Goal: Task Accomplishment & Management: Complete application form

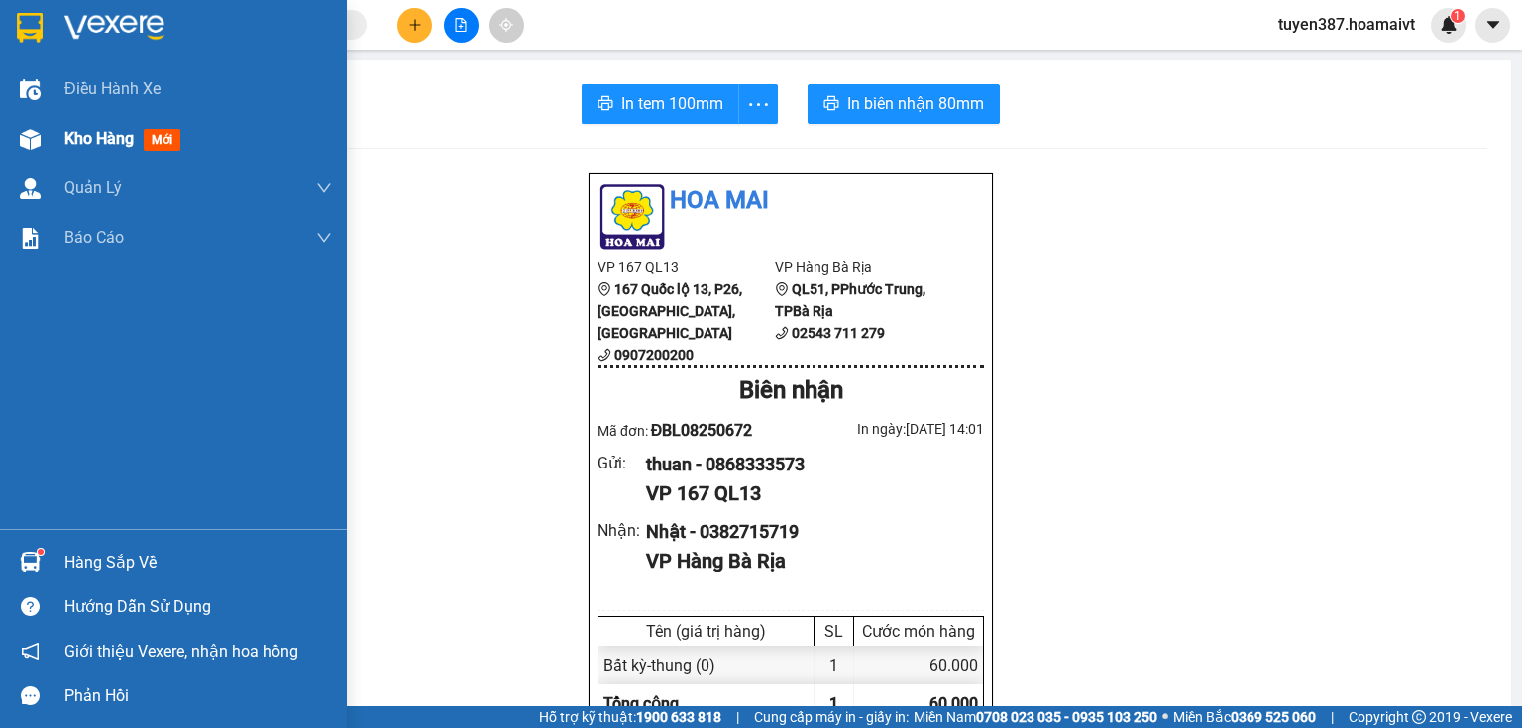
click at [165, 142] on span "mới" at bounding box center [162, 140] width 37 height 22
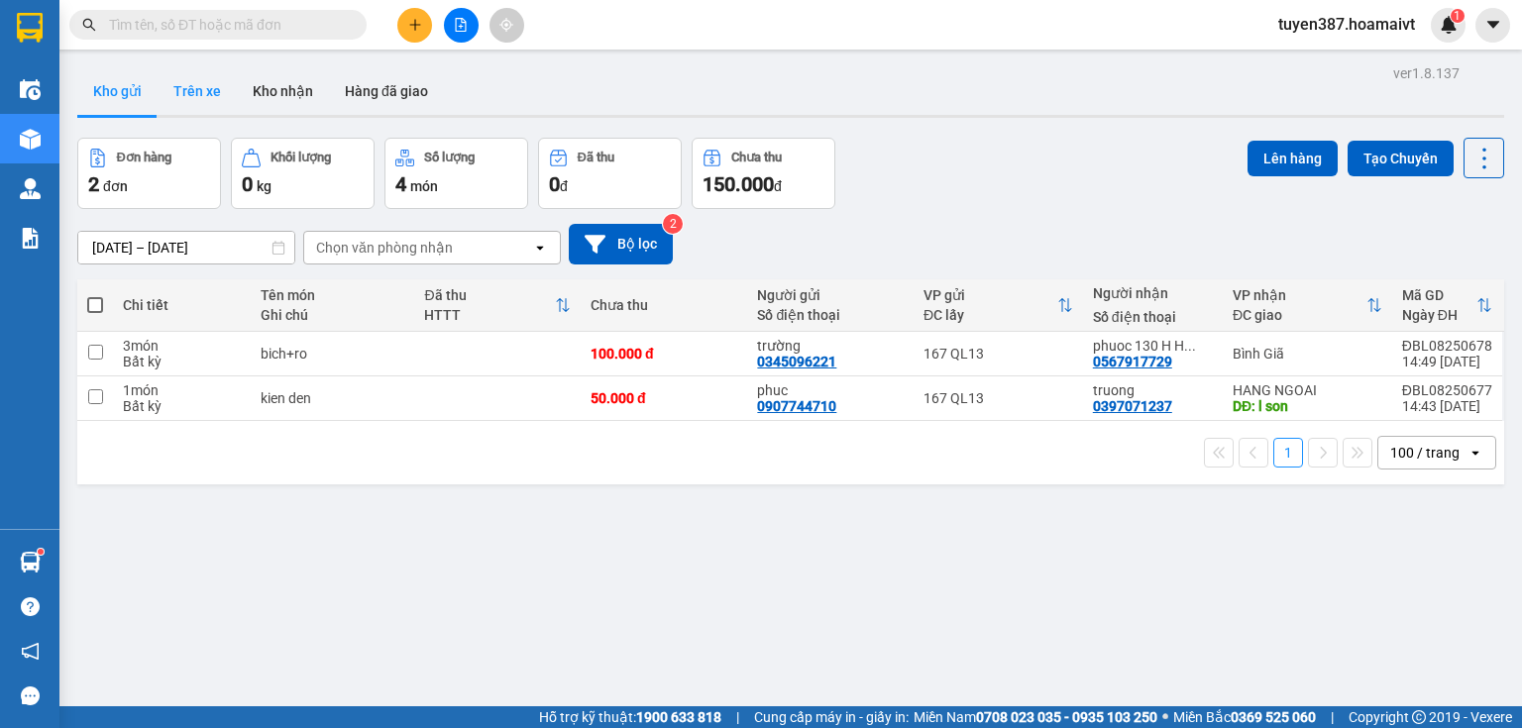
click at [190, 91] on button "Trên xe" at bounding box center [197, 91] width 79 height 48
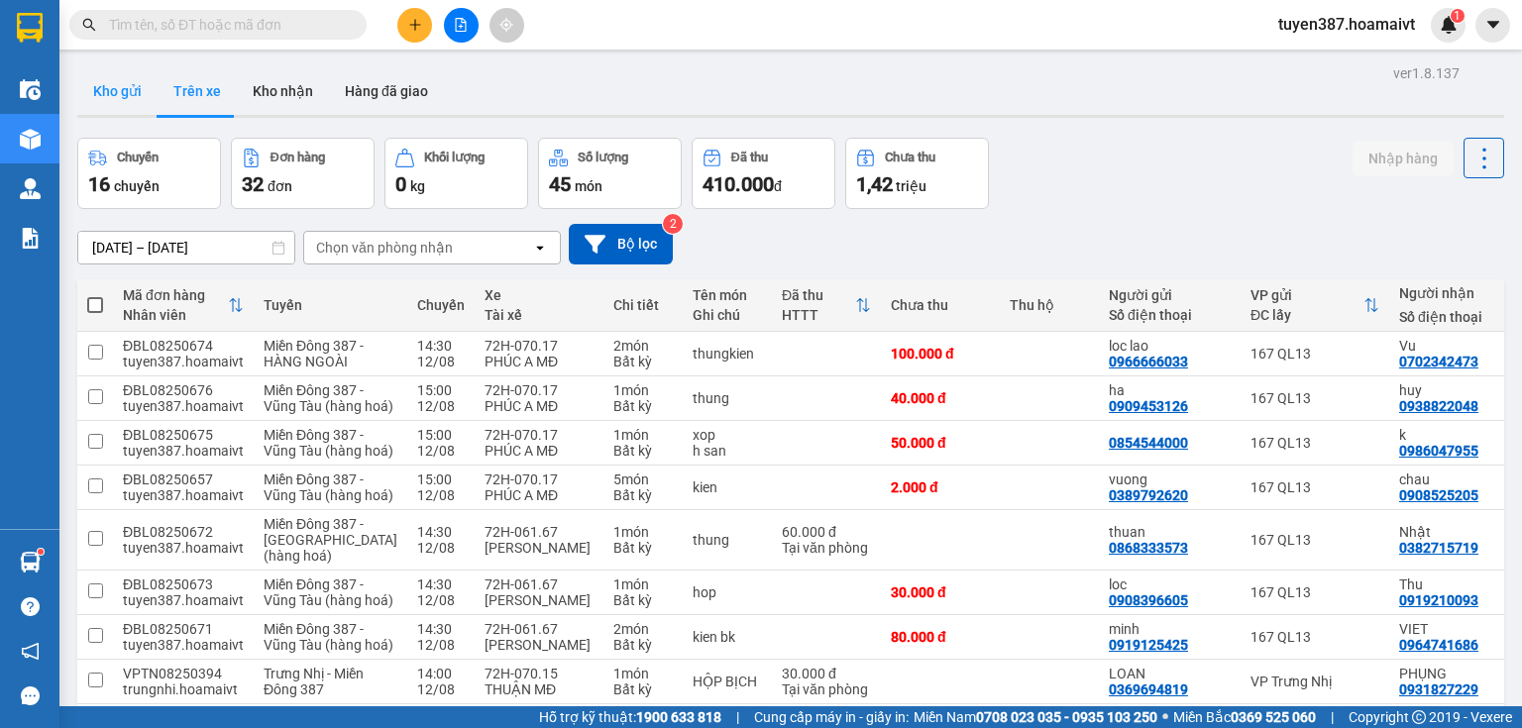
click at [104, 91] on button "Kho gửi" at bounding box center [117, 91] width 80 height 48
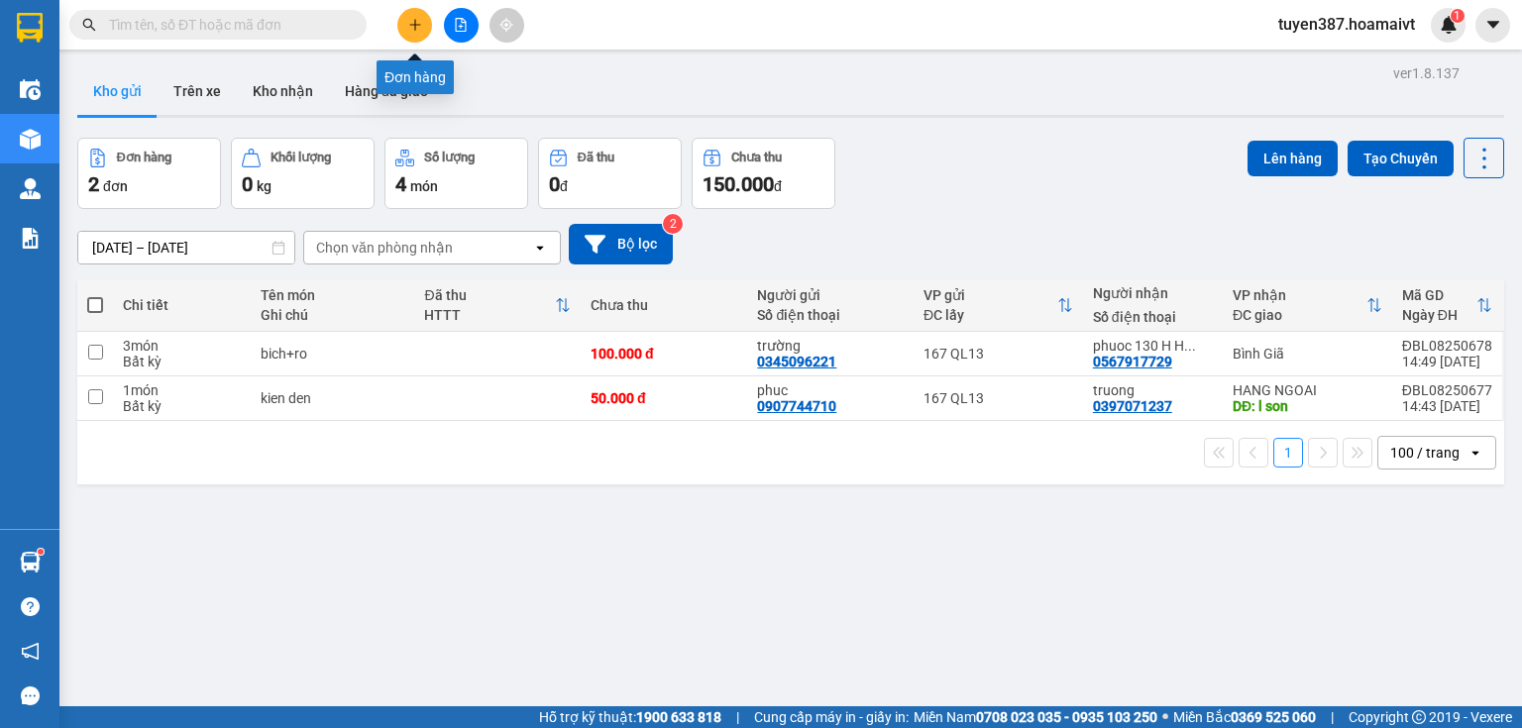
click at [417, 20] on icon "plus" at bounding box center [415, 25] width 14 height 14
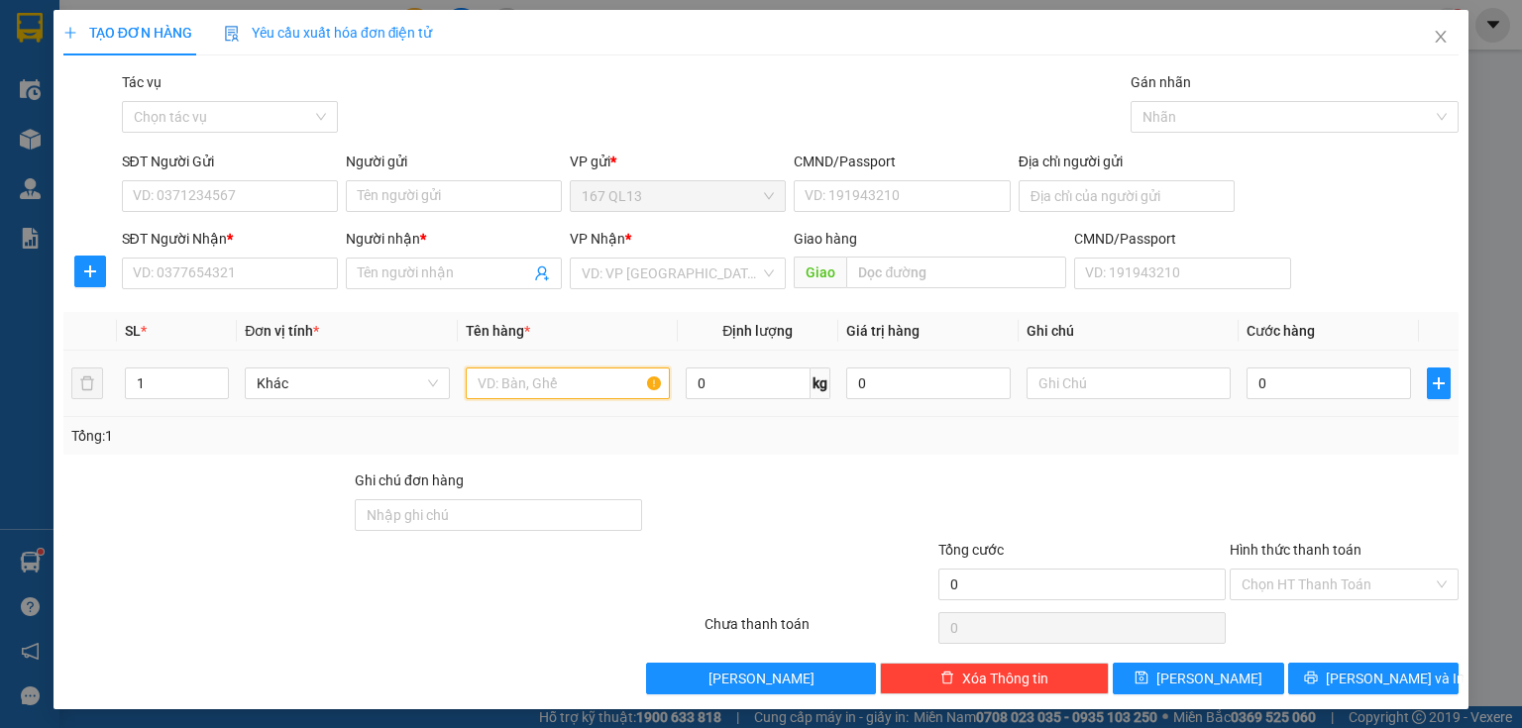
click at [590, 377] on input "text" at bounding box center [568, 384] width 204 height 32
type input "thung"
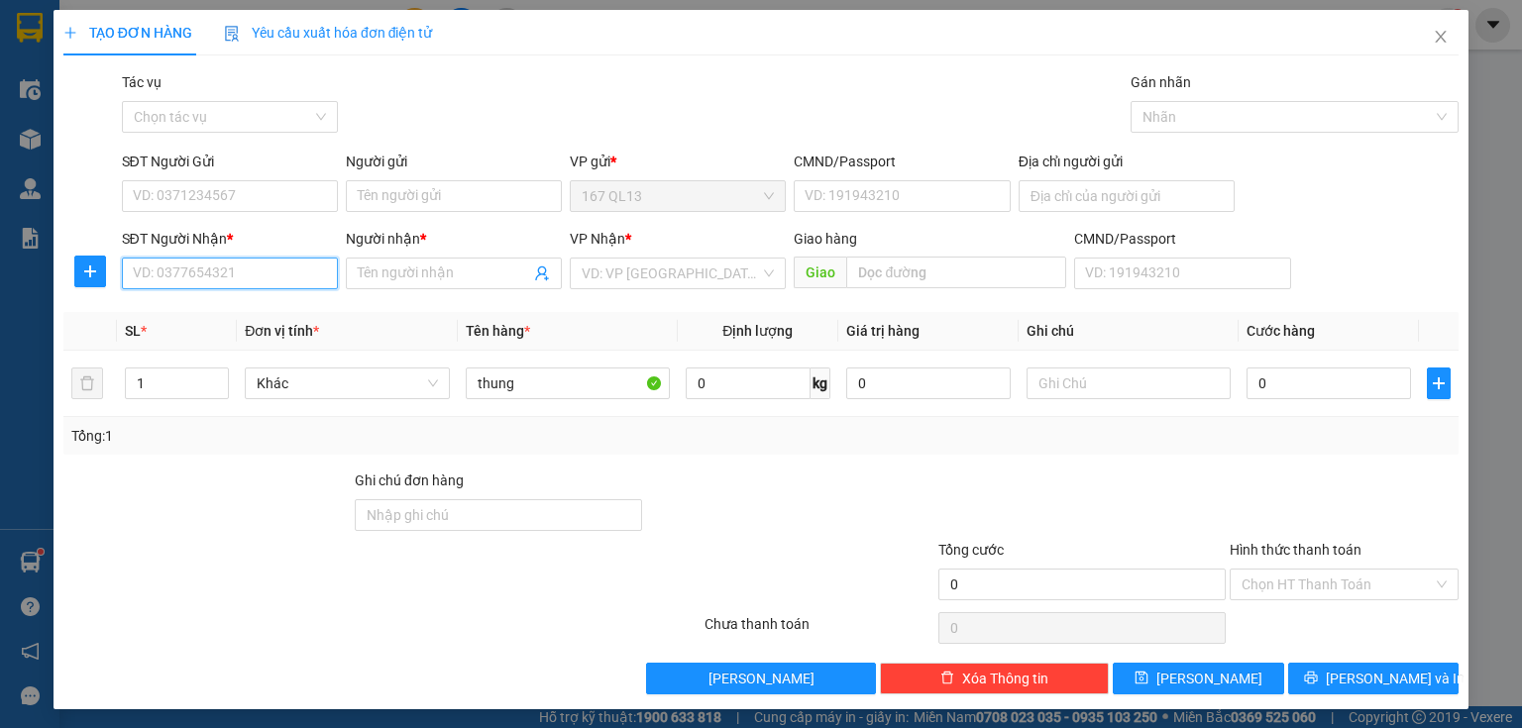
click at [262, 277] on input "SĐT Người Nhận *" at bounding box center [230, 274] width 216 height 32
click at [231, 313] on div "0932169279 - q trung" at bounding box center [228, 313] width 190 height 22
type input "0932169279"
type input "q trung"
type input "phu my"
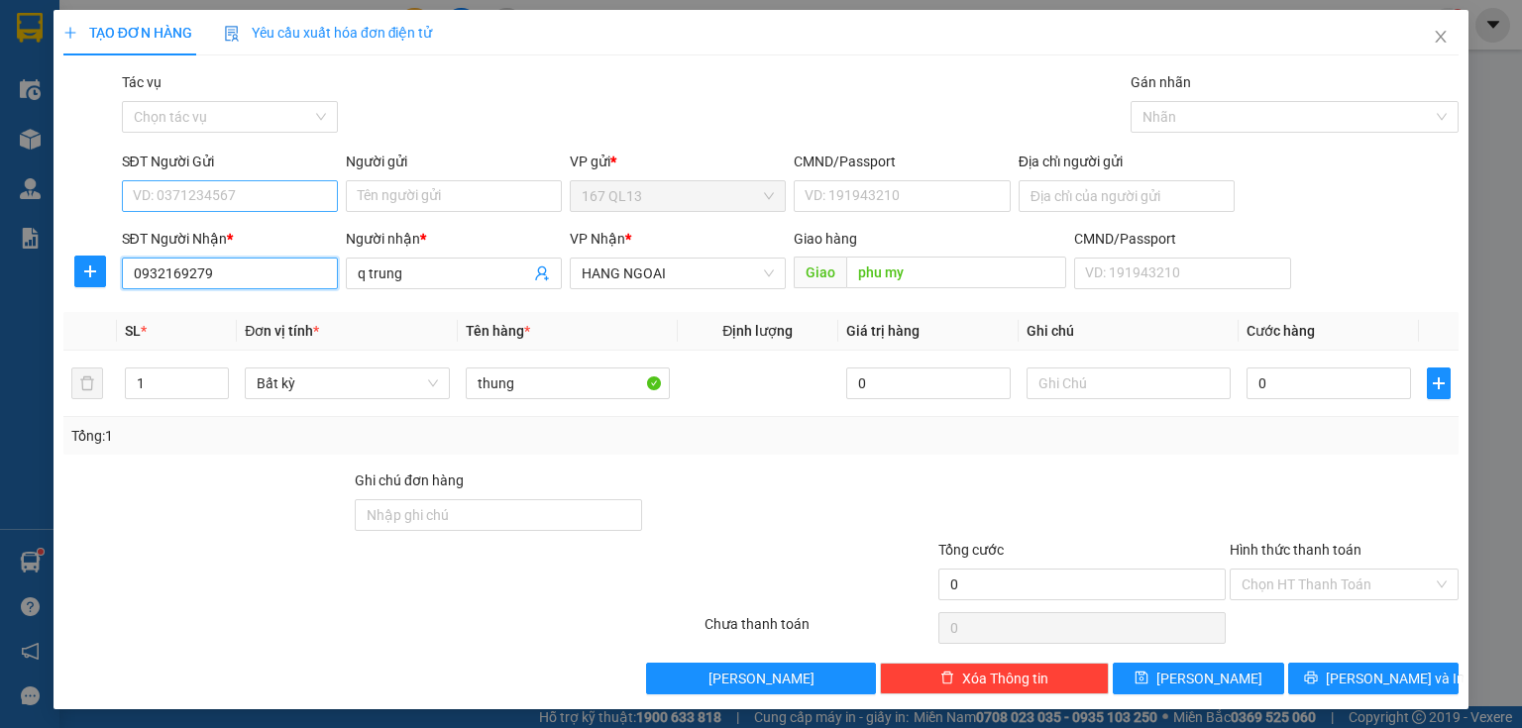
type input "0932169279"
click at [269, 194] on input "SĐT Người Gửi" at bounding box center [230, 196] width 216 height 32
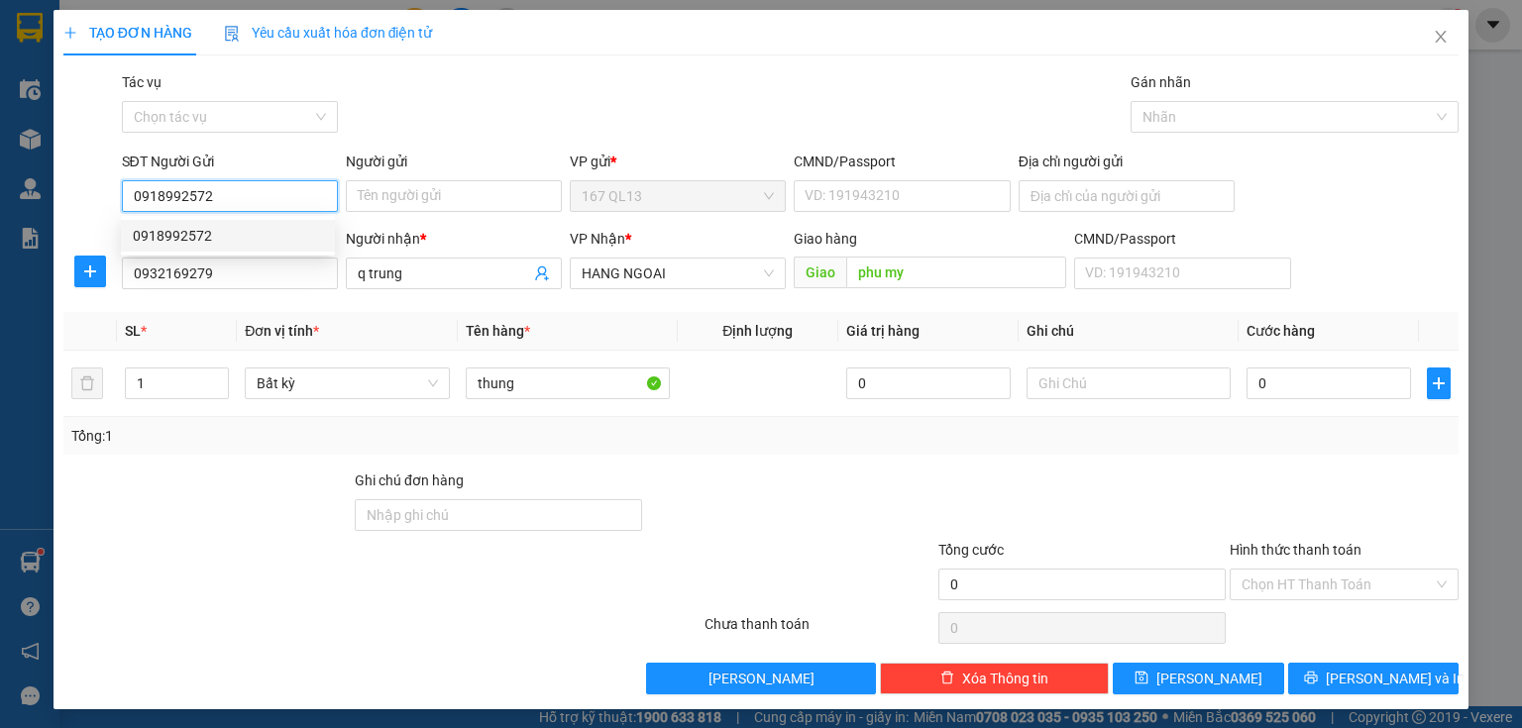
click at [220, 229] on div "0918992572" at bounding box center [228, 236] width 190 height 22
type input "0918992572"
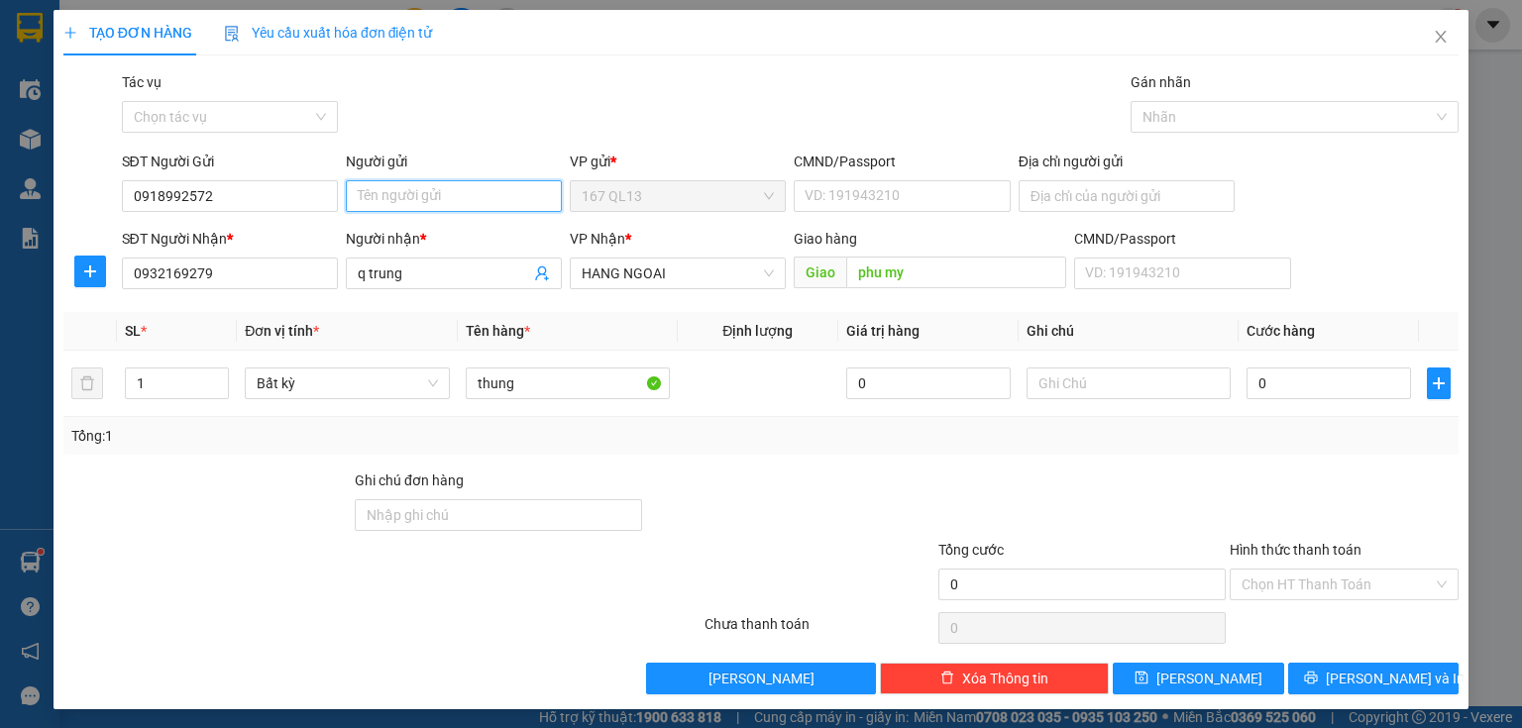
click at [430, 198] on input "Người gửi" at bounding box center [454, 196] width 216 height 32
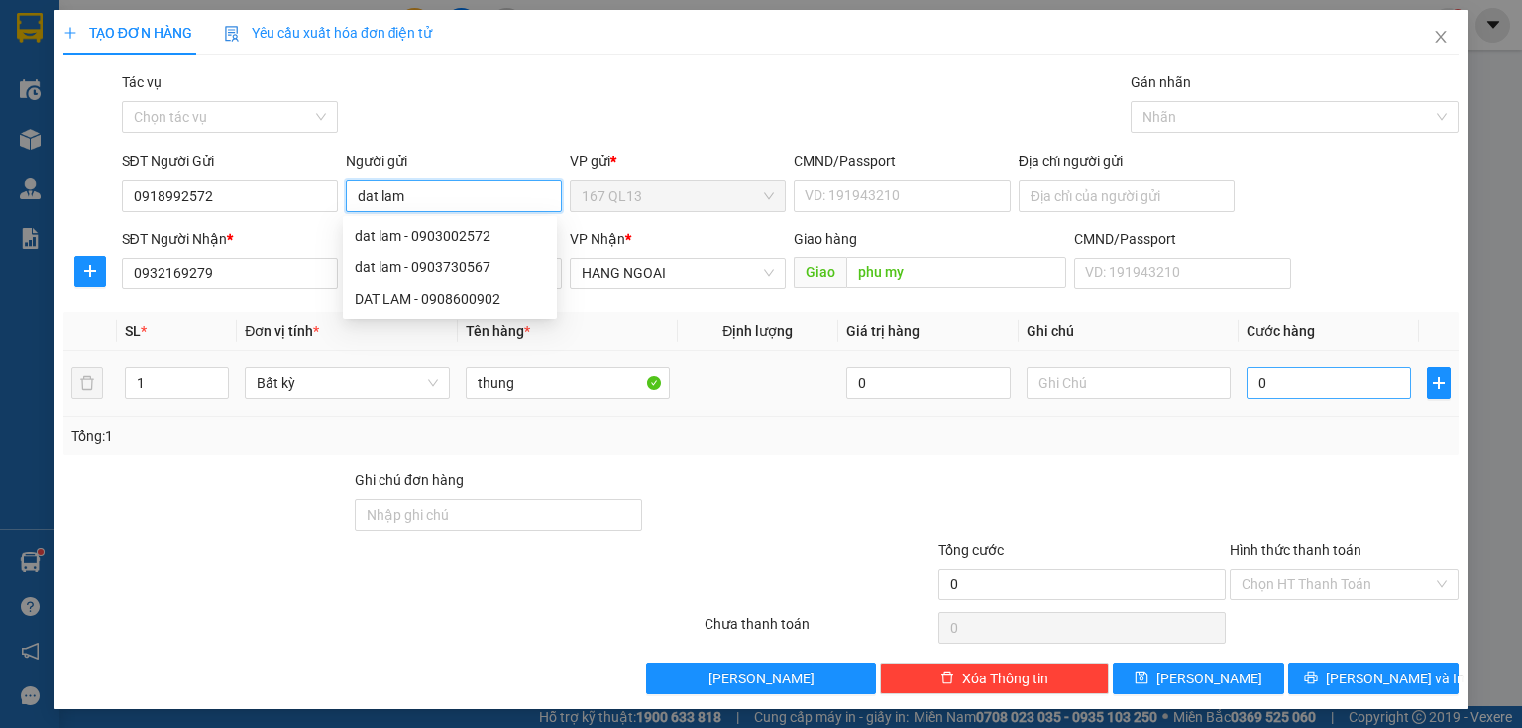
type input "dat lam"
click at [1246, 388] on input "0" at bounding box center [1328, 384] width 164 height 32
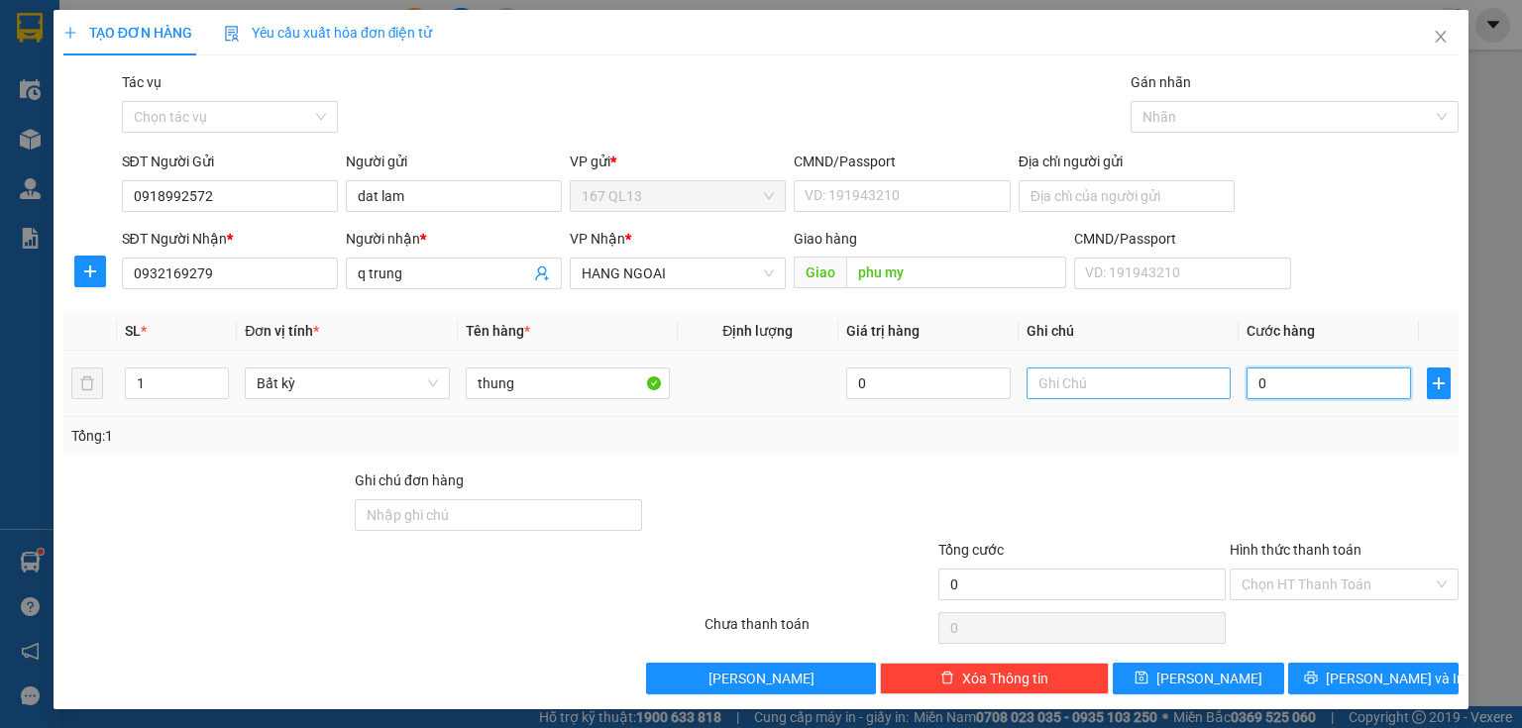
type input "4"
type input "40"
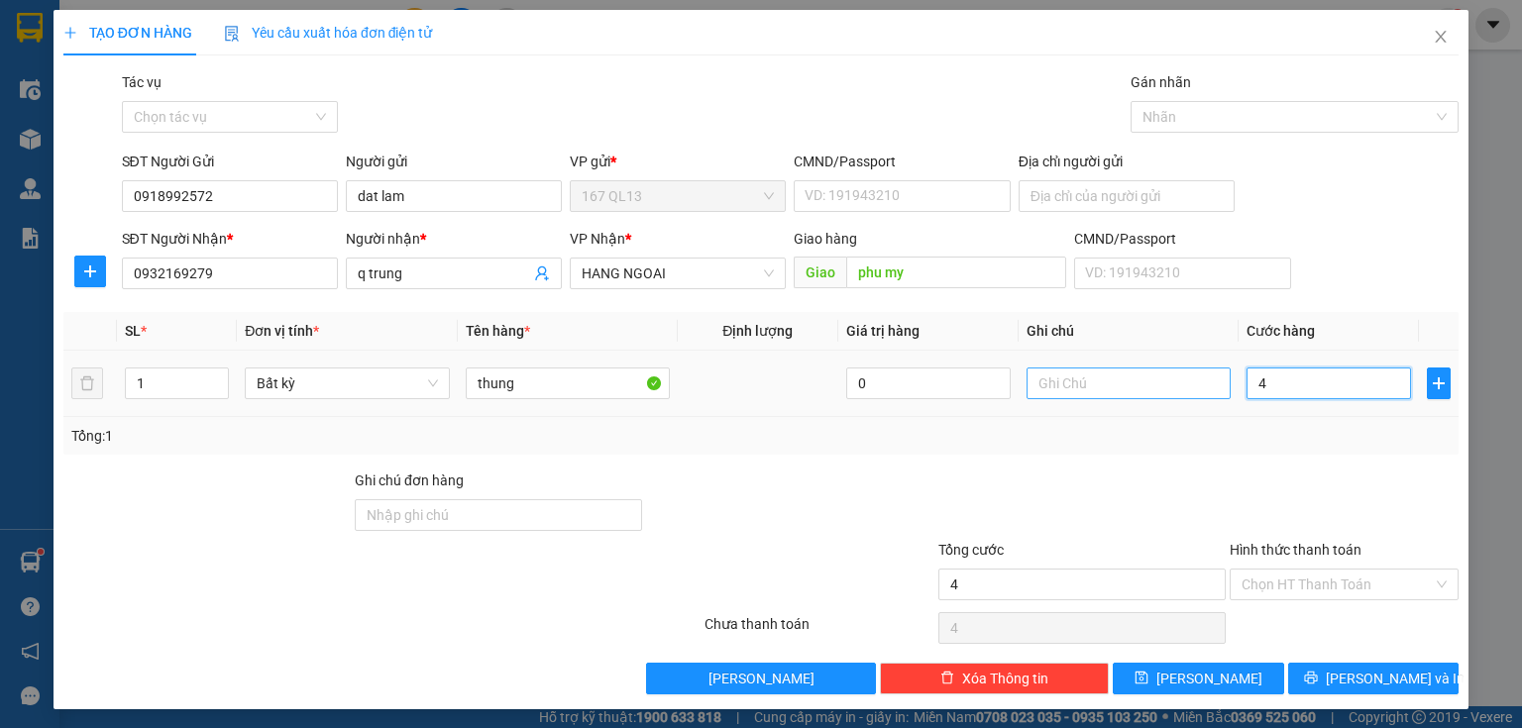
type input "40"
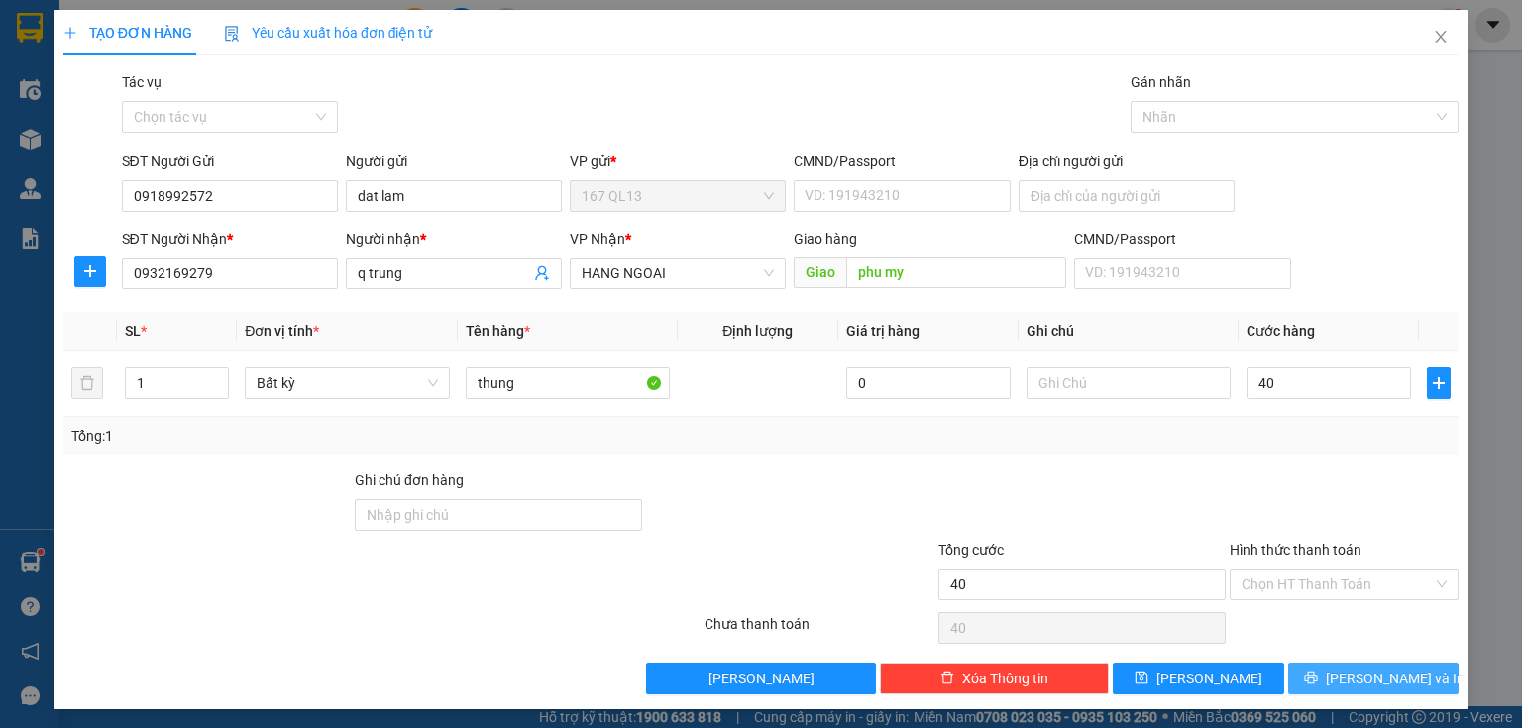
type input "40.000"
click at [1372, 670] on span "[PERSON_NAME] và In" at bounding box center [1395, 679] width 139 height 22
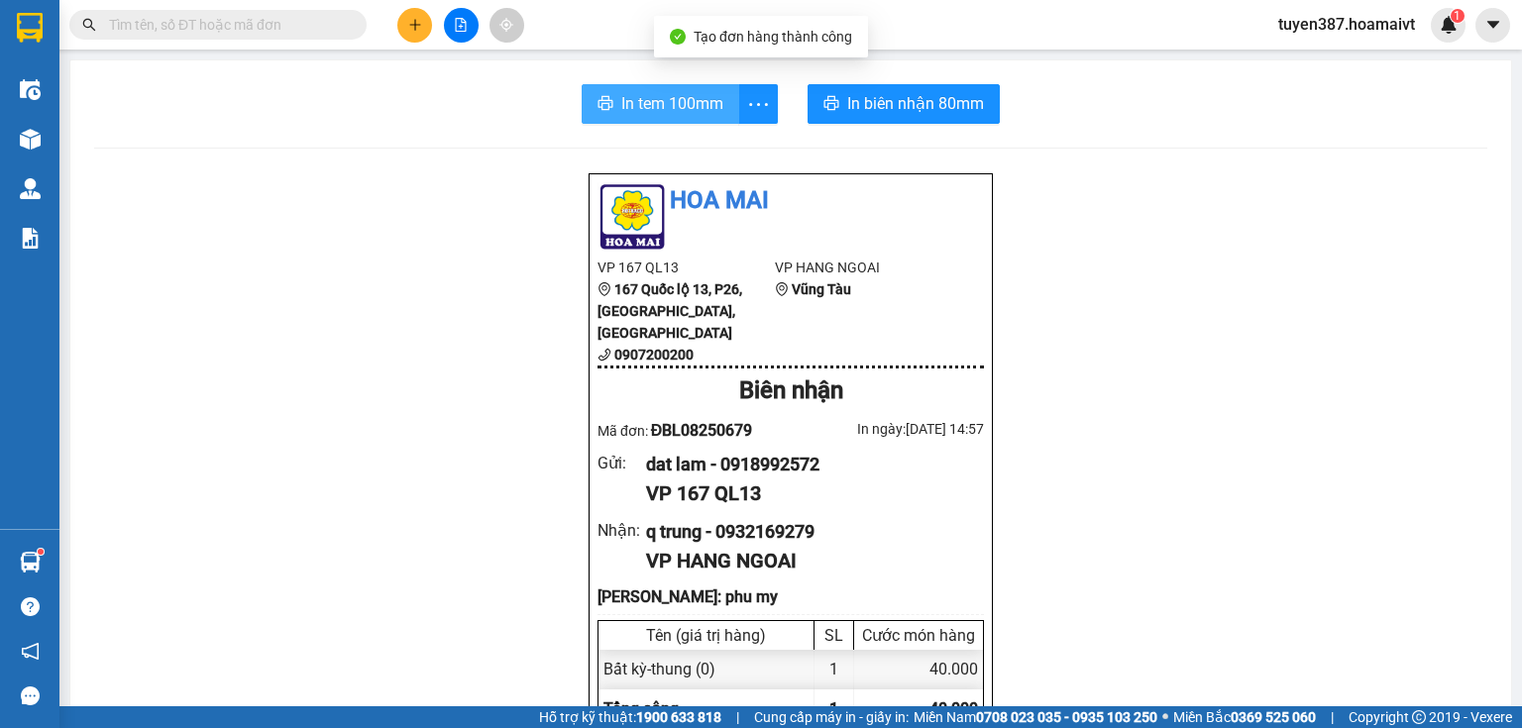
click at [680, 104] on span "In tem 100mm" at bounding box center [672, 103] width 102 height 25
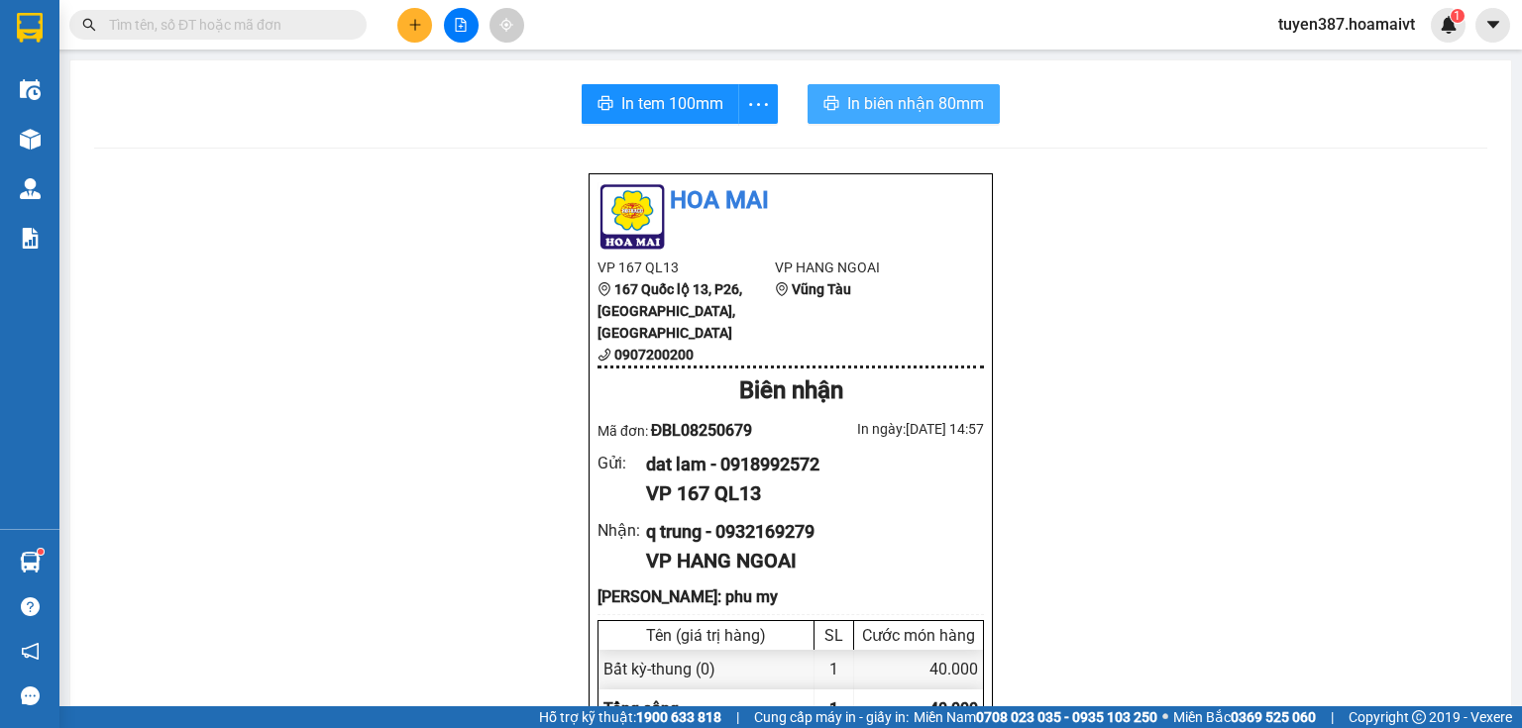
click at [859, 97] on span "In biên nhận 80mm" at bounding box center [915, 103] width 137 height 25
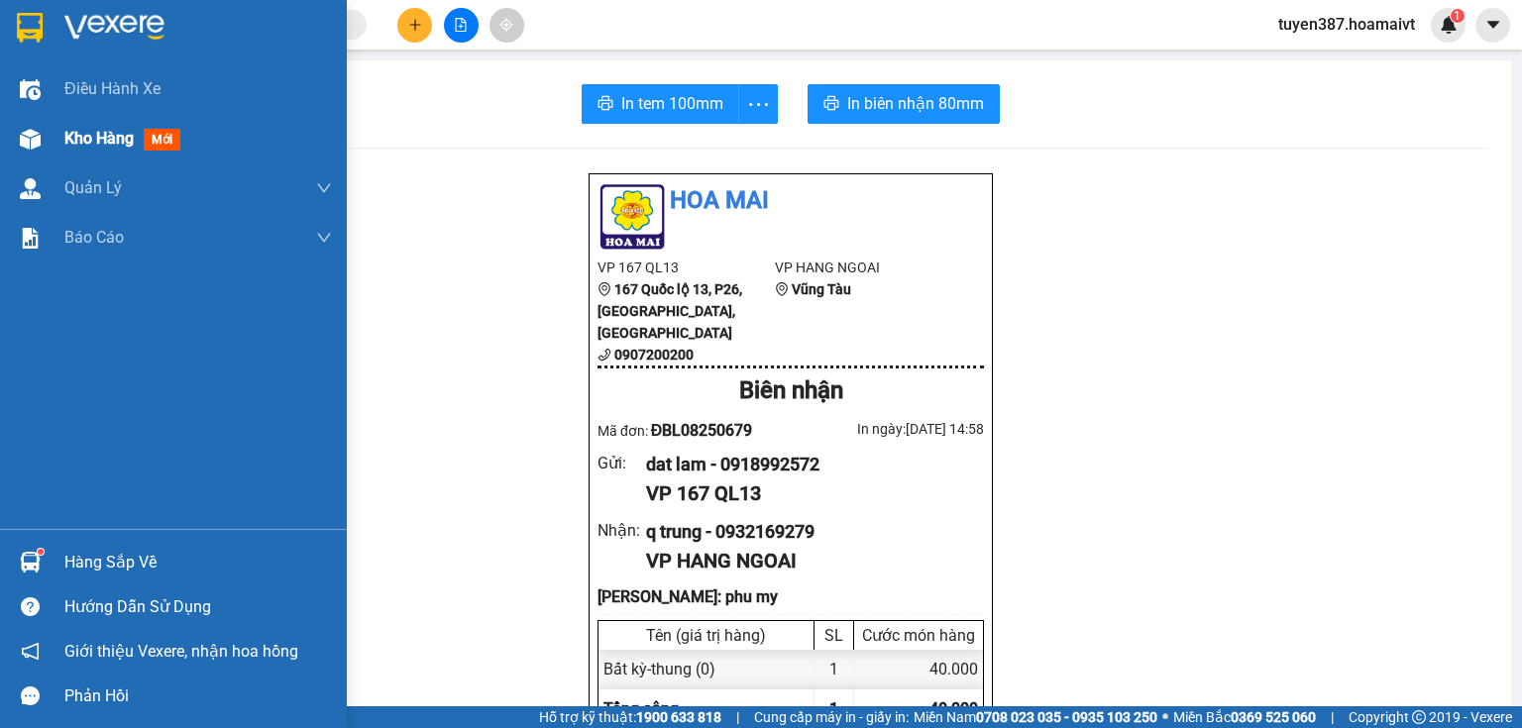
click at [161, 136] on span "mới" at bounding box center [162, 140] width 37 height 22
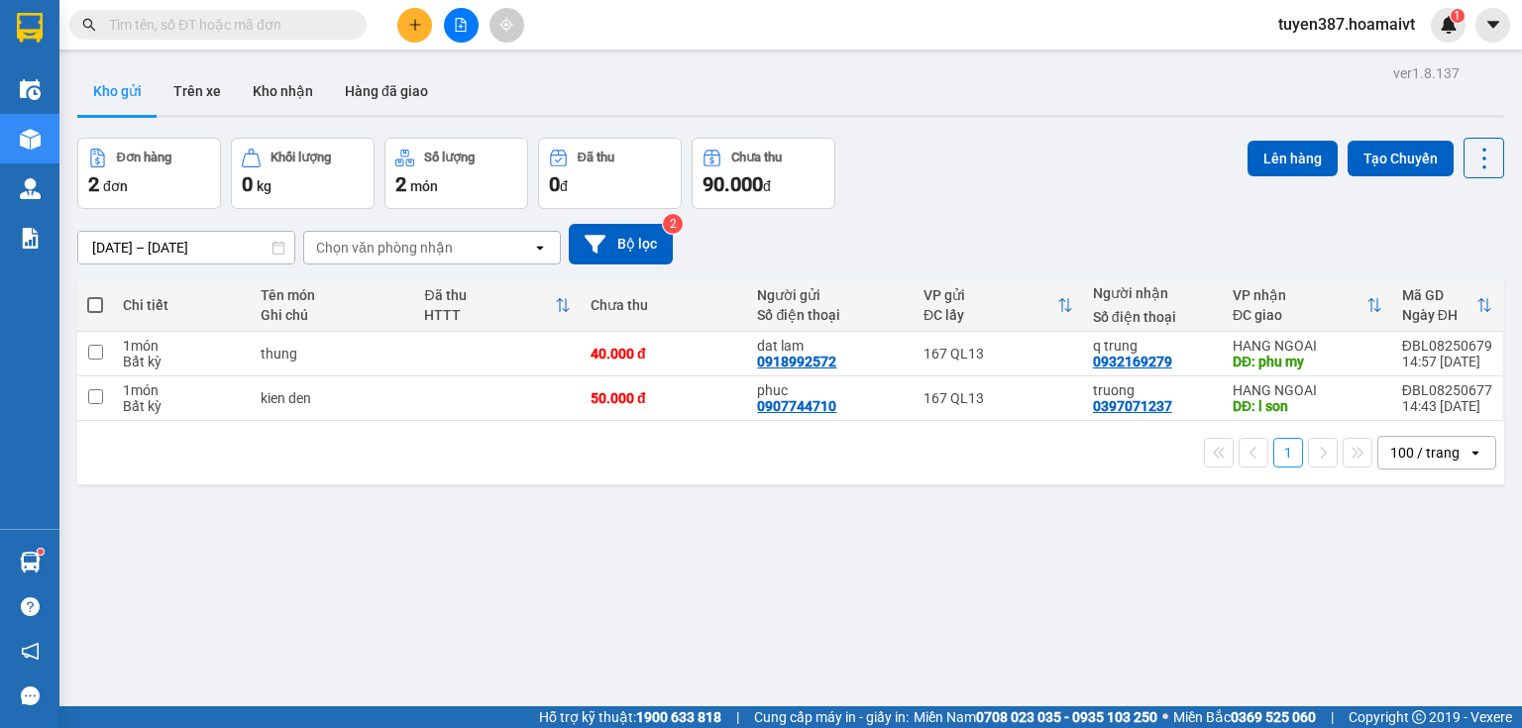
click at [90, 301] on span at bounding box center [95, 305] width 16 height 16
click at [95, 295] on input "checkbox" at bounding box center [95, 295] width 0 height 0
checkbox input "true"
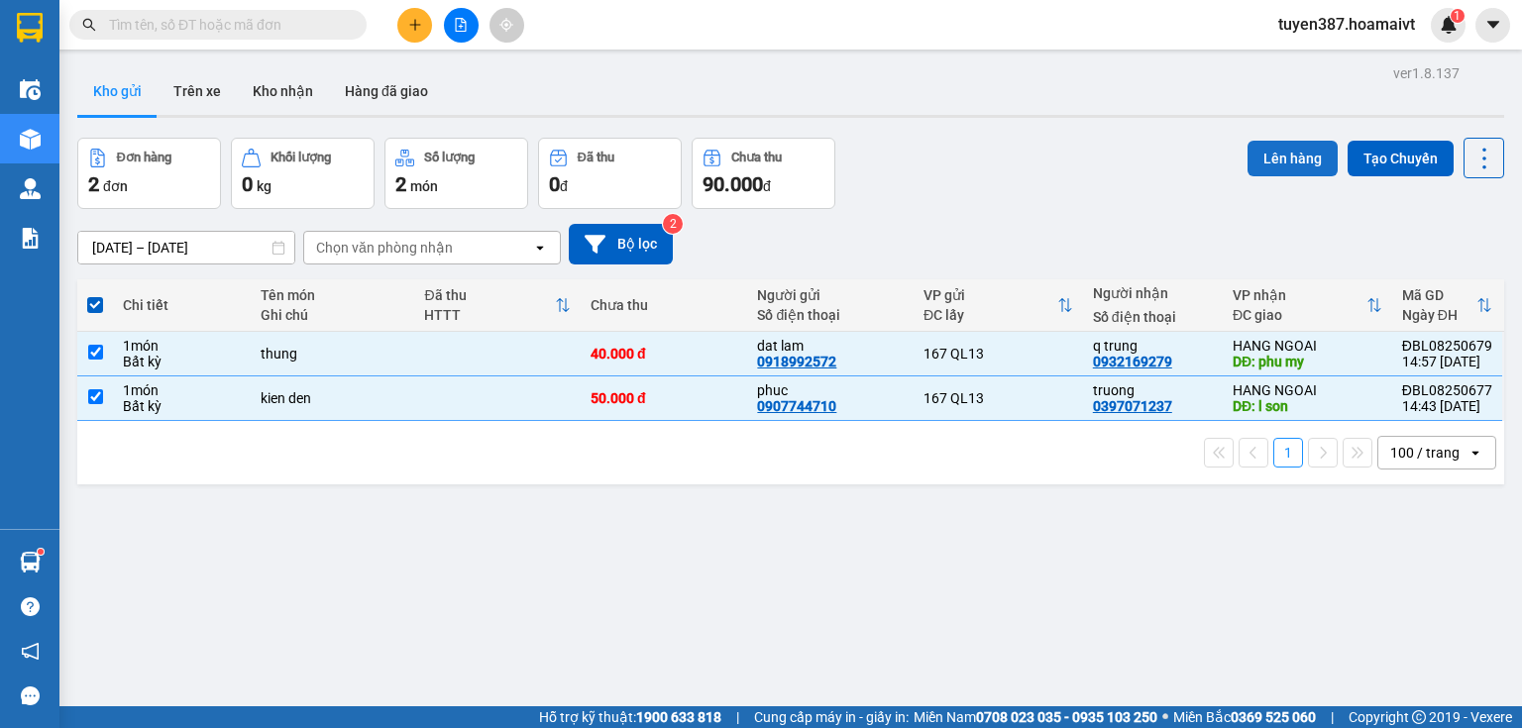
click at [1267, 156] on button "Lên hàng" at bounding box center [1292, 159] width 90 height 36
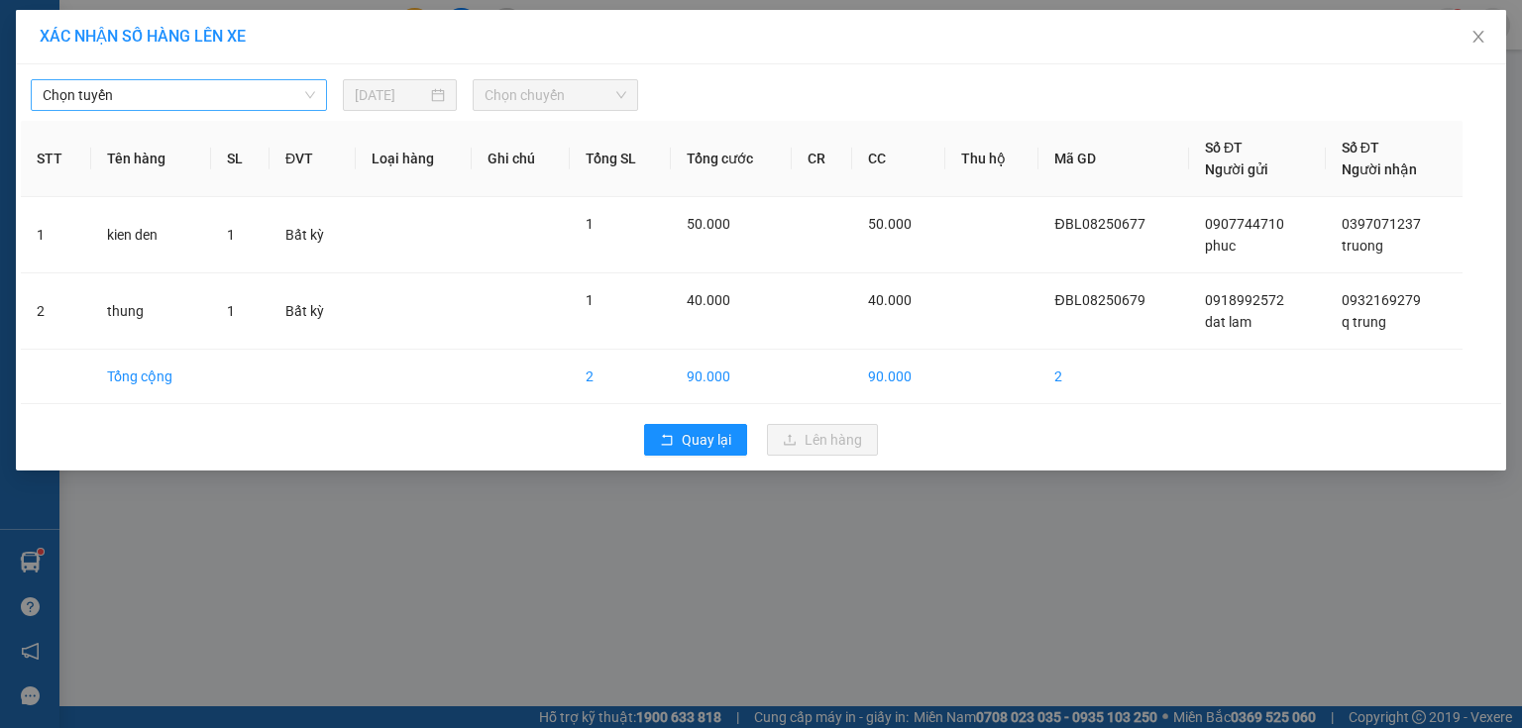
click at [252, 98] on span "Chọn tuyến" at bounding box center [179, 95] width 272 height 30
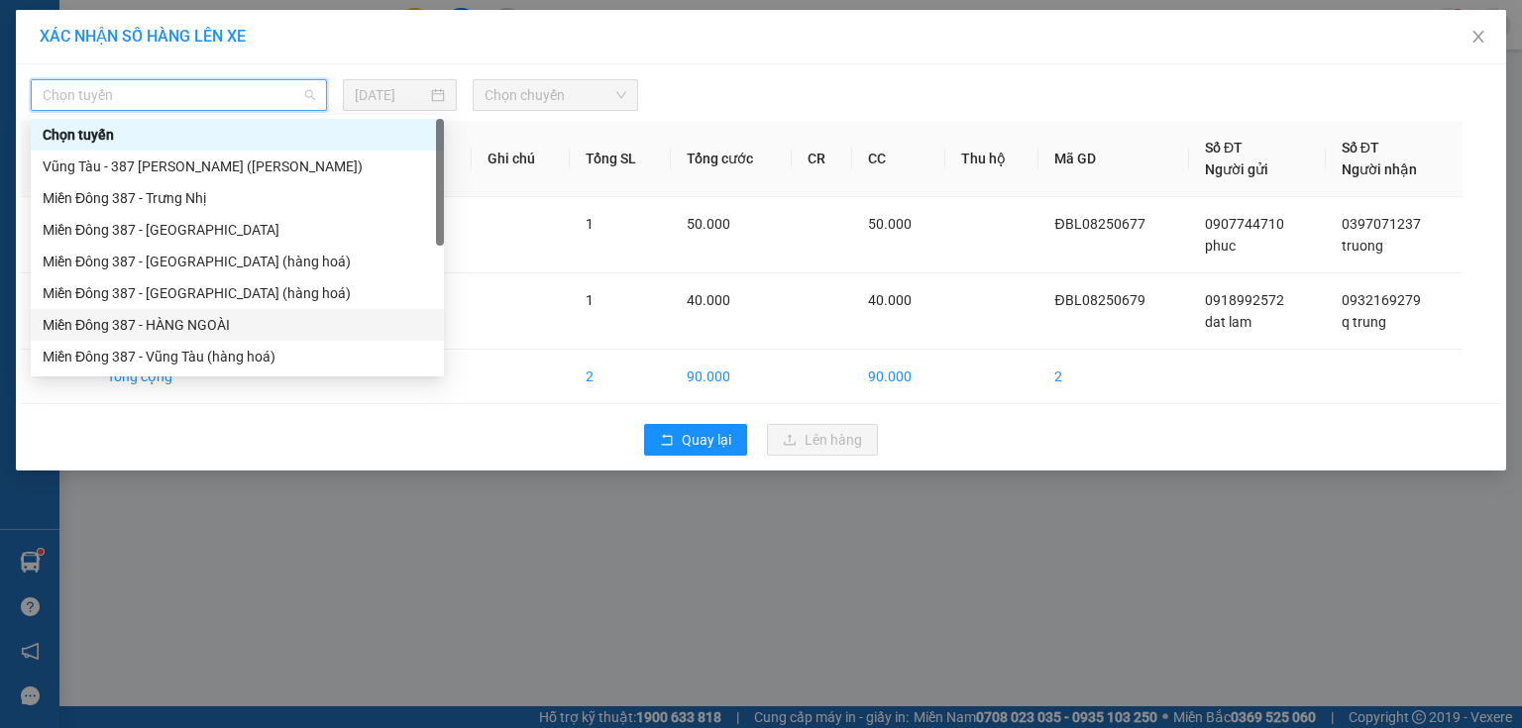
click at [198, 319] on div "Miền Đông 387 - HÀNG NGOÀI" at bounding box center [237, 325] width 389 height 22
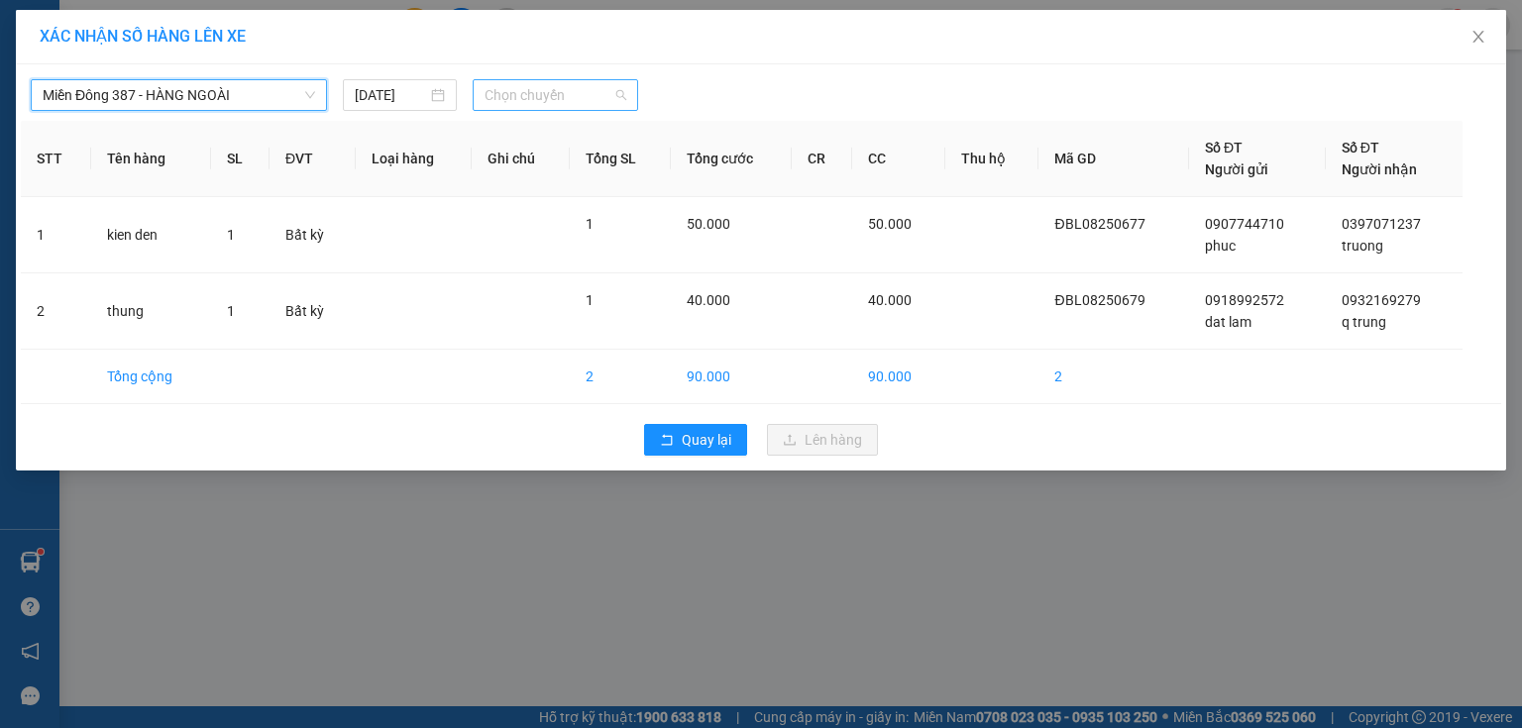
click at [594, 97] on span "Chọn chuyến" at bounding box center [555, 95] width 143 height 30
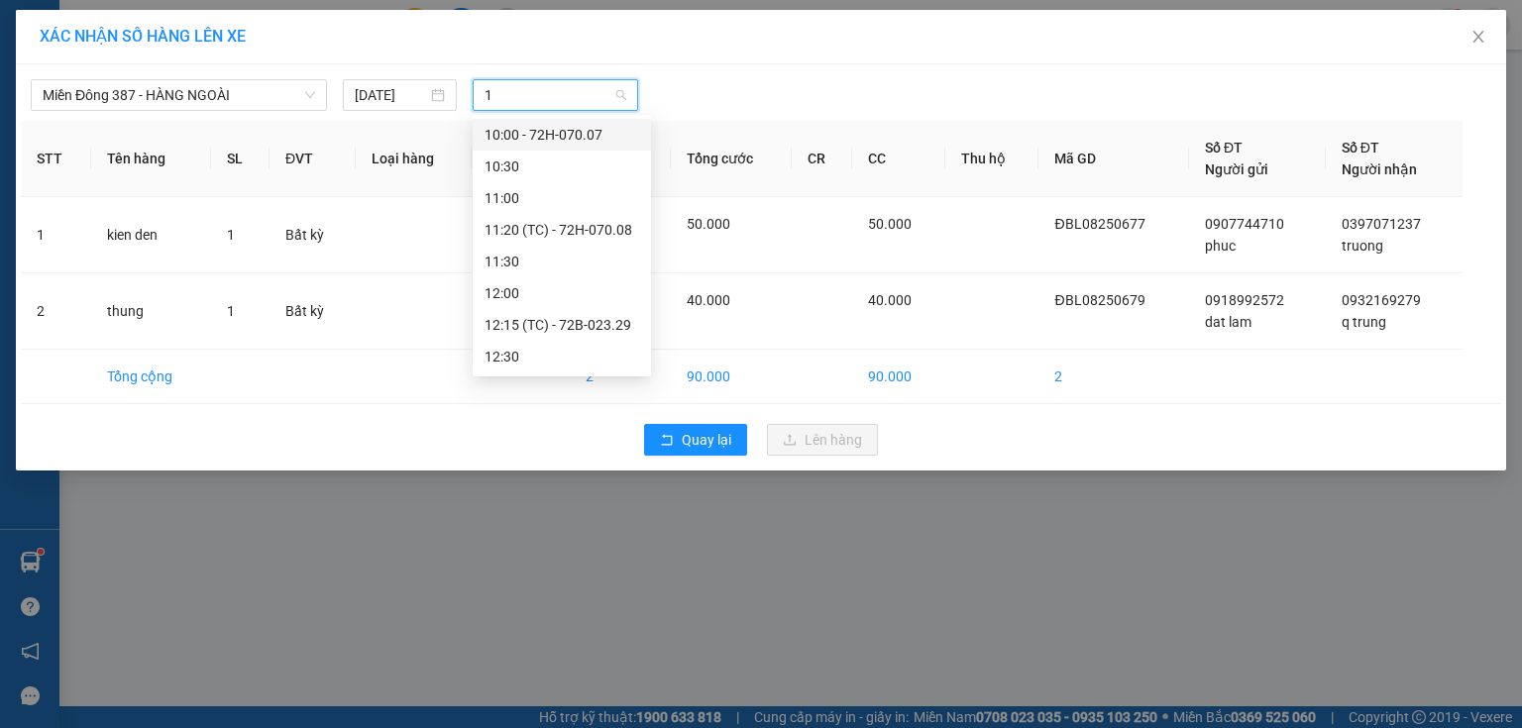
type input "15"
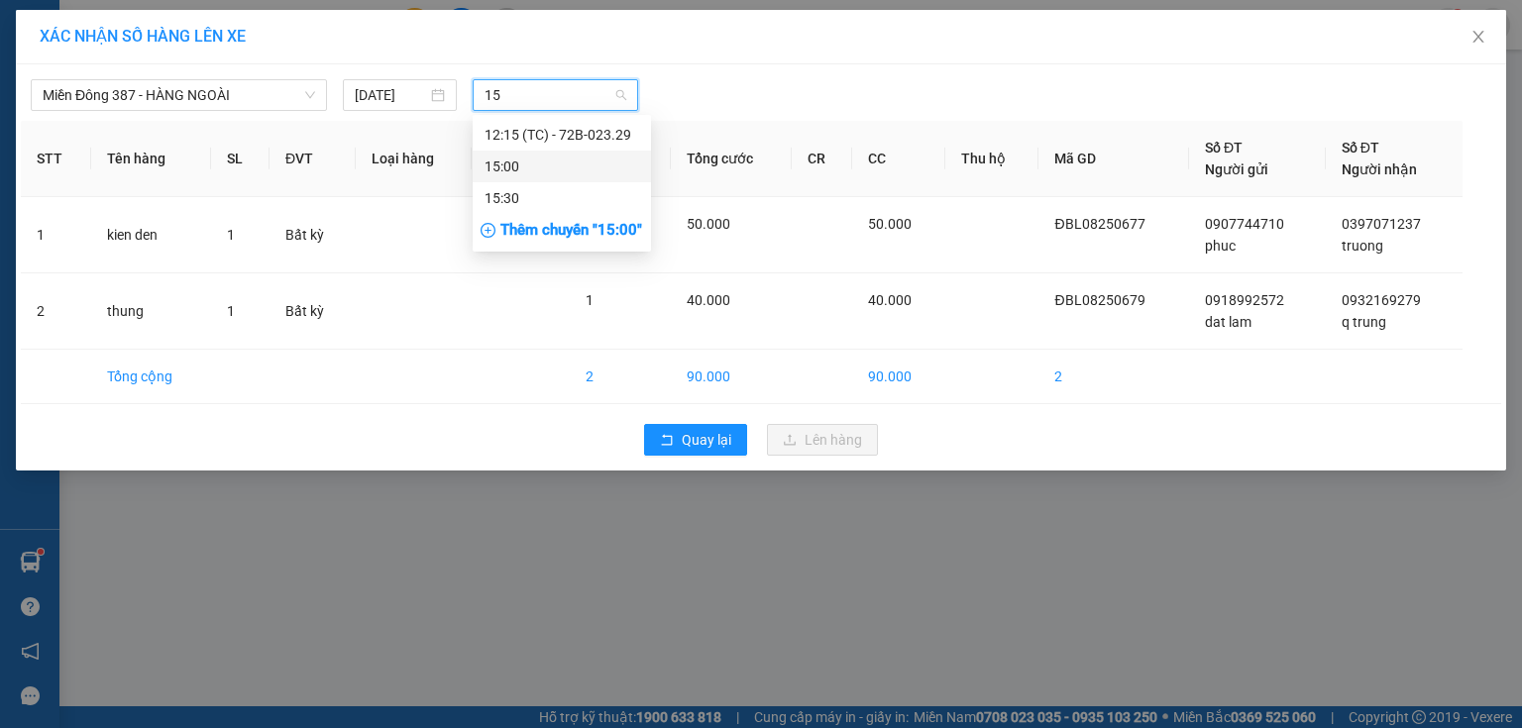
click at [510, 156] on div "15:00" at bounding box center [561, 167] width 155 height 22
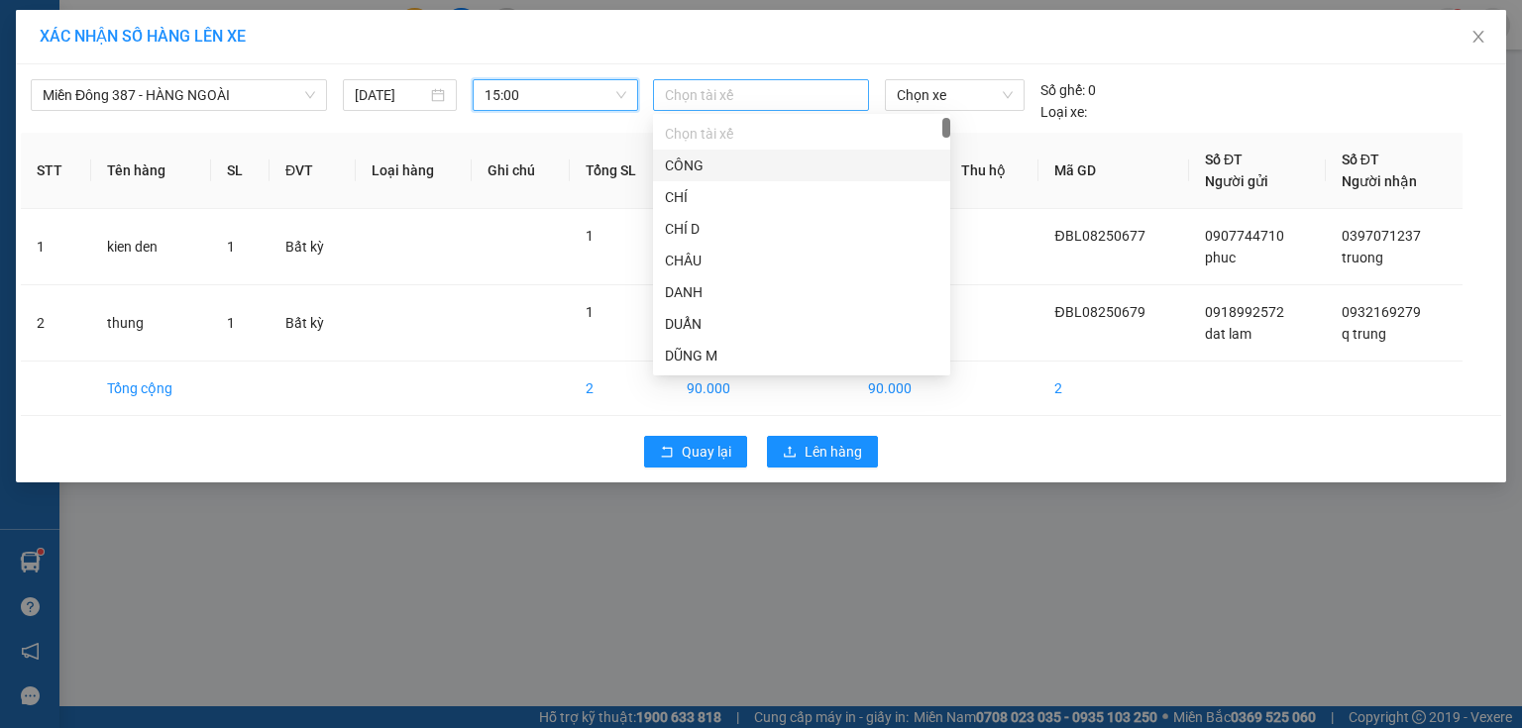
click at [758, 95] on div at bounding box center [761, 95] width 206 height 24
type input "tin"
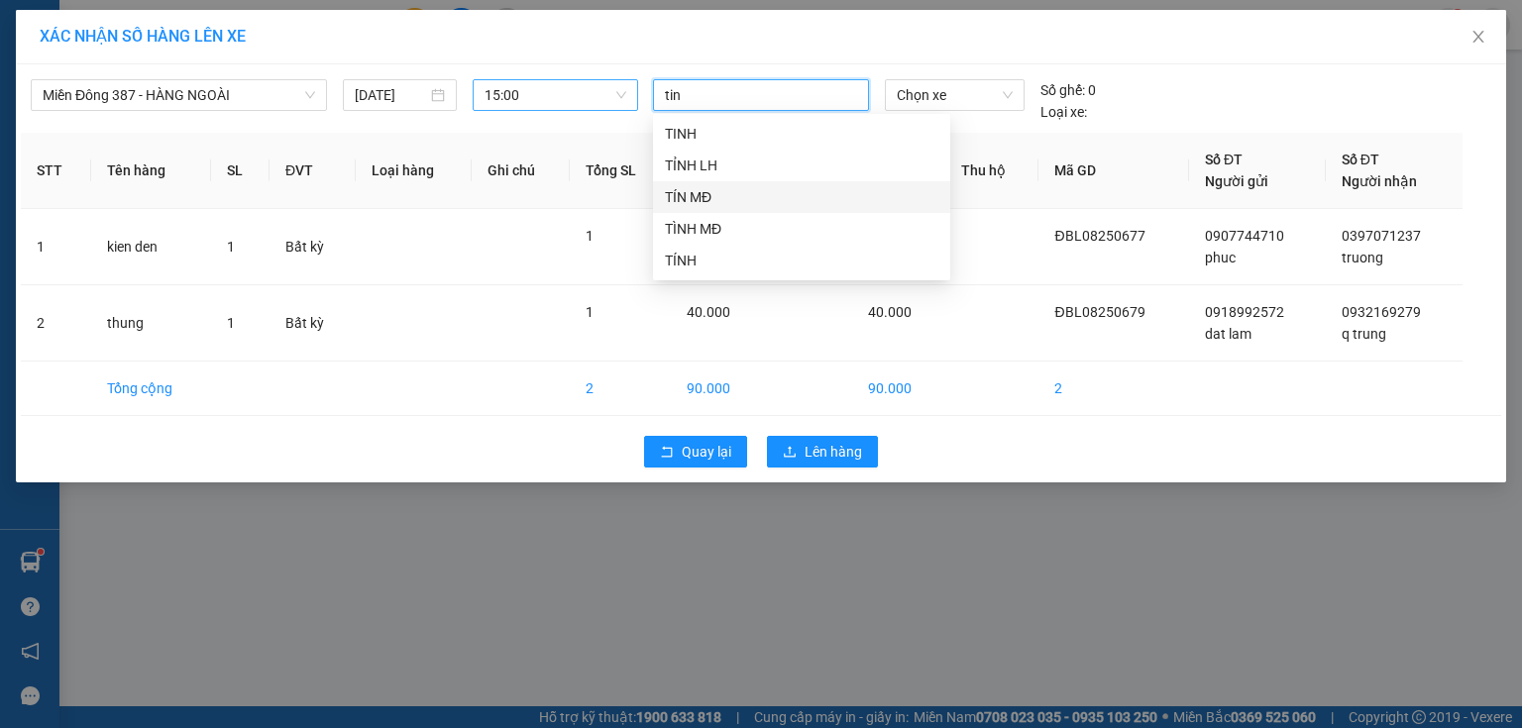
click at [690, 191] on div "TÍN MĐ" at bounding box center [801, 197] width 273 height 22
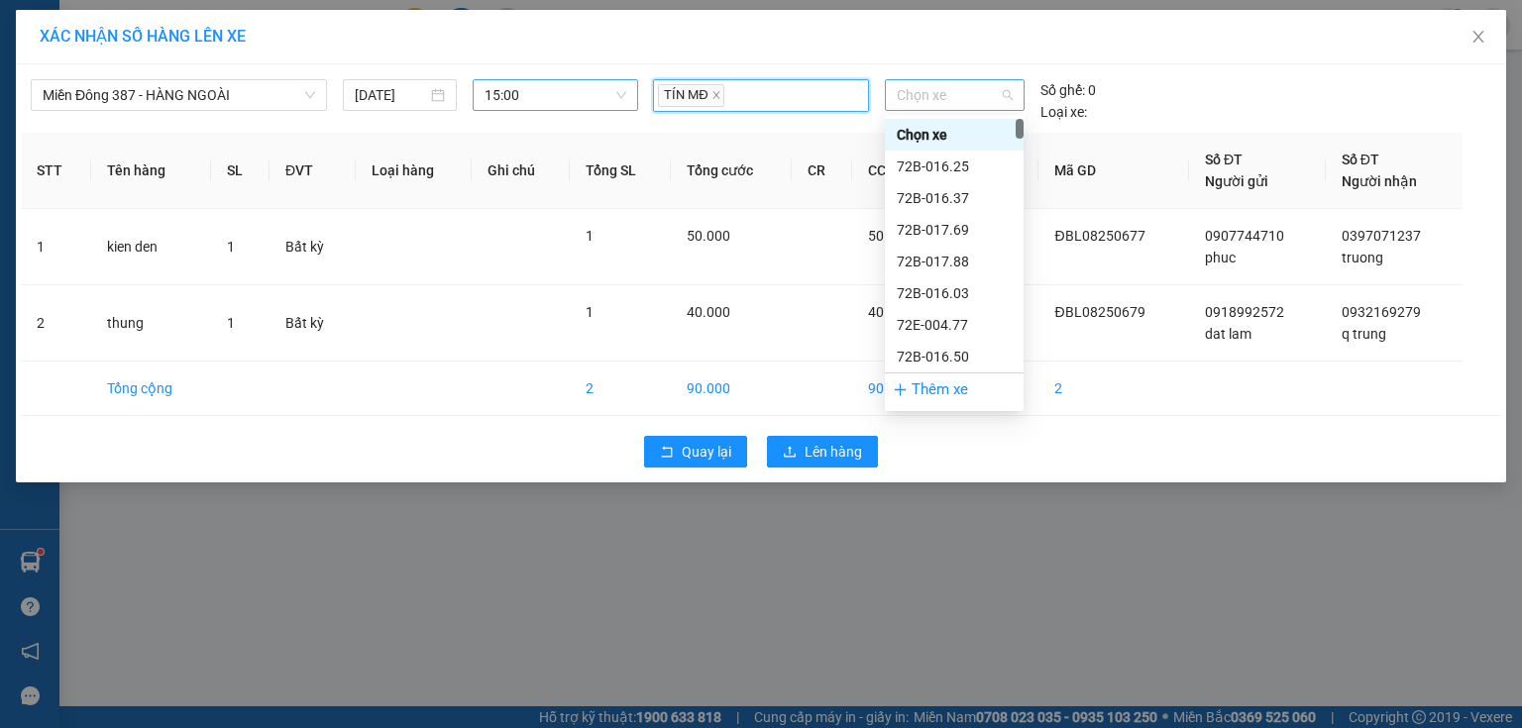
click at [965, 99] on span "Chọn xe" at bounding box center [954, 95] width 115 height 30
type input "004"
click at [936, 351] on div "72H-070.04" at bounding box center [954, 357] width 115 height 22
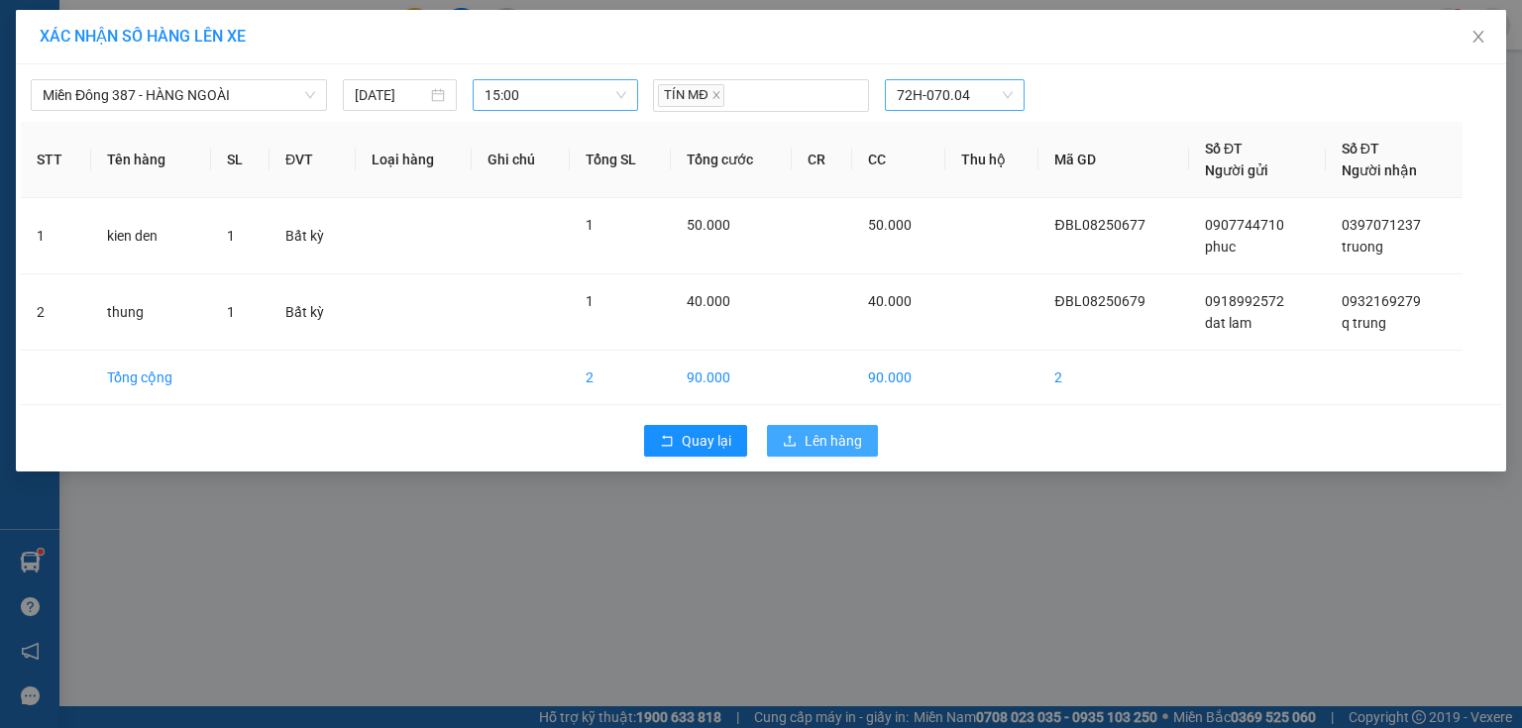
click at [836, 436] on span "Lên hàng" at bounding box center [833, 441] width 57 height 22
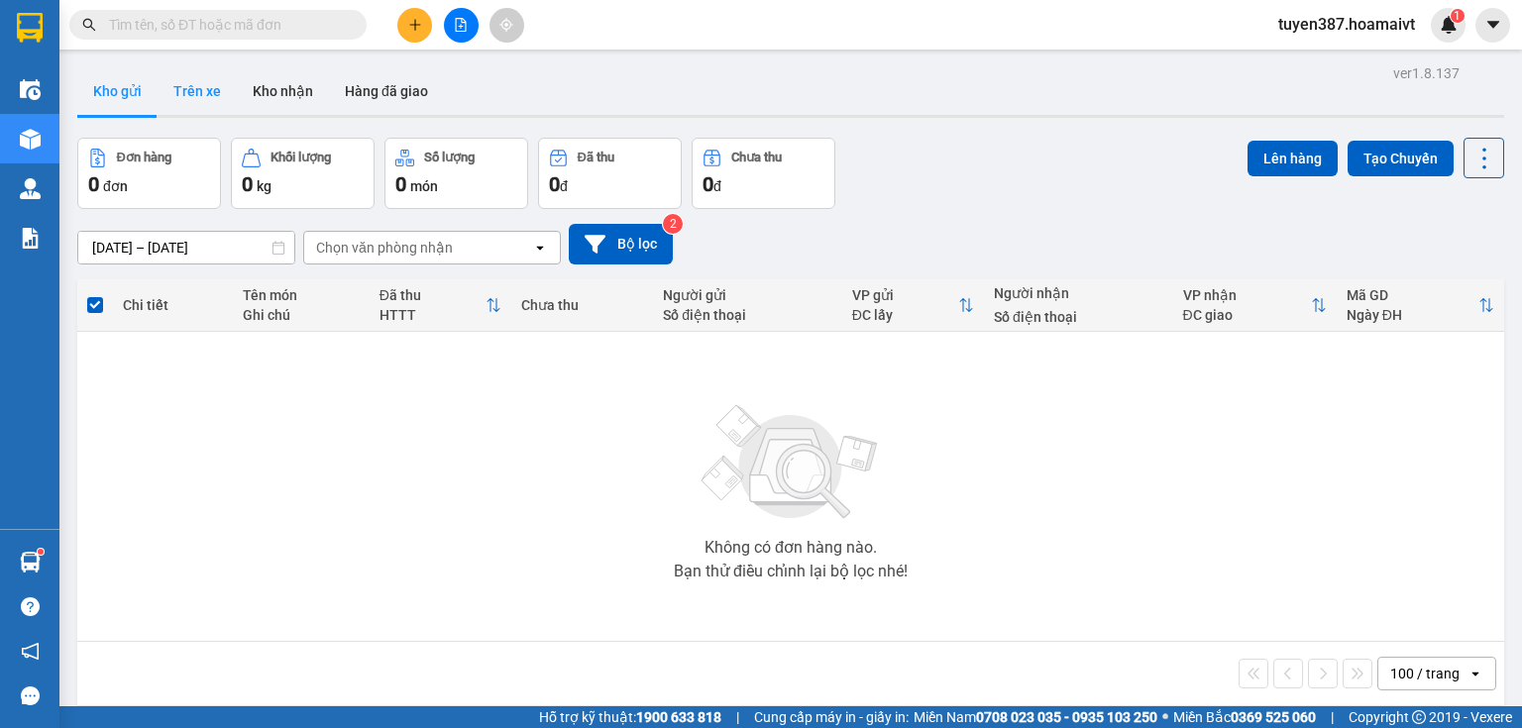
click at [199, 89] on button "Trên xe" at bounding box center [197, 91] width 79 height 48
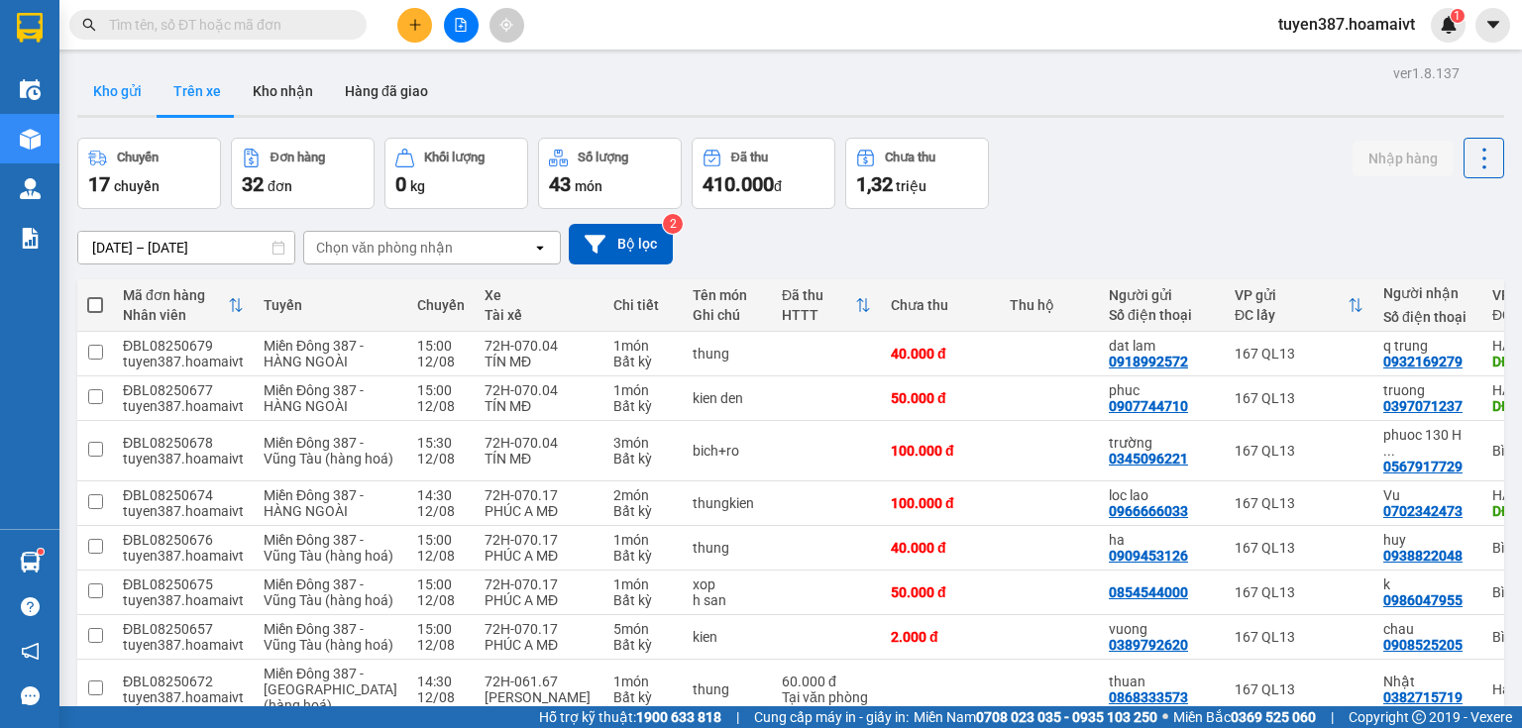
click at [123, 90] on button "Kho gửi" at bounding box center [117, 91] width 80 height 48
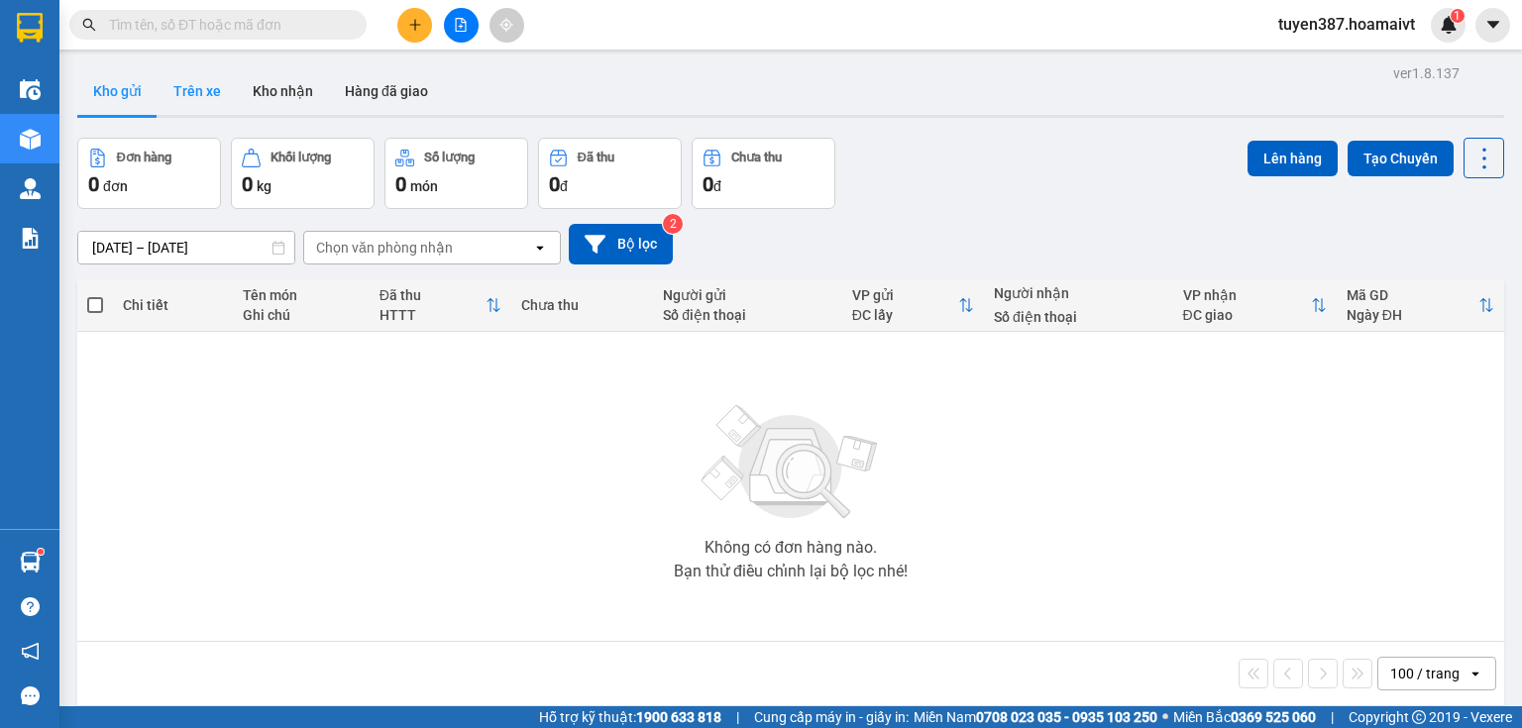
click at [194, 91] on button "Trên xe" at bounding box center [197, 91] width 79 height 48
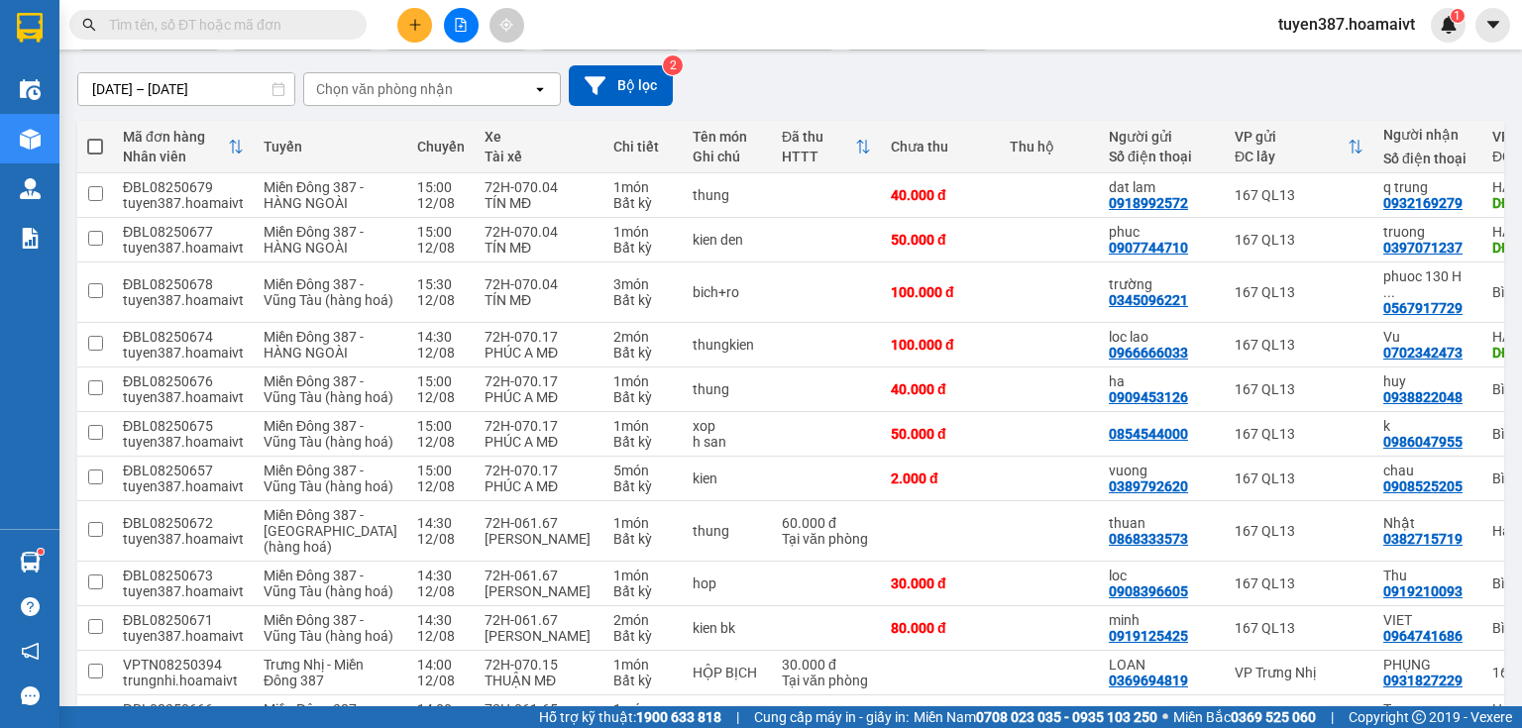
scroll to position [238, 0]
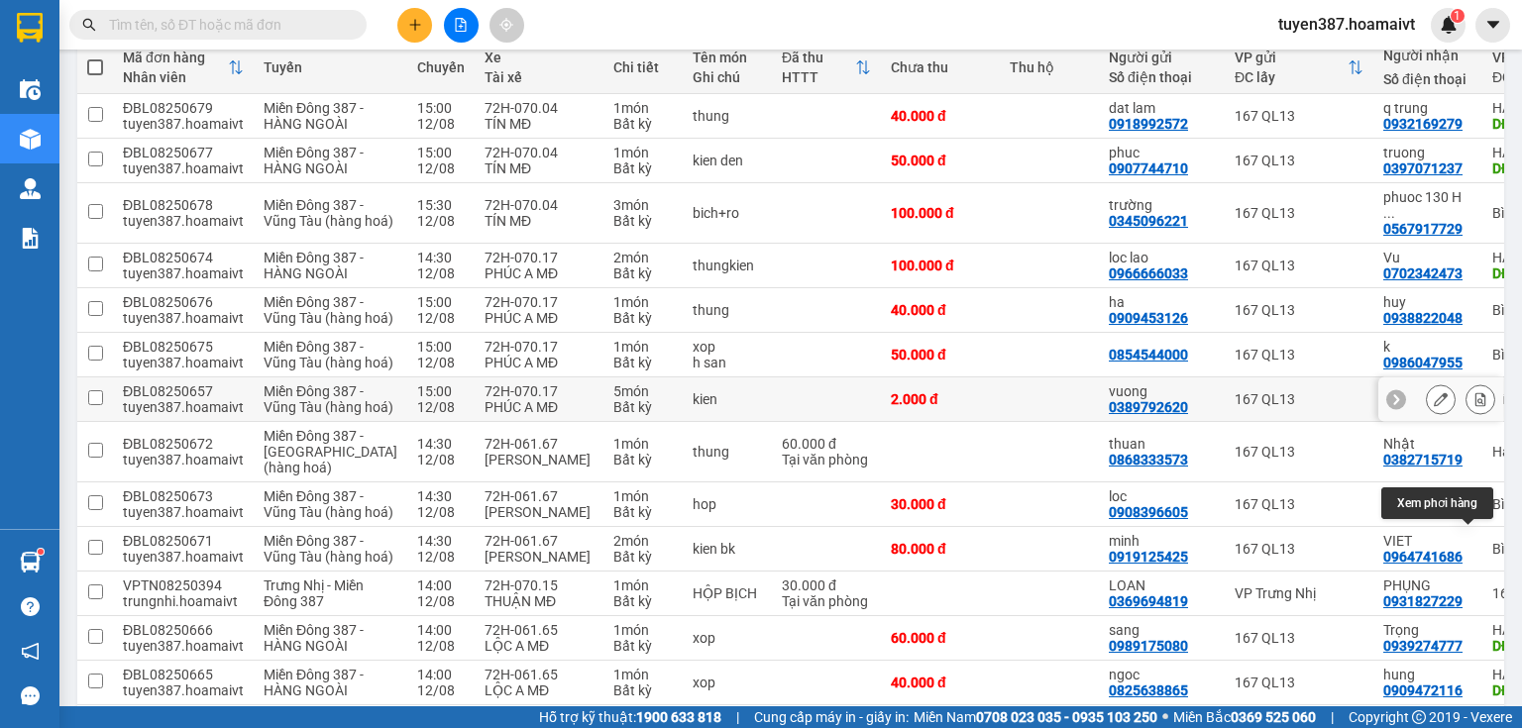
click at [1473, 406] on icon at bounding box center [1480, 399] width 14 height 14
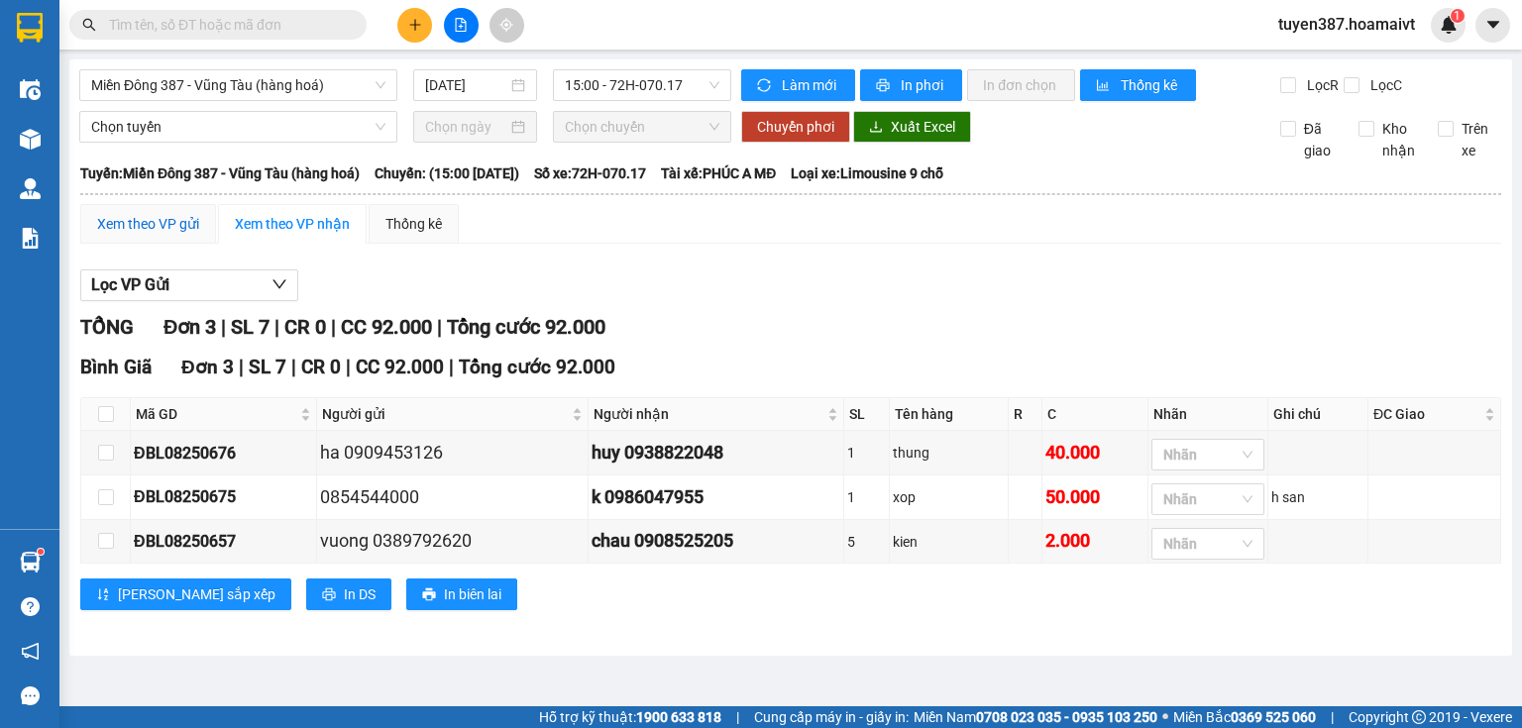
click at [189, 218] on div "Xem theo VP gửi" at bounding box center [148, 224] width 102 height 22
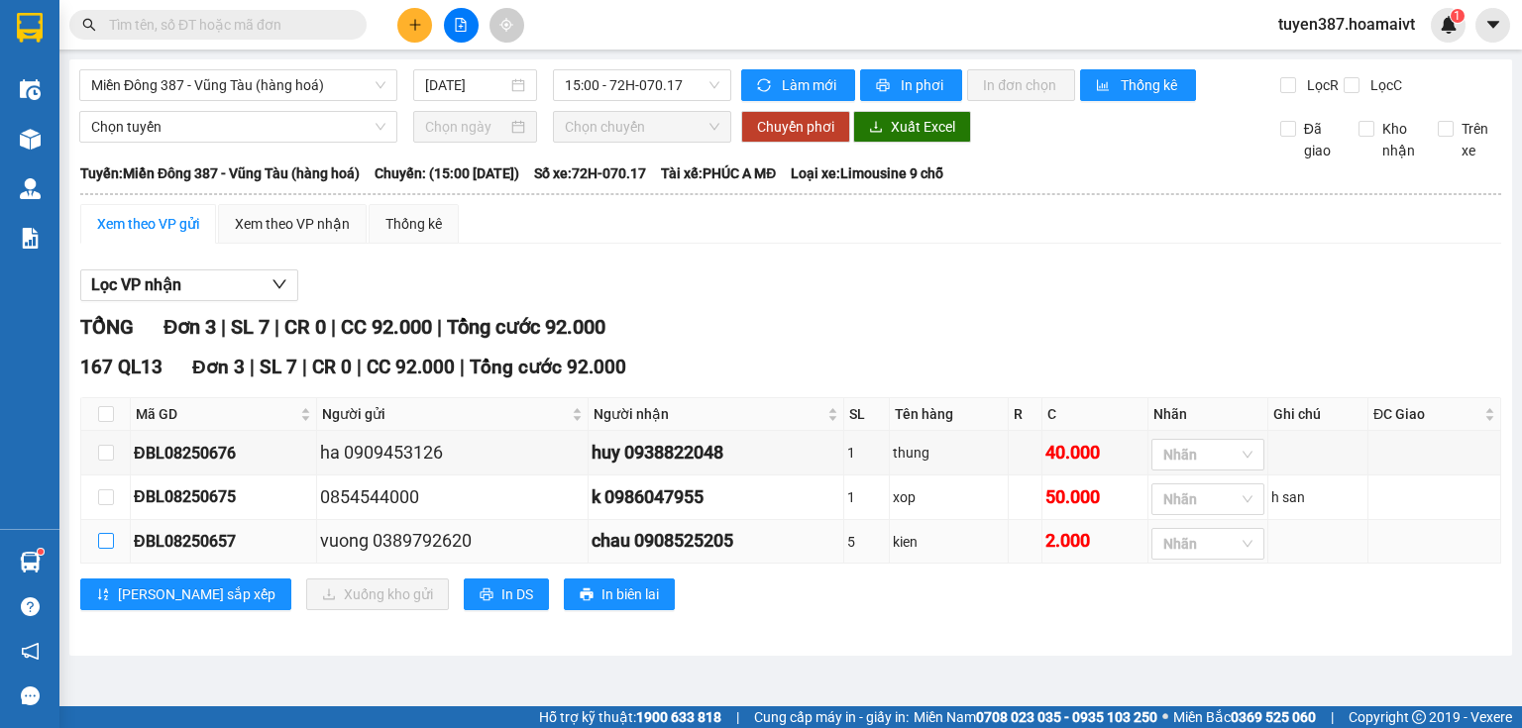
click at [107, 538] on input "checkbox" at bounding box center [106, 541] width 16 height 16
checkbox input "true"
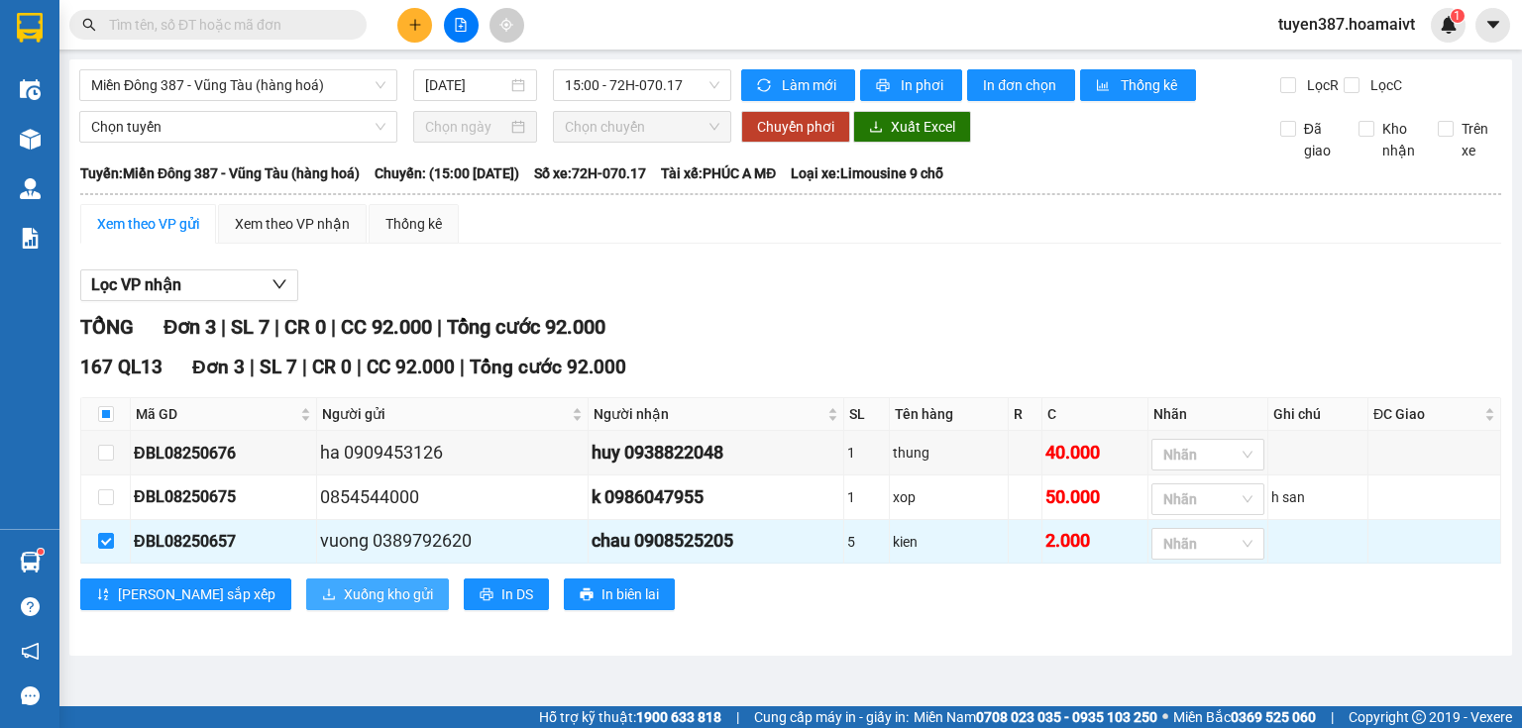
click at [344, 587] on span "Xuống kho gửi" at bounding box center [388, 595] width 89 height 22
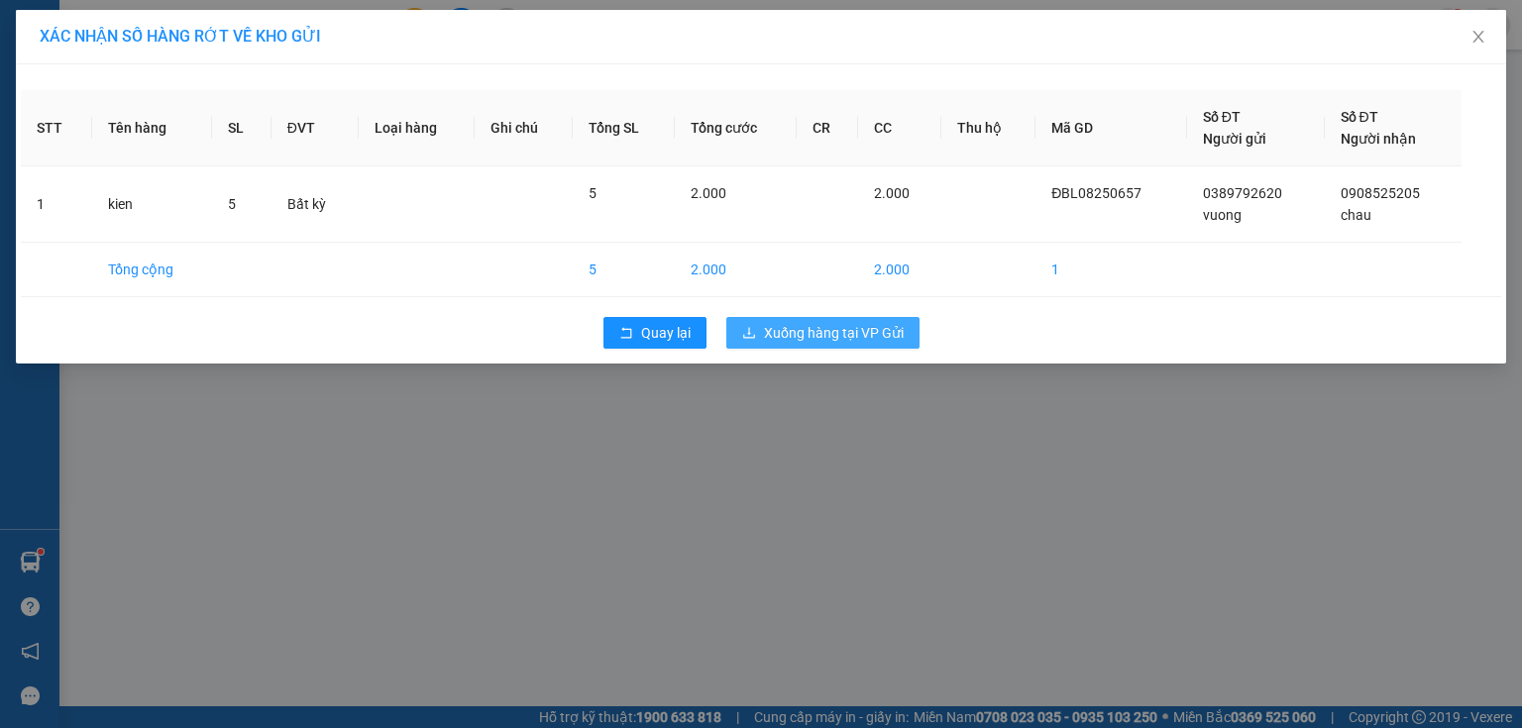
click at [819, 329] on span "Xuống hàng tại VP Gửi" at bounding box center [834, 333] width 140 height 22
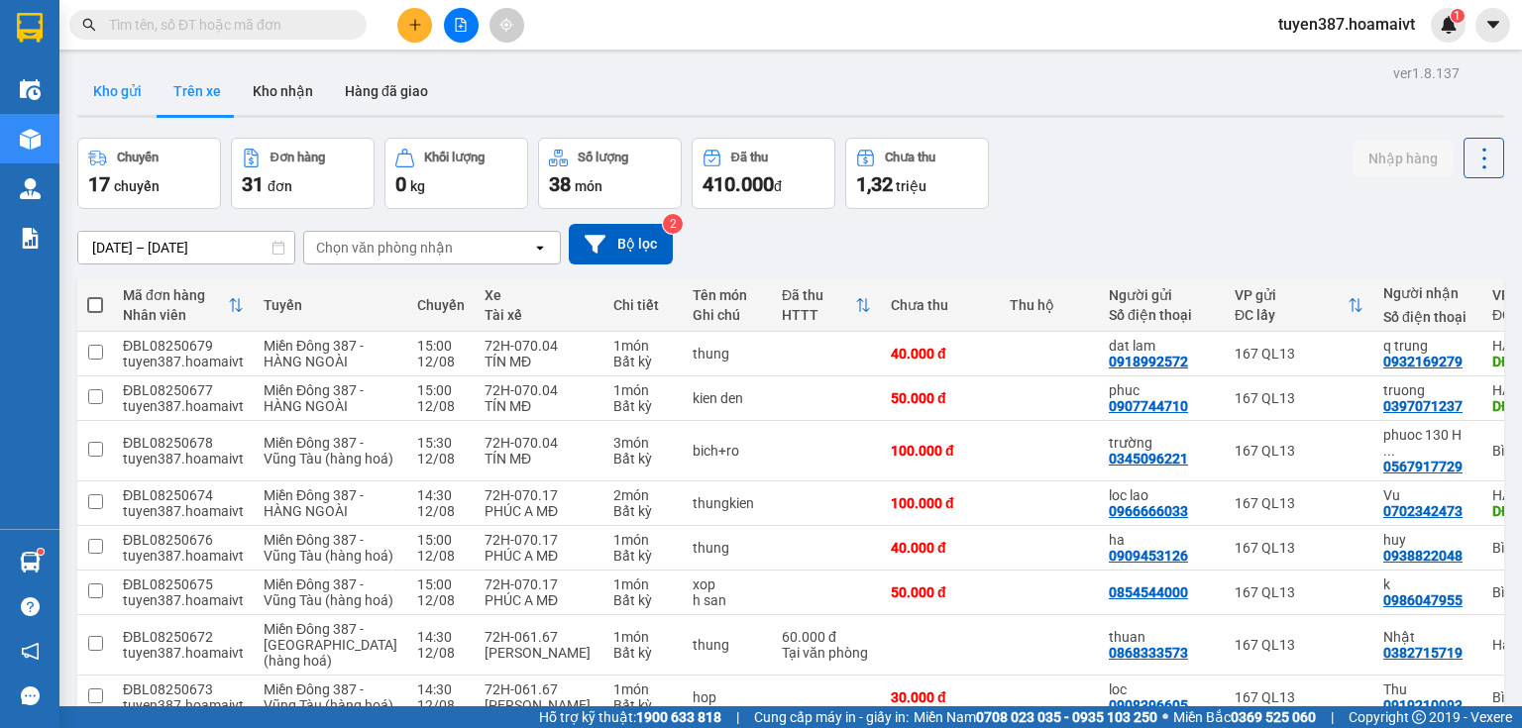
click at [119, 91] on button "Kho gửi" at bounding box center [117, 91] width 80 height 48
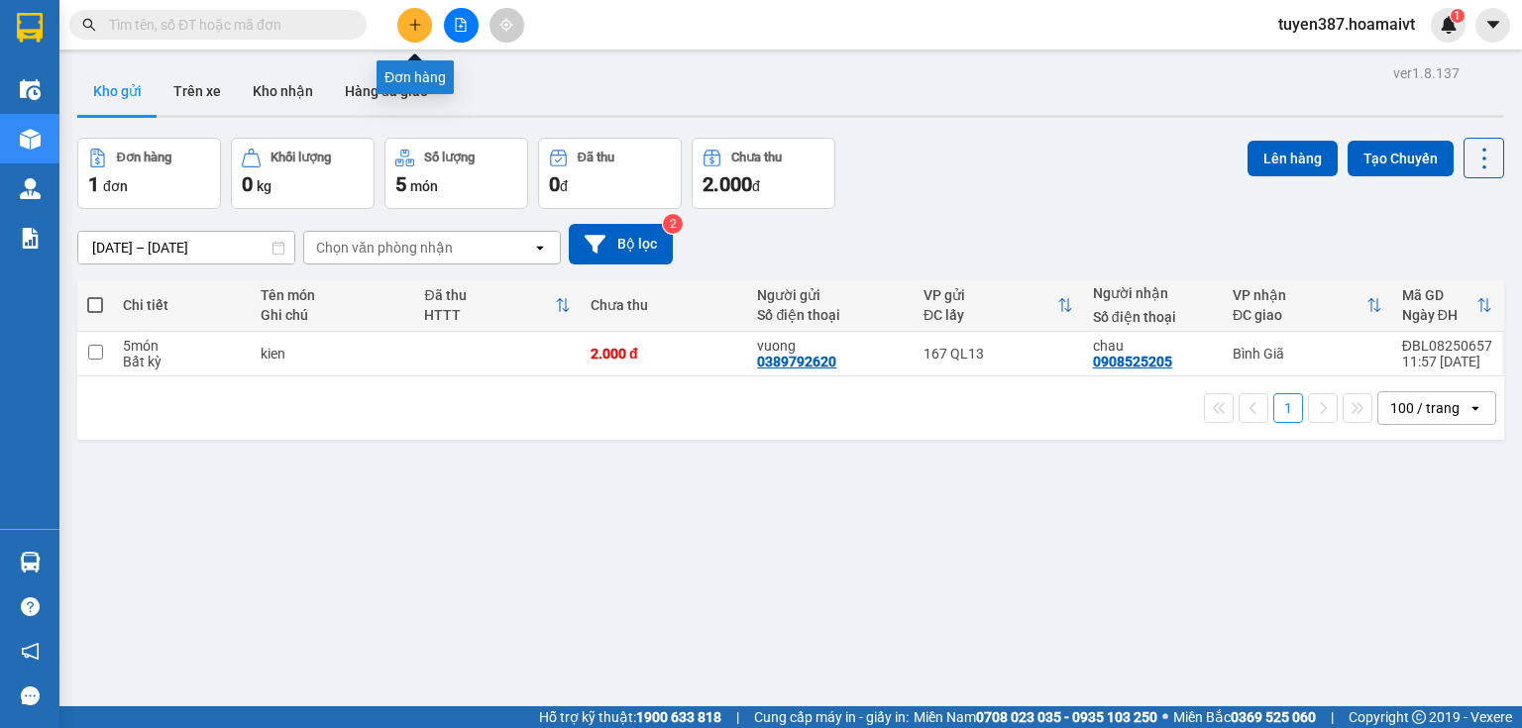
click at [408, 19] on icon "plus" at bounding box center [415, 25] width 14 height 14
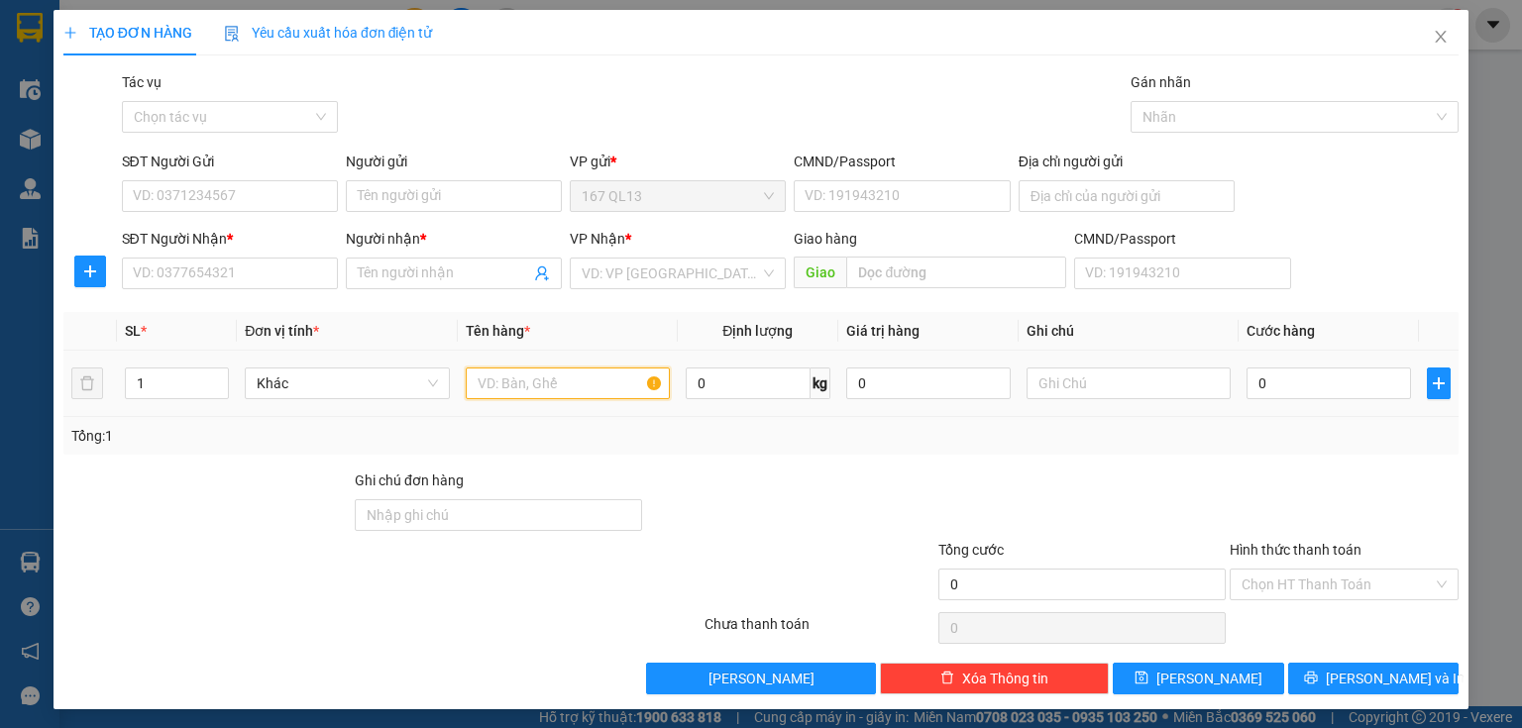
click at [603, 379] on input "text" at bounding box center [568, 384] width 204 height 32
type input "hop bk"
click at [285, 269] on input "SĐT Người Nhận *" at bounding box center [230, 274] width 216 height 32
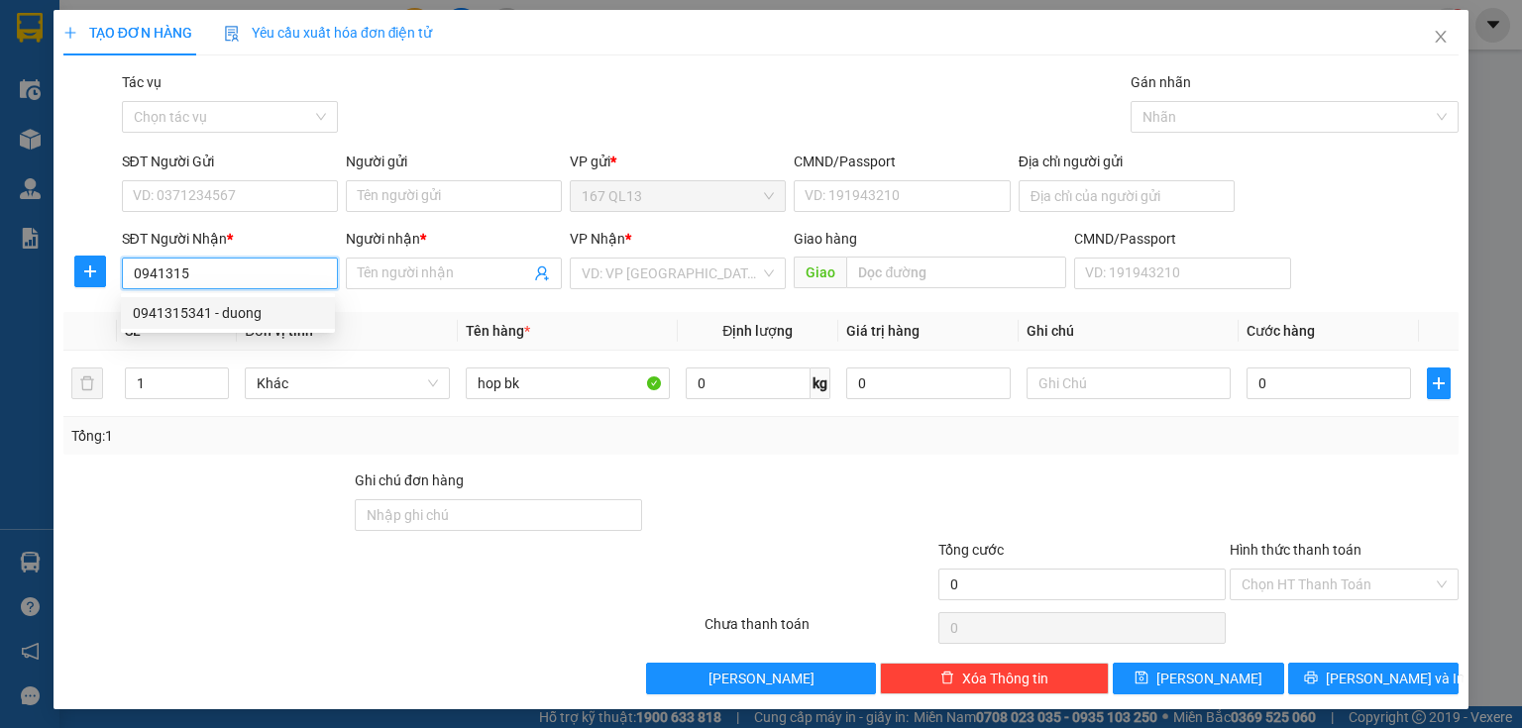
drag, startPoint x: 205, startPoint y: 310, endPoint x: 215, endPoint y: 224, distance: 86.8
click at [205, 309] on div "0941315341 - duong" at bounding box center [228, 313] width 190 height 22
type input "0941315341"
type input "duong"
type input "0941315341"
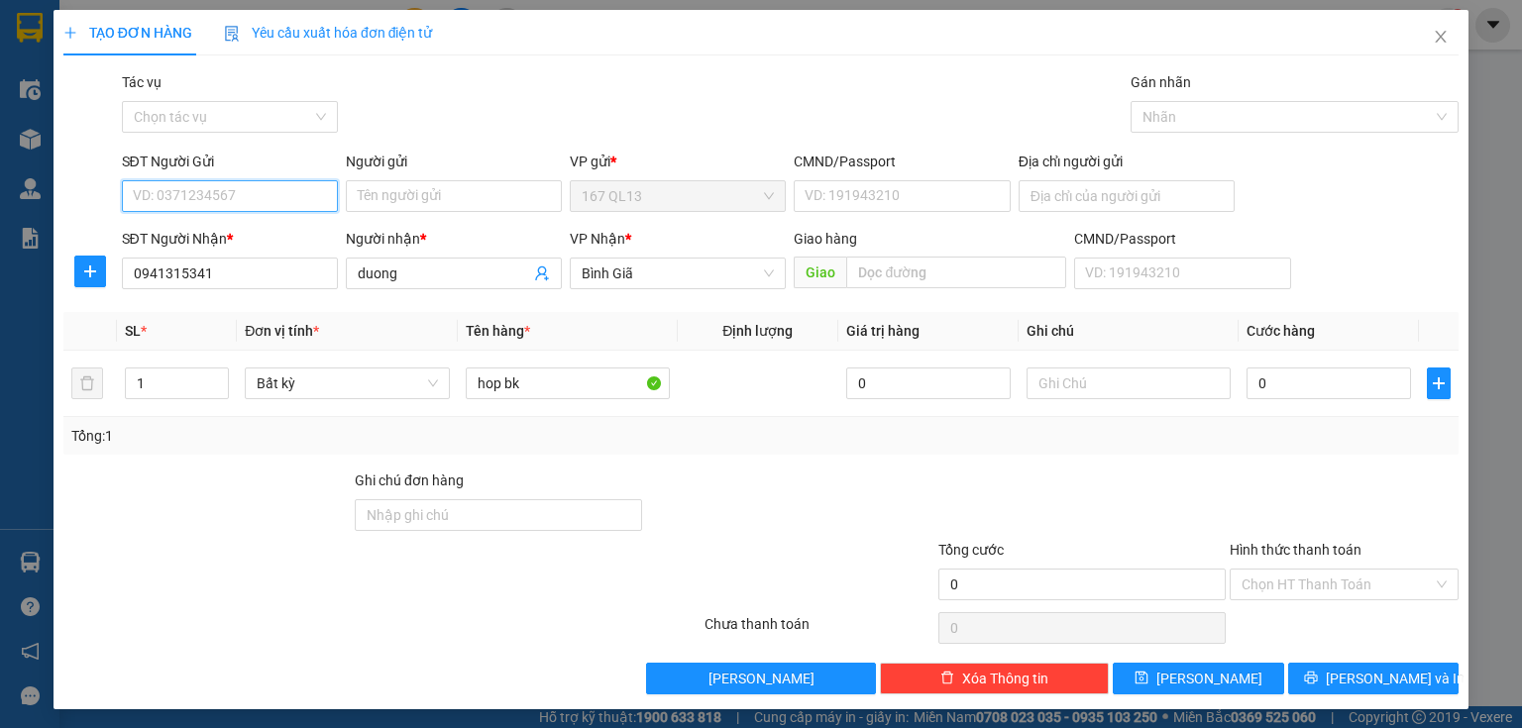
click at [229, 191] on input "SĐT Người Gửi" at bounding box center [230, 196] width 216 height 32
click at [226, 234] on div "0989072703 - thanh" at bounding box center [228, 236] width 190 height 22
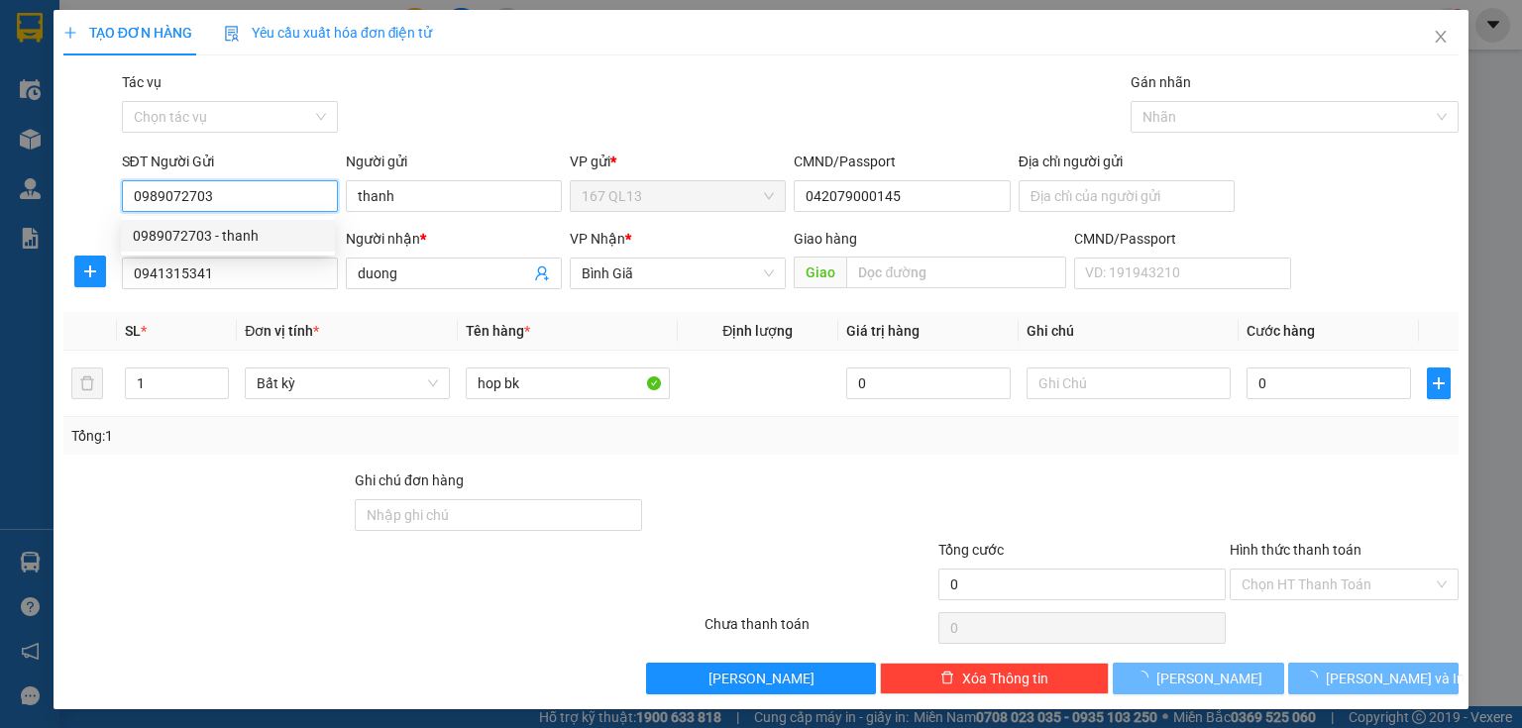
type input "0989072703"
type input "thanh"
type input "042079000145"
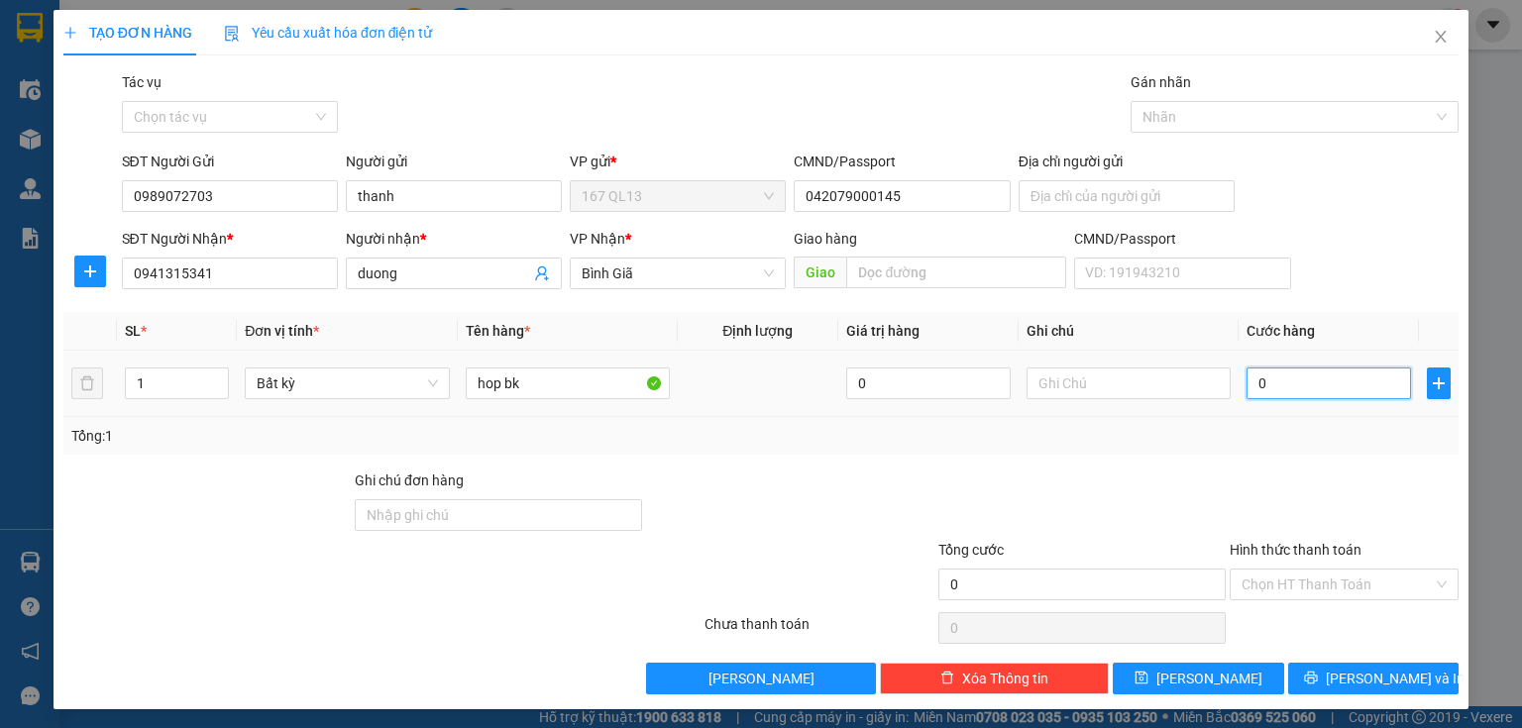
click at [1246, 382] on input "0" at bounding box center [1328, 384] width 164 height 32
type input "3"
type input "30"
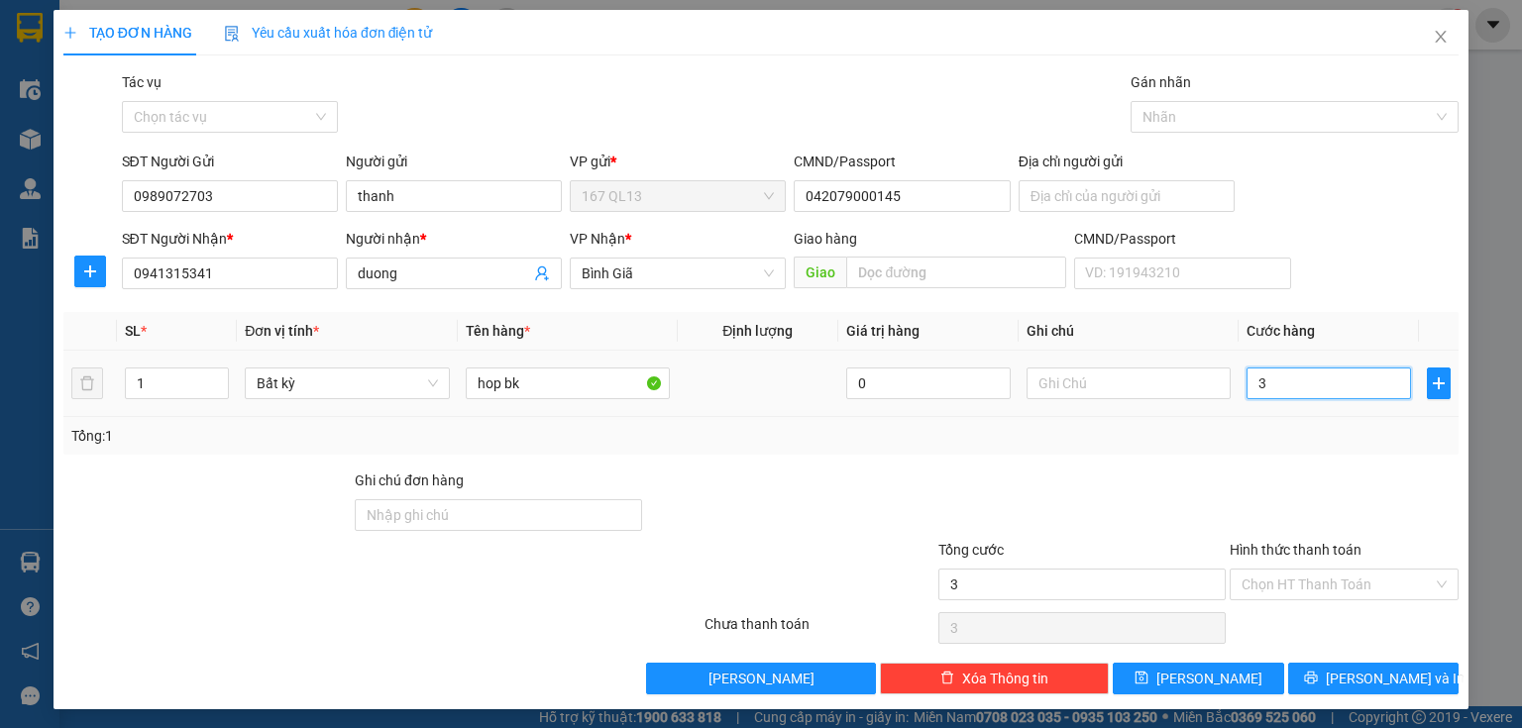
type input "30"
type input "30.000"
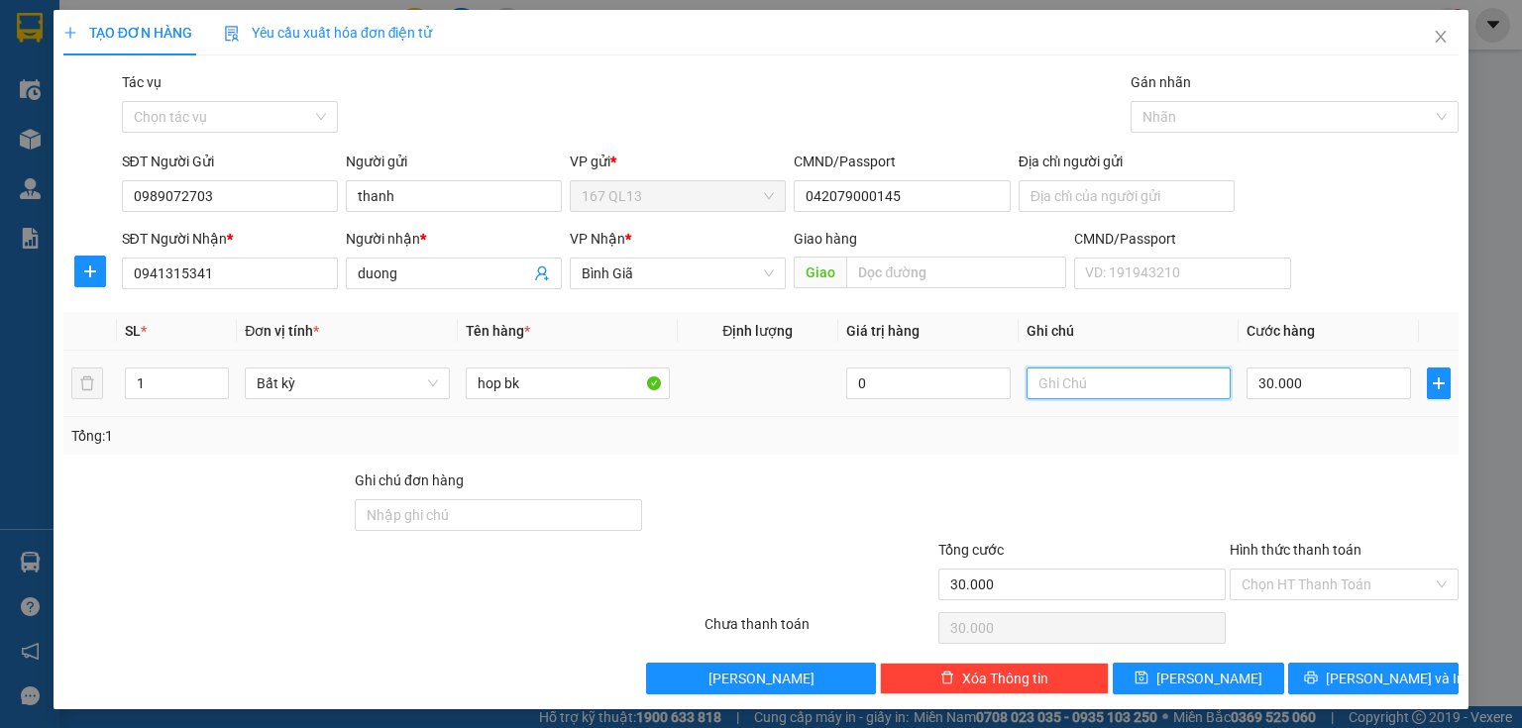
click at [1079, 380] on input "text" at bounding box center [1128, 384] width 204 height 32
type input "gtn phi roi"
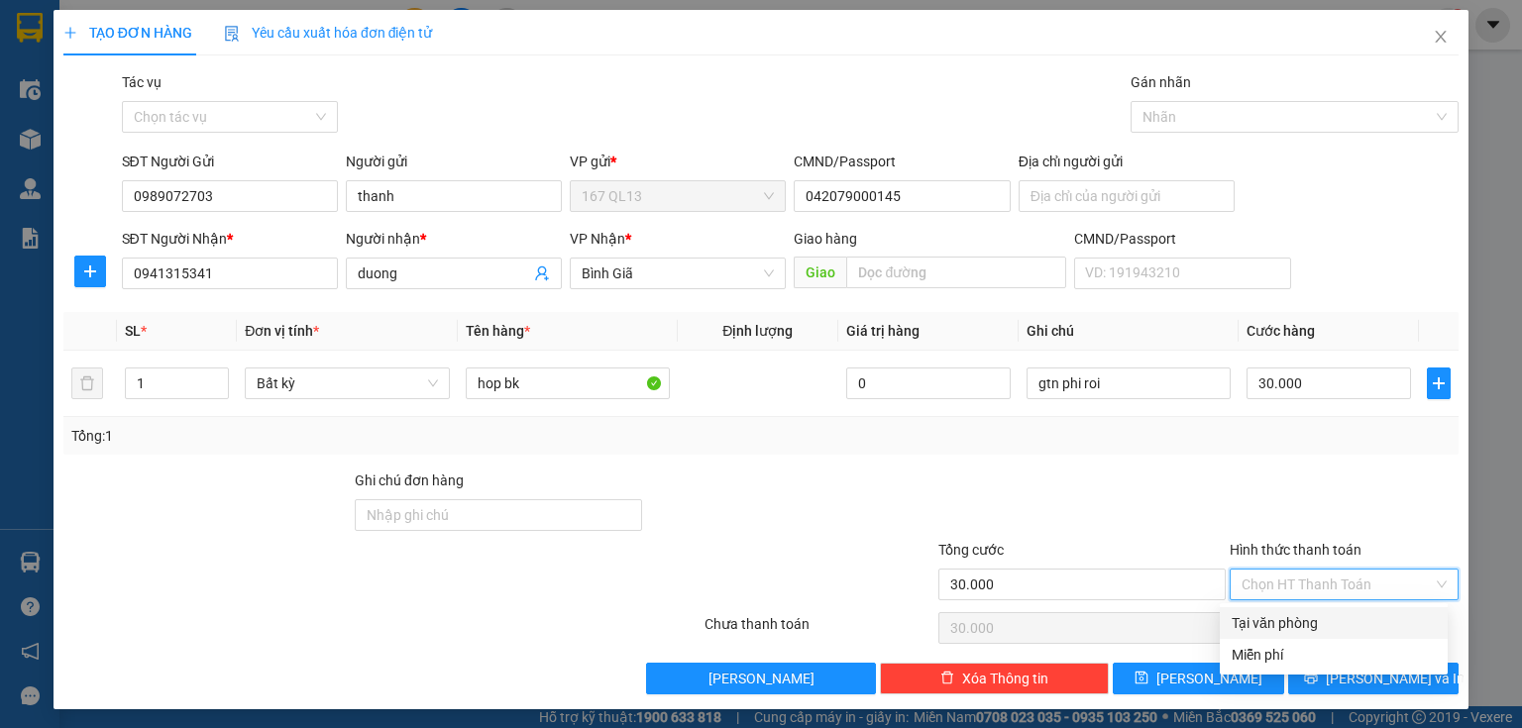
drag, startPoint x: 1325, startPoint y: 575, endPoint x: 1333, endPoint y: 593, distance: 20.4
click at [1331, 579] on input "Hình thức thanh toán" at bounding box center [1336, 585] width 191 height 30
click at [1333, 614] on div "Tại văn phòng" at bounding box center [1334, 623] width 204 height 22
type input "0"
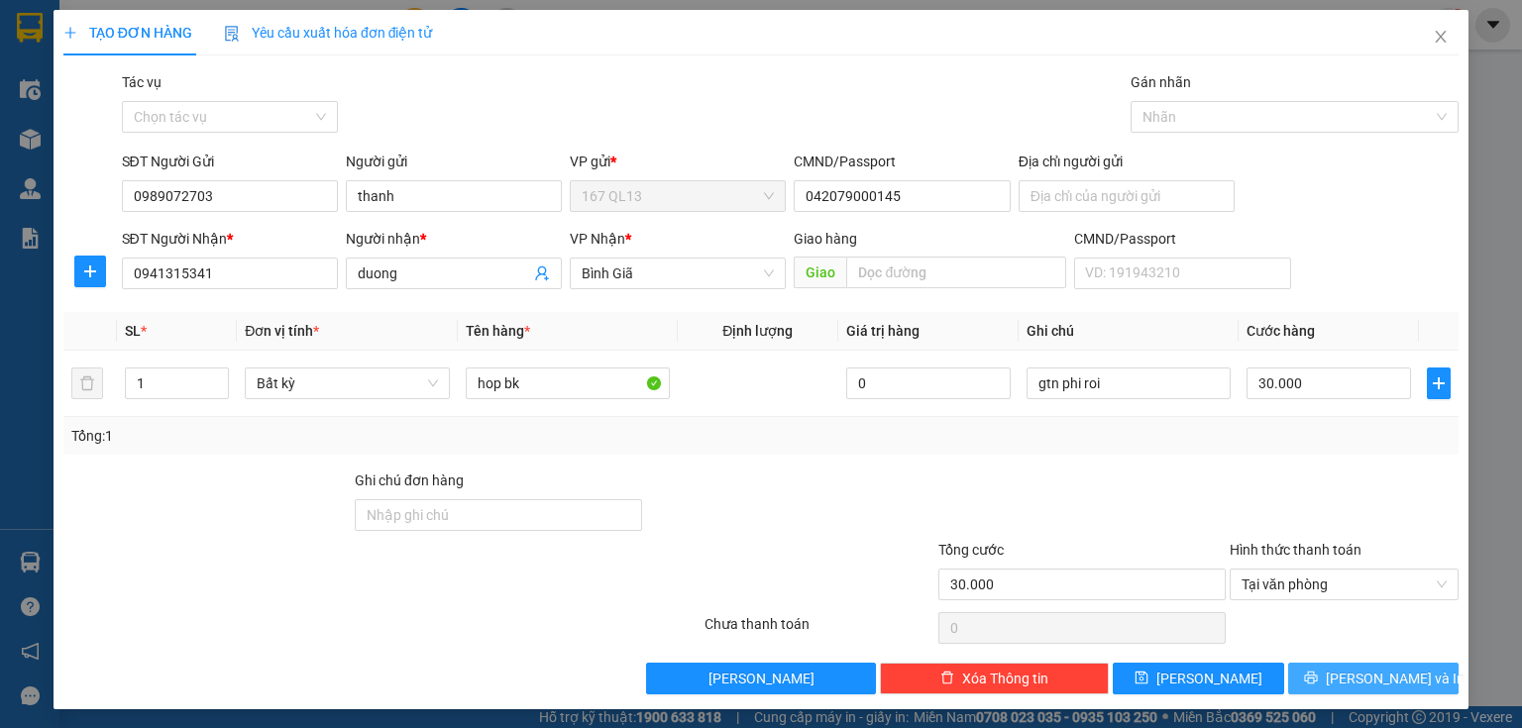
drag, startPoint x: 1359, startPoint y: 674, endPoint x: 1225, endPoint y: 446, distance: 264.7
click at [1359, 673] on span "[PERSON_NAME] và In" at bounding box center [1395, 679] width 139 height 22
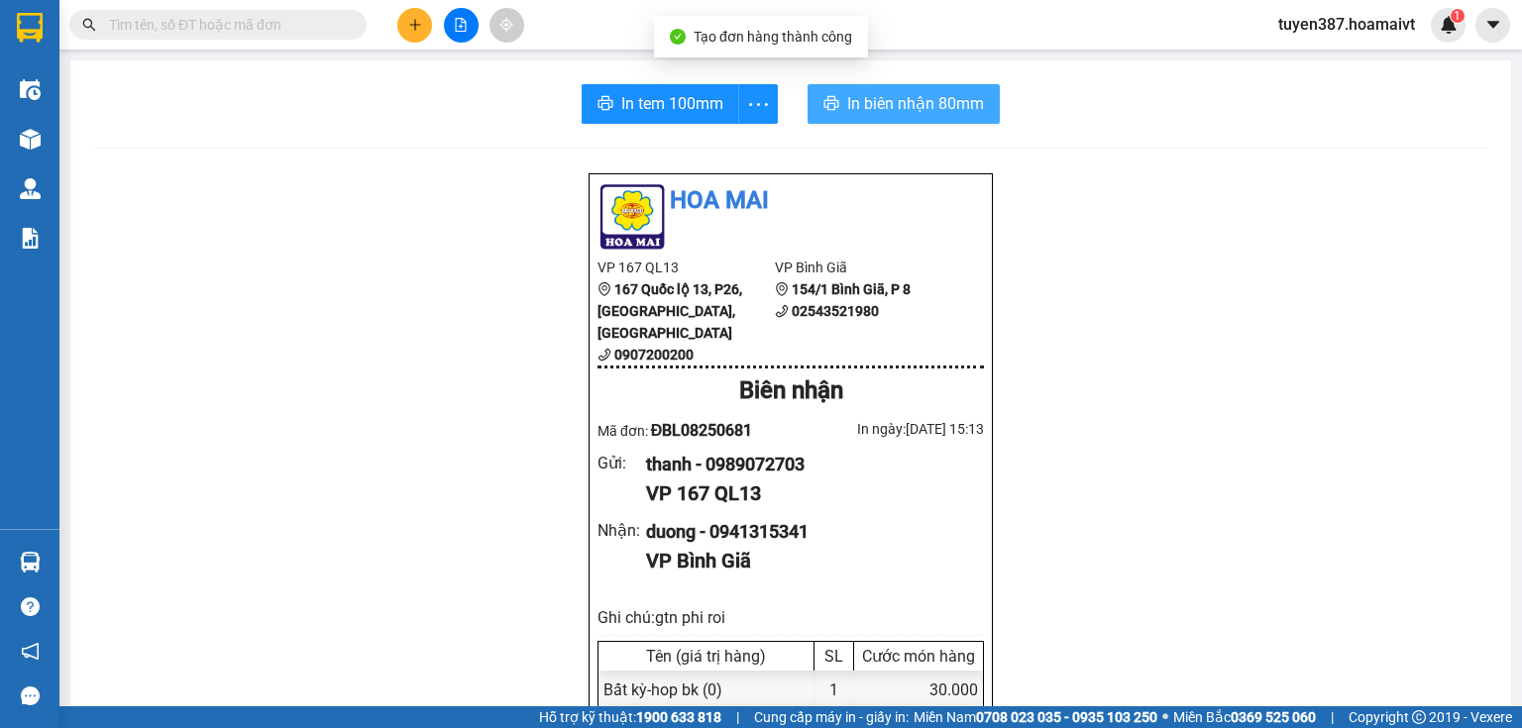
click at [883, 92] on span "In biên nhận 80mm" at bounding box center [915, 103] width 137 height 25
click at [870, 103] on span "In biên nhận 80mm" at bounding box center [915, 103] width 137 height 25
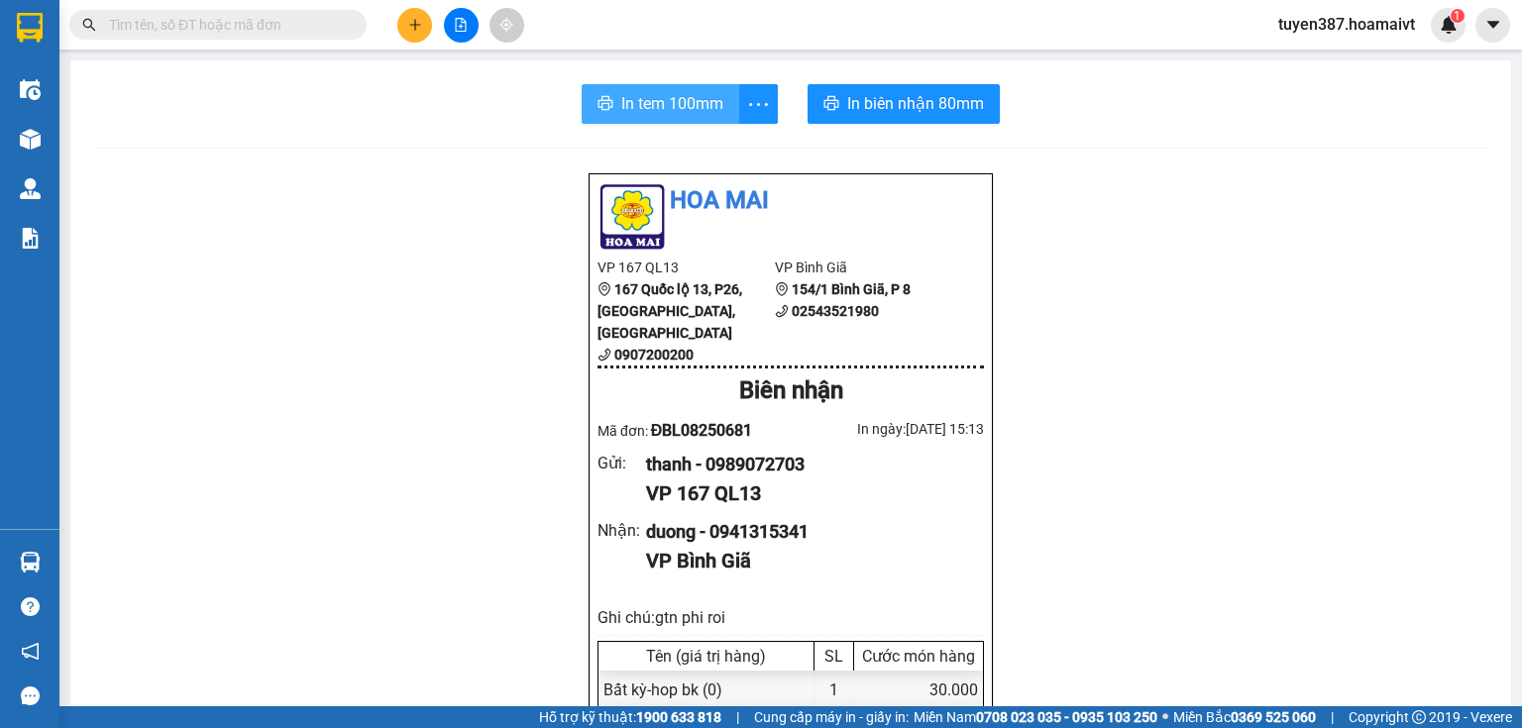
click at [660, 107] on span "In tem 100mm" at bounding box center [672, 103] width 102 height 25
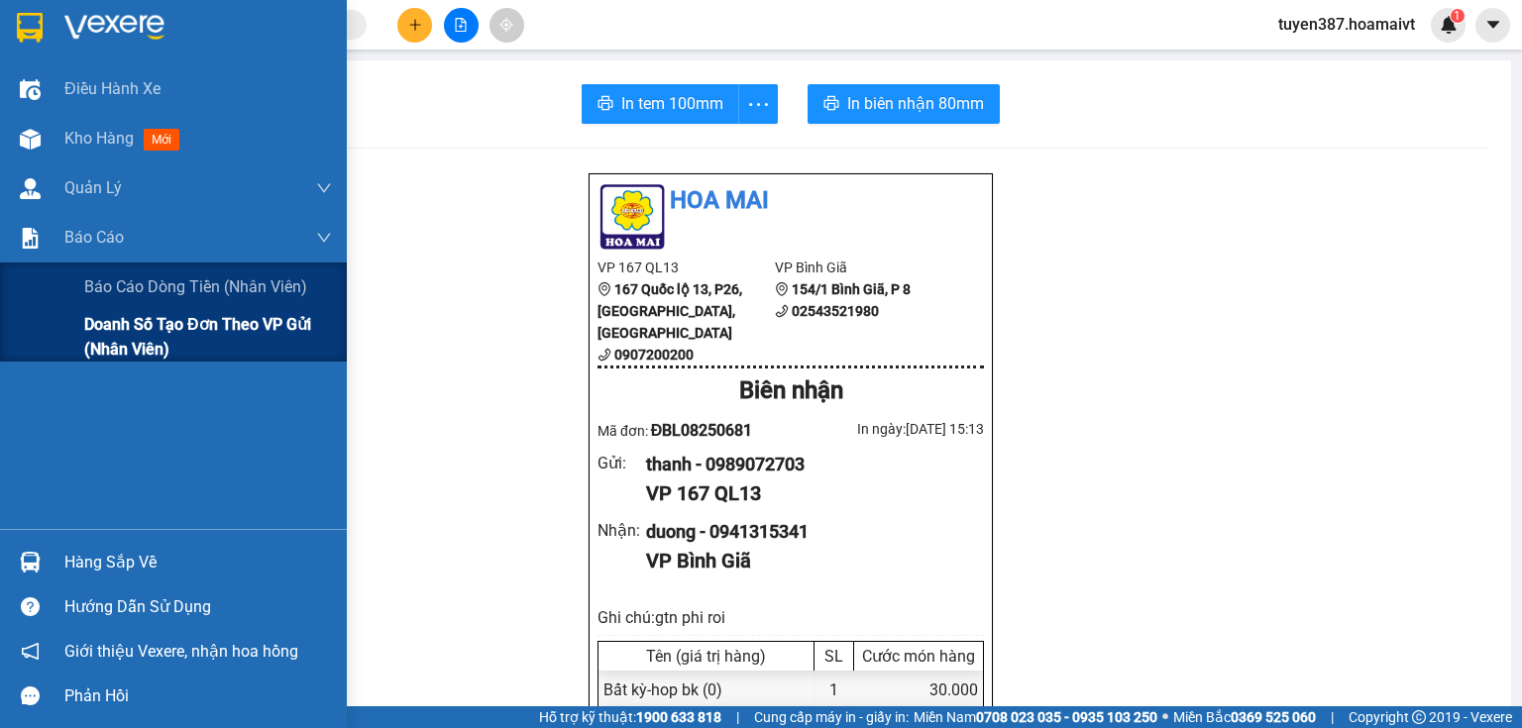
click at [93, 341] on span "Doanh số tạo đơn theo VP gửi (nhân viên)" at bounding box center [208, 337] width 248 height 50
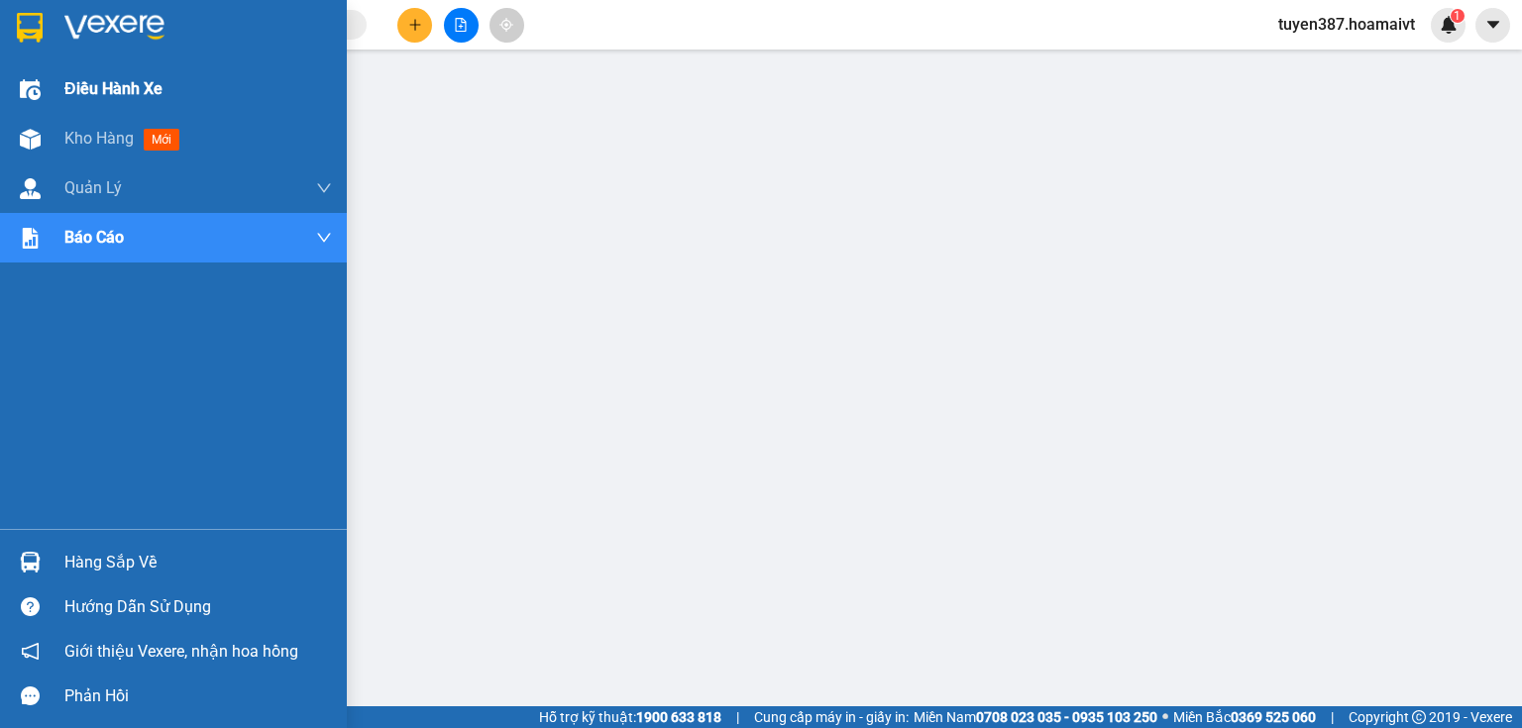
click at [151, 88] on span "Điều hành xe" at bounding box center [113, 88] width 98 height 25
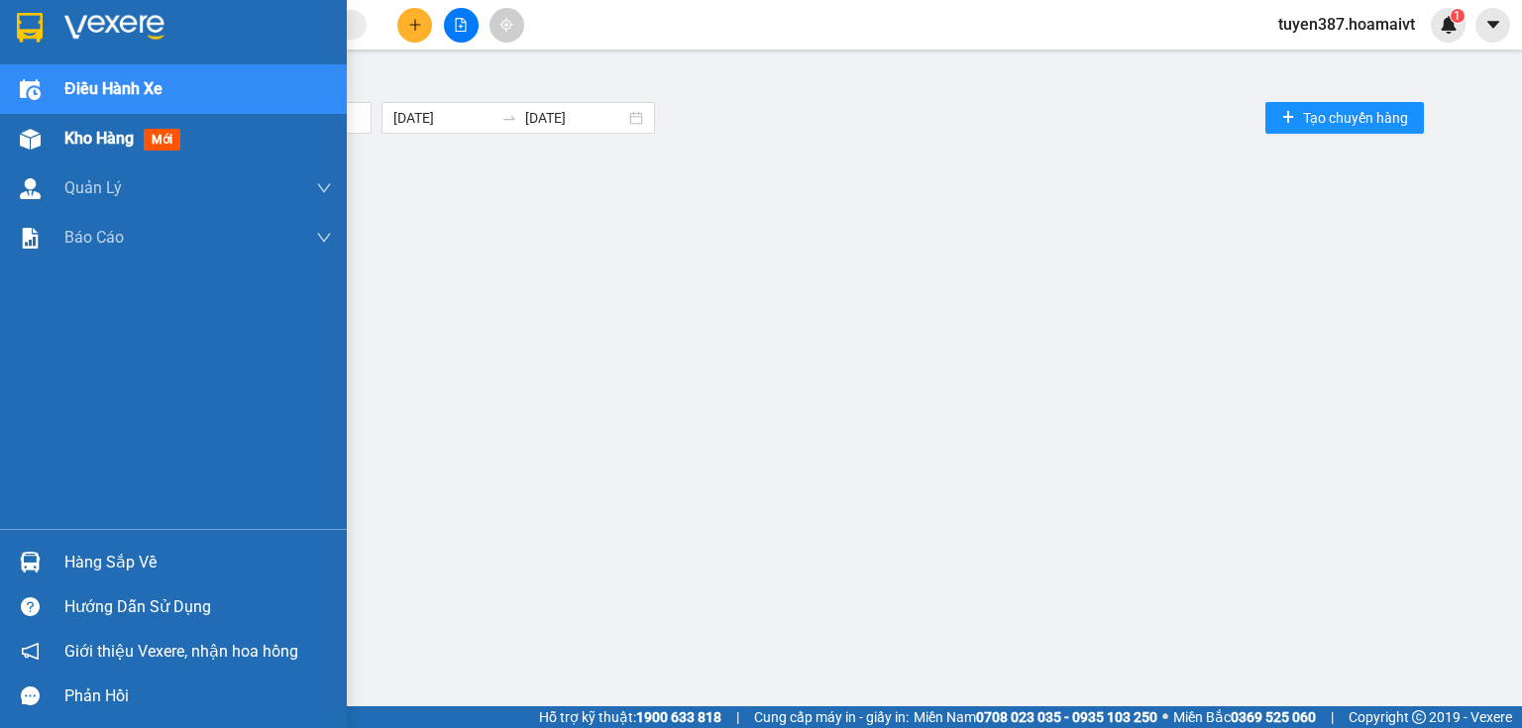
click at [157, 134] on span "mới" at bounding box center [162, 140] width 37 height 22
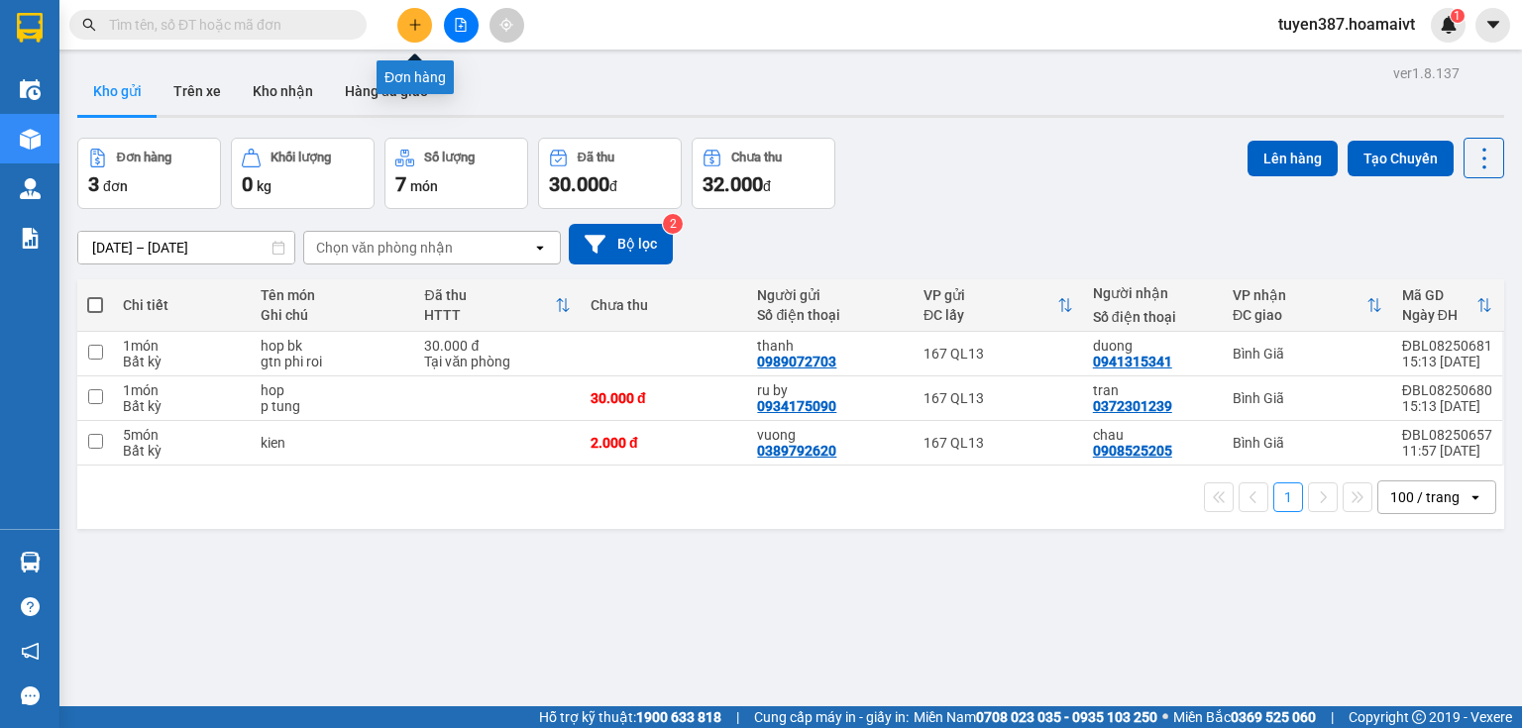
click at [411, 20] on icon "plus" at bounding box center [415, 25] width 14 height 14
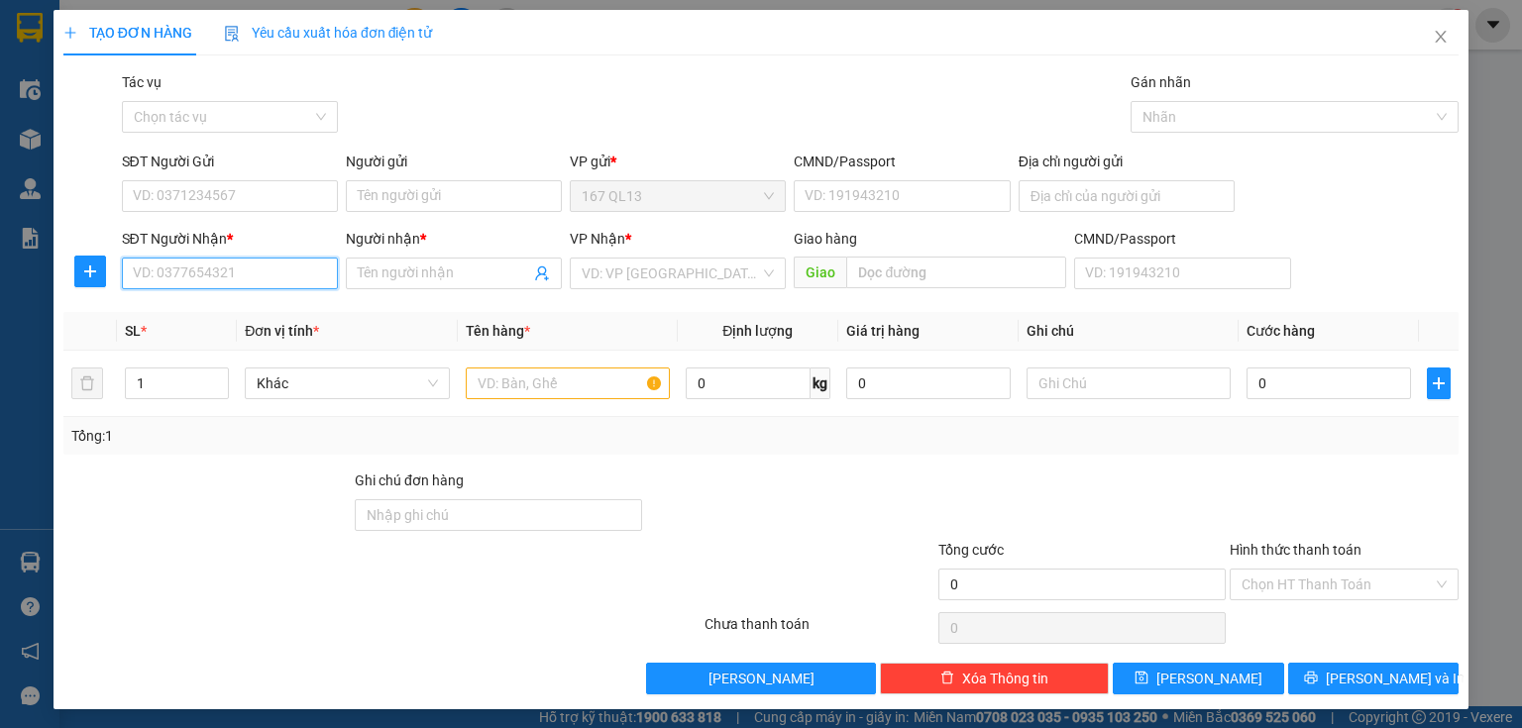
click at [255, 273] on input "SĐT Người Nhận *" at bounding box center [230, 274] width 216 height 32
type input "0943469435"
click at [242, 307] on div "0943469435 - vinh" at bounding box center [228, 313] width 190 height 22
type input "vinh"
type input "0943469435"
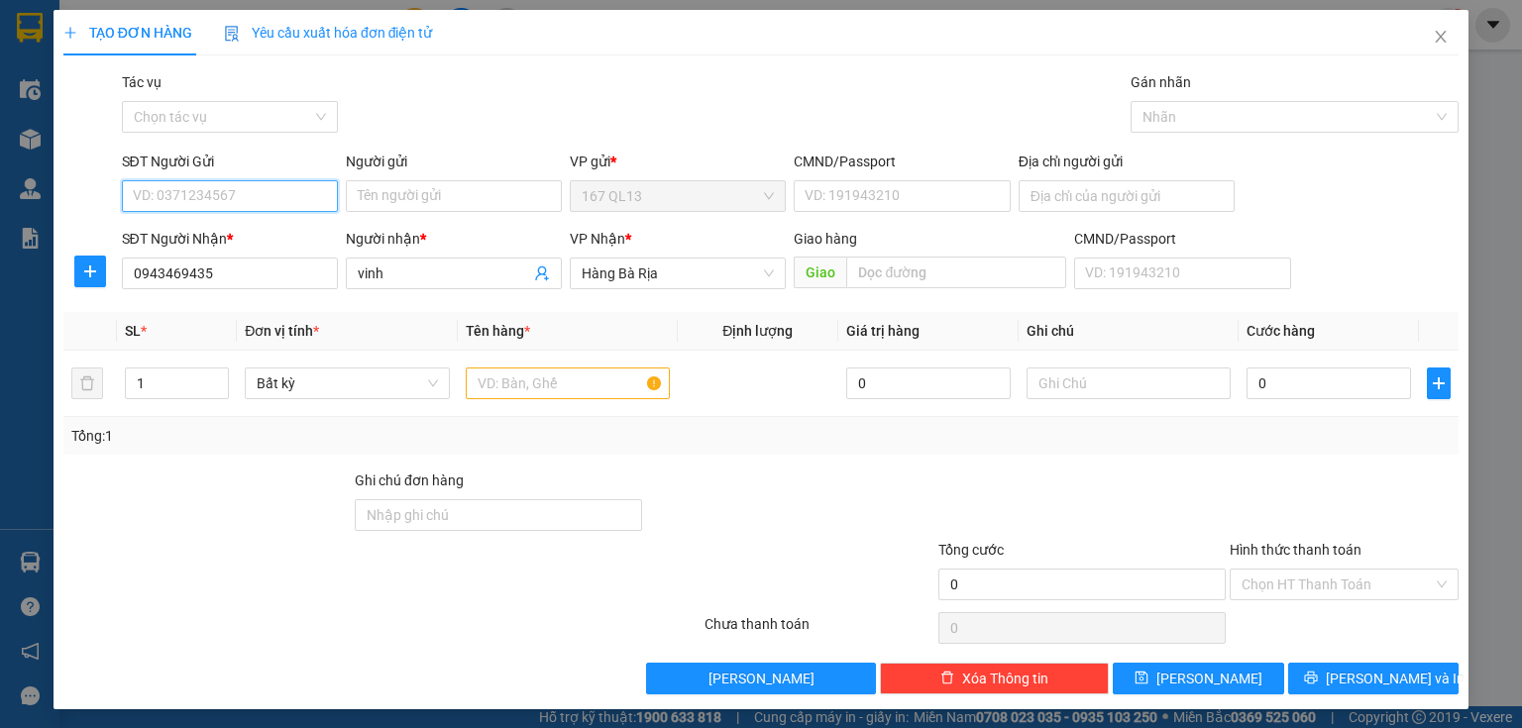
click at [269, 193] on input "SĐT Người Gửi" at bounding box center [230, 196] width 216 height 32
click at [241, 234] on div "02862809988" at bounding box center [228, 236] width 190 height 22
type input "02862809988"
click at [447, 199] on input "Người gửi" at bounding box center [454, 196] width 216 height 32
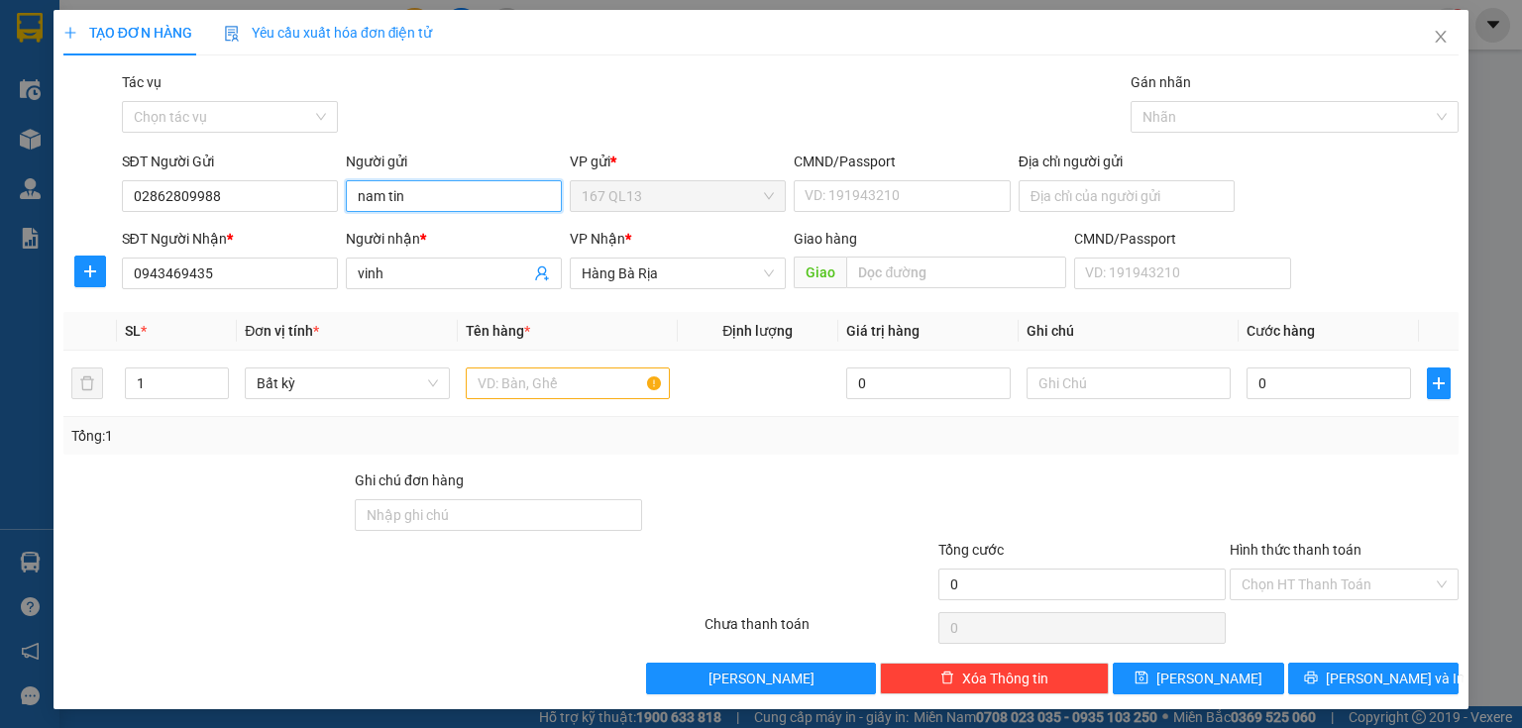
click at [411, 193] on input "nam tin" at bounding box center [454, 196] width 216 height 32
type input "nam bao tin"
click at [164, 380] on input "1" at bounding box center [177, 384] width 102 height 30
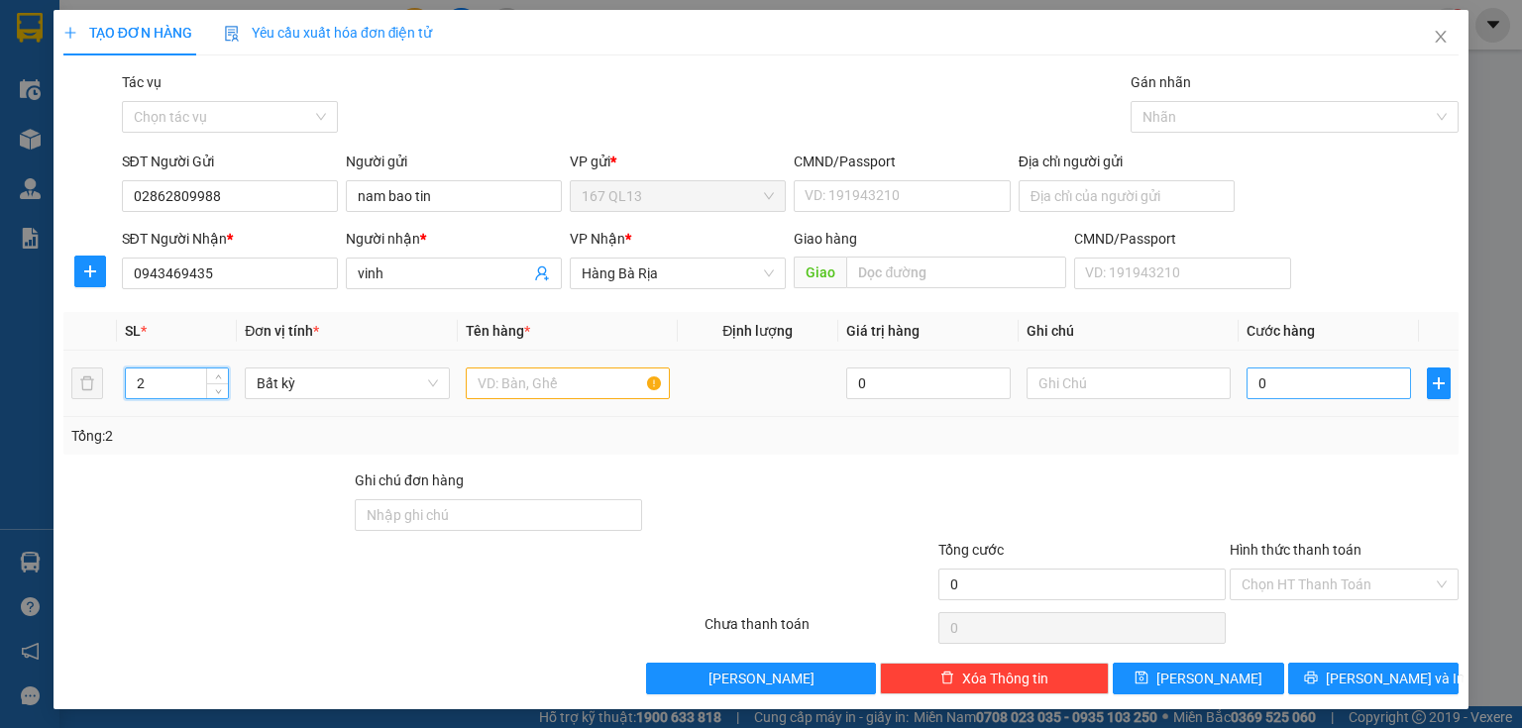
type input "2"
click at [1246, 377] on input "0" at bounding box center [1328, 384] width 164 height 32
type input "9"
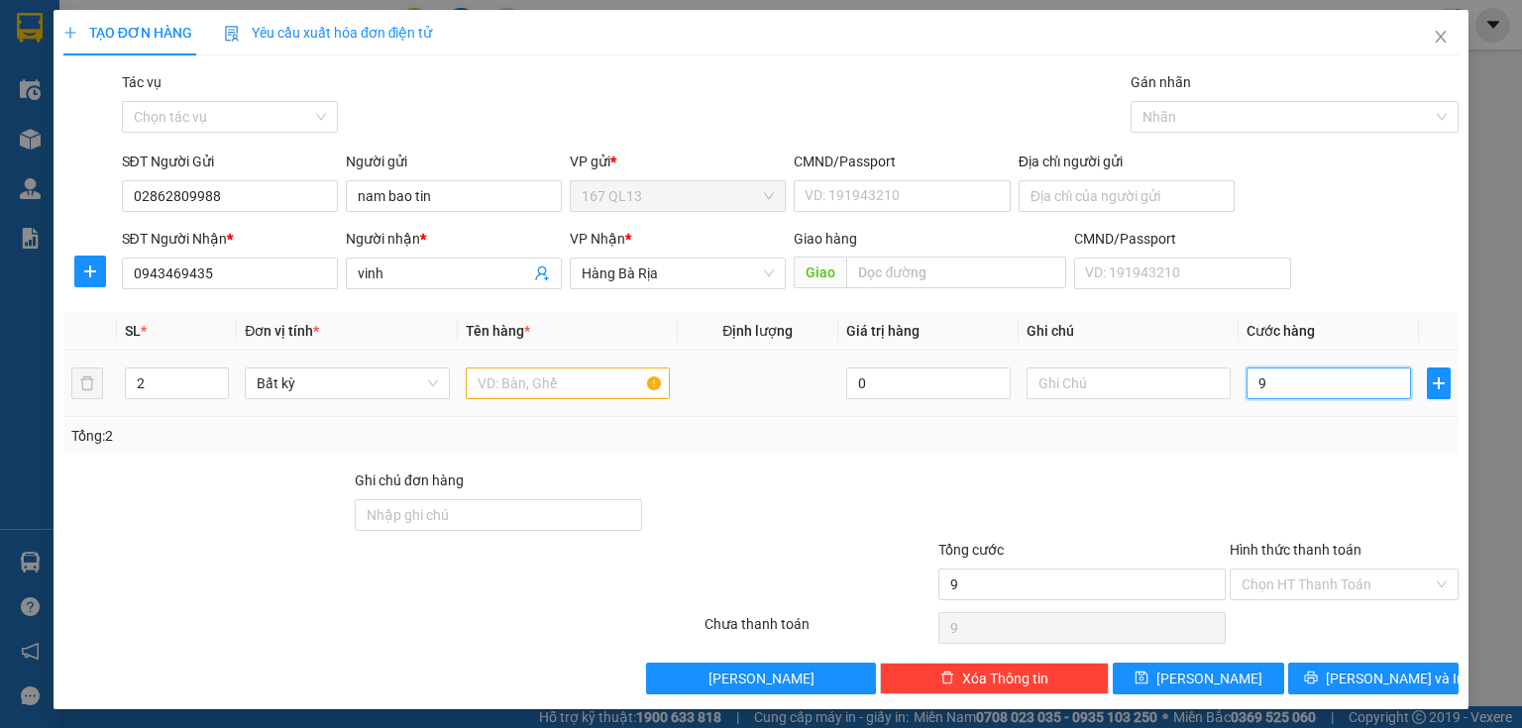
type input "90"
type input "90.000"
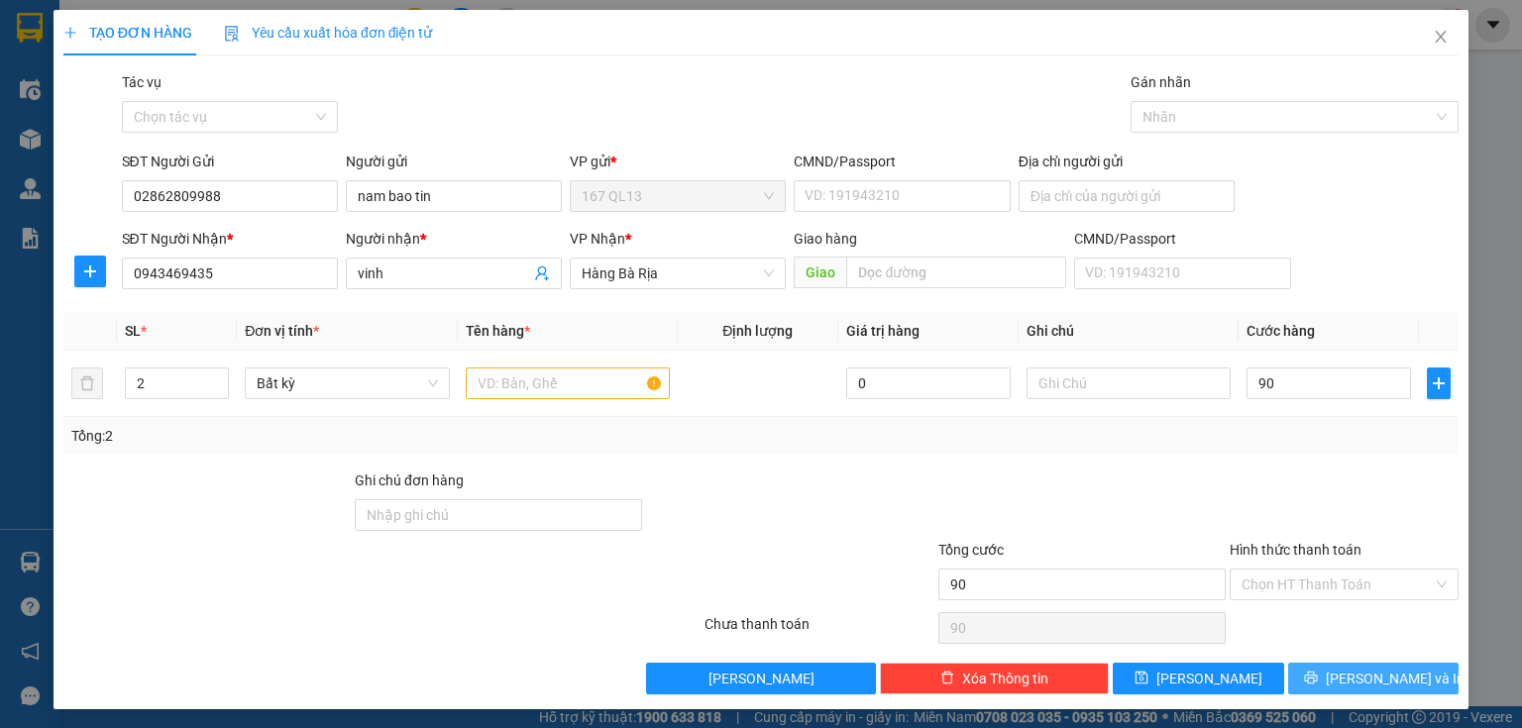
type input "90.000"
drag, startPoint x: 1376, startPoint y: 666, endPoint x: 1332, endPoint y: 533, distance: 140.1
click at [1375, 668] on span "[PERSON_NAME] và In" at bounding box center [1395, 679] width 139 height 22
click at [583, 389] on input "text" at bounding box center [568, 384] width 204 height 32
type input "bao"
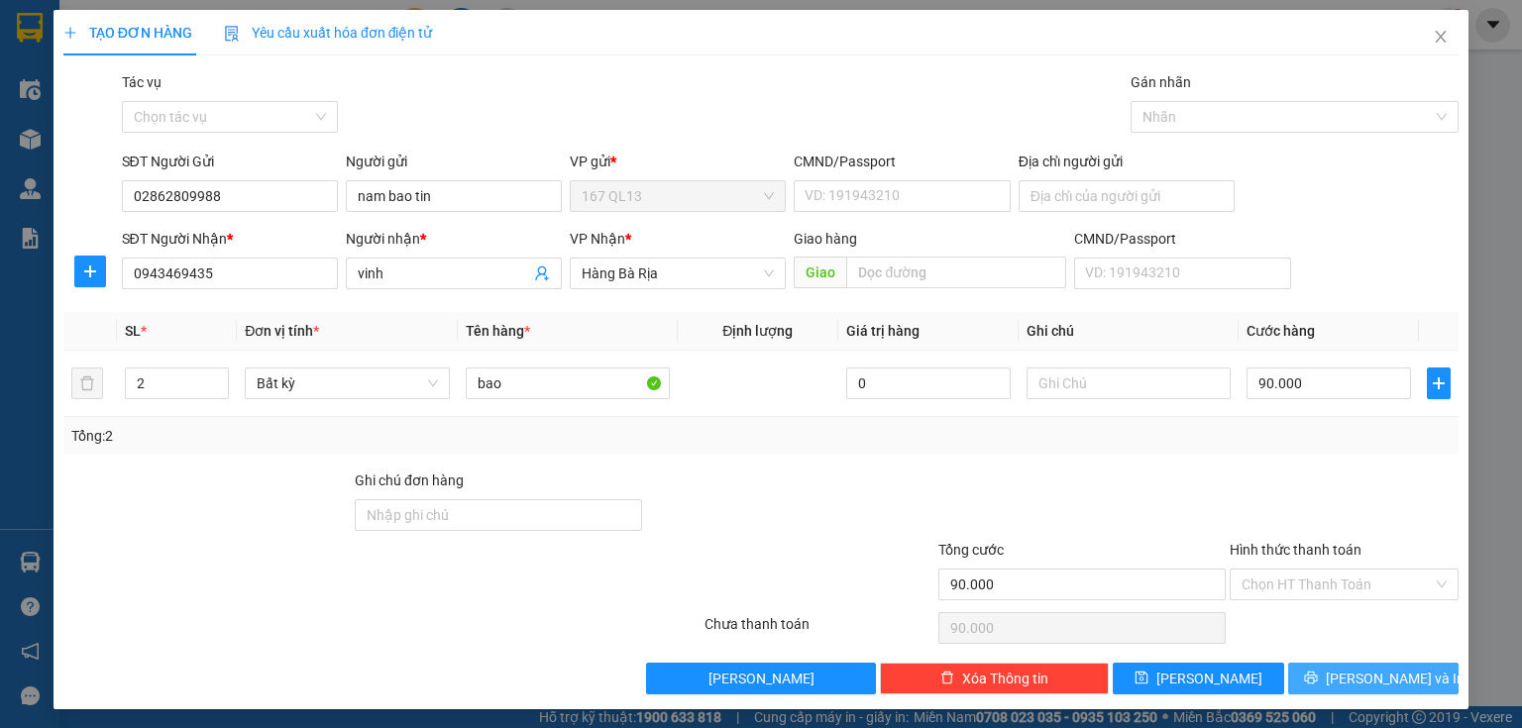
drag, startPoint x: 1356, startPoint y: 673, endPoint x: 1347, endPoint y: 637, distance: 36.8
click at [1354, 668] on span "[PERSON_NAME] và In" at bounding box center [1395, 679] width 139 height 22
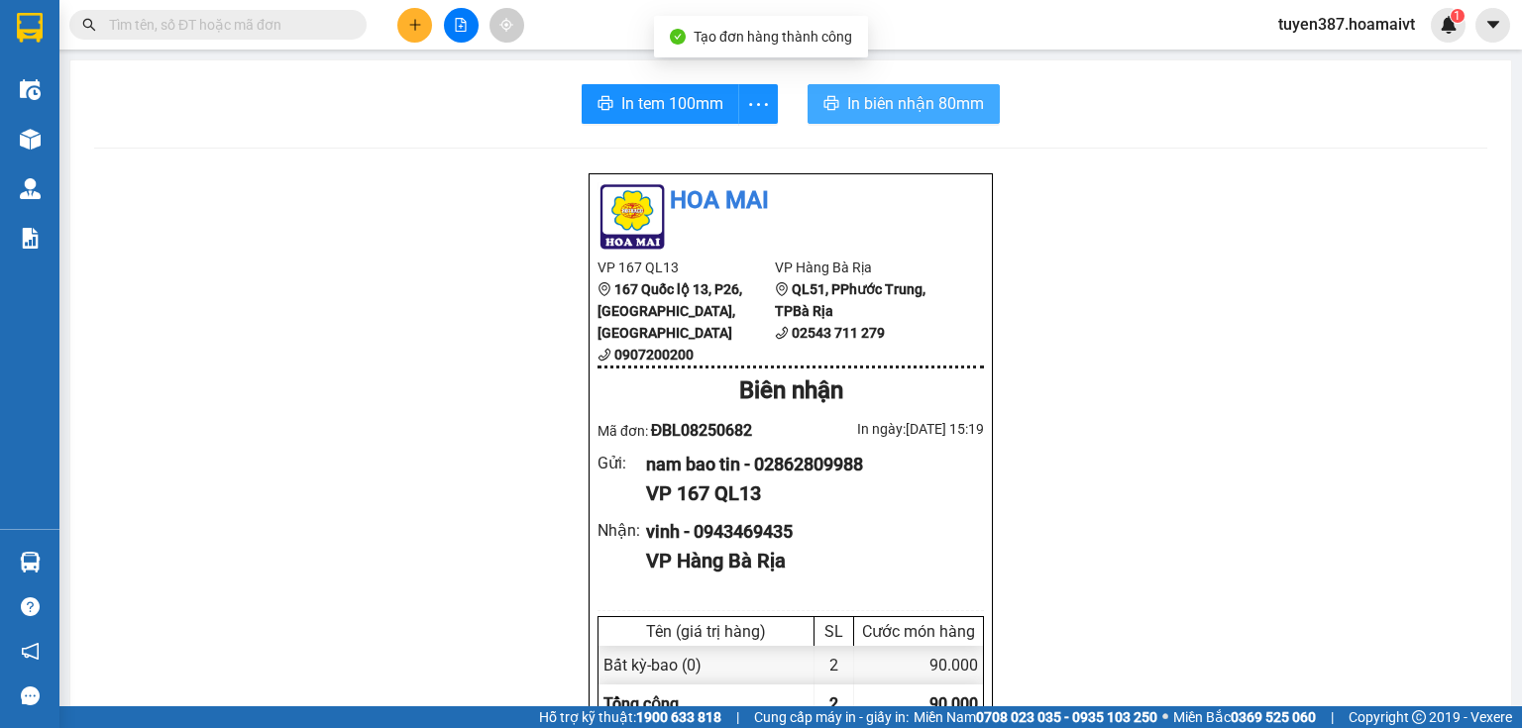
click at [885, 109] on span "In biên nhận 80mm" at bounding box center [915, 103] width 137 height 25
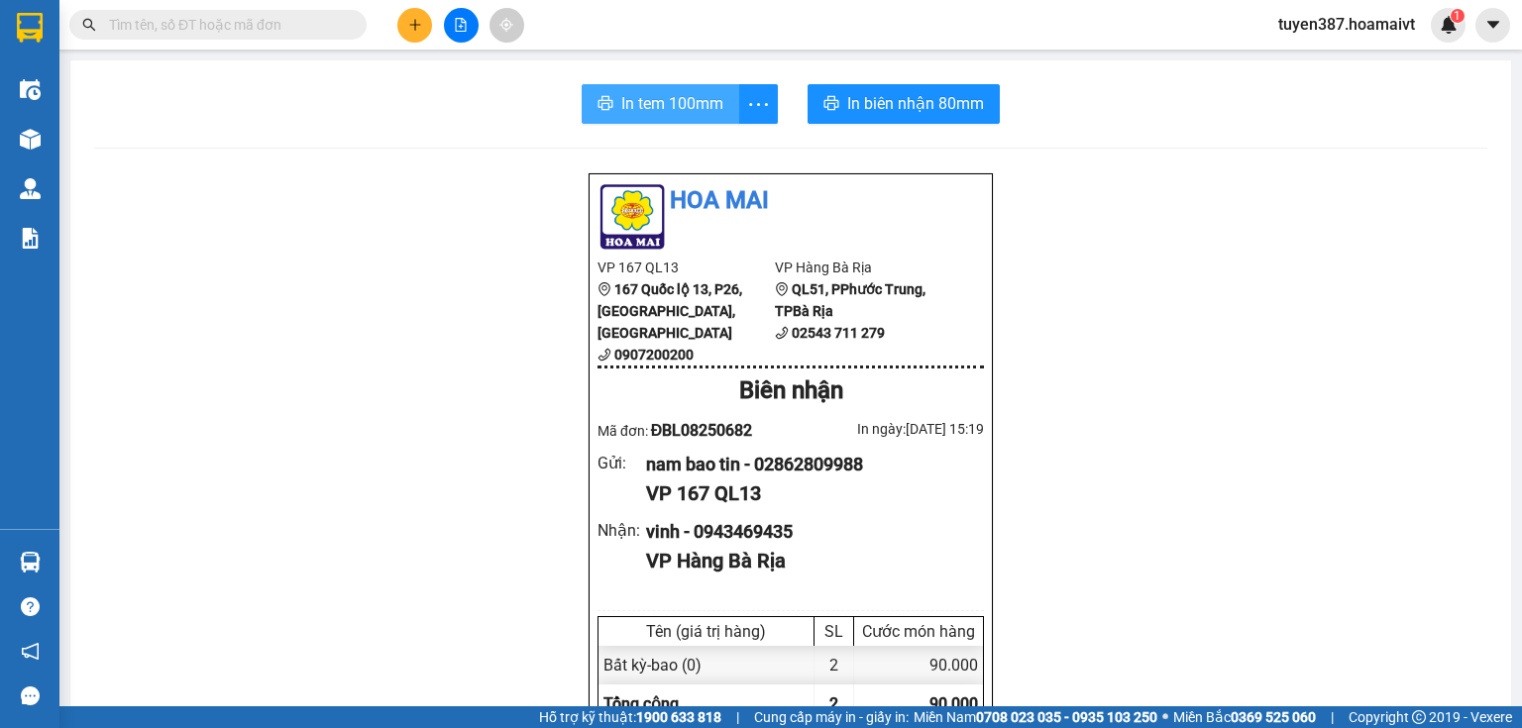
click at [652, 105] on span "In tem 100mm" at bounding box center [672, 103] width 102 height 25
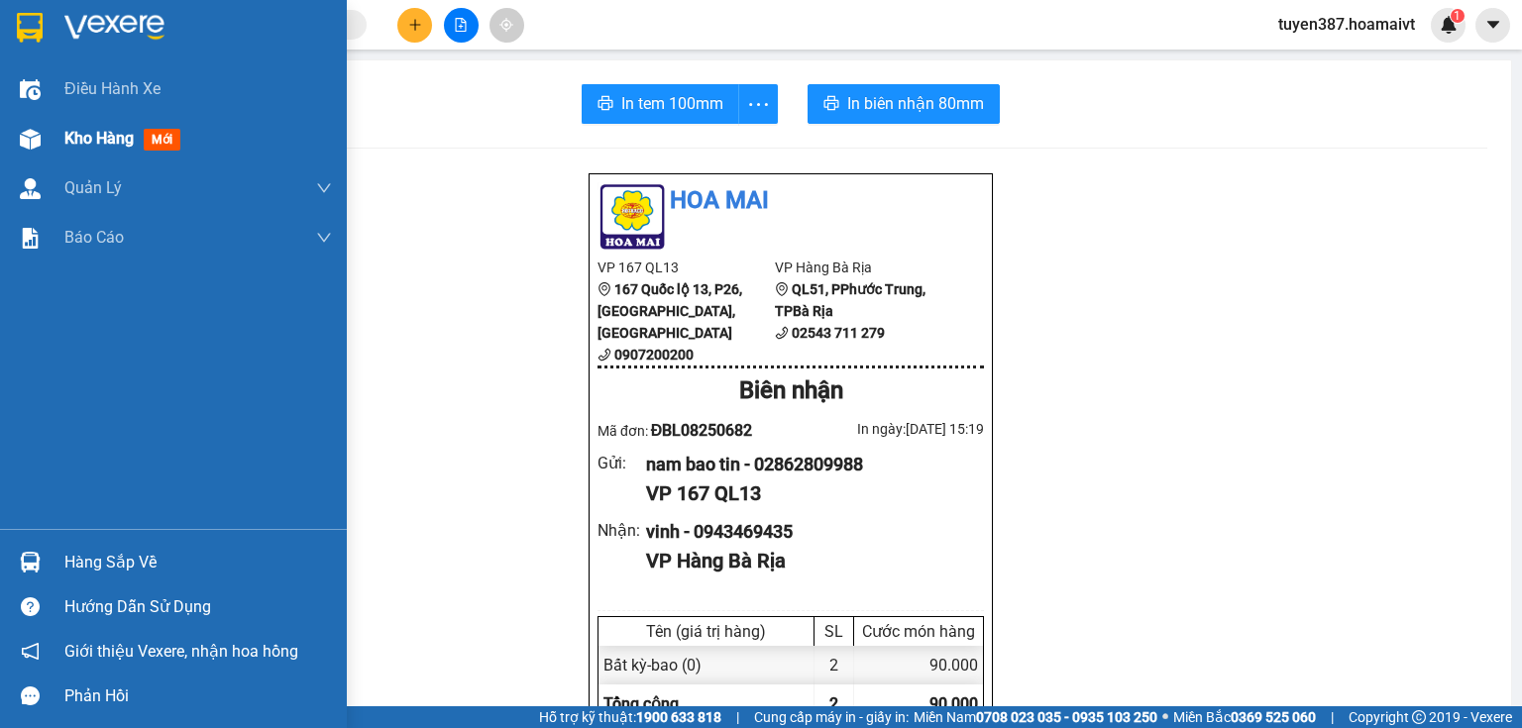
click at [162, 136] on span "mới" at bounding box center [162, 140] width 37 height 22
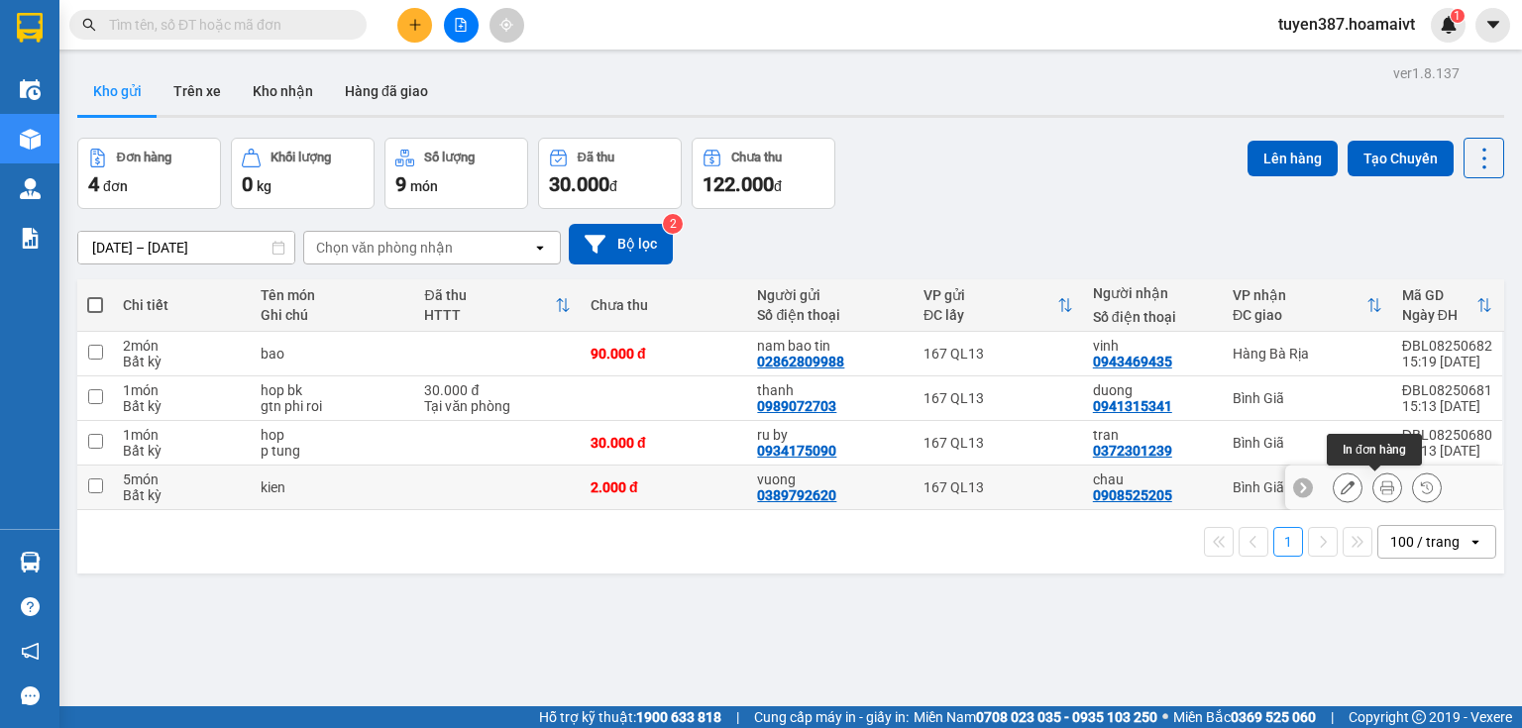
click at [1380, 485] on icon at bounding box center [1387, 488] width 14 height 14
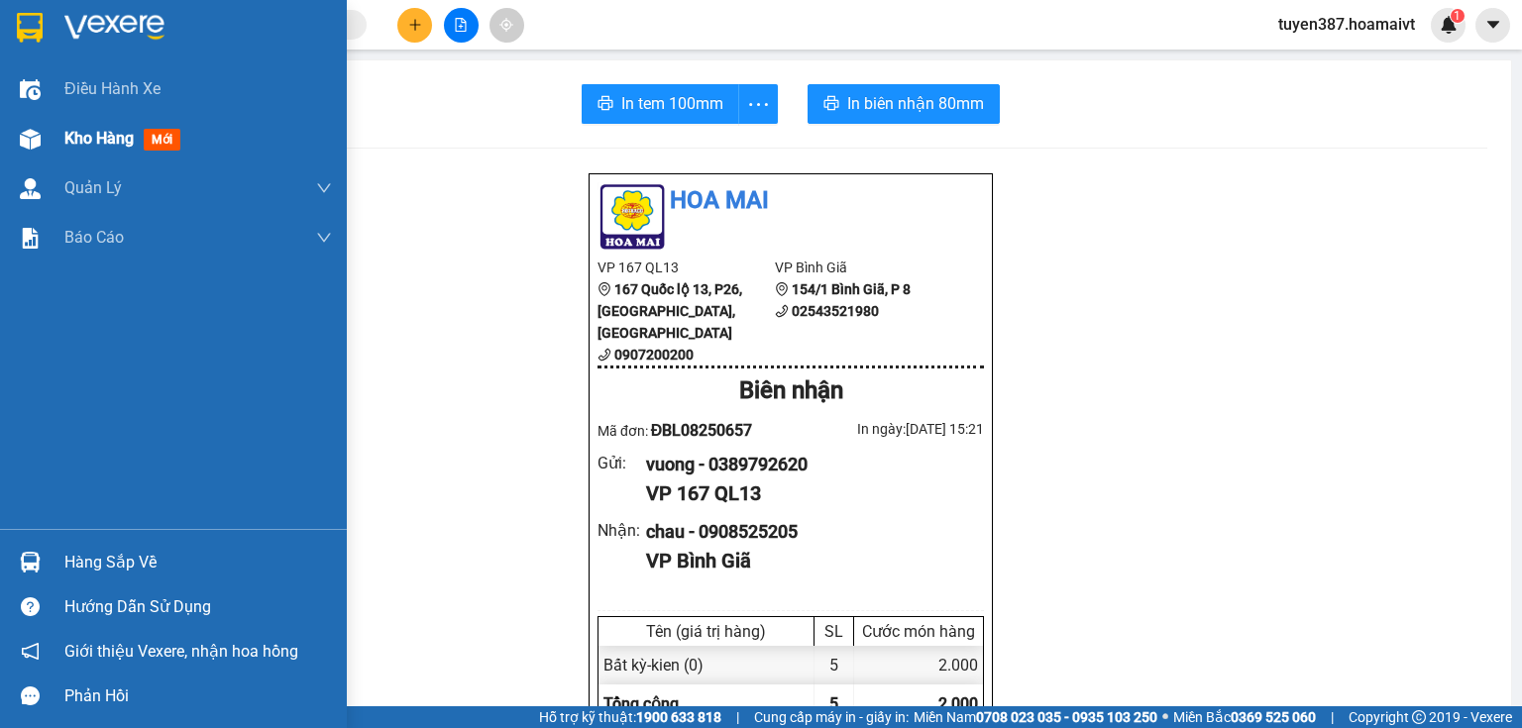
click at [176, 136] on span "mới" at bounding box center [162, 140] width 37 height 22
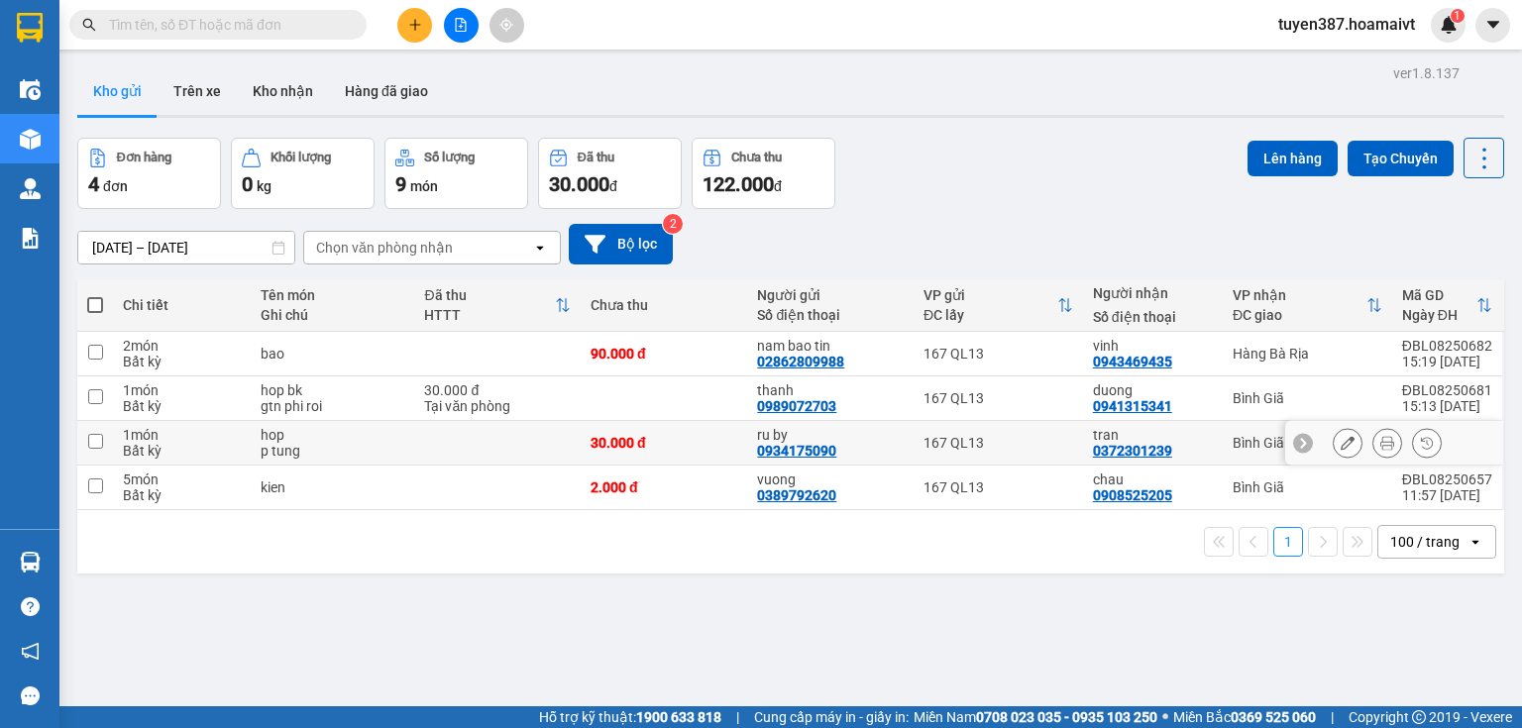
drag, startPoint x: 99, startPoint y: 349, endPoint x: 99, endPoint y: 325, distance: 23.8
click at [99, 434] on input "checkbox" at bounding box center [95, 441] width 15 height 15
checkbox input "true"
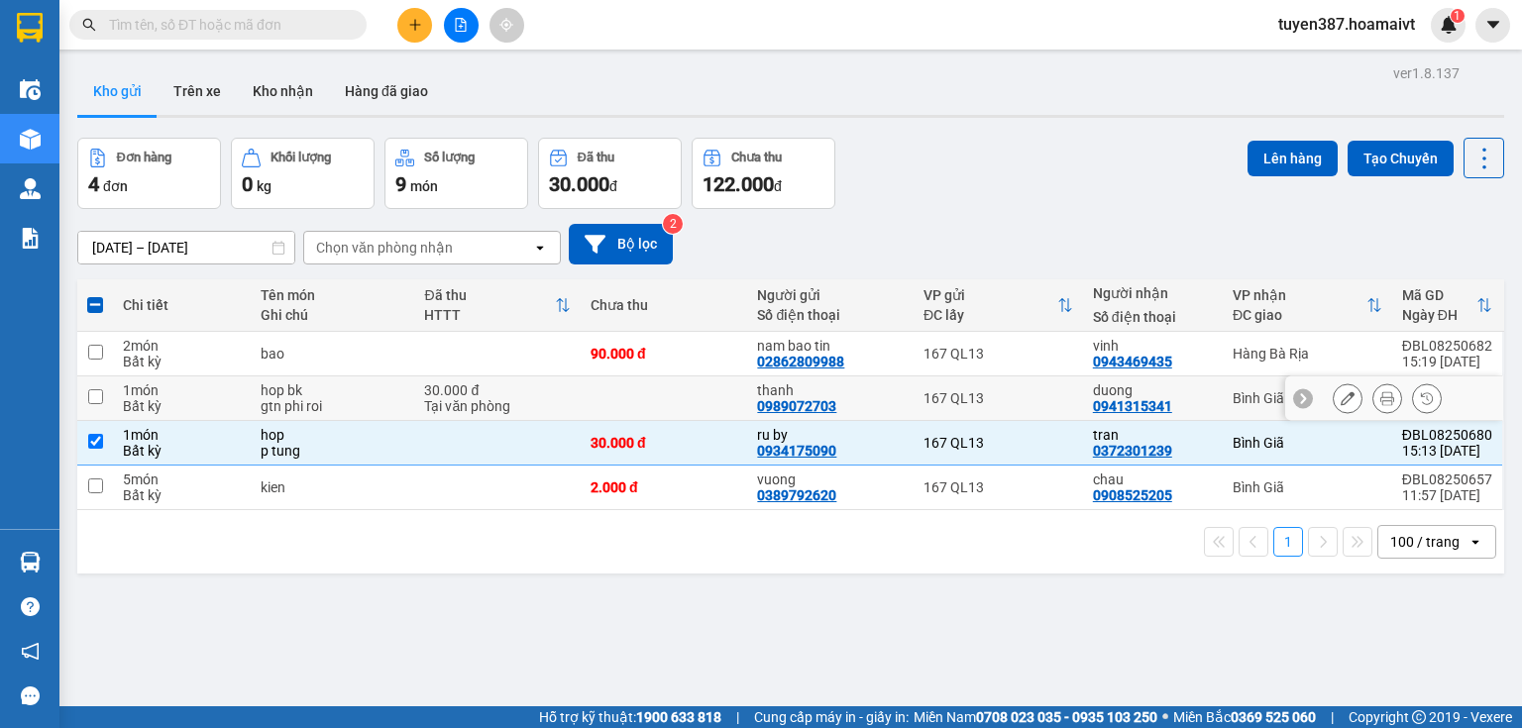
click at [98, 389] on input "checkbox" at bounding box center [95, 396] width 15 height 15
checkbox input "true"
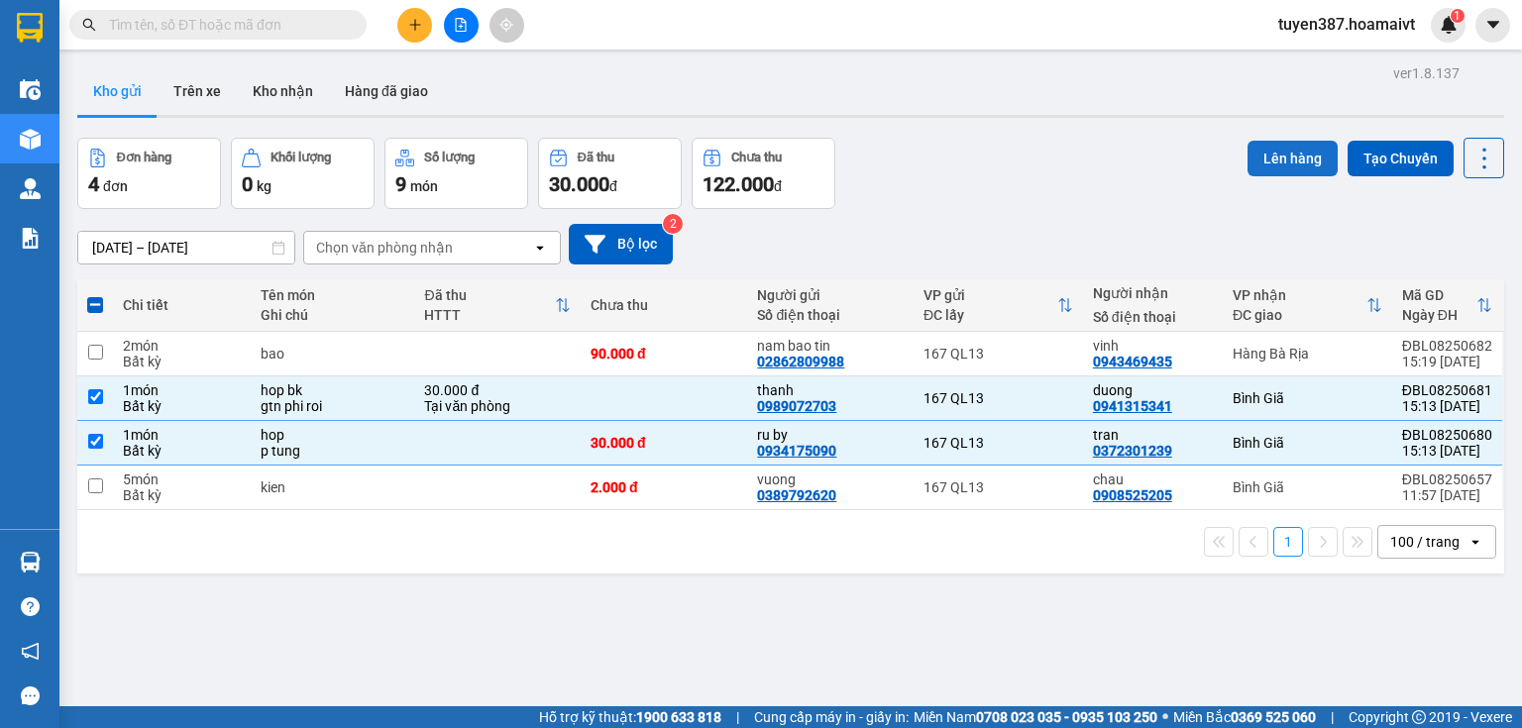
click at [1288, 141] on button "Lên hàng" at bounding box center [1292, 159] width 90 height 36
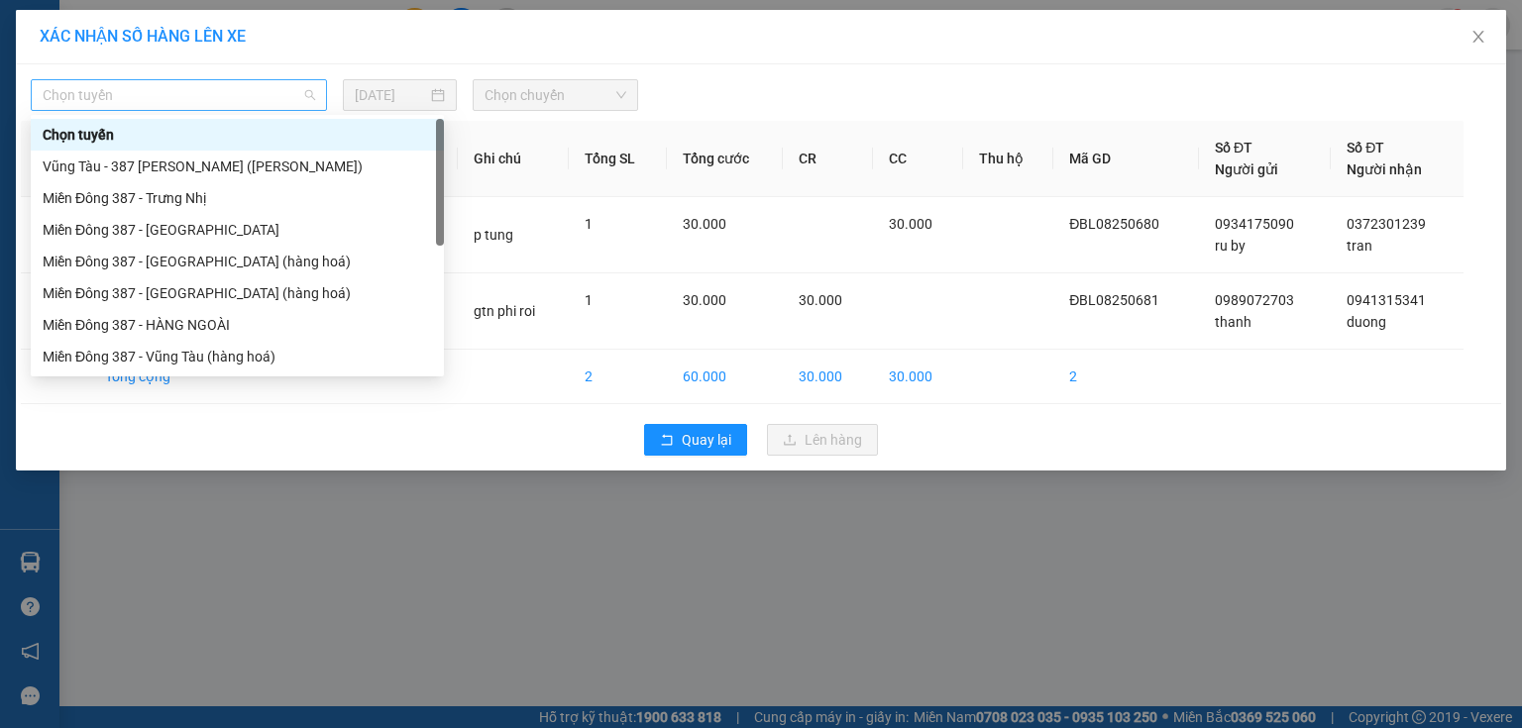
click at [154, 94] on span "Chọn tuyến" at bounding box center [179, 95] width 272 height 30
drag, startPoint x: 162, startPoint y: 346, endPoint x: 172, endPoint y: 331, distance: 17.9
click at [163, 346] on div "Miền Đông 387 - Vũng Tàu (hàng hoá)" at bounding box center [237, 357] width 389 height 22
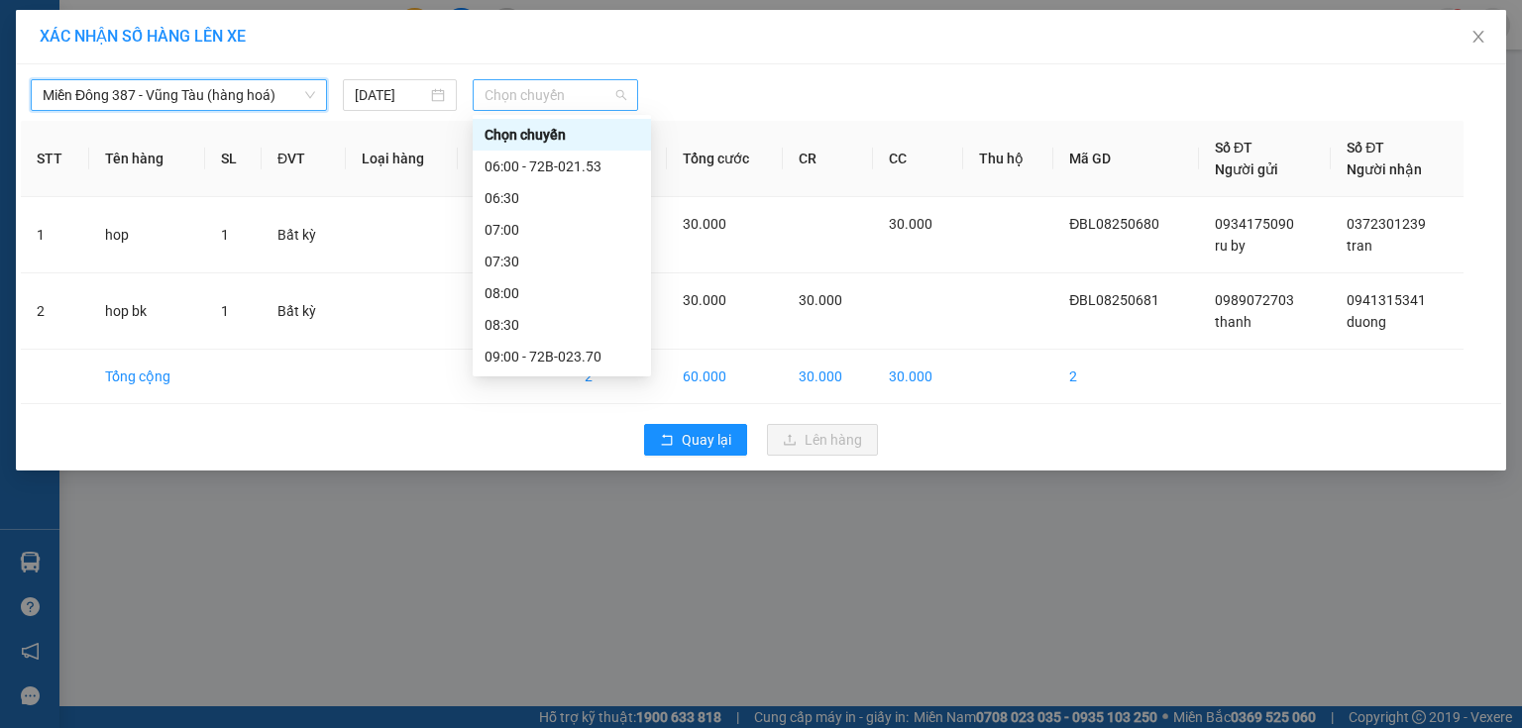
click at [583, 90] on span "Chọn chuyến" at bounding box center [555, 95] width 143 height 30
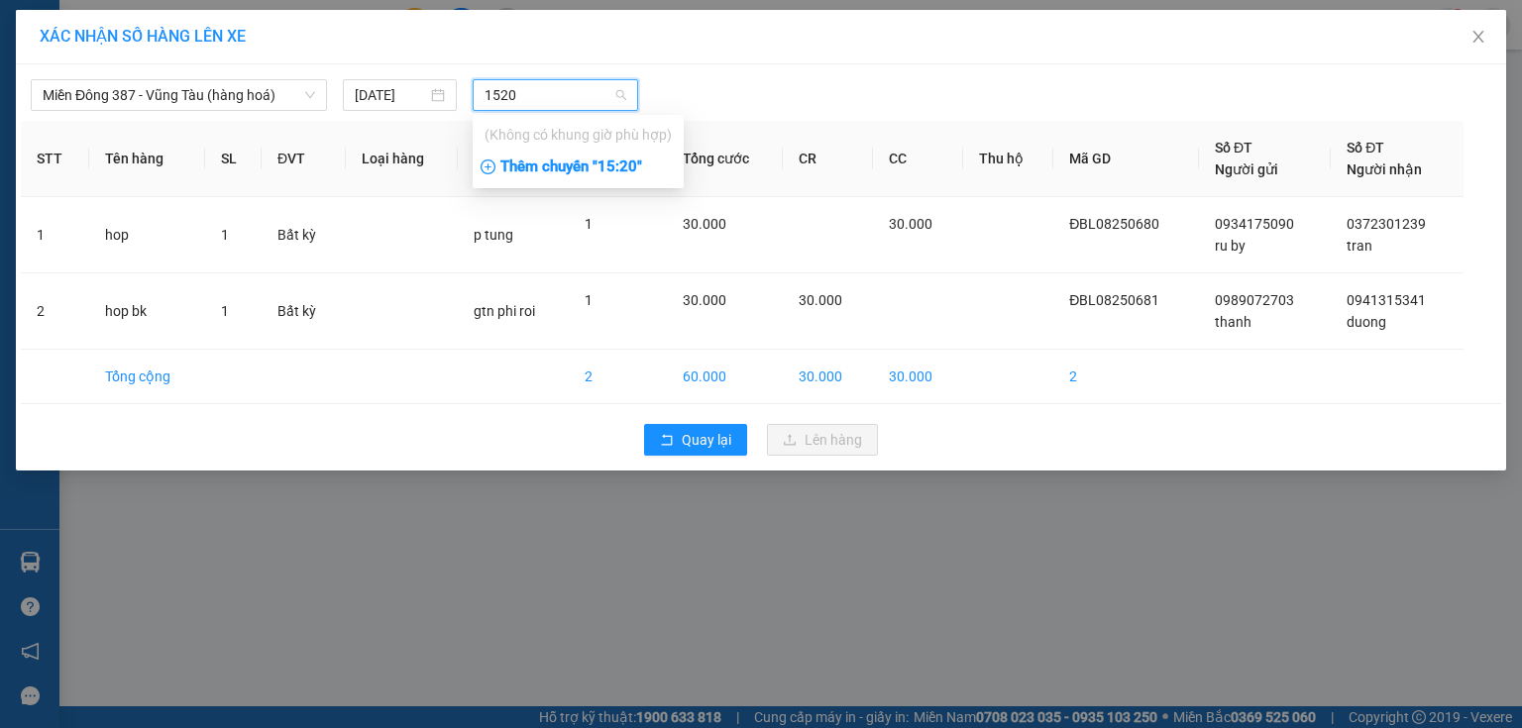
type input "1520"
click at [631, 165] on div "Thêm chuyến " 15:20 "" at bounding box center [578, 168] width 211 height 34
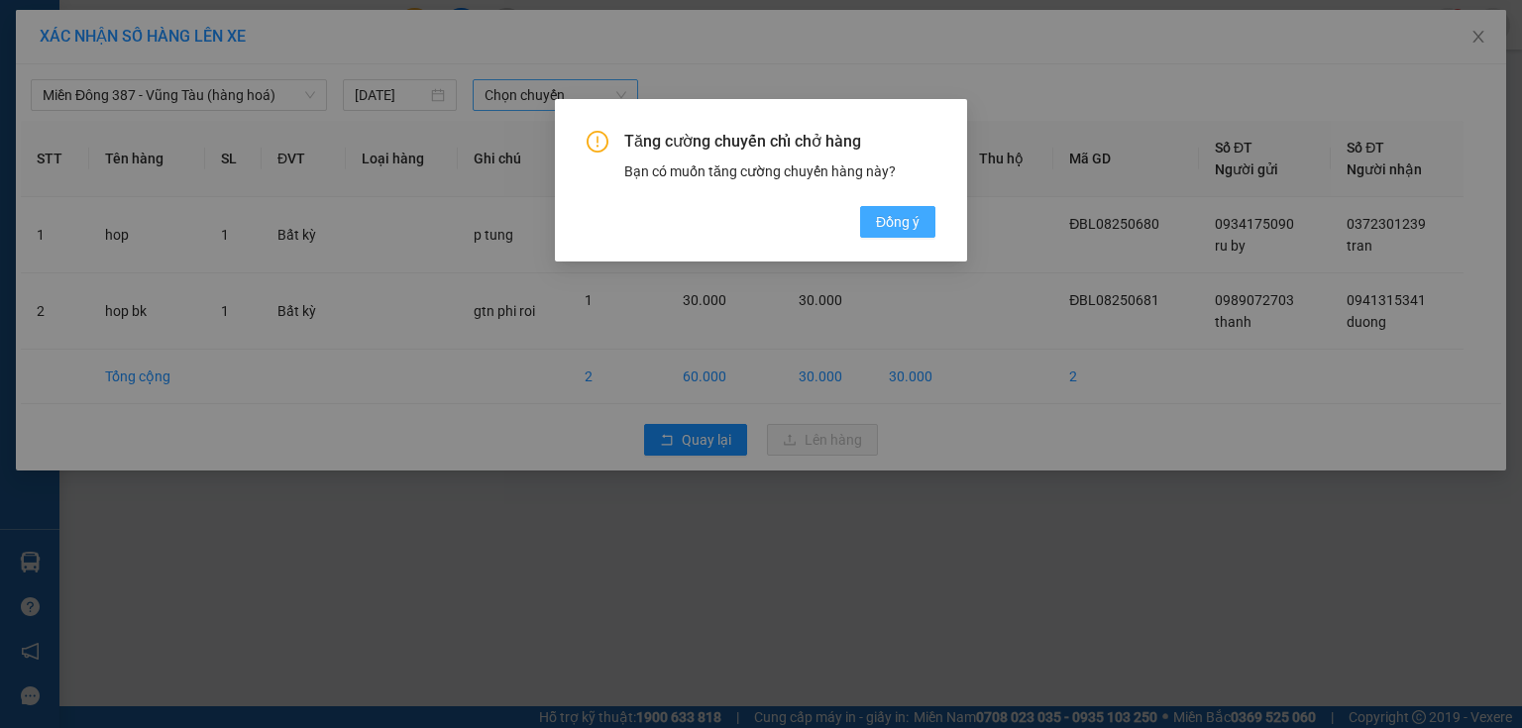
click at [893, 218] on span "Đồng ý" at bounding box center [898, 222] width 44 height 22
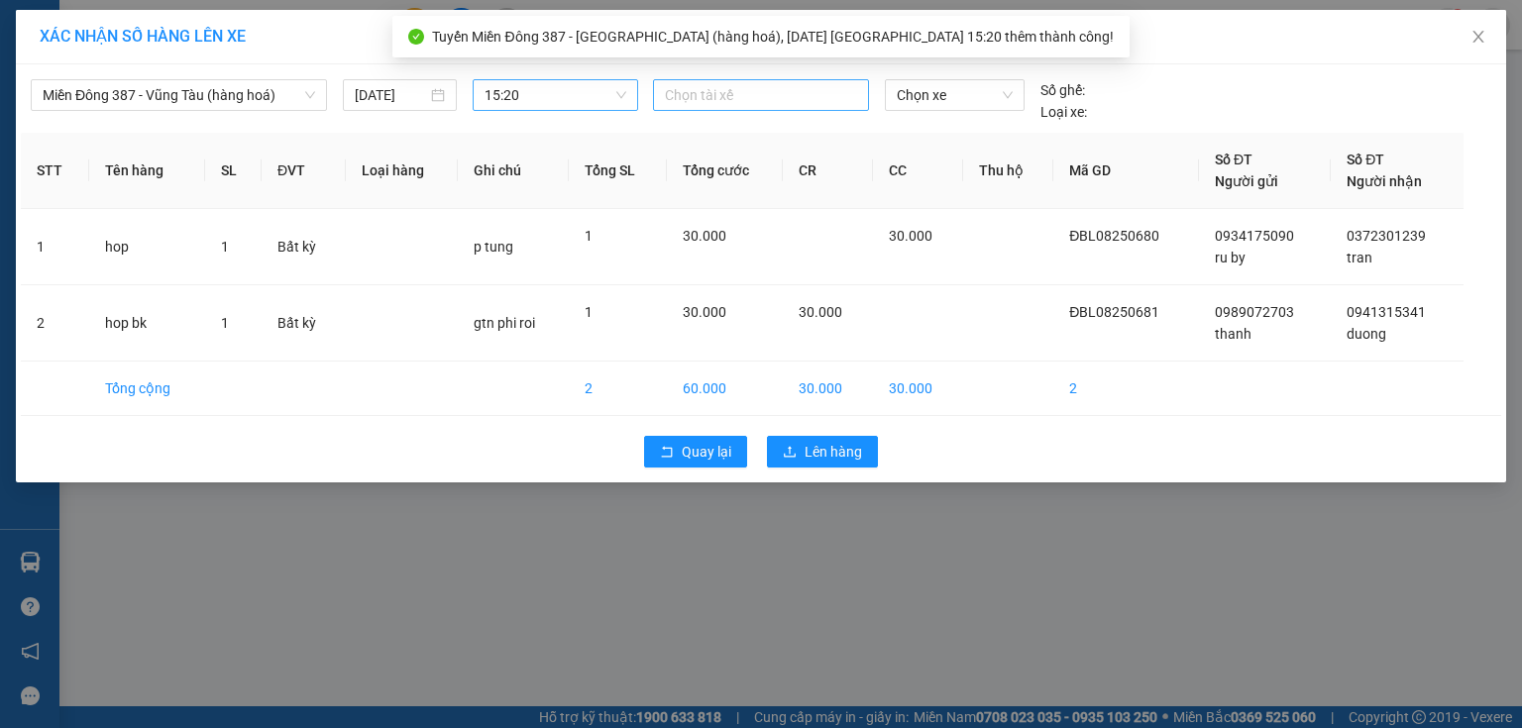
click at [731, 93] on div at bounding box center [761, 95] width 206 height 24
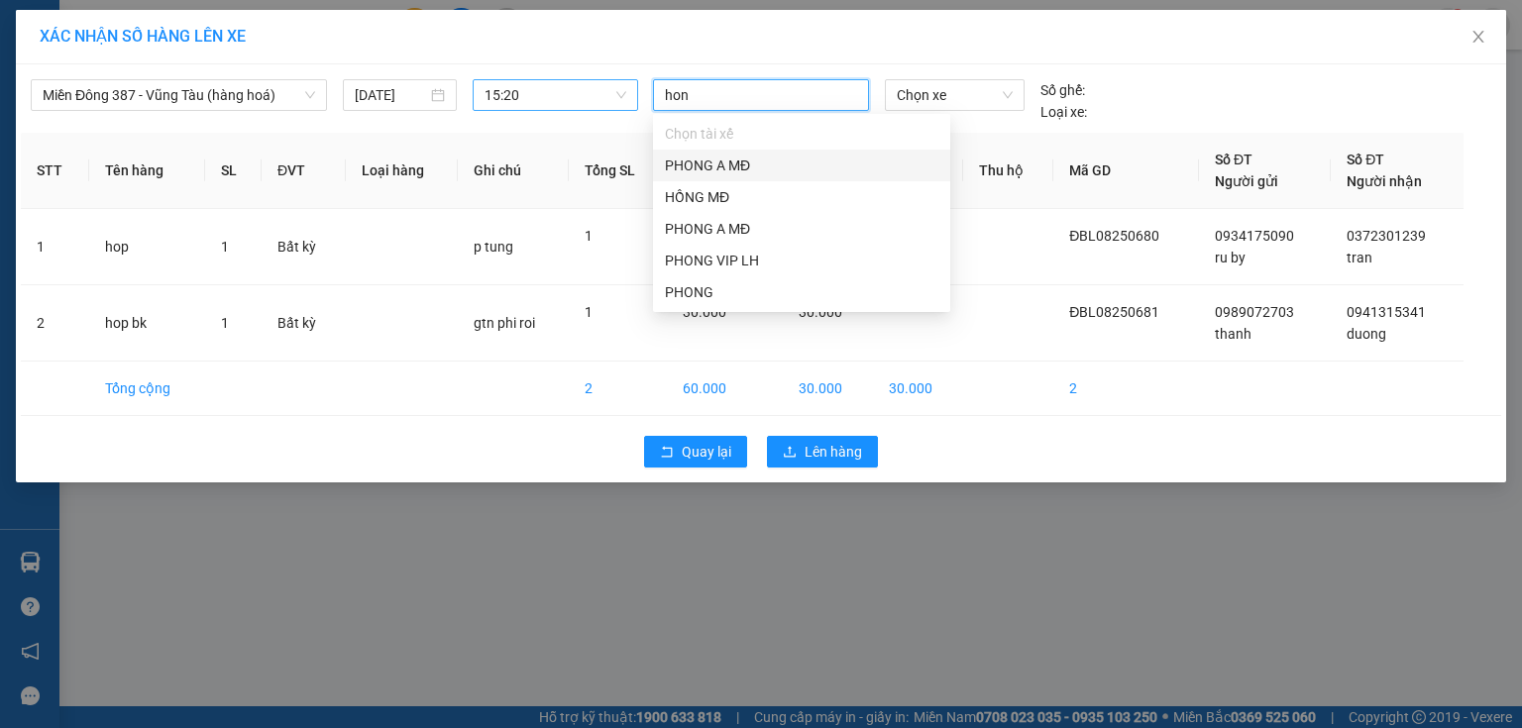
type input "hong"
click at [698, 158] on div "HỒNG MĐ" at bounding box center [801, 166] width 273 height 22
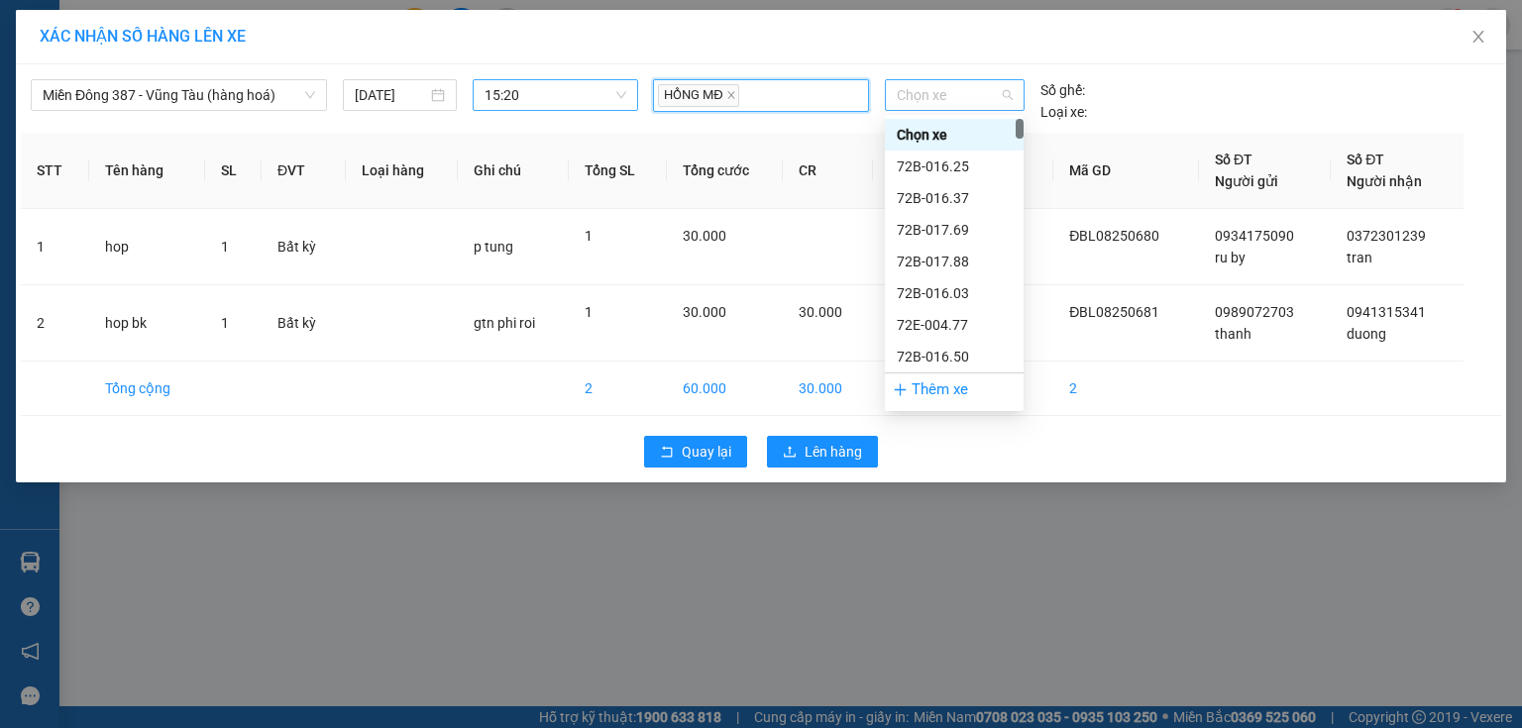
click at [971, 98] on span "Chọn xe" at bounding box center [954, 95] width 115 height 30
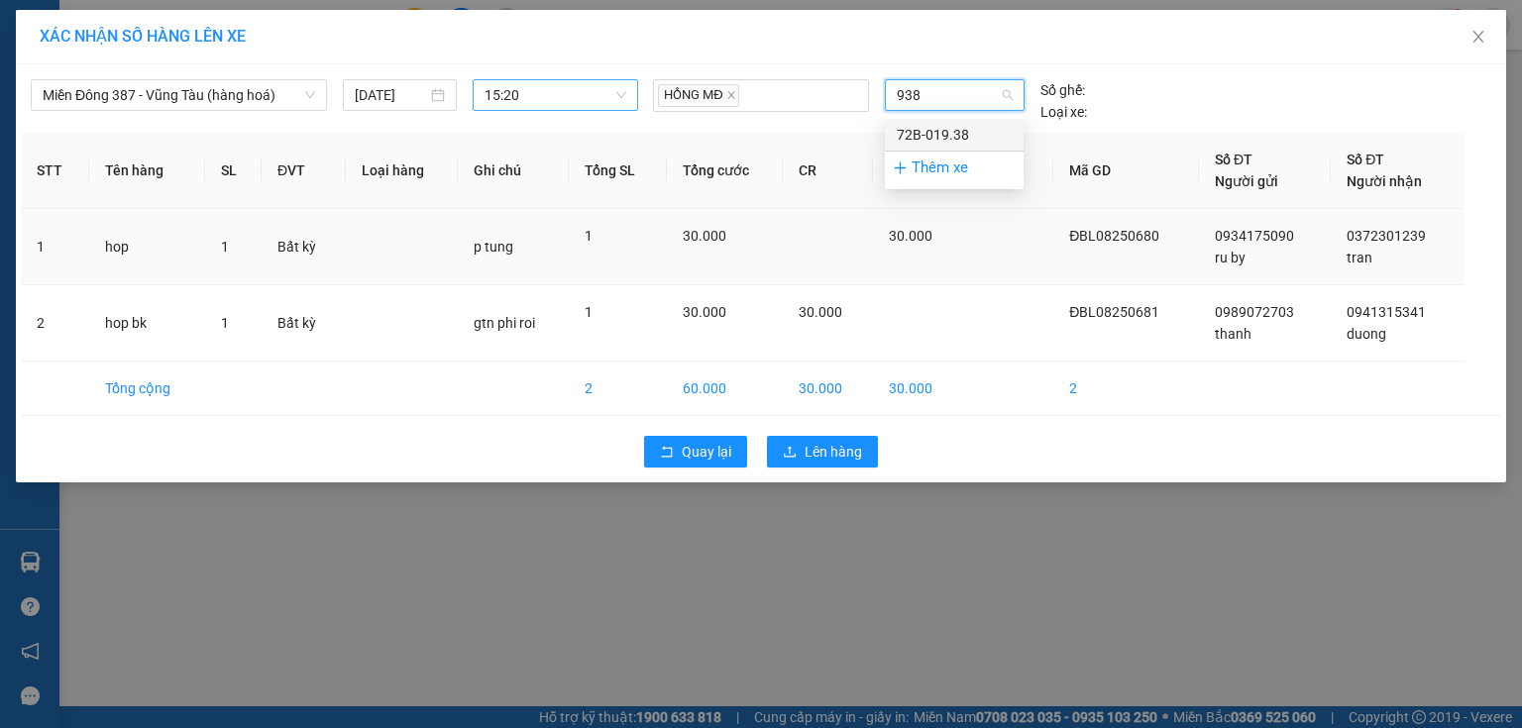
drag, startPoint x: 949, startPoint y: 126, endPoint x: 932, endPoint y: 228, distance: 103.4
click at [949, 129] on div "72B-019.38" at bounding box center [954, 135] width 115 height 22
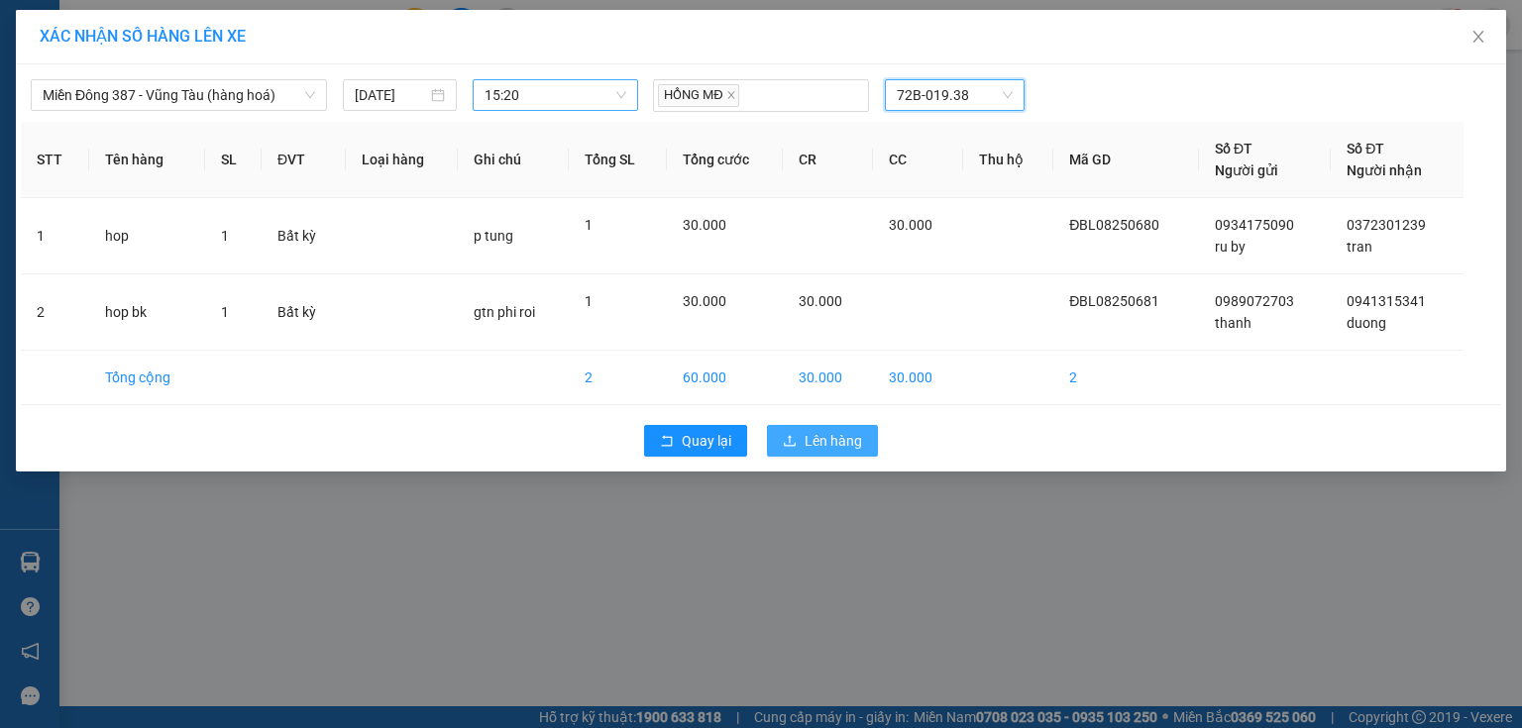
click at [816, 435] on span "Lên hàng" at bounding box center [833, 441] width 57 height 22
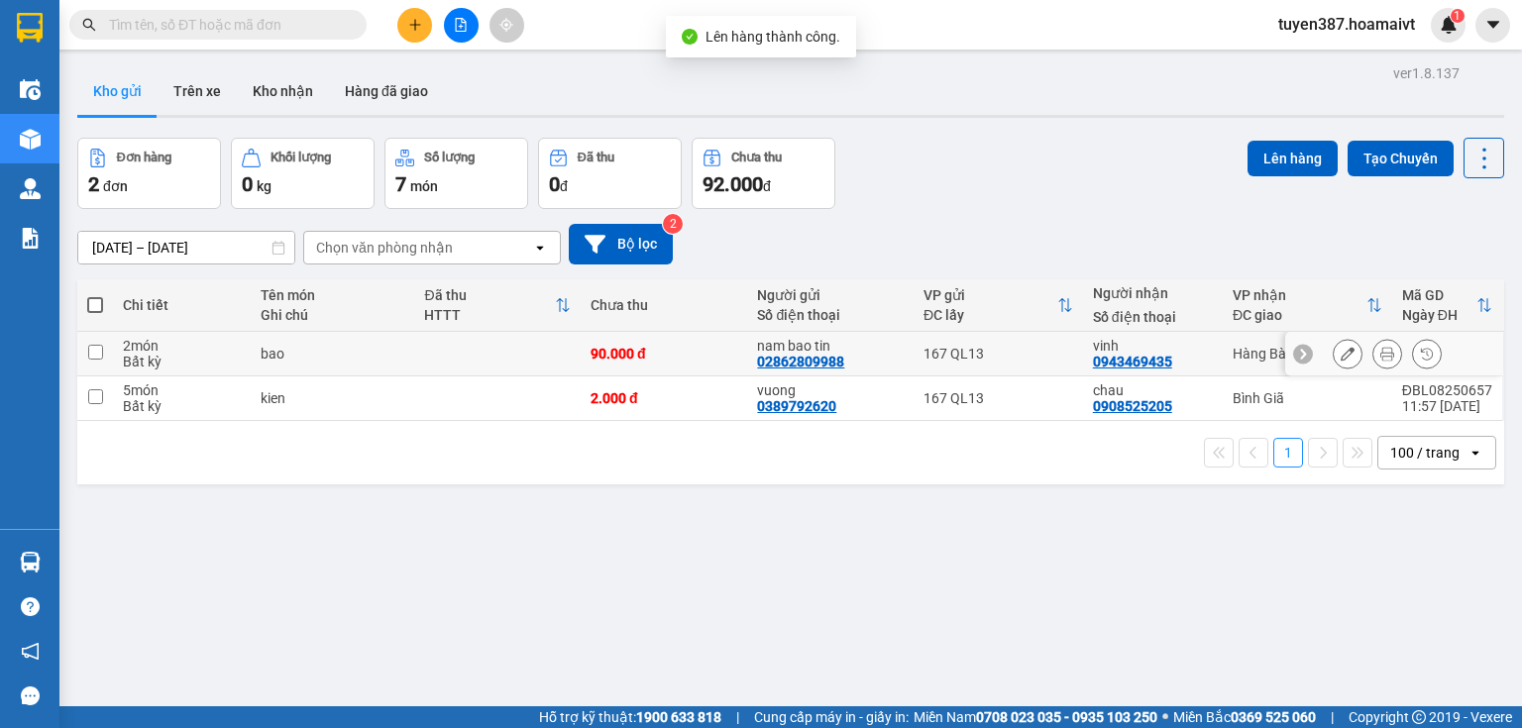
drag, startPoint x: 102, startPoint y: 348, endPoint x: 213, endPoint y: 323, distance: 113.7
click at [102, 347] on input "checkbox" at bounding box center [95, 352] width 15 height 15
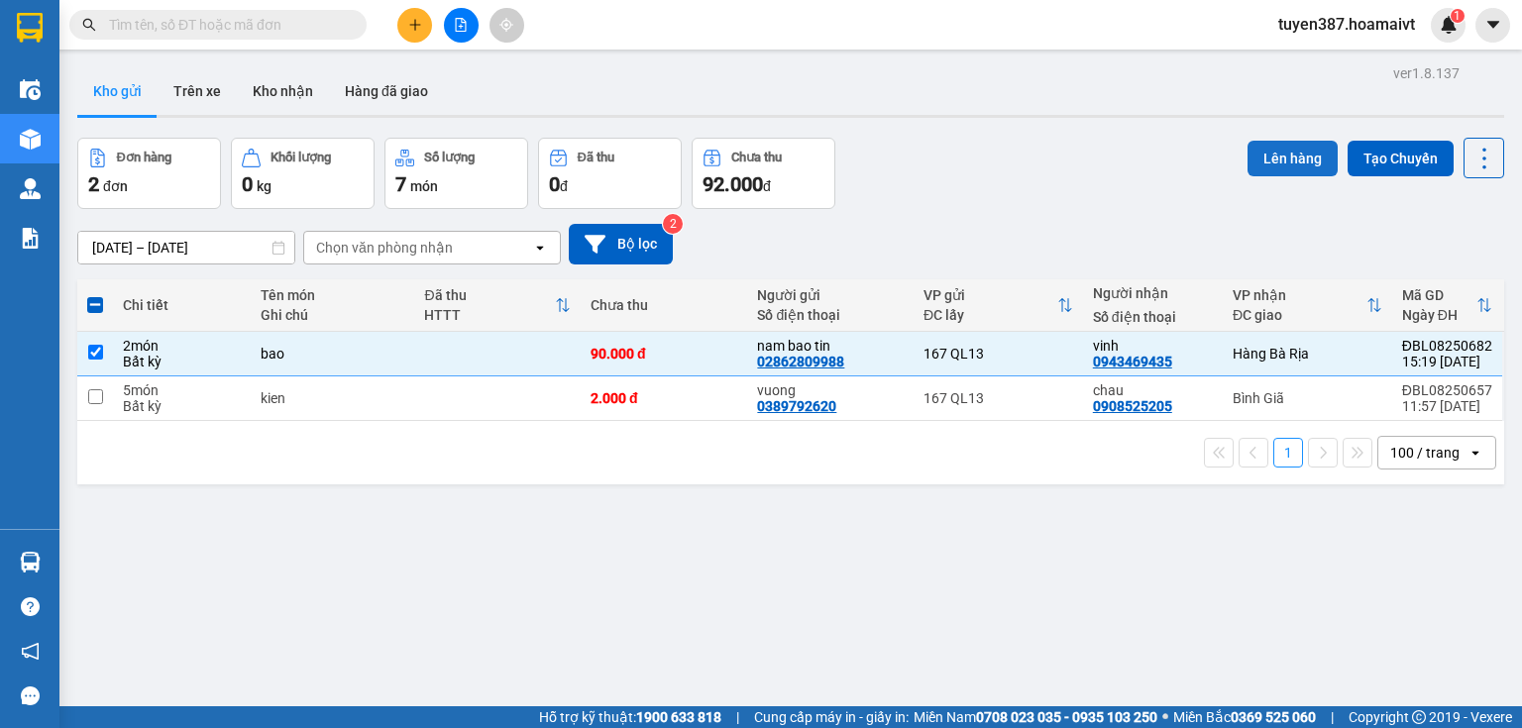
click at [1285, 153] on button "Lên hàng" at bounding box center [1292, 159] width 90 height 36
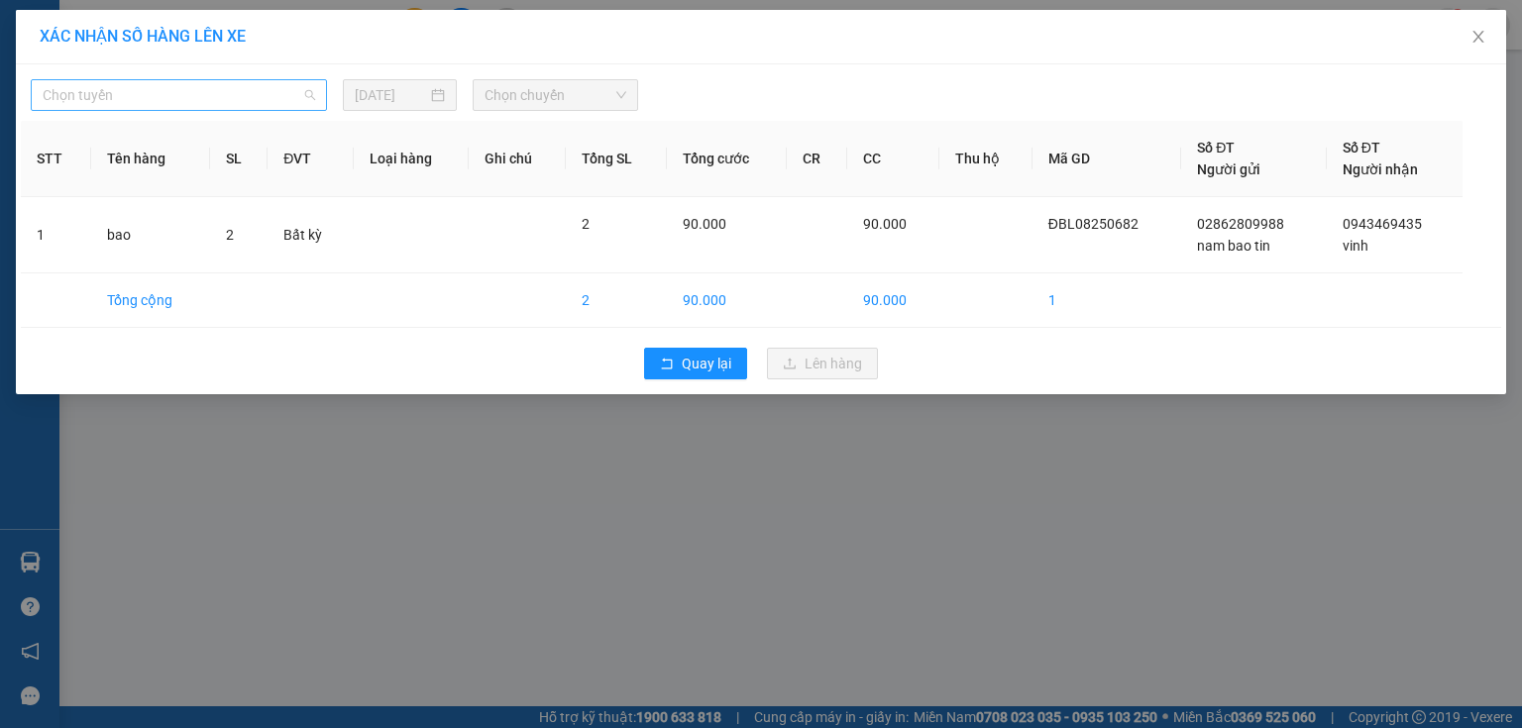
click at [177, 89] on span "Chọn tuyến" at bounding box center [179, 95] width 272 height 30
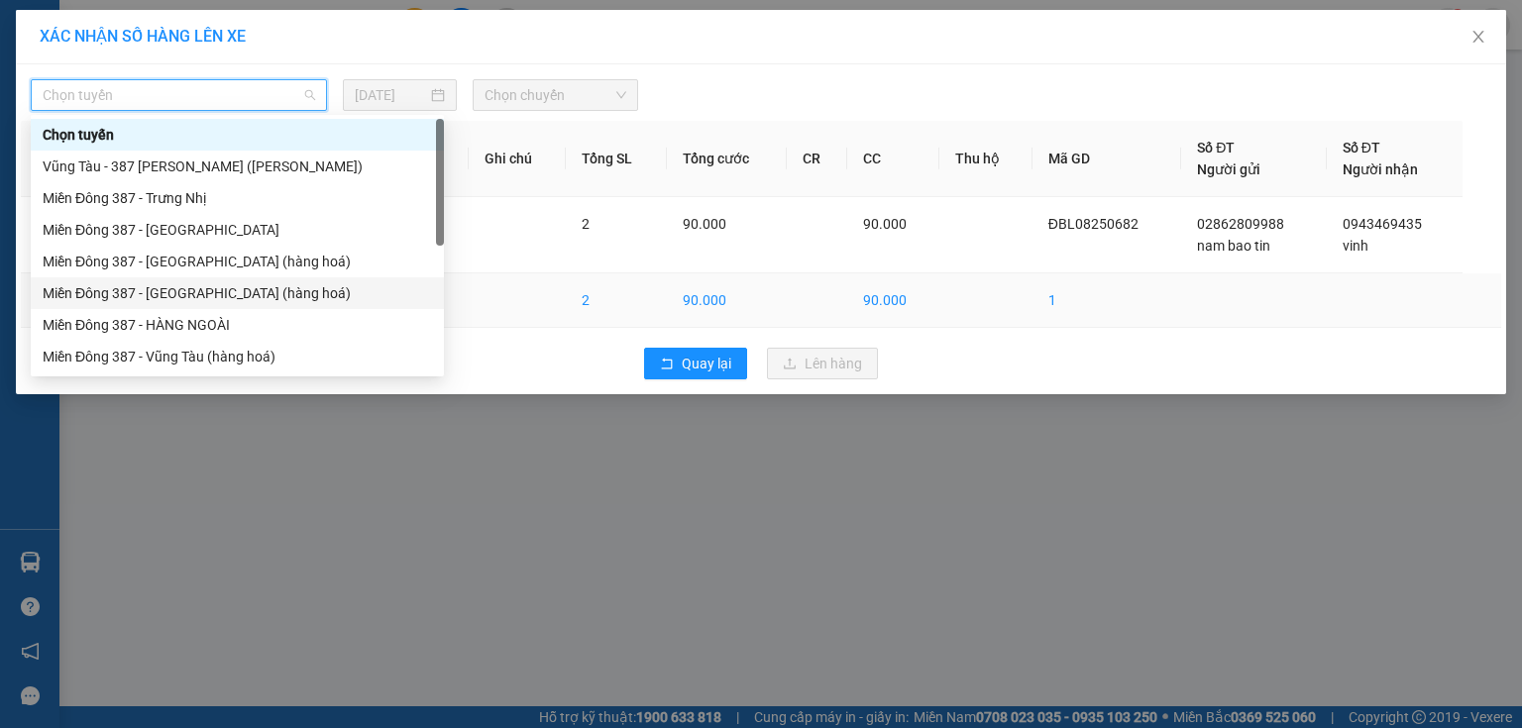
drag, startPoint x: 166, startPoint y: 283, endPoint x: 186, endPoint y: 272, distance: 22.6
click at [170, 282] on div "Miền Đông 387 - [GEOGRAPHIC_DATA] (hàng hoá)" at bounding box center [237, 293] width 389 height 22
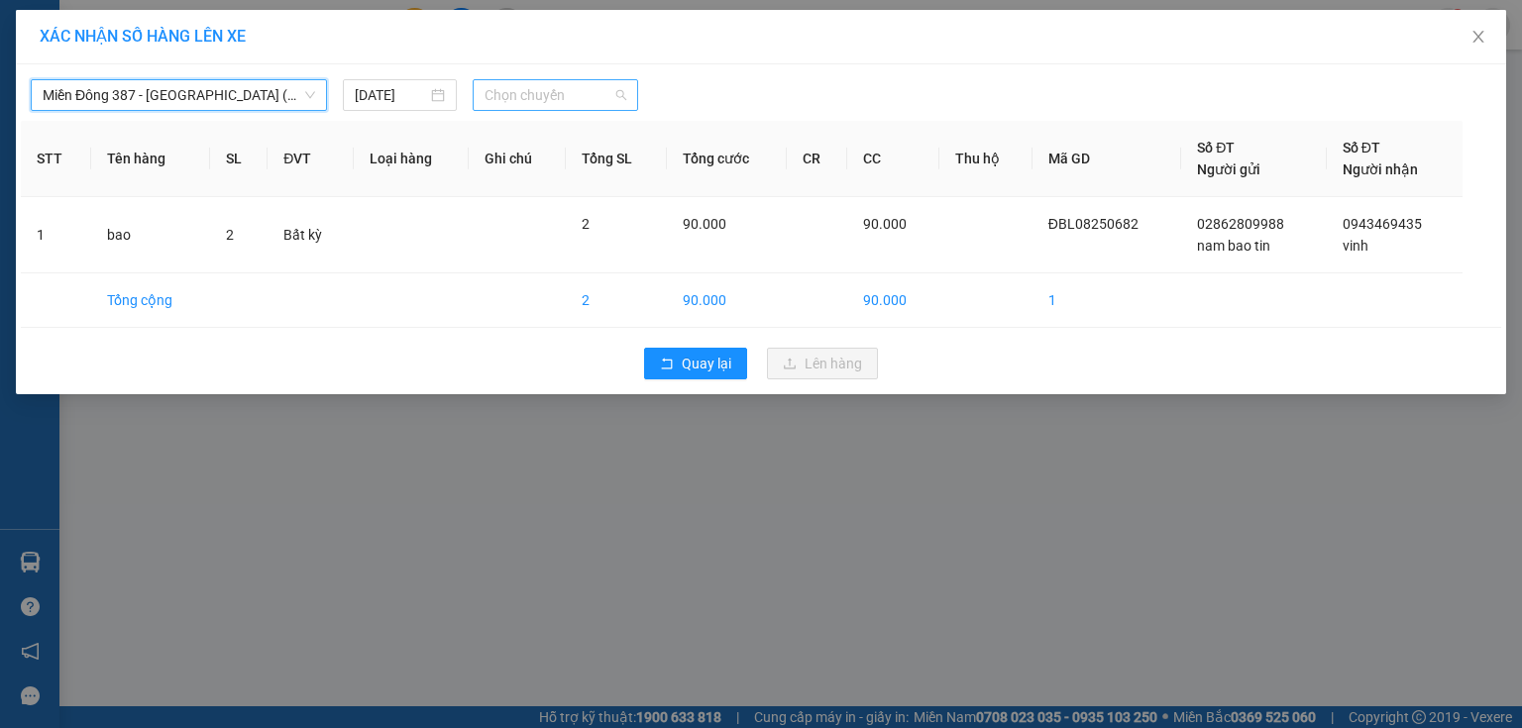
click at [584, 93] on span "Chọn chuyến" at bounding box center [555, 95] width 143 height 30
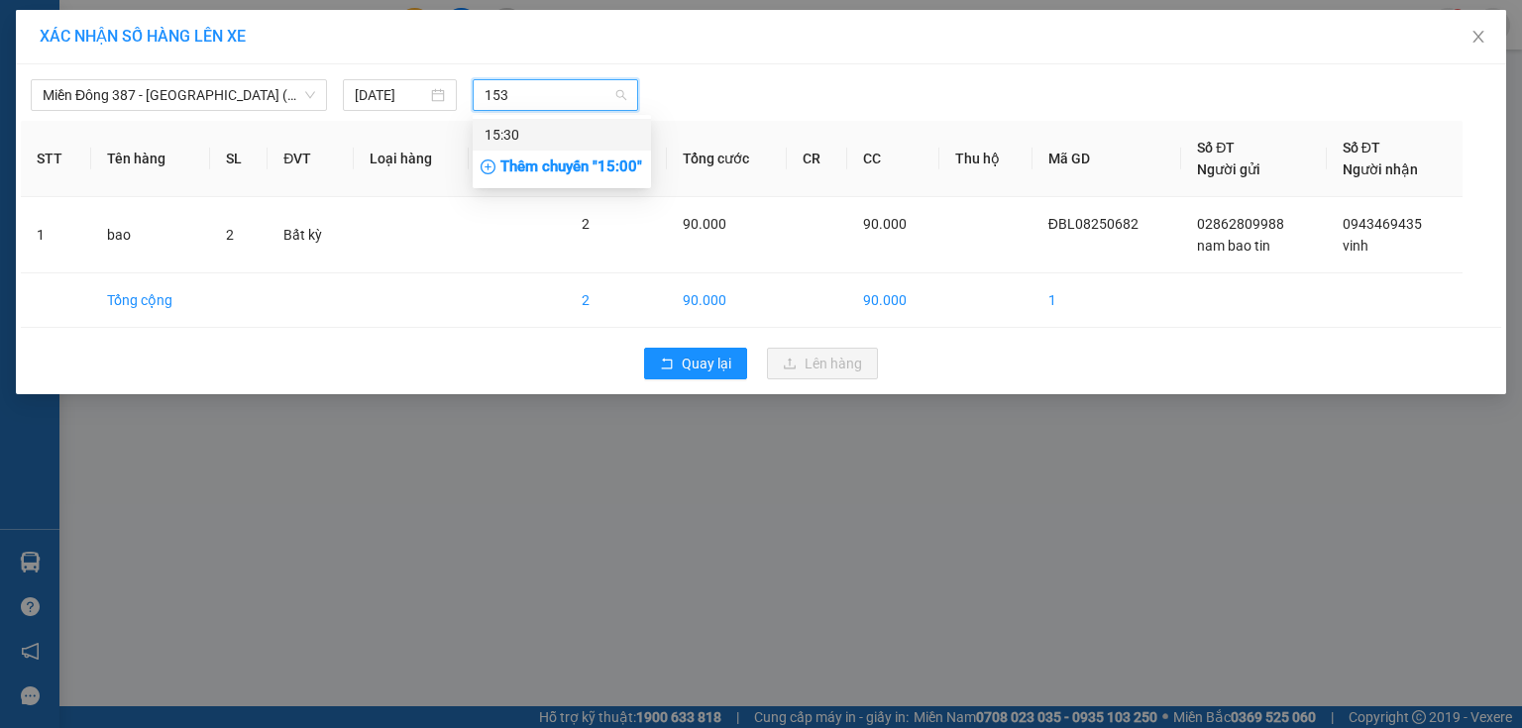
type input "1530"
drag, startPoint x: 531, startPoint y: 132, endPoint x: 634, endPoint y: 109, distance: 105.5
click at [534, 131] on div "15:30" at bounding box center [561, 135] width 155 height 22
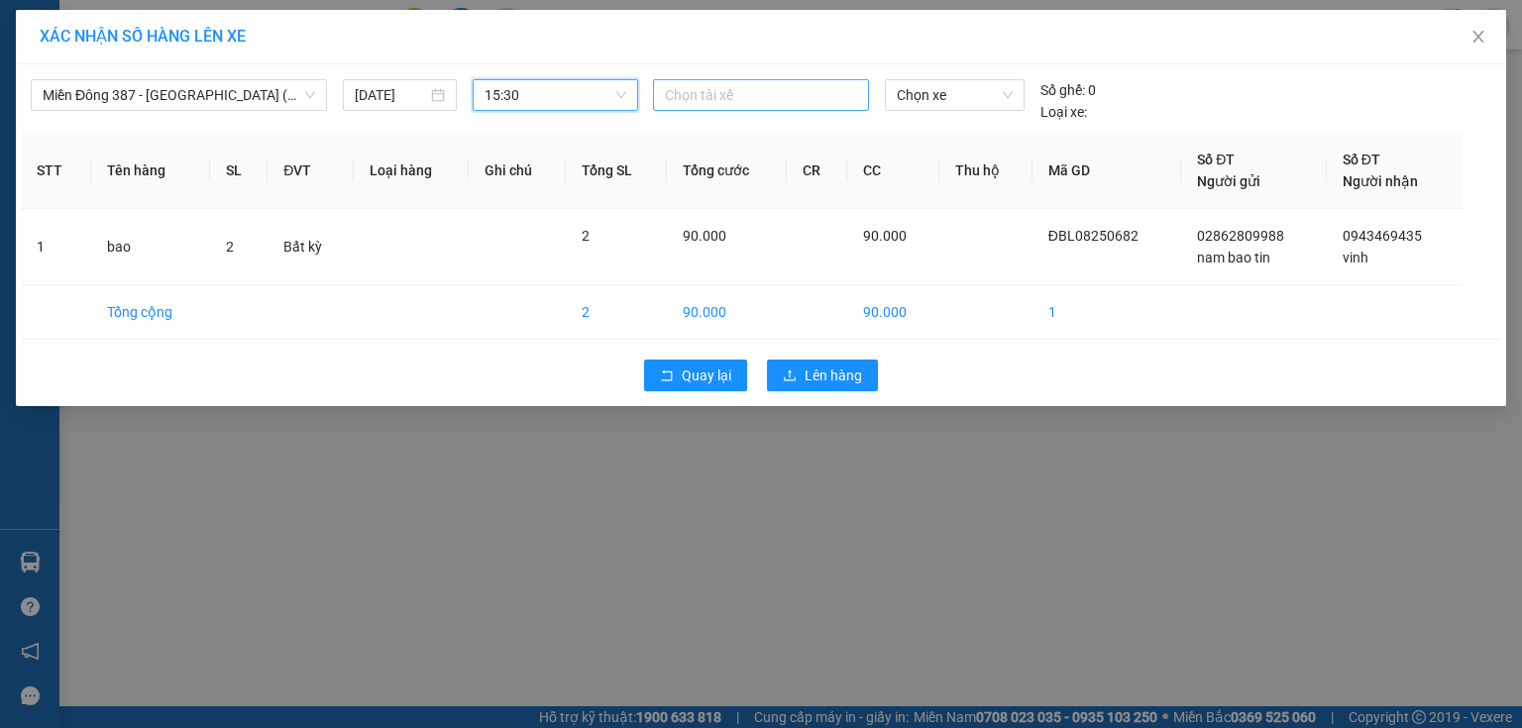
click at [765, 88] on div at bounding box center [761, 95] width 206 height 24
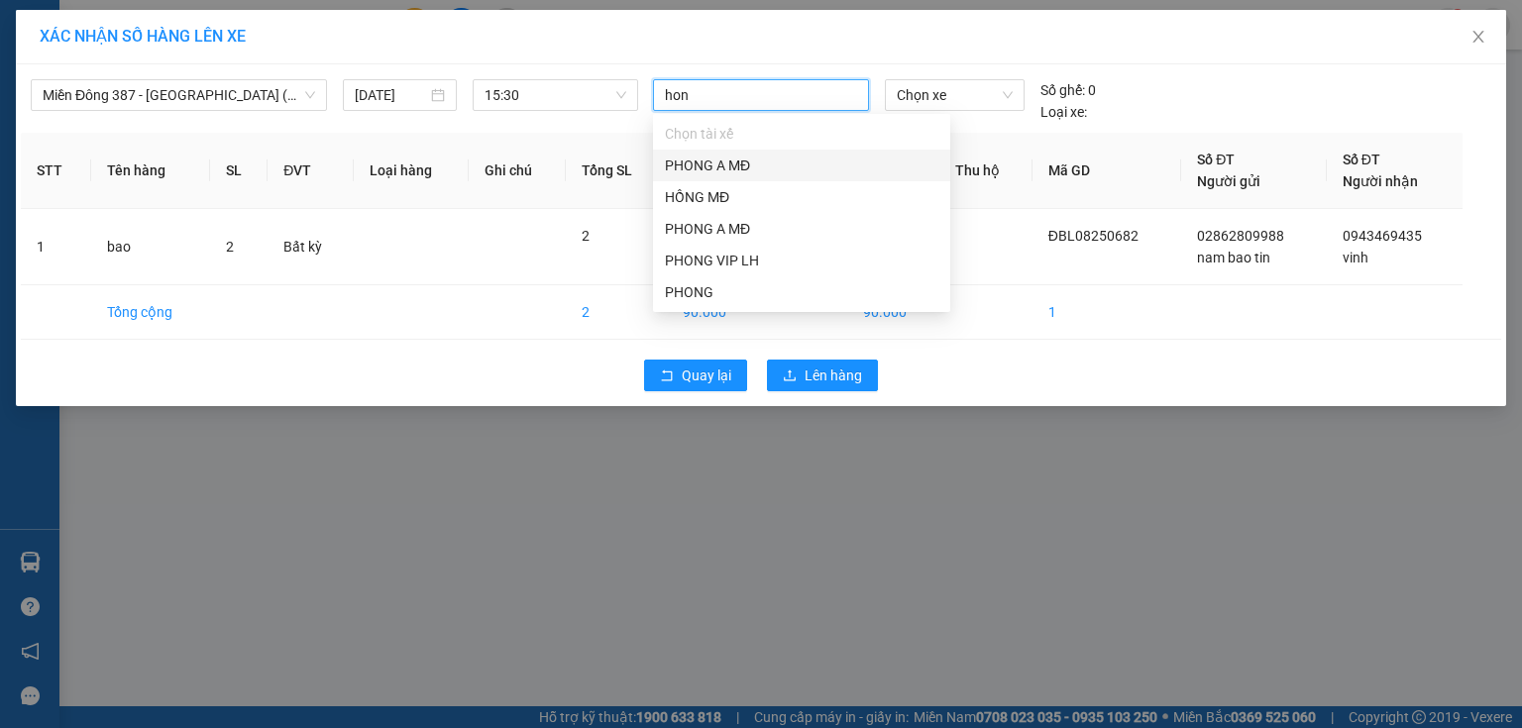
type input "hong"
click at [721, 161] on div "HỒNG MĐ" at bounding box center [801, 166] width 273 height 22
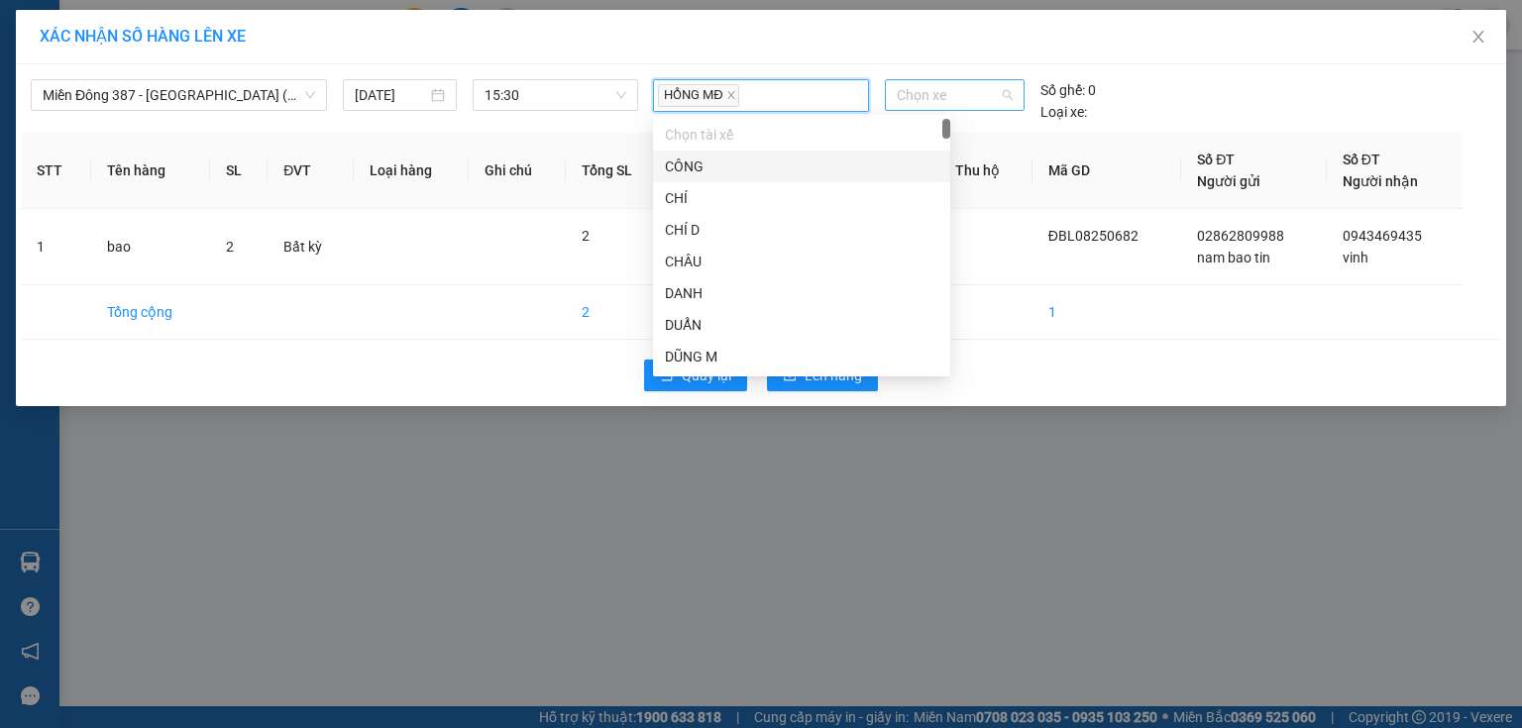
click at [959, 99] on span "Chọn xe" at bounding box center [954, 95] width 115 height 30
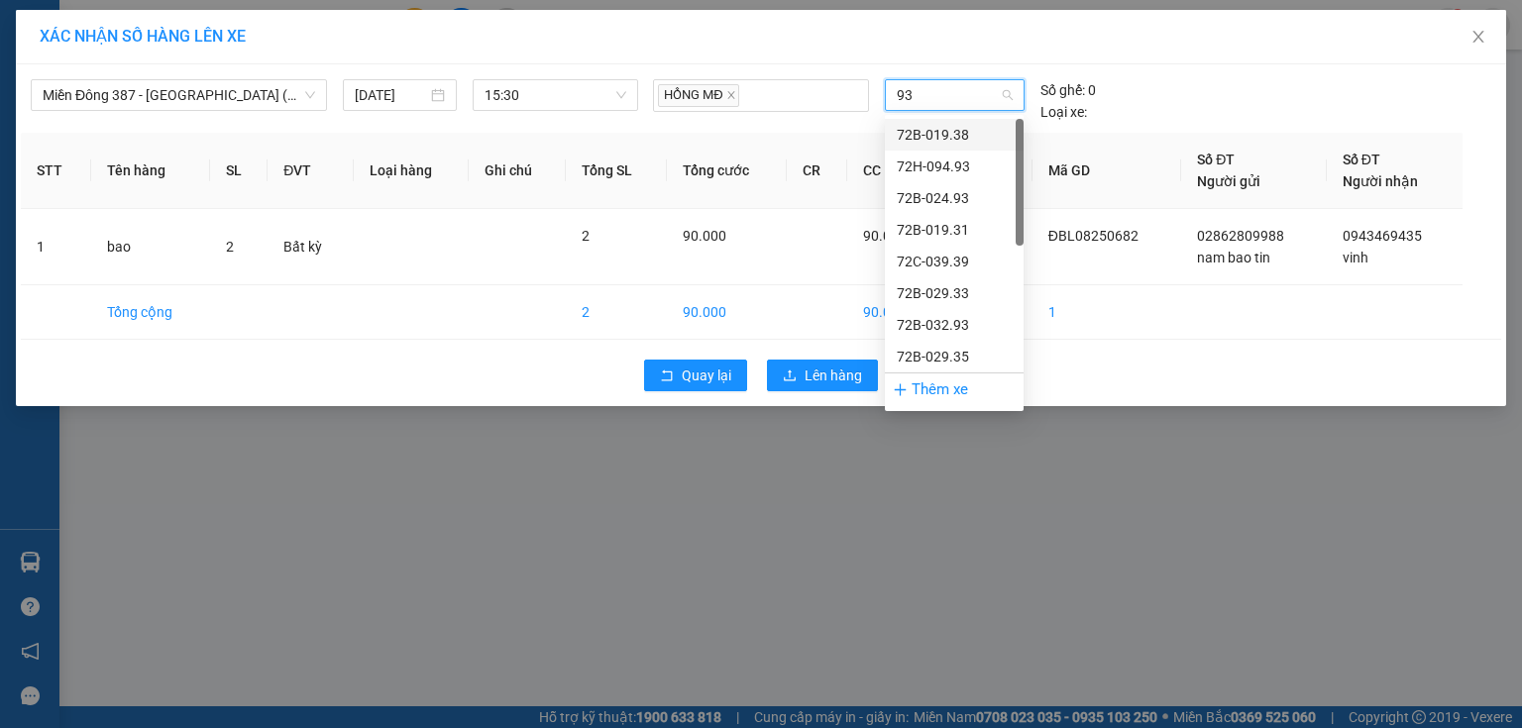
type input "938"
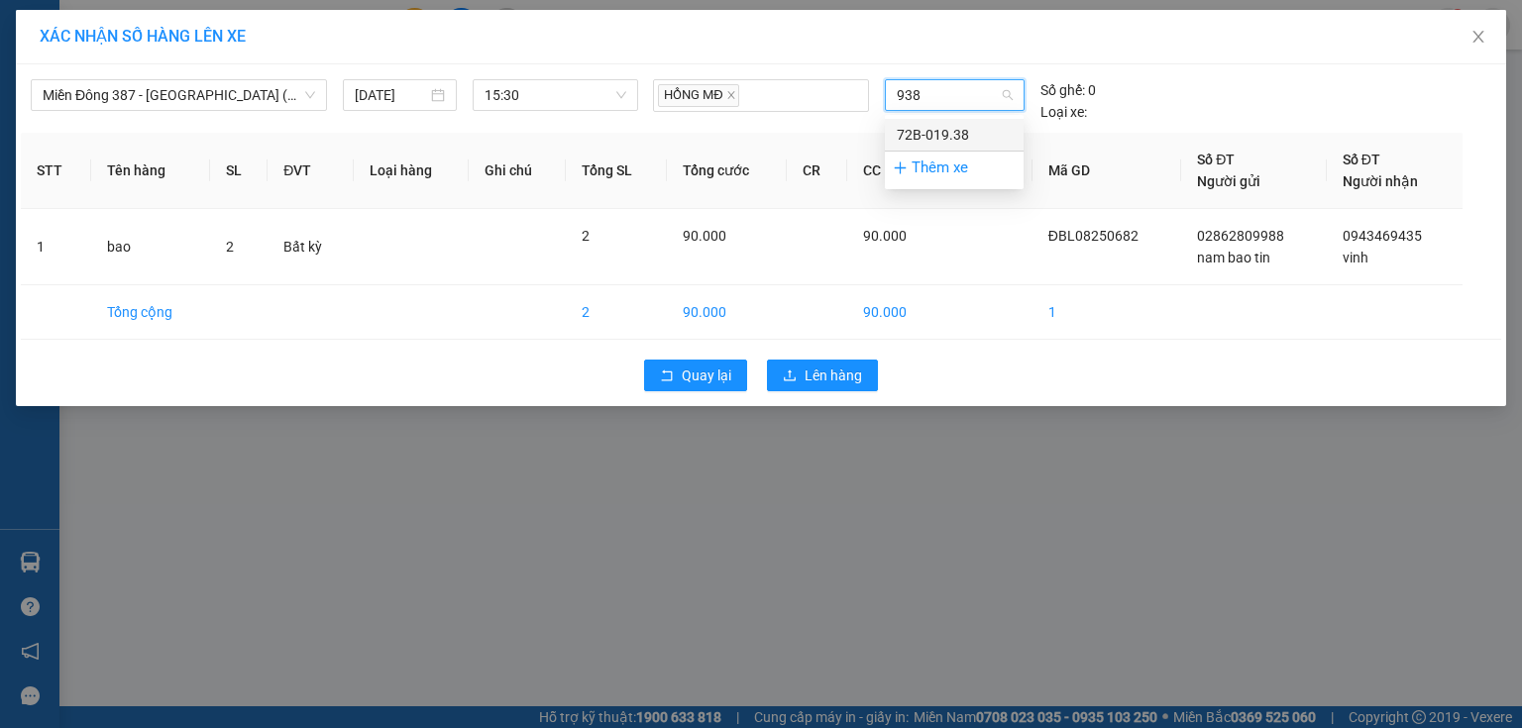
drag, startPoint x: 960, startPoint y: 131, endPoint x: 936, endPoint y: 190, distance: 64.0
click at [960, 138] on div "72B-019.38" at bounding box center [954, 135] width 115 height 22
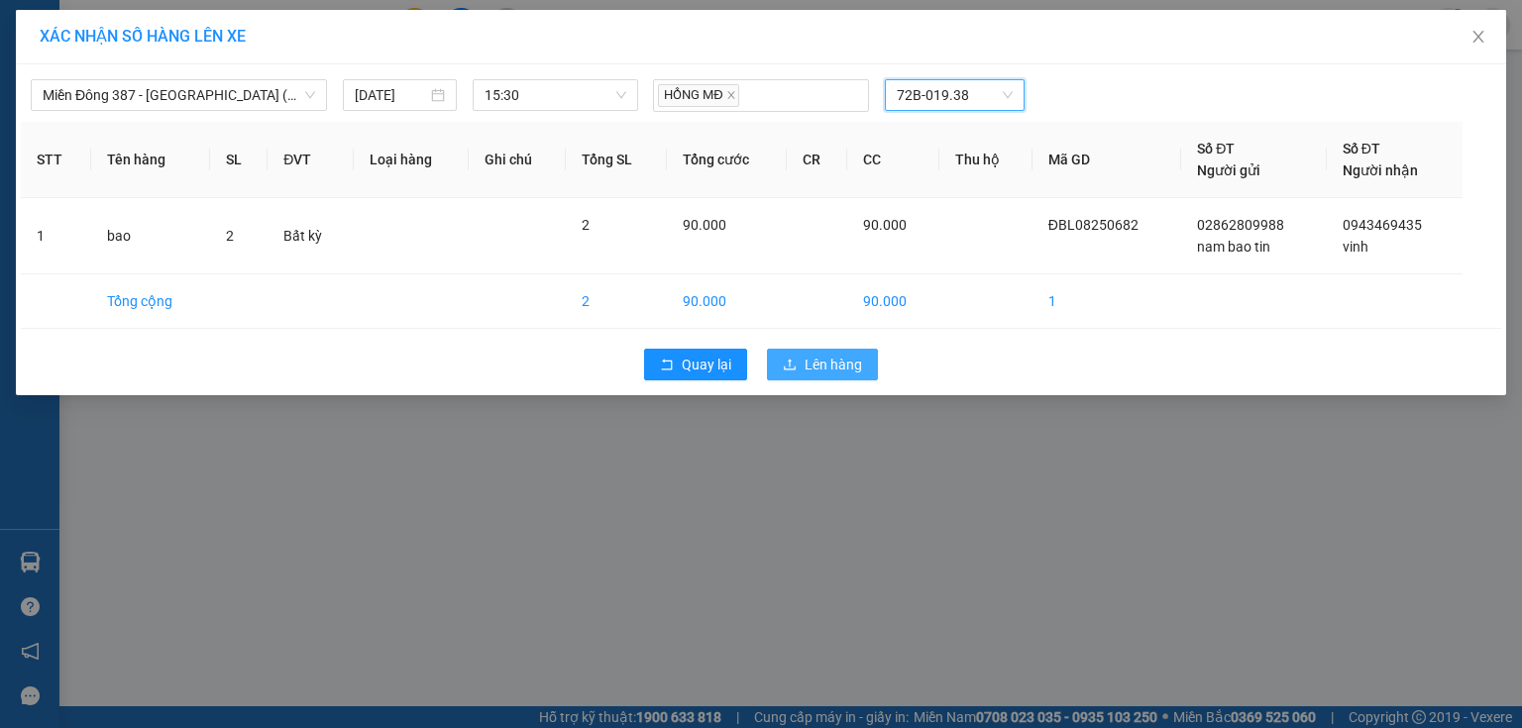
click at [848, 358] on span "Lên hàng" at bounding box center [833, 365] width 57 height 22
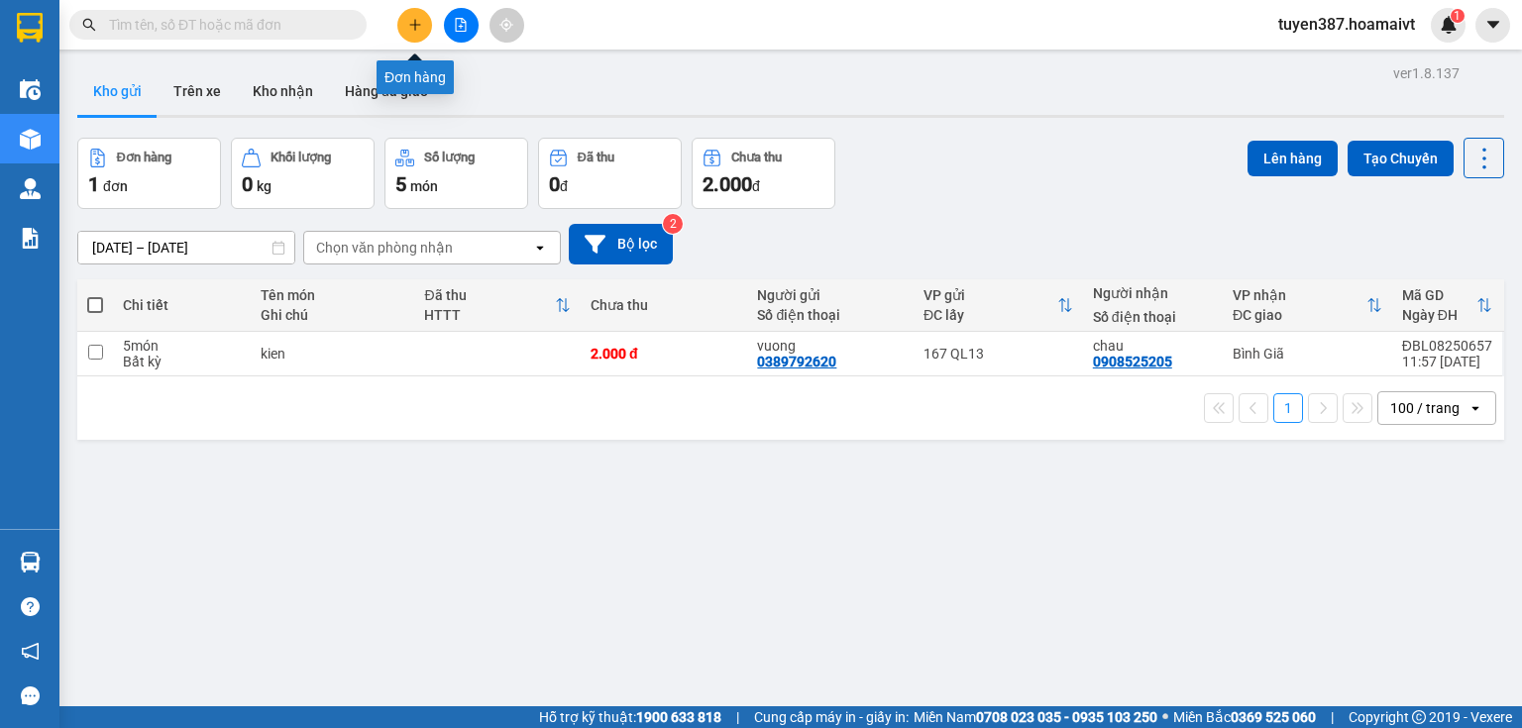
click at [412, 19] on icon "plus" at bounding box center [415, 25] width 14 height 14
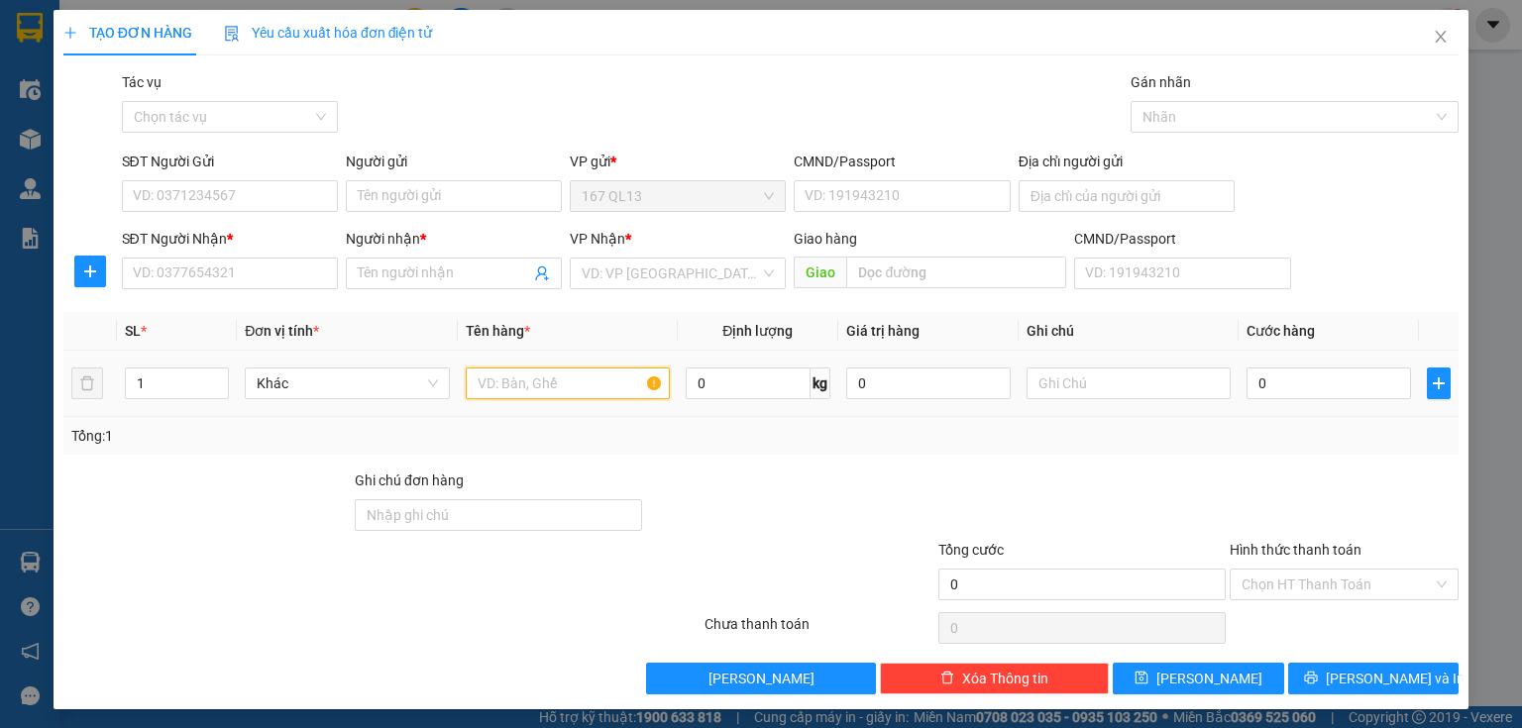
click at [551, 382] on input "text" at bounding box center [568, 384] width 204 height 32
type input "thung"
click at [178, 377] on input "1" at bounding box center [177, 384] width 102 height 30
type input "2"
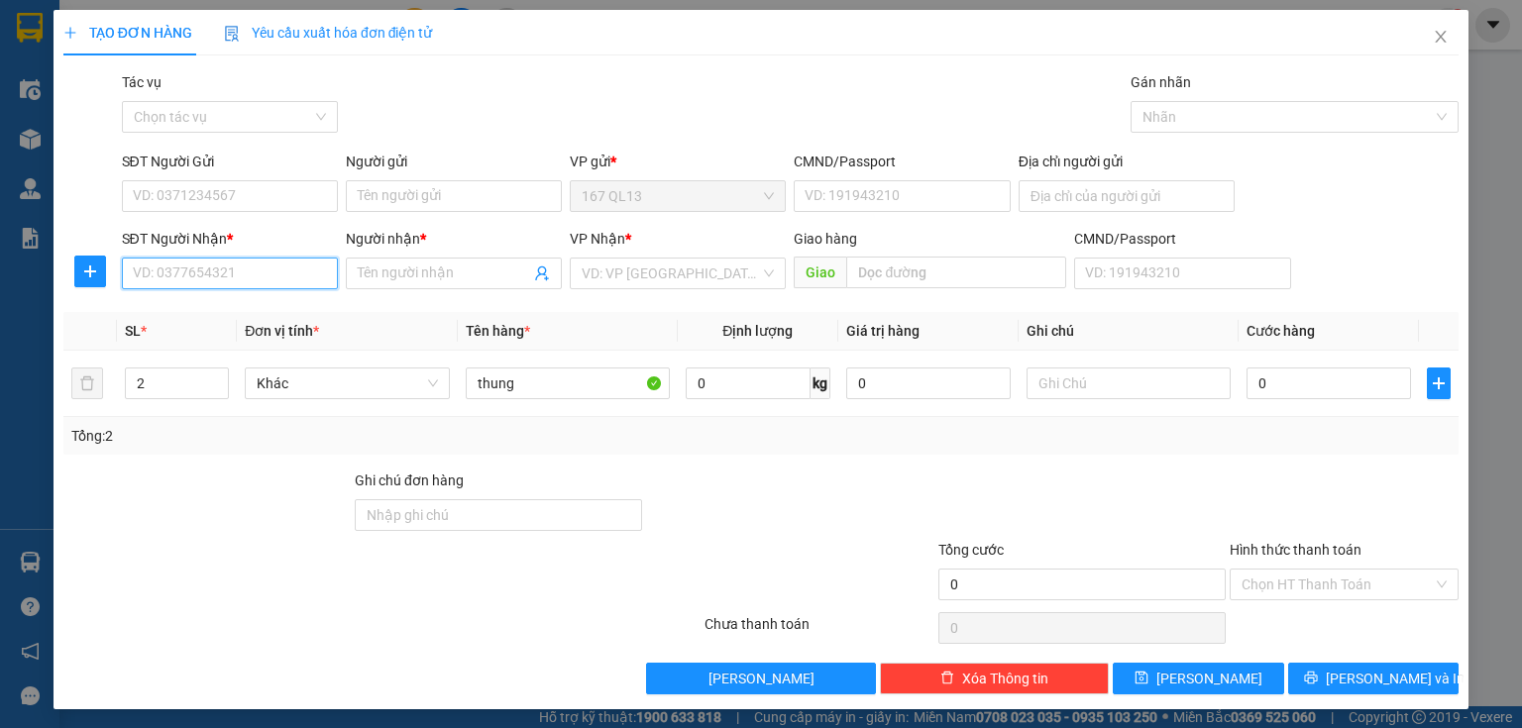
click at [293, 272] on input "SĐT Người Nhận *" at bounding box center [230, 274] width 216 height 32
click at [285, 275] on input "SĐT Người Nhận *" at bounding box center [230, 274] width 216 height 32
type input "0986745558"
click at [412, 271] on input "Người nhận *" at bounding box center [444, 274] width 172 height 22
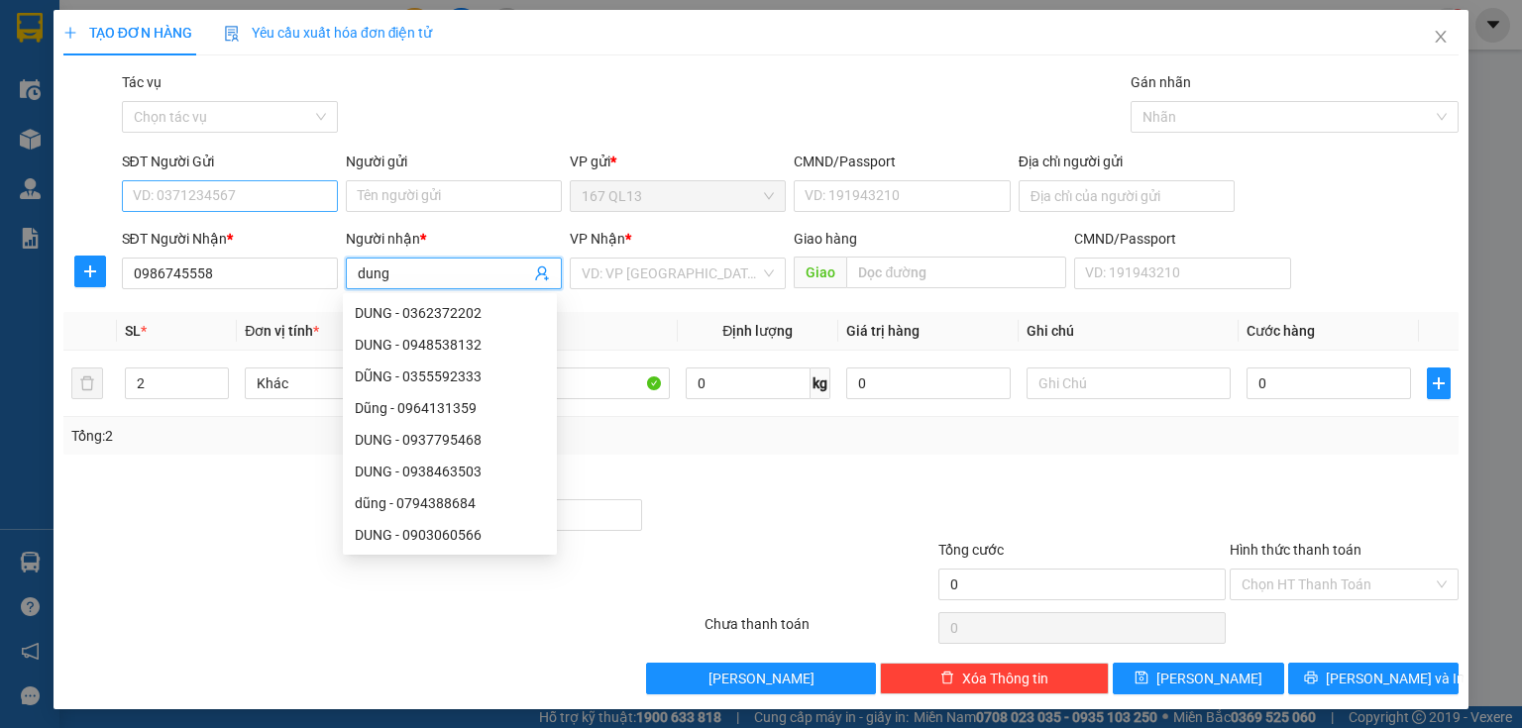
type input "dung"
click at [248, 200] on input "SĐT Người Gửi" at bounding box center [230, 196] width 216 height 32
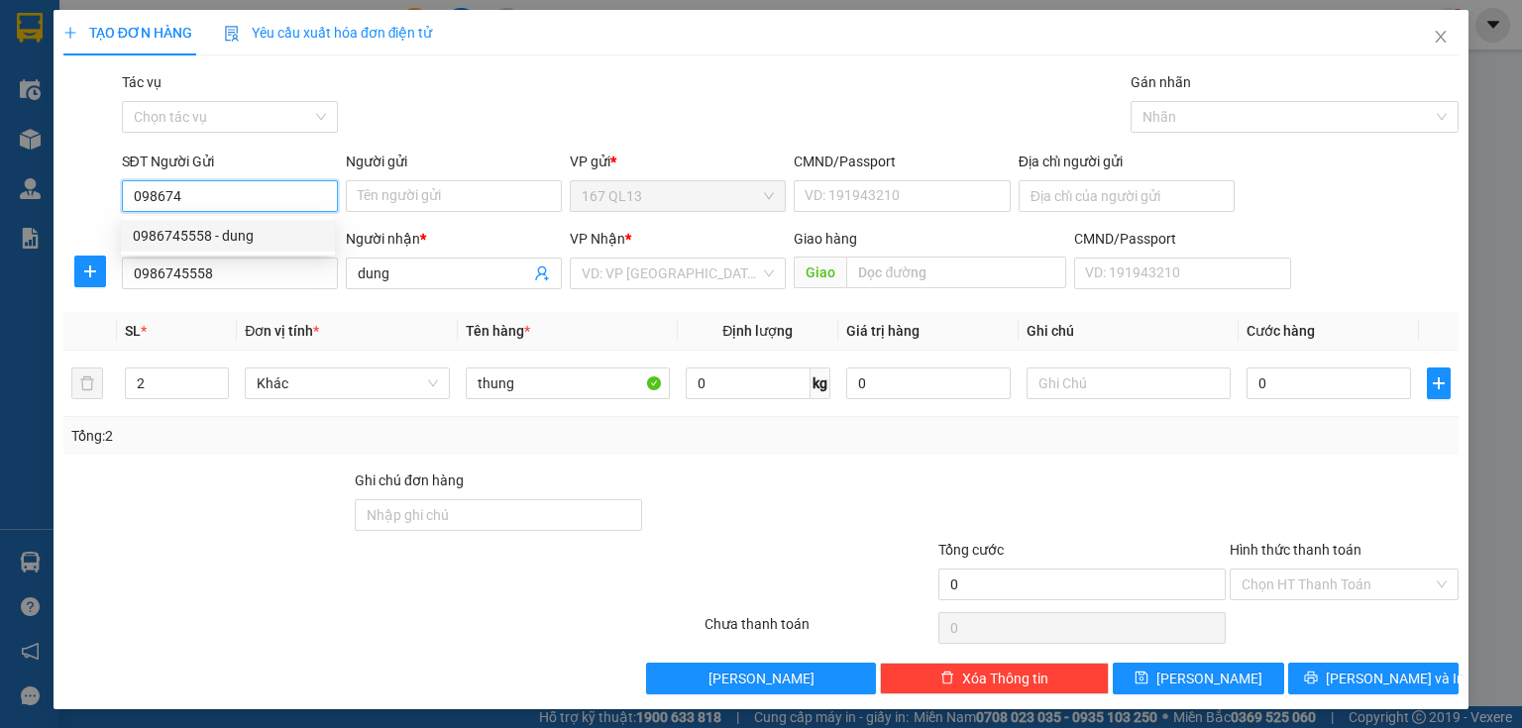
click at [232, 233] on div "0986745558 - dung" at bounding box center [228, 236] width 190 height 22
type input "0986745558"
type input "dung"
type input "0986745558"
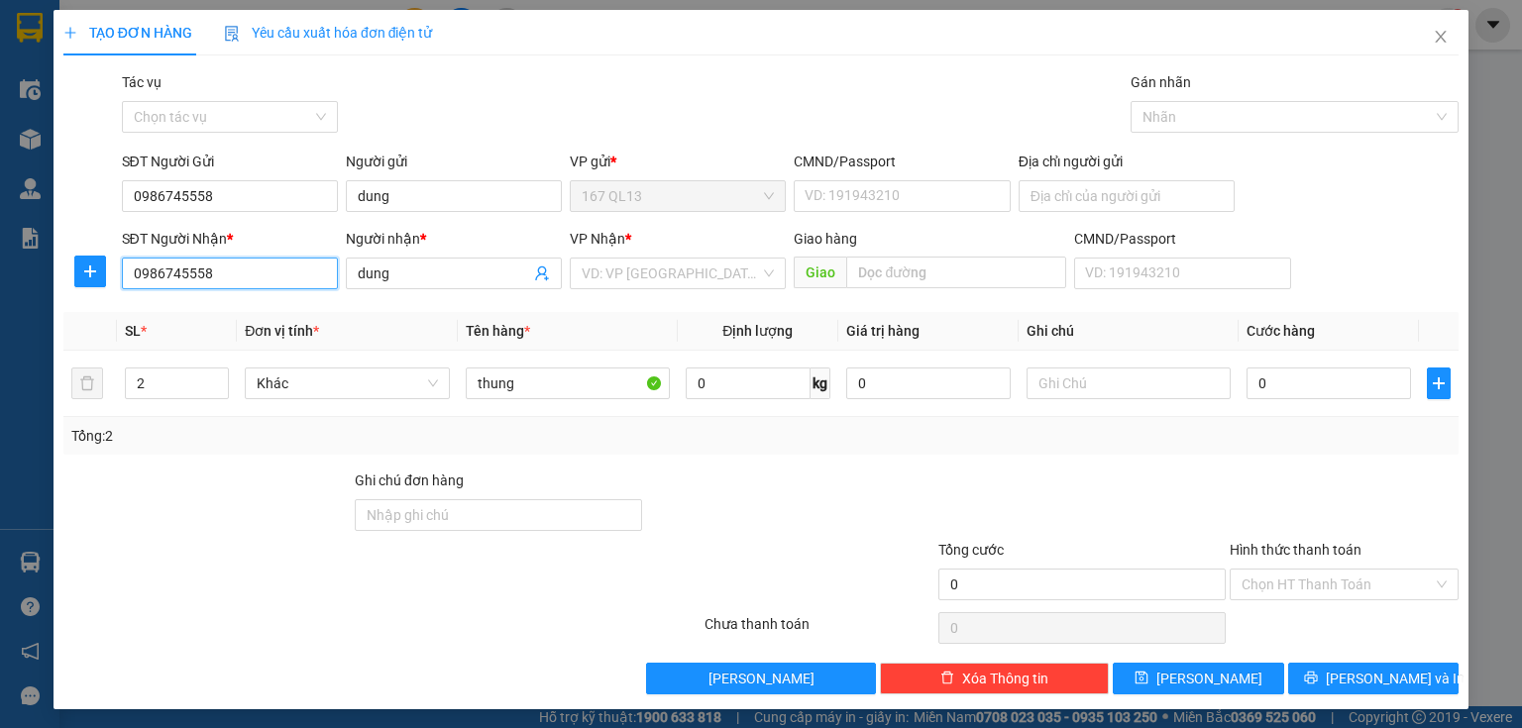
click at [241, 276] on input "0986745558" at bounding box center [230, 274] width 216 height 32
type input "0"
click at [260, 265] on input "SĐT Người Nhận *" at bounding box center [230, 274] width 216 height 32
click at [224, 307] on div "0367318871 - HOA" at bounding box center [228, 313] width 190 height 22
type input "0367318871"
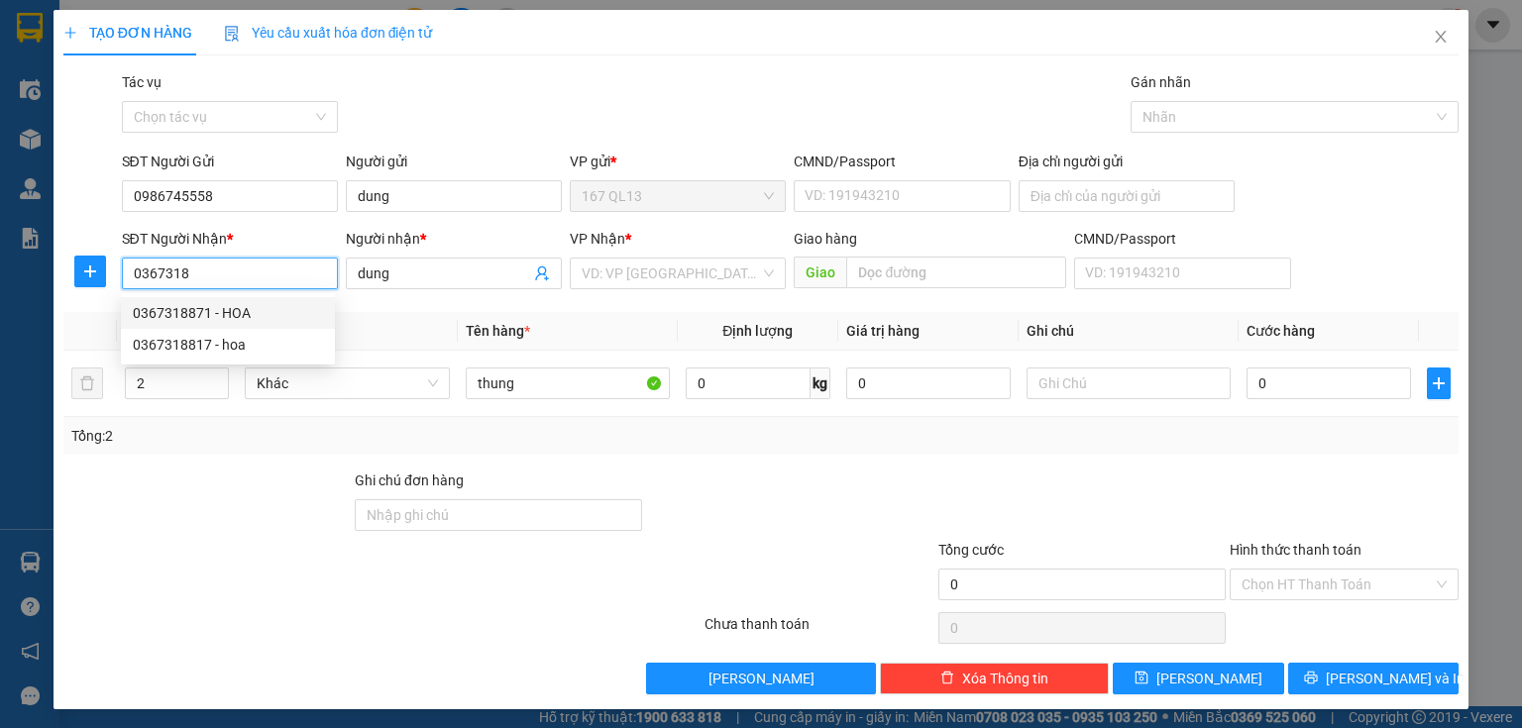
type input "HOA"
type input "pl phuoc v"
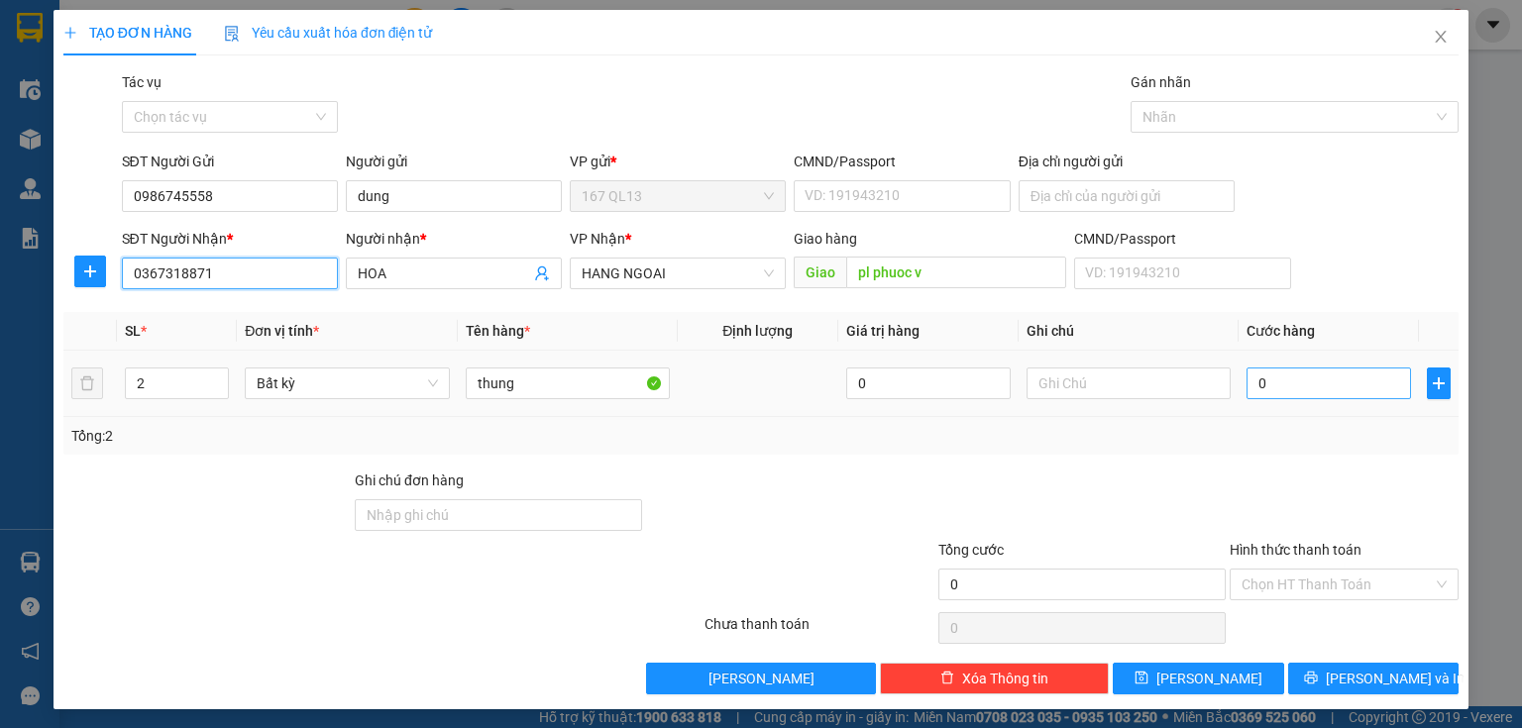
type input "0367318871"
click at [1246, 380] on input "0" at bounding box center [1328, 384] width 164 height 32
type input "1"
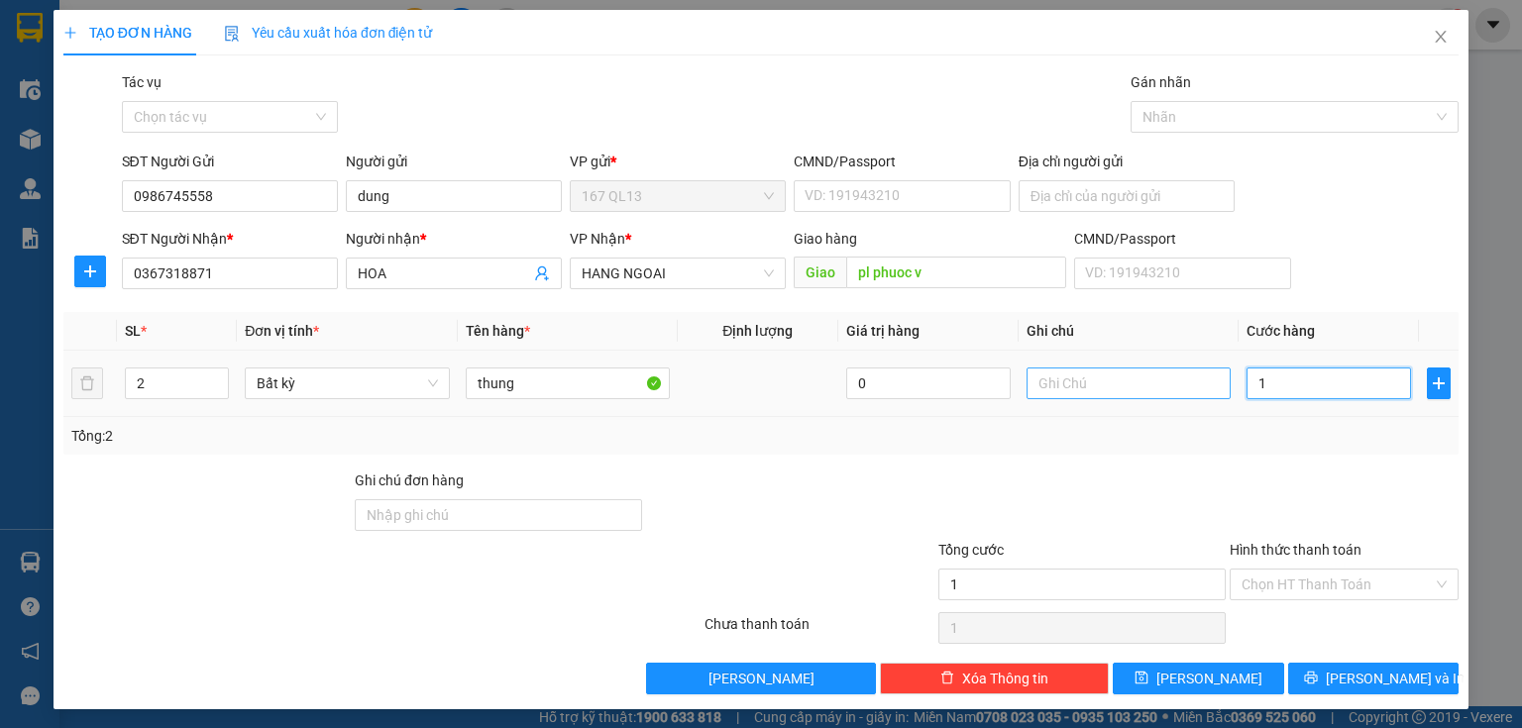
type input "12"
type input "120"
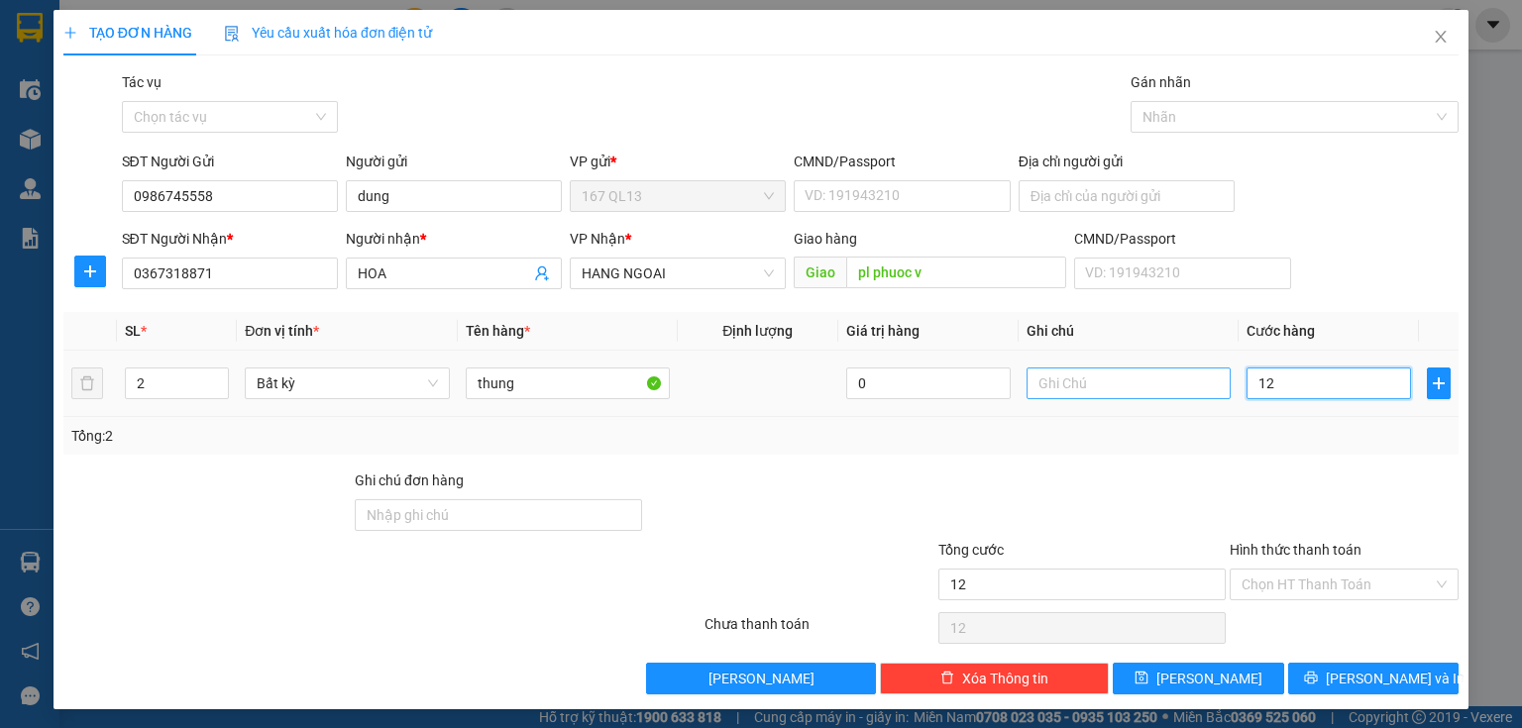
type input "120"
type input "12"
type input "1"
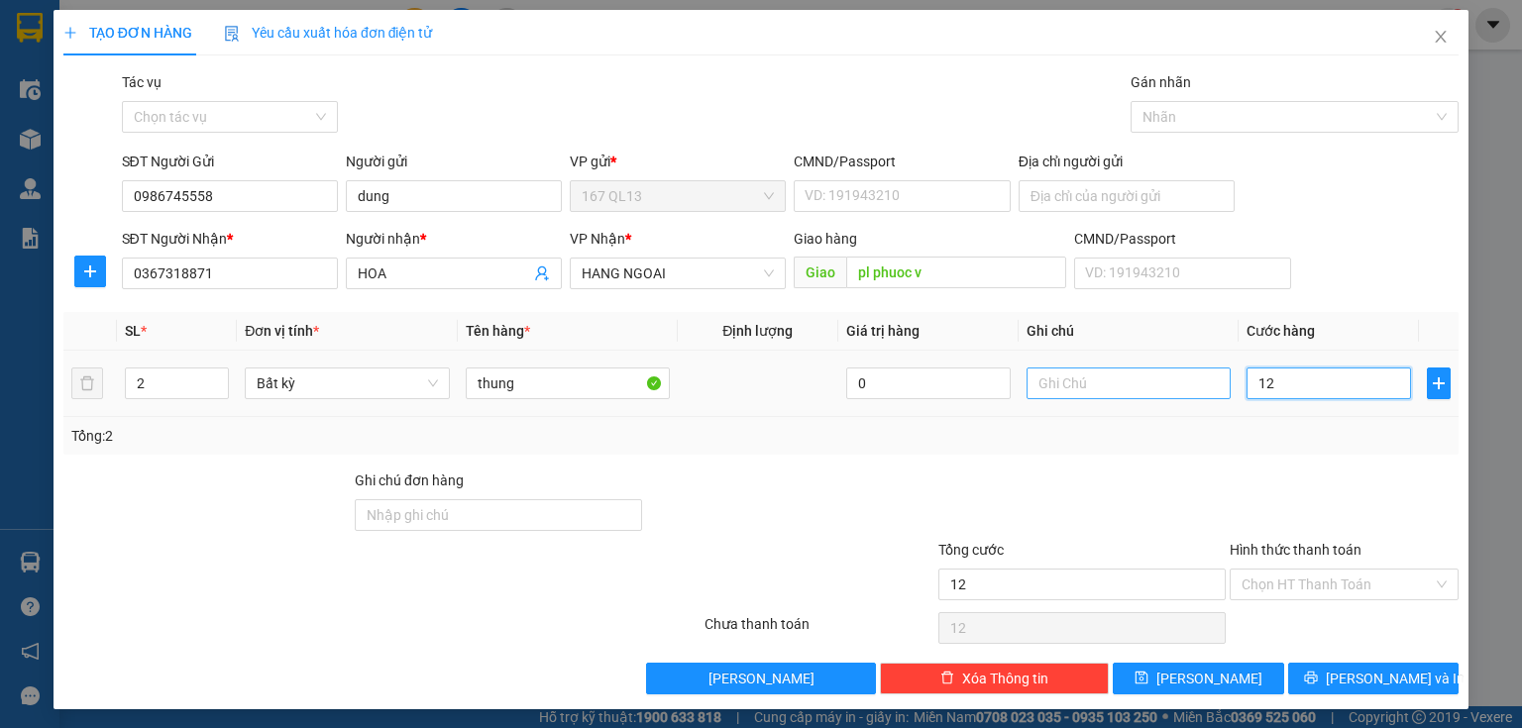
type input "1"
type input "0"
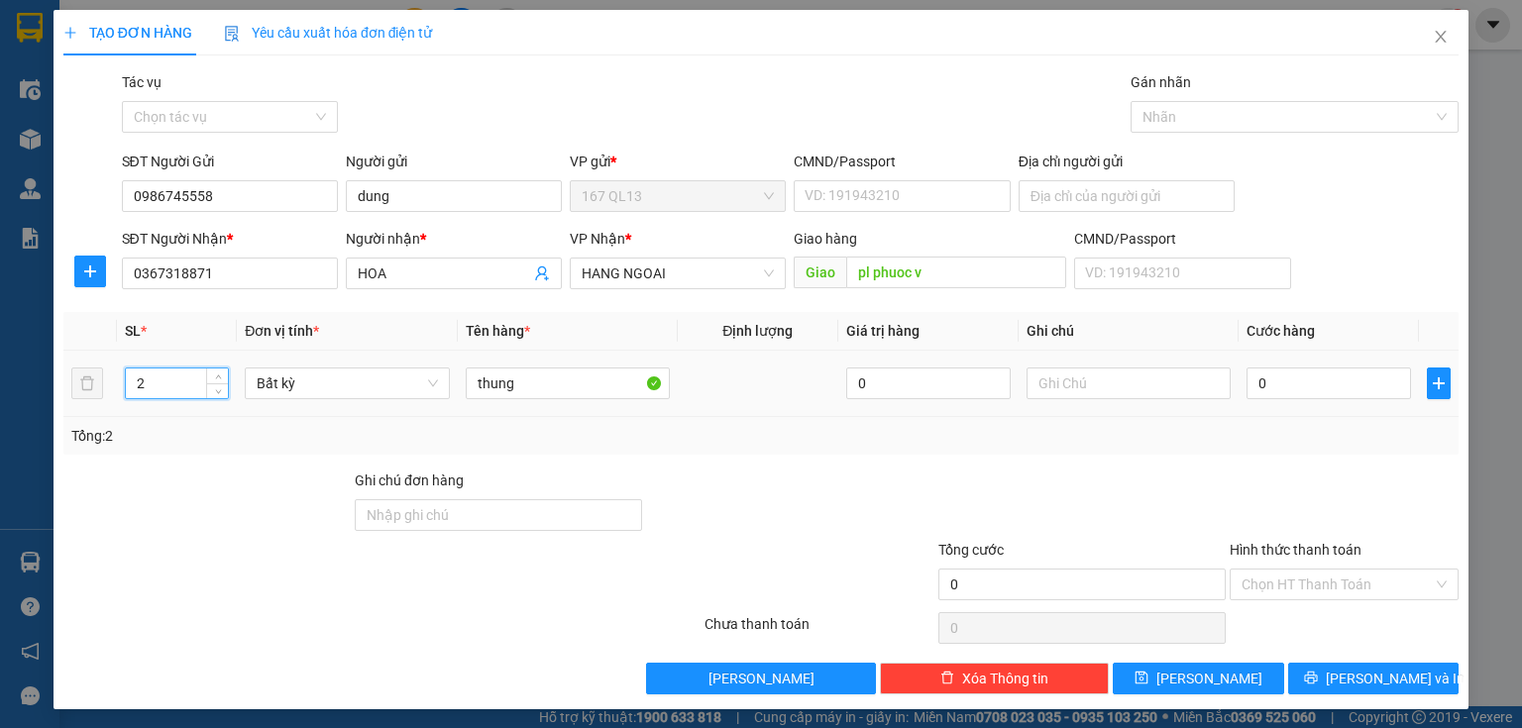
click at [164, 387] on input "2" at bounding box center [177, 384] width 102 height 30
type input "2"
type input "1"
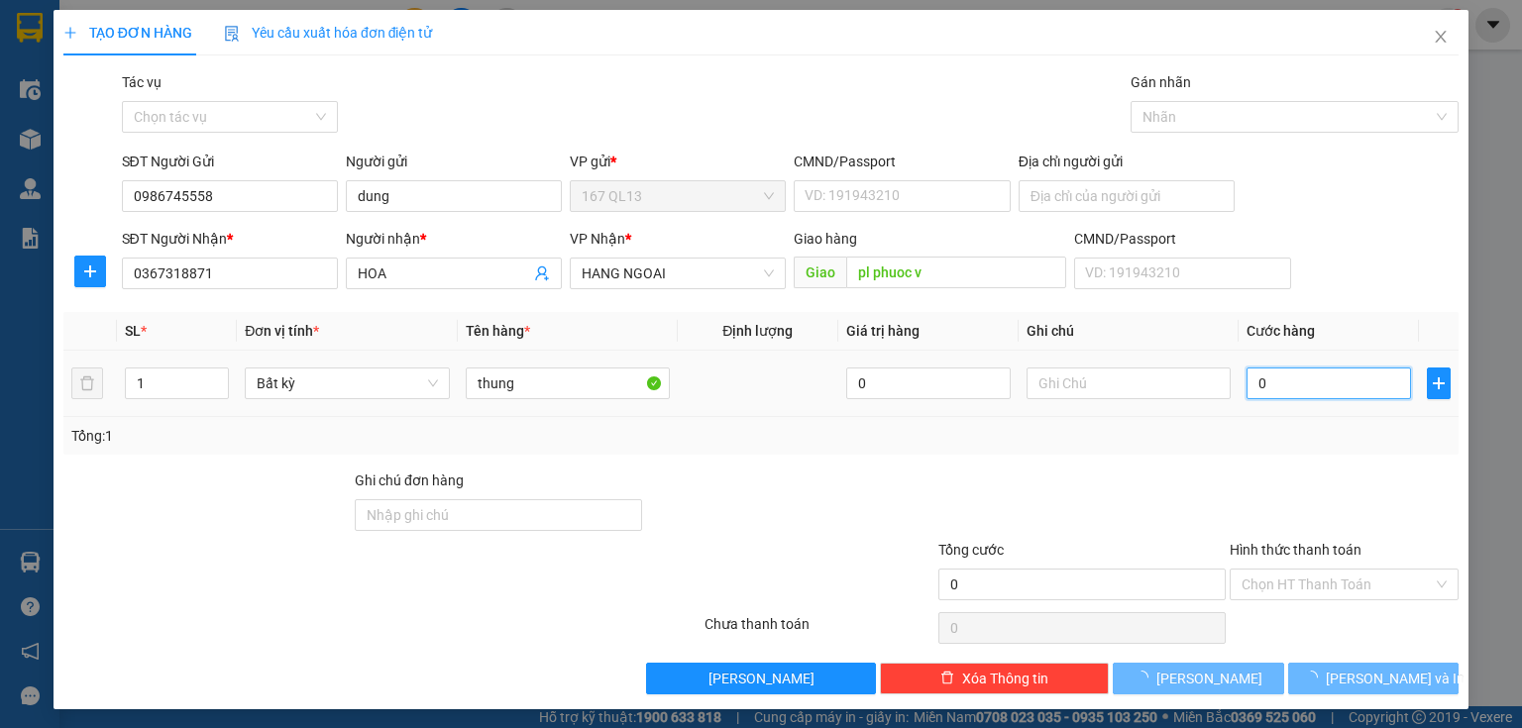
click at [1246, 381] on input "0" at bounding box center [1328, 384] width 164 height 32
type input "6"
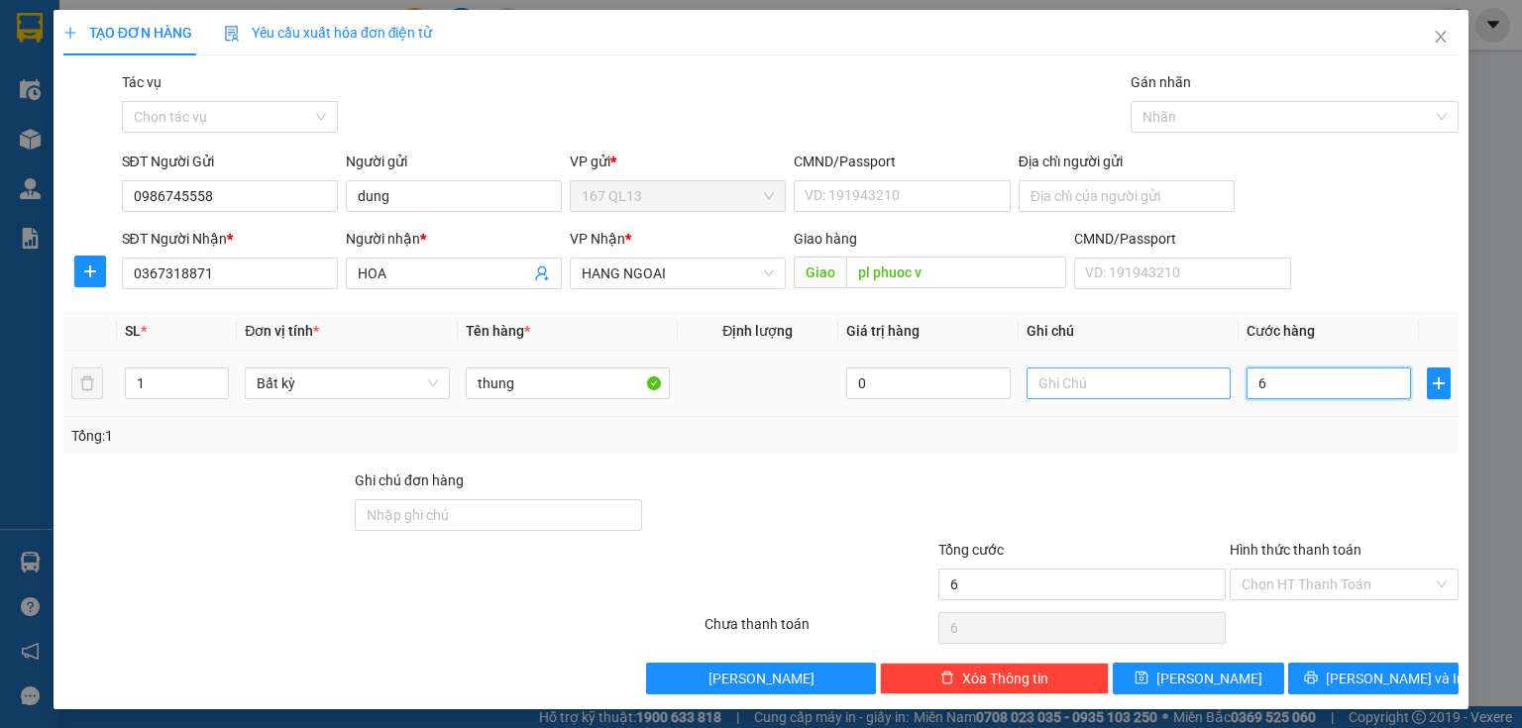
type input "60"
type input "60.000"
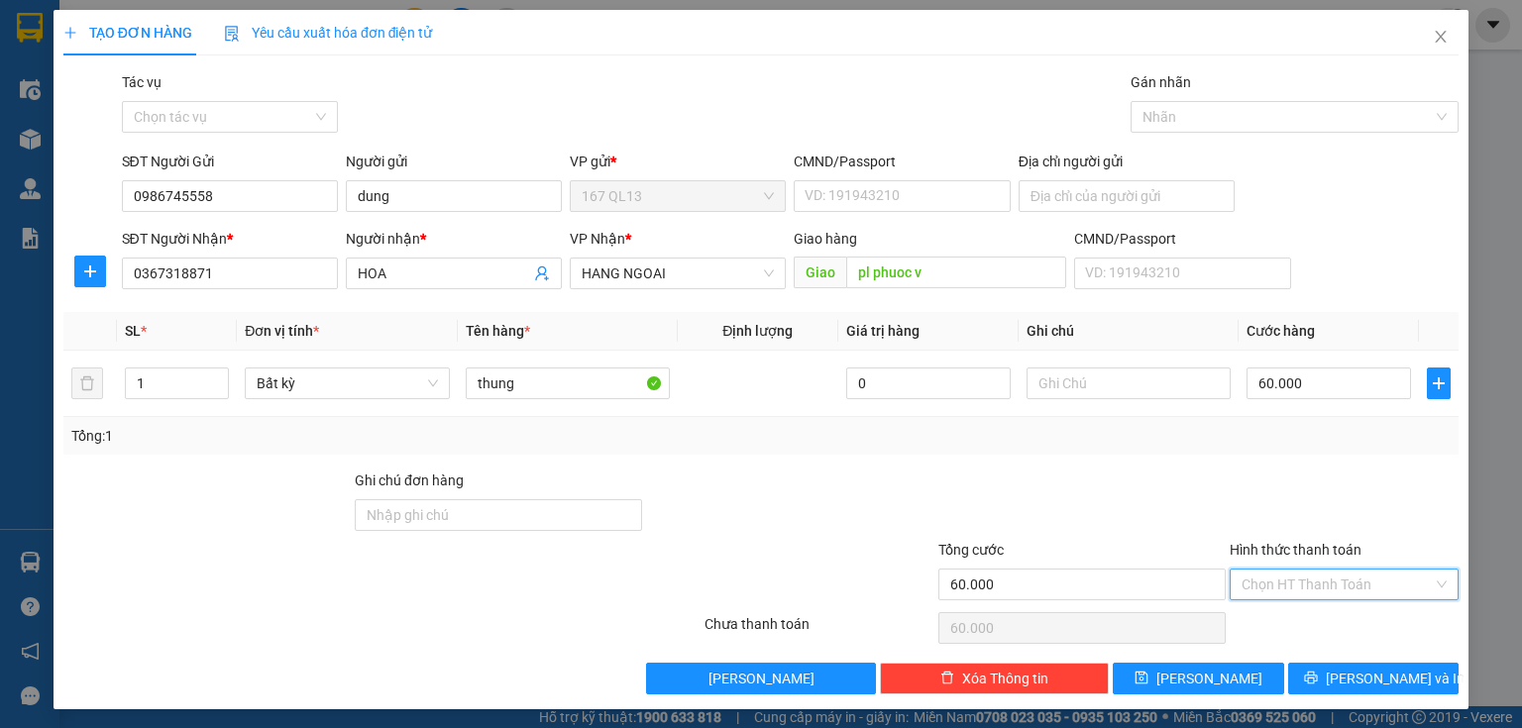
click at [1360, 577] on input "Hình thức thanh toán" at bounding box center [1336, 585] width 191 height 30
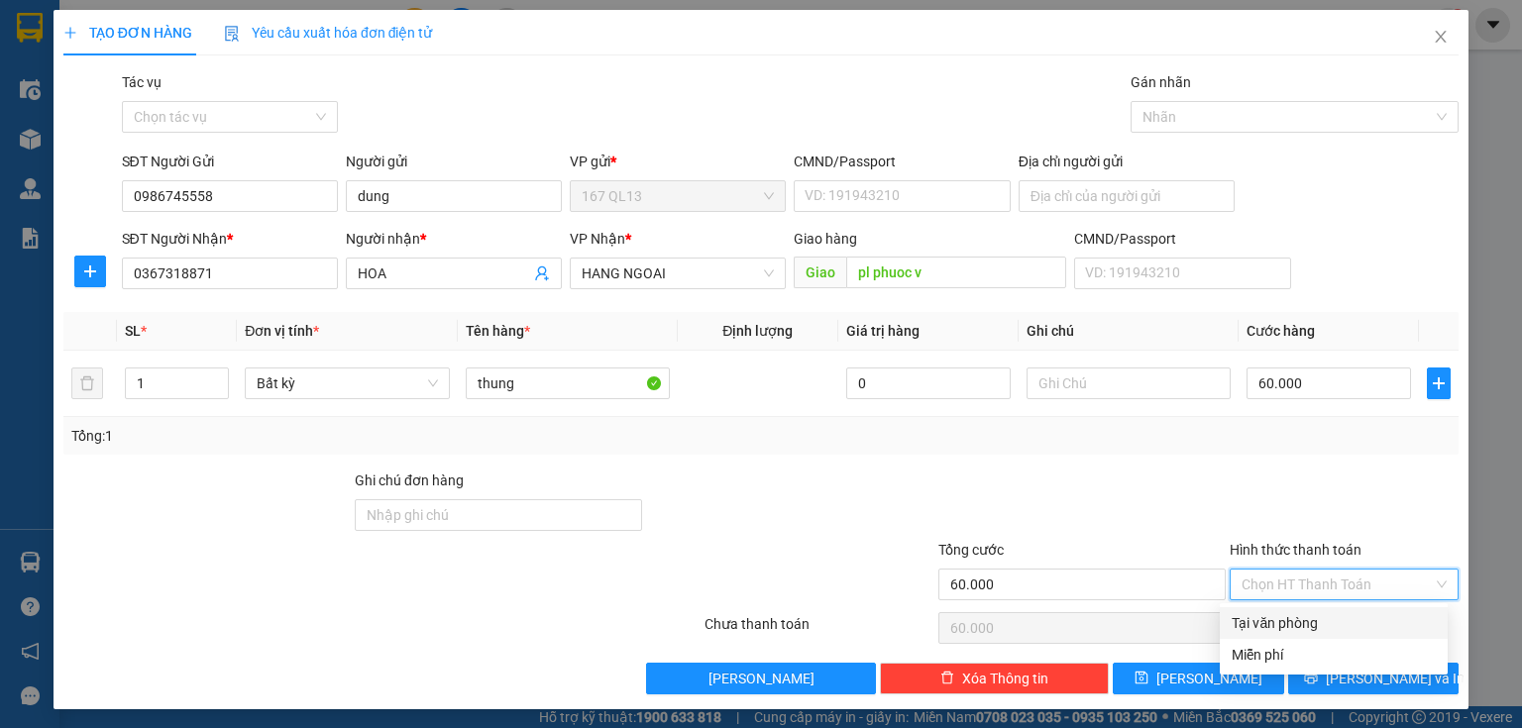
click at [1352, 614] on div "Tại văn phòng" at bounding box center [1334, 623] width 204 height 22
type input "0"
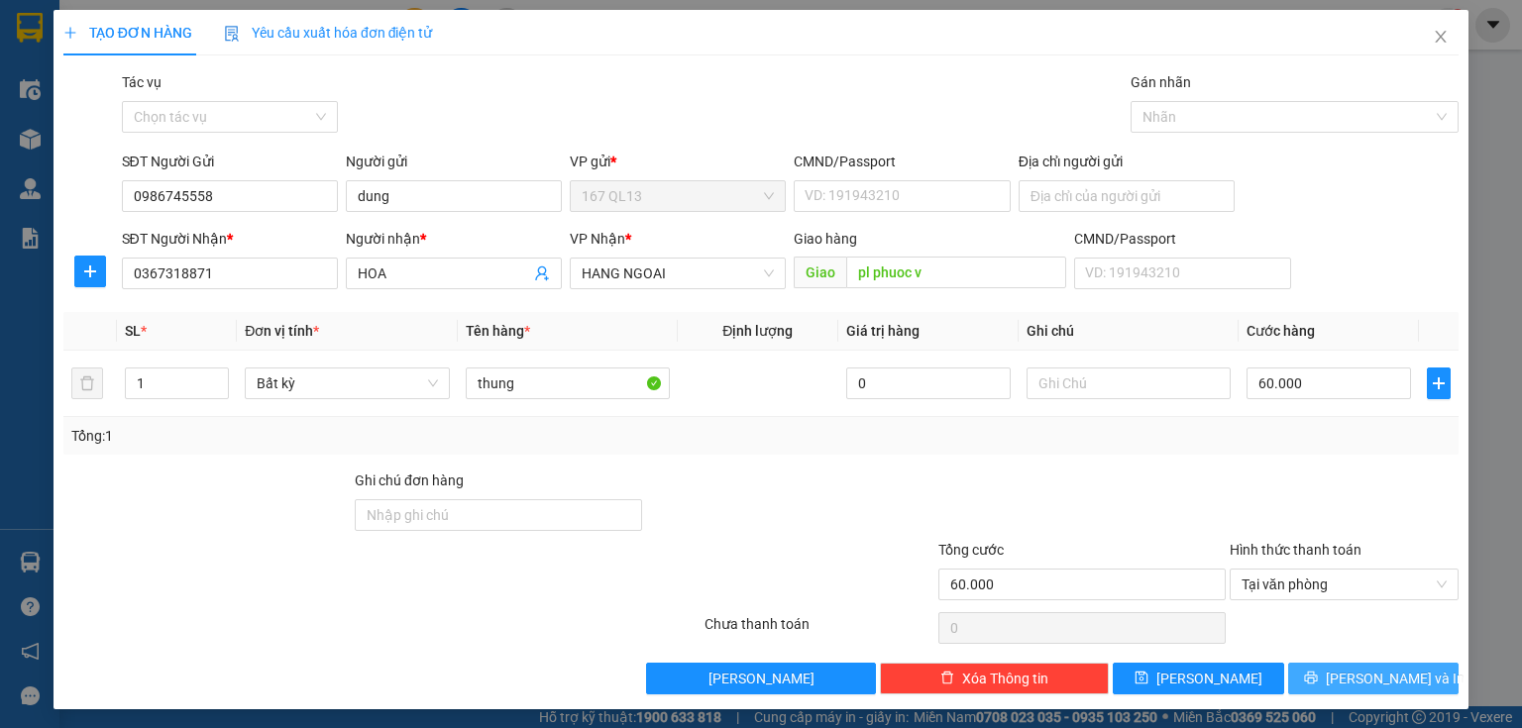
drag, startPoint x: 1367, startPoint y: 679, endPoint x: 1316, endPoint y: 619, distance: 78.7
click at [1367, 678] on span "[PERSON_NAME] và In" at bounding box center [1395, 679] width 139 height 22
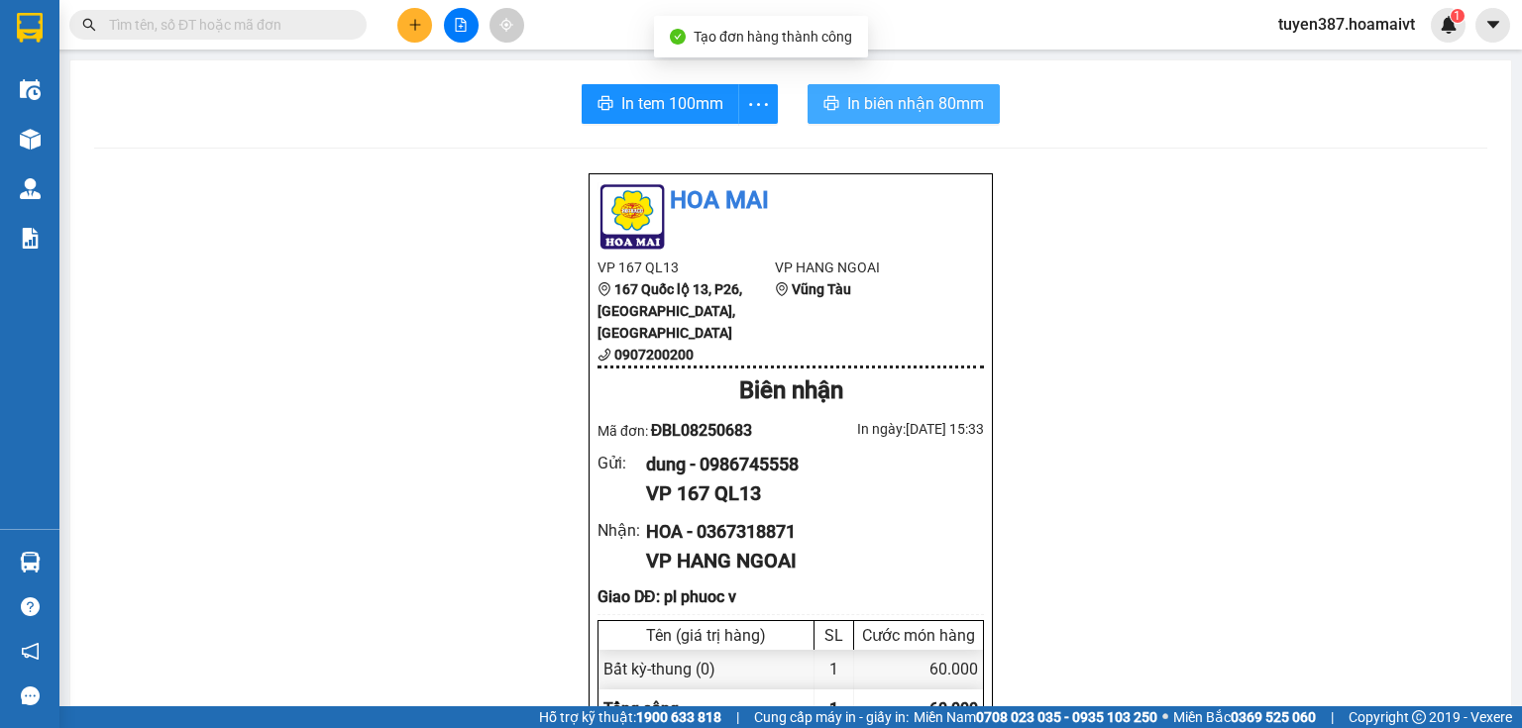
click at [908, 94] on span "In biên nhận 80mm" at bounding box center [915, 103] width 137 height 25
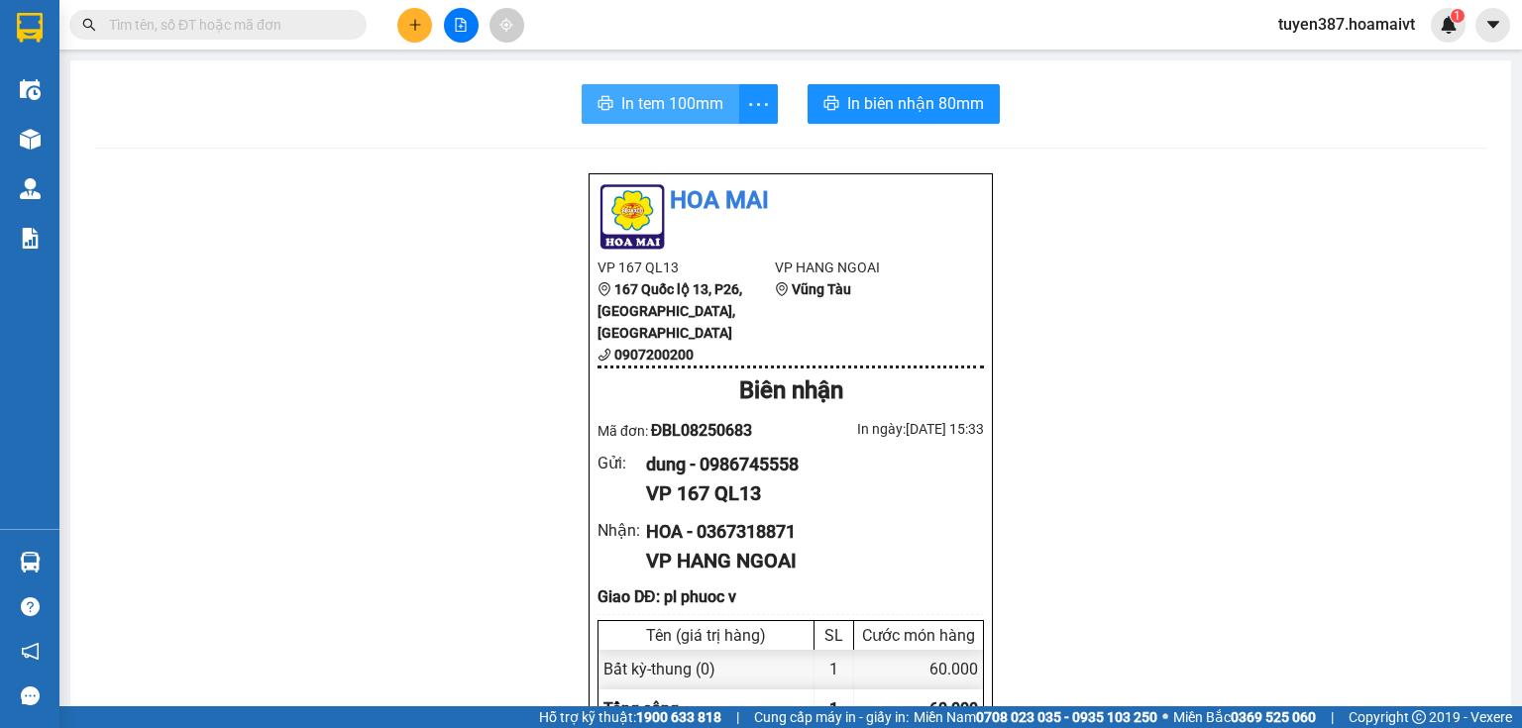
click at [650, 102] on span "In tem 100mm" at bounding box center [672, 103] width 102 height 25
click at [408, 20] on icon "plus" at bounding box center [415, 25] width 14 height 14
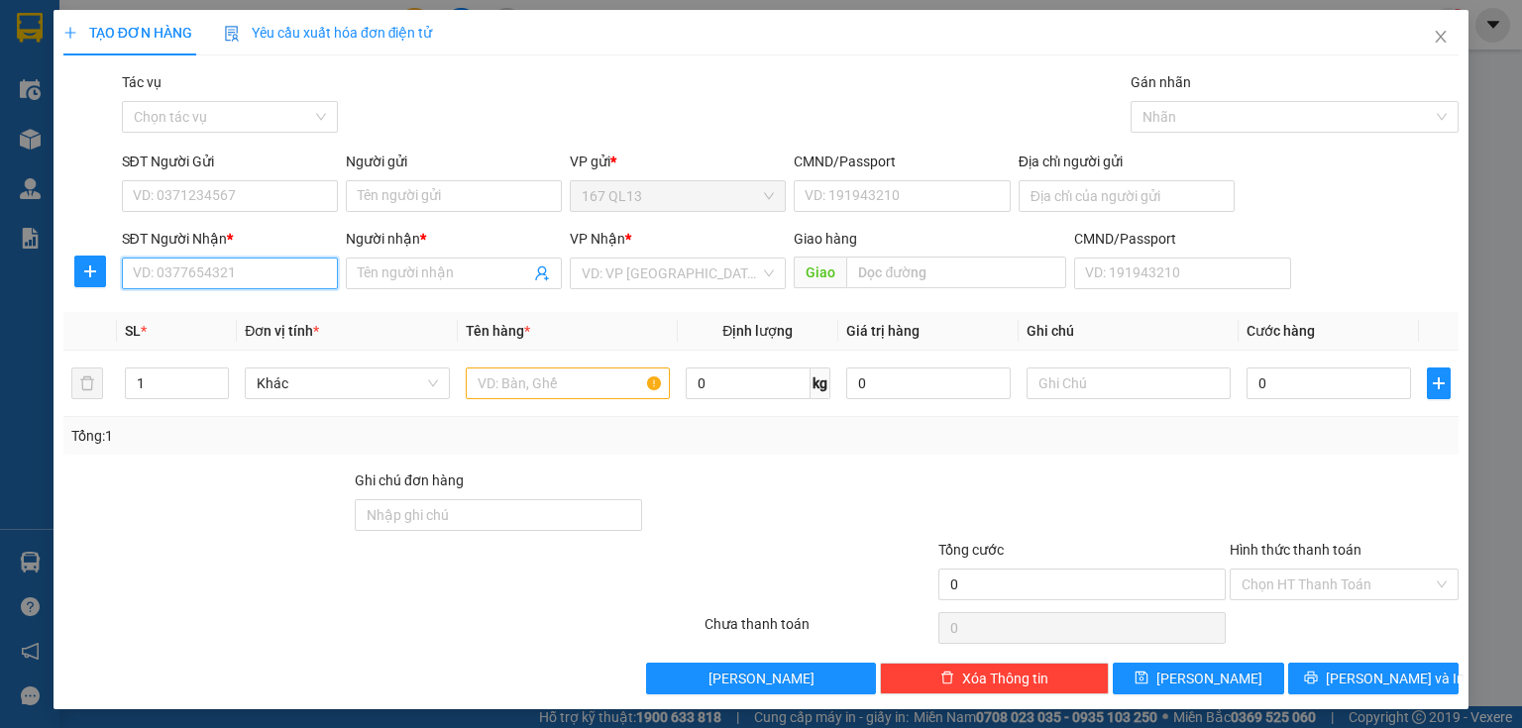
click at [301, 281] on input "SĐT Người Nhận *" at bounding box center [230, 274] width 216 height 32
click at [431, 269] on input "Người nhận *" at bounding box center [444, 274] width 172 height 22
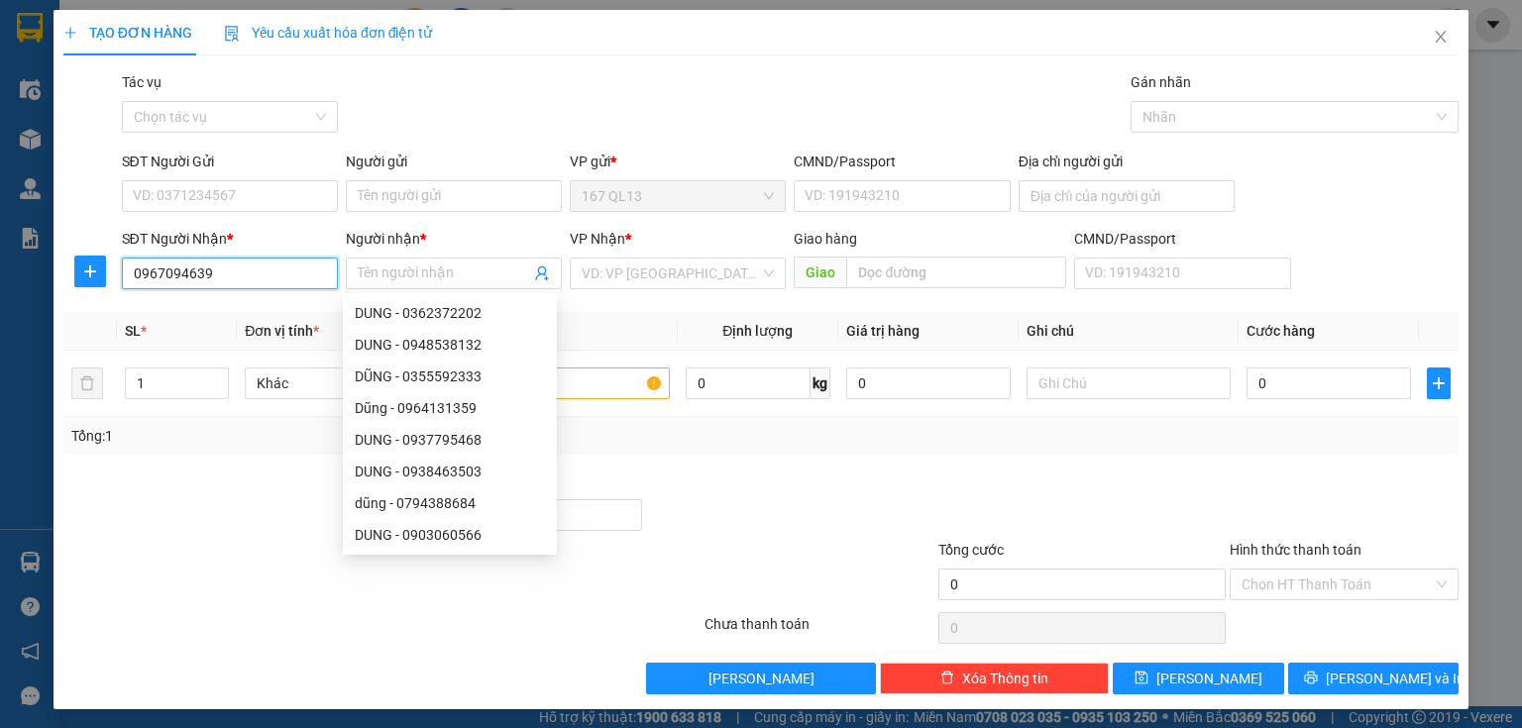
click at [264, 281] on input "0967094639" at bounding box center [230, 274] width 216 height 32
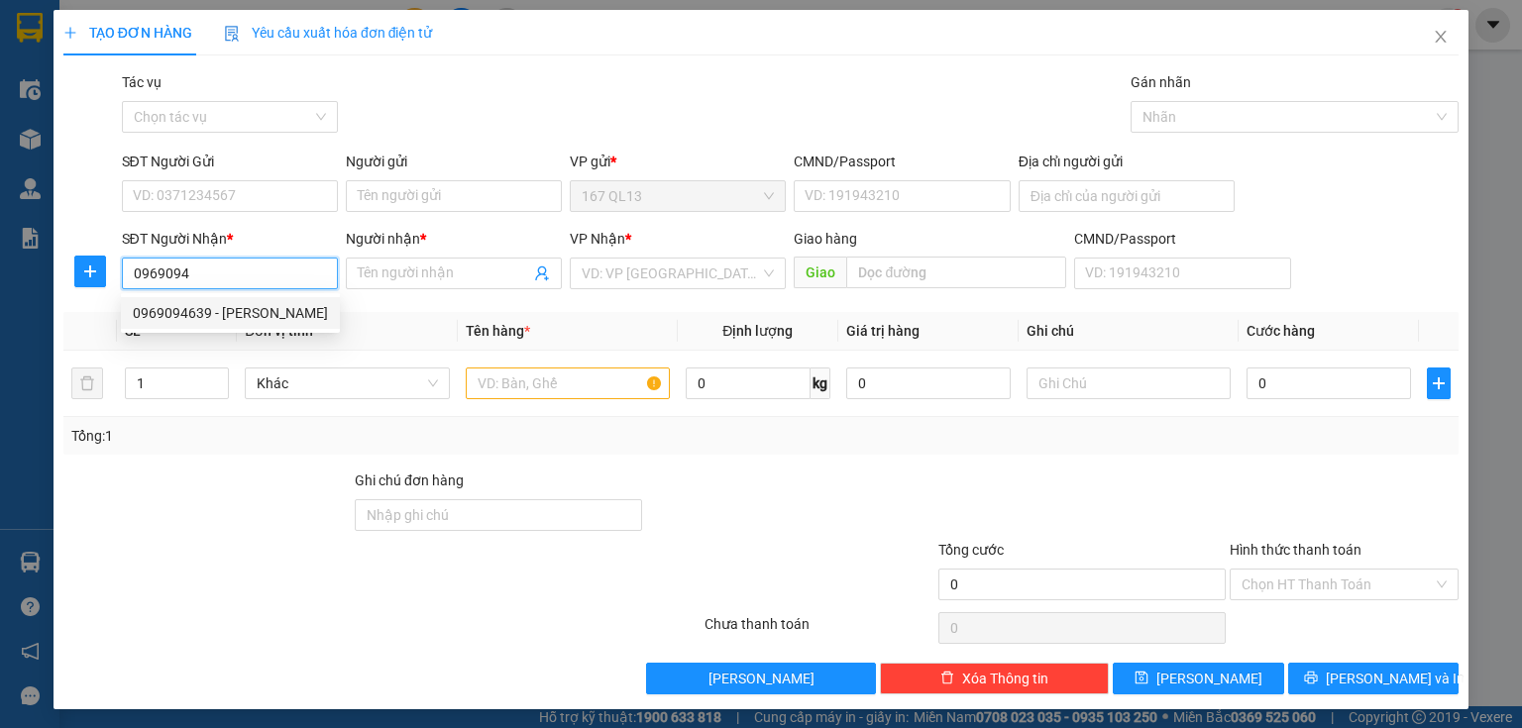
drag, startPoint x: 246, startPoint y: 305, endPoint x: 242, endPoint y: 259, distance: 46.7
click at [246, 302] on div "0969094639 - [PERSON_NAME]" at bounding box center [230, 313] width 195 height 22
type input "0969094639"
type input "viet"
type input "0969094639"
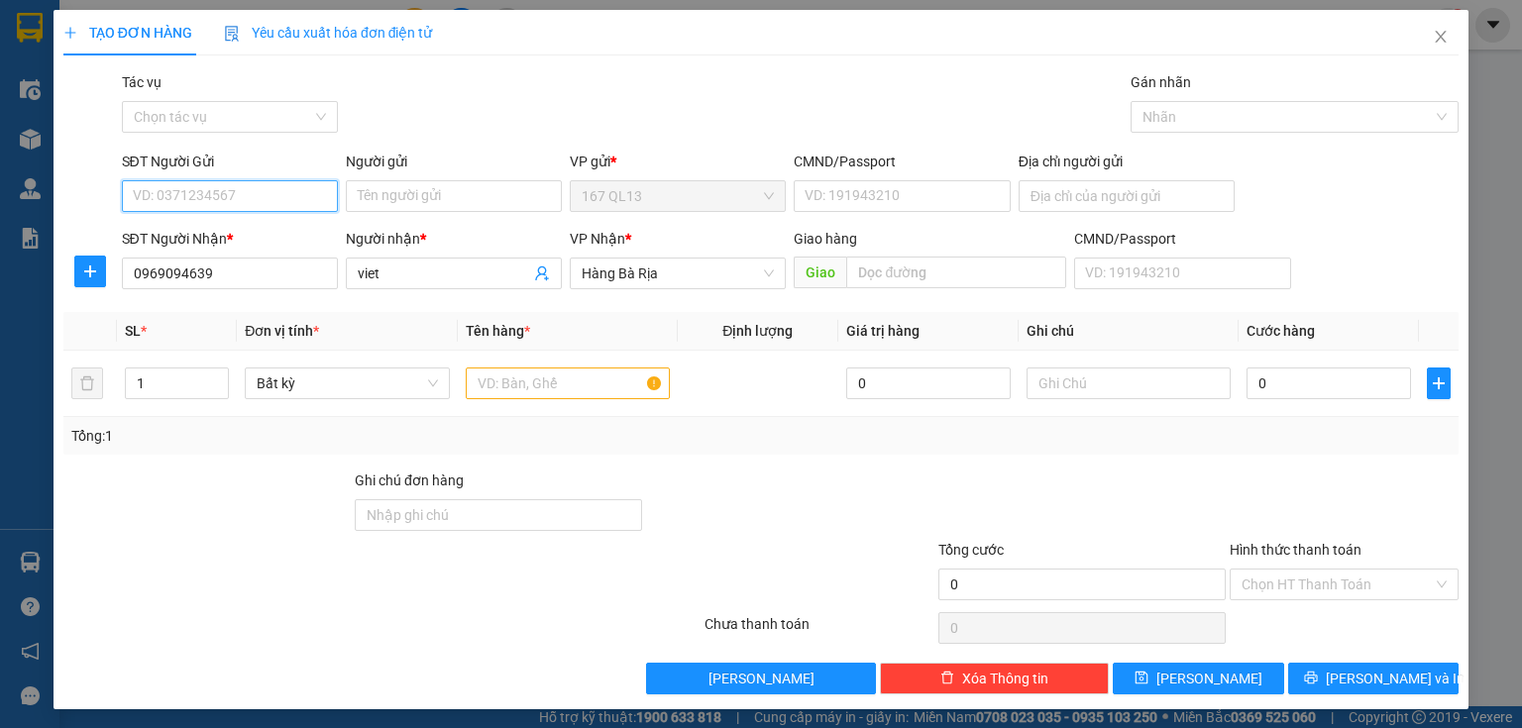
click at [269, 190] on input "SĐT Người Gửi" at bounding box center [230, 196] width 216 height 32
click at [263, 234] on div "0986745558 - dung" at bounding box center [228, 236] width 190 height 22
type input "0986745558"
type input "dung"
click at [565, 391] on input "text" at bounding box center [568, 384] width 204 height 32
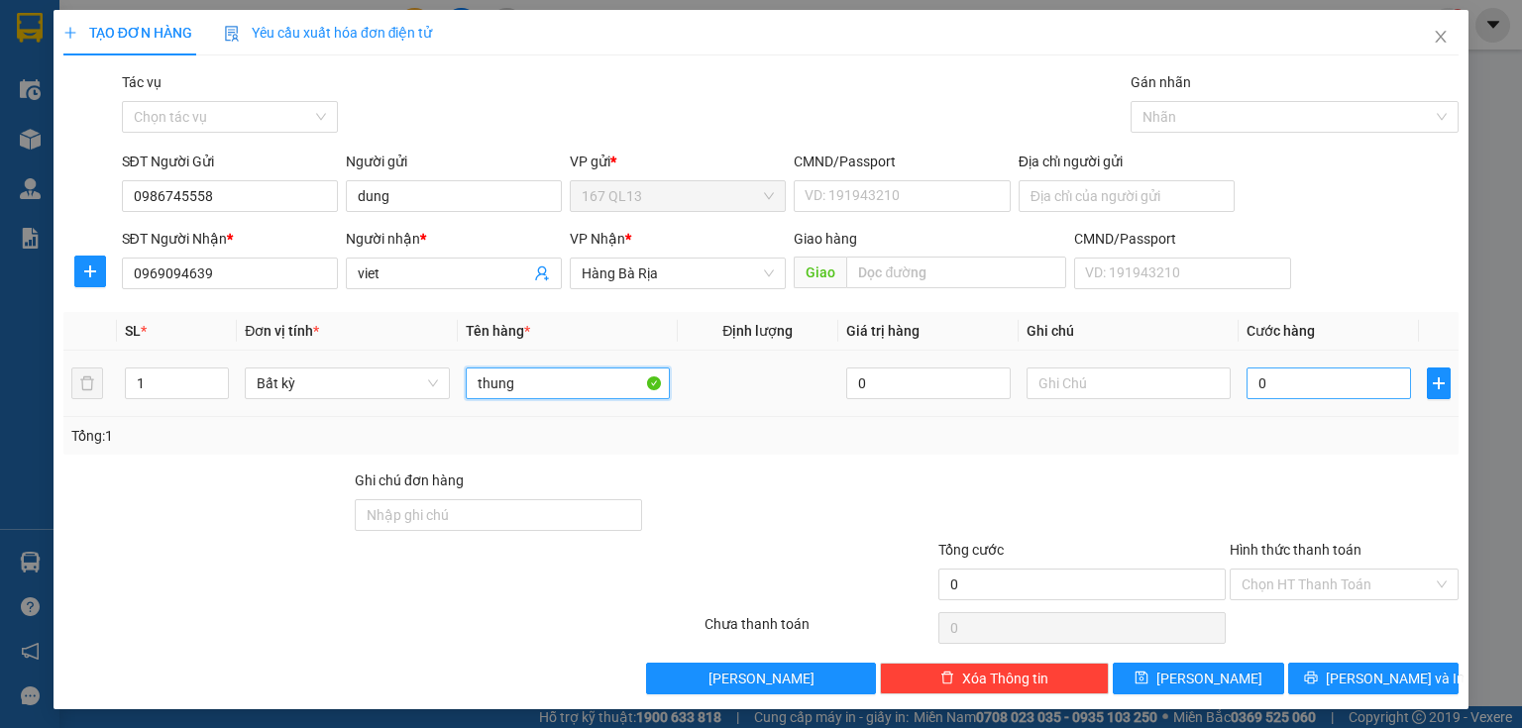
type input "thung"
click at [1246, 387] on input "0" at bounding box center [1328, 384] width 164 height 32
type input "6"
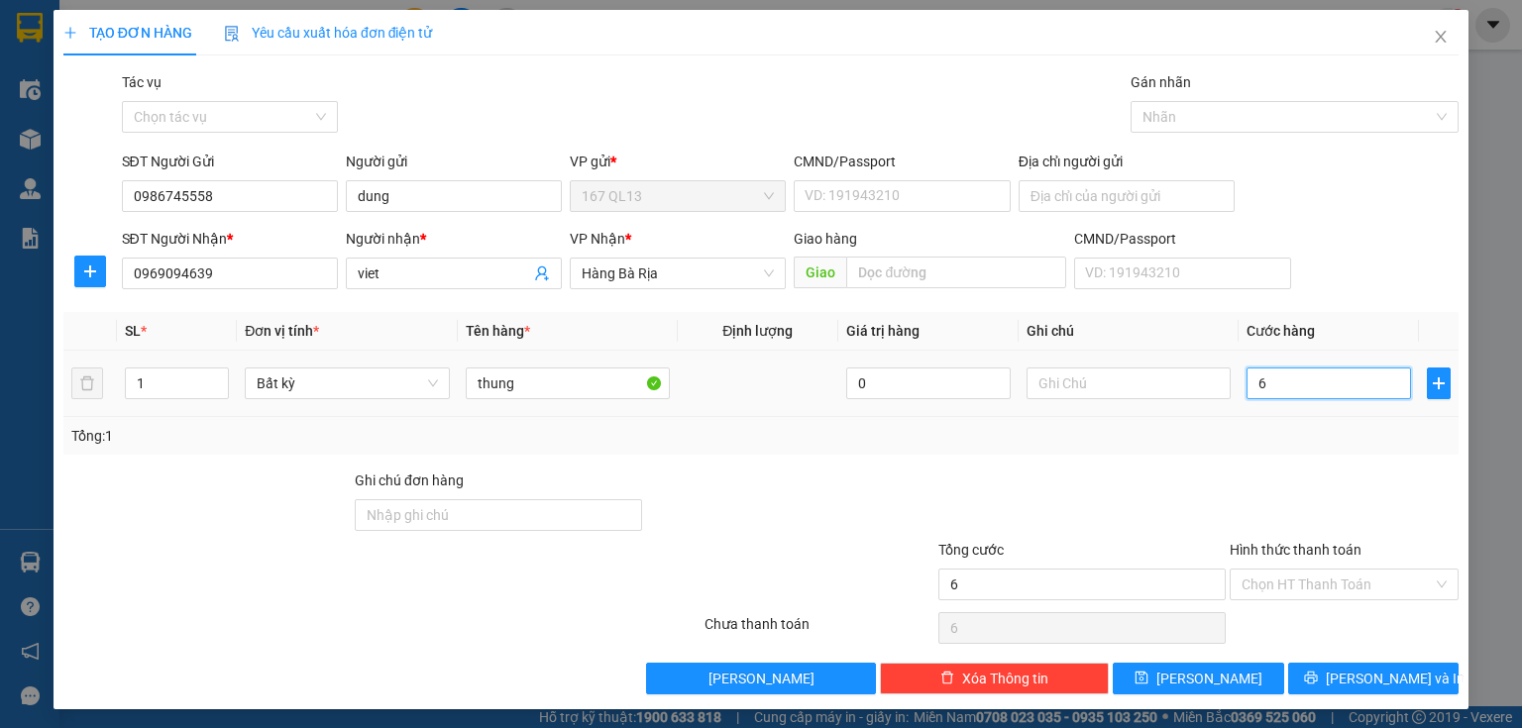
type input "60"
type input "60.000"
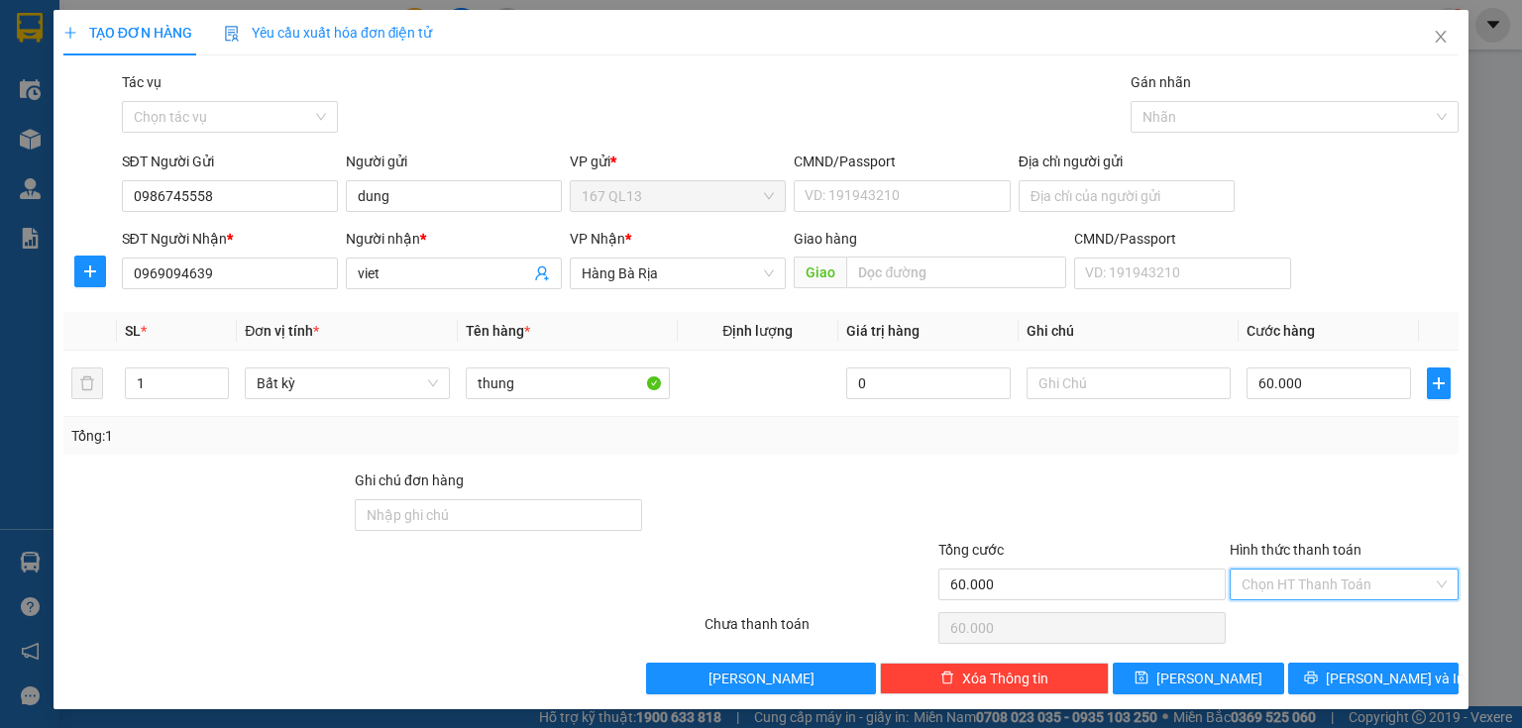
click at [1384, 578] on input "Hình thức thanh toán" at bounding box center [1336, 585] width 191 height 30
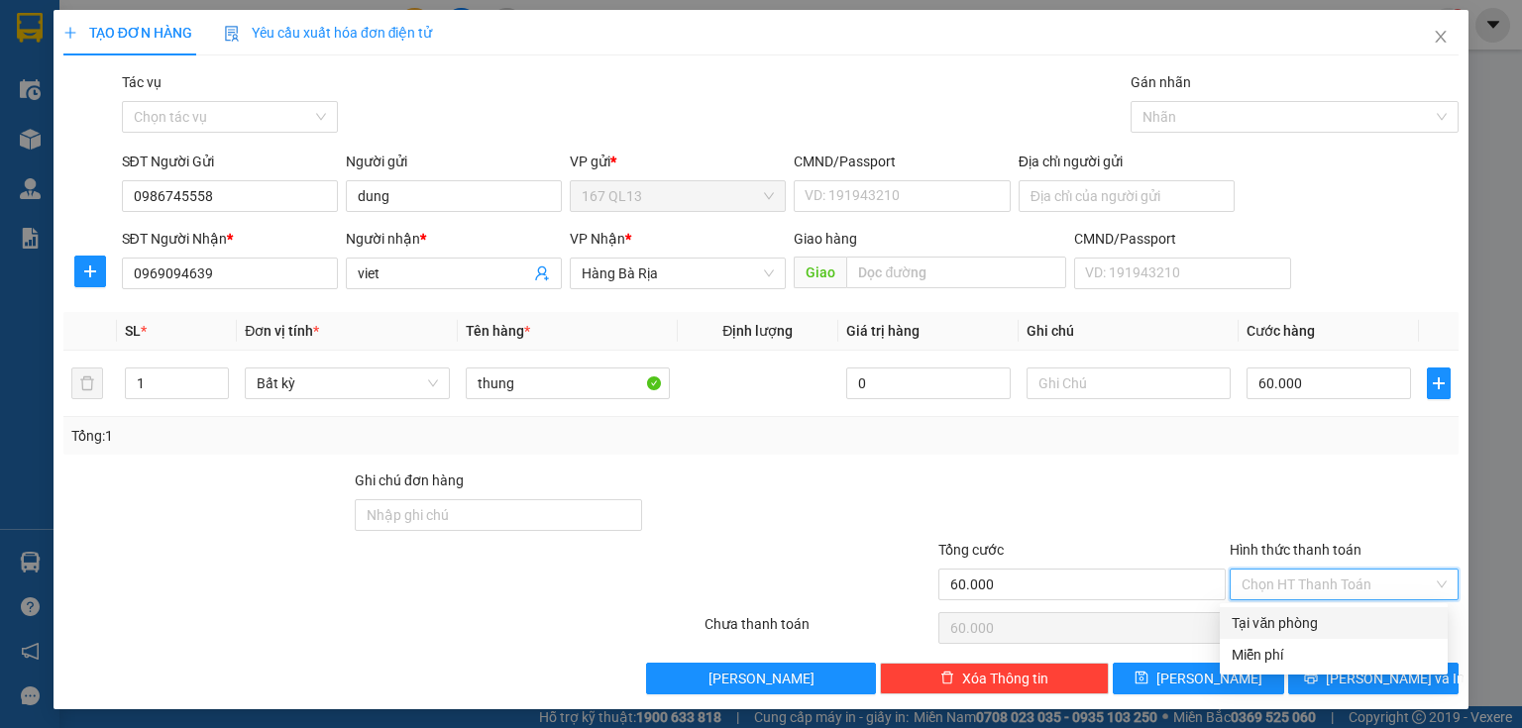
click at [1364, 613] on div "Tại văn phòng" at bounding box center [1334, 623] width 204 height 22
type input "0"
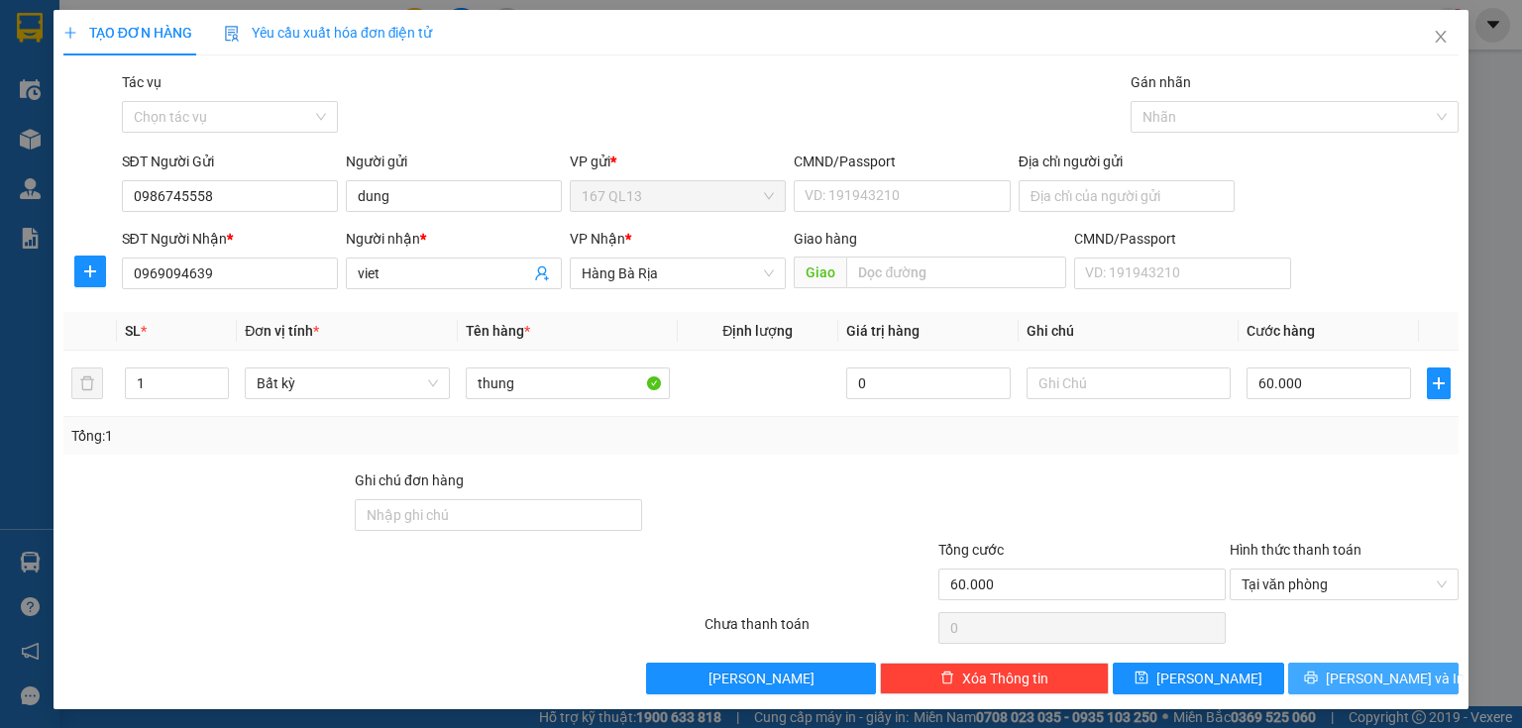
click at [1372, 673] on span "[PERSON_NAME] và In" at bounding box center [1395, 679] width 139 height 22
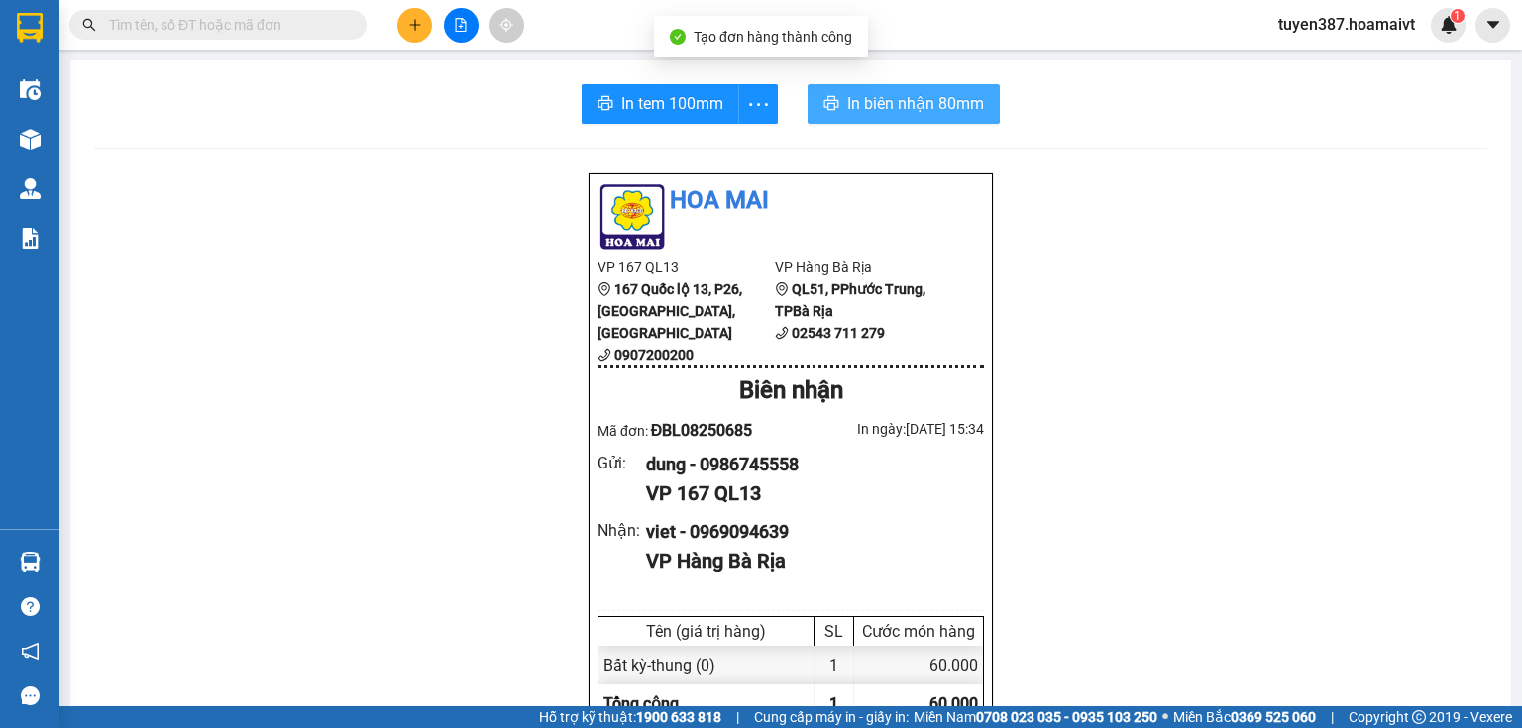
click at [859, 101] on span "In biên nhận 80mm" at bounding box center [915, 103] width 137 height 25
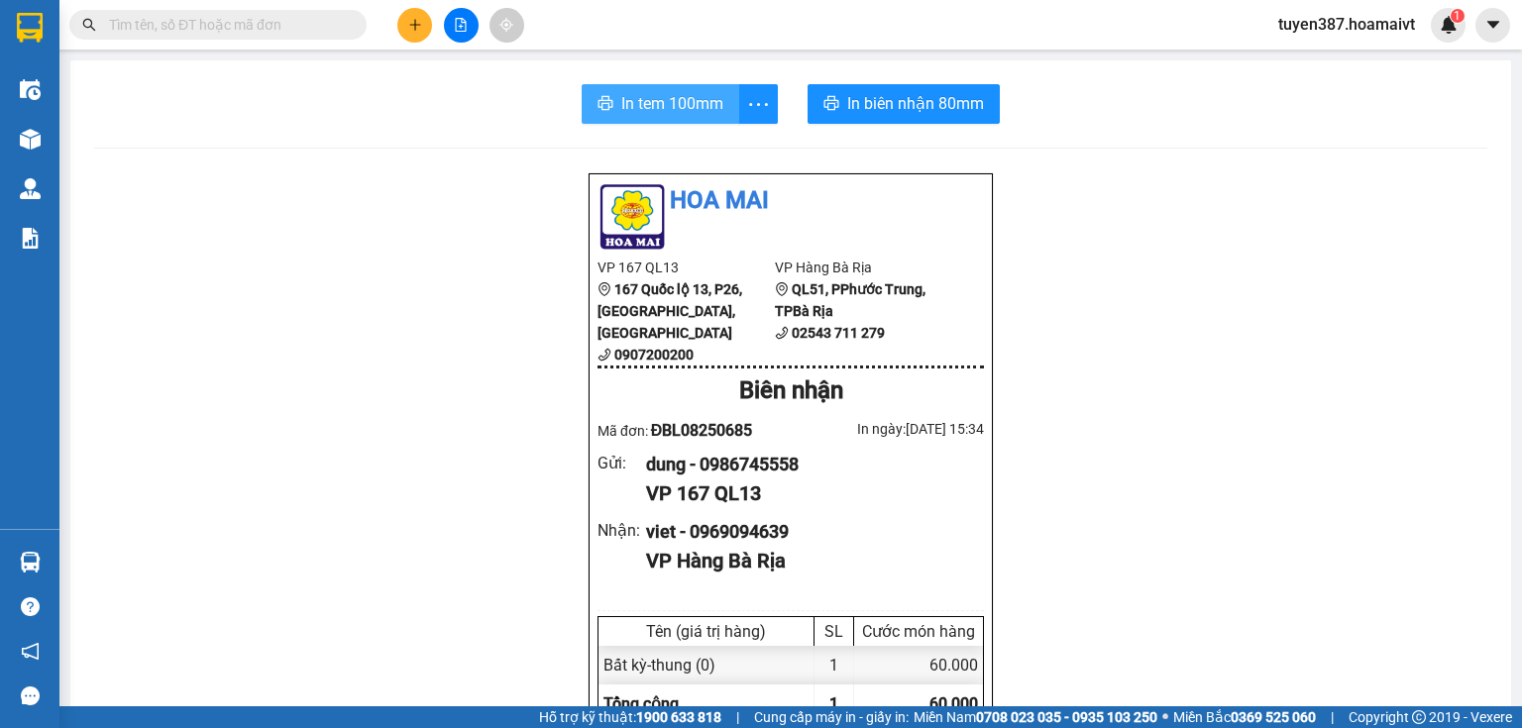
drag, startPoint x: 641, startPoint y: 97, endPoint x: 769, endPoint y: 71, distance: 130.4
click at [641, 96] on span "In tem 100mm" at bounding box center [672, 103] width 102 height 25
click at [417, 21] on icon "plus" at bounding box center [415, 25] width 14 height 14
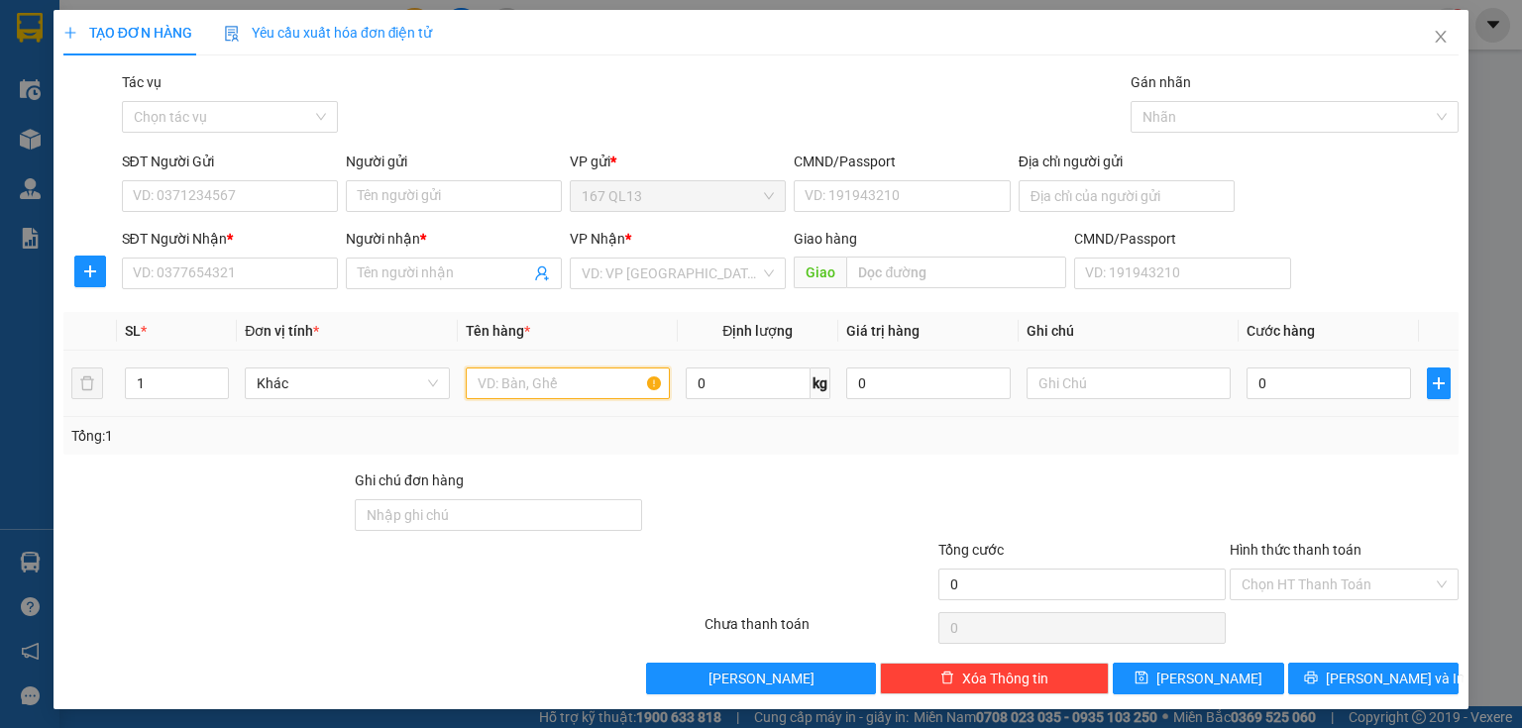
click at [594, 379] on input "text" at bounding box center [568, 384] width 204 height 32
type input "hop"
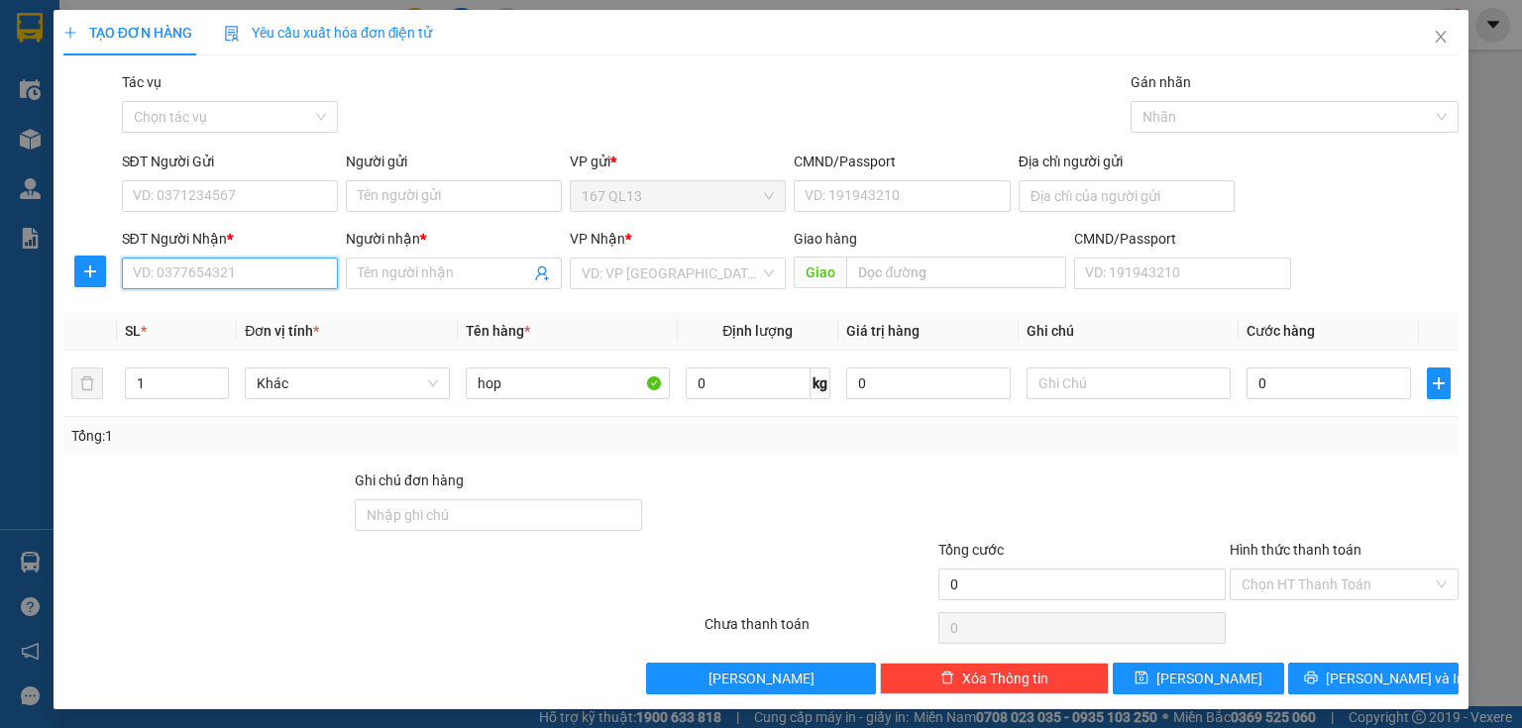
click at [295, 268] on input "SĐT Người Nhận *" at bounding box center [230, 274] width 216 height 32
type input "0368696723"
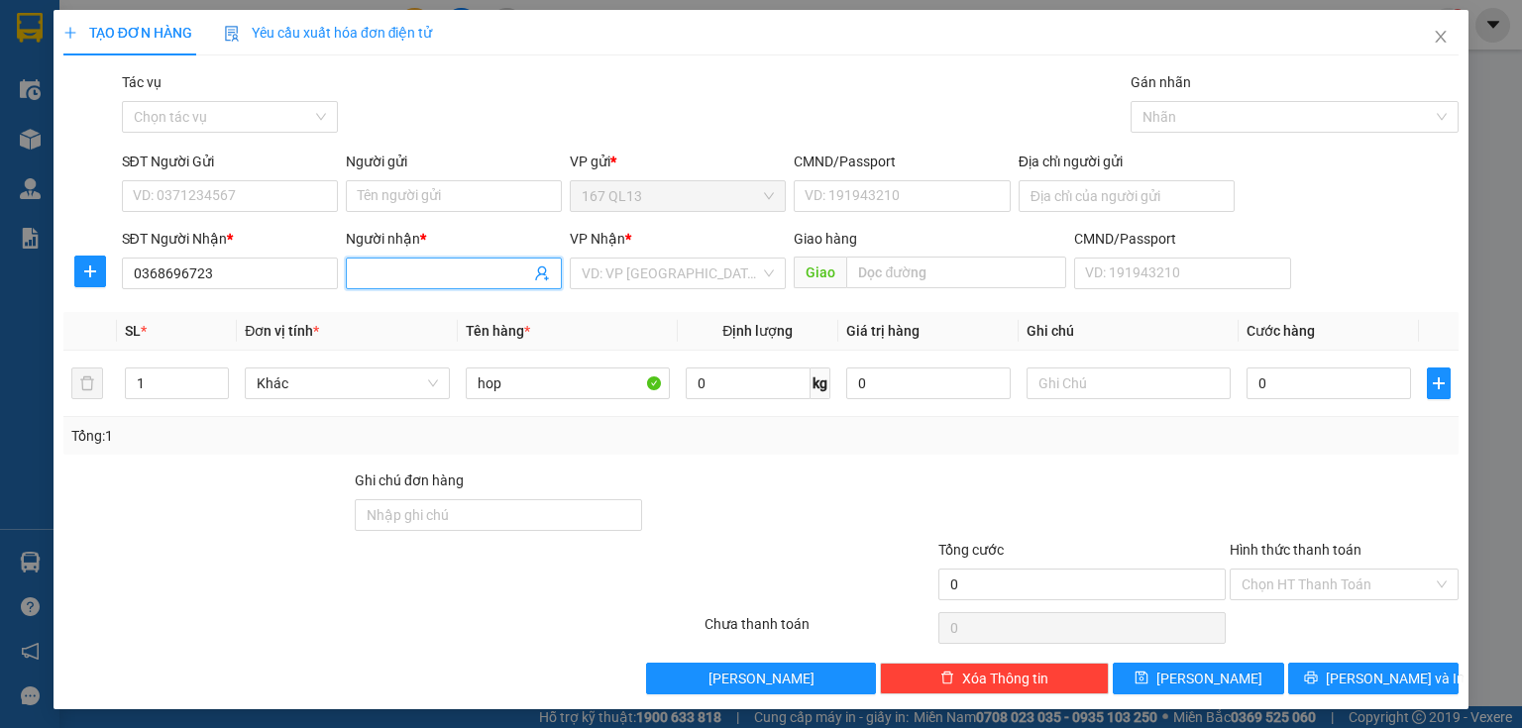
click at [402, 272] on input "Người nhận *" at bounding box center [444, 274] width 172 height 22
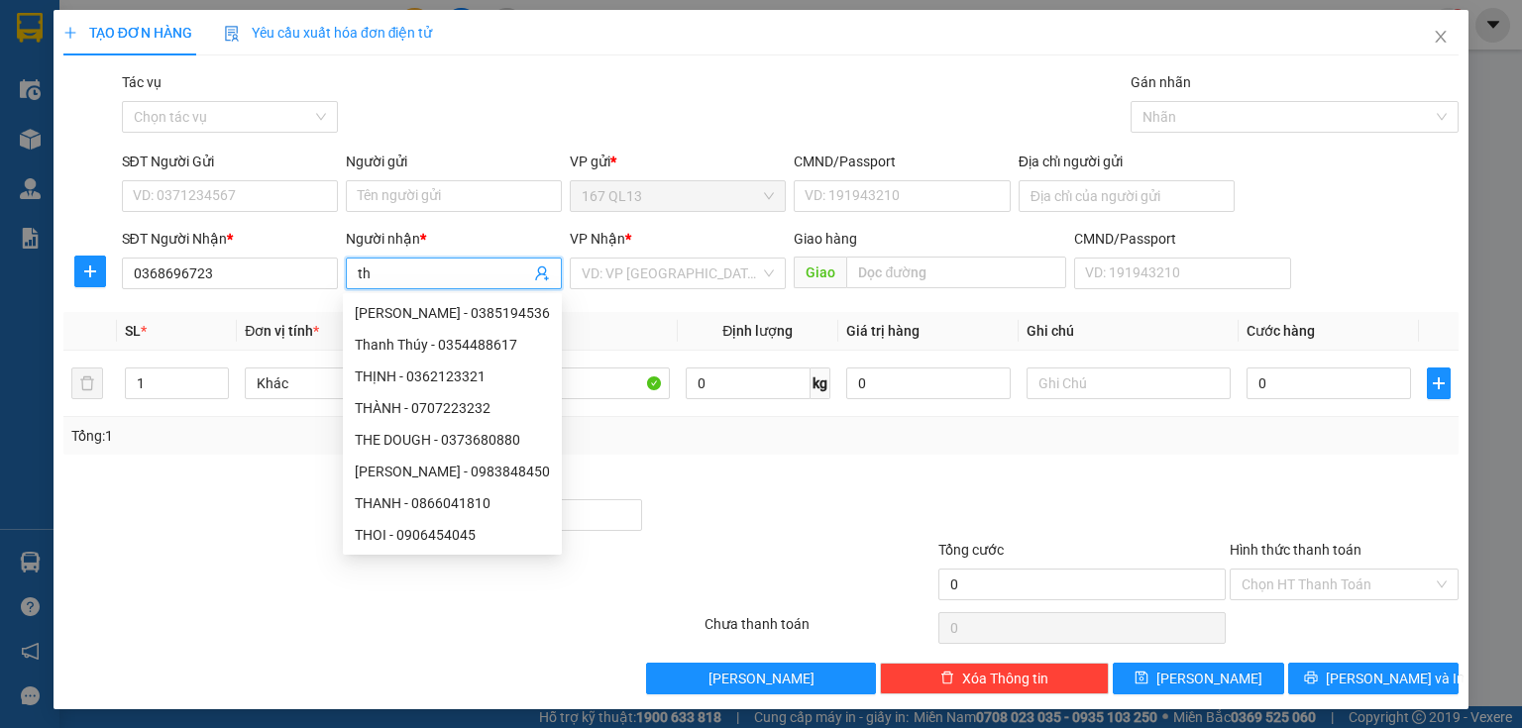
type input "t"
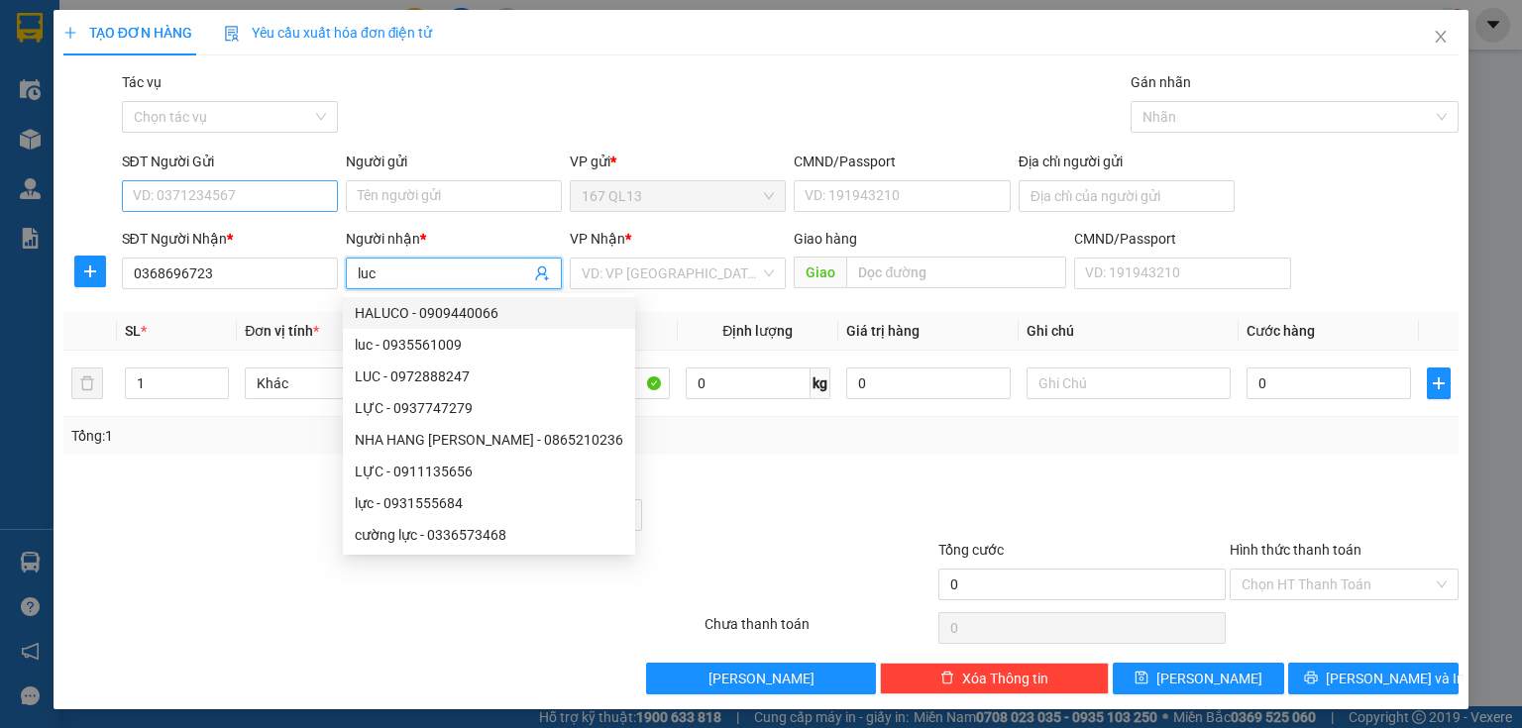
type input "luc"
click at [265, 194] on input "SĐT Người Gửi" at bounding box center [230, 196] width 216 height 32
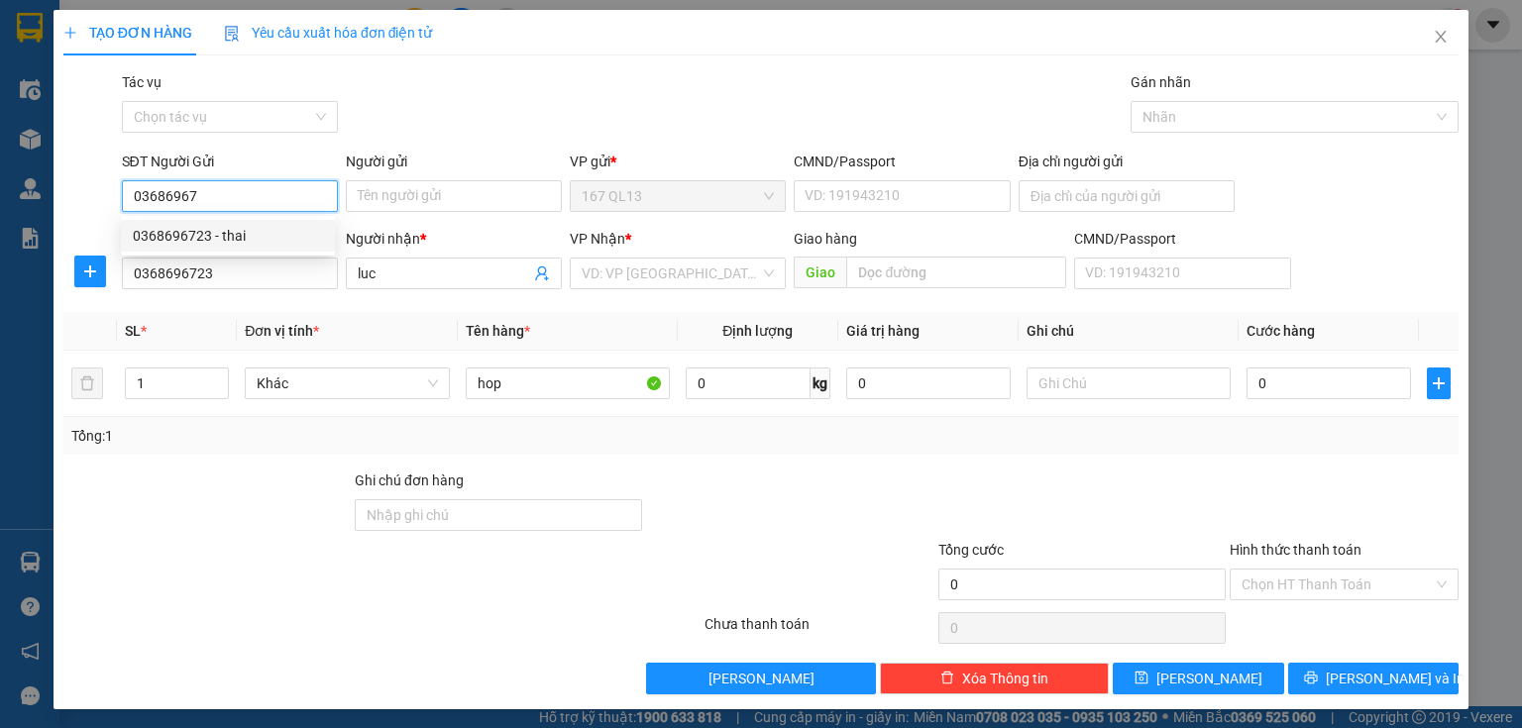
click at [254, 232] on div "0368696723 - thai" at bounding box center [228, 236] width 190 height 22
type input "0368696723"
type input "thai"
type input "0368696723"
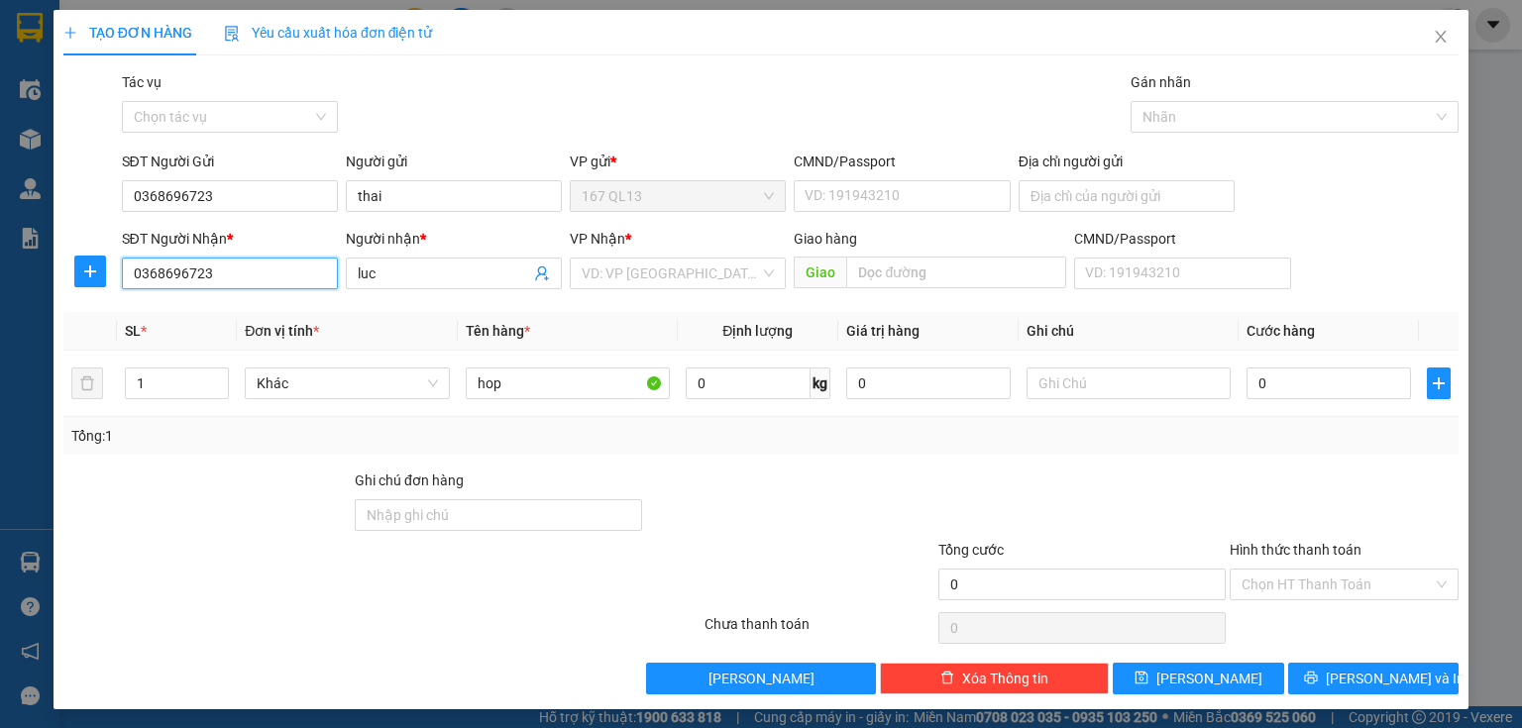
click at [251, 275] on input "0368696723" at bounding box center [230, 274] width 216 height 32
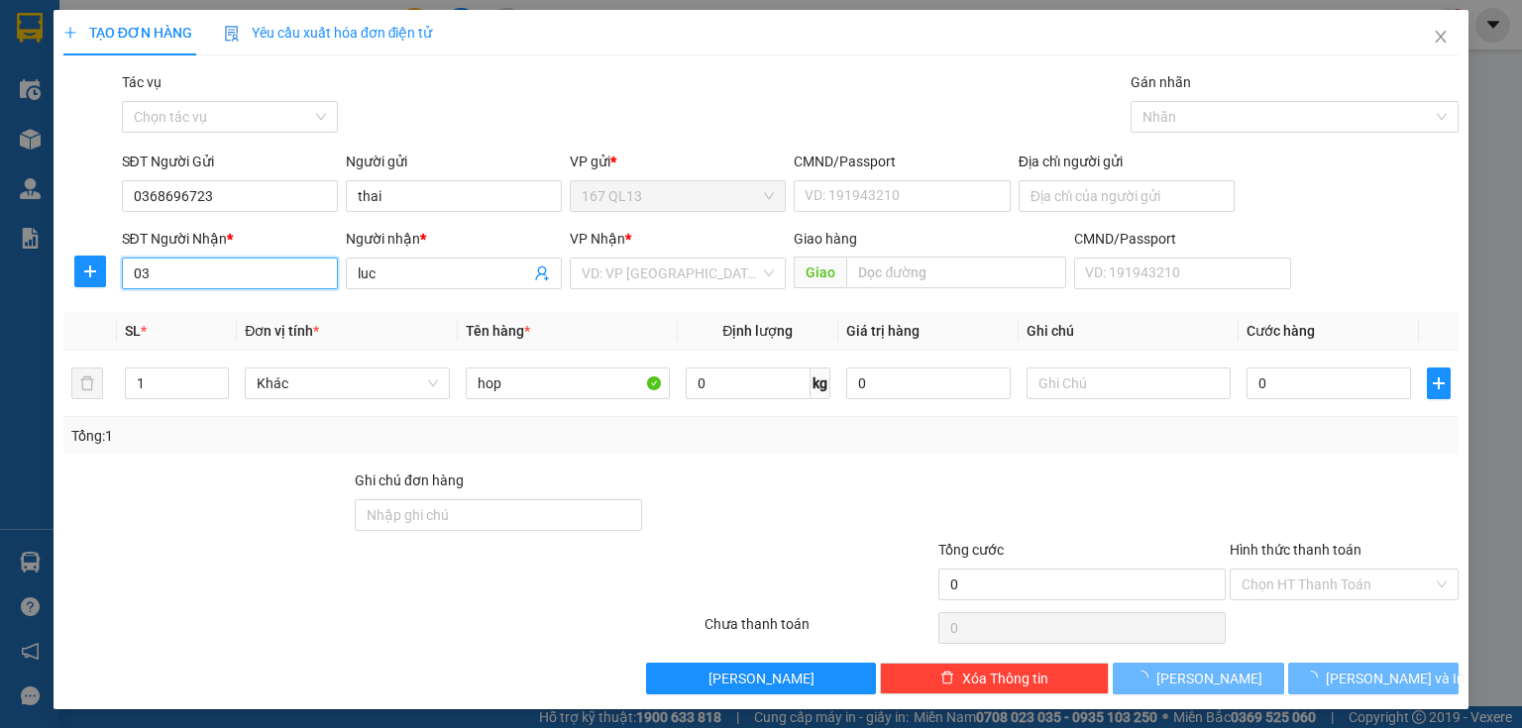
type input "0"
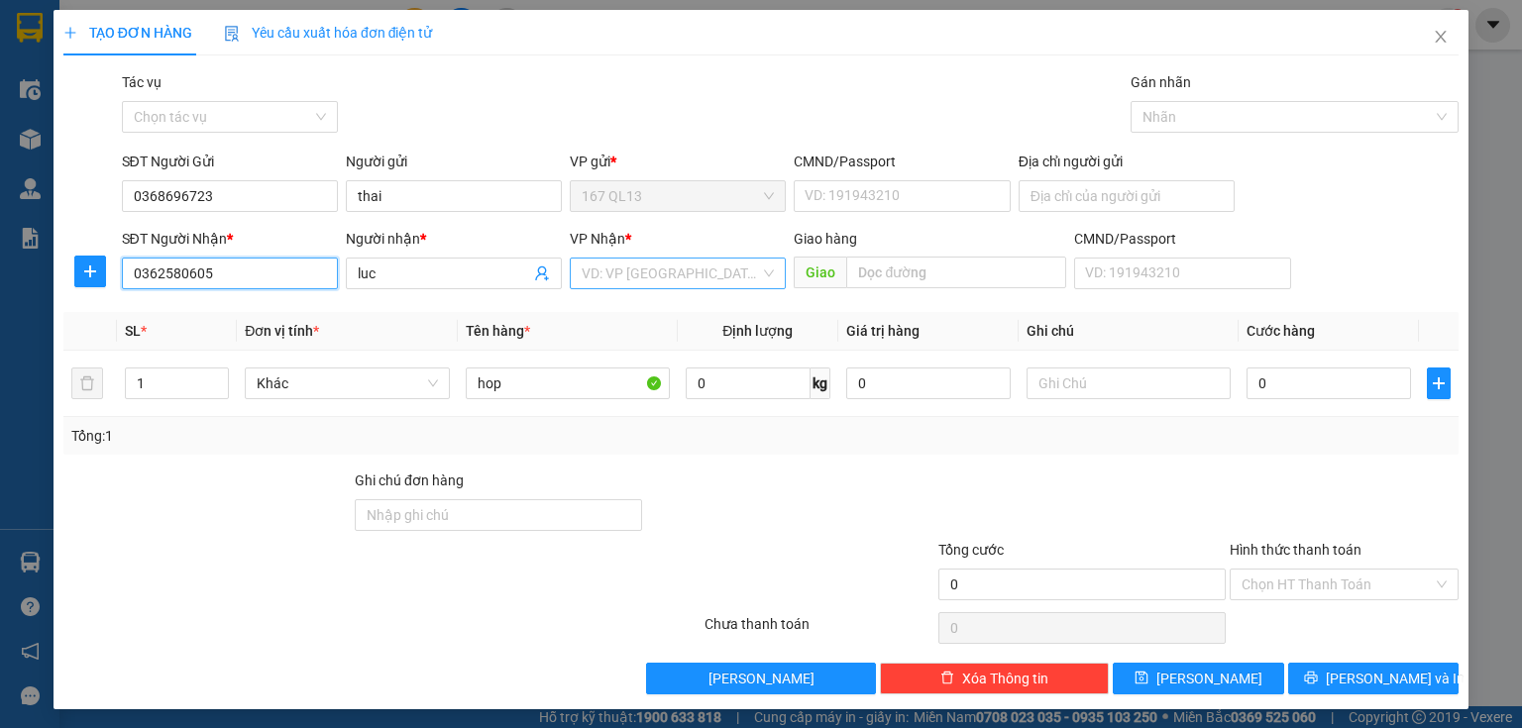
type input "0362580605"
click at [672, 269] on input "search" at bounding box center [671, 274] width 178 height 30
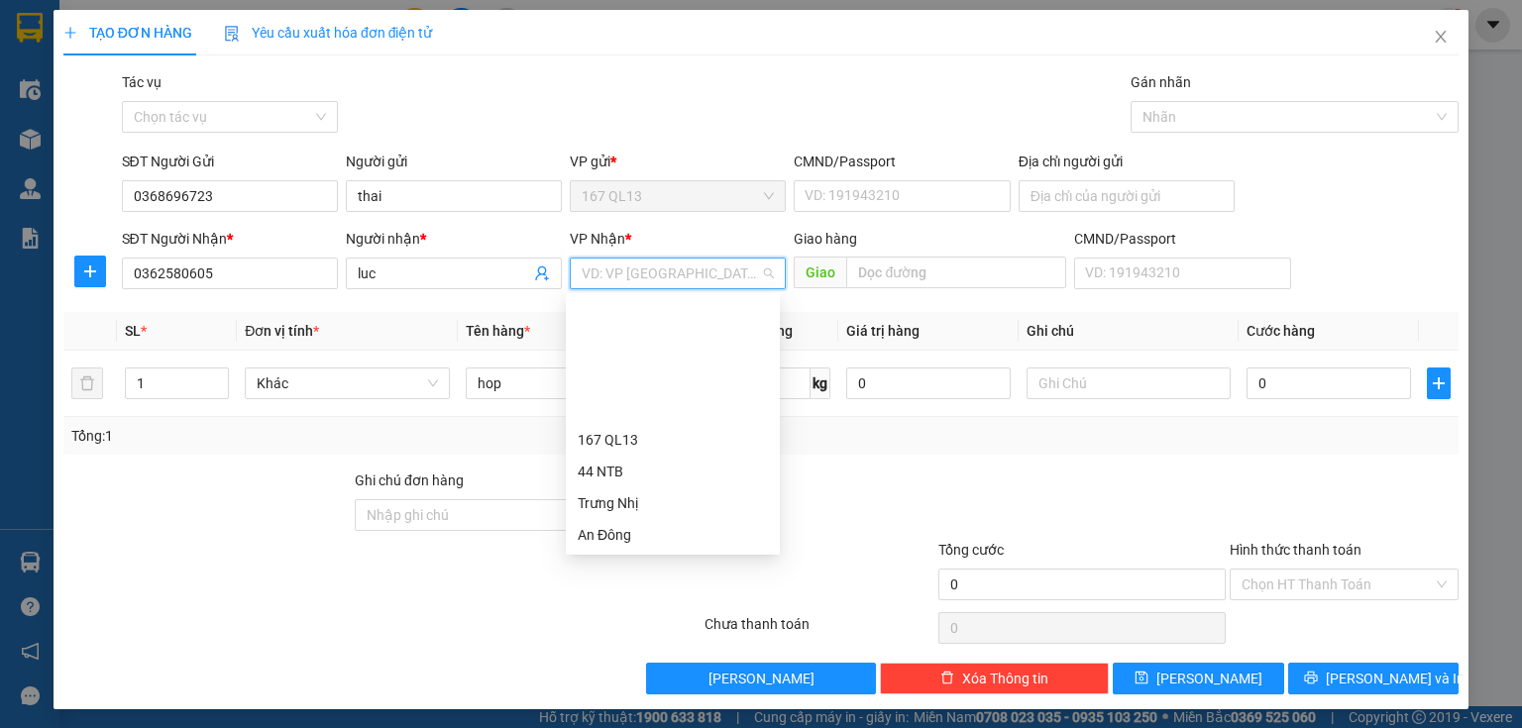
click at [638, 683] on div "Nhơn Trạch" at bounding box center [673, 694] width 190 height 22
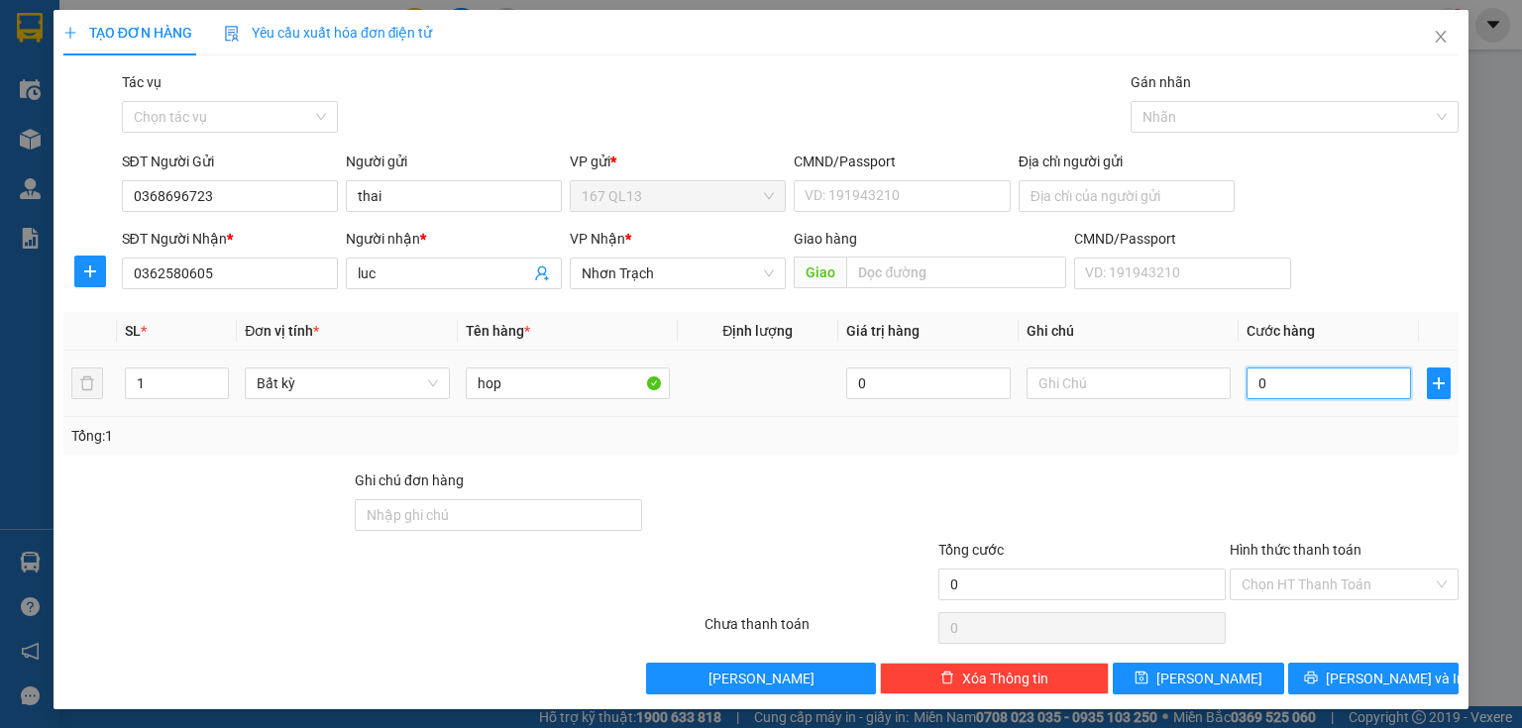
click at [1246, 383] on input "0" at bounding box center [1328, 384] width 164 height 32
type input "3"
type input "30"
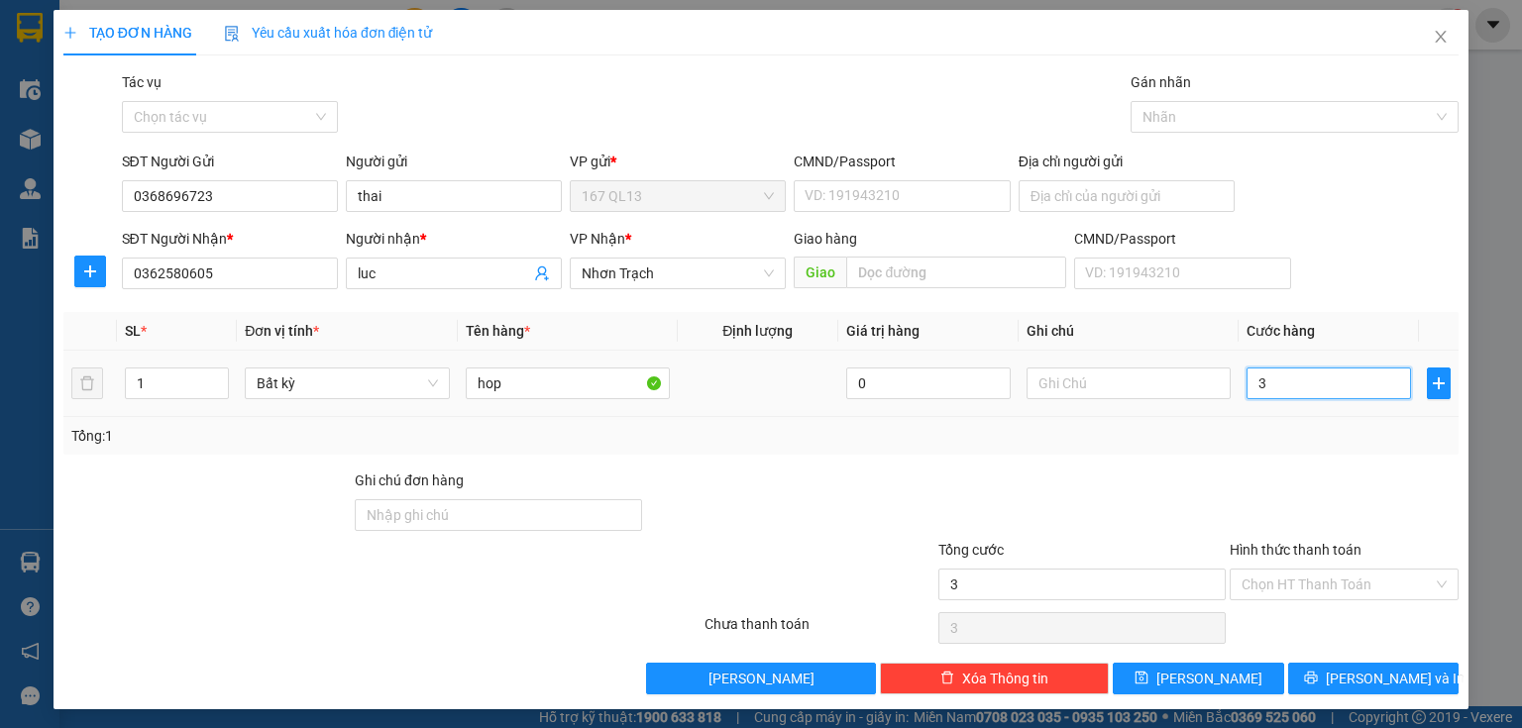
type input "30"
drag, startPoint x: 1367, startPoint y: 578, endPoint x: 1360, endPoint y: 604, distance: 27.6
click at [1367, 579] on input "Hình thức thanh toán" at bounding box center [1336, 585] width 191 height 30
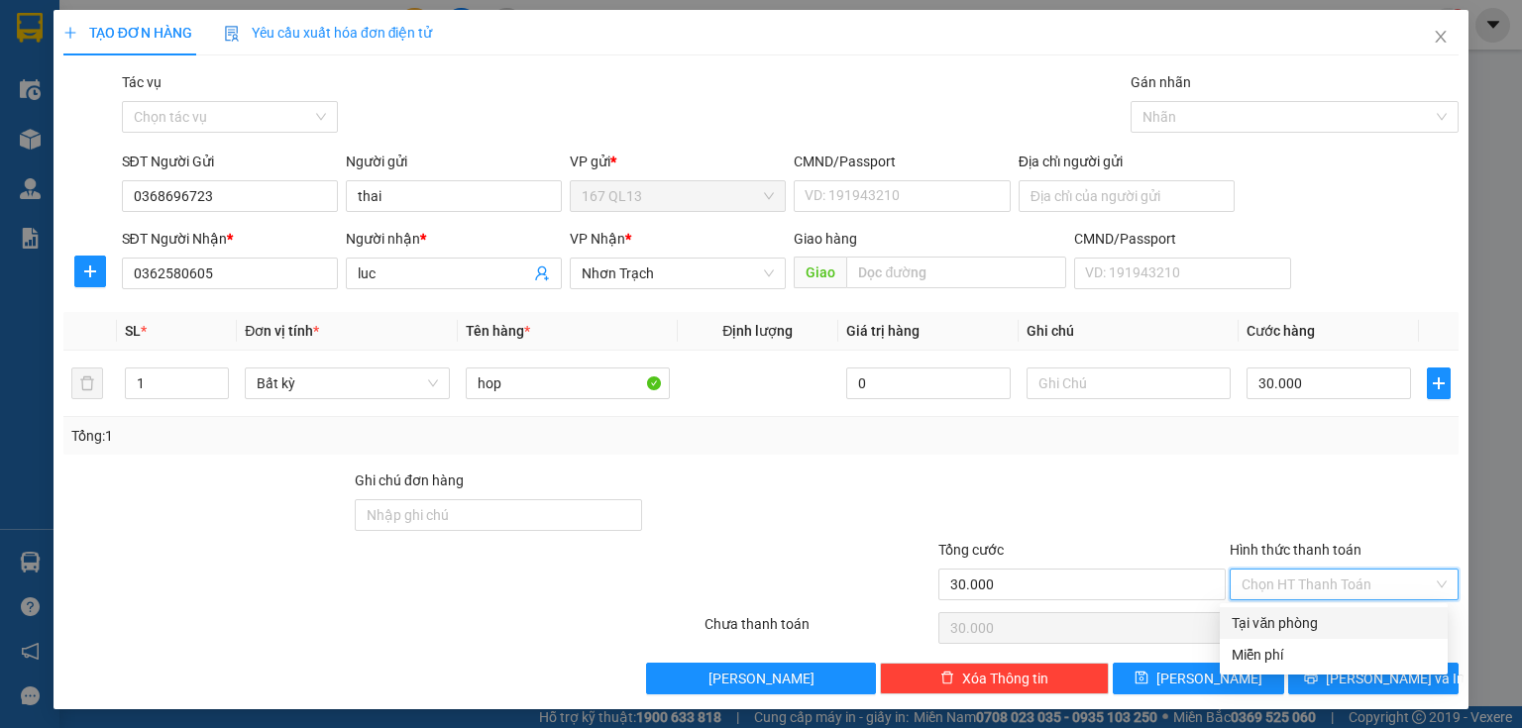
click at [1356, 610] on div "Tại văn phòng" at bounding box center [1334, 623] width 228 height 32
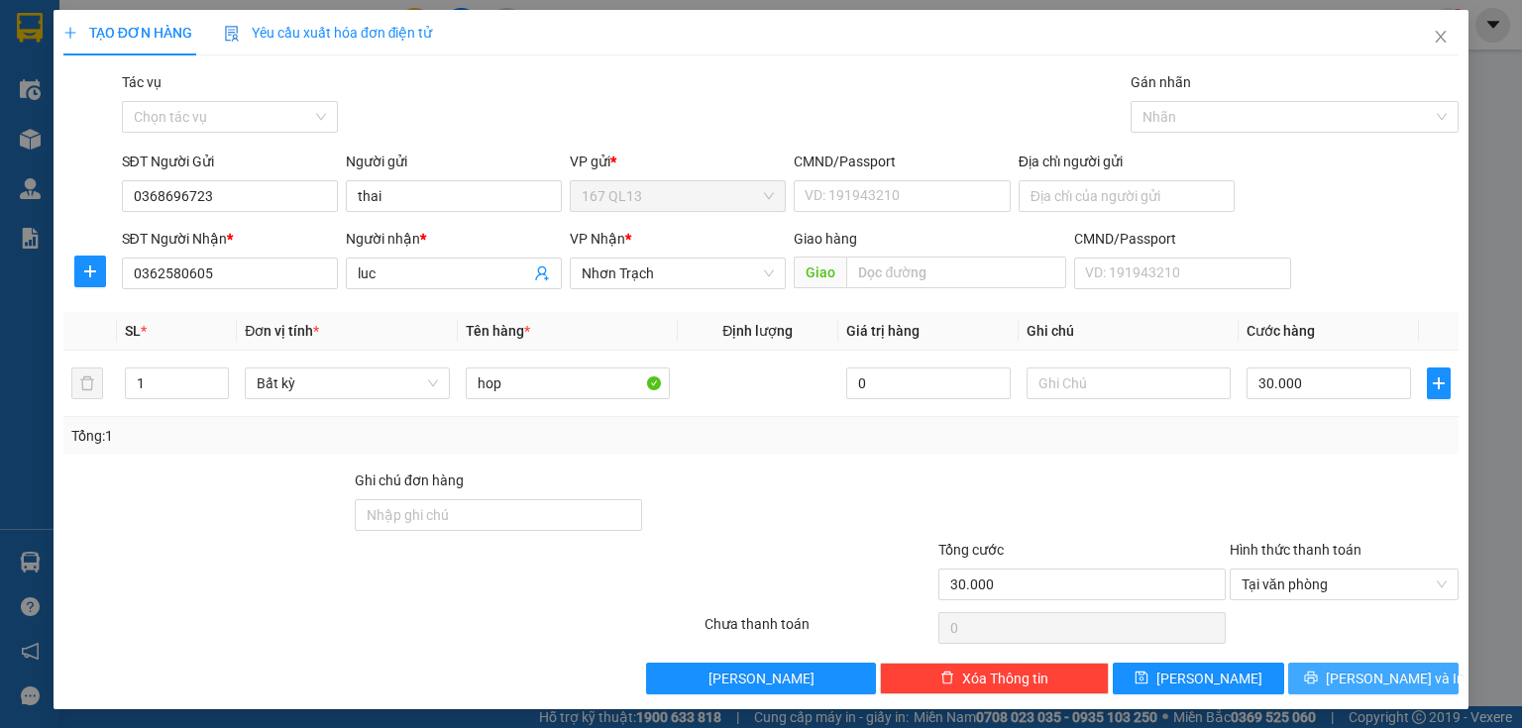
click at [1359, 674] on span "[PERSON_NAME] và In" at bounding box center [1395, 679] width 139 height 22
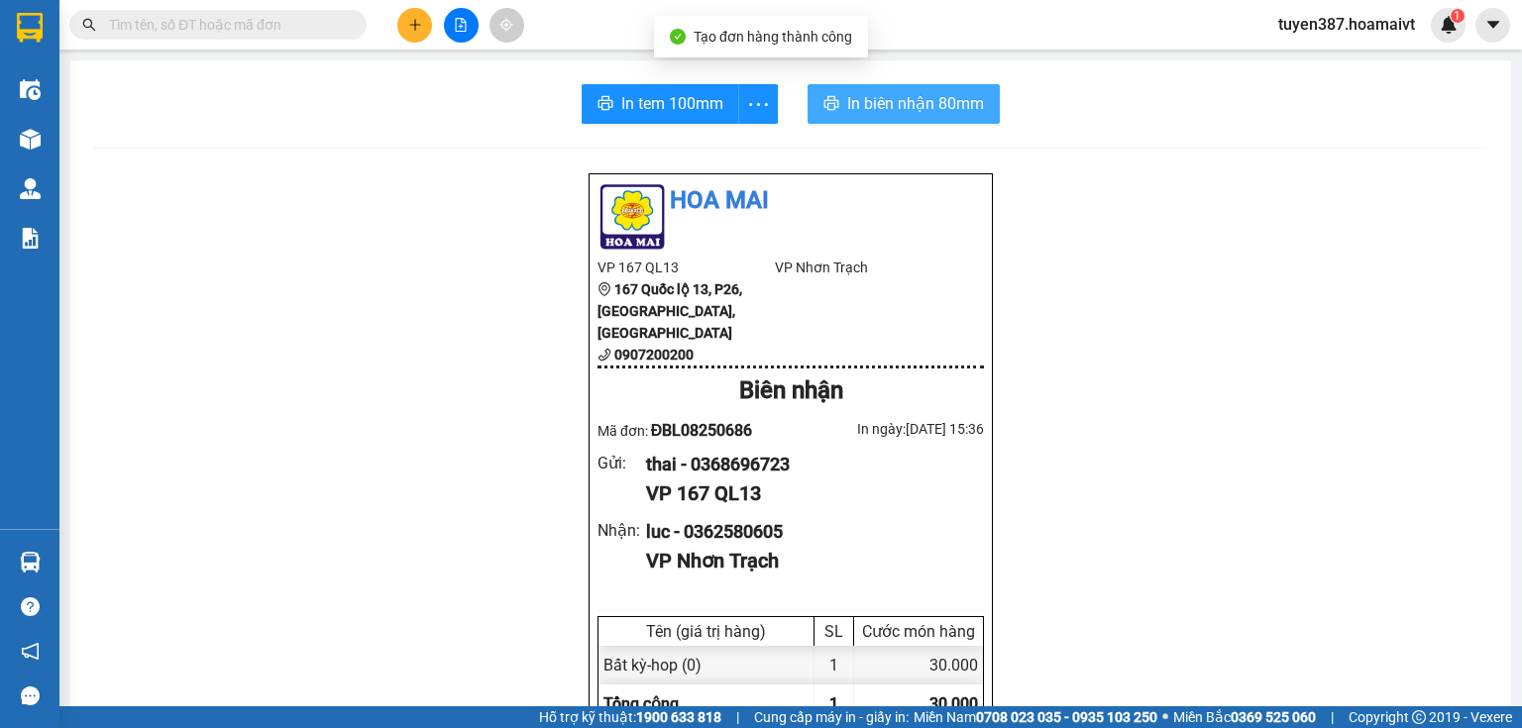
click at [873, 101] on span "In biên nhận 80mm" at bounding box center [915, 103] width 137 height 25
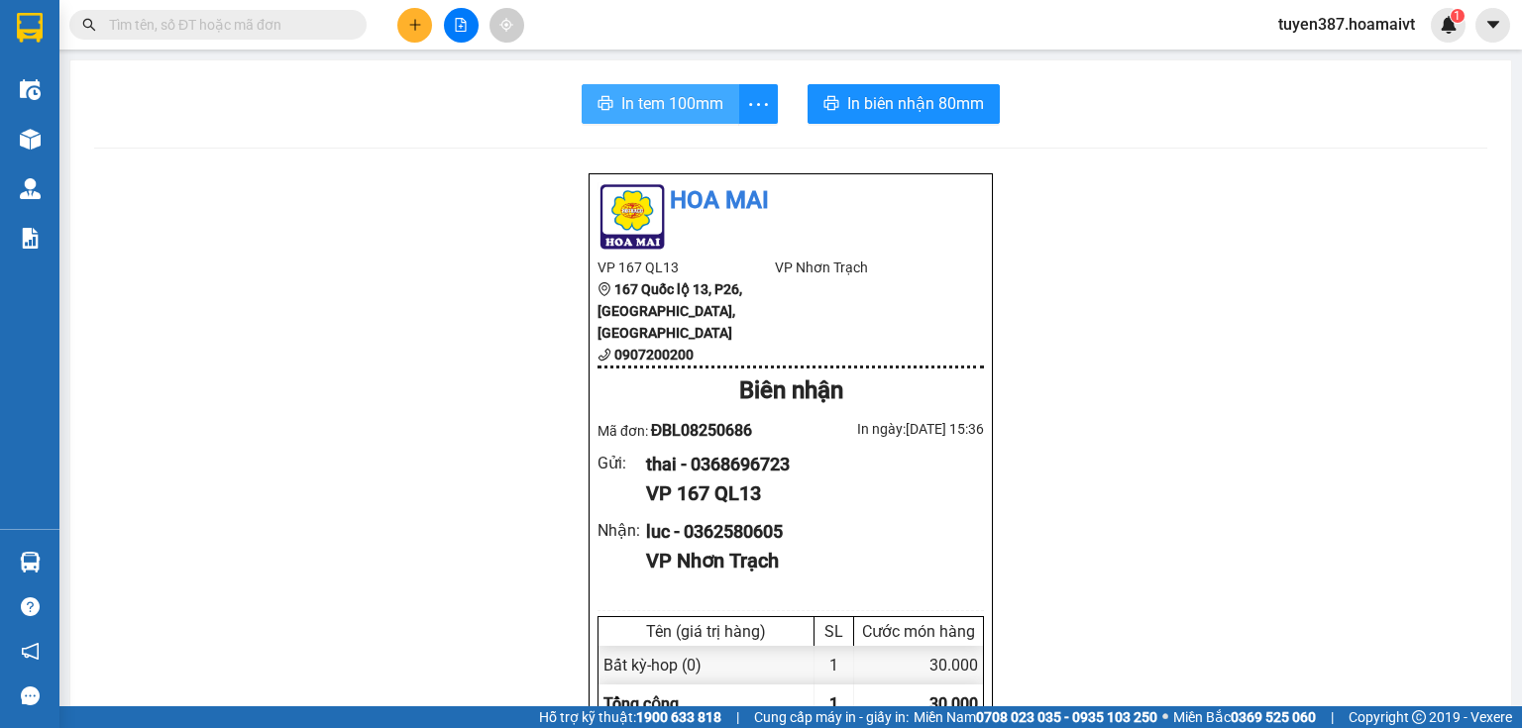
click at [642, 103] on span "In tem 100mm" at bounding box center [672, 103] width 102 height 25
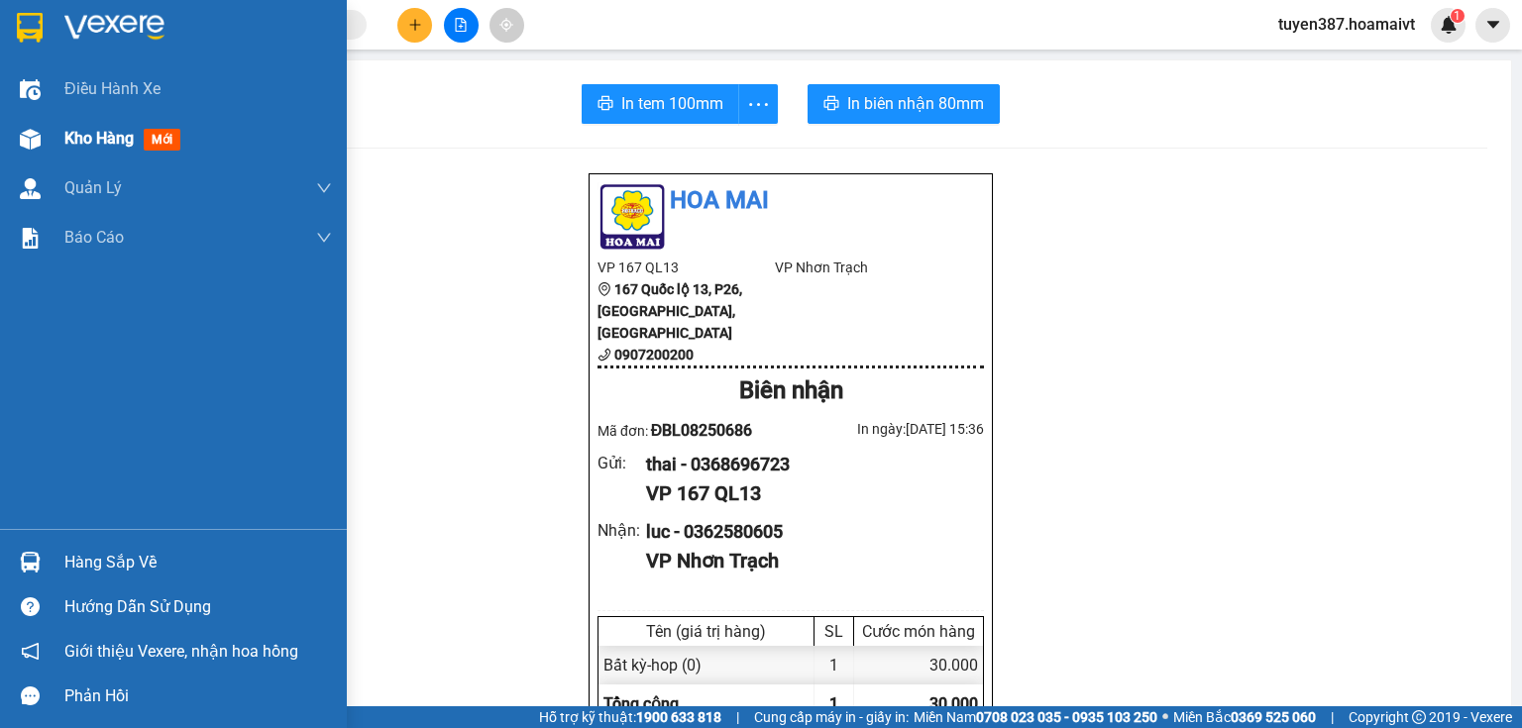
click at [149, 135] on span "mới" at bounding box center [162, 140] width 37 height 22
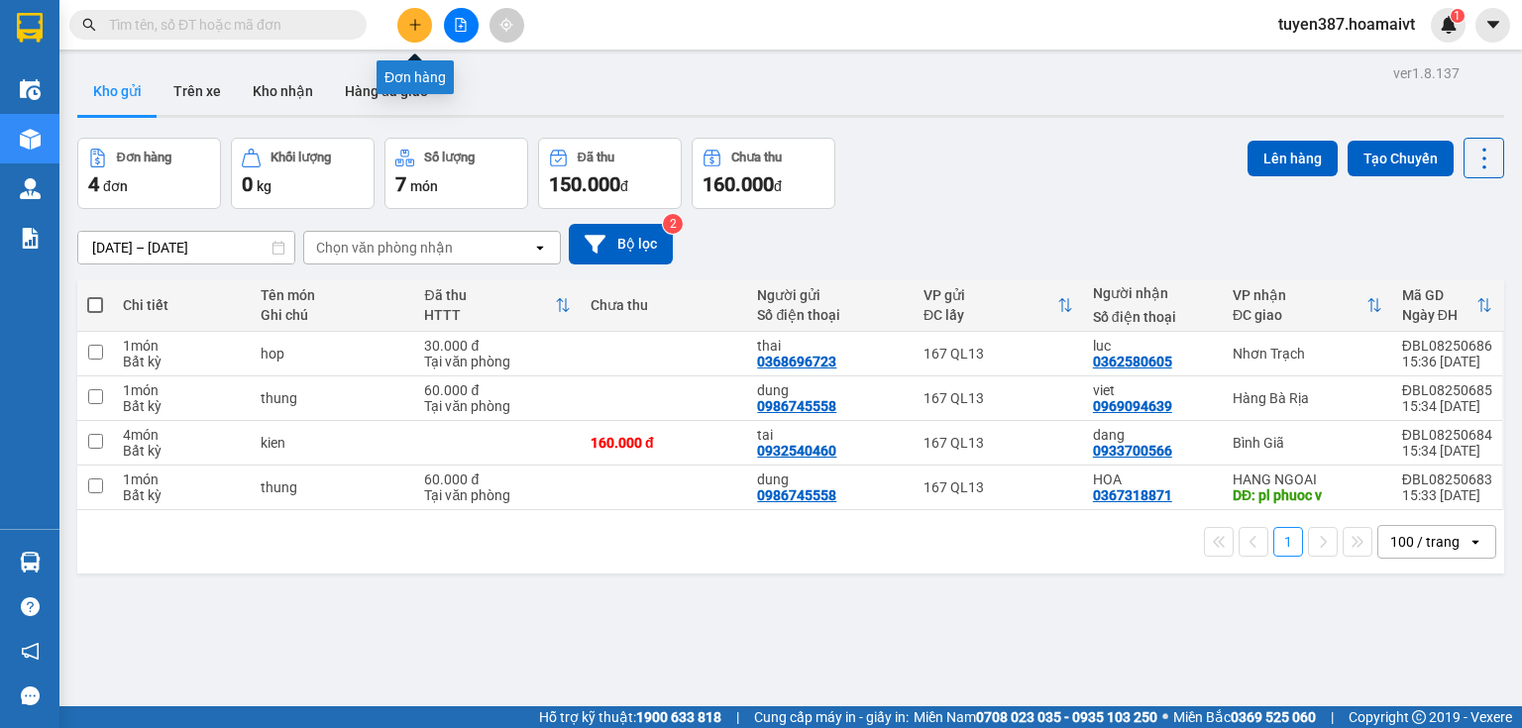
click at [415, 18] on icon "plus" at bounding box center [415, 25] width 14 height 14
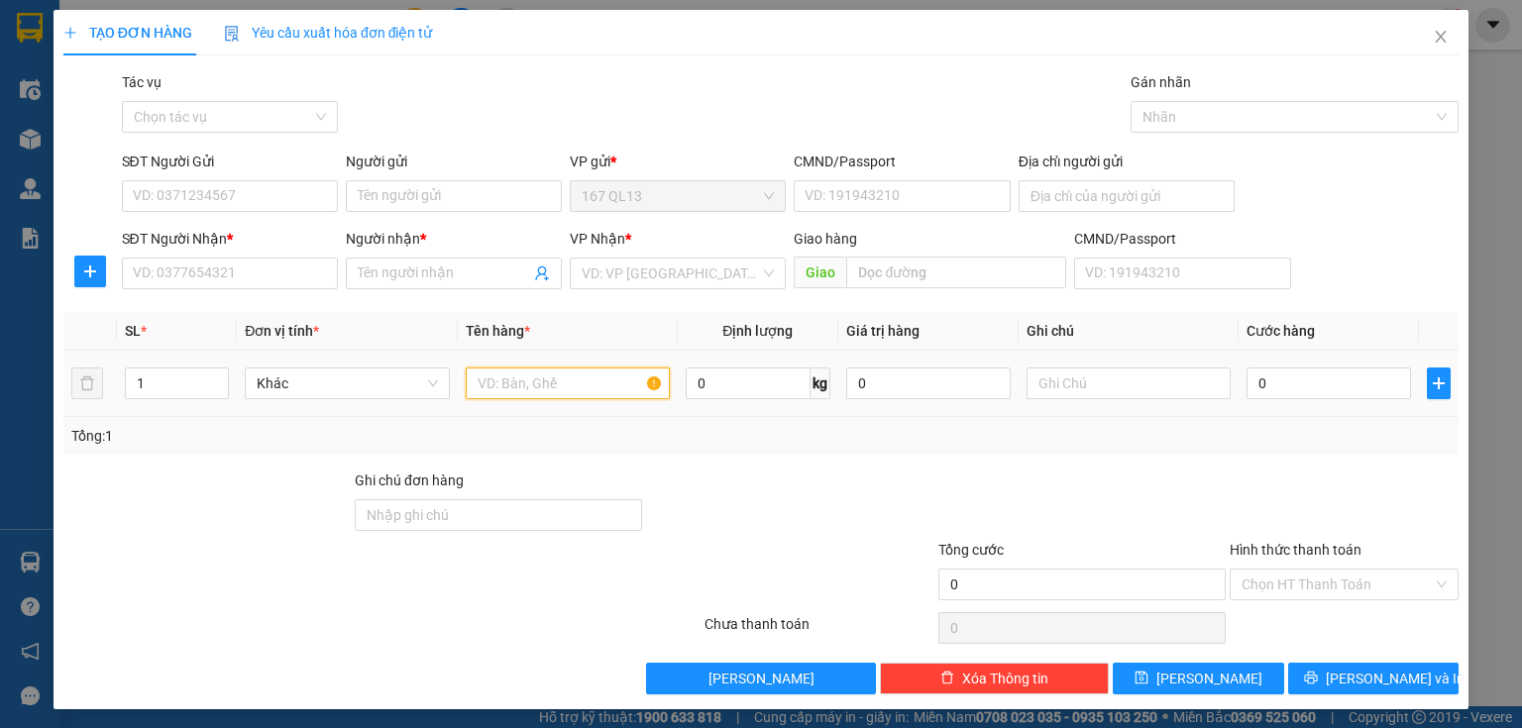
click at [591, 389] on input "text" at bounding box center [568, 384] width 204 height 32
click at [564, 379] on input "text" at bounding box center [568, 384] width 204 height 32
type input "hs +hop bk"
click at [291, 273] on input "SĐT Người Nhận *" at bounding box center [230, 274] width 216 height 32
click at [166, 379] on input "1" at bounding box center [177, 384] width 102 height 30
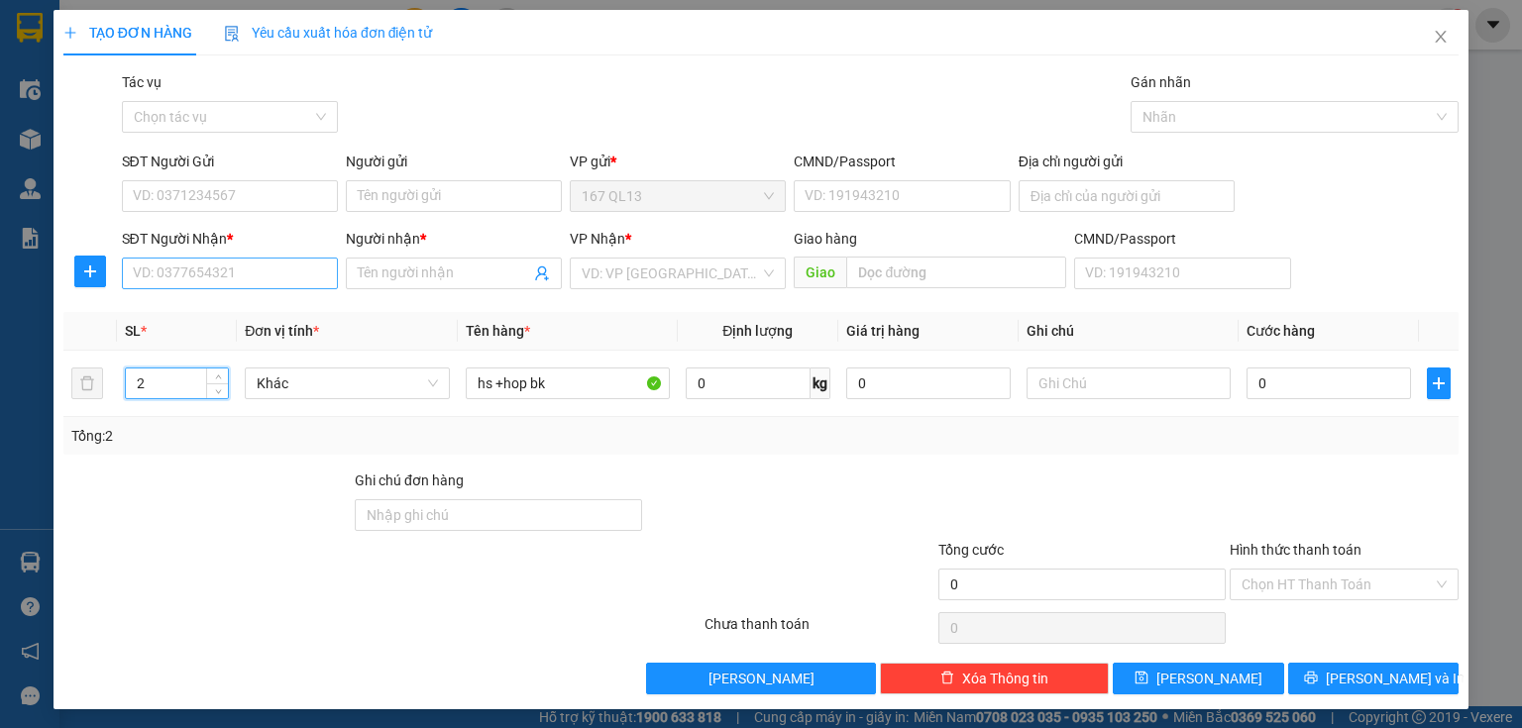
type input "2"
click at [255, 269] on input "SĐT Người Nhận *" at bounding box center [230, 274] width 216 height 32
type input "0938224587"
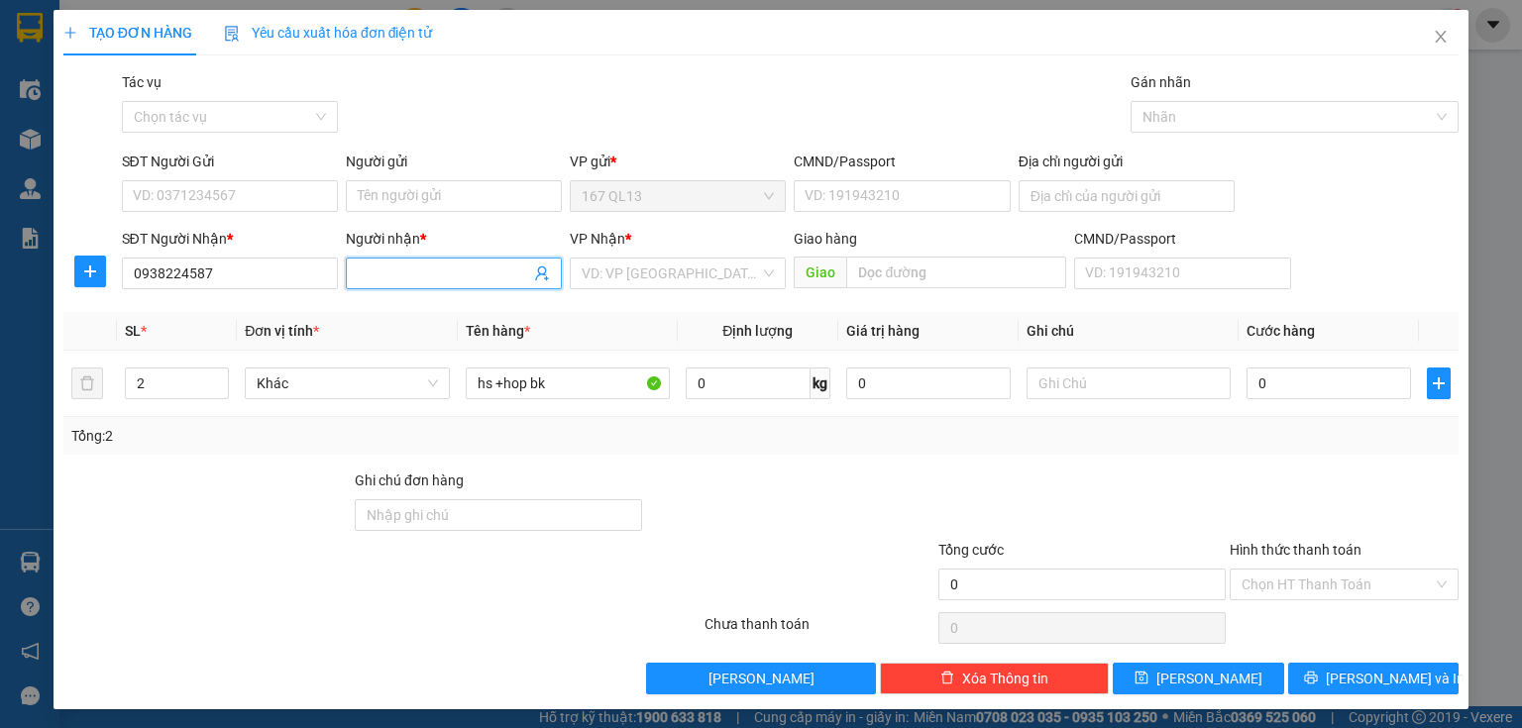
click at [422, 261] on span at bounding box center [454, 274] width 216 height 32
type input "cty vi na"
click at [266, 193] on input "SĐT Người Gửi" at bounding box center [230, 196] width 216 height 32
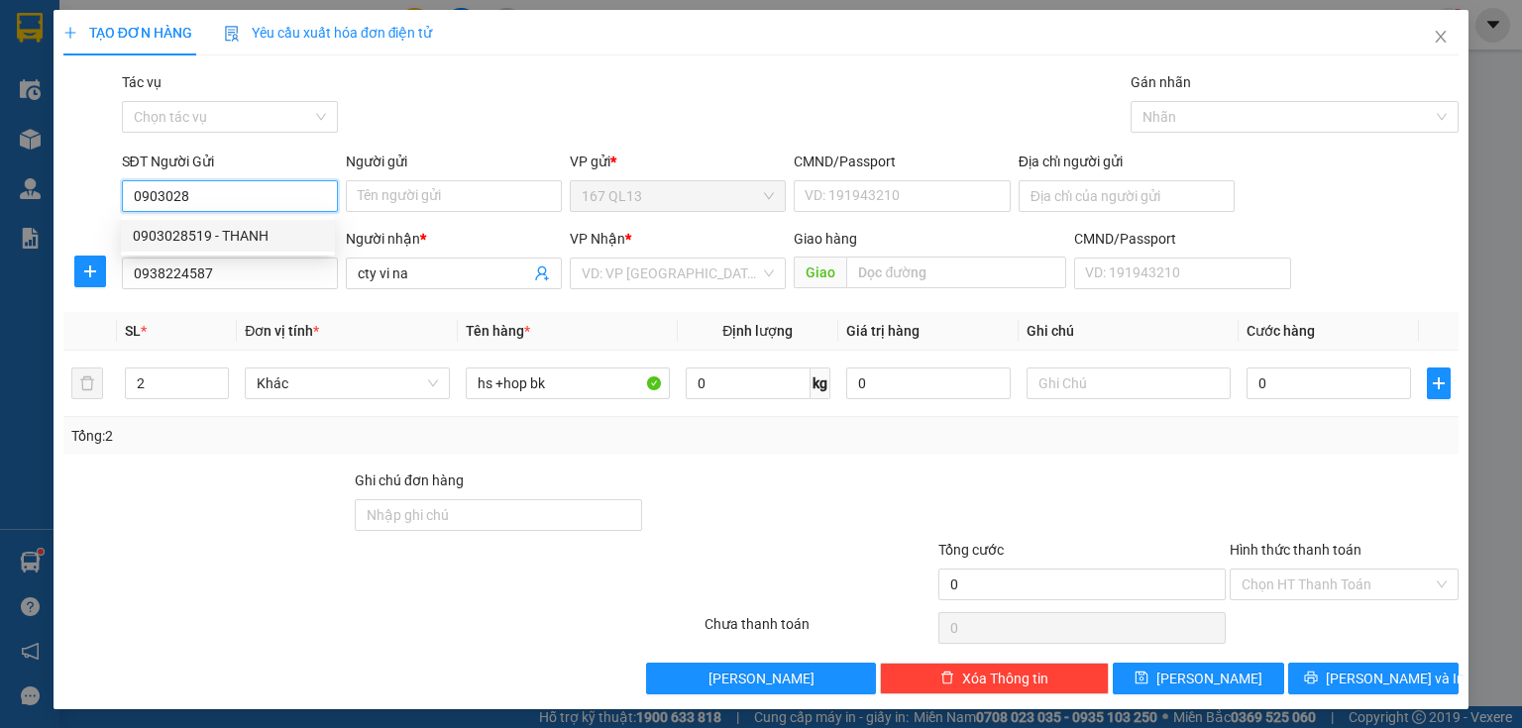
click at [258, 230] on div "0903028519 - THANH" at bounding box center [228, 236] width 190 height 22
type input "0903028519"
type input "THANH"
type input "040202000528"
type input "0903028519"
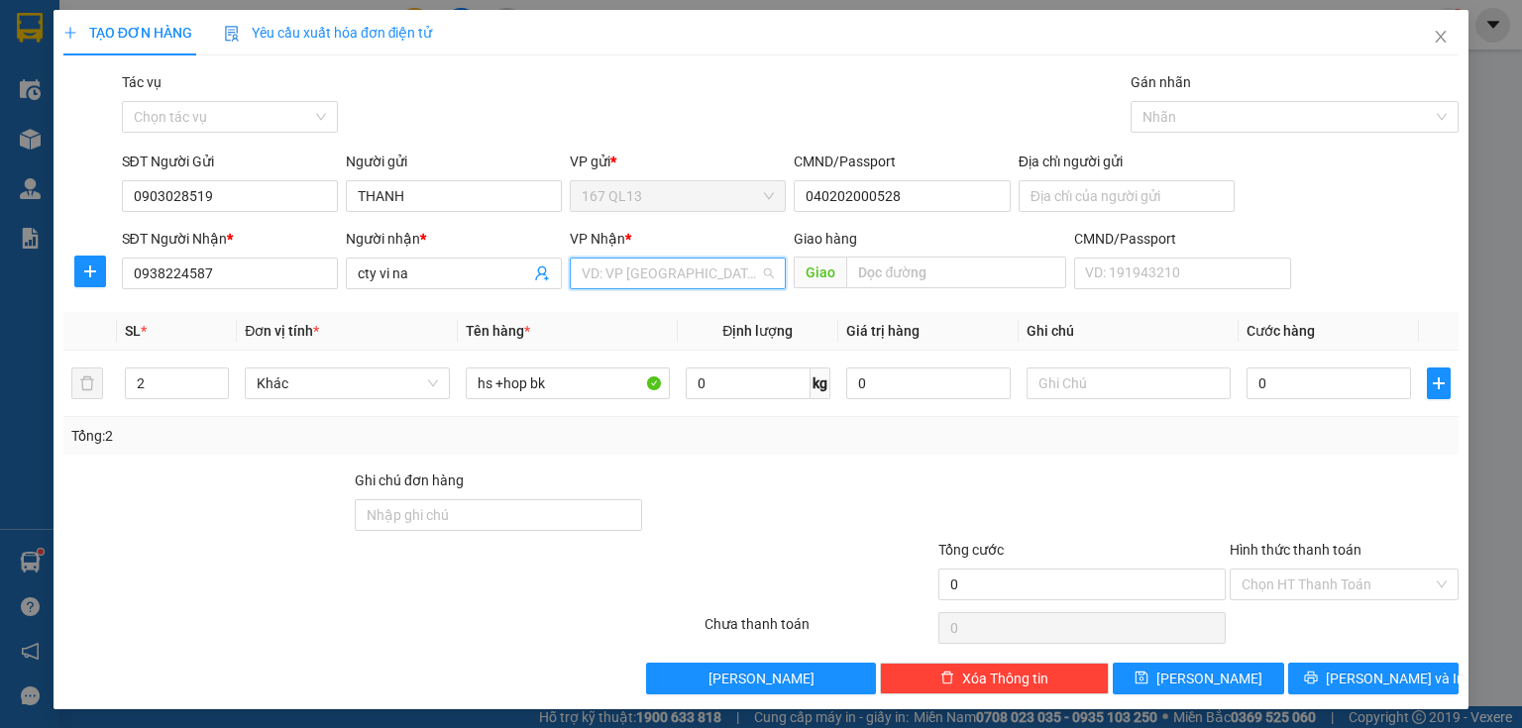
click at [652, 271] on input "search" at bounding box center [671, 274] width 178 height 30
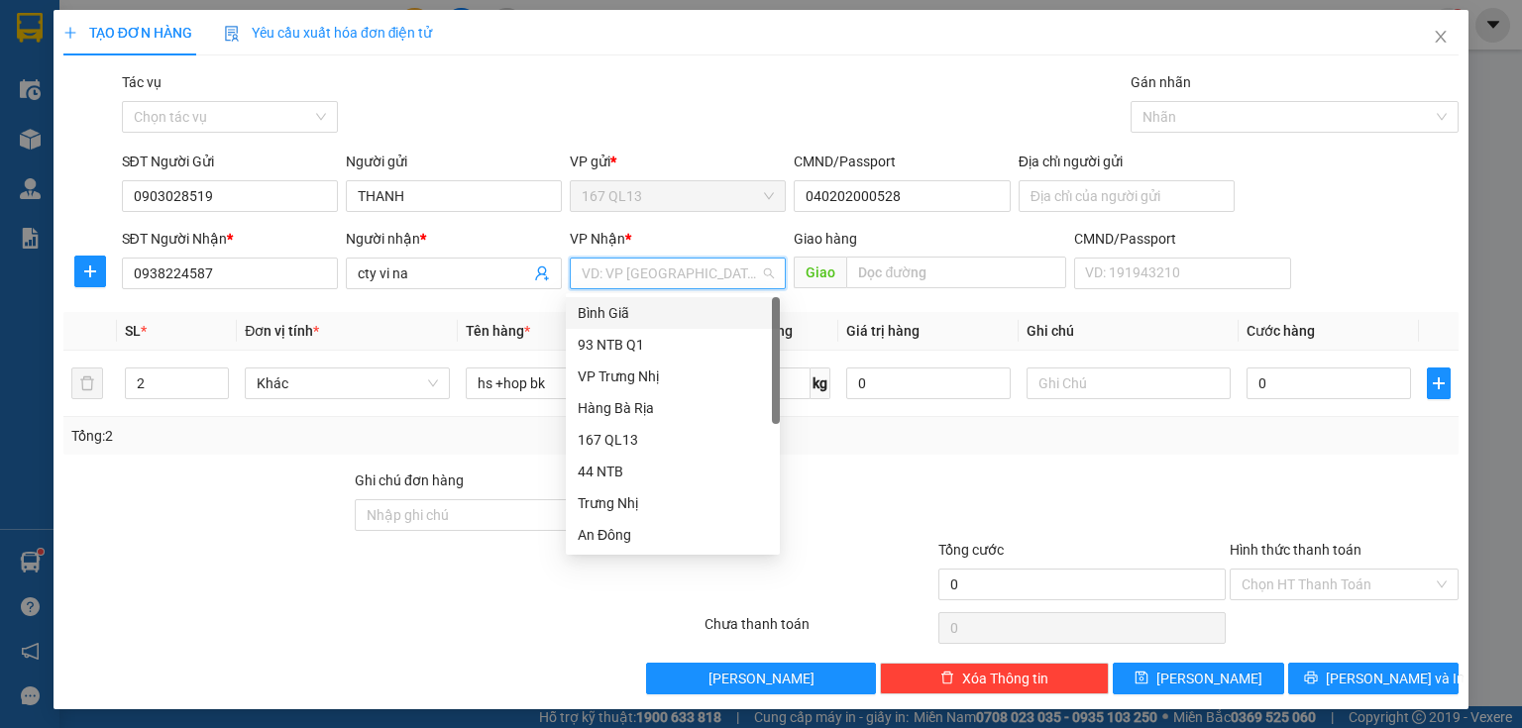
click at [630, 311] on div "Bình Giã" at bounding box center [673, 313] width 190 height 22
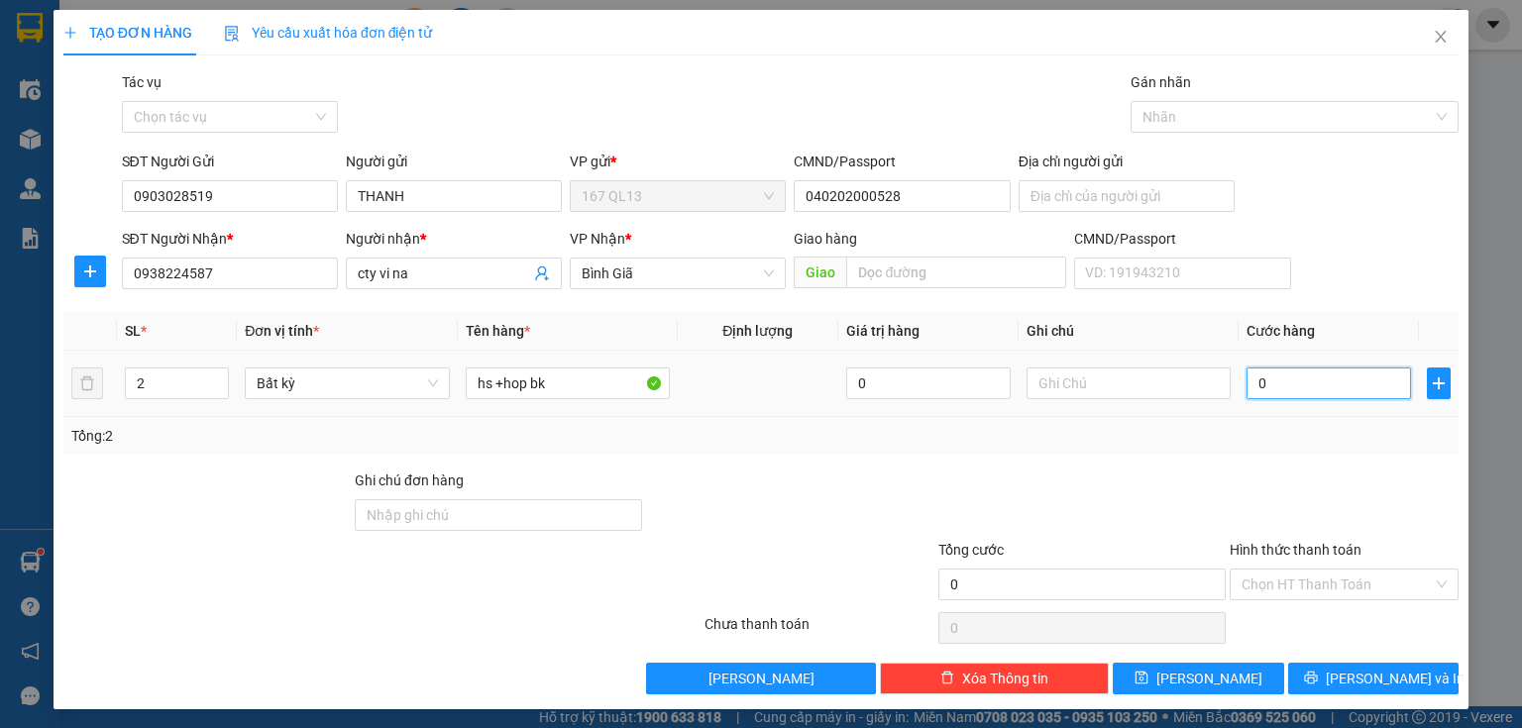
click at [1246, 385] on input "0" at bounding box center [1328, 384] width 164 height 32
click at [1246, 382] on input "0" at bounding box center [1328, 384] width 164 height 32
type input "50"
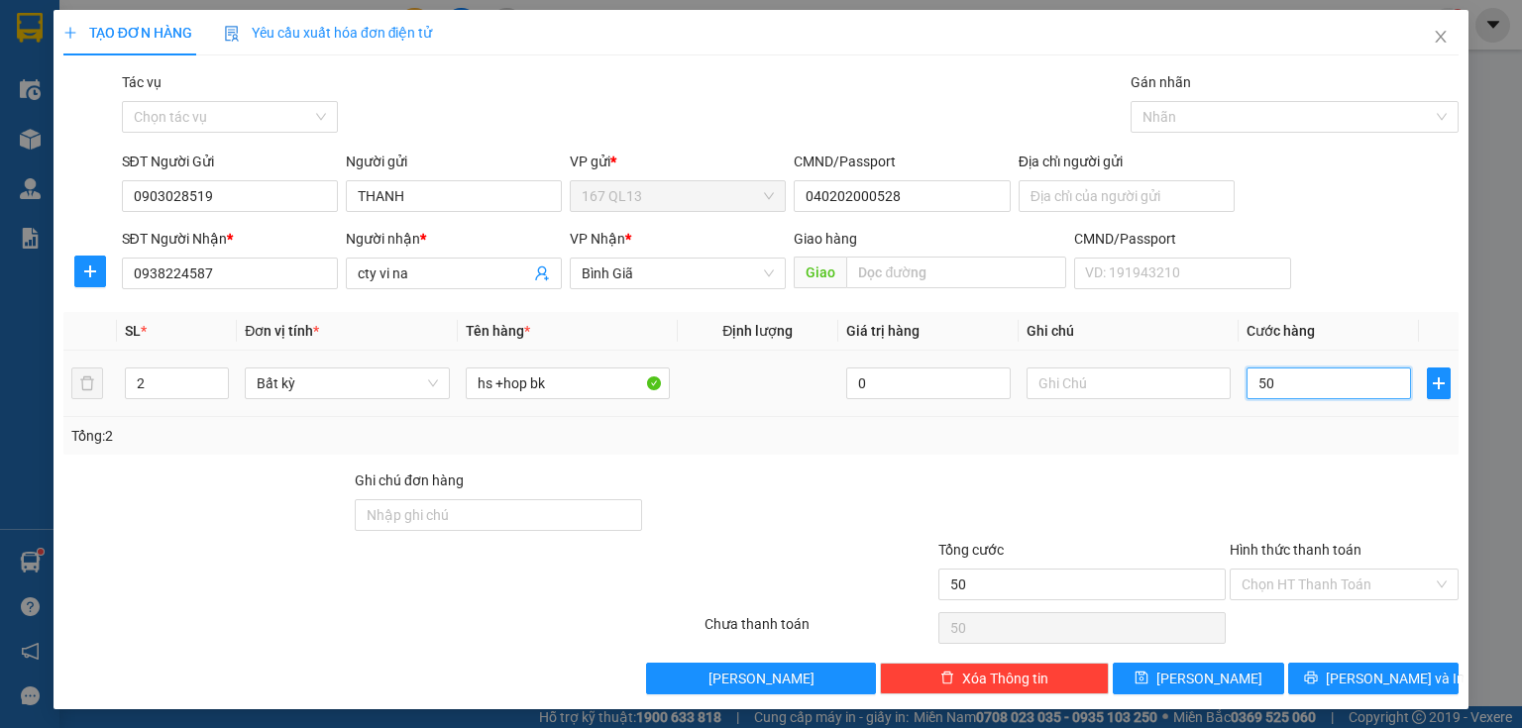
drag, startPoint x: 1284, startPoint y: 386, endPoint x: 1300, endPoint y: 438, distance: 53.9
click at [1284, 386] on input "50" at bounding box center [1328, 384] width 164 height 32
click at [1375, 672] on span "[PERSON_NAME] và In" at bounding box center [1395, 679] width 139 height 22
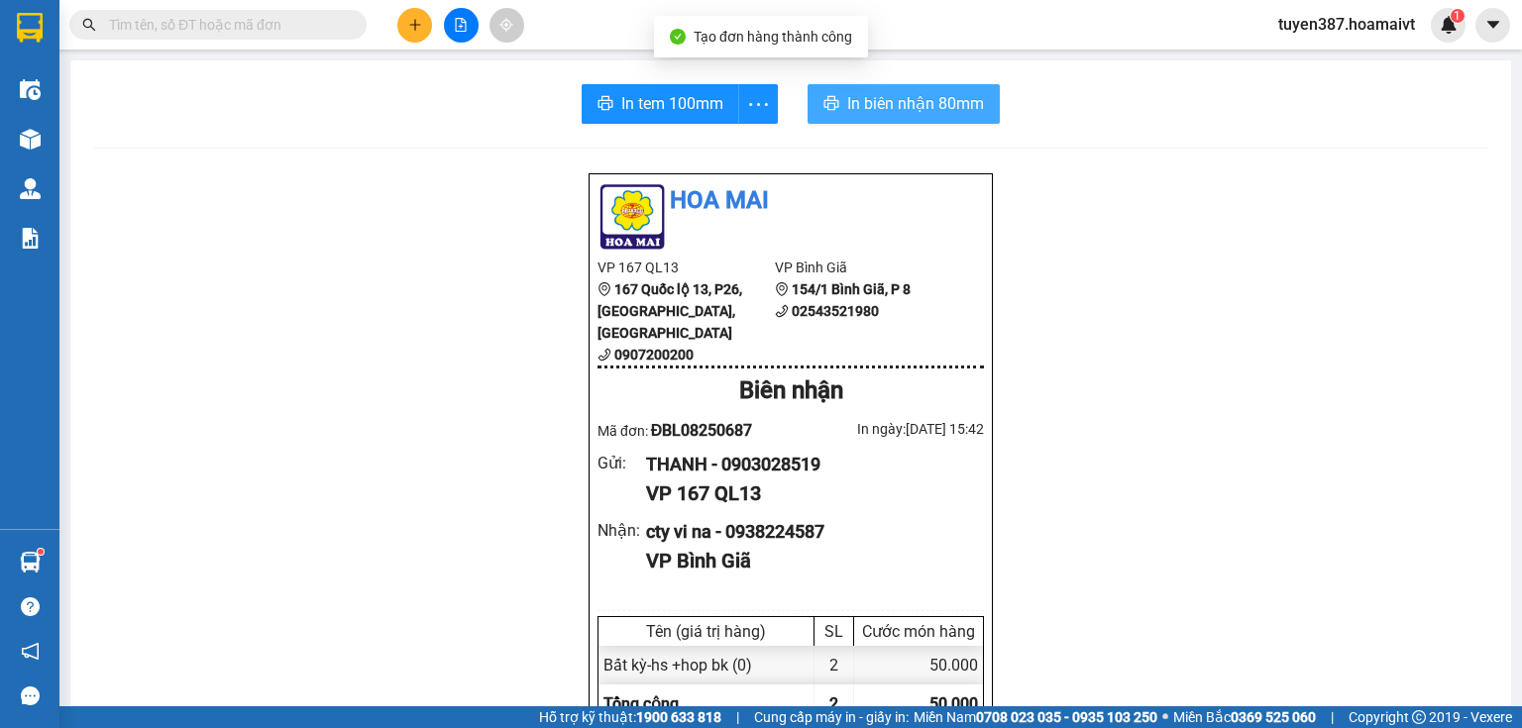
click at [880, 100] on span "In biên nhận 80mm" at bounding box center [915, 103] width 137 height 25
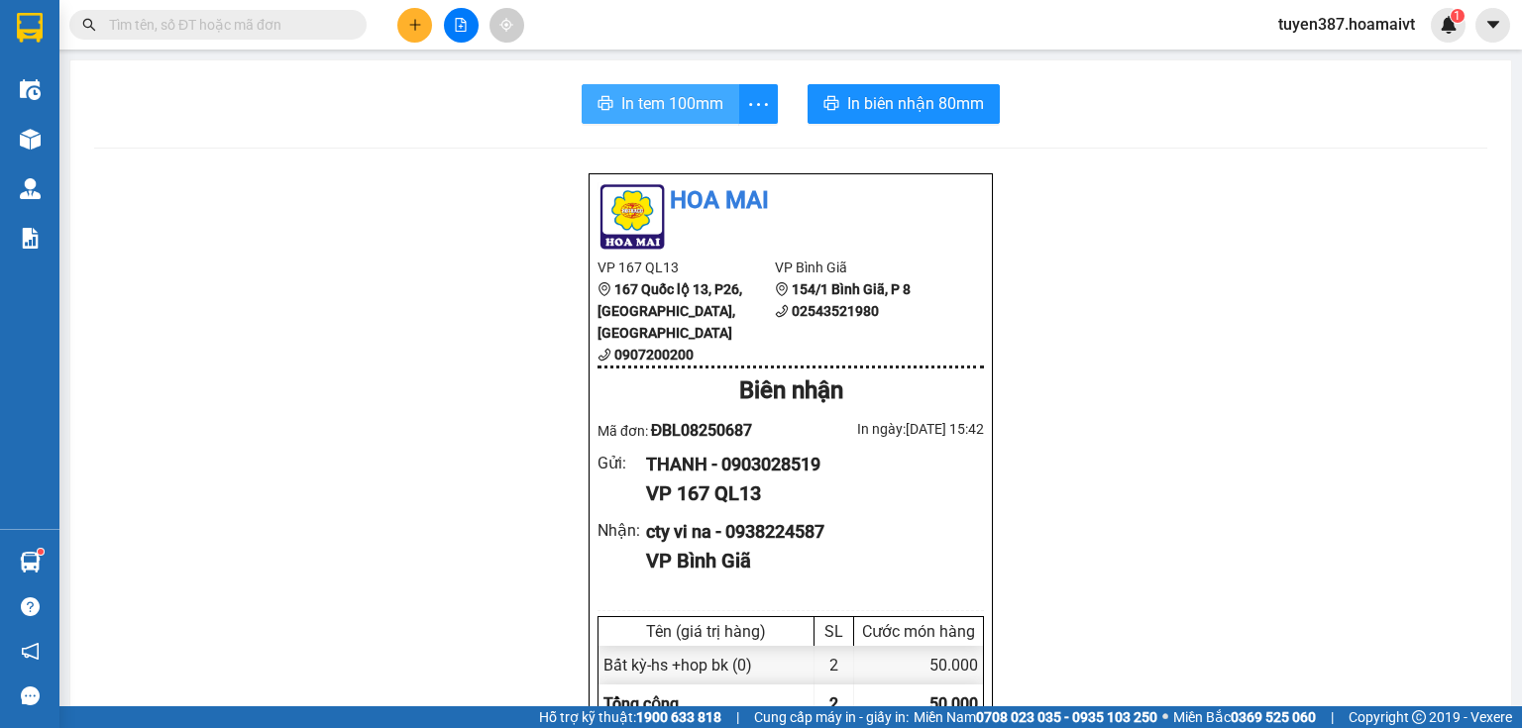
drag, startPoint x: 648, startPoint y: 99, endPoint x: 888, endPoint y: 95, distance: 239.8
click at [649, 99] on span "In tem 100mm" at bounding box center [672, 103] width 102 height 25
click at [419, 18] on icon "plus" at bounding box center [415, 25] width 14 height 14
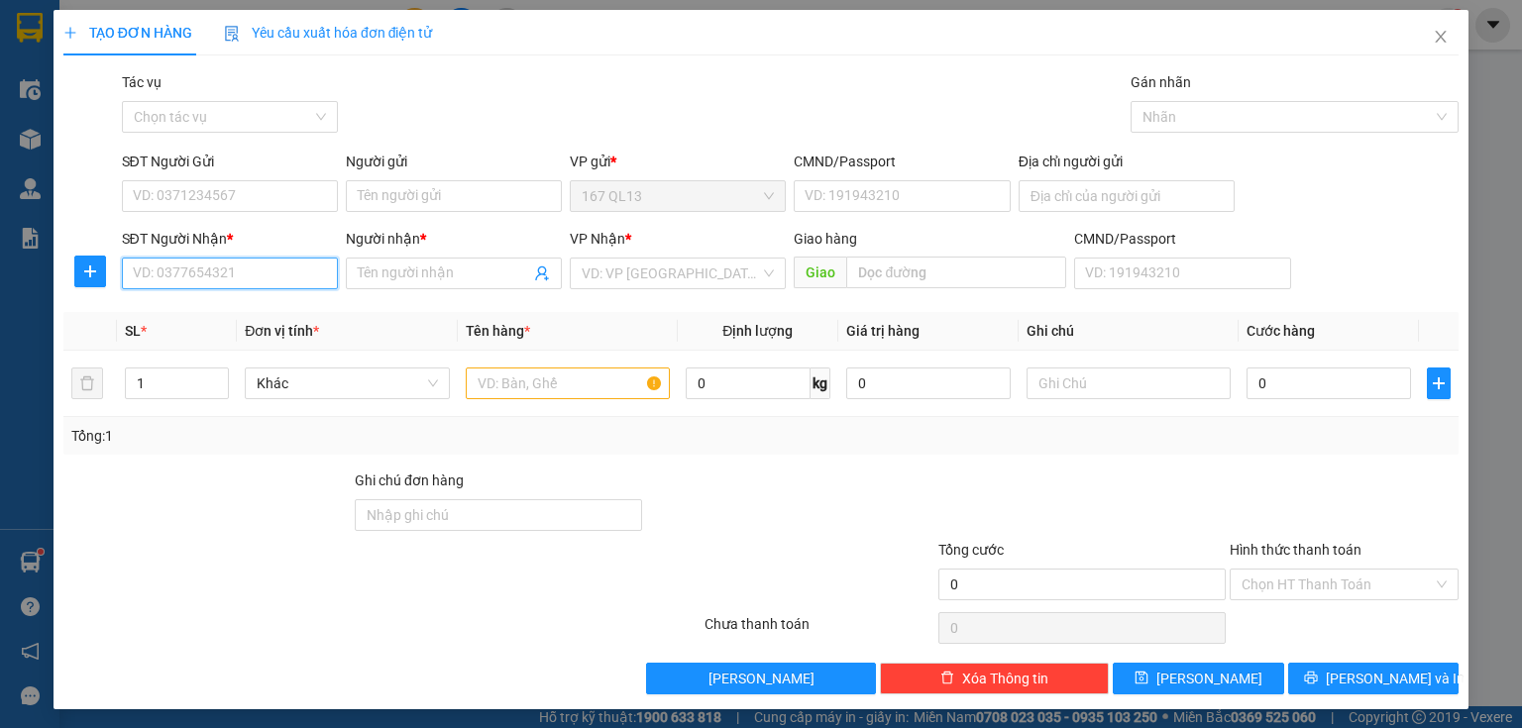
click at [290, 274] on input "SĐT Người Nhận *" at bounding box center [230, 274] width 216 height 32
drag, startPoint x: 241, startPoint y: 314, endPoint x: 247, endPoint y: 289, distance: 25.5
click at [242, 305] on div "0919663697 - thịnh long" at bounding box center [228, 313] width 190 height 22
type input "0919663697"
type input "thịnh long"
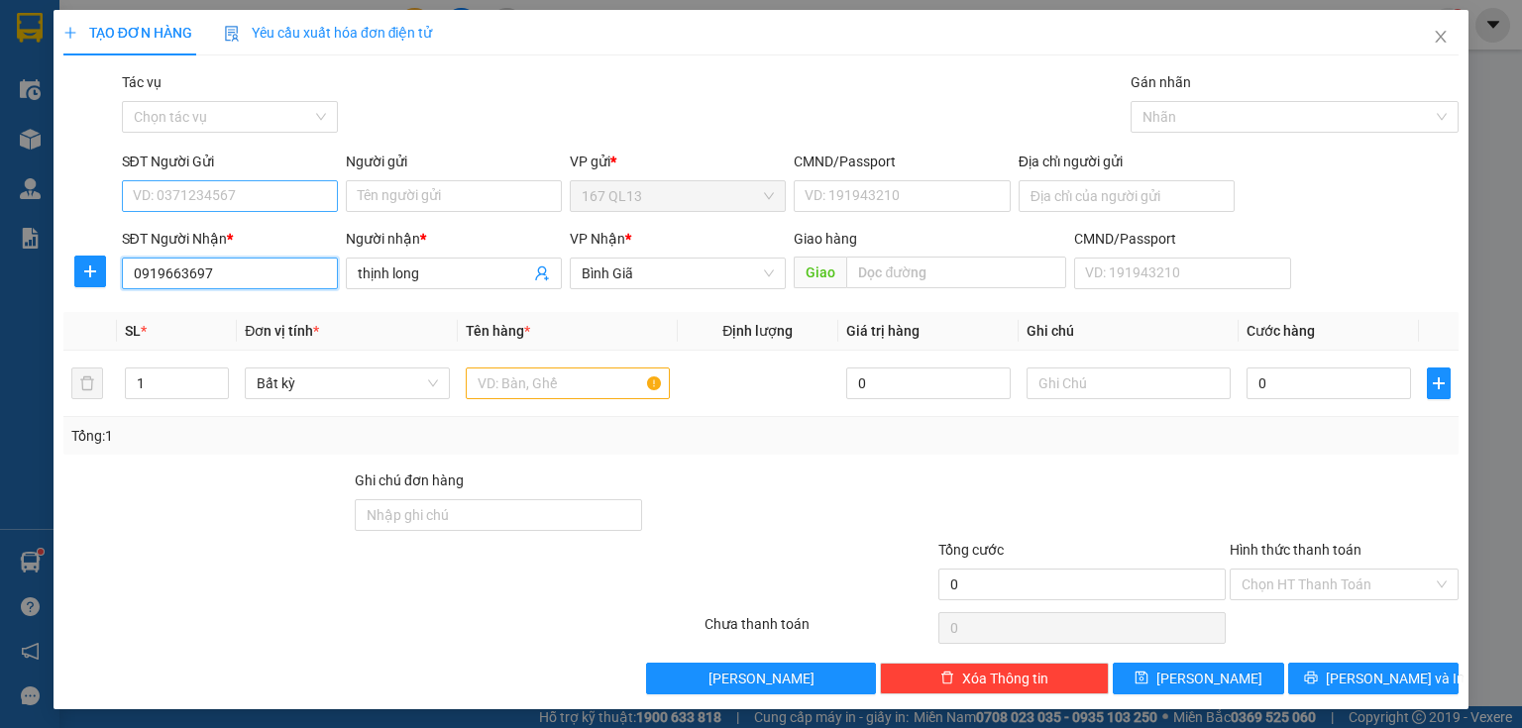
type input "0919663697"
click at [266, 194] on input "SĐT Người Gửi" at bounding box center [230, 196] width 216 height 32
click at [257, 230] on div "0903028519 - THANH" at bounding box center [228, 236] width 190 height 22
type input "0903028519"
type input "THANH"
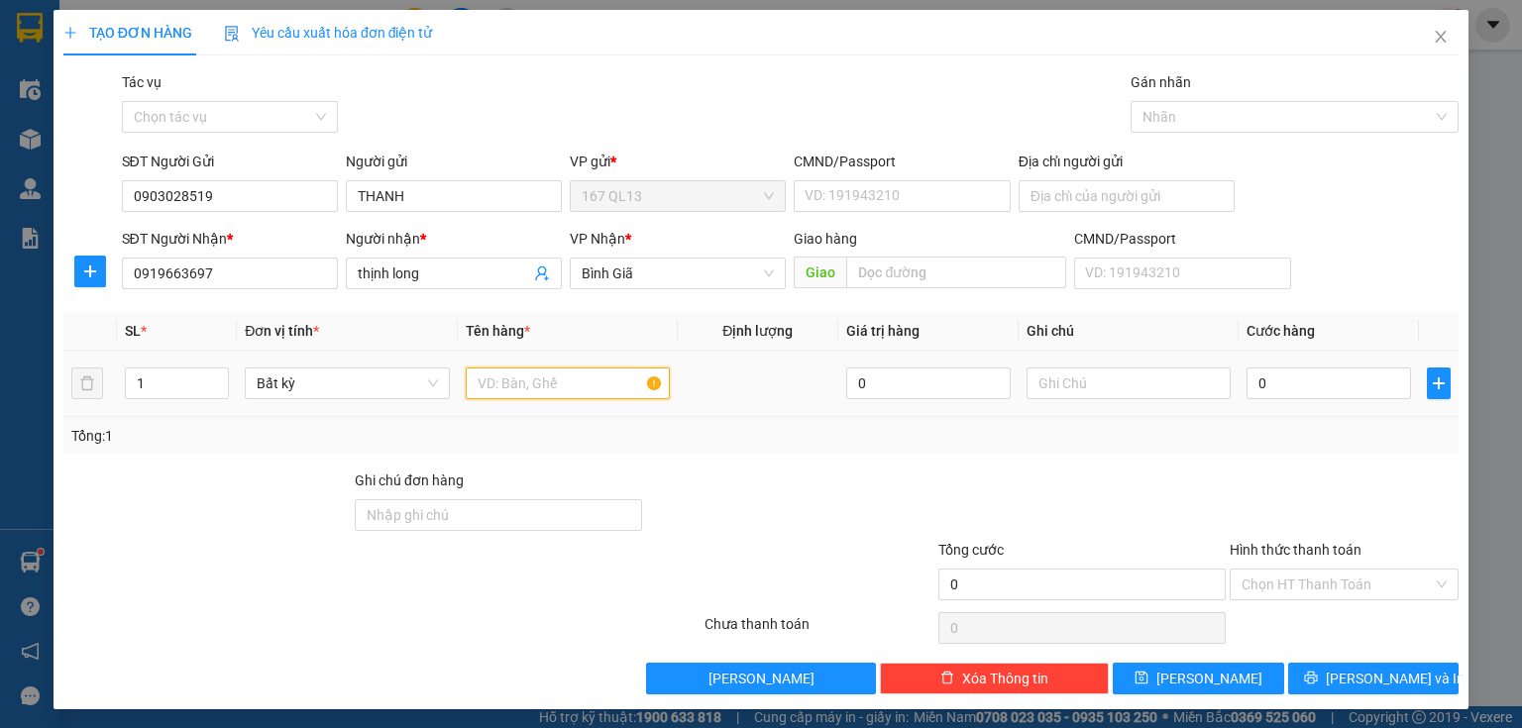
click at [581, 388] on input "text" at bounding box center [568, 384] width 204 height 32
type input "hop bk"
click at [1246, 378] on input "0" at bounding box center [1328, 384] width 164 height 32
type input "3"
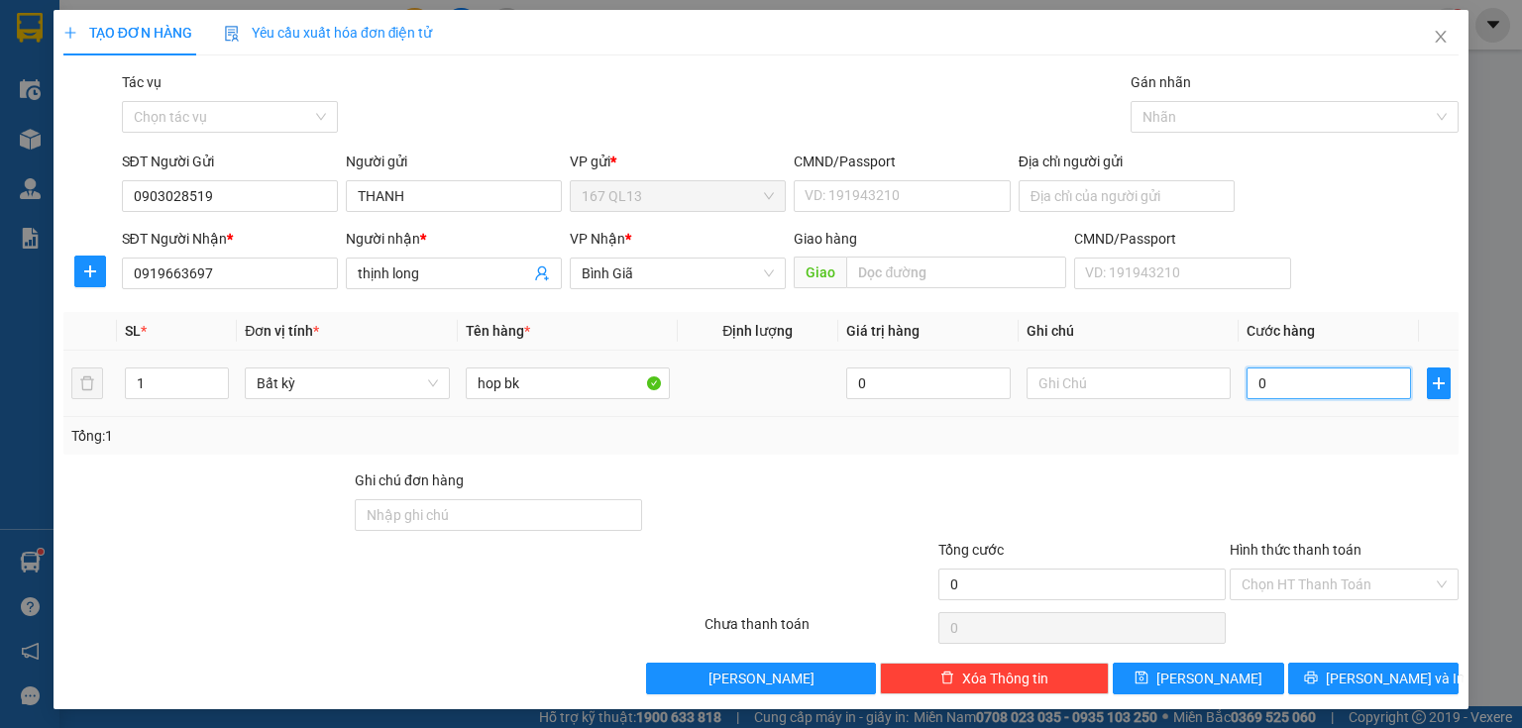
type input "3"
type input "30"
type input "30.000"
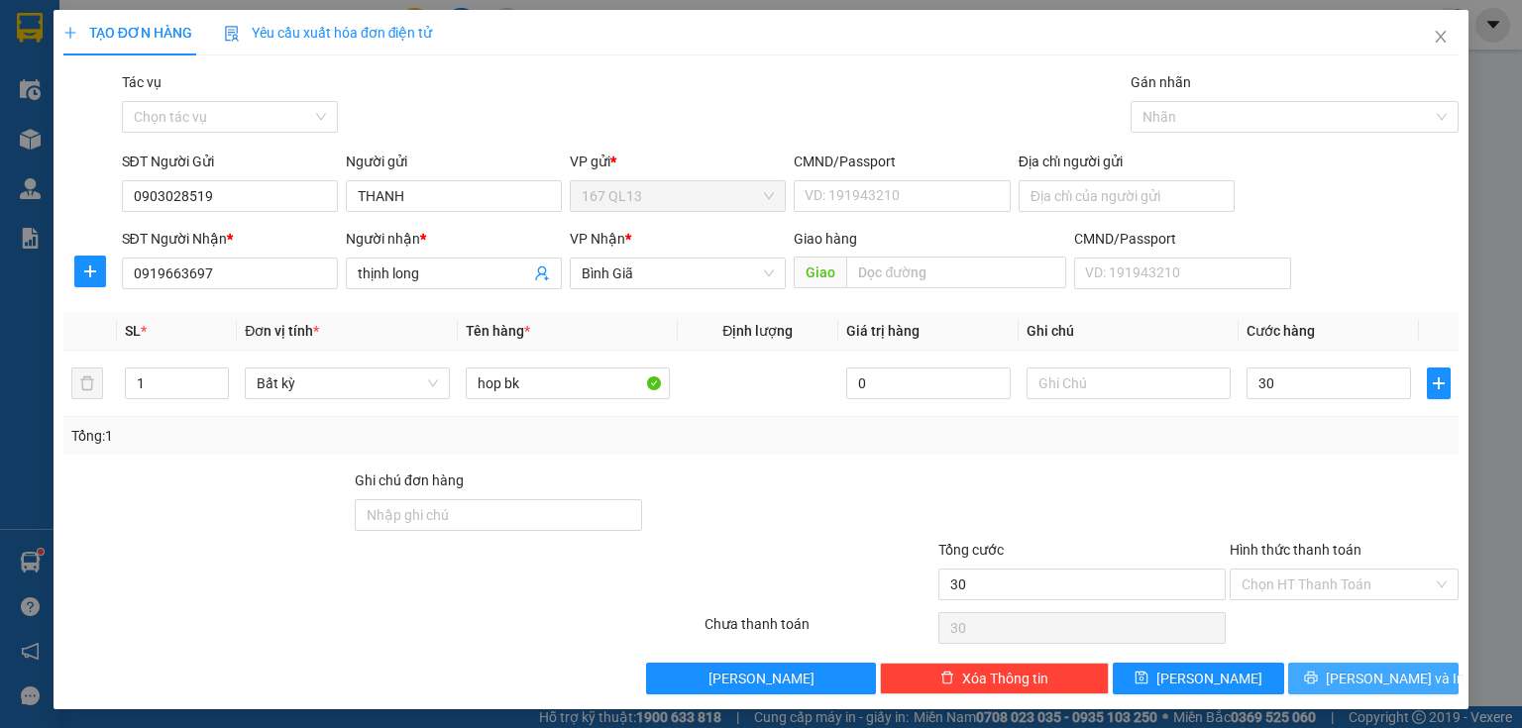
type input "30.000"
click at [1368, 674] on span "[PERSON_NAME] và In" at bounding box center [1395, 679] width 139 height 22
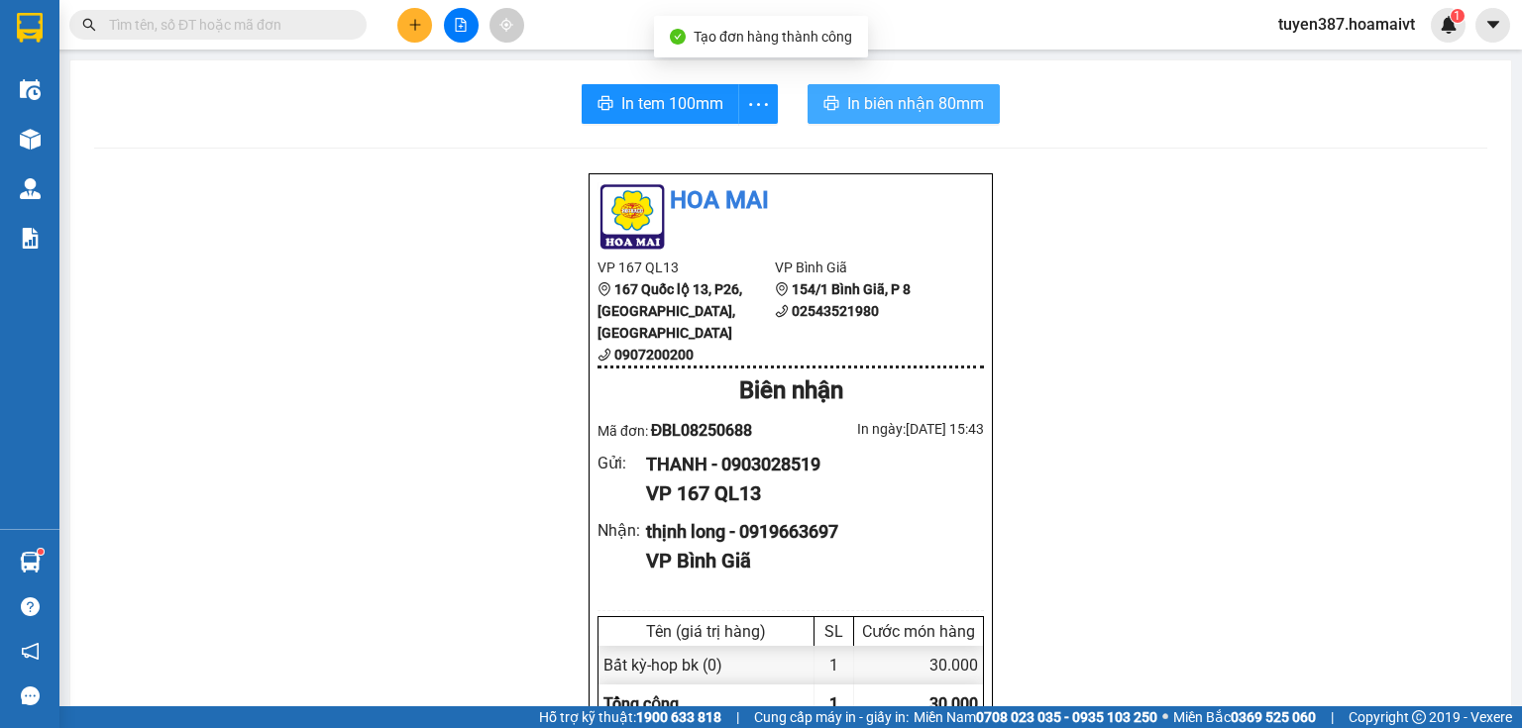
click at [872, 99] on span "In biên nhận 80mm" at bounding box center [915, 103] width 137 height 25
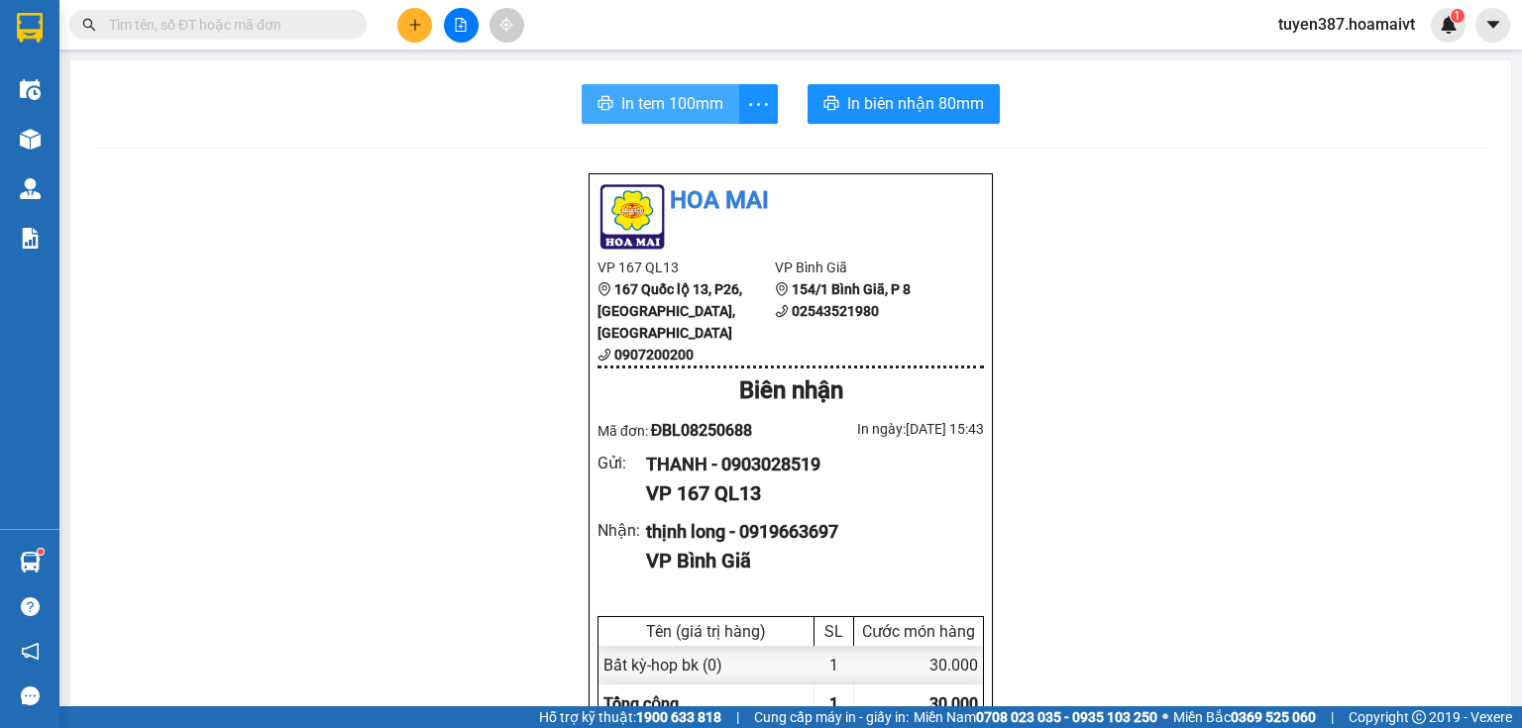
click at [670, 109] on span "In tem 100mm" at bounding box center [672, 103] width 102 height 25
click at [417, 19] on icon "plus" at bounding box center [415, 25] width 14 height 14
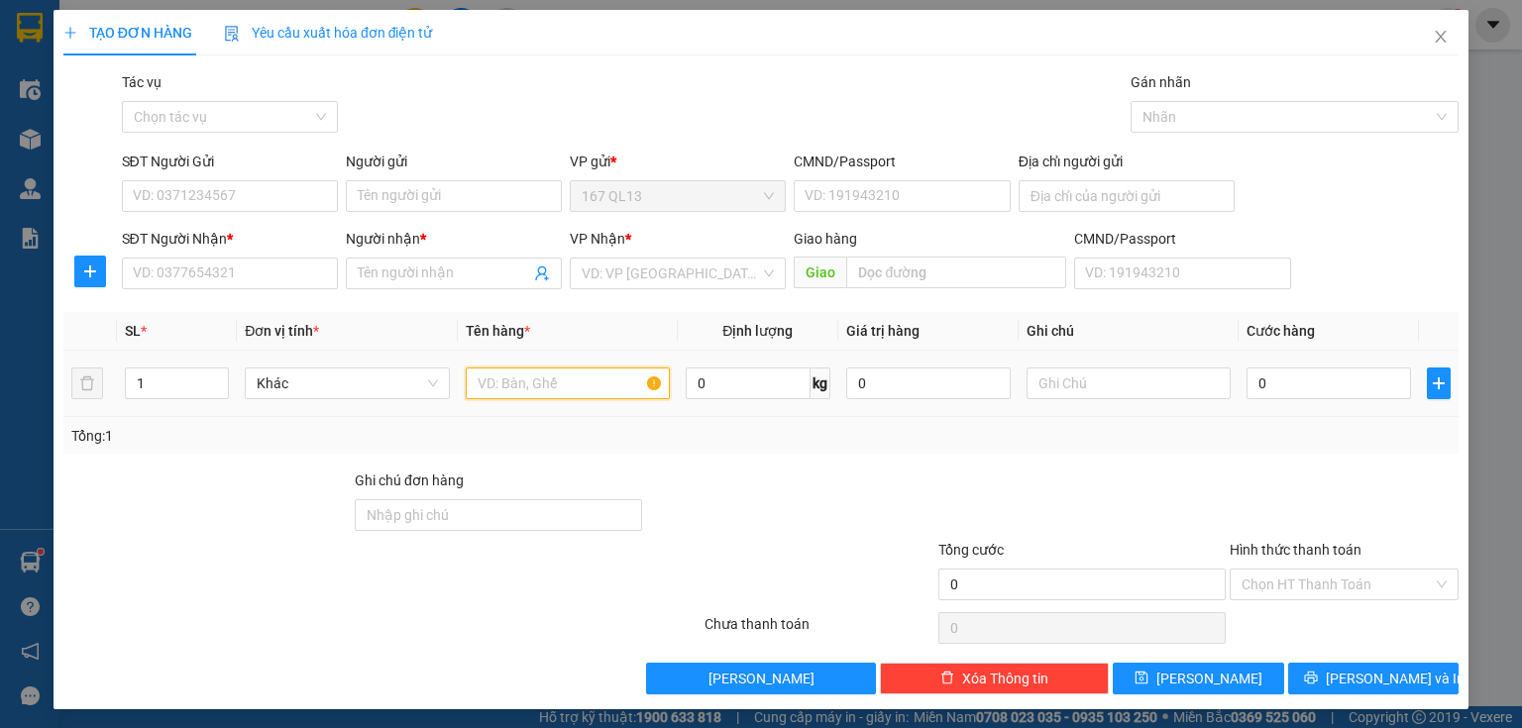
click at [597, 382] on input "text" at bounding box center [568, 384] width 204 height 32
click at [614, 382] on input "text" at bounding box center [568, 384] width 204 height 32
type input "bao"
click at [162, 377] on input "1" at bounding box center [177, 384] width 102 height 30
type input "2"
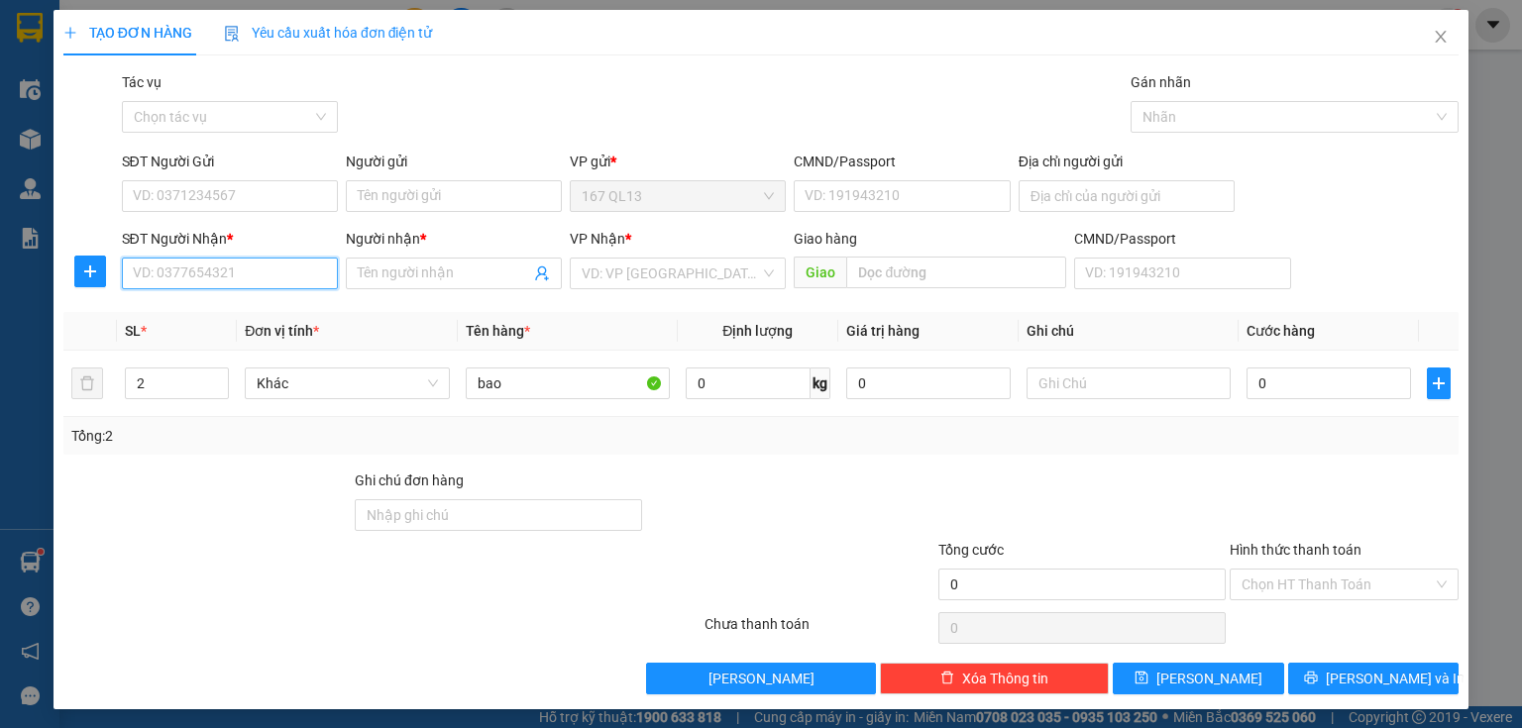
click at [283, 269] on input "SĐT Người Nhận *" at bounding box center [230, 274] width 216 height 32
type input "0903082195"
click at [248, 304] on div "0903082195 - Tân" at bounding box center [228, 313] width 190 height 22
type input "Tân"
type input "0903082195"
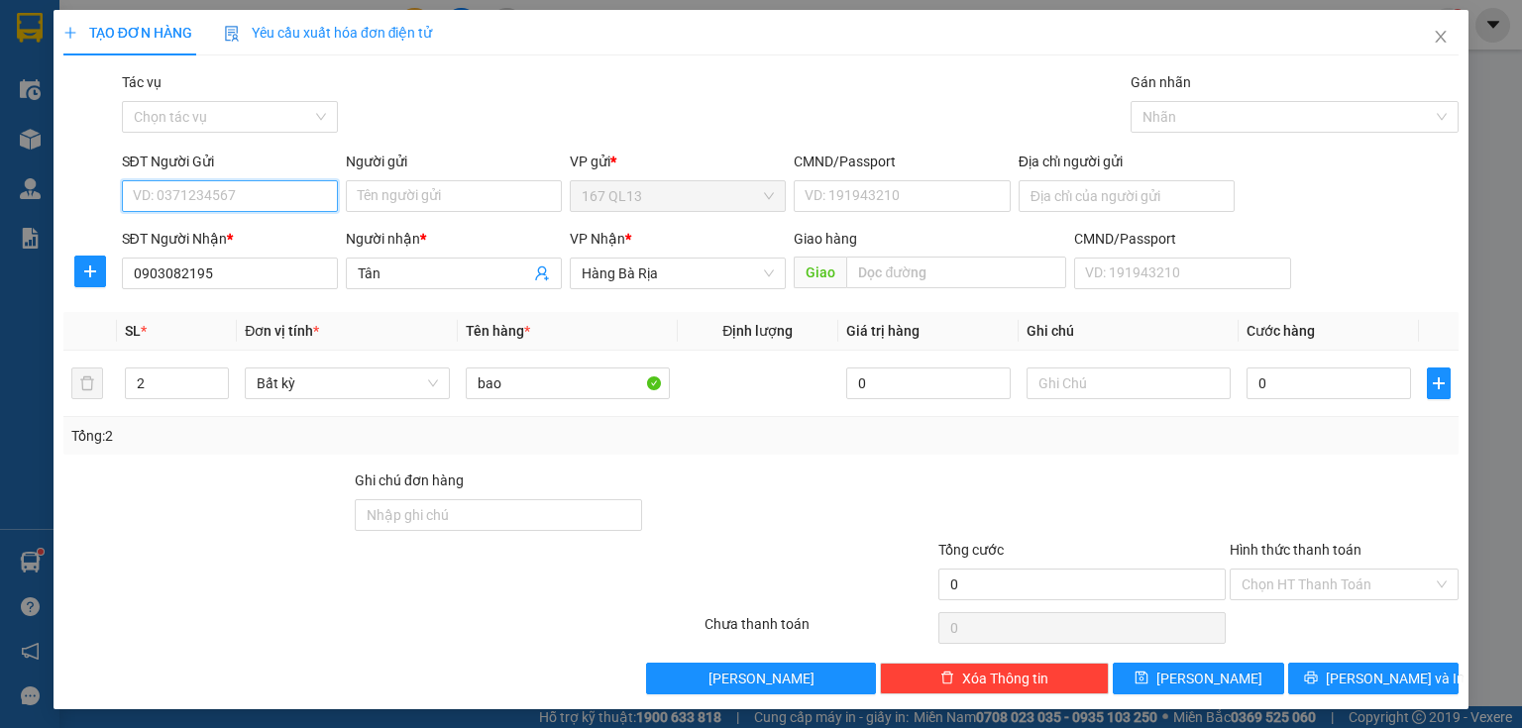
click at [265, 192] on input "SĐT Người Gửi" at bounding box center [230, 196] width 216 height 32
click at [255, 234] on div "0777301020 - a hai" at bounding box center [228, 236] width 190 height 22
type input "0777301020"
type input "a hai"
click at [1246, 378] on input "0" at bounding box center [1328, 384] width 164 height 32
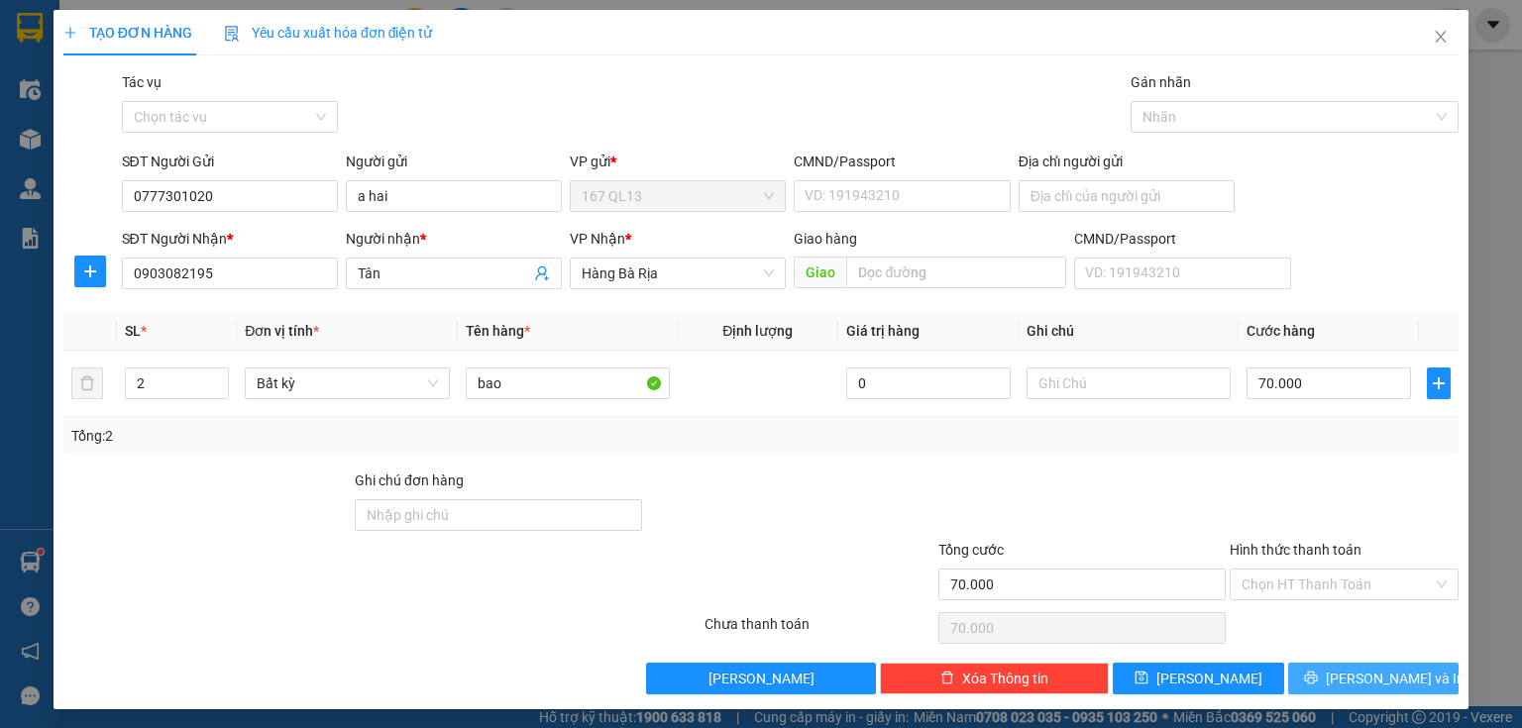
click at [1360, 669] on span "[PERSON_NAME] và In" at bounding box center [1395, 679] width 139 height 22
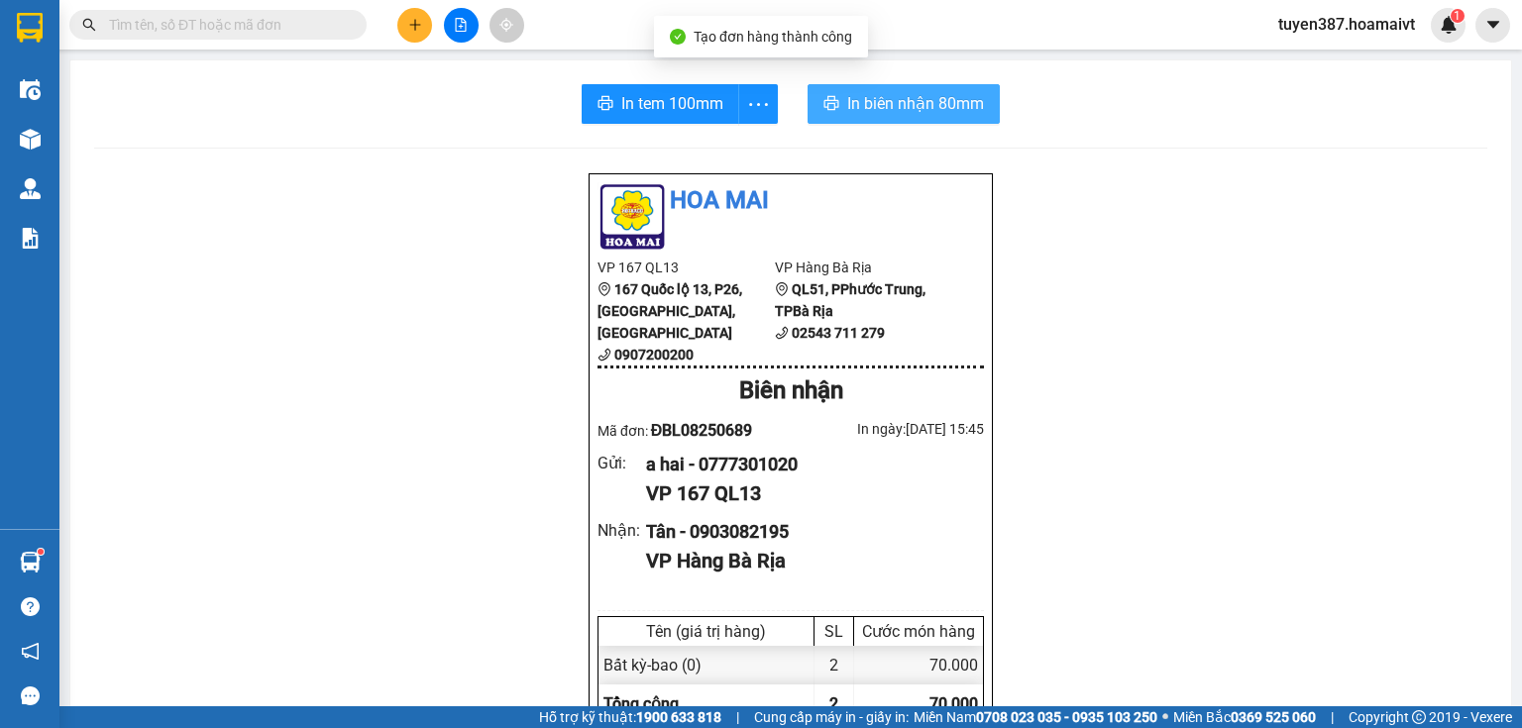
click at [864, 95] on span "In biên nhận 80mm" at bounding box center [915, 103] width 137 height 25
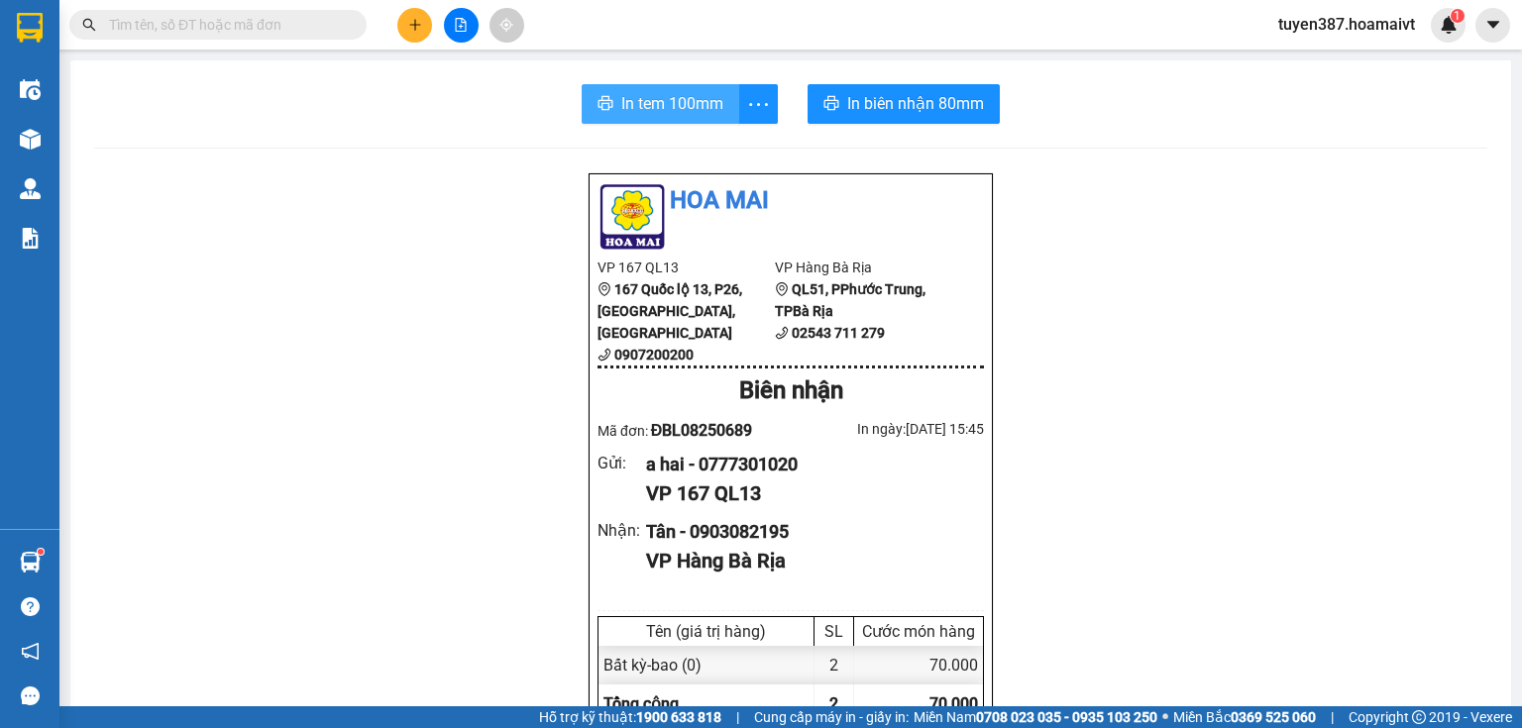
drag, startPoint x: 640, startPoint y: 111, endPoint x: 766, endPoint y: 79, distance: 129.8
click at [643, 108] on span "In tem 100mm" at bounding box center [672, 103] width 102 height 25
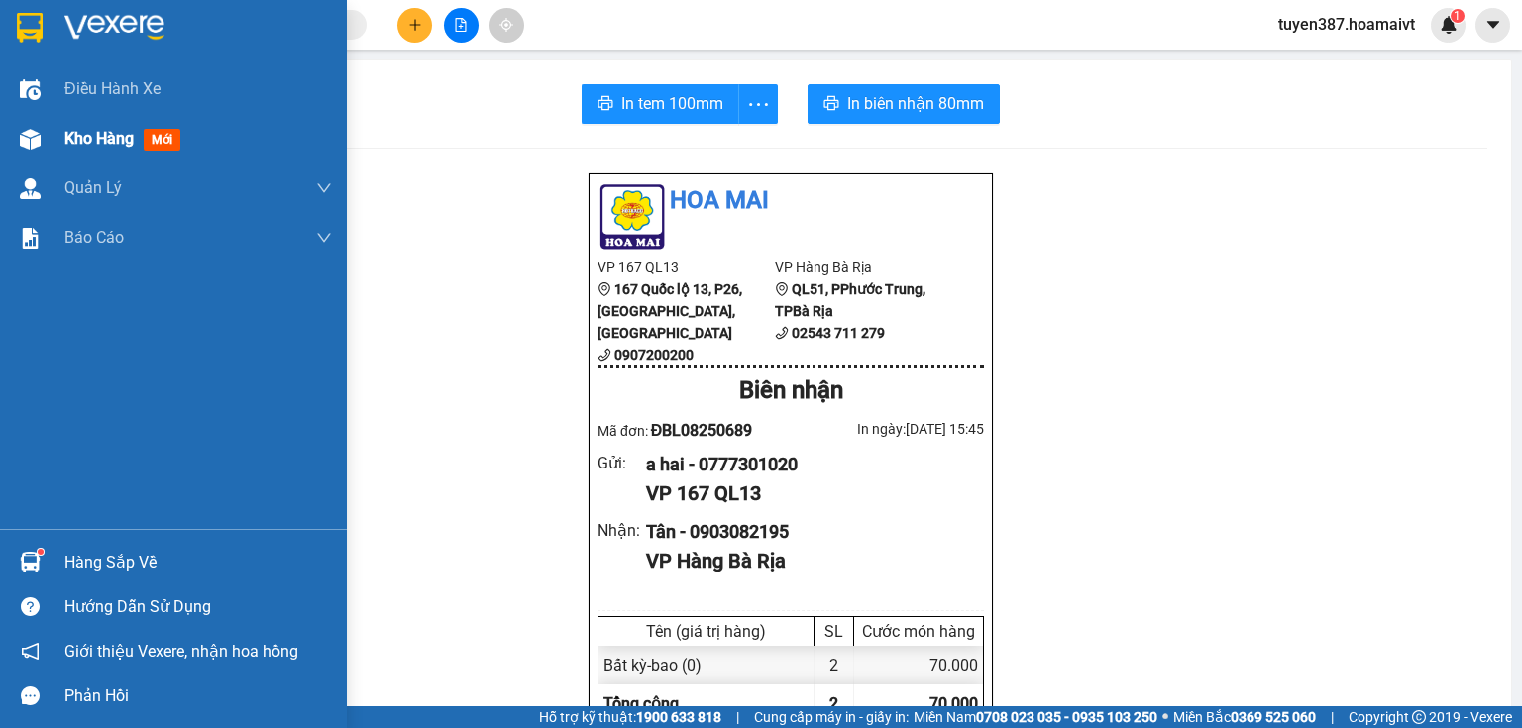
click at [161, 135] on span "mới" at bounding box center [162, 140] width 37 height 22
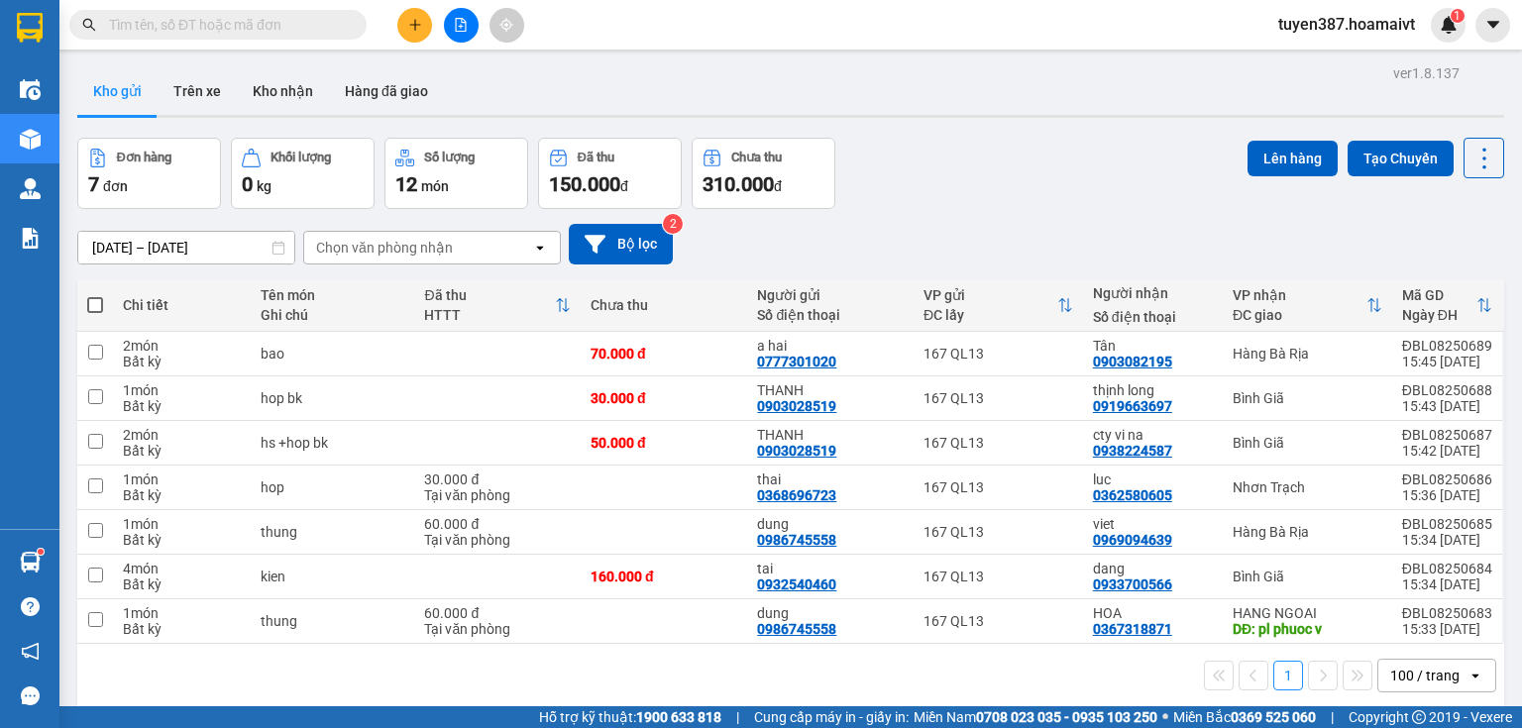
click at [468, 244] on div "Chọn văn phòng nhận" at bounding box center [418, 248] width 228 height 32
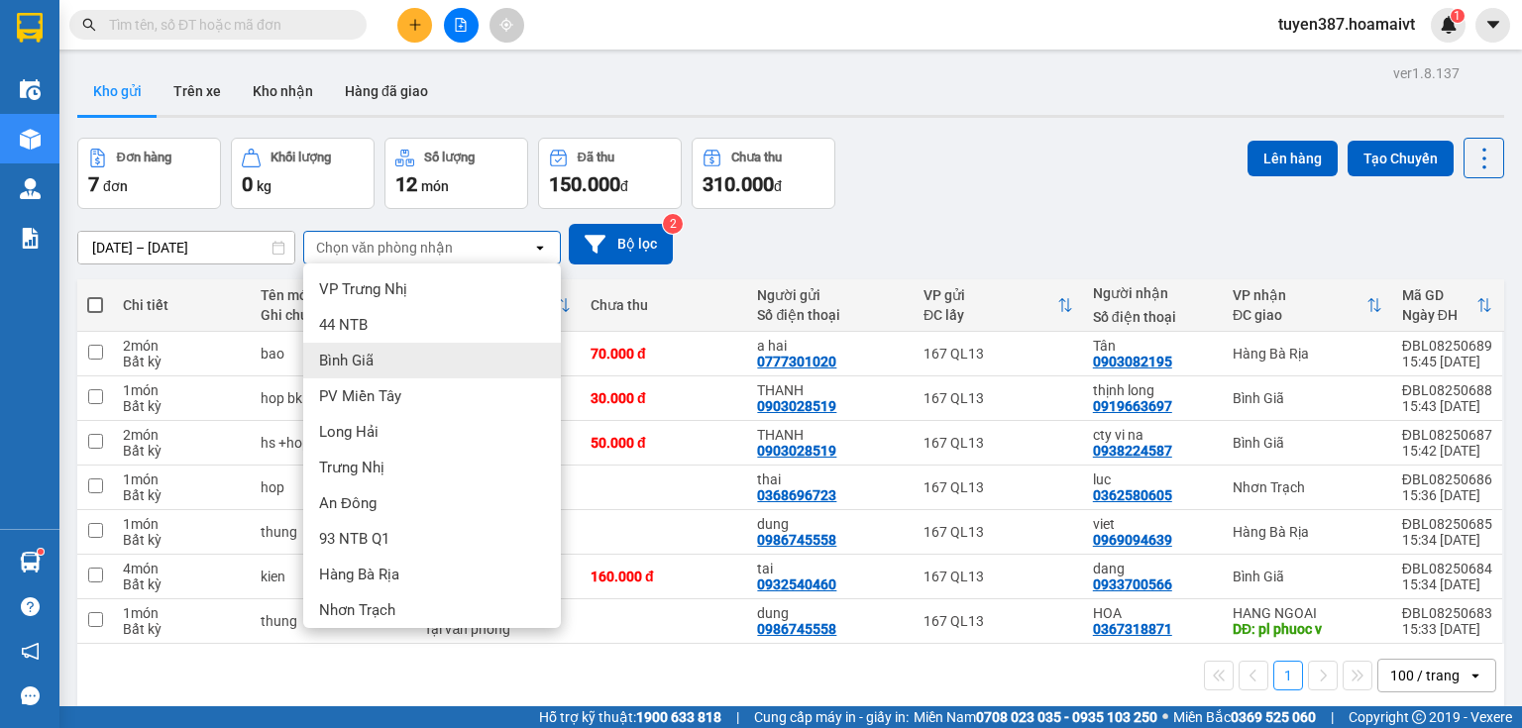
click at [401, 355] on div "Bình Giã" at bounding box center [432, 361] width 258 height 36
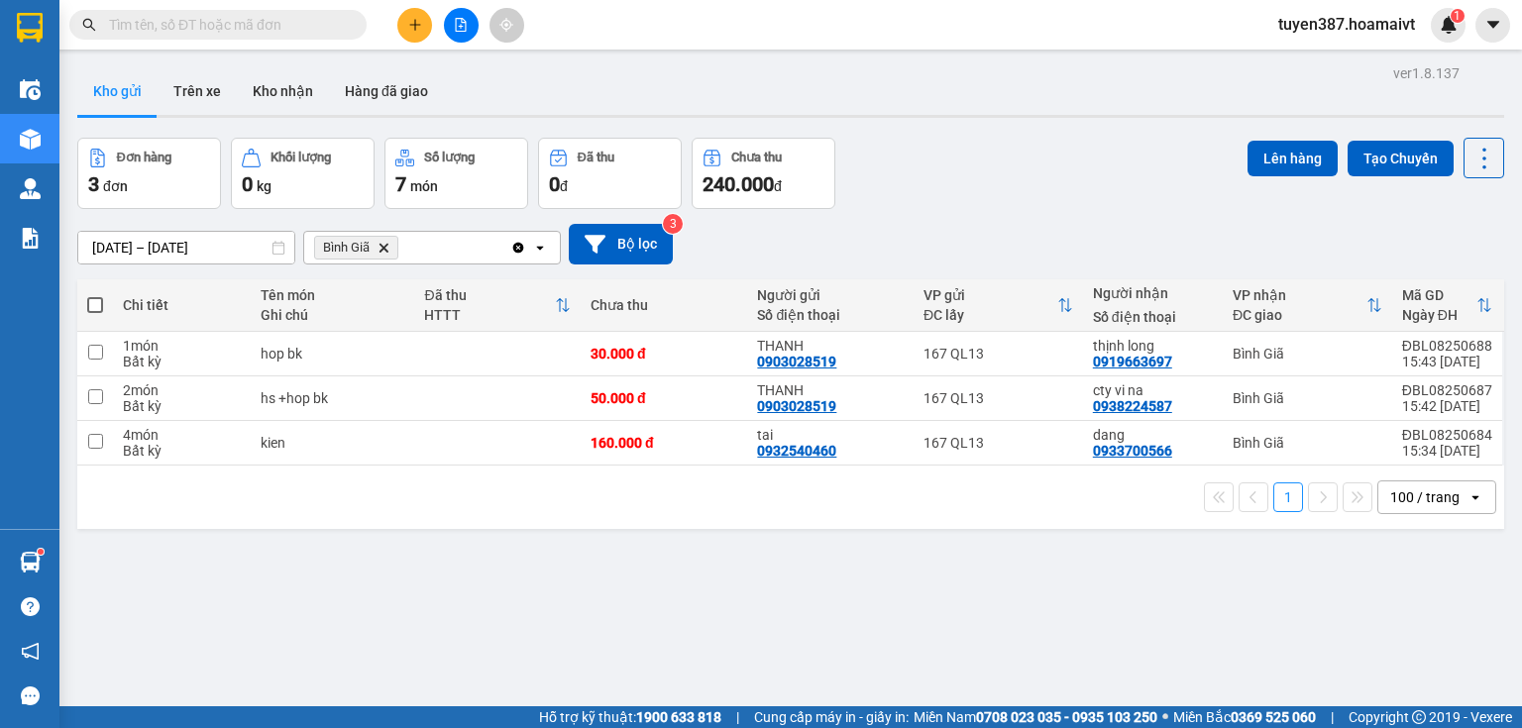
click at [95, 301] on span at bounding box center [95, 305] width 16 height 16
click at [95, 295] on input "checkbox" at bounding box center [95, 295] width 0 height 0
checkbox input "true"
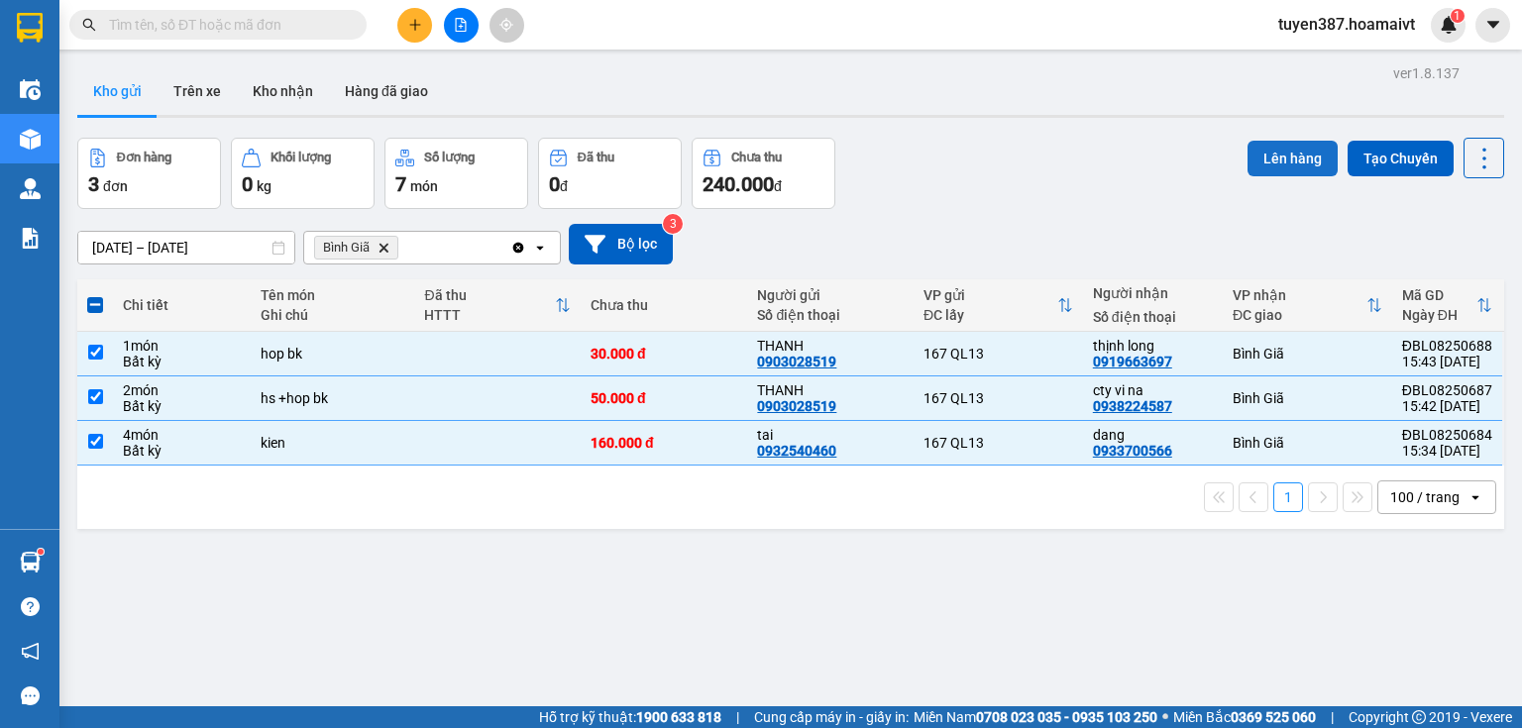
click at [1293, 151] on button "Lên hàng" at bounding box center [1292, 159] width 90 height 36
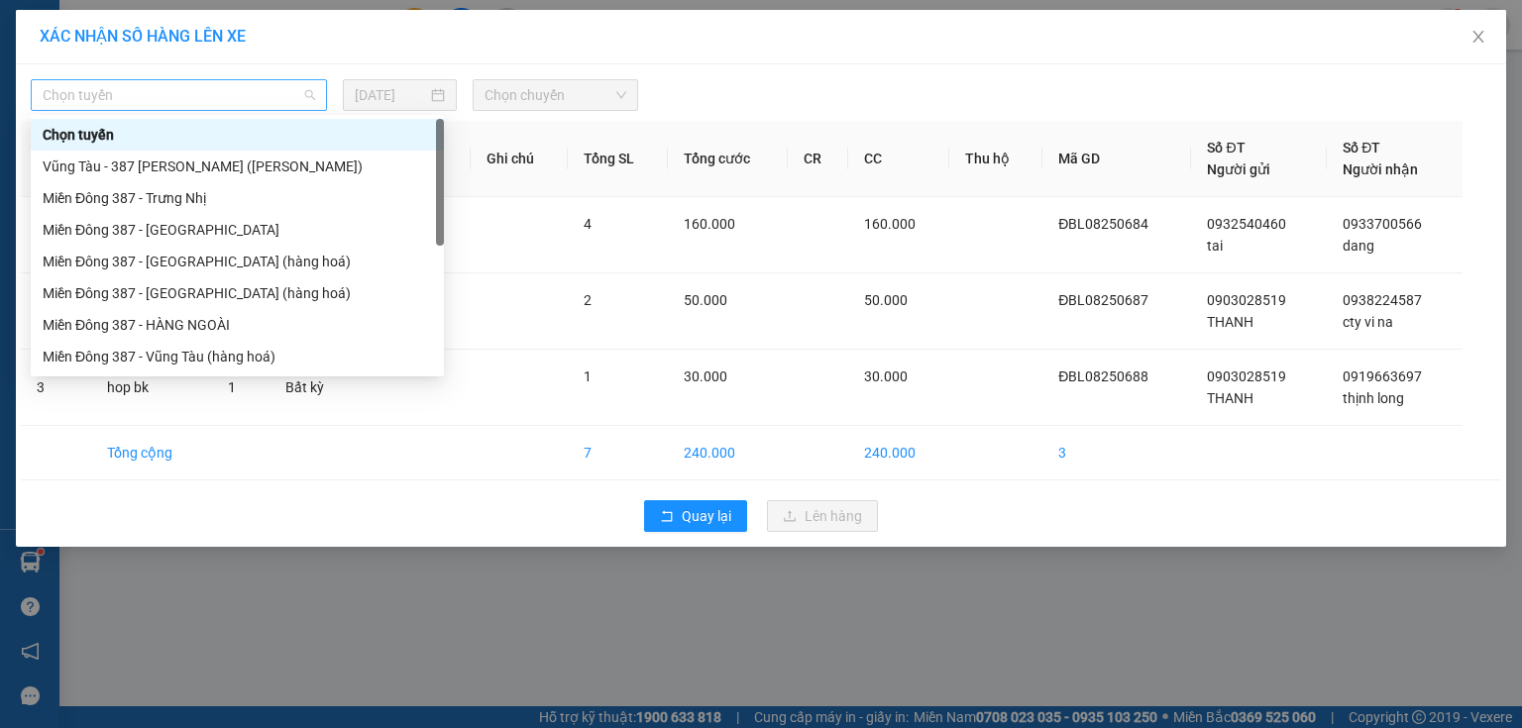
click at [194, 85] on span "Chọn tuyến" at bounding box center [179, 95] width 272 height 30
drag, startPoint x: 181, startPoint y: 348, endPoint x: 225, endPoint y: 306, distance: 60.3
click at [202, 332] on div "Chọn tuyến [GEOGRAPHIC_DATA] - 387 Đinh Bộ Lĩnh ([GEOGRAPHIC_DATA]) Miền Đông 3…" at bounding box center [237, 261] width 413 height 285
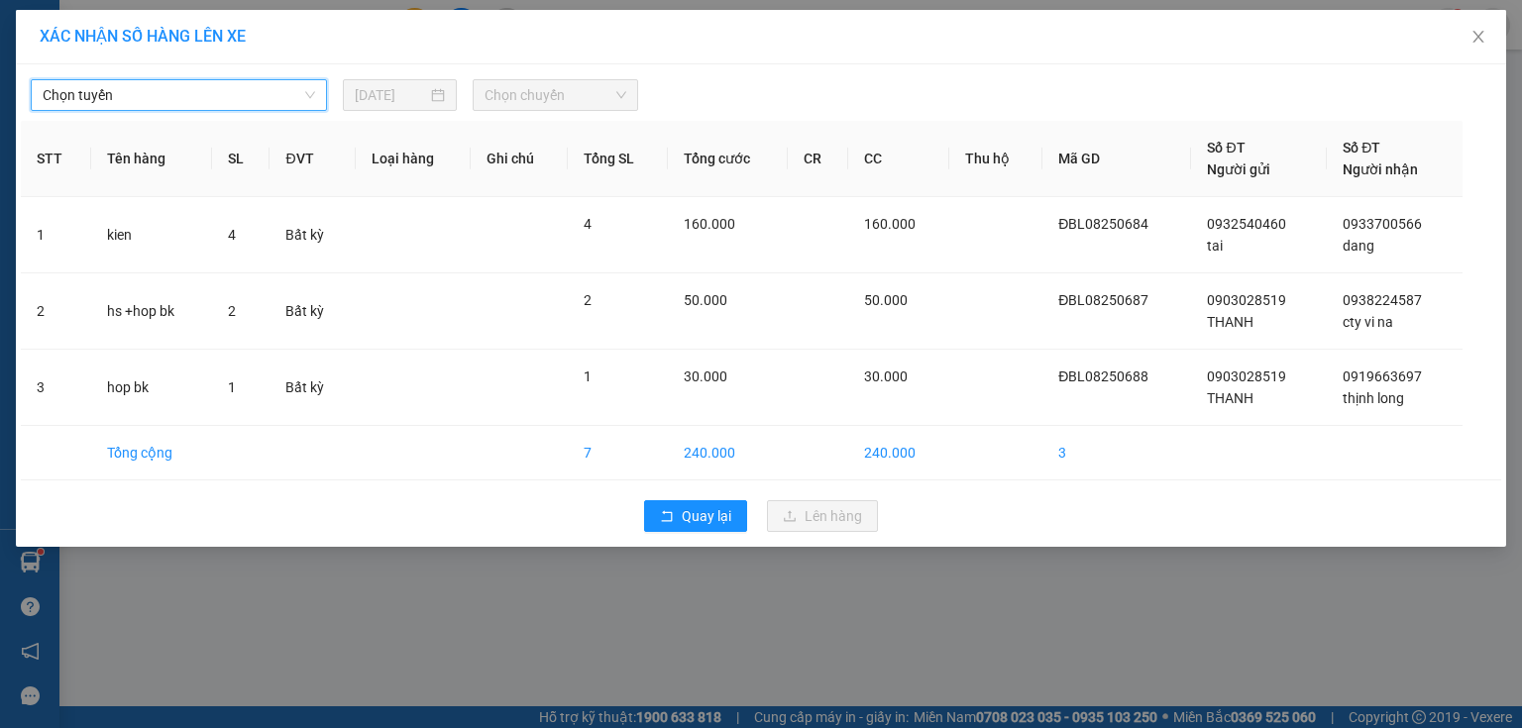
drag, startPoint x: 213, startPoint y: 91, endPoint x: 210, endPoint y: 173, distance: 82.3
click at [212, 91] on span "Chọn tuyến" at bounding box center [179, 95] width 272 height 30
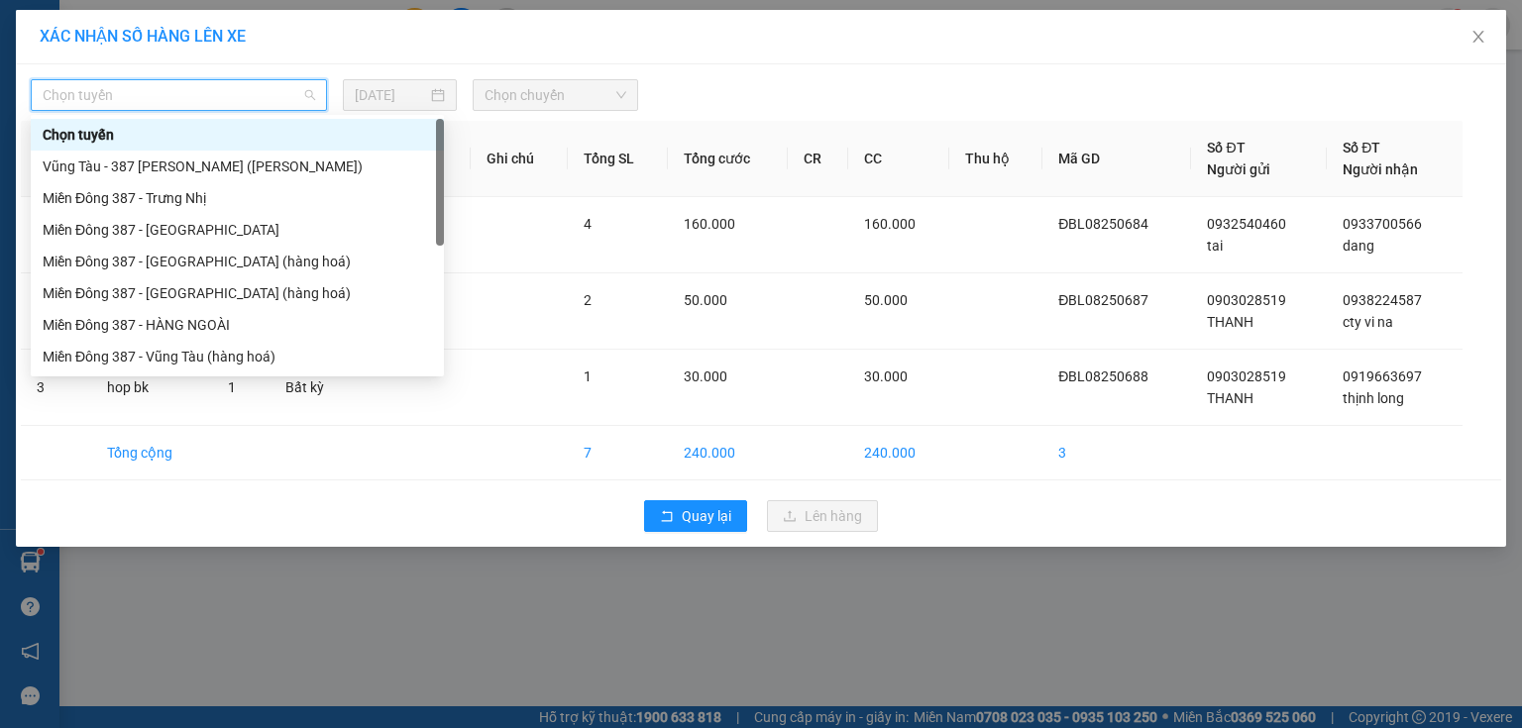
click at [150, 93] on span "Chọn tuyến" at bounding box center [179, 95] width 272 height 30
click at [171, 348] on div "Miền Đông 387 - Vũng Tàu (hàng hoá)" at bounding box center [237, 357] width 389 height 22
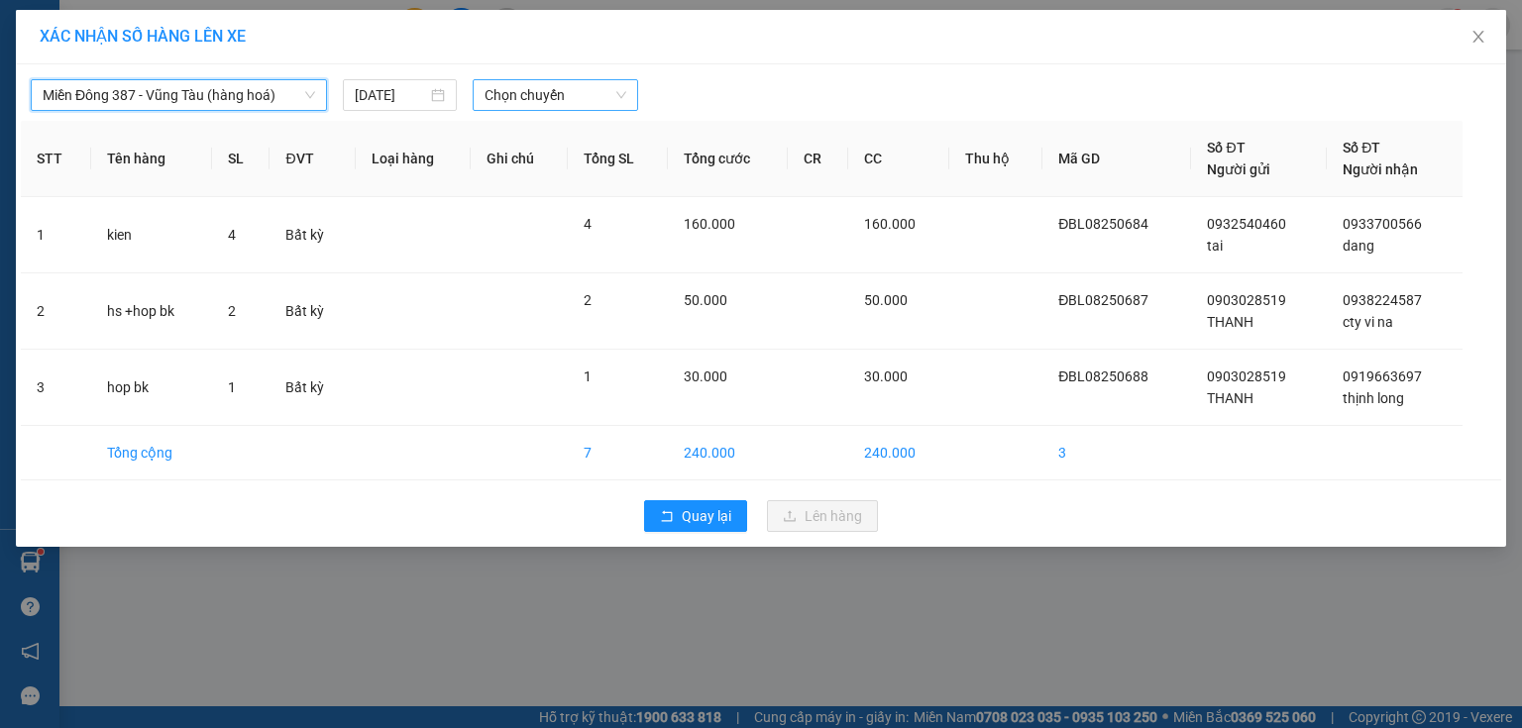
click at [579, 100] on span "Chọn chuyến" at bounding box center [555, 95] width 143 height 30
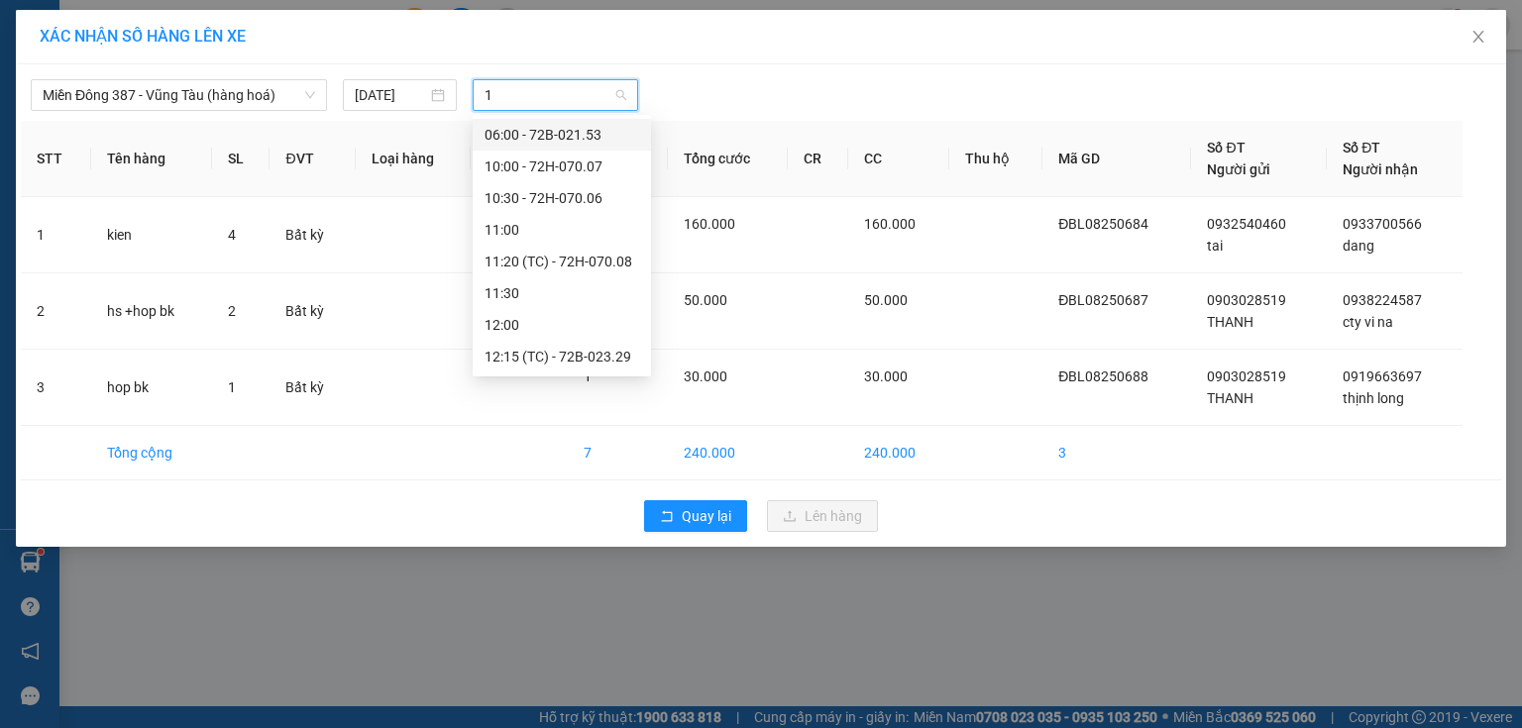
type input "16"
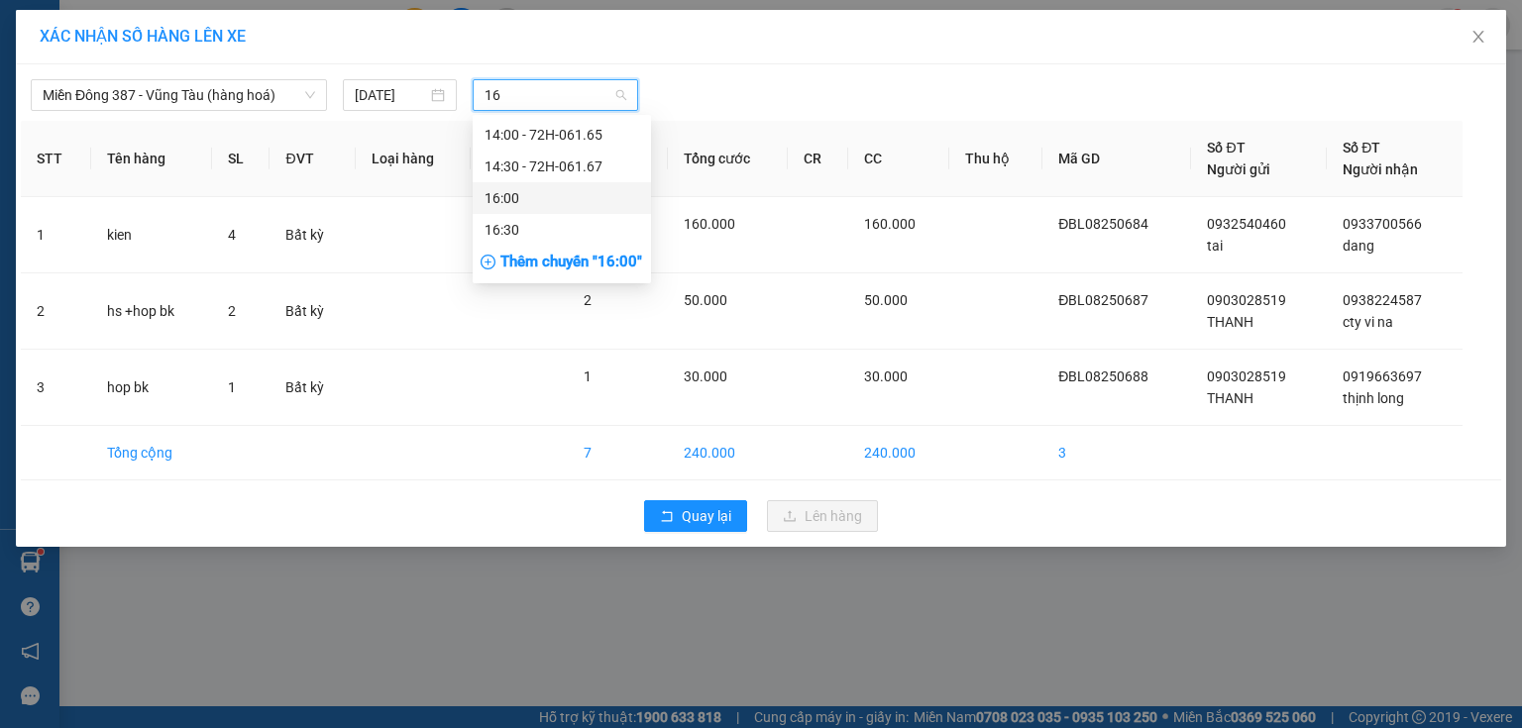
click at [519, 194] on div "16:00" at bounding box center [561, 198] width 155 height 22
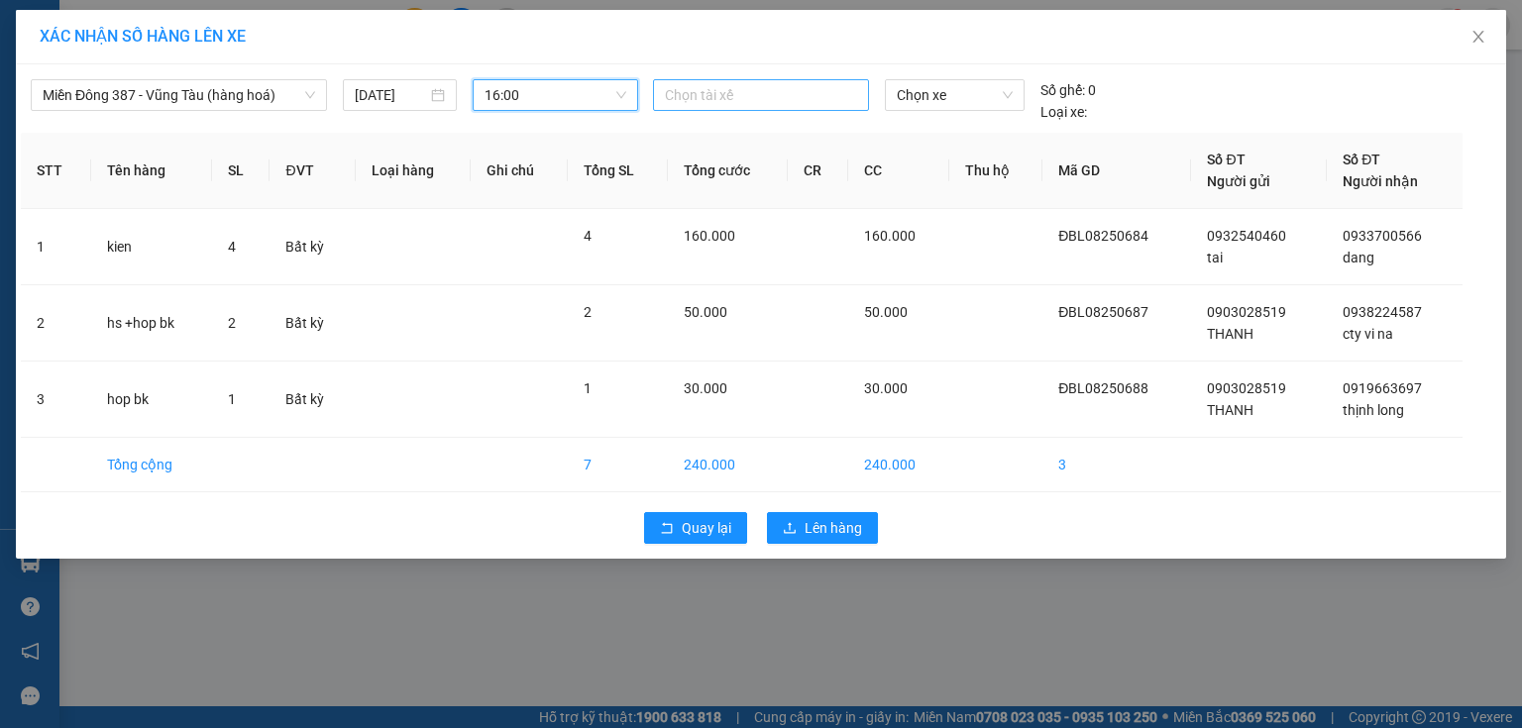
click at [746, 93] on div at bounding box center [761, 95] width 206 height 24
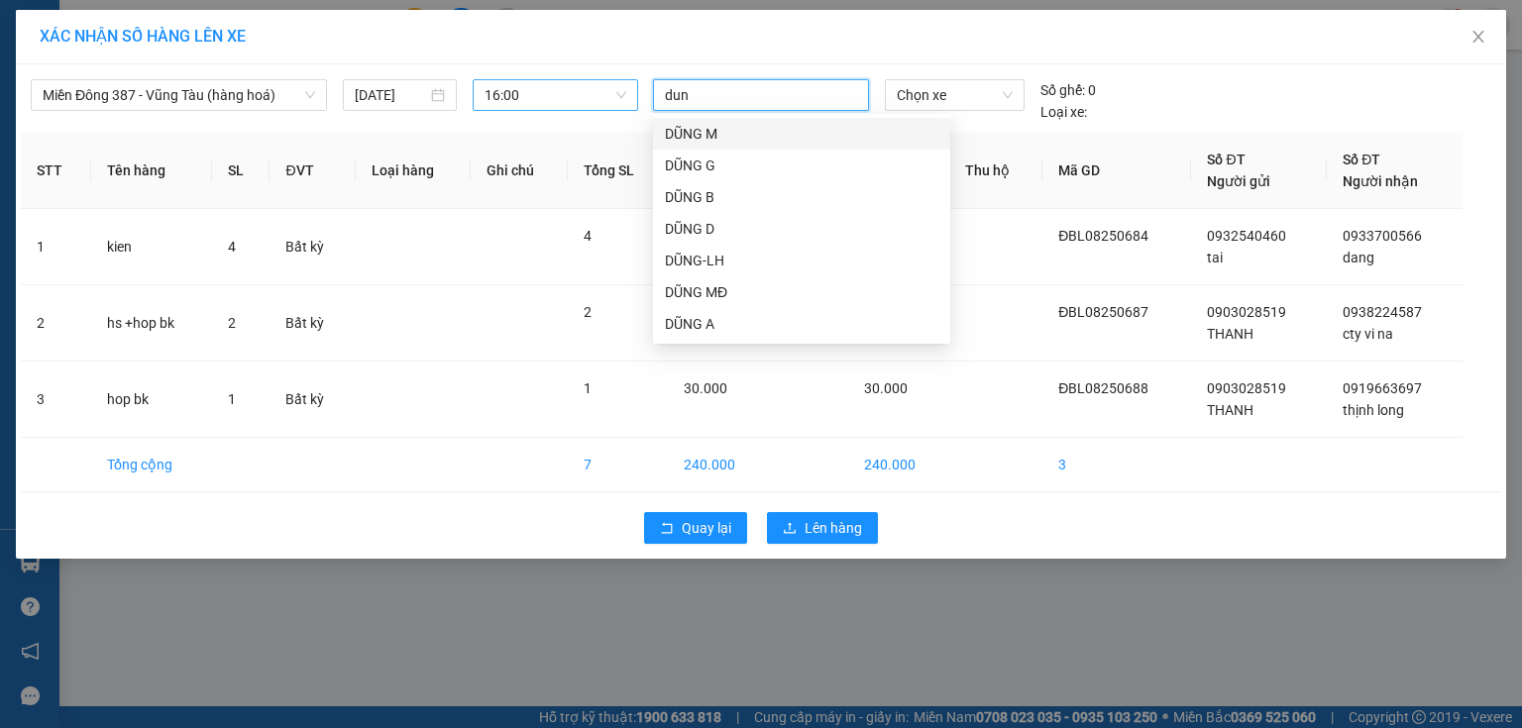
type input "dung"
click at [701, 287] on div "DŨNG MĐ" at bounding box center [801, 292] width 273 height 22
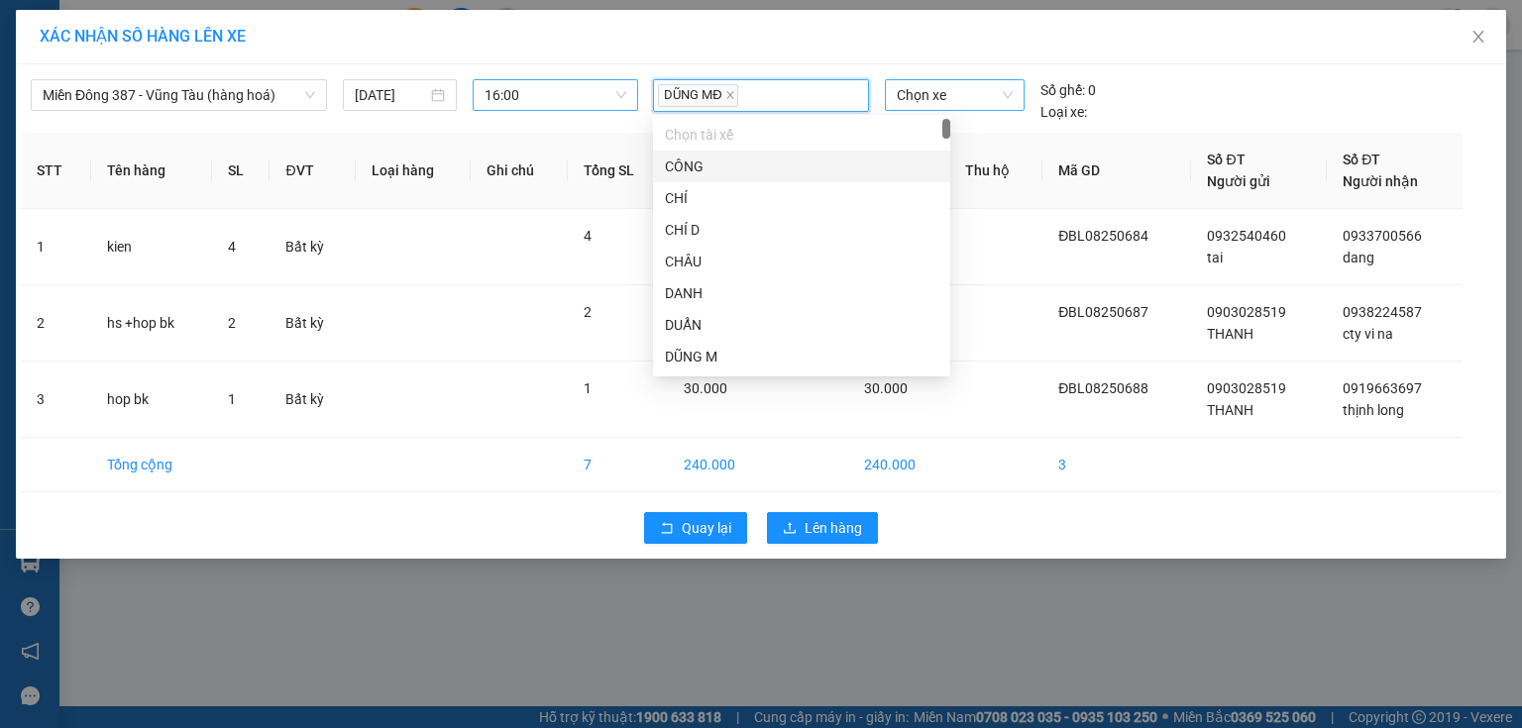
click at [967, 97] on span "Chọn xe" at bounding box center [954, 95] width 115 height 30
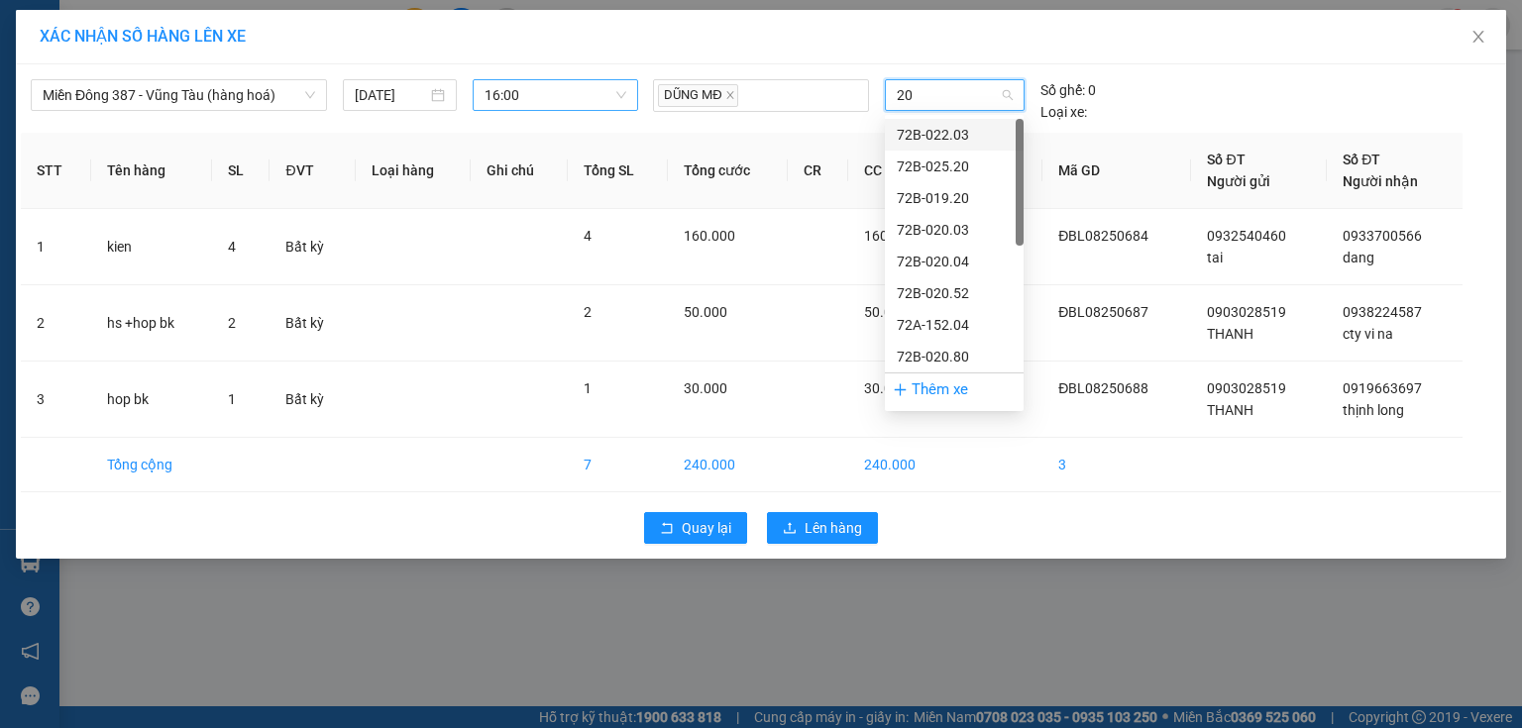
type input "203"
click at [943, 130] on div "72B-022.03" at bounding box center [954, 135] width 115 height 22
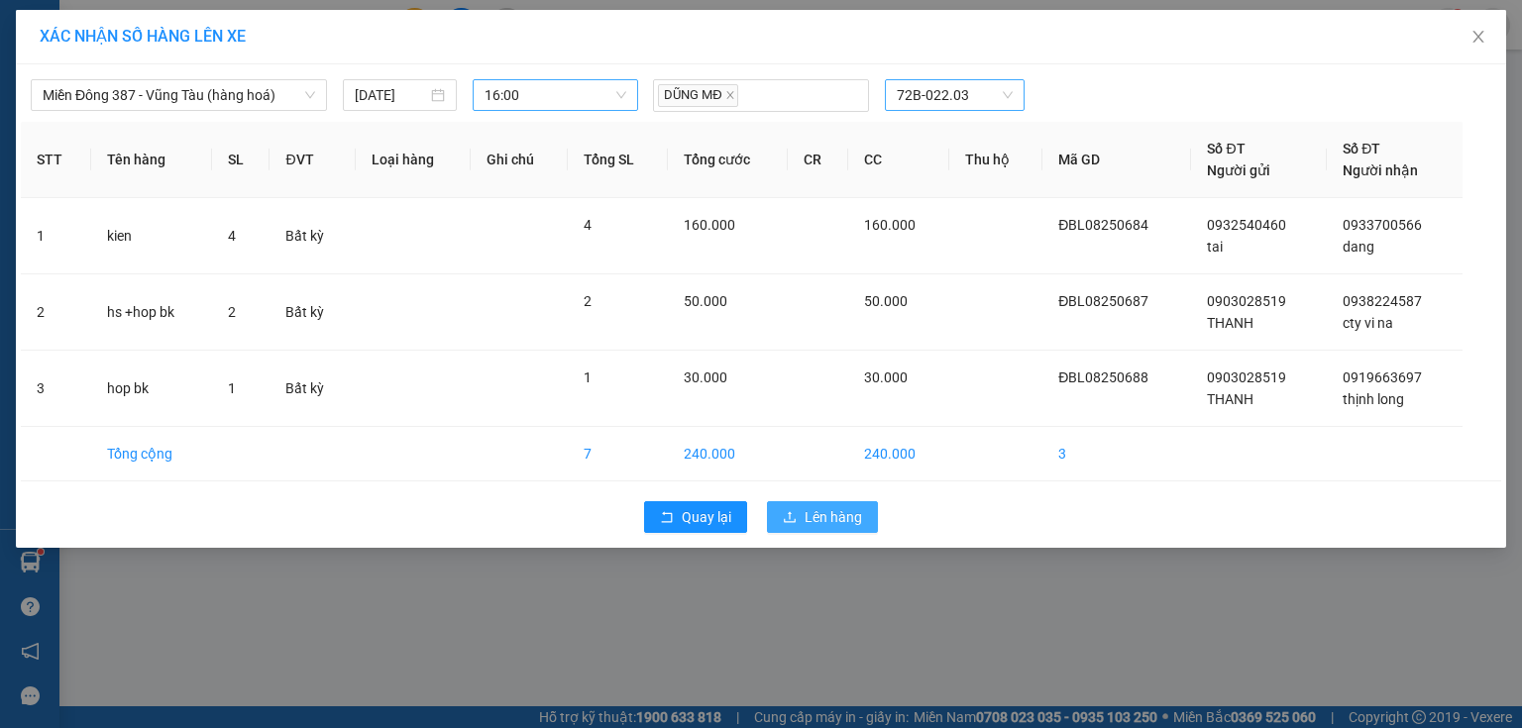
click at [835, 509] on span "Lên hàng" at bounding box center [833, 517] width 57 height 22
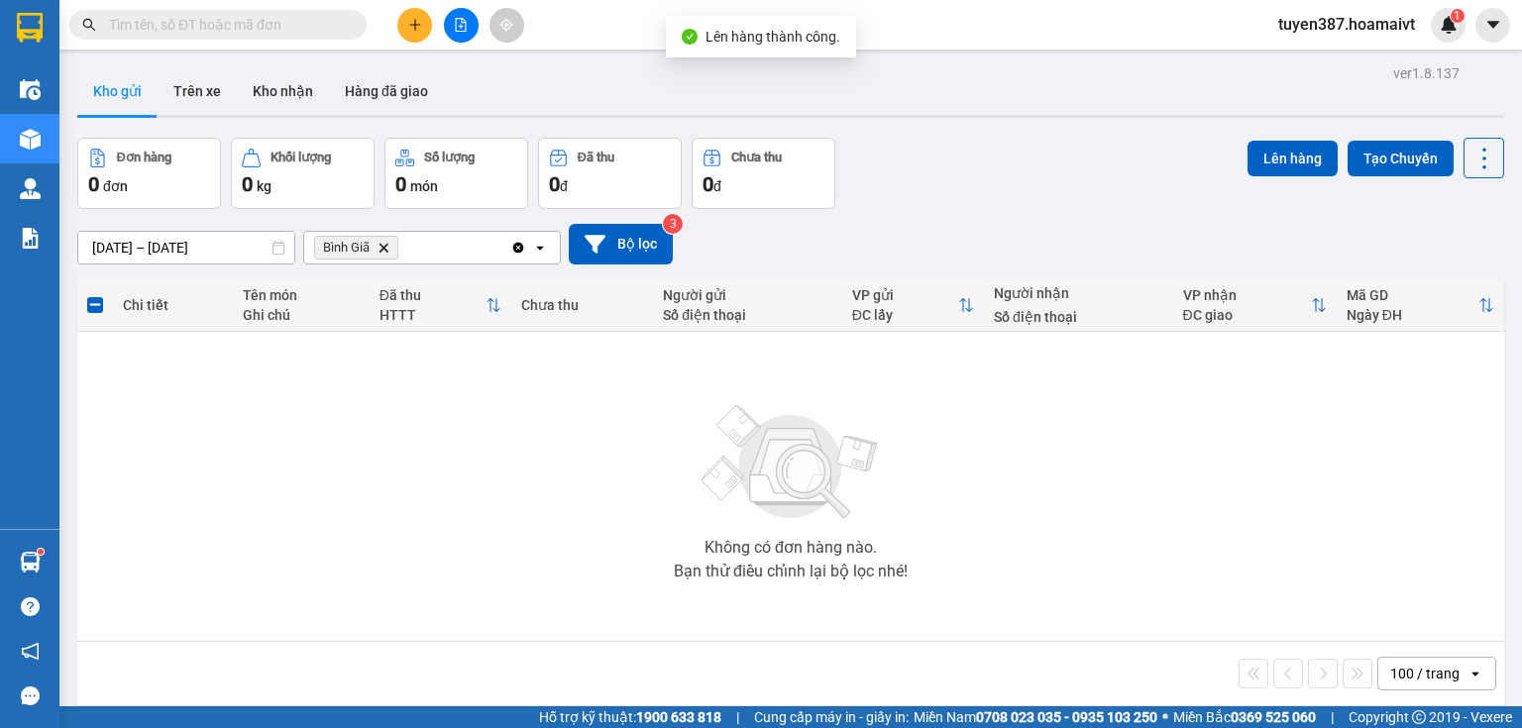
click at [381, 244] on icon "Delete" at bounding box center [383, 248] width 12 height 12
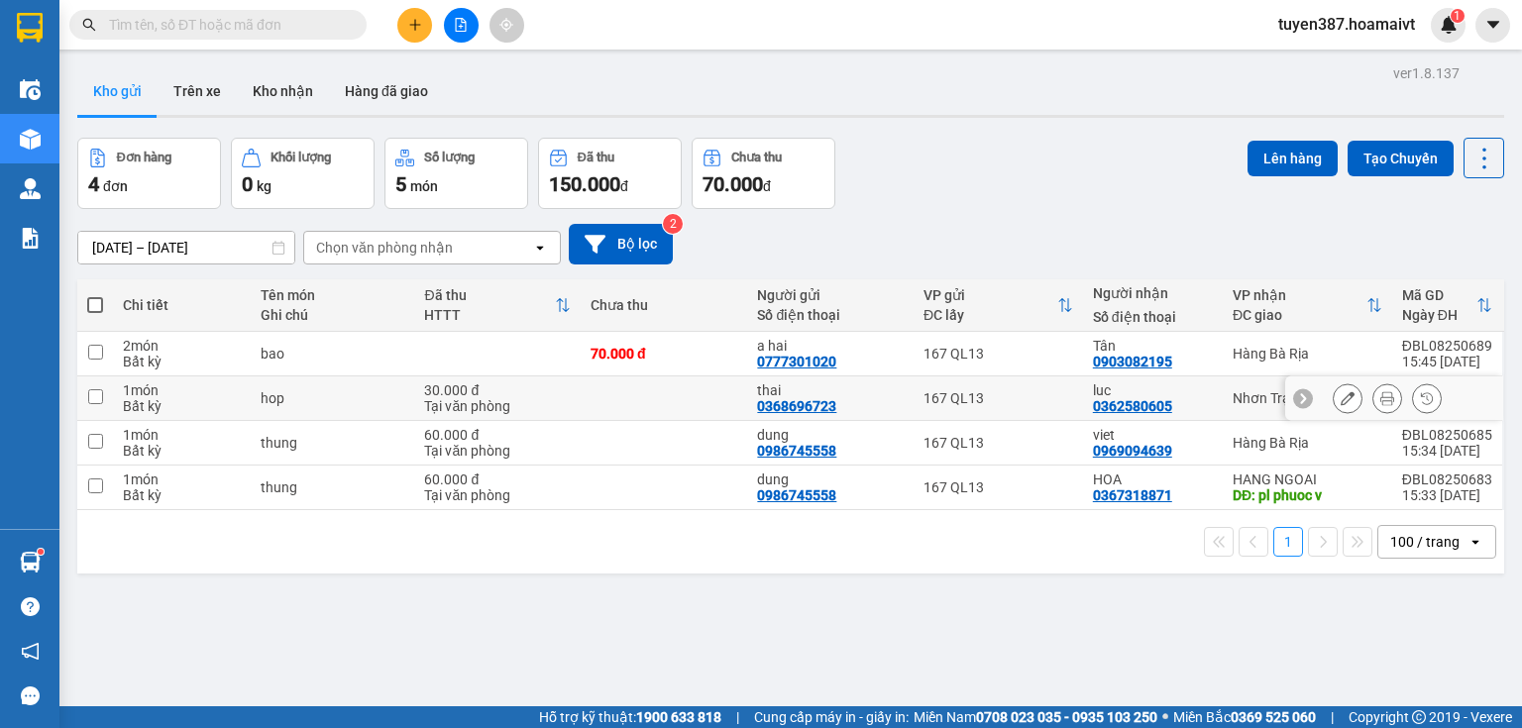
drag, startPoint x: 96, startPoint y: 395, endPoint x: 142, endPoint y: 395, distance: 45.6
click at [99, 395] on input "checkbox" at bounding box center [95, 396] width 15 height 15
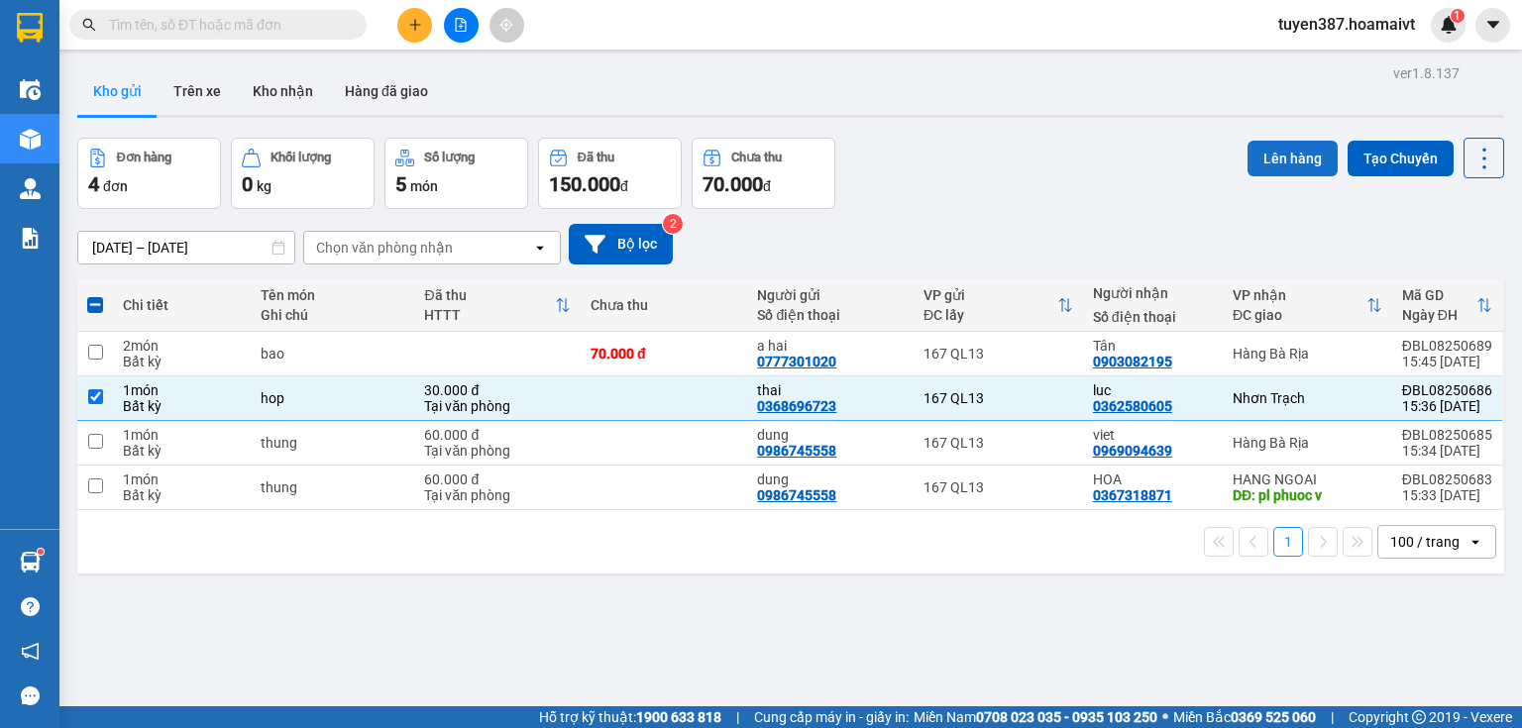
click at [1261, 154] on button "Lên hàng" at bounding box center [1292, 159] width 90 height 36
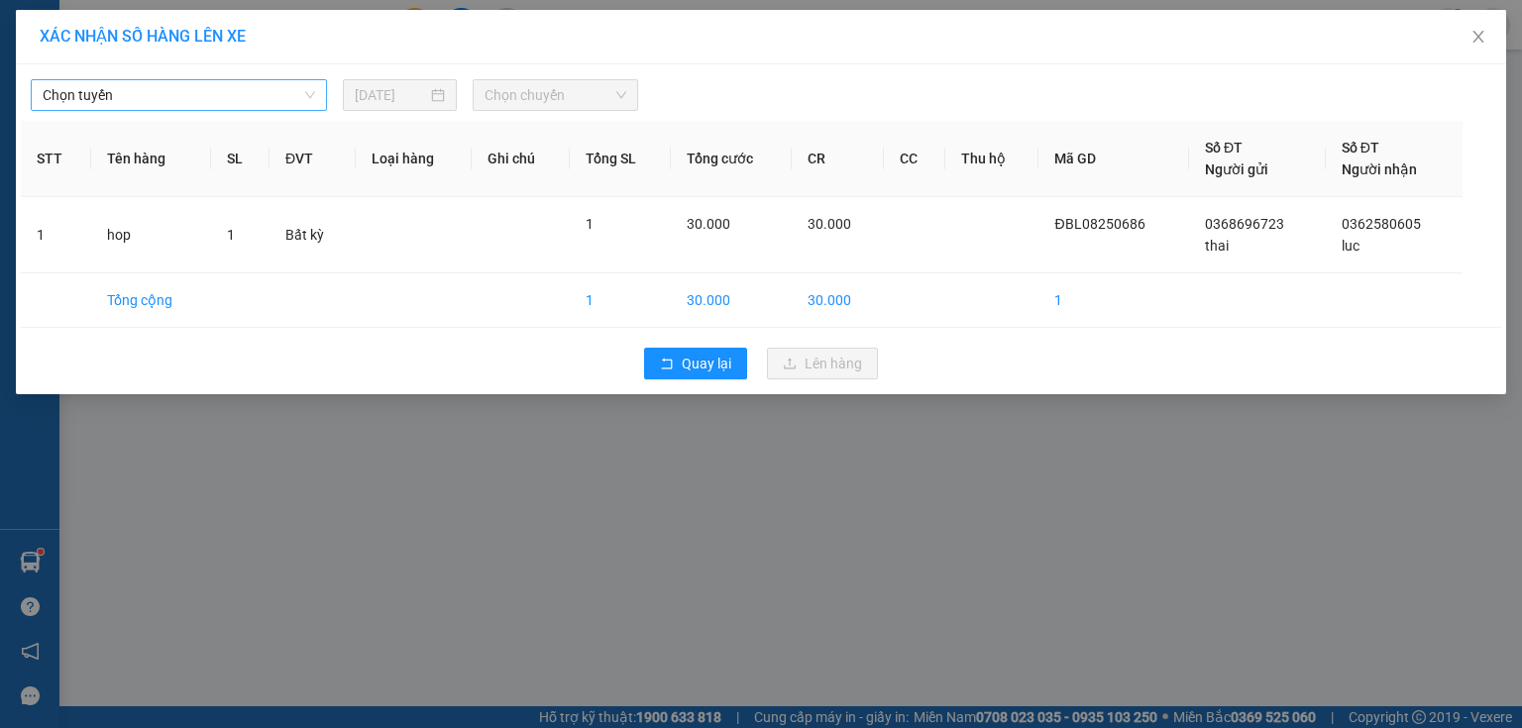
click at [226, 95] on span "Chọn tuyến" at bounding box center [179, 95] width 272 height 30
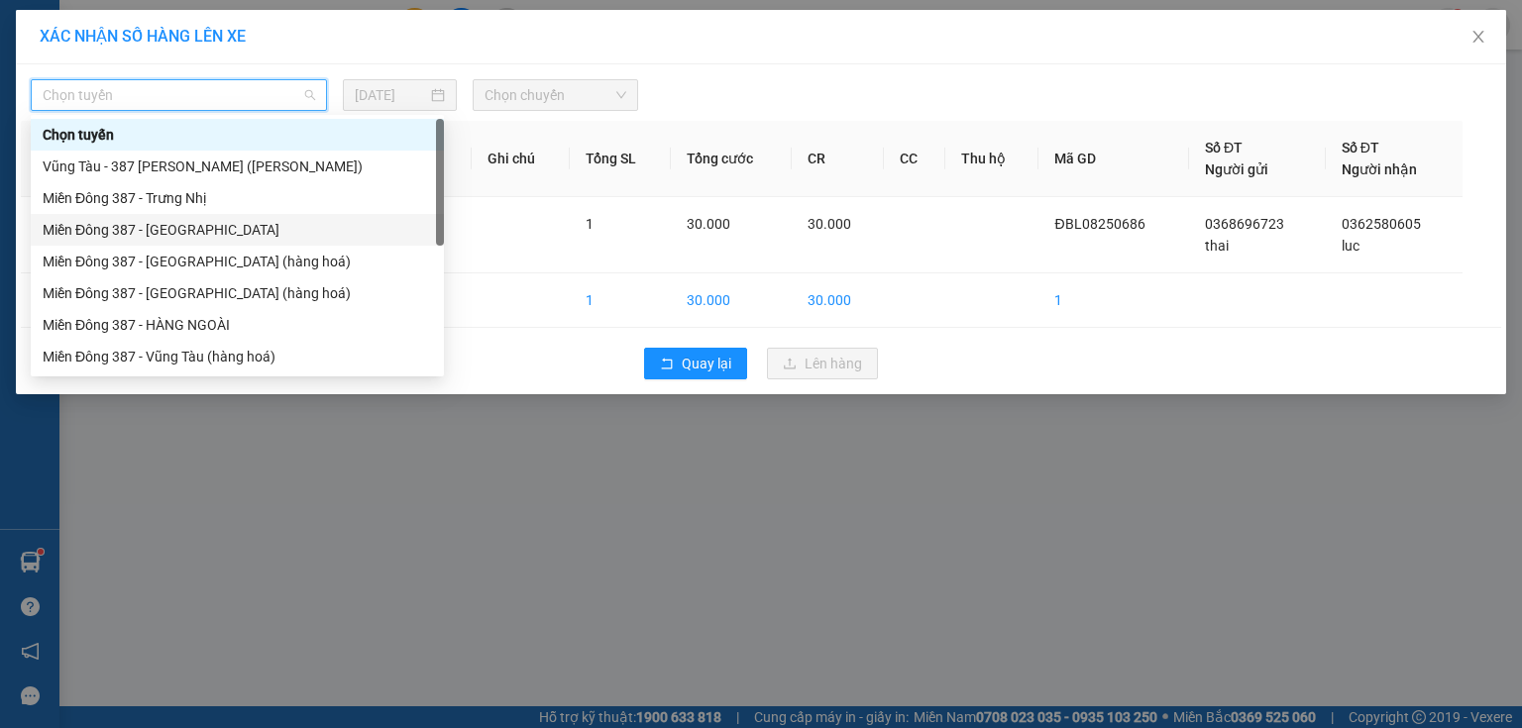
click at [163, 230] on div "Miền Đông 387 - [GEOGRAPHIC_DATA]" at bounding box center [237, 230] width 389 height 22
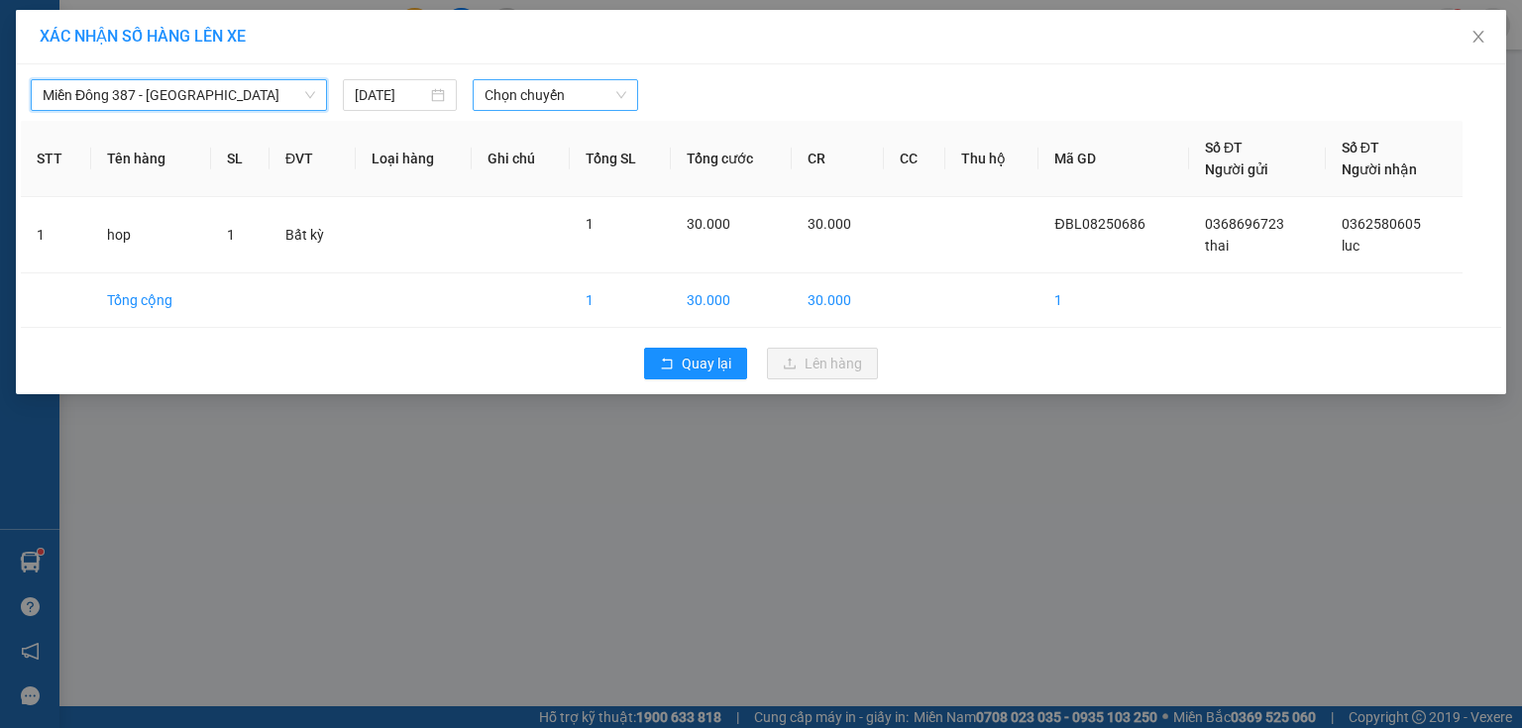
click at [586, 93] on span "Chọn chuyến" at bounding box center [555, 95] width 143 height 30
type input "16"
click at [634, 164] on div "Thêm chuyến " 16:00 "" at bounding box center [578, 168] width 211 height 34
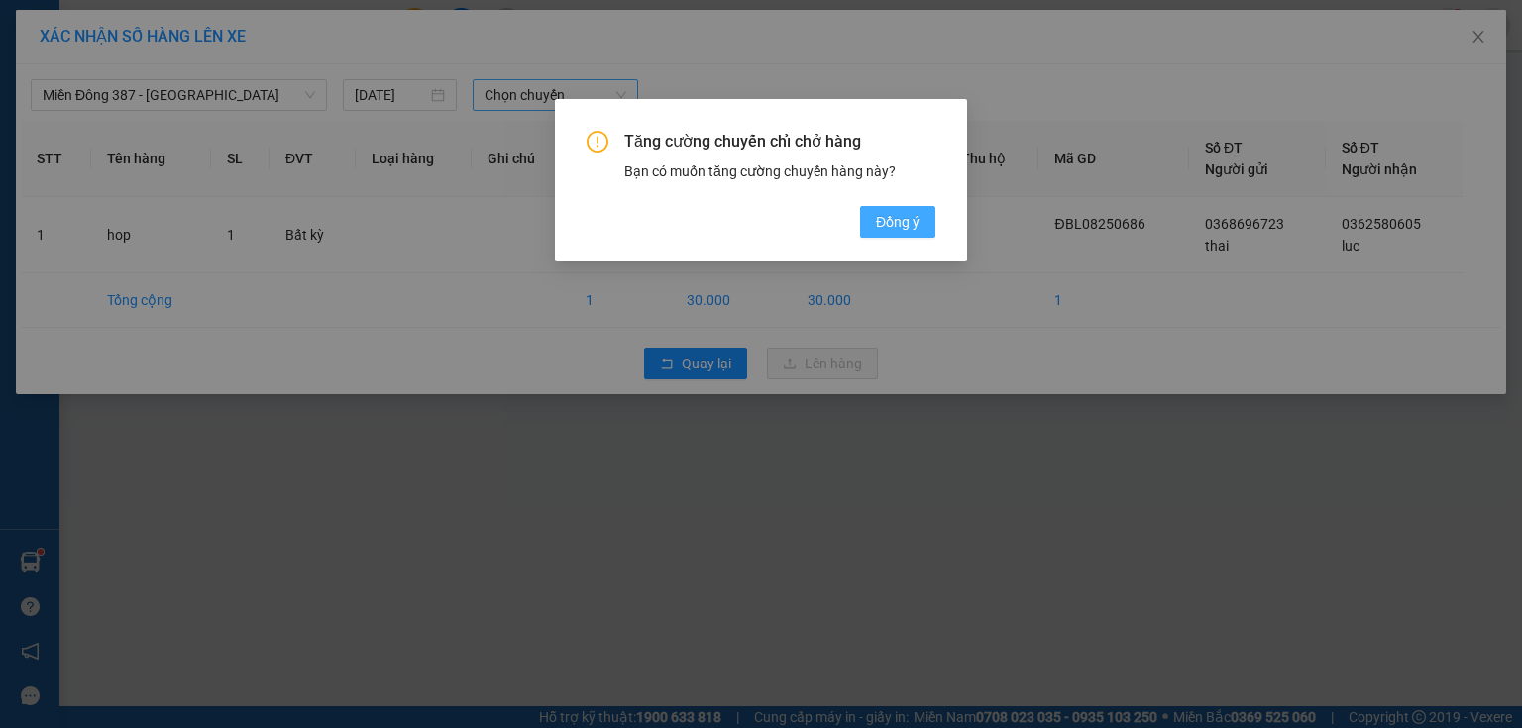
click at [908, 220] on span "Đồng ý" at bounding box center [898, 222] width 44 height 22
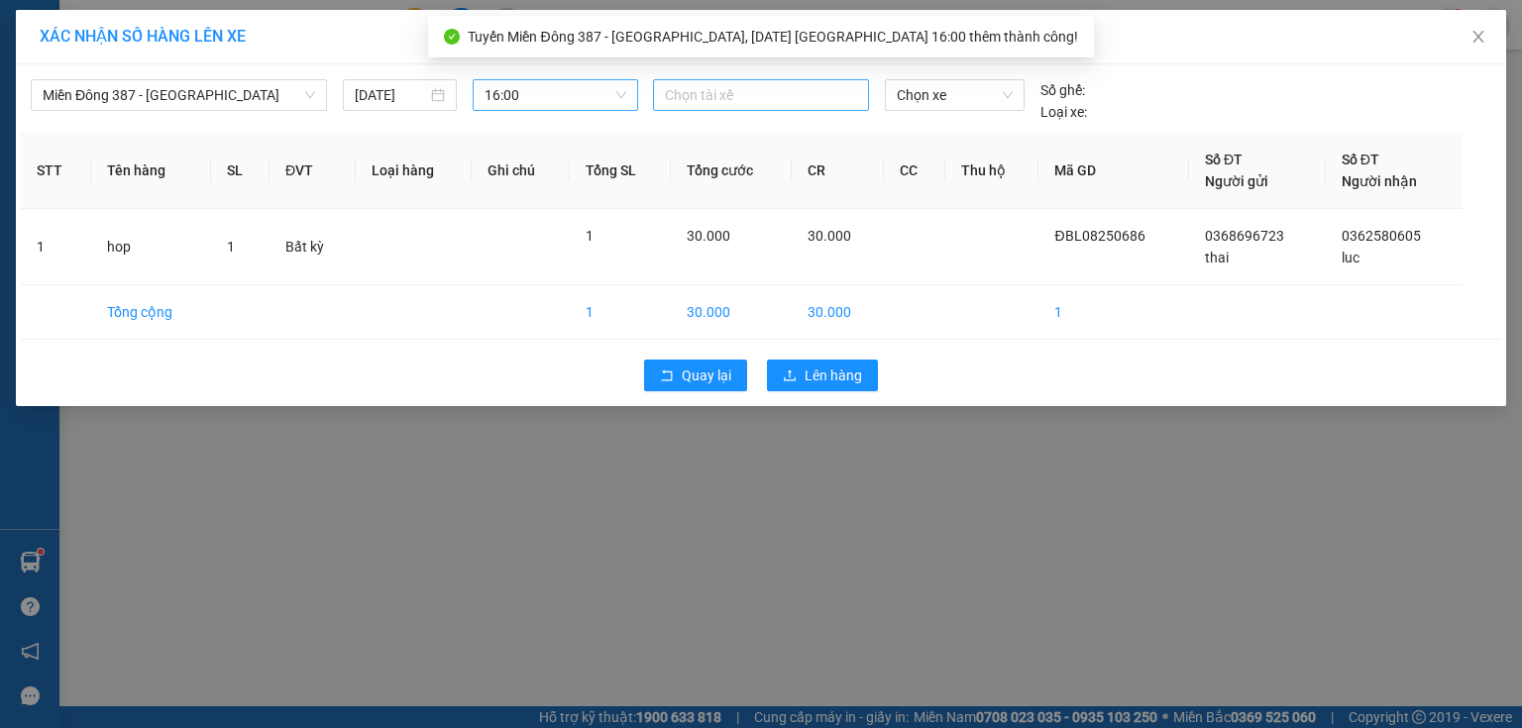
click at [779, 95] on div at bounding box center [761, 95] width 206 height 24
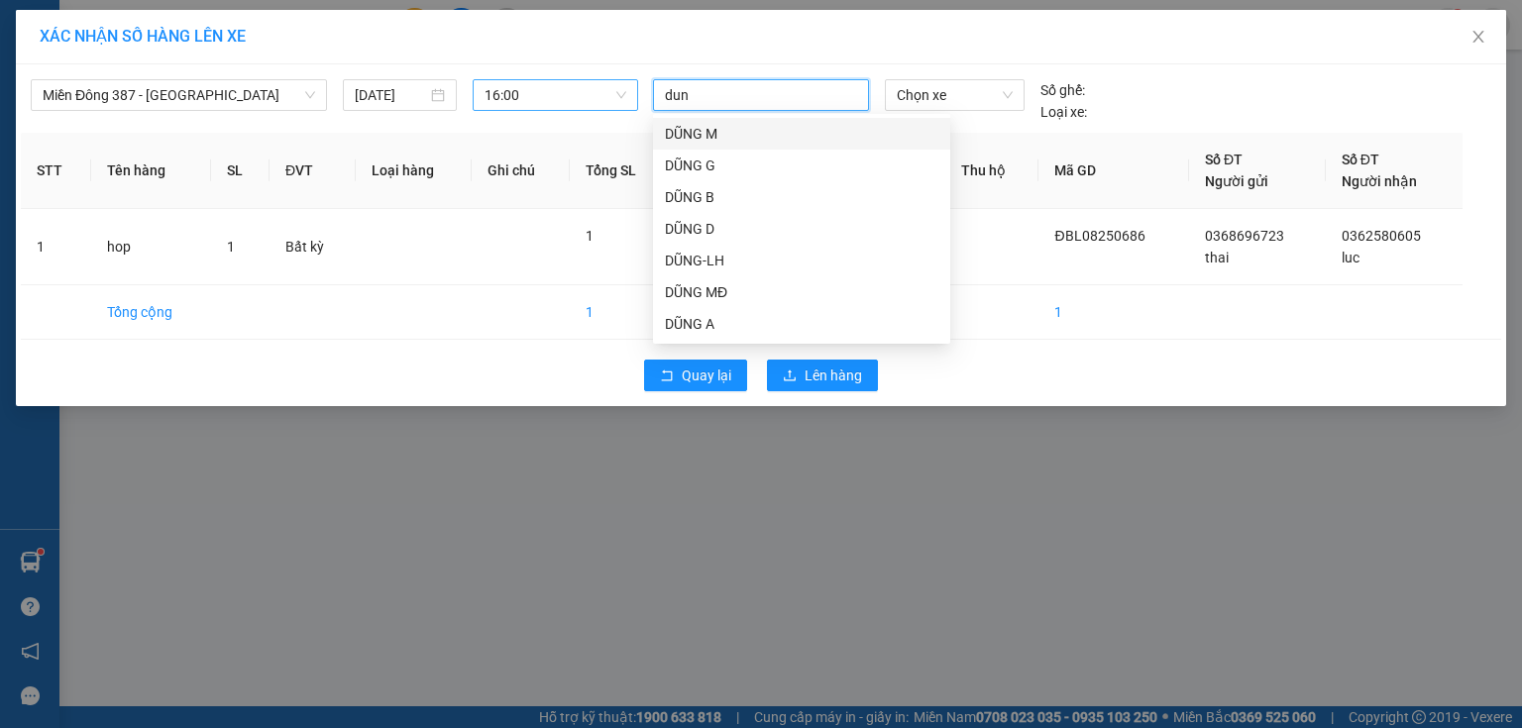
type input "dung"
click at [700, 283] on div "DŨNG MĐ" at bounding box center [801, 292] width 273 height 22
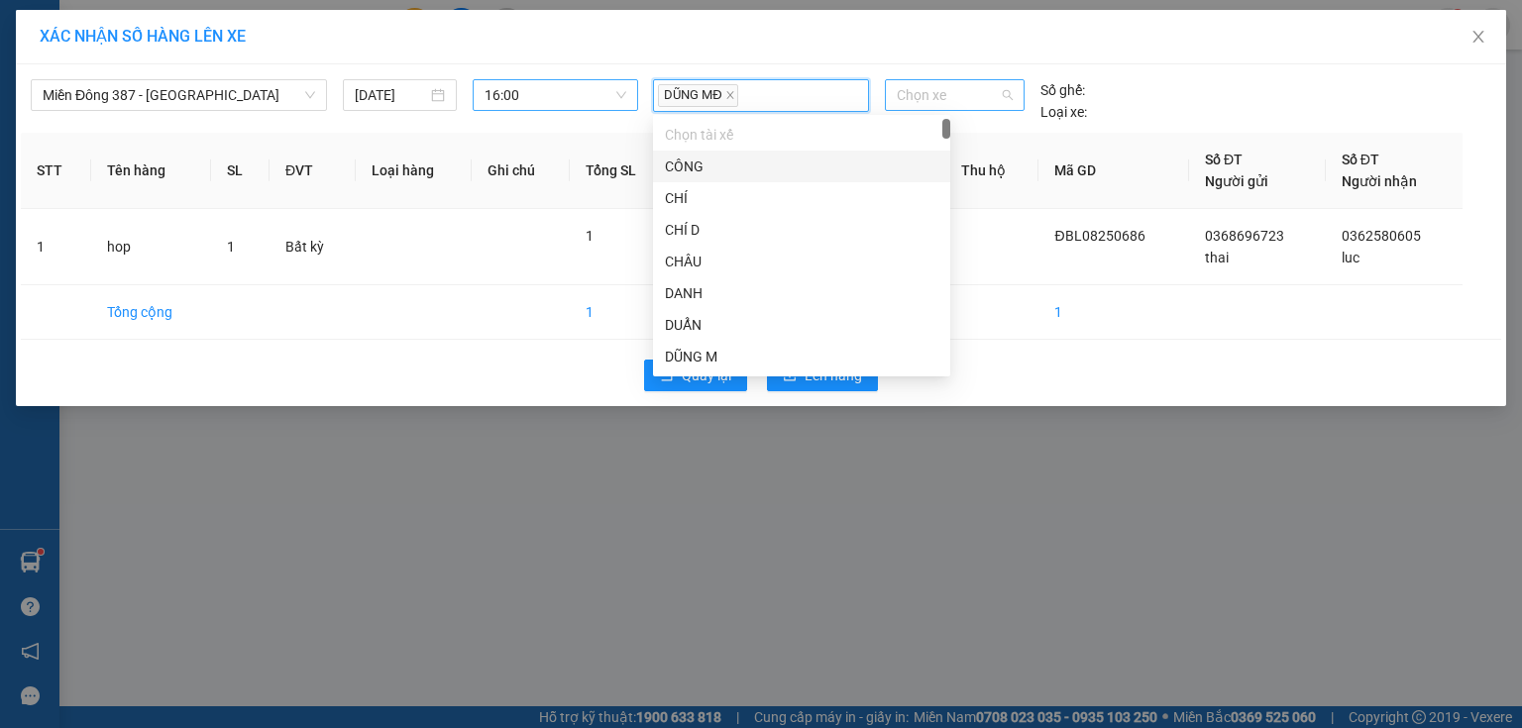
click at [971, 89] on span "Chọn xe" at bounding box center [954, 95] width 115 height 30
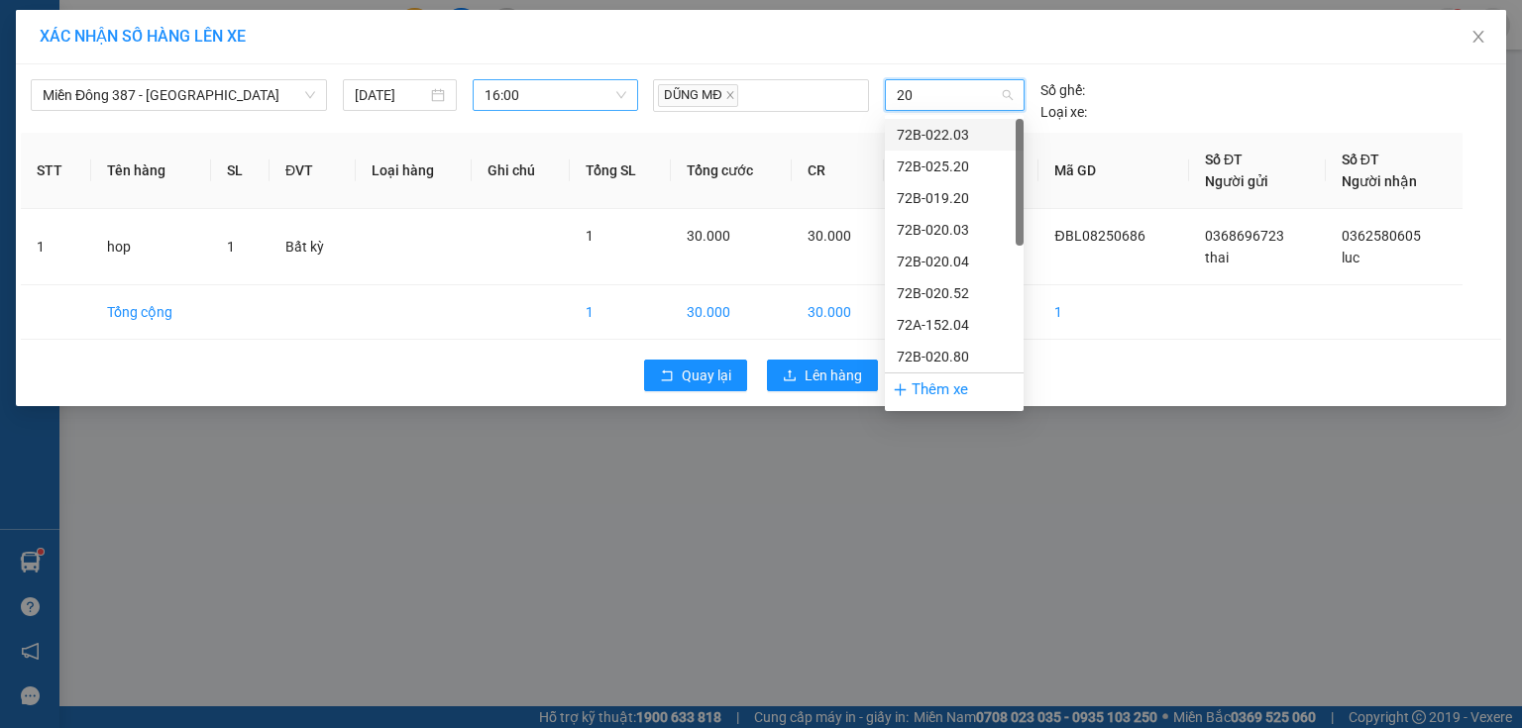
type input "203"
drag, startPoint x: 951, startPoint y: 130, endPoint x: 917, endPoint y: 199, distance: 77.1
click at [949, 135] on div "72B-022.03" at bounding box center [954, 135] width 115 height 22
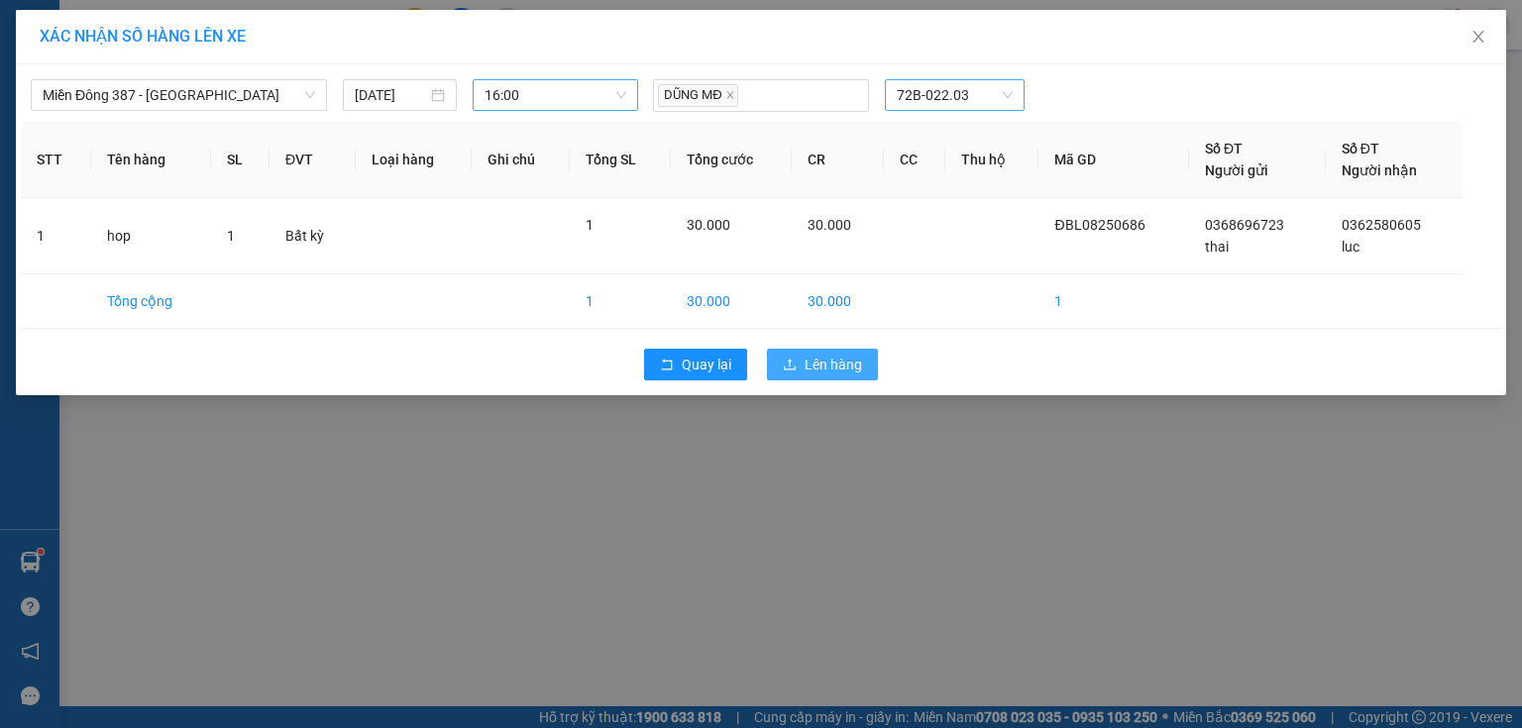
click at [825, 351] on button "Lên hàng" at bounding box center [822, 365] width 111 height 32
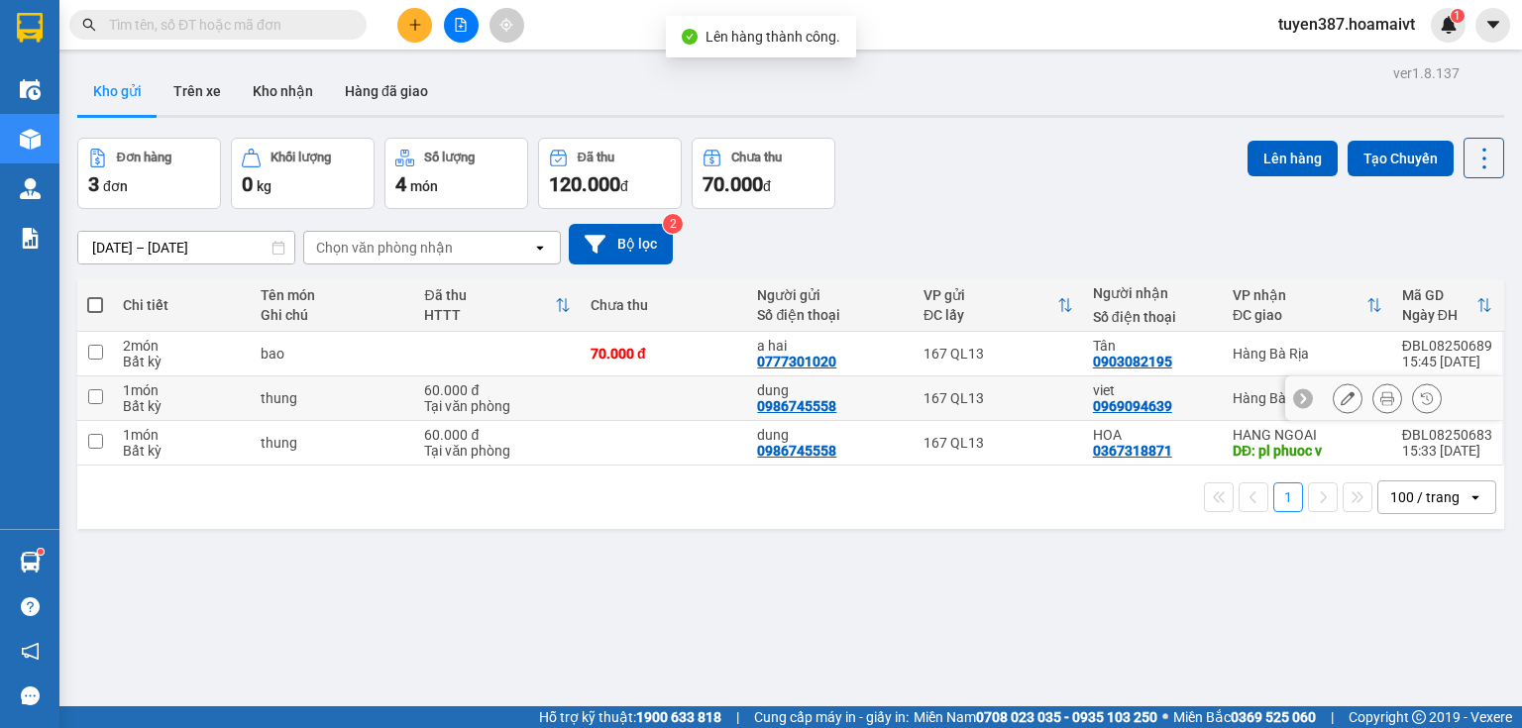
drag, startPoint x: 98, startPoint y: 392, endPoint x: 98, endPoint y: 371, distance: 21.8
click at [98, 391] on input "checkbox" at bounding box center [95, 396] width 15 height 15
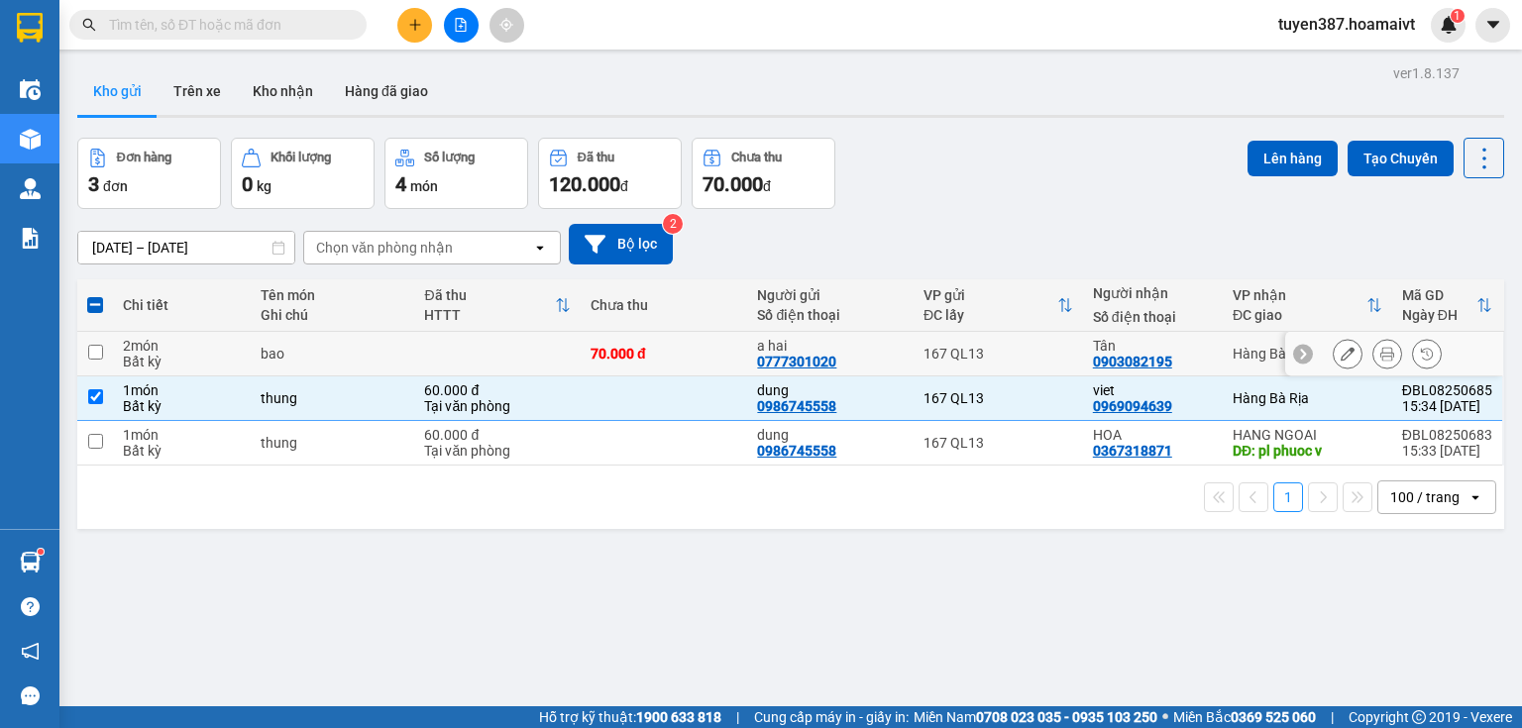
click at [95, 349] on input "checkbox" at bounding box center [95, 352] width 15 height 15
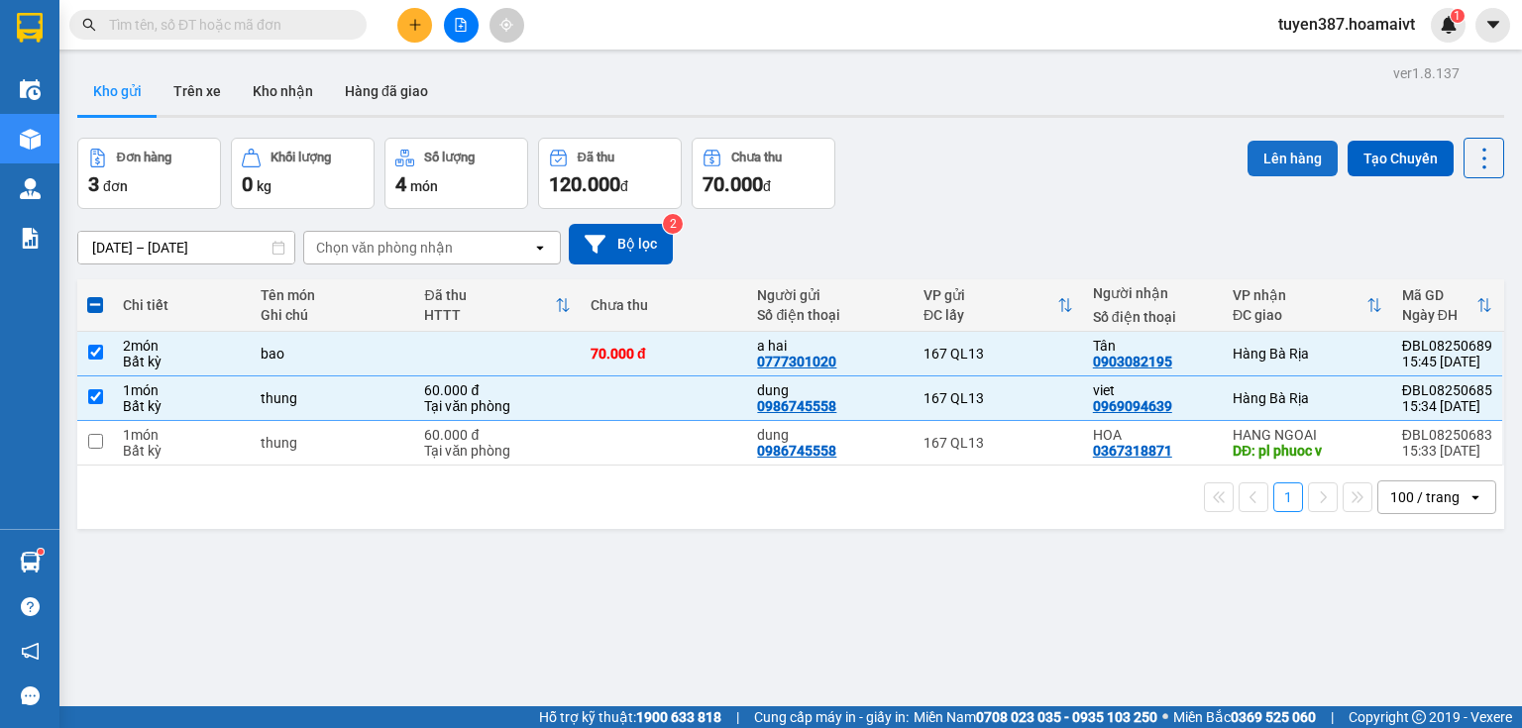
click at [1268, 156] on button "Lên hàng" at bounding box center [1292, 159] width 90 height 36
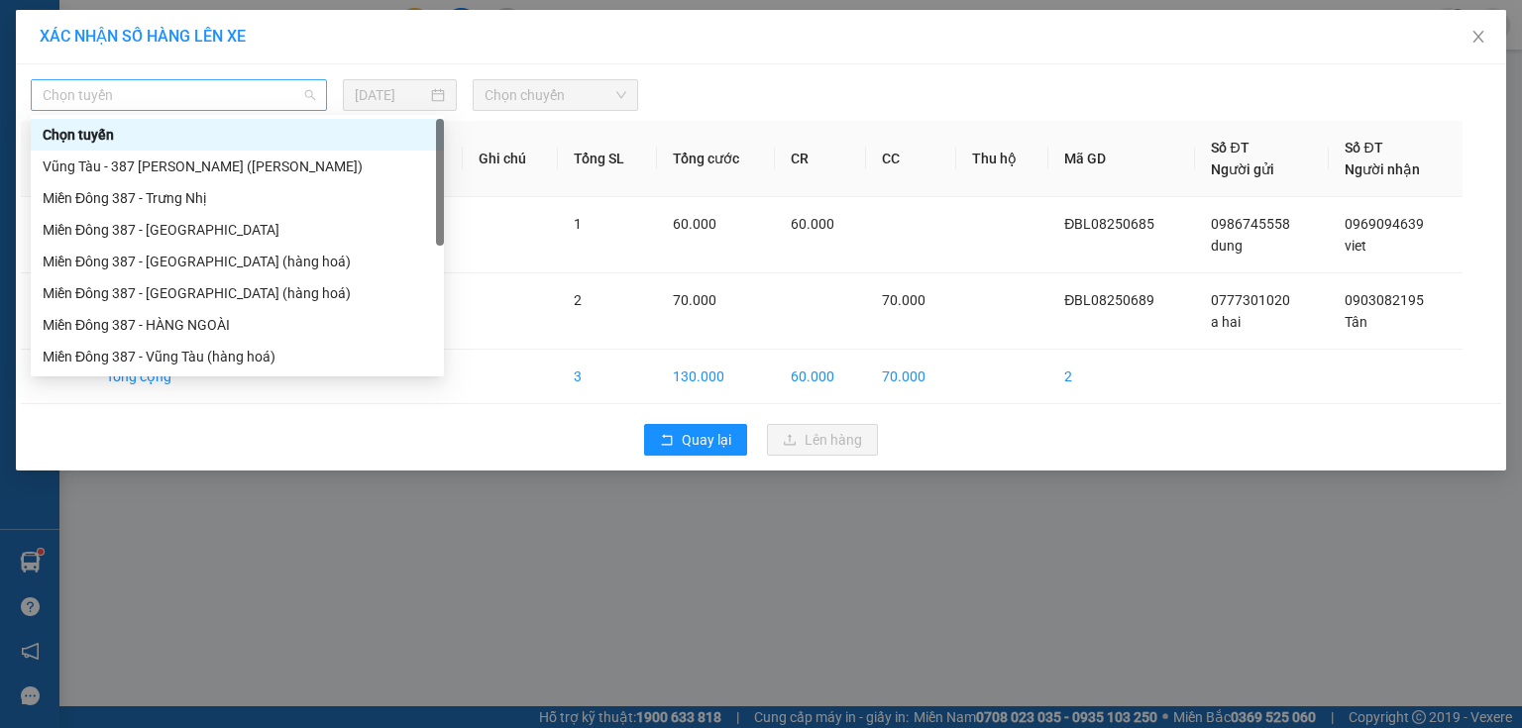
click at [179, 96] on span "Chọn tuyến" at bounding box center [179, 95] width 272 height 30
drag, startPoint x: 177, startPoint y: 285, endPoint x: 186, endPoint y: 280, distance: 10.2
click at [178, 285] on div "Miền Đông 387 - [GEOGRAPHIC_DATA] (hàng hoá)" at bounding box center [237, 293] width 389 height 22
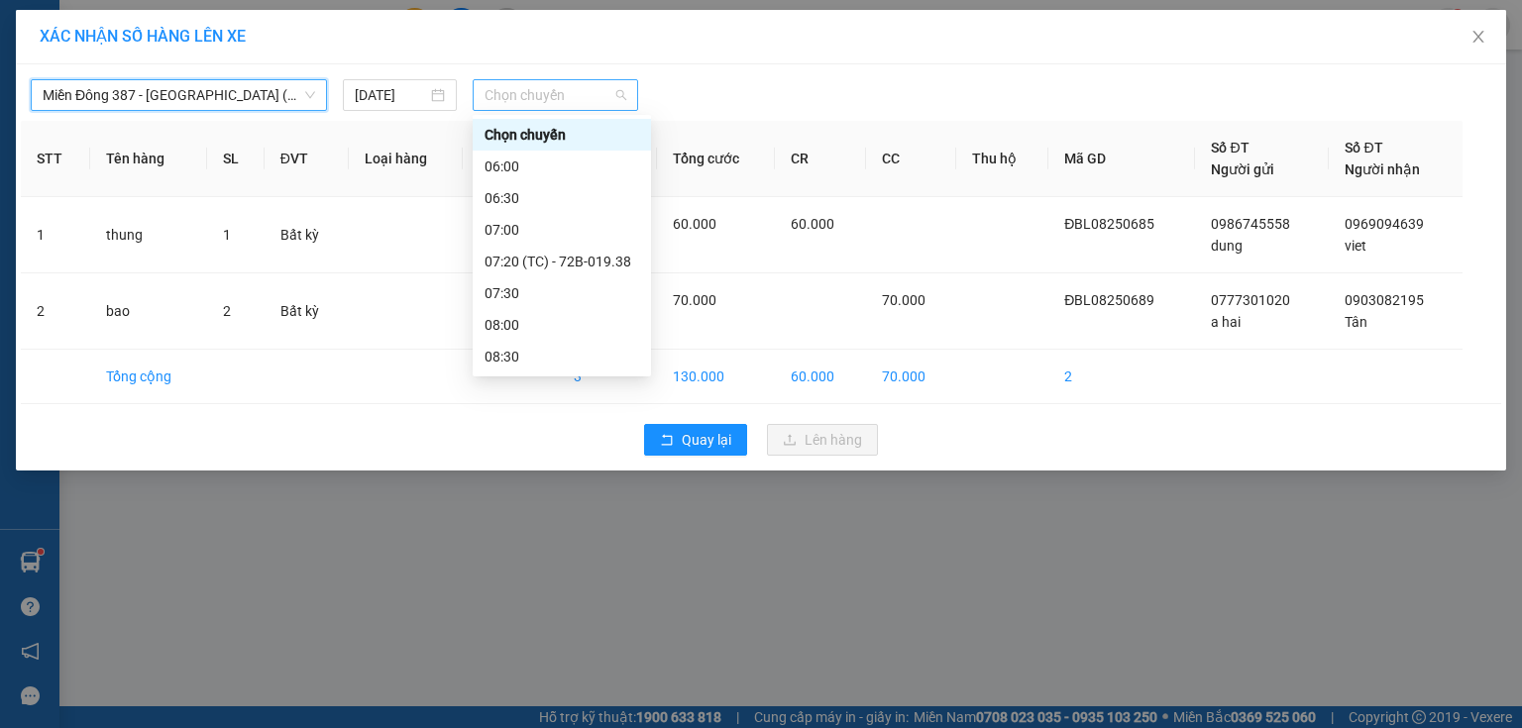
click at [592, 94] on span "Chọn chuyến" at bounding box center [555, 95] width 143 height 30
type input "16"
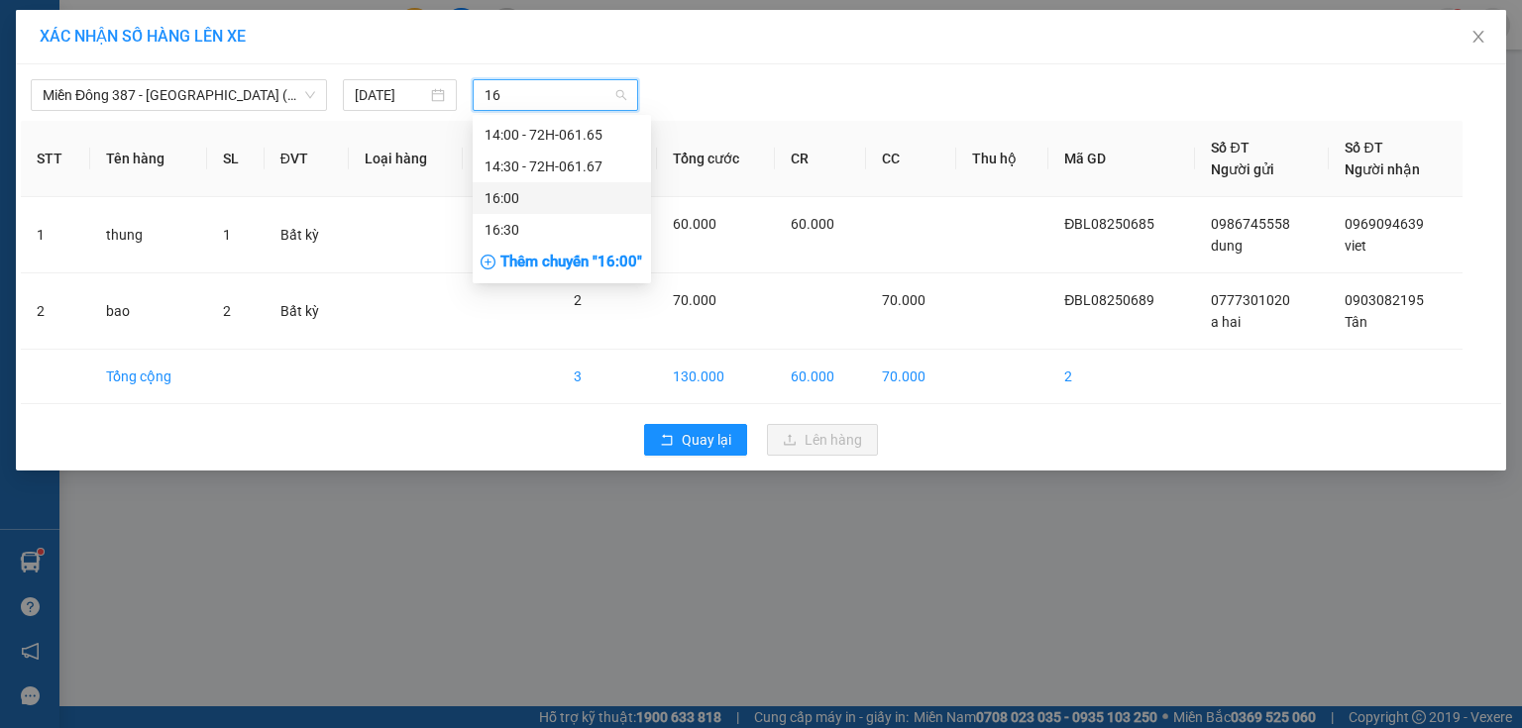
drag, startPoint x: 518, startPoint y: 191, endPoint x: 634, endPoint y: 141, distance: 126.5
click at [520, 190] on div "16:00" at bounding box center [561, 198] width 155 height 22
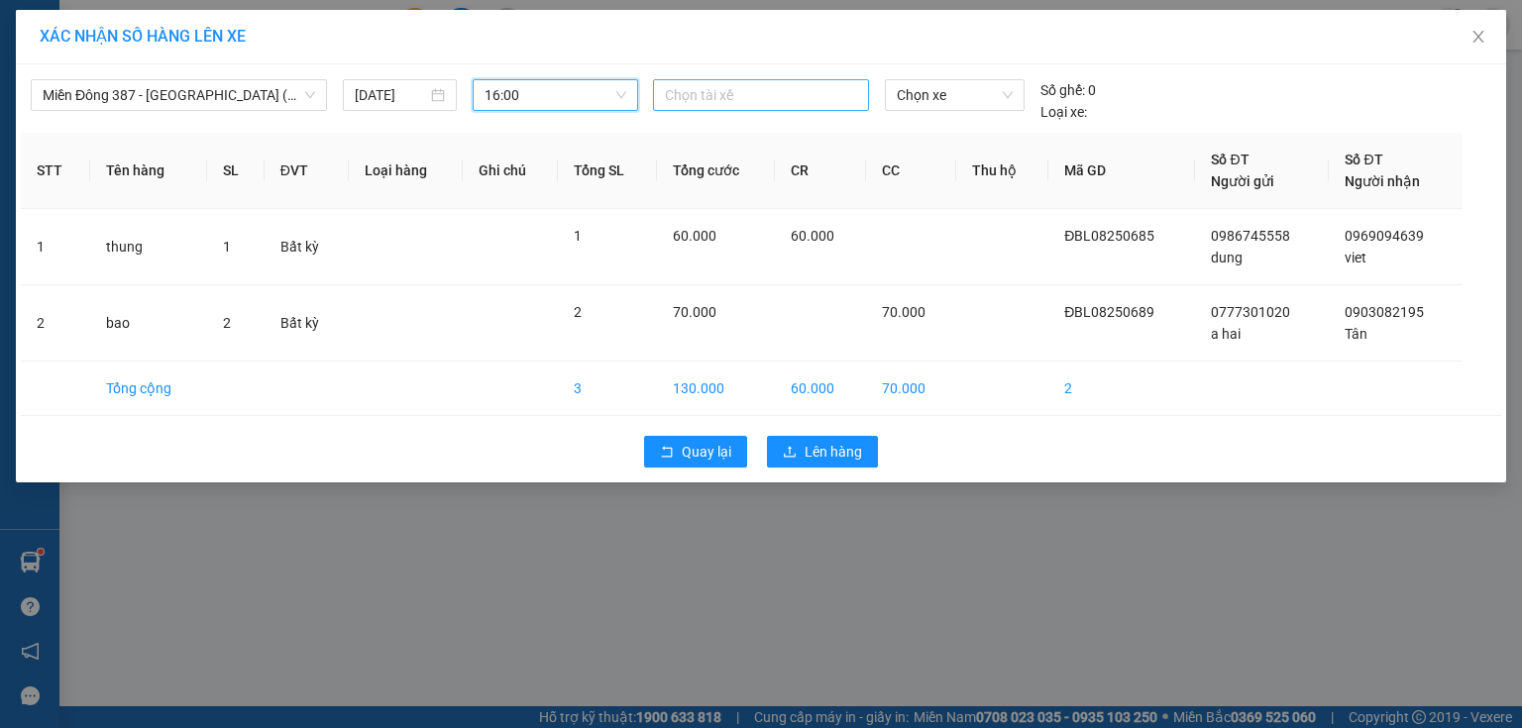
click at [743, 93] on div at bounding box center [761, 95] width 206 height 24
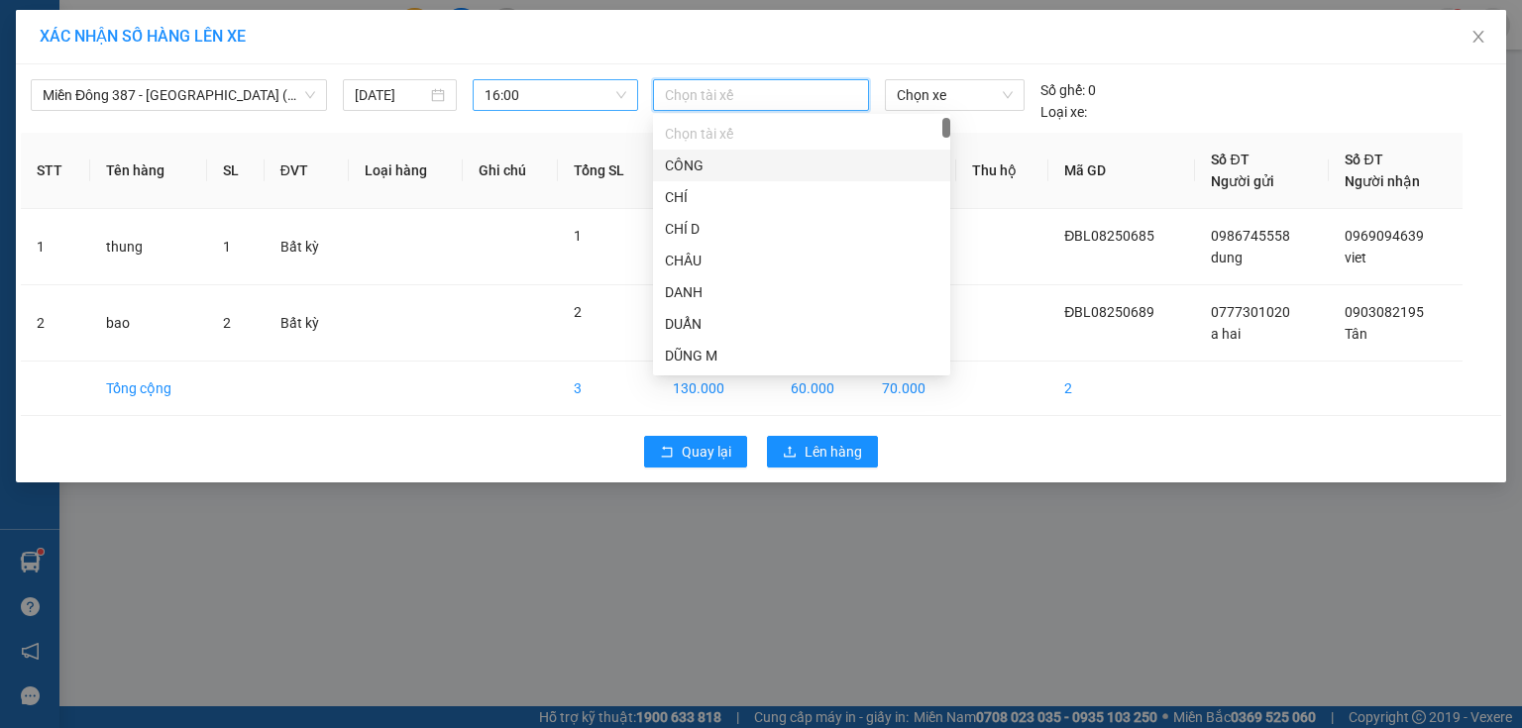
type input "c"
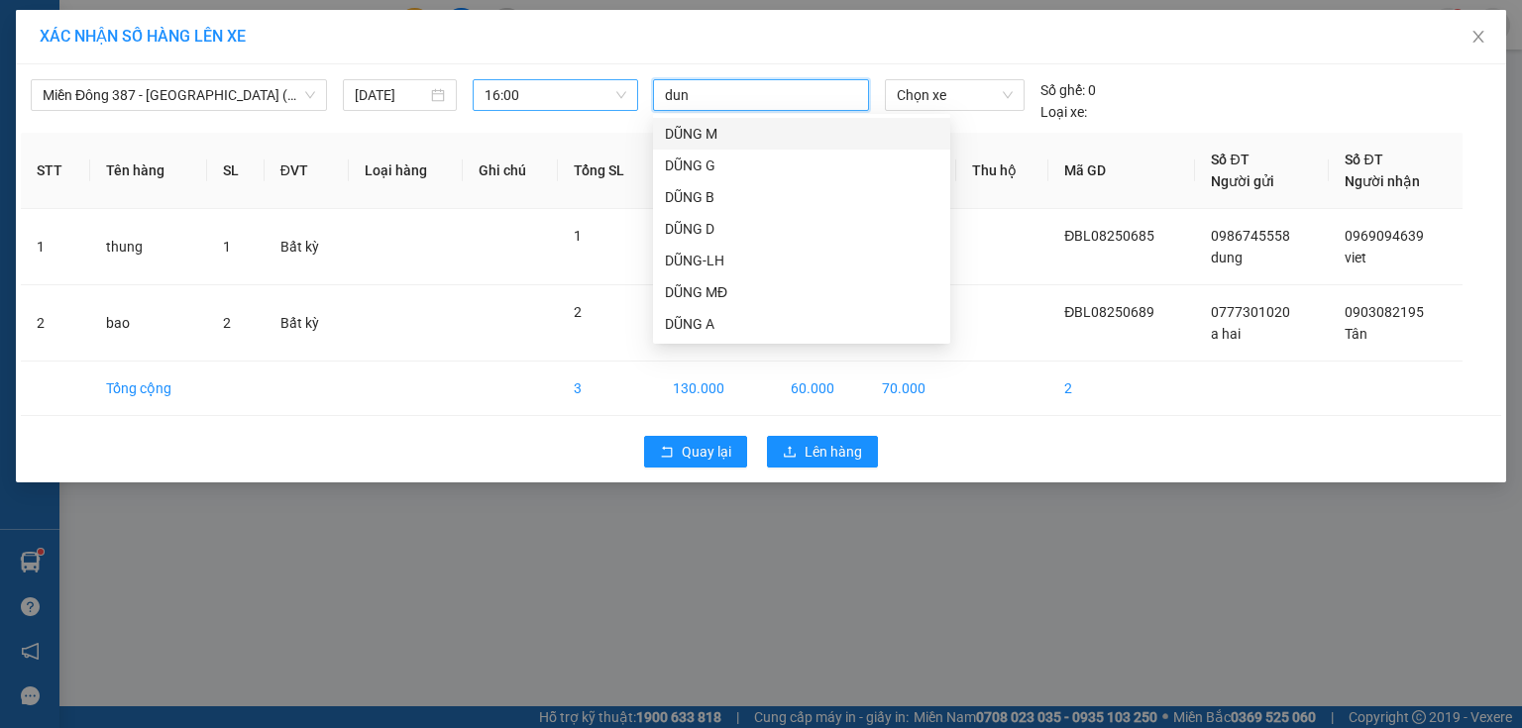
type input "dung"
click at [697, 290] on div "DŨNG MĐ" at bounding box center [801, 292] width 273 height 22
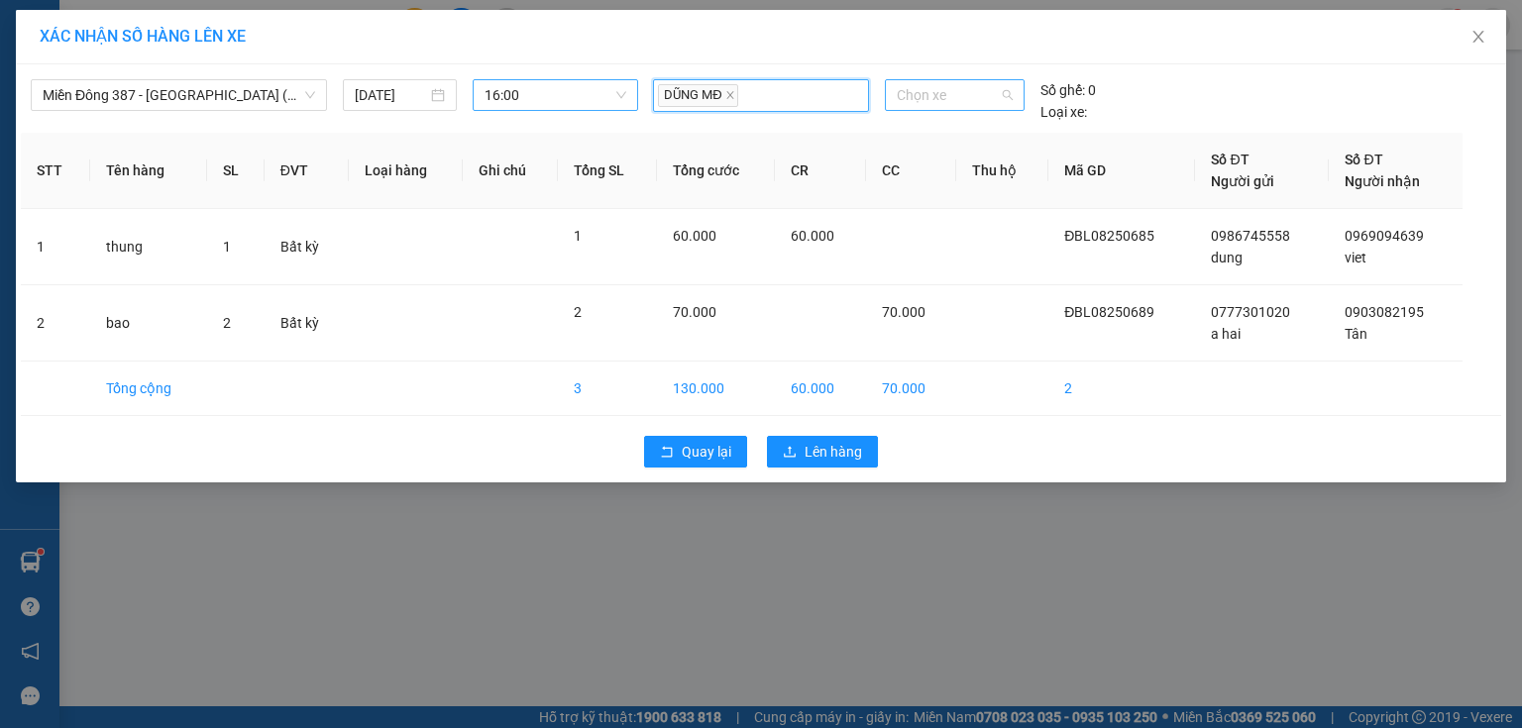
click at [974, 97] on span "Chọn xe" at bounding box center [954, 95] width 115 height 30
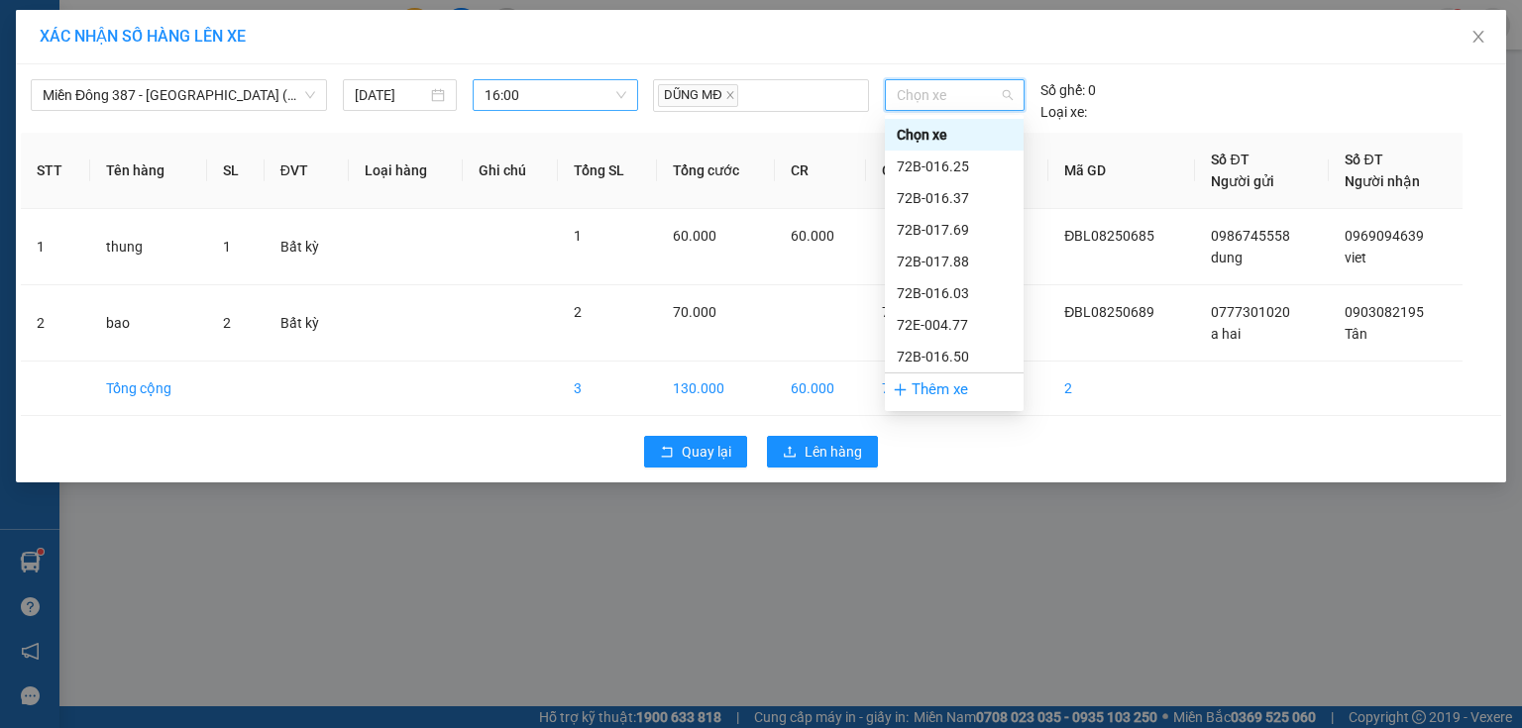
type input "1"
drag, startPoint x: 929, startPoint y: 127, endPoint x: 924, endPoint y: 139, distance: 12.9
click at [929, 128] on div "72B-022.03" at bounding box center [954, 135] width 115 height 22
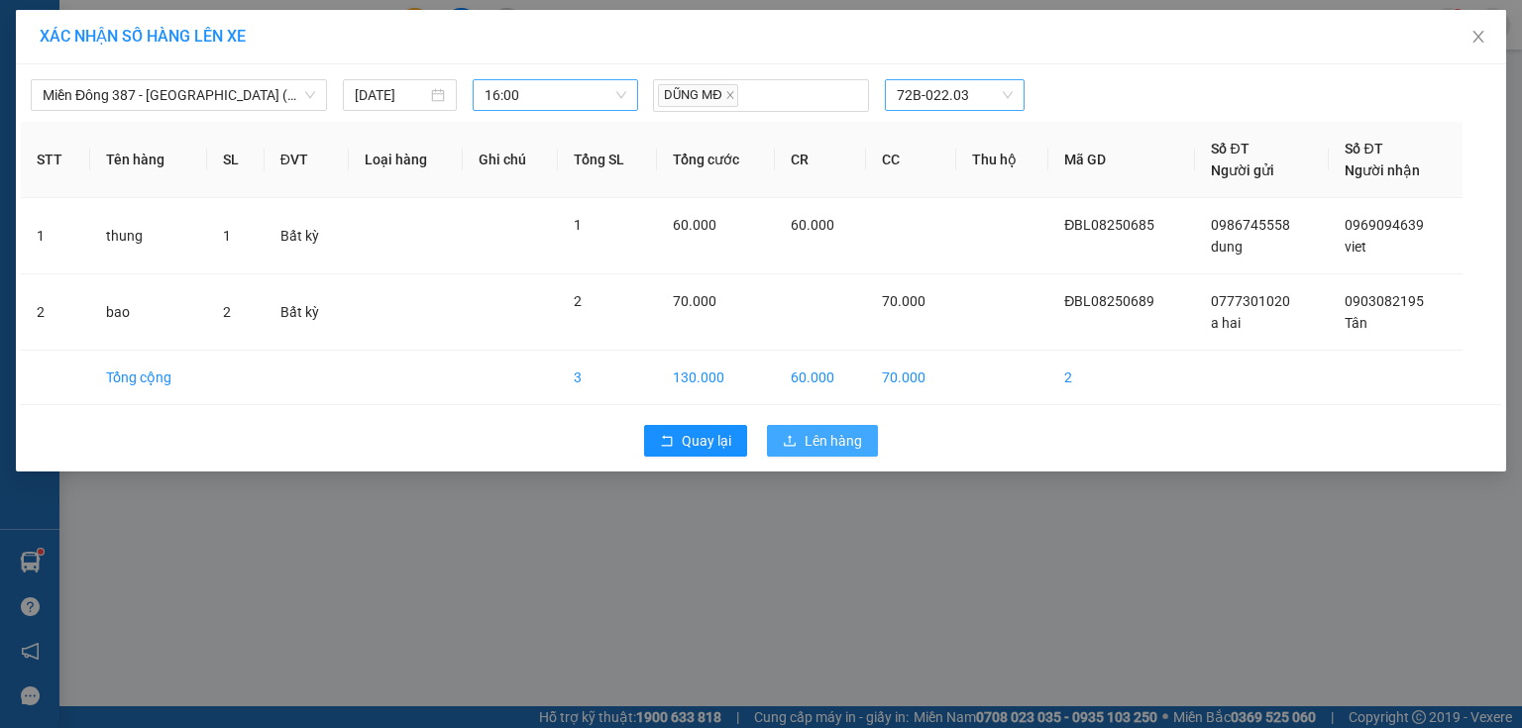
click at [824, 436] on span "Lên hàng" at bounding box center [833, 441] width 57 height 22
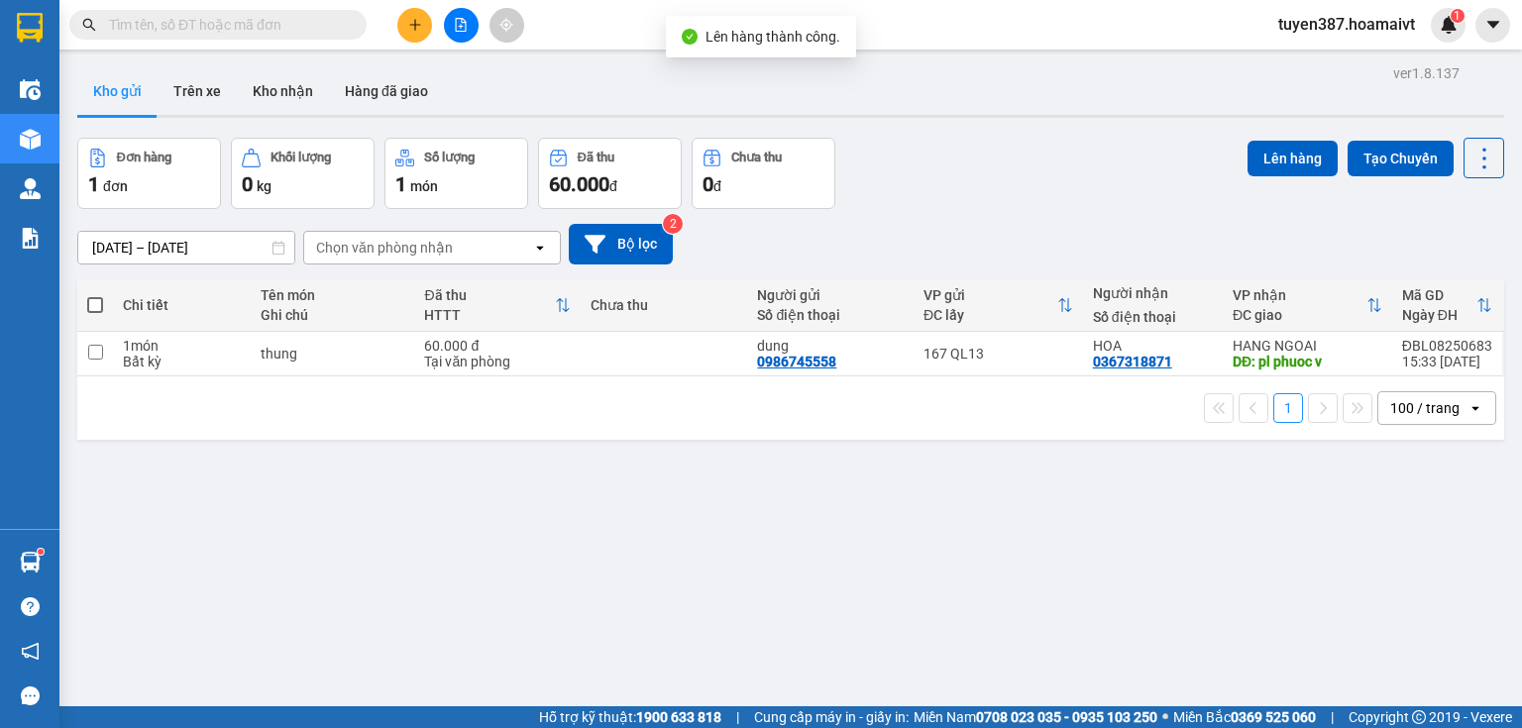
click at [93, 303] on span at bounding box center [95, 305] width 16 height 16
click at [95, 295] on input "checkbox" at bounding box center [95, 295] width 0 height 0
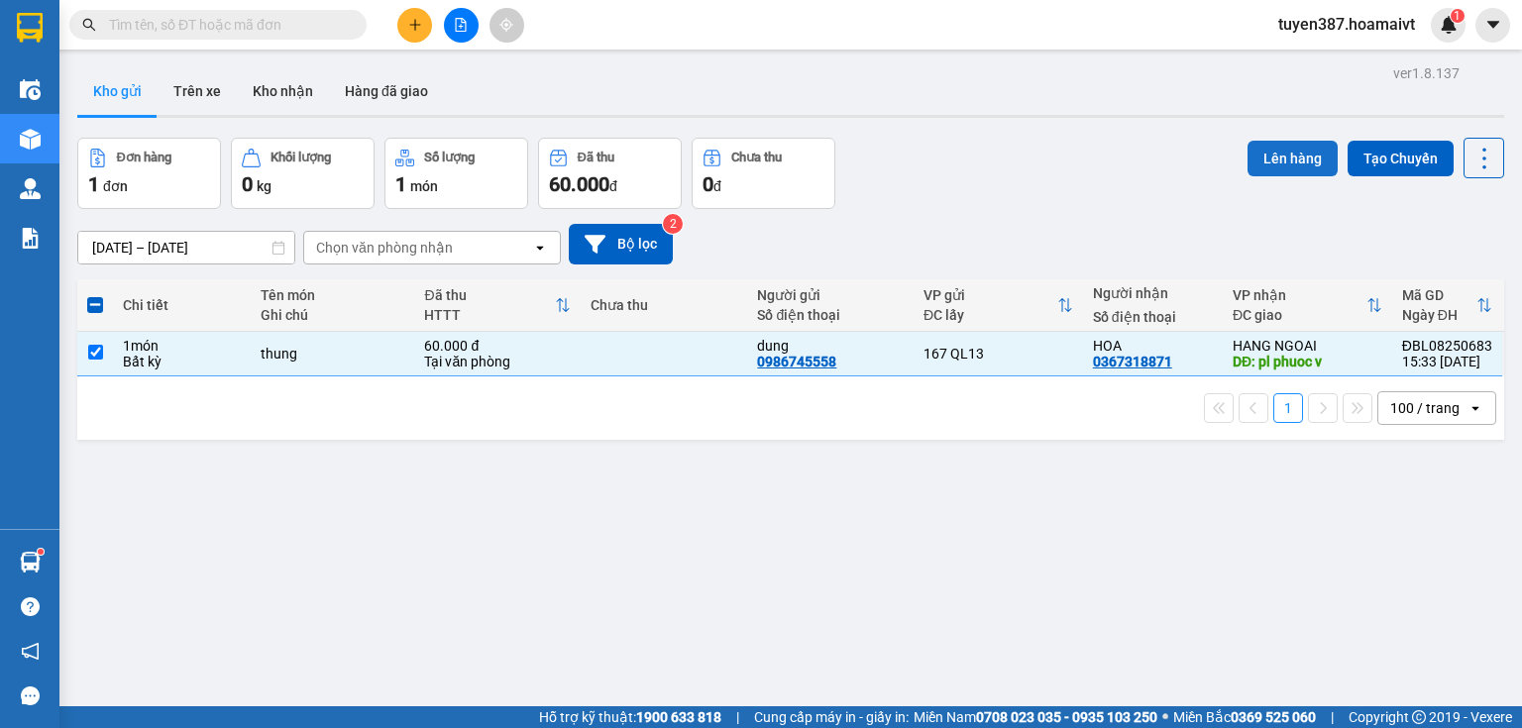
click at [1280, 152] on button "Lên hàng" at bounding box center [1292, 159] width 90 height 36
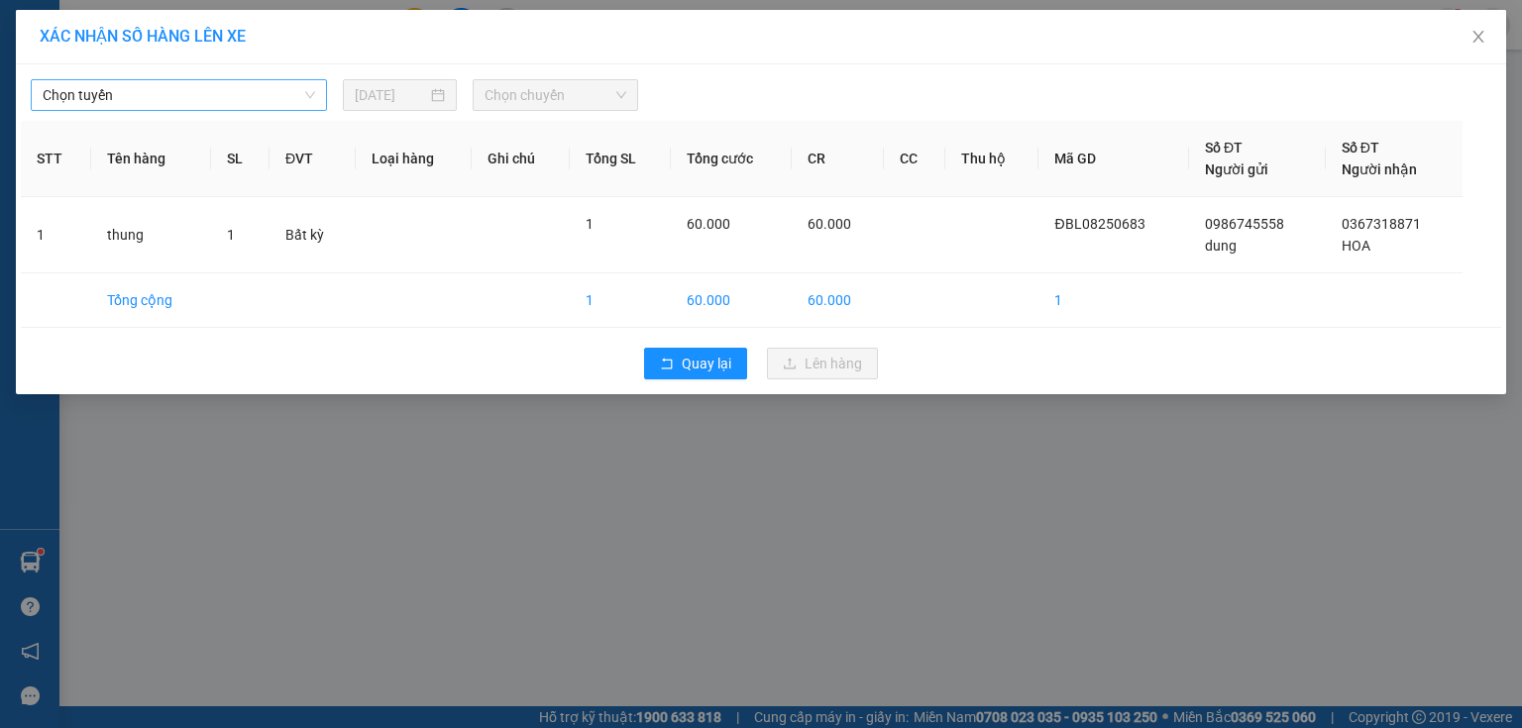
click at [170, 98] on span "Chọn tuyến" at bounding box center [179, 95] width 272 height 30
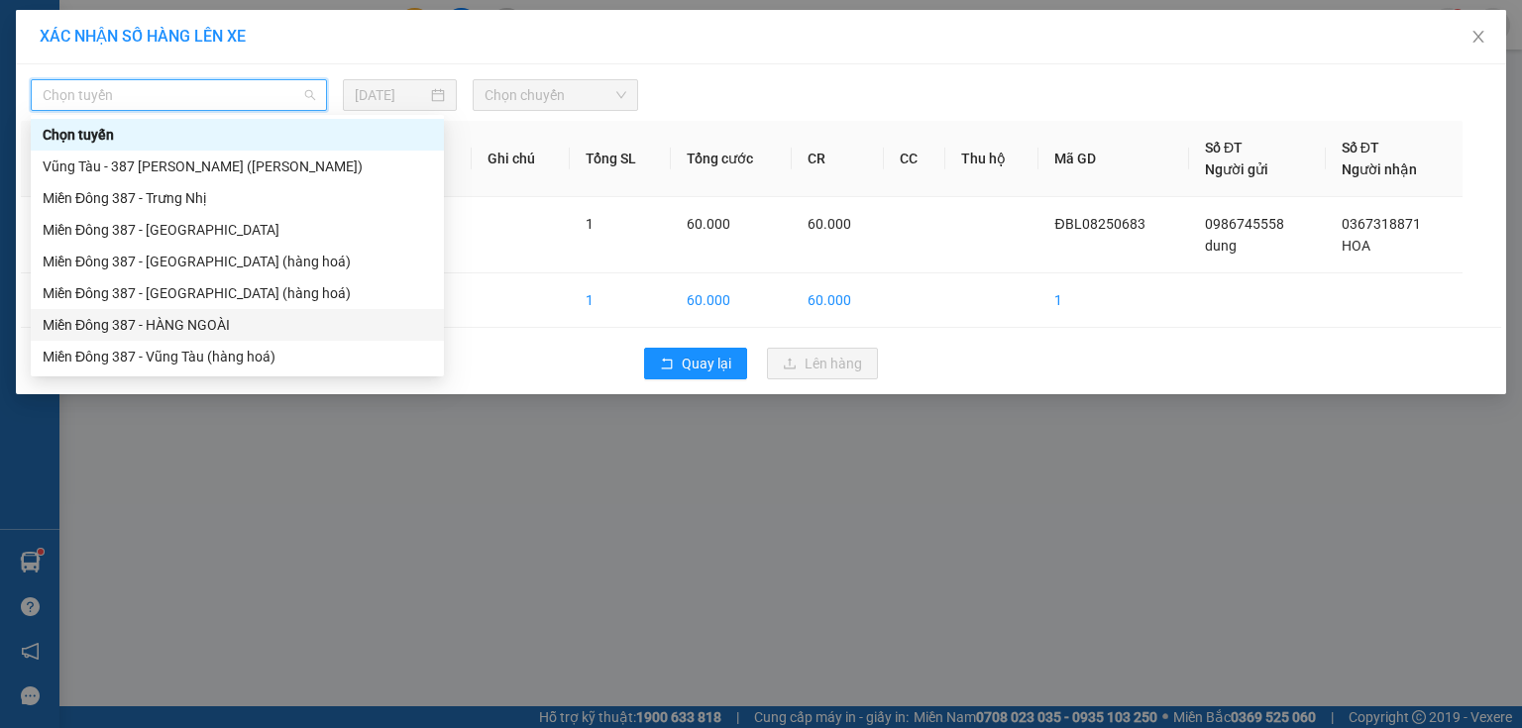
drag, startPoint x: 171, startPoint y: 315, endPoint x: 200, endPoint y: 301, distance: 31.9
click at [171, 314] on div "Miền Đông 387 - HÀNG NGOÀI" at bounding box center [237, 325] width 389 height 22
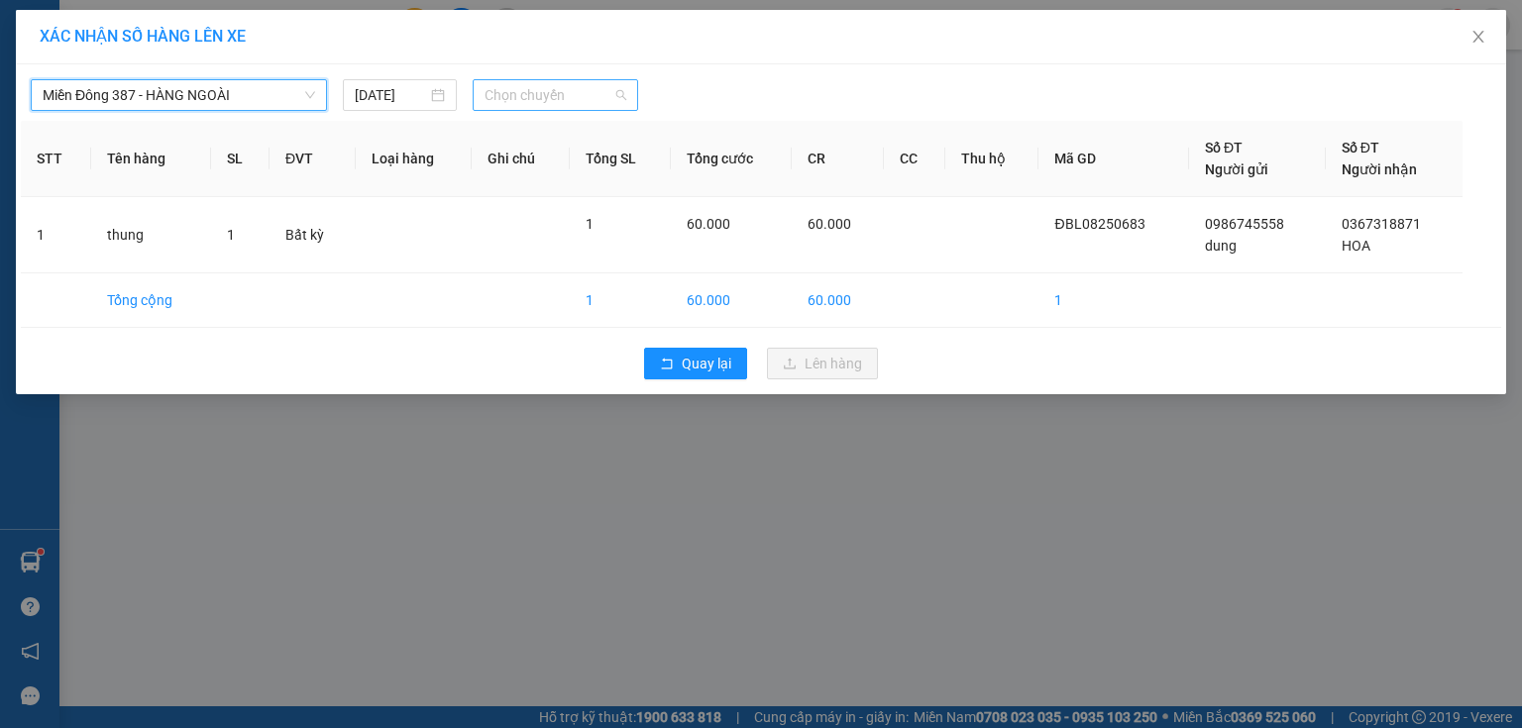
click at [585, 95] on span "Chọn chuyến" at bounding box center [555, 95] width 143 height 30
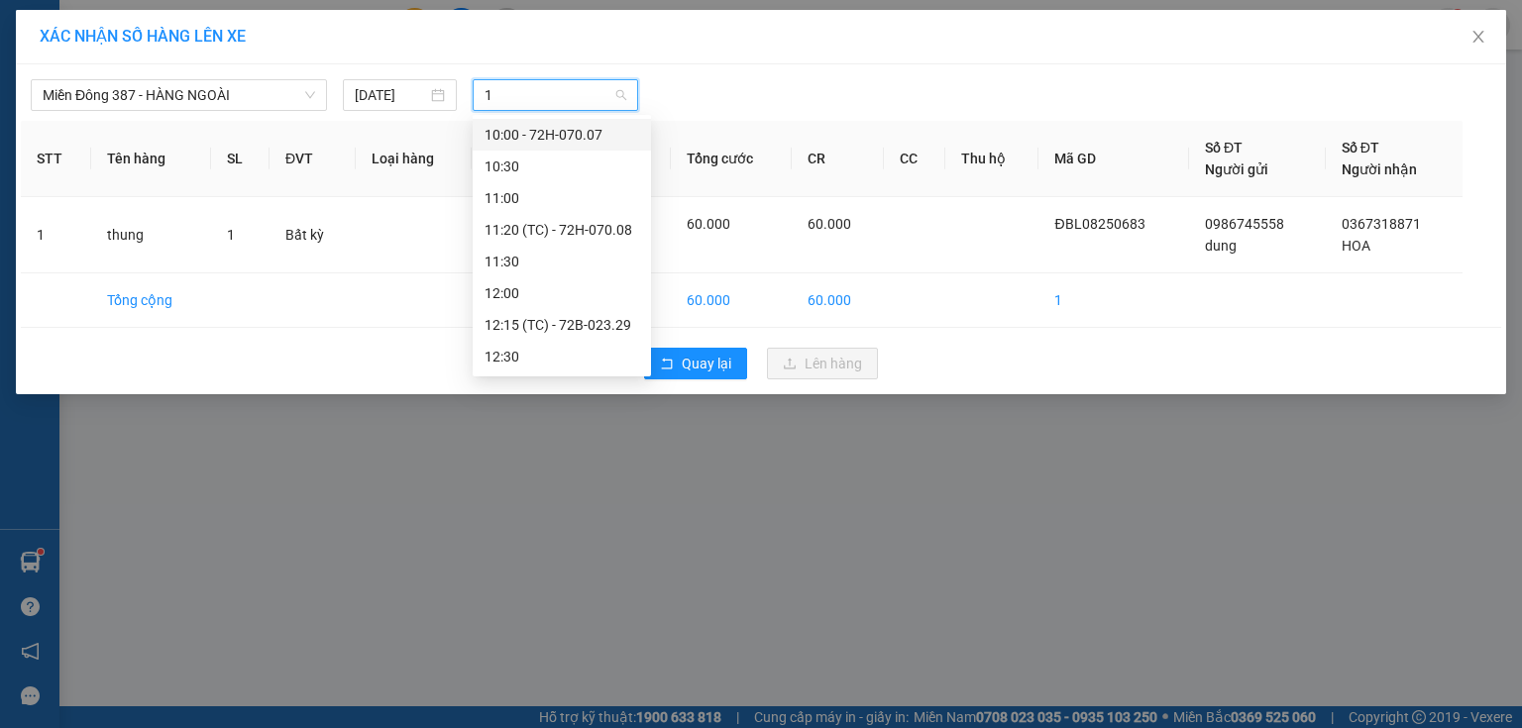
type input "16"
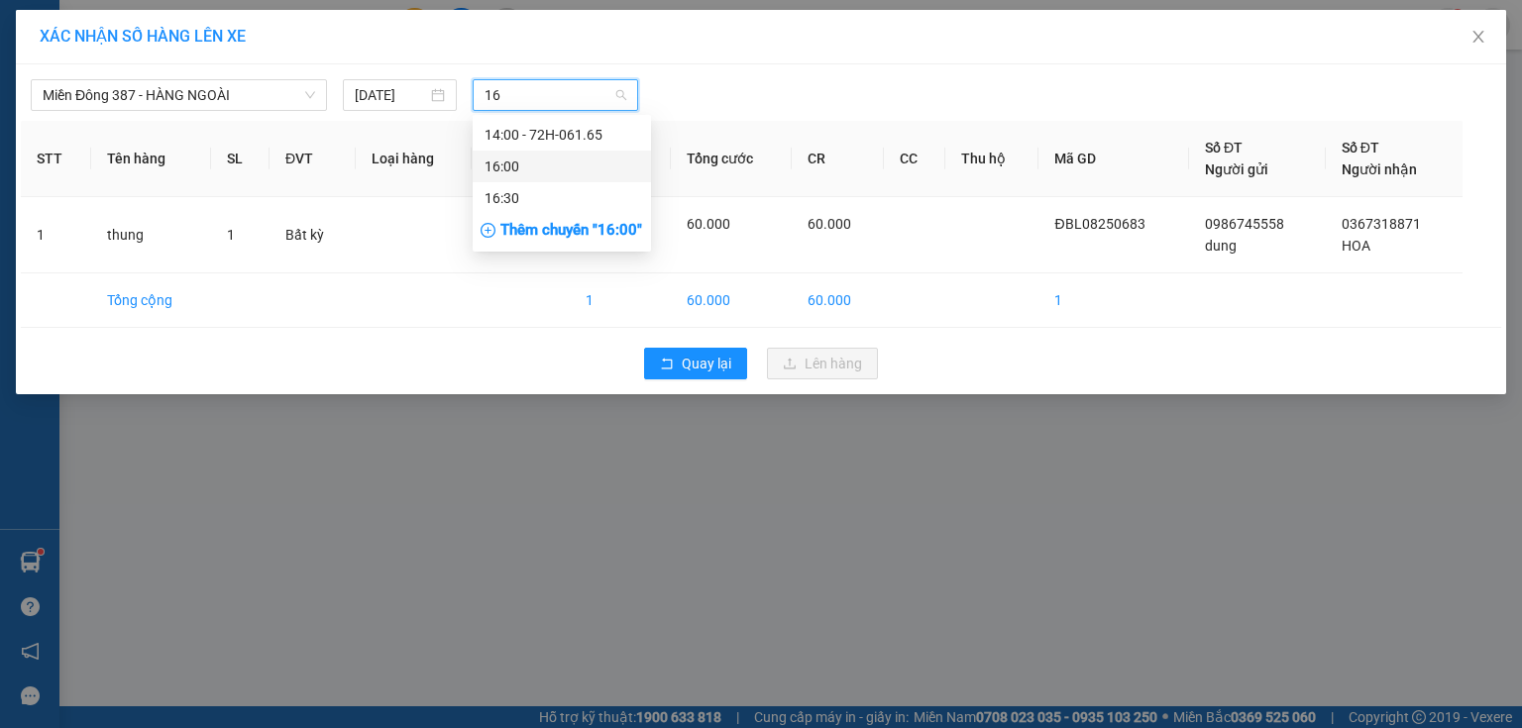
click at [516, 156] on div "16:00" at bounding box center [561, 167] width 155 height 22
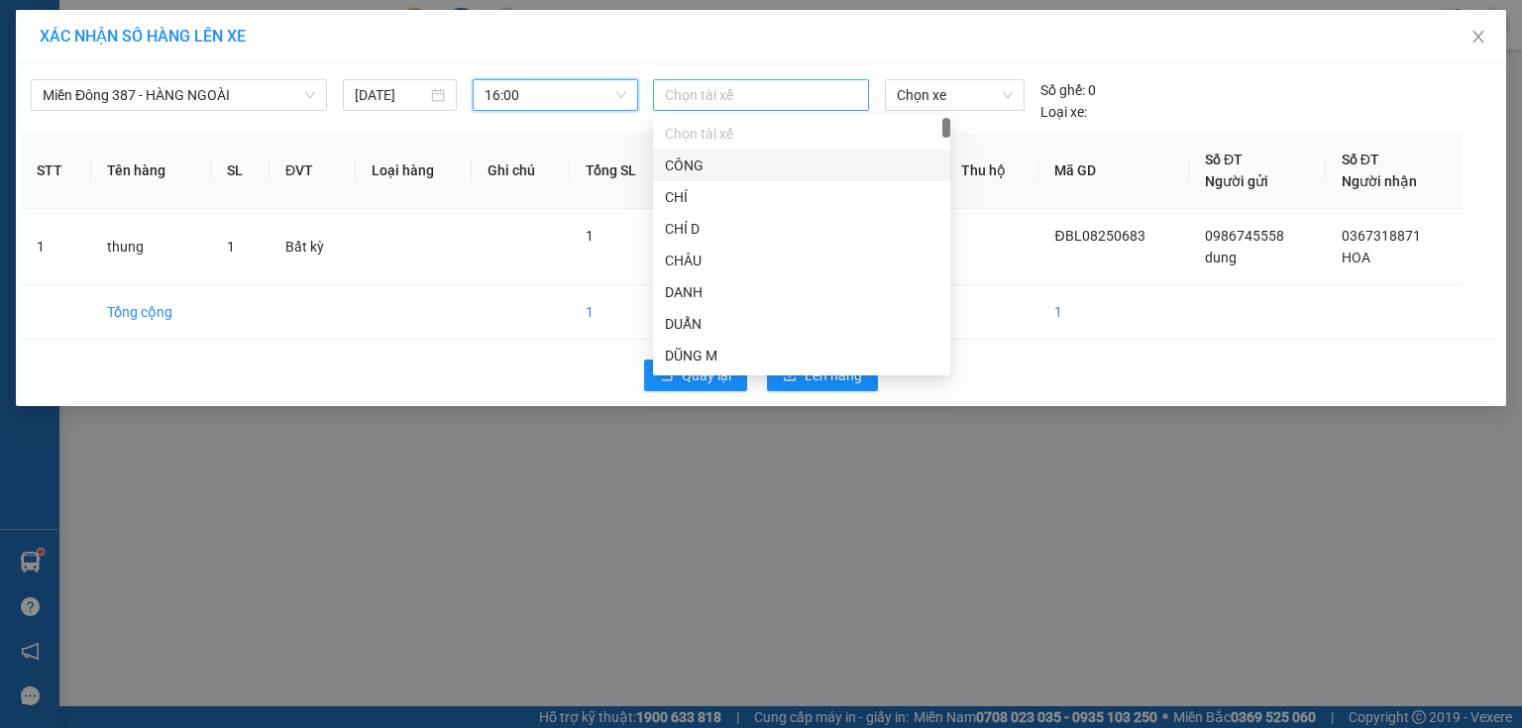
click at [743, 84] on div at bounding box center [761, 95] width 206 height 24
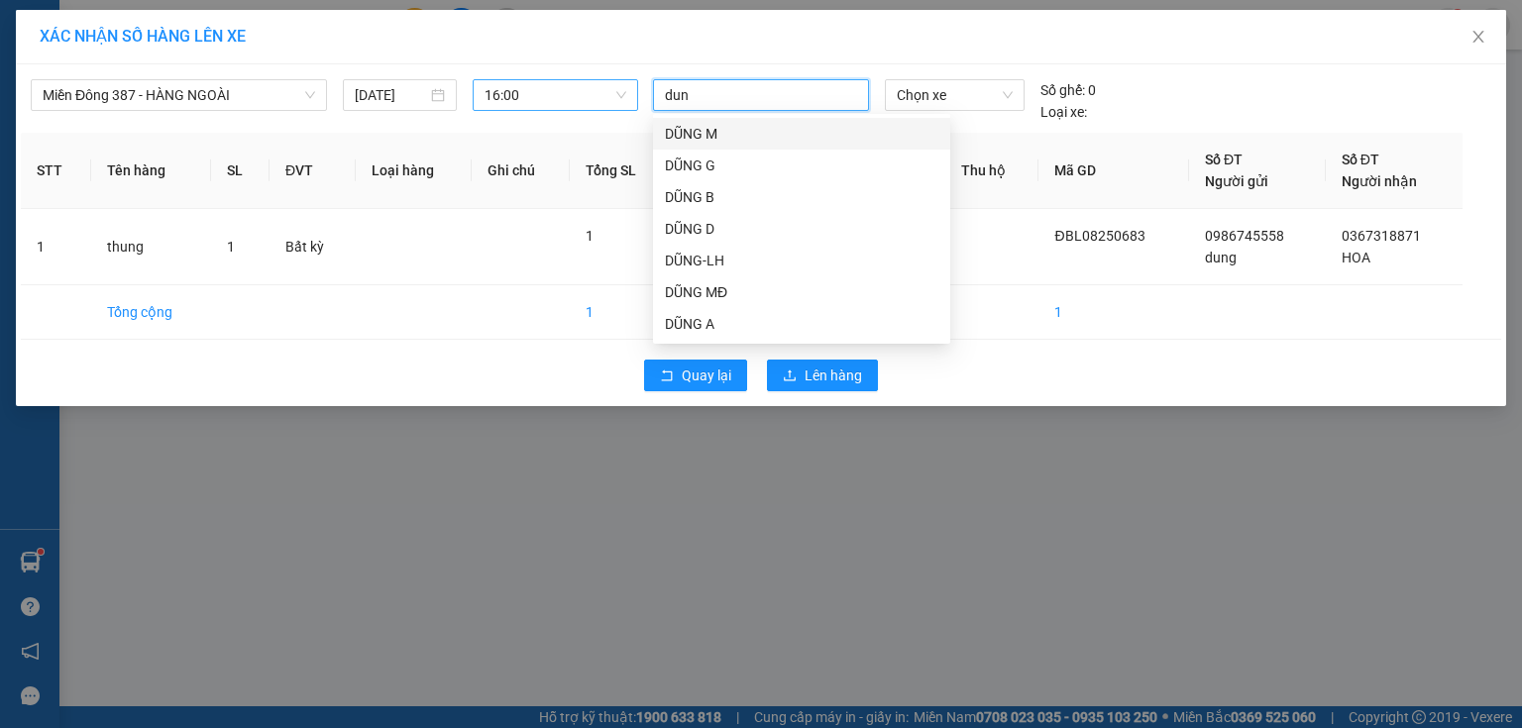
type input "dung"
click at [695, 287] on div "DŨNG MĐ" at bounding box center [801, 292] width 273 height 22
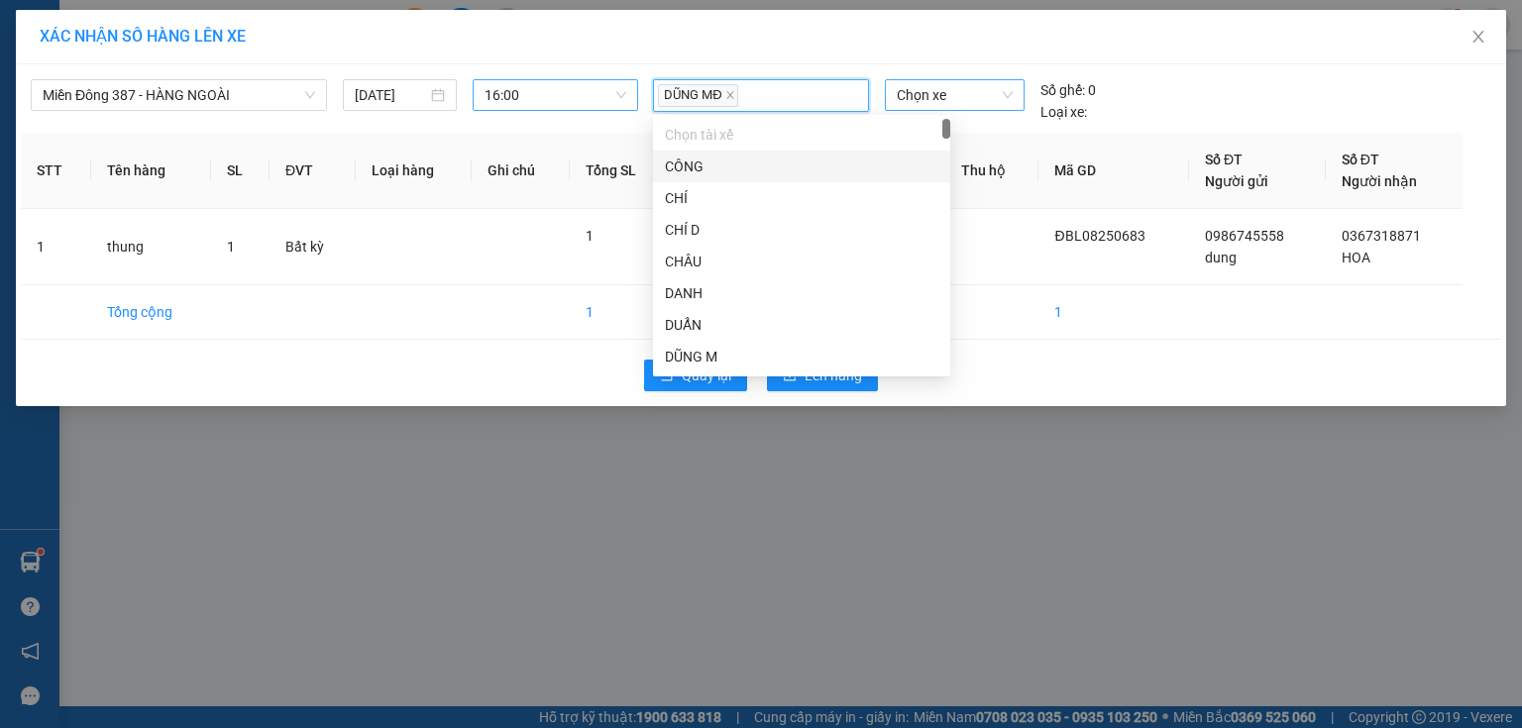
click at [968, 95] on span "Chọn xe" at bounding box center [954, 95] width 115 height 30
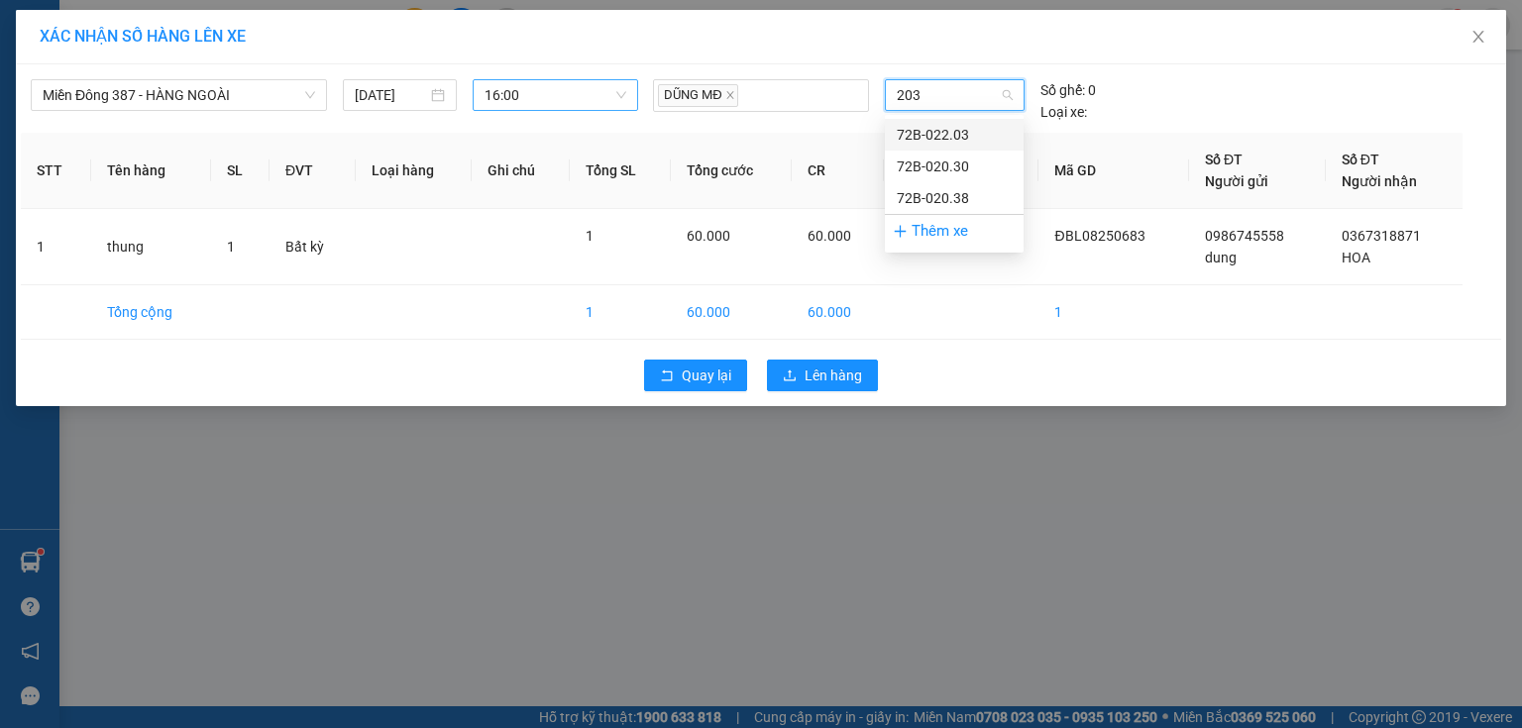
drag, startPoint x: 914, startPoint y: 128, endPoint x: 906, endPoint y: 139, distance: 13.5
click at [912, 129] on div "72B-022.03" at bounding box center [954, 135] width 115 height 22
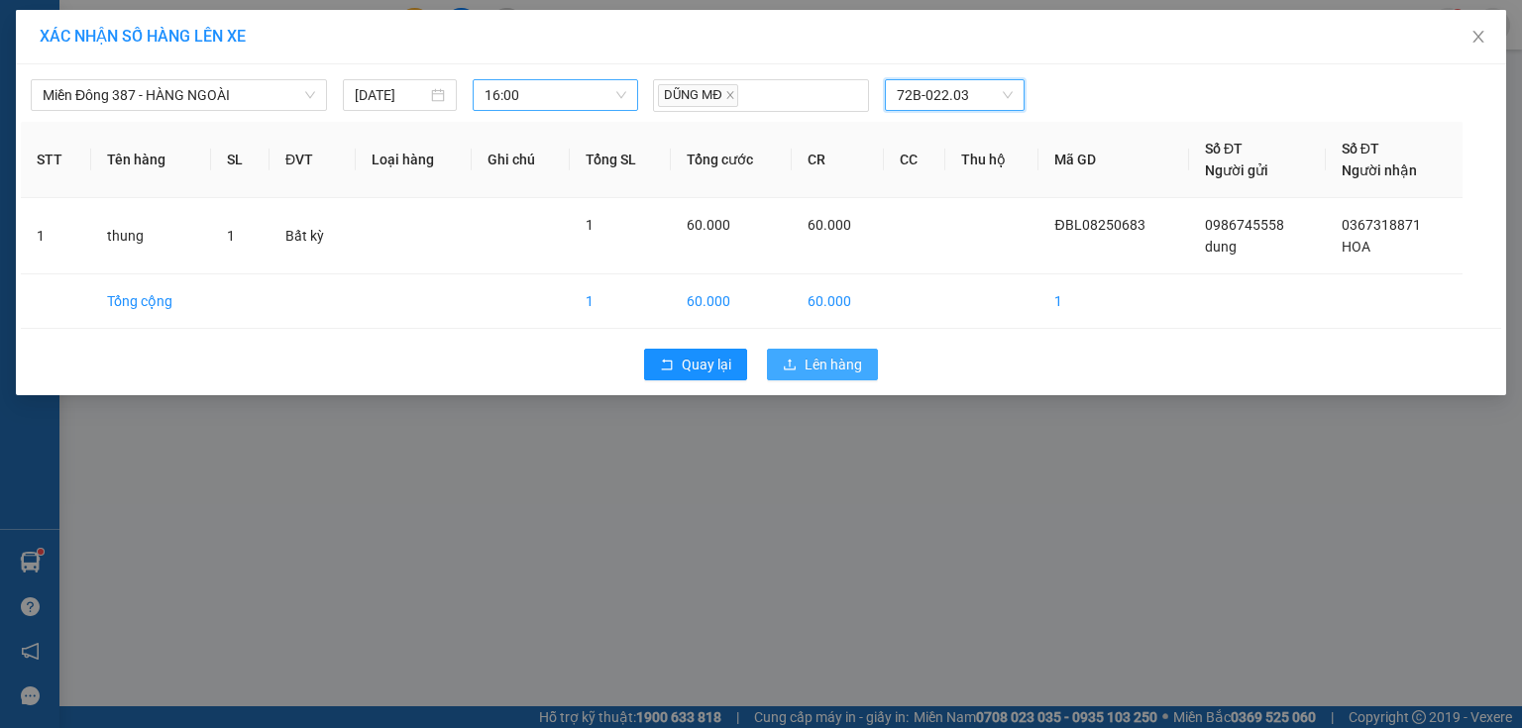
click at [816, 359] on span "Lên hàng" at bounding box center [833, 365] width 57 height 22
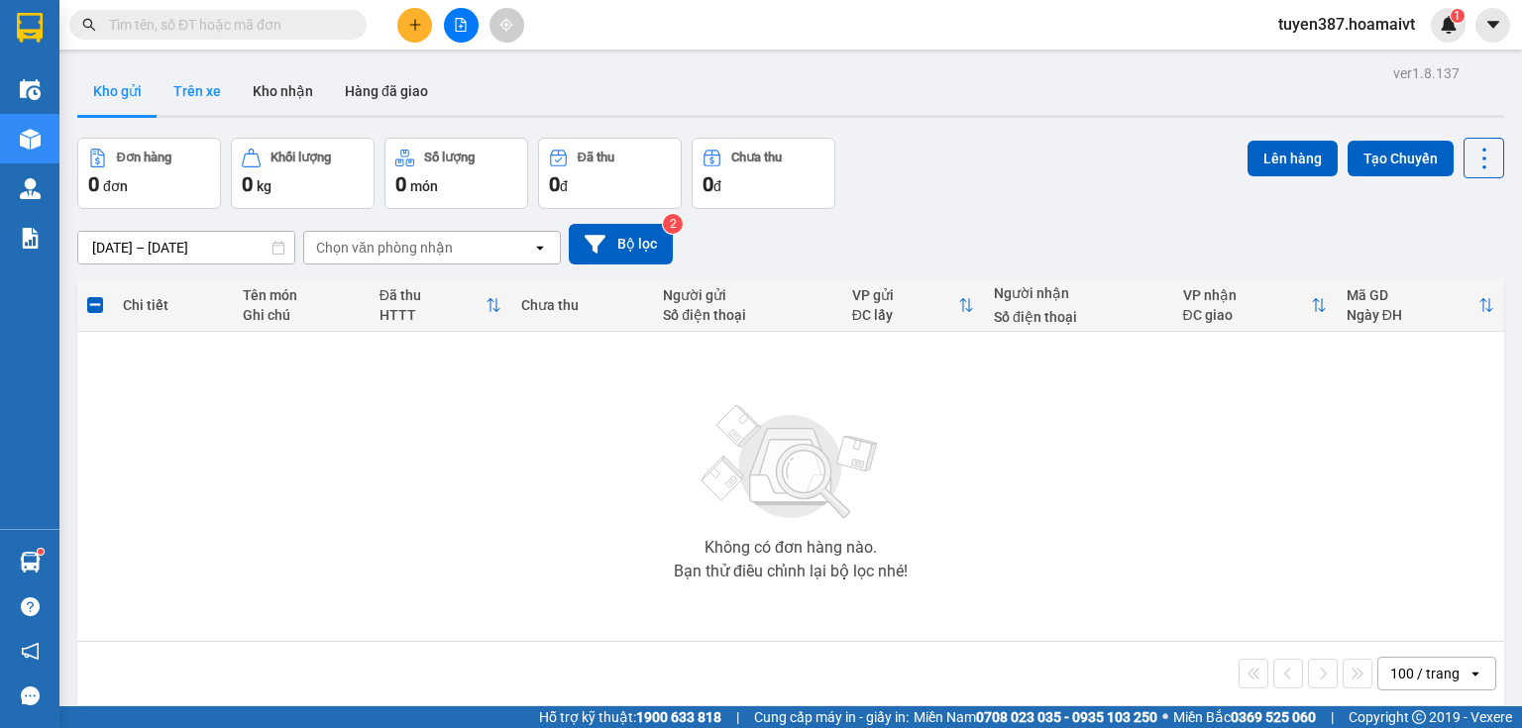
click at [190, 90] on button "Trên xe" at bounding box center [197, 91] width 79 height 48
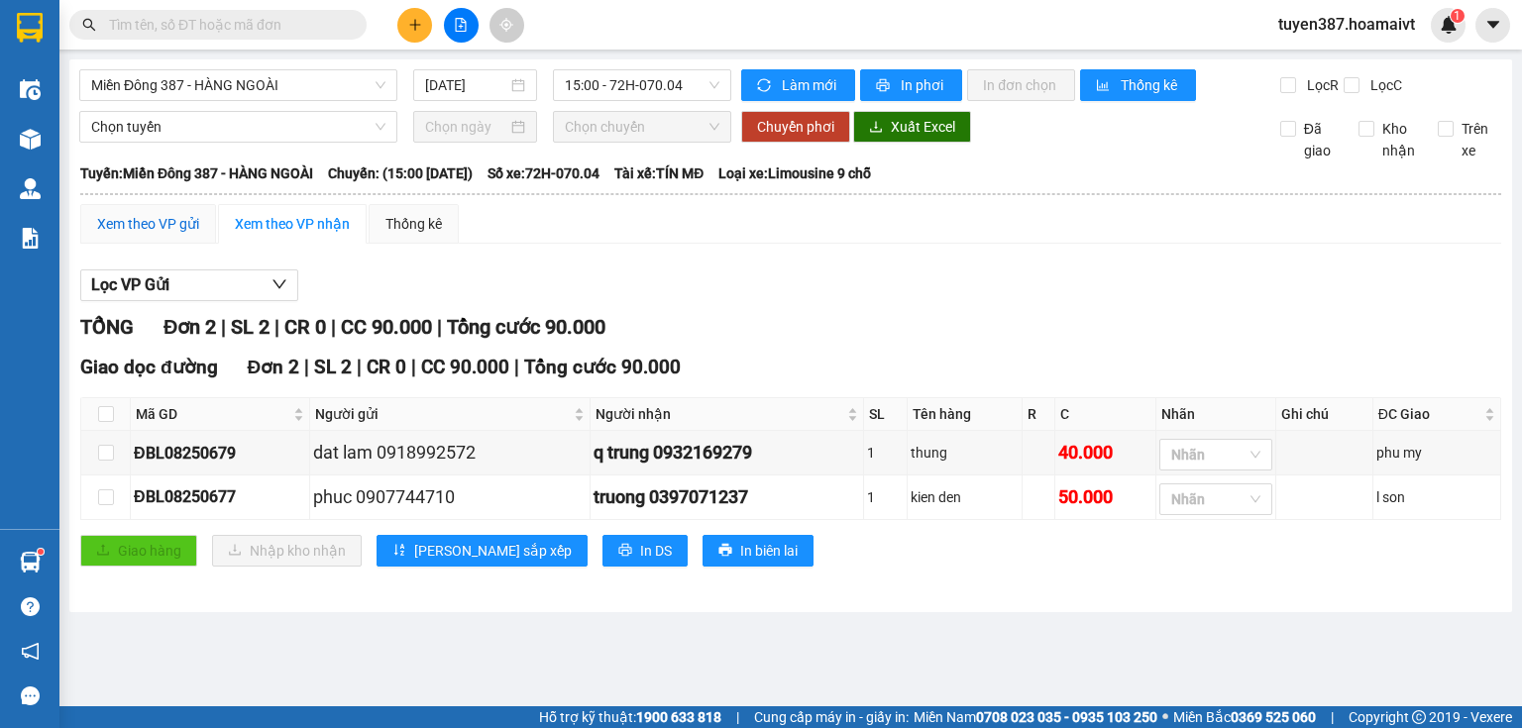
click at [184, 222] on div "Xem theo VP gửi" at bounding box center [148, 224] width 102 height 22
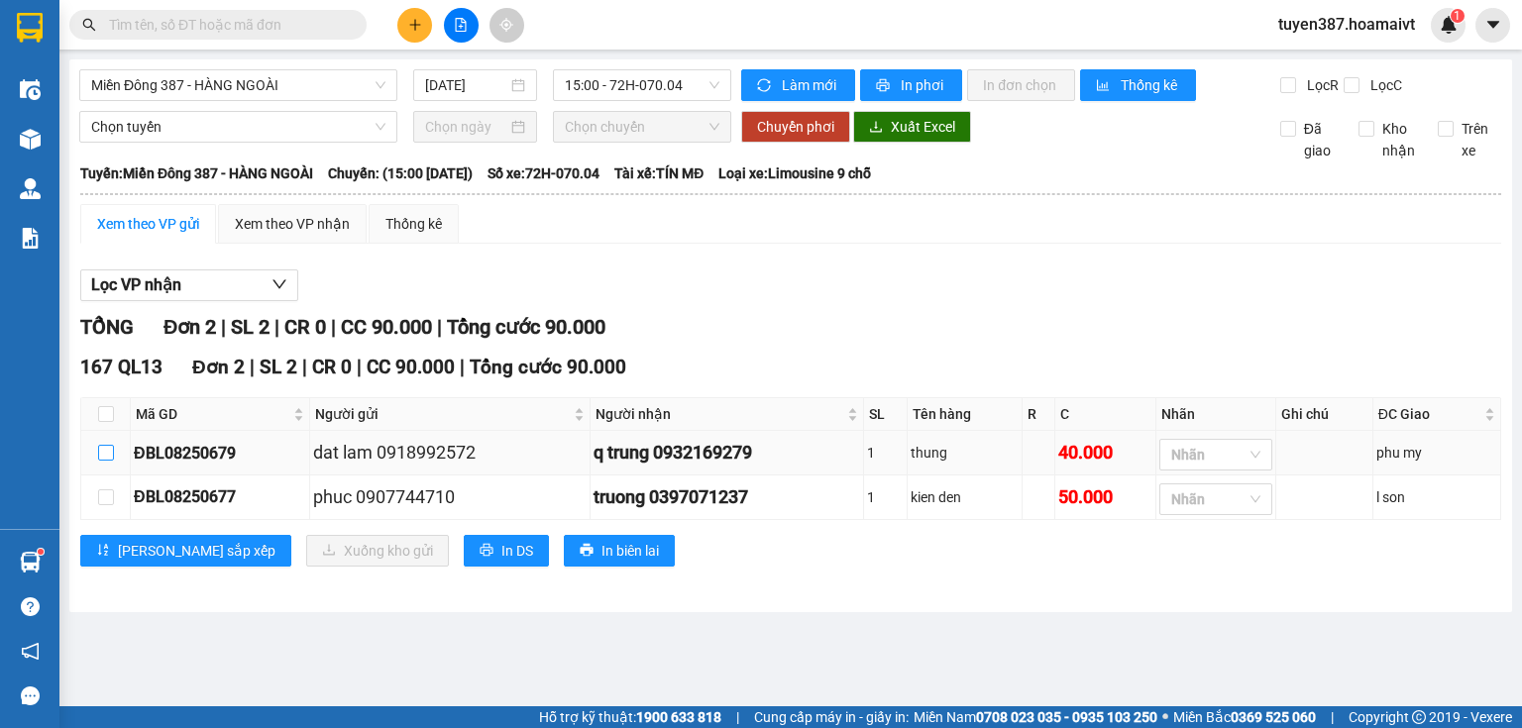
click at [106, 450] on input "checkbox" at bounding box center [106, 453] width 16 height 16
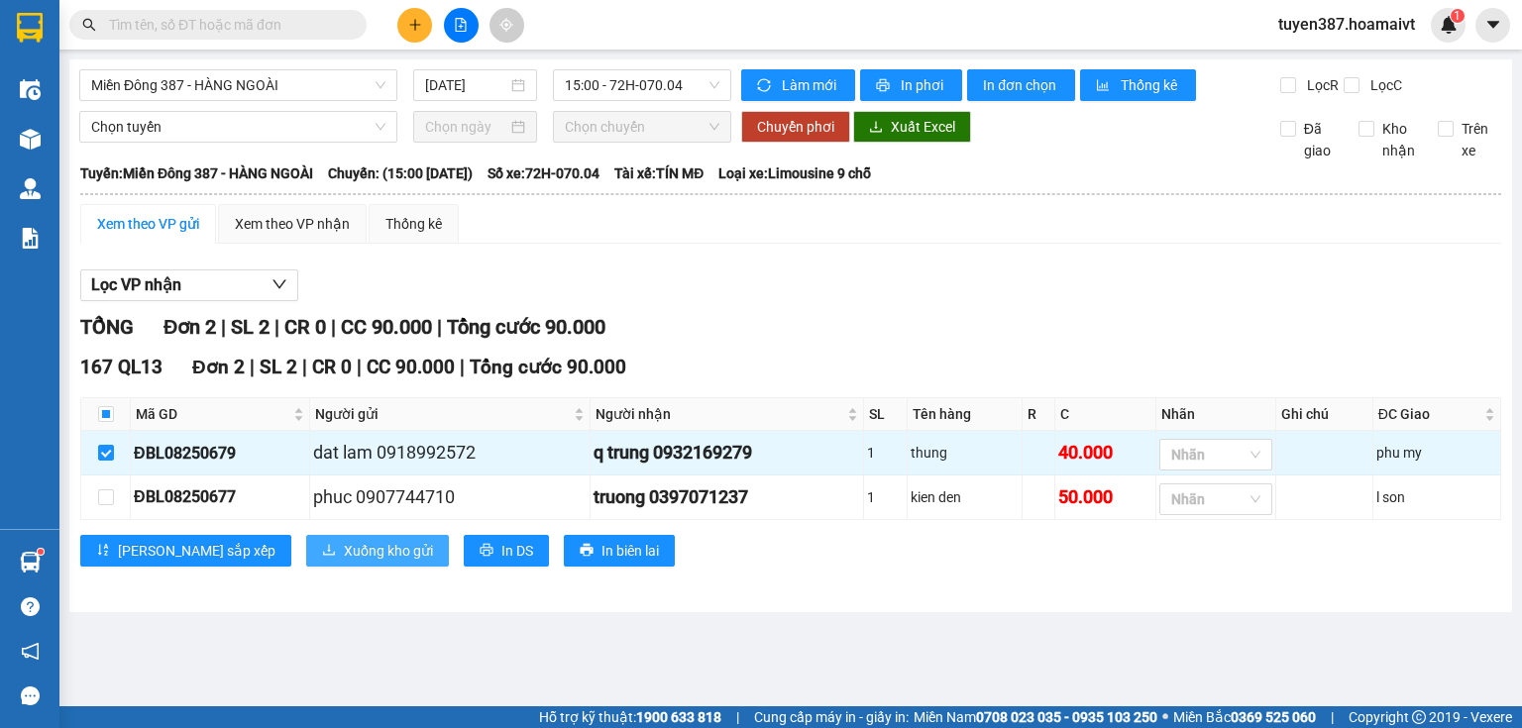
click at [344, 548] on span "Xuống kho gửi" at bounding box center [388, 551] width 89 height 22
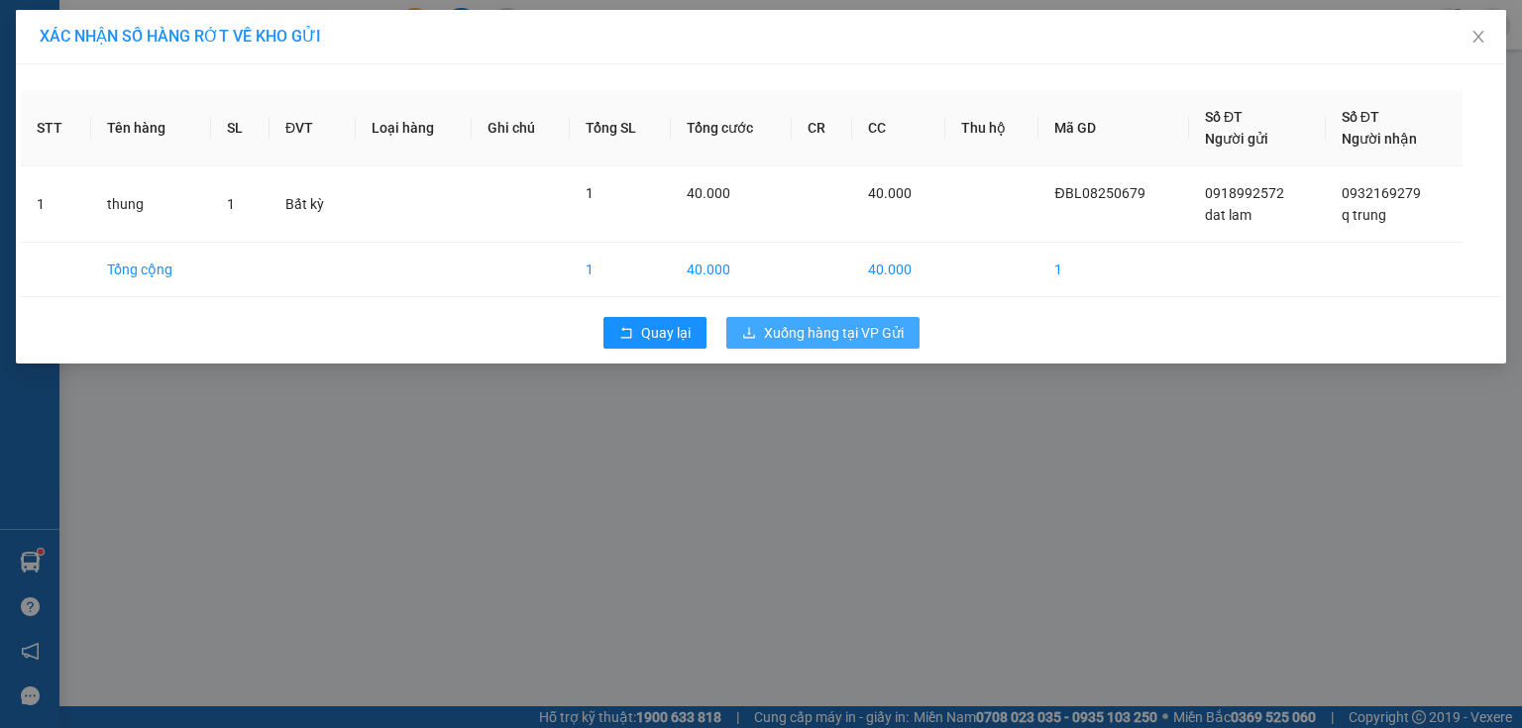
click at [824, 329] on span "Xuống hàng tại VP Gửi" at bounding box center [834, 333] width 140 height 22
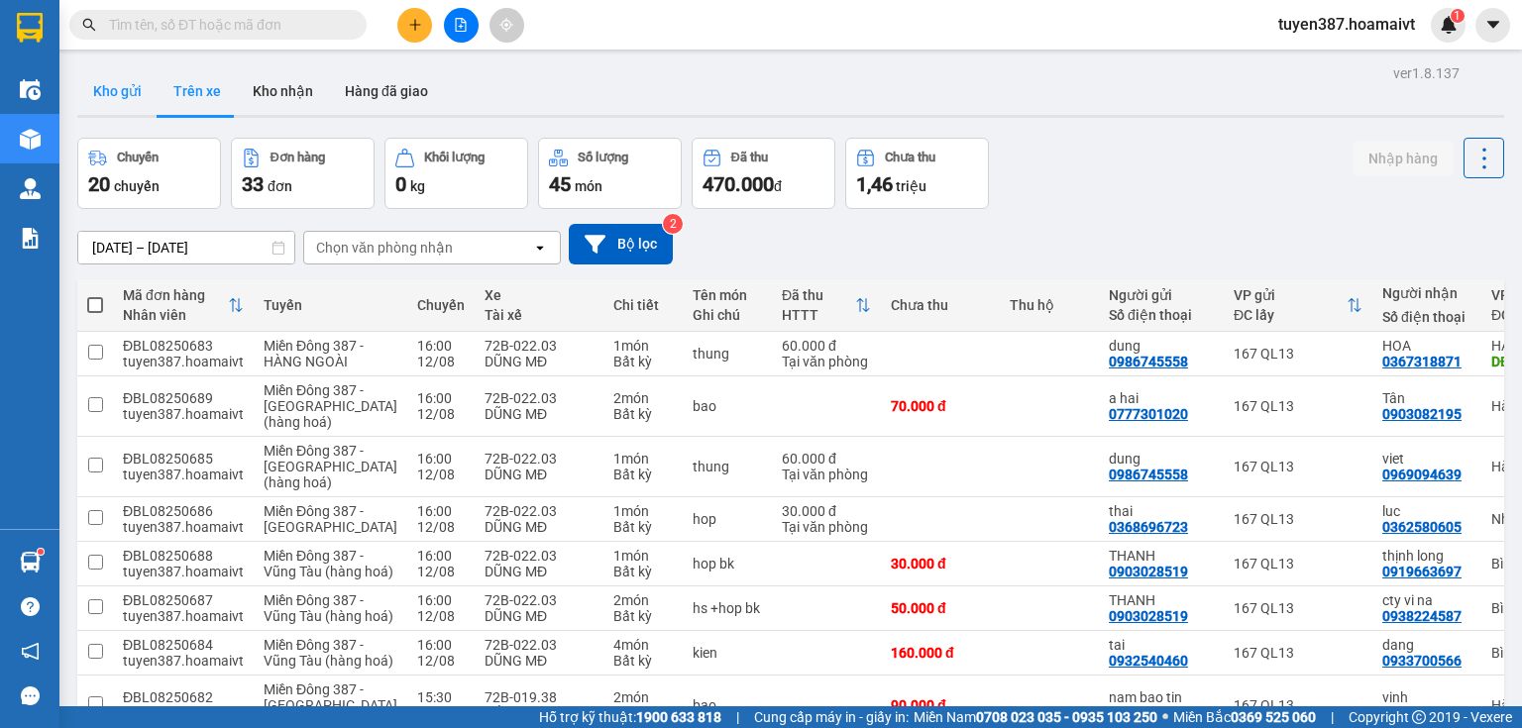
click at [111, 90] on button "Kho gửi" at bounding box center [117, 91] width 80 height 48
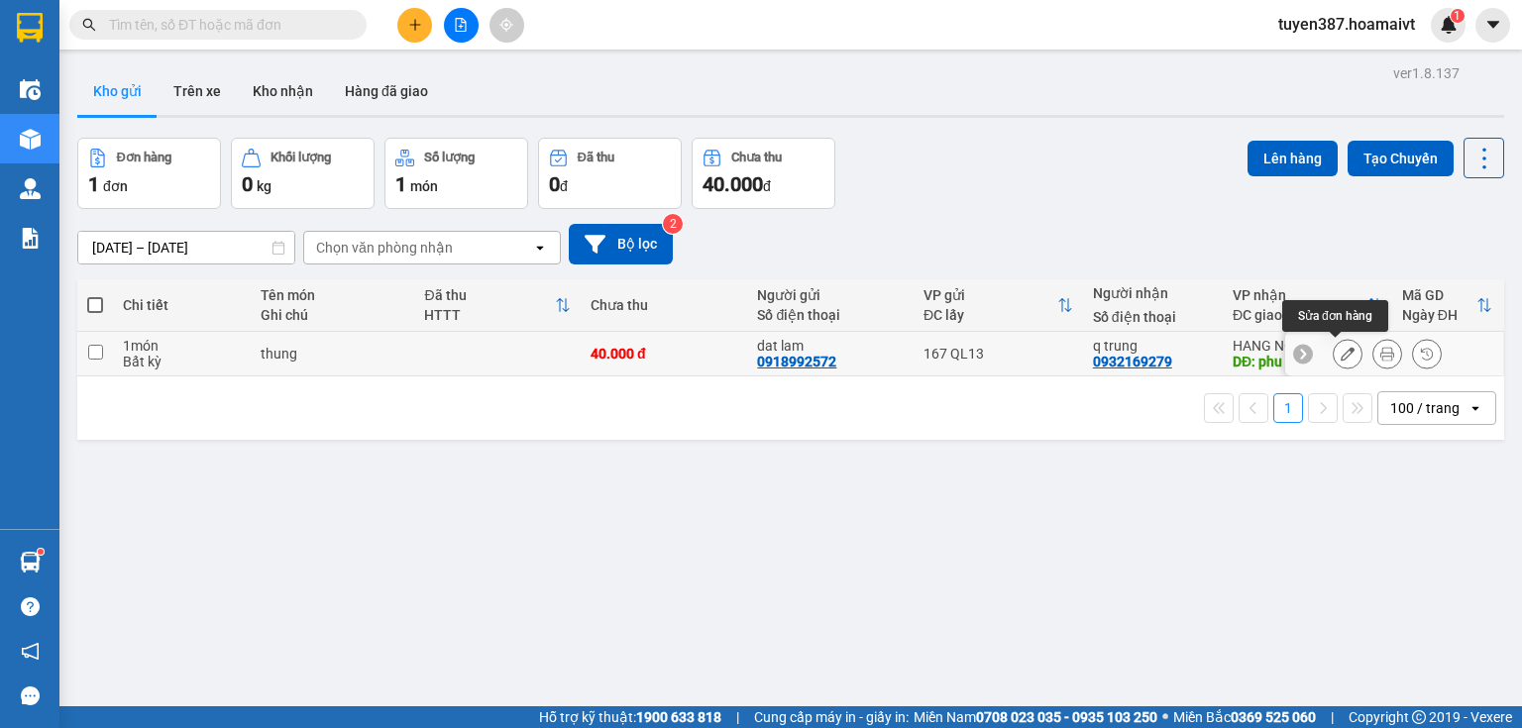
click at [1341, 348] on icon at bounding box center [1348, 354] width 14 height 14
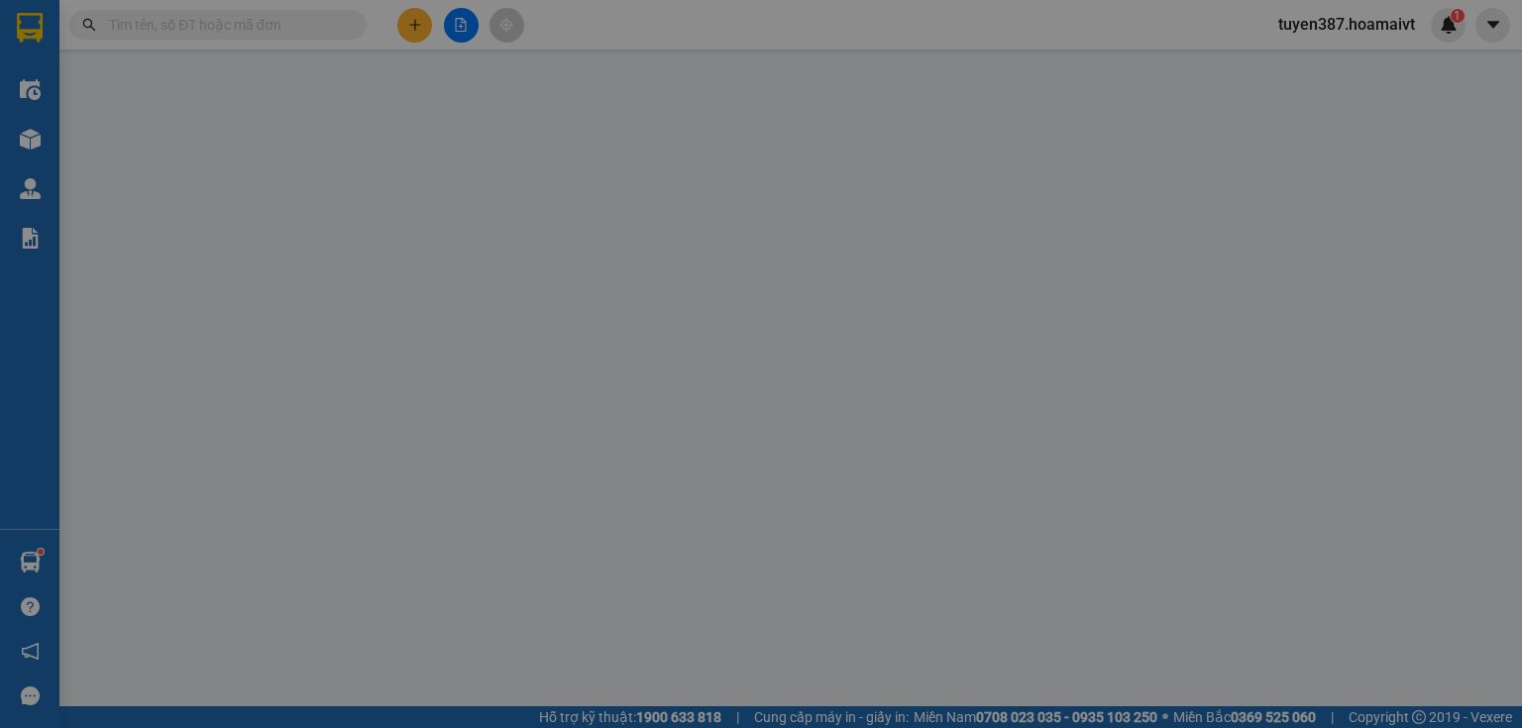
type input "0918992572"
type input "dat lam"
type input "0932169279"
type input "q trung"
type input "phu my"
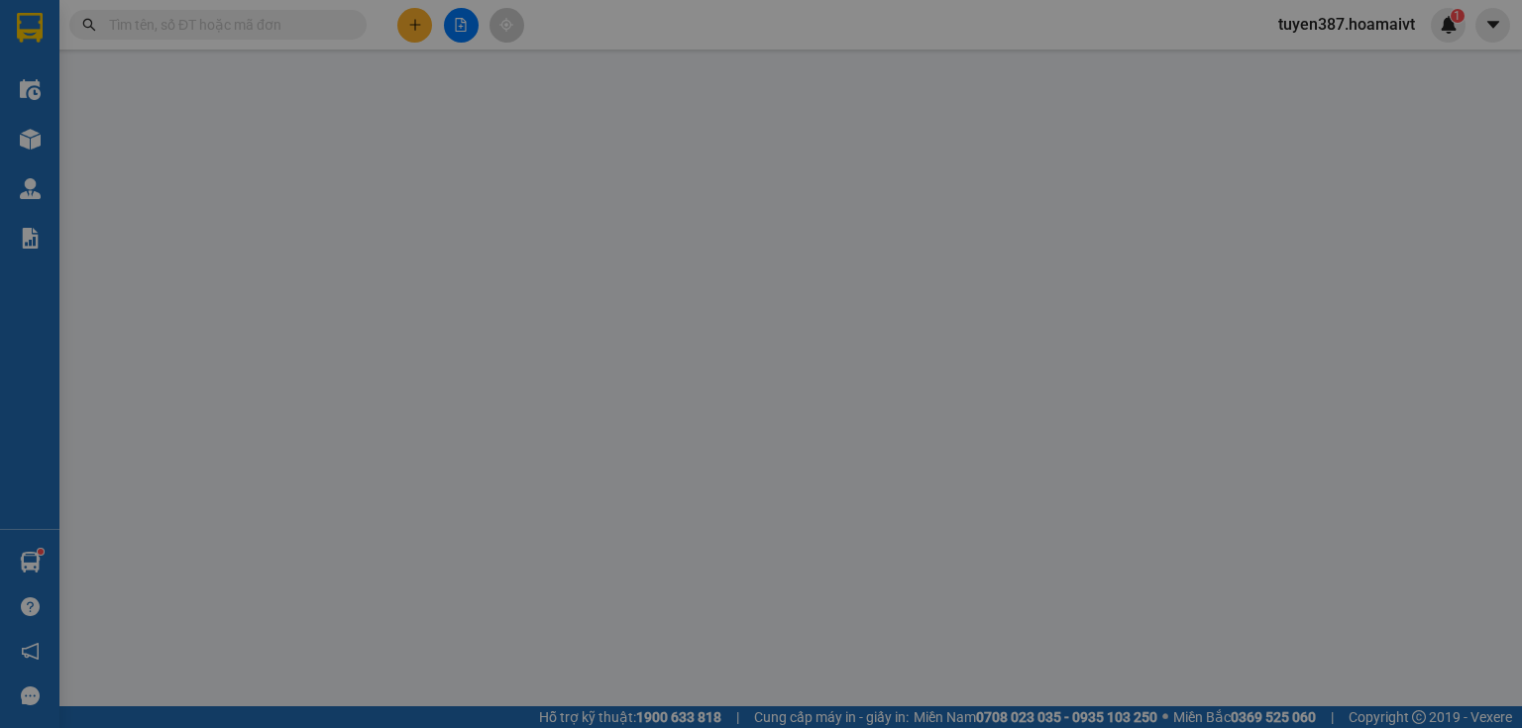
type input "40.000"
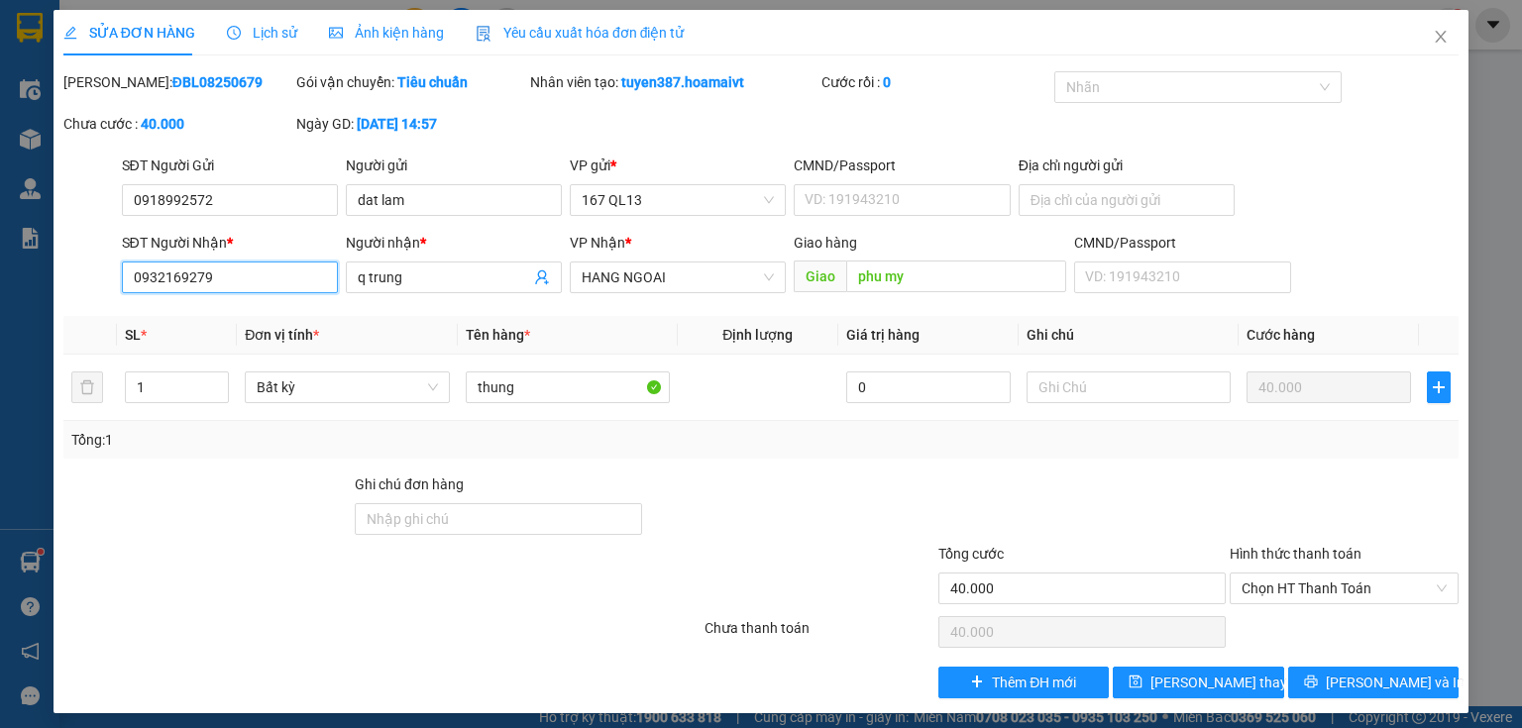
click at [270, 279] on input "0932169279" at bounding box center [230, 278] width 216 height 32
type input "0"
type input "0984749380"
click at [420, 276] on input "q trung" at bounding box center [444, 278] width 172 height 22
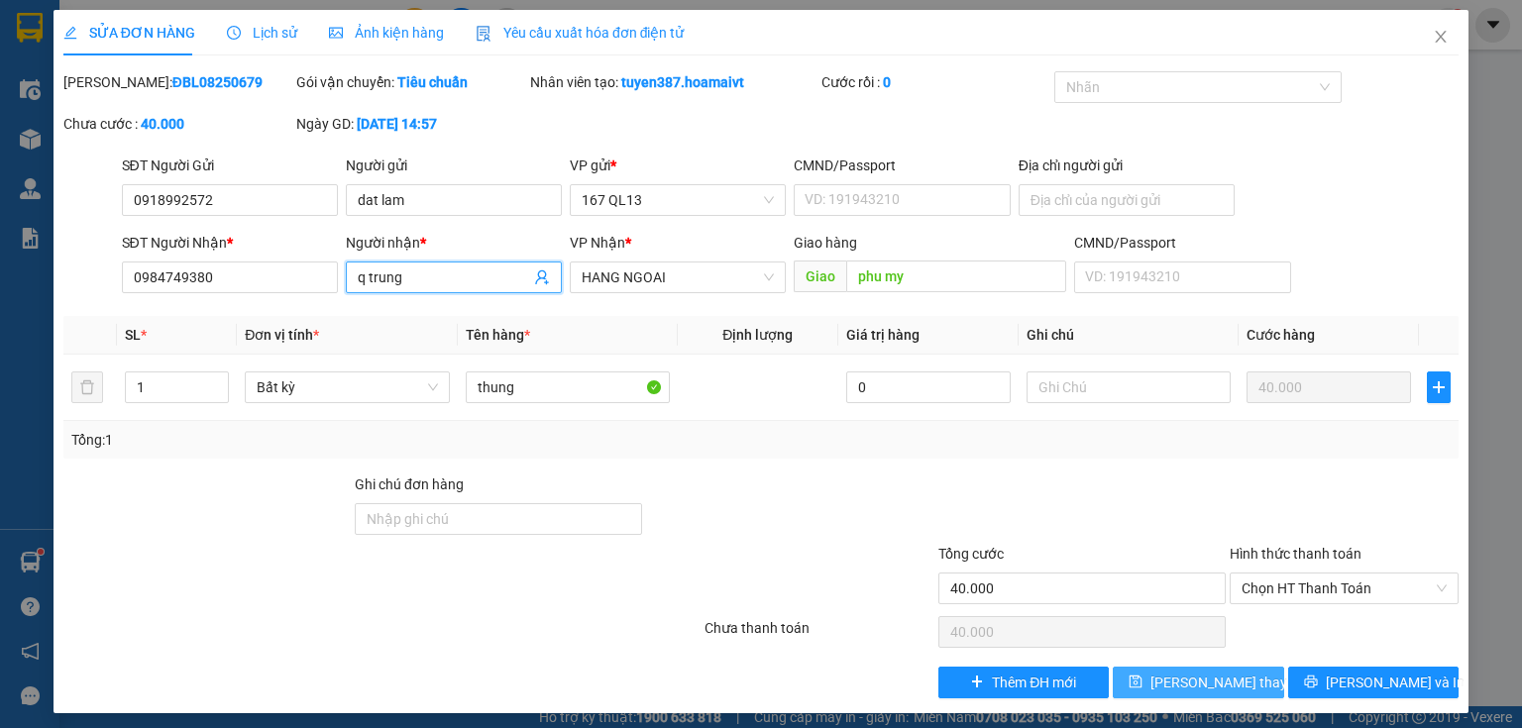
click at [1210, 675] on span "[PERSON_NAME] thay đổi" at bounding box center [1229, 683] width 159 height 22
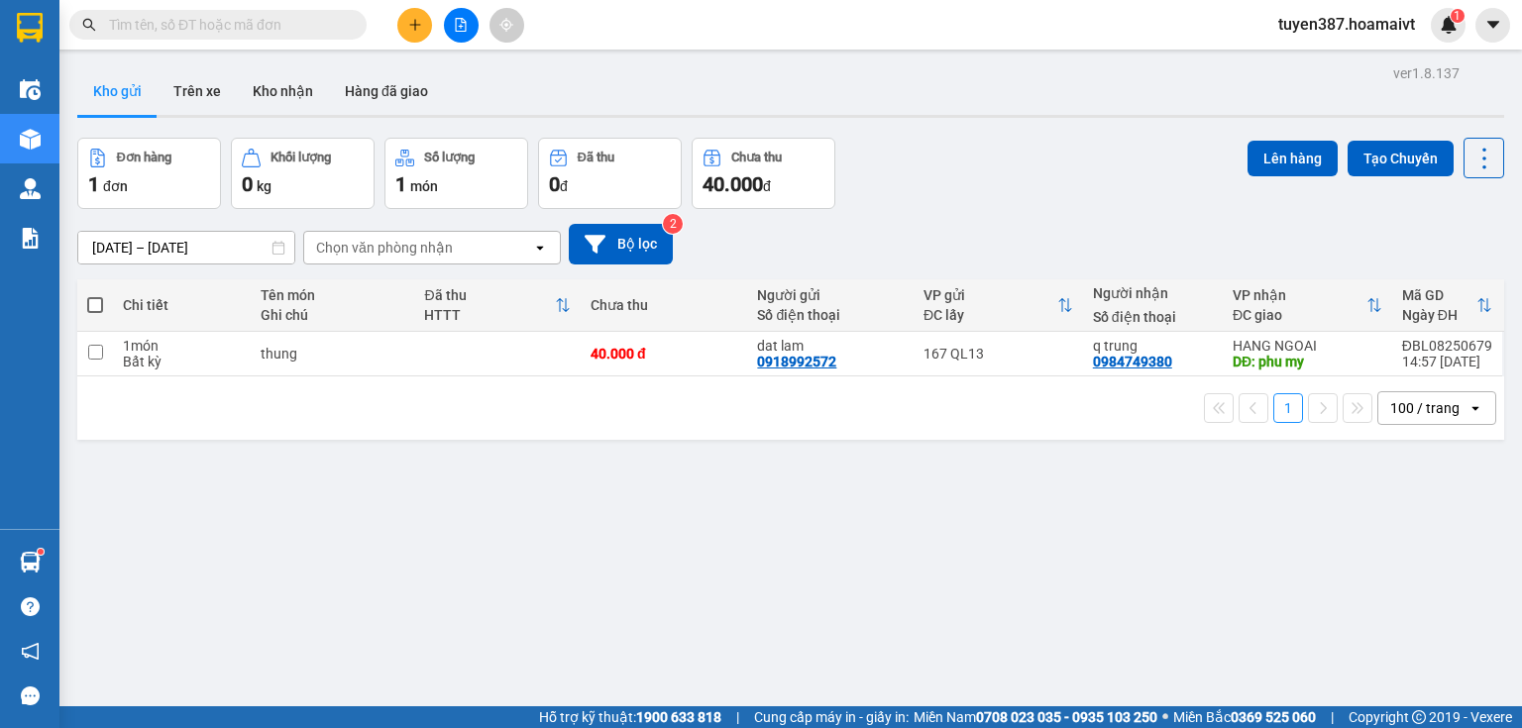
click at [94, 301] on span at bounding box center [95, 305] width 16 height 16
click at [95, 295] on input "checkbox" at bounding box center [95, 295] width 0 height 0
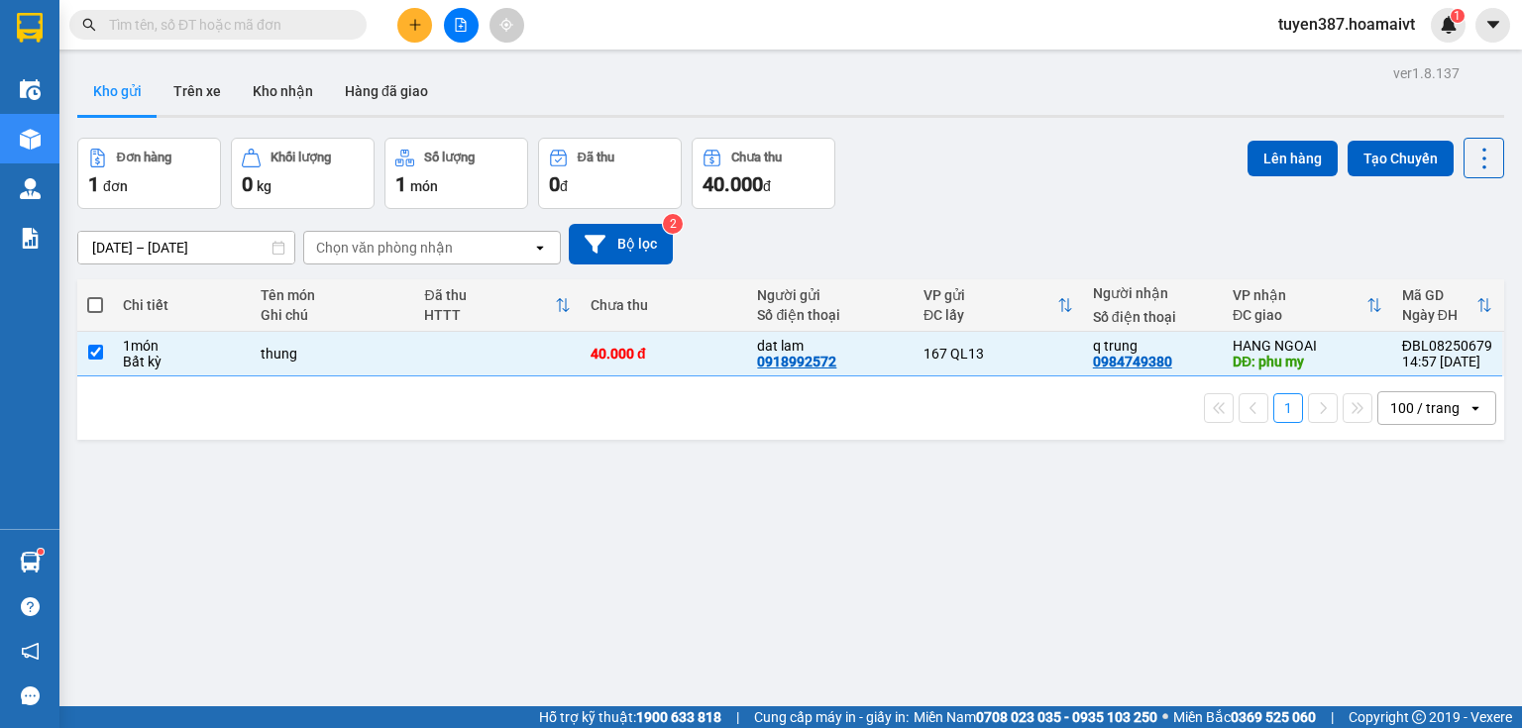
checkbox input "true"
click at [1281, 155] on button "Lên hàng" at bounding box center [1292, 159] width 90 height 36
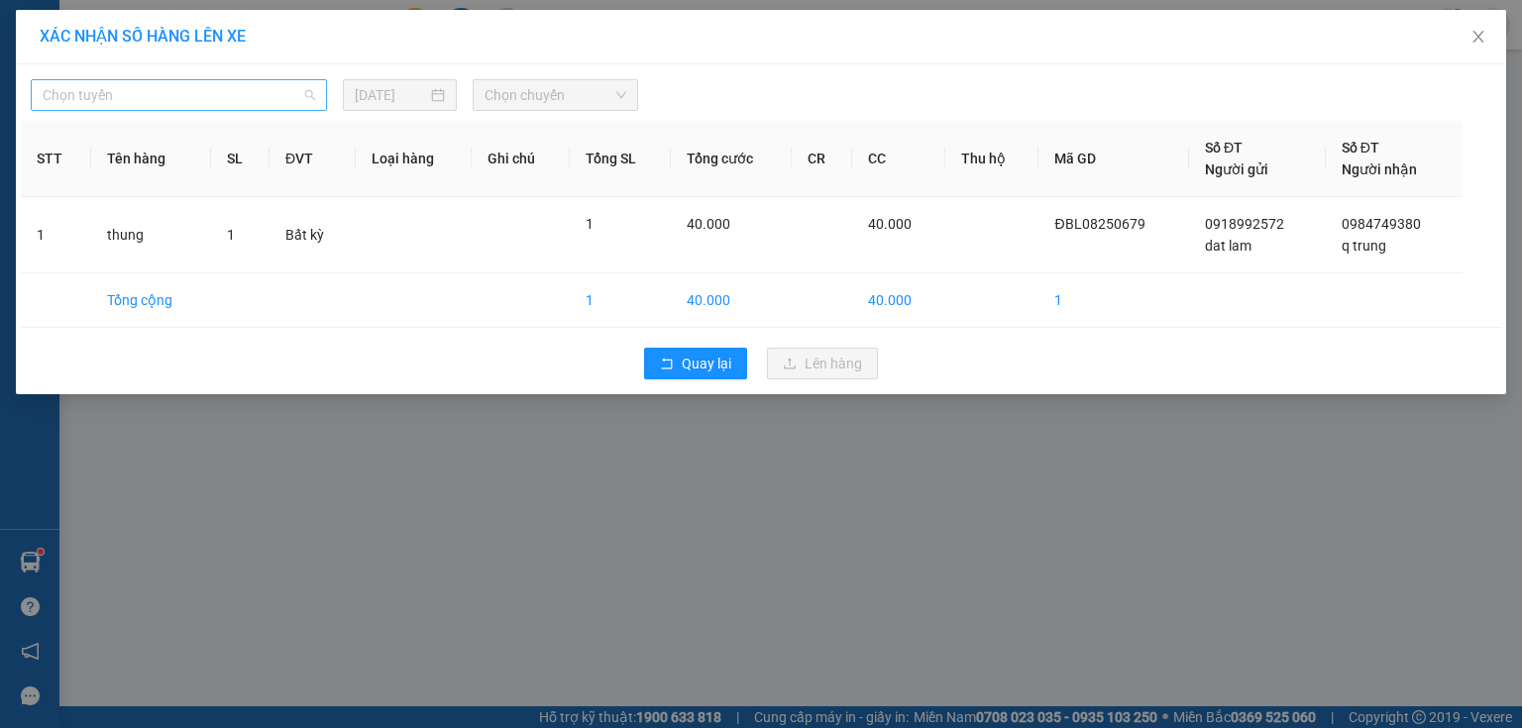
click at [158, 91] on span "Chọn tuyến" at bounding box center [179, 95] width 272 height 30
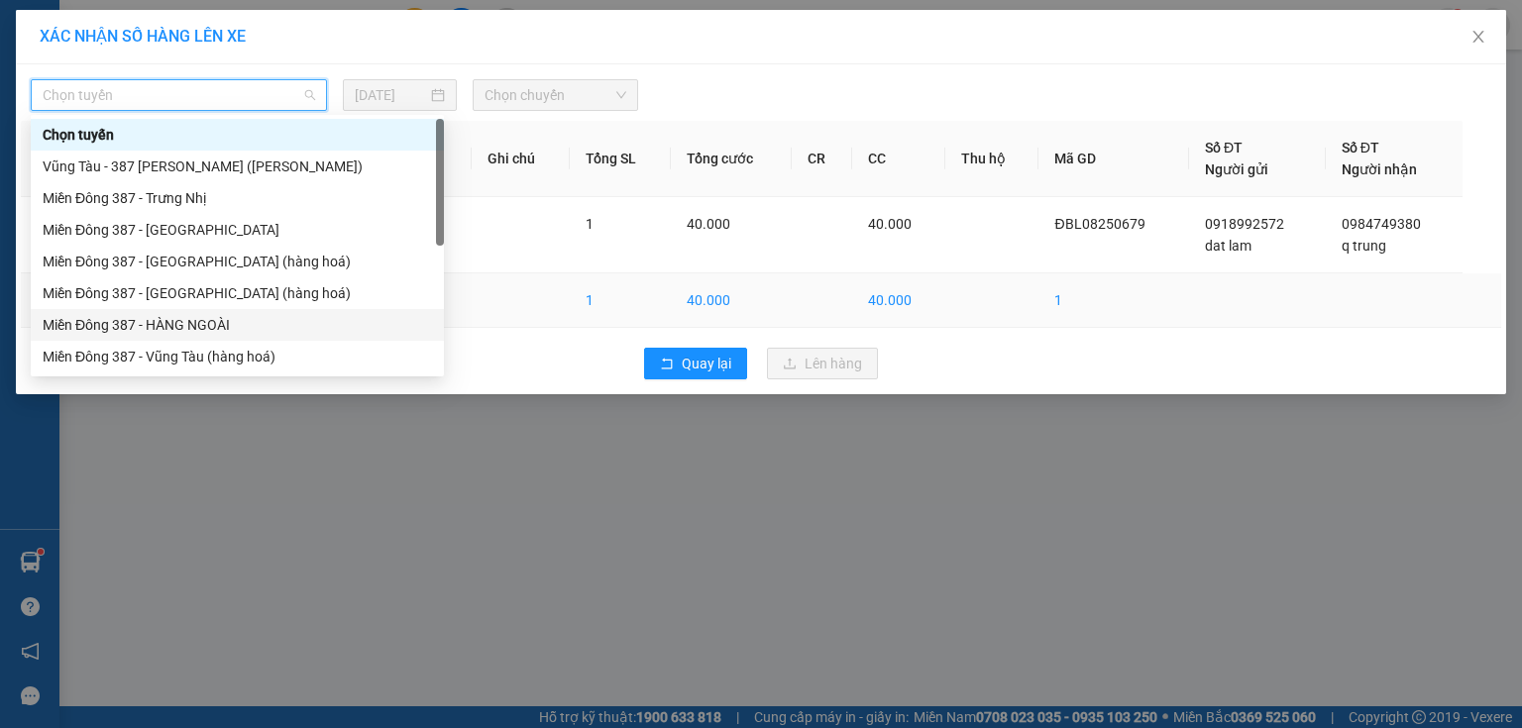
drag, startPoint x: 177, startPoint y: 315, endPoint x: 192, endPoint y: 285, distance: 33.2
click at [178, 310] on div "Miền Đông 387 - HÀNG NGOÀI" at bounding box center [237, 325] width 413 height 32
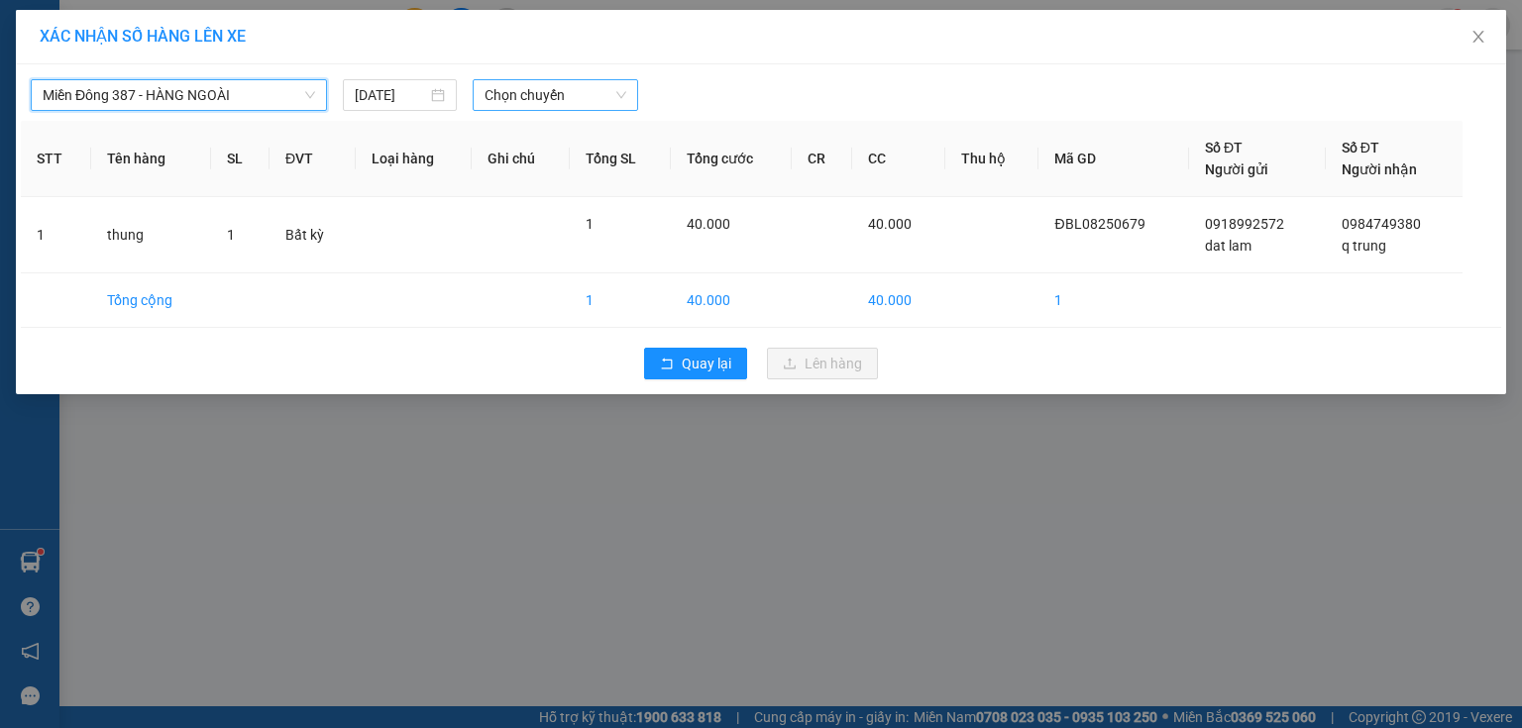
click at [583, 90] on span "Chọn chuyến" at bounding box center [555, 95] width 143 height 30
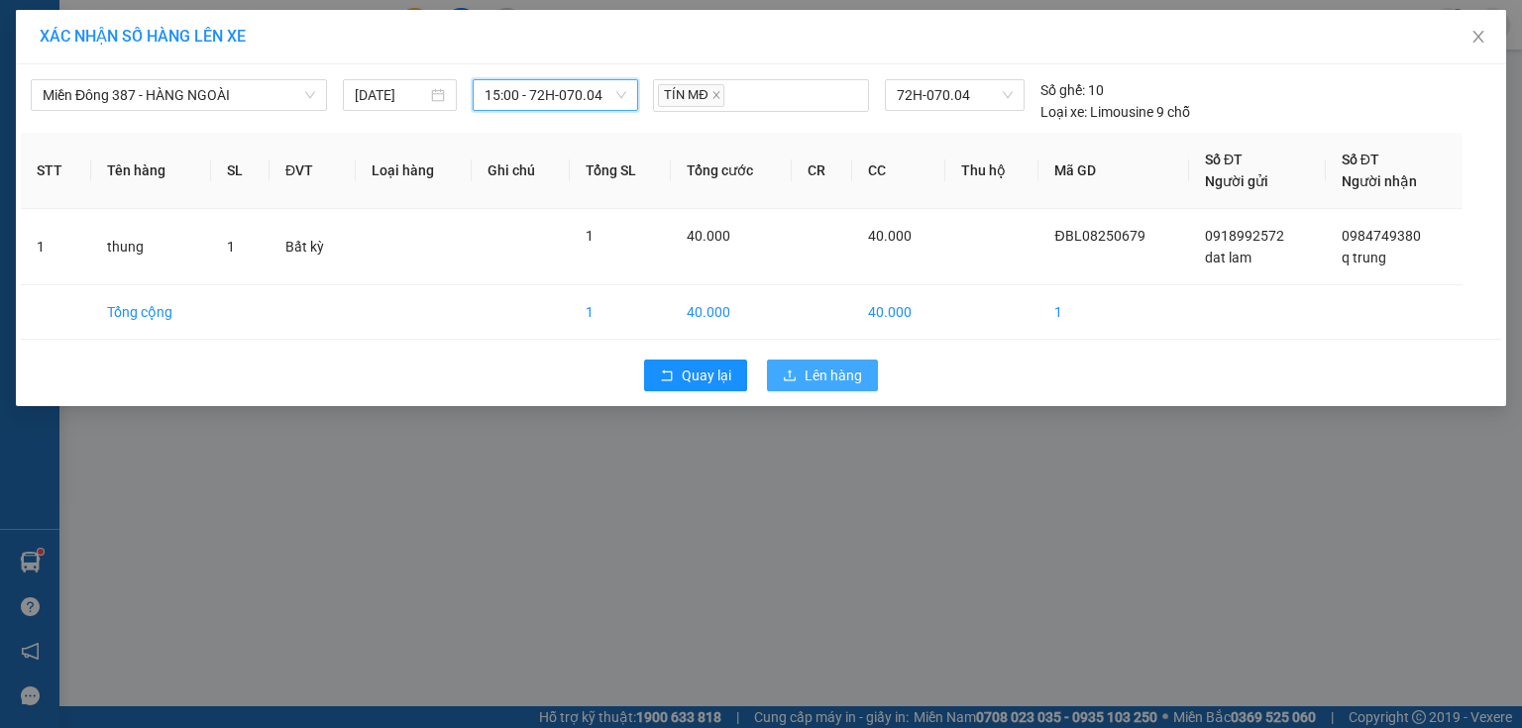
click at [830, 372] on span "Lên hàng" at bounding box center [833, 376] width 57 height 22
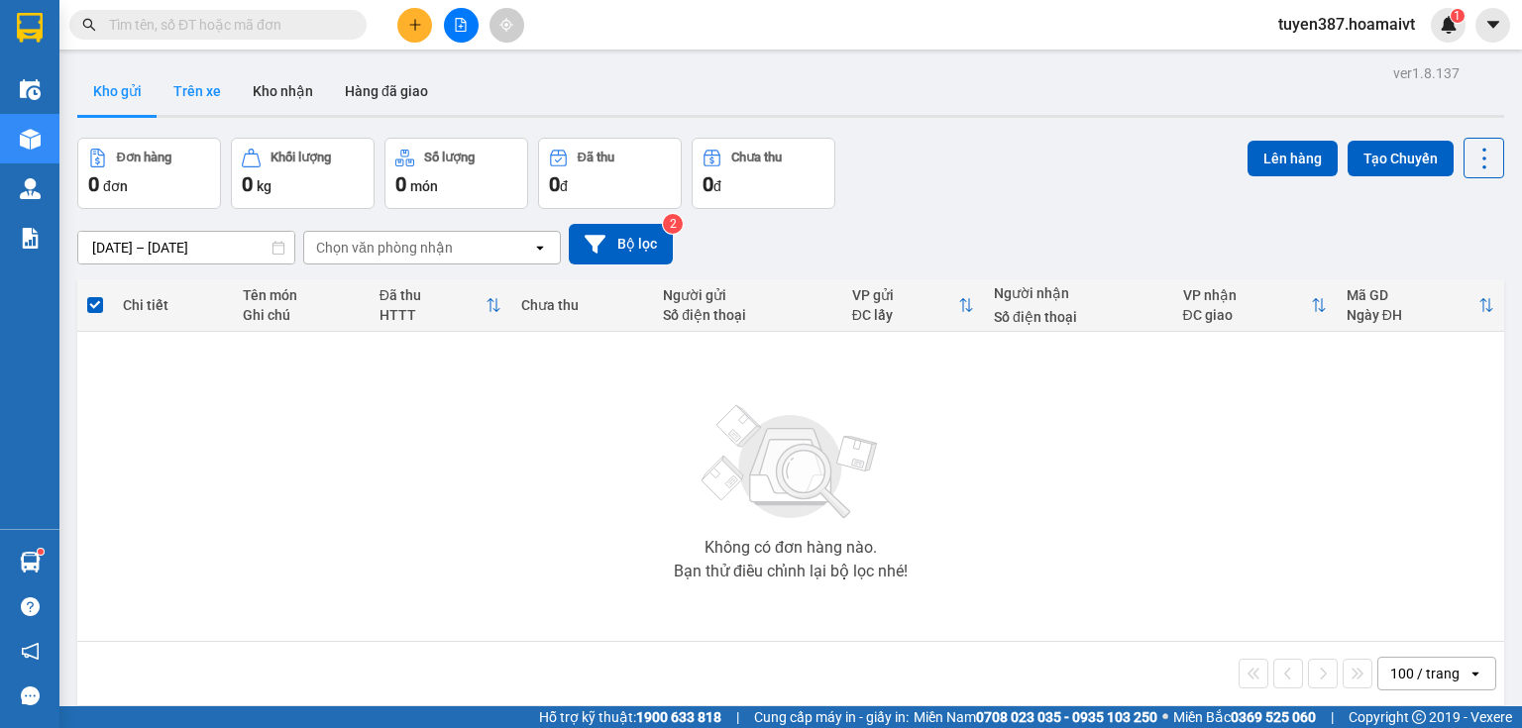
click at [196, 92] on button "Trên xe" at bounding box center [197, 91] width 79 height 48
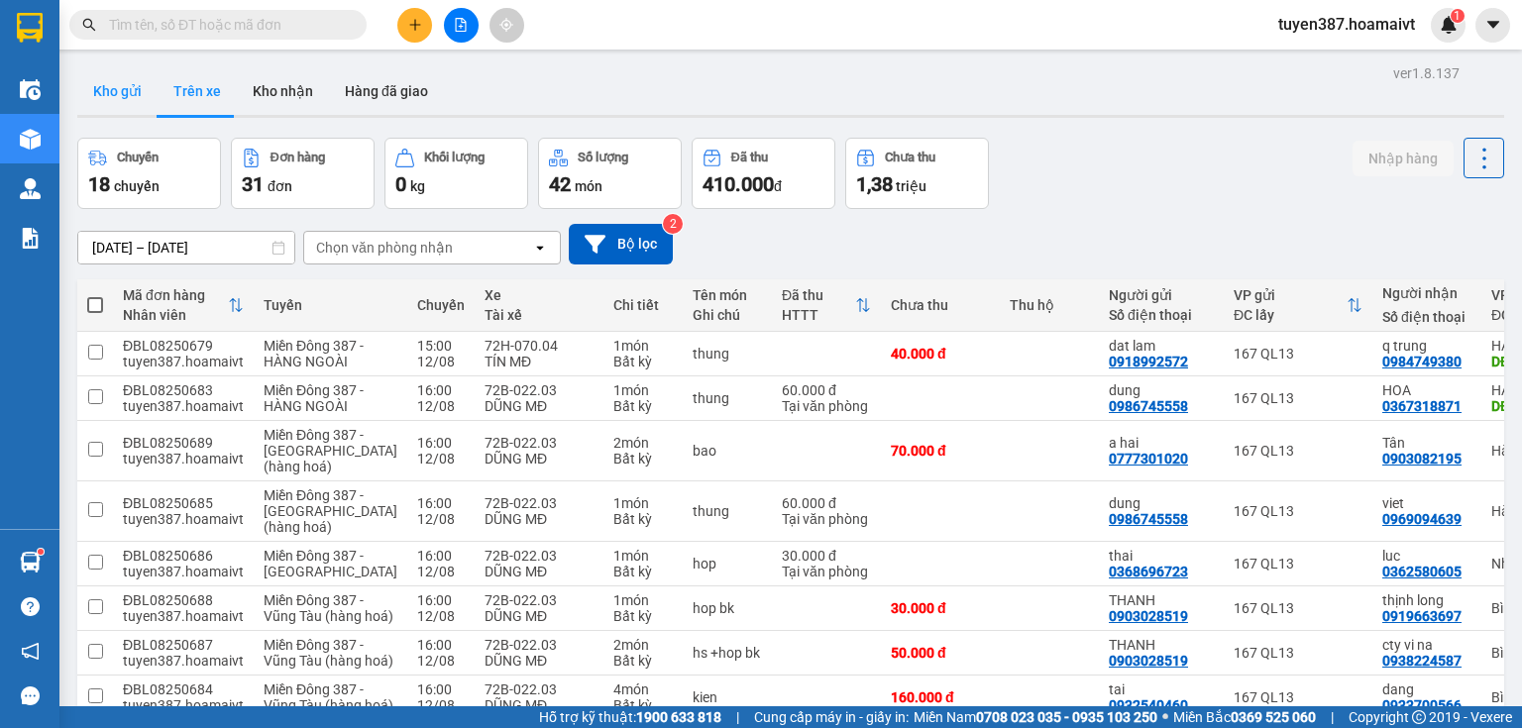
click at [105, 85] on button "Kho gửi" at bounding box center [117, 91] width 80 height 48
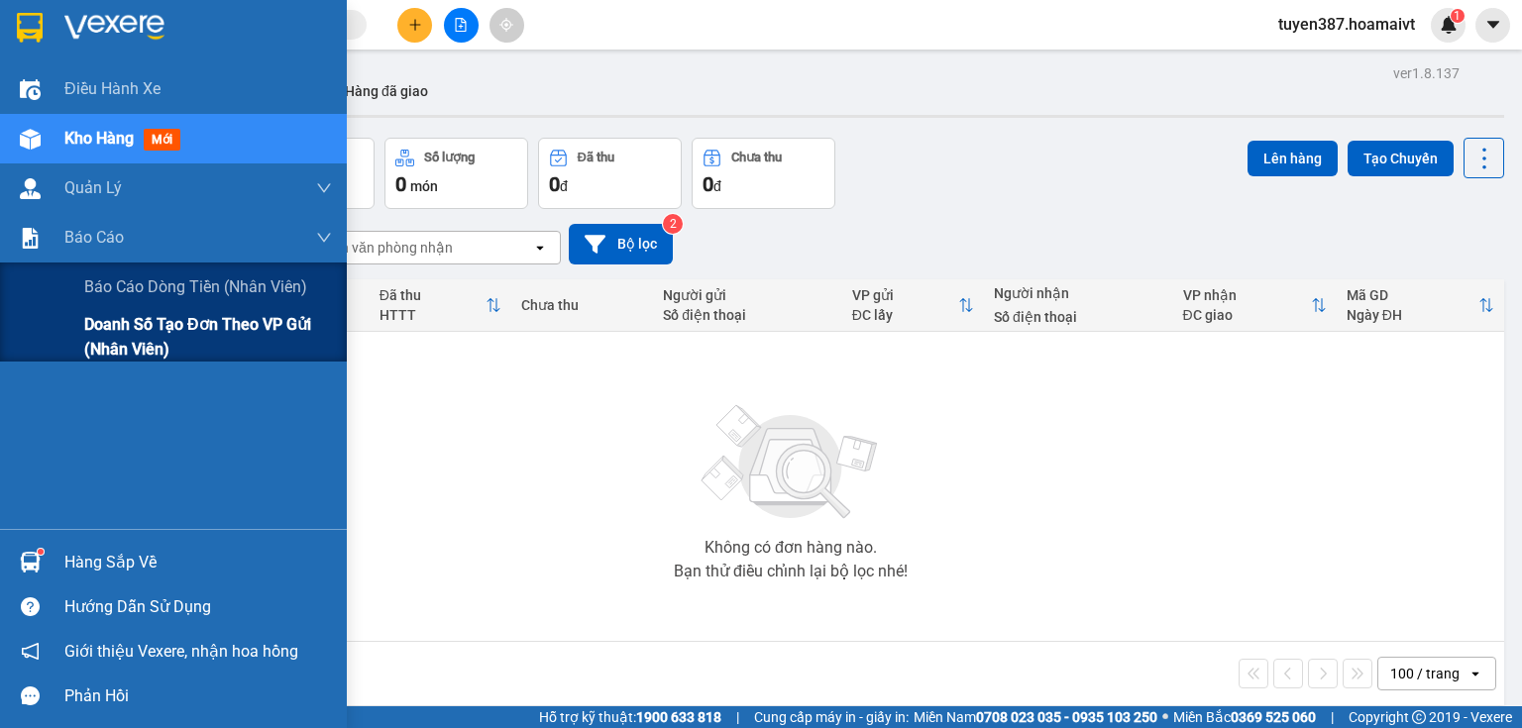
click at [103, 324] on span "Doanh số tạo đơn theo VP gửi (nhân viên)" at bounding box center [208, 337] width 248 height 50
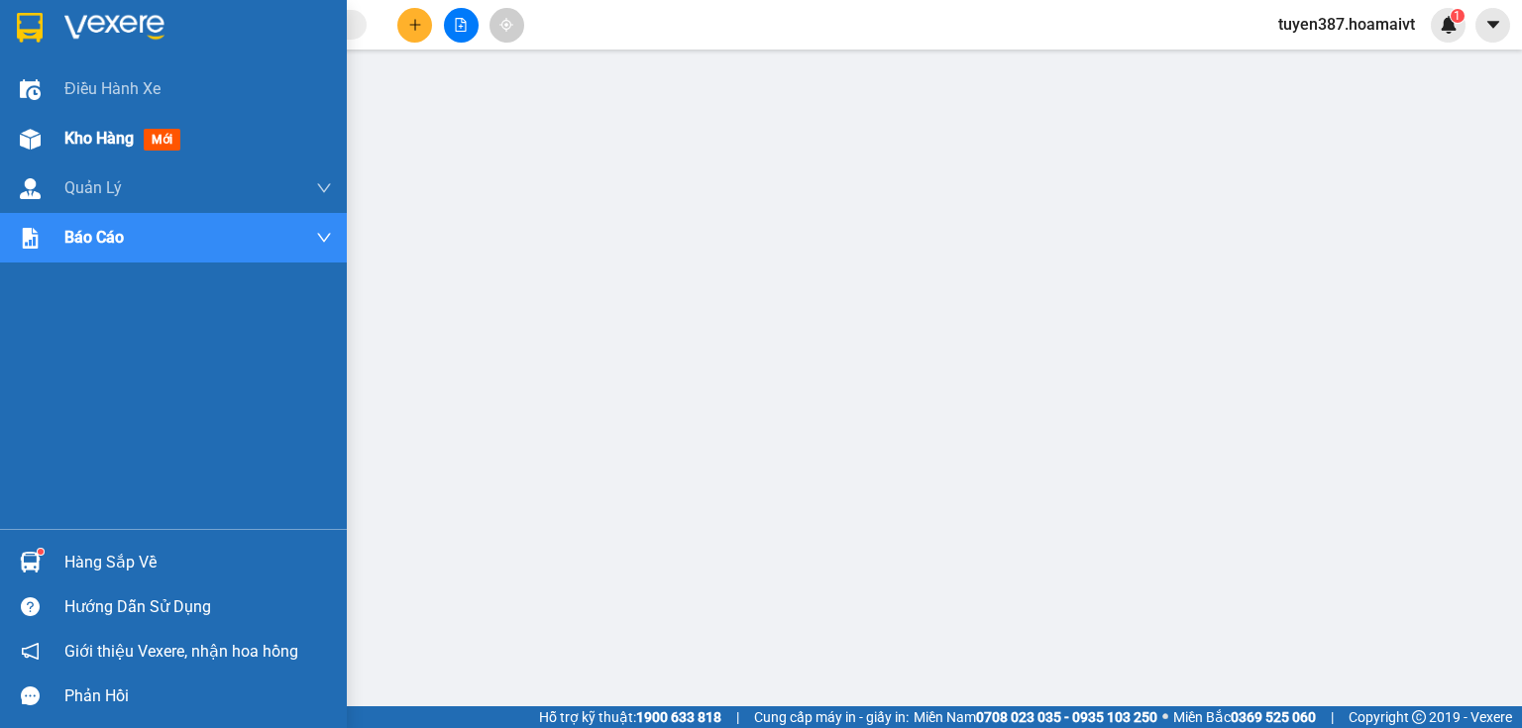
click at [161, 129] on div "Kho hàng mới" at bounding box center [126, 138] width 124 height 25
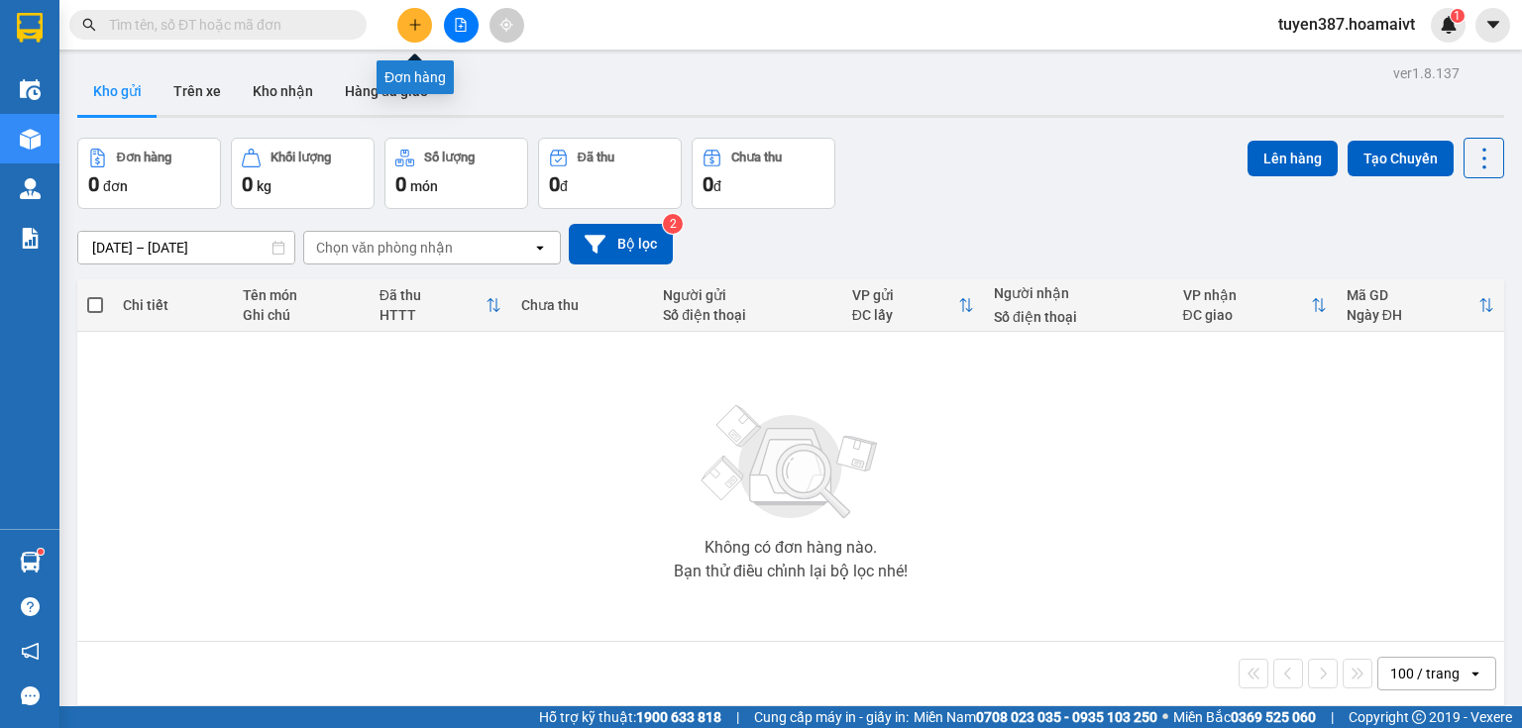
click at [414, 18] on icon "plus" at bounding box center [415, 25] width 14 height 14
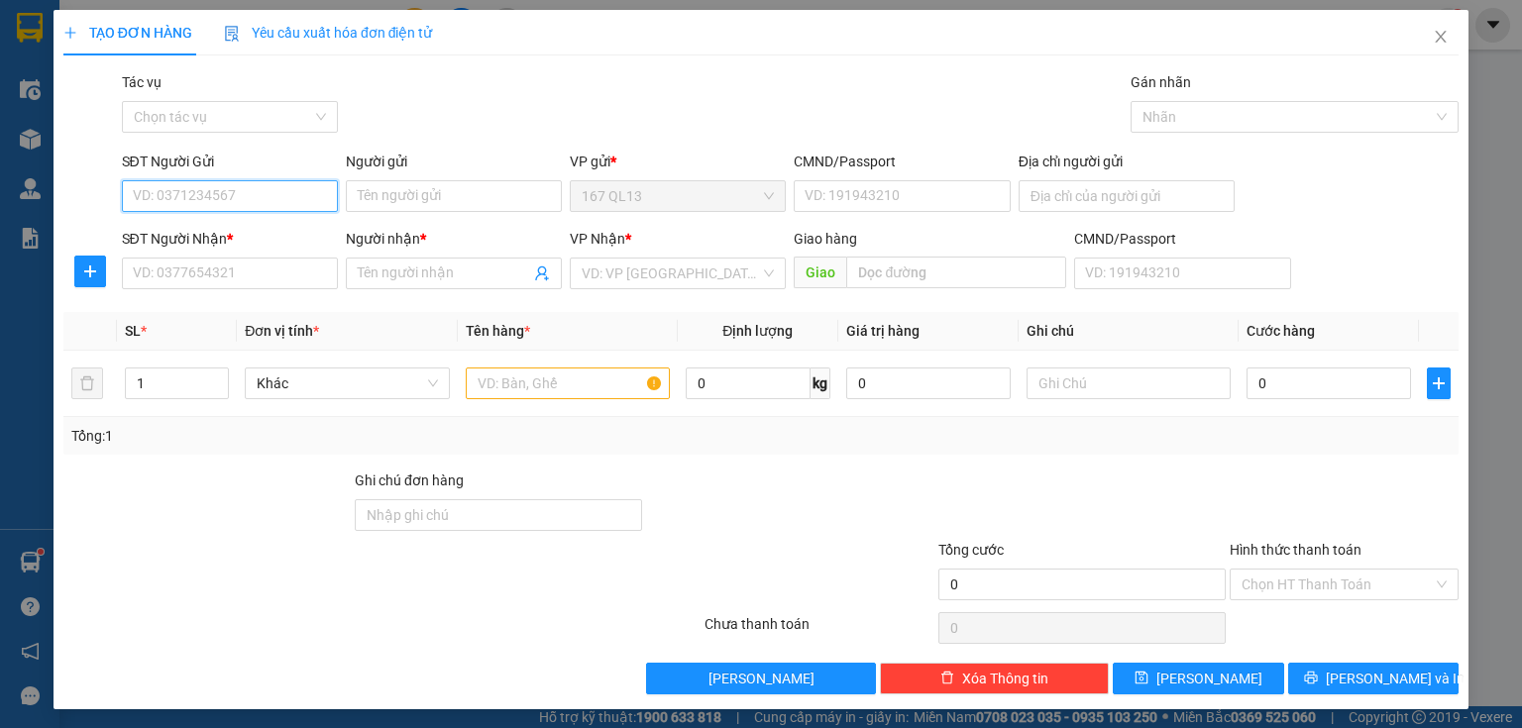
click at [293, 192] on input "SĐT Người Gửi" at bounding box center [230, 196] width 216 height 32
type input "0969719778"
click at [392, 190] on input "Người gửi" at bounding box center [454, 196] width 216 height 32
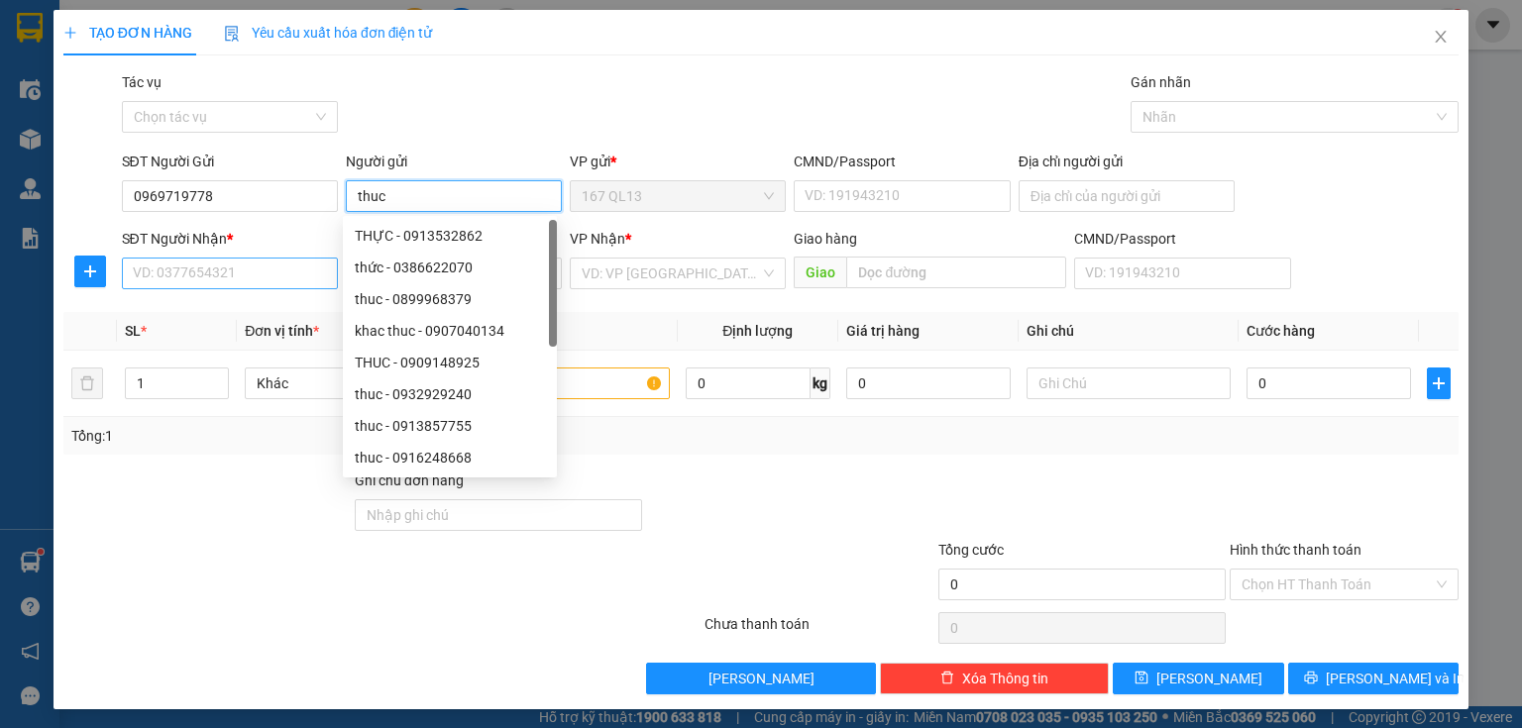
type input "thuc"
click at [246, 271] on input "SĐT Người Nhận *" at bounding box center [230, 274] width 216 height 32
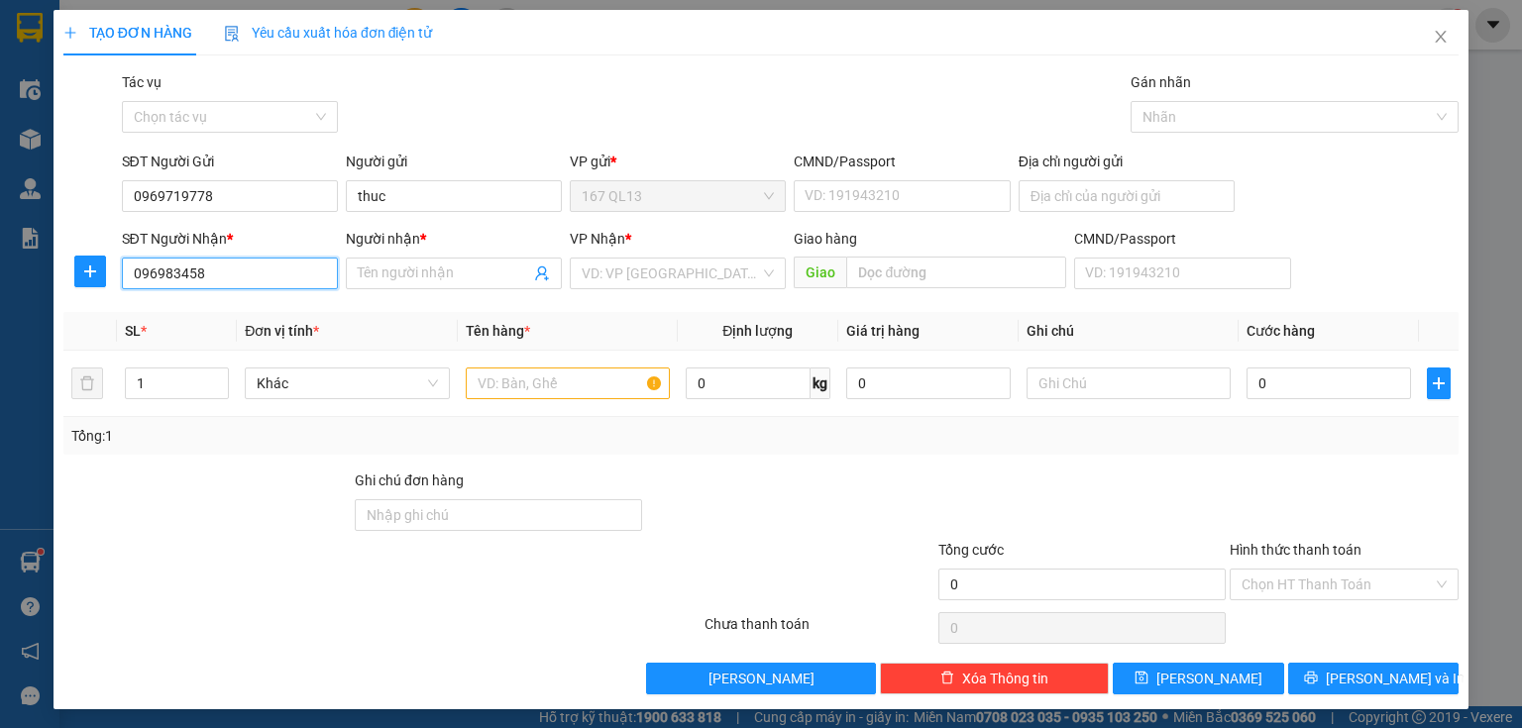
type input "0969834580"
click at [234, 317] on div "0969834580 - Bảo" at bounding box center [228, 313] width 190 height 22
type input "Bảo"
type input "0969834580"
click at [572, 381] on input "text" at bounding box center [568, 384] width 204 height 32
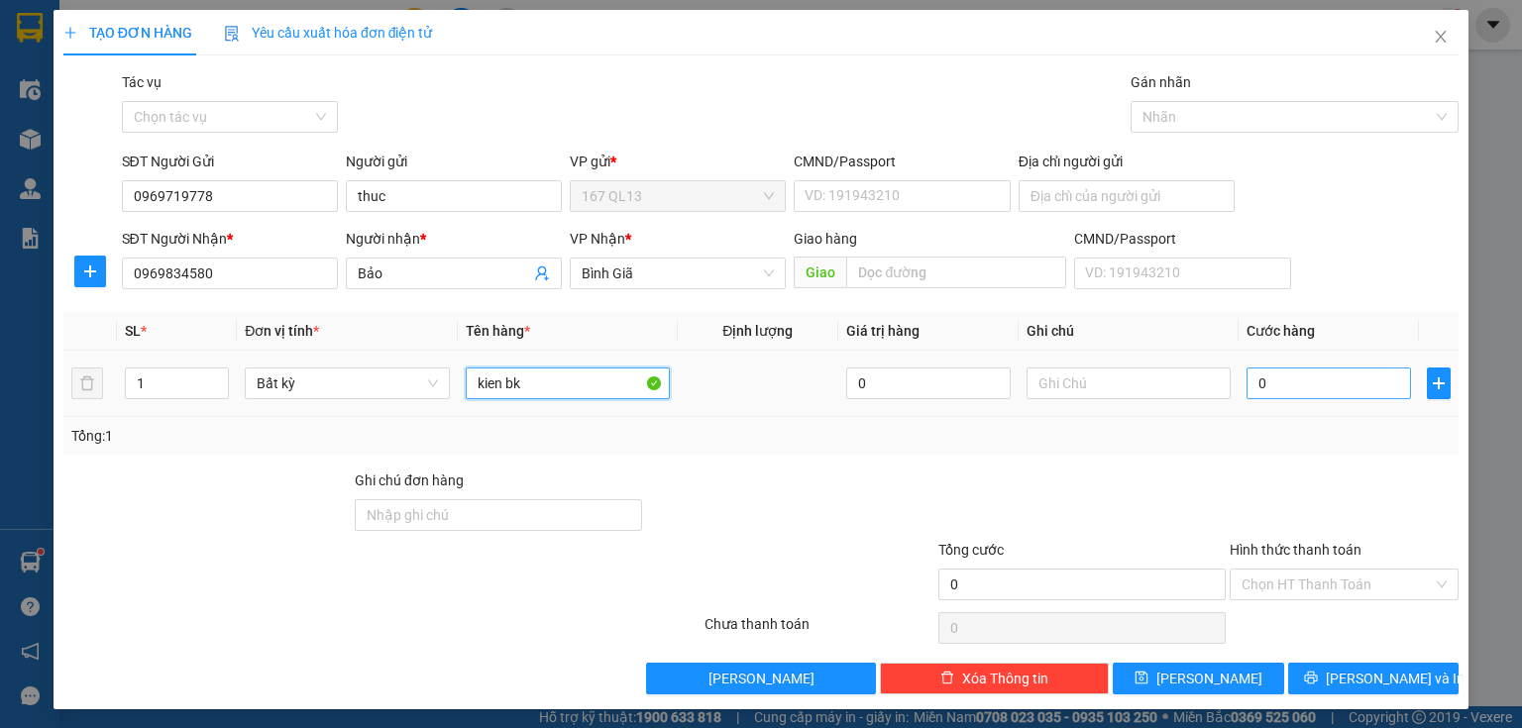
type input "kien bk"
click at [1246, 377] on input "0" at bounding box center [1328, 384] width 164 height 32
type input "3"
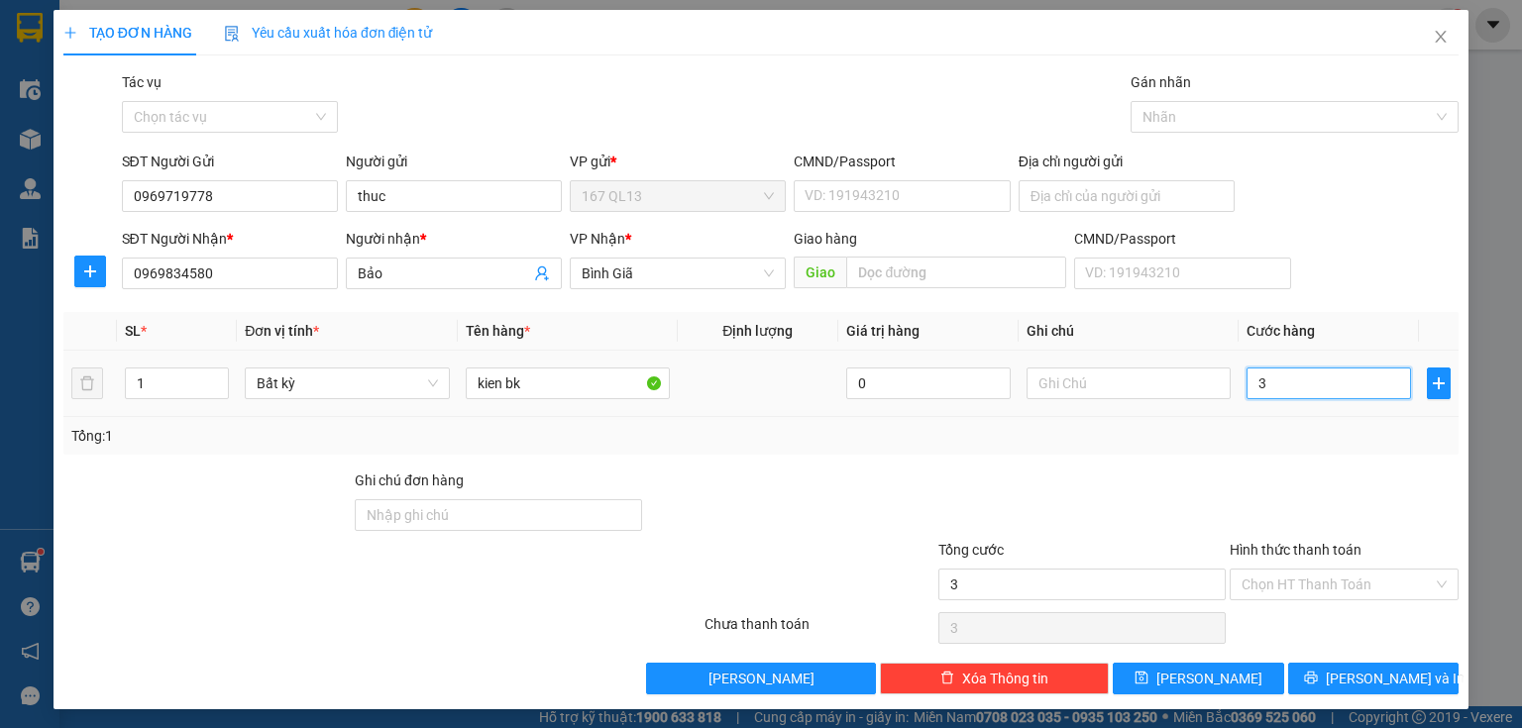
type input "30"
click at [1376, 668] on span "[PERSON_NAME] và In" at bounding box center [1395, 679] width 139 height 22
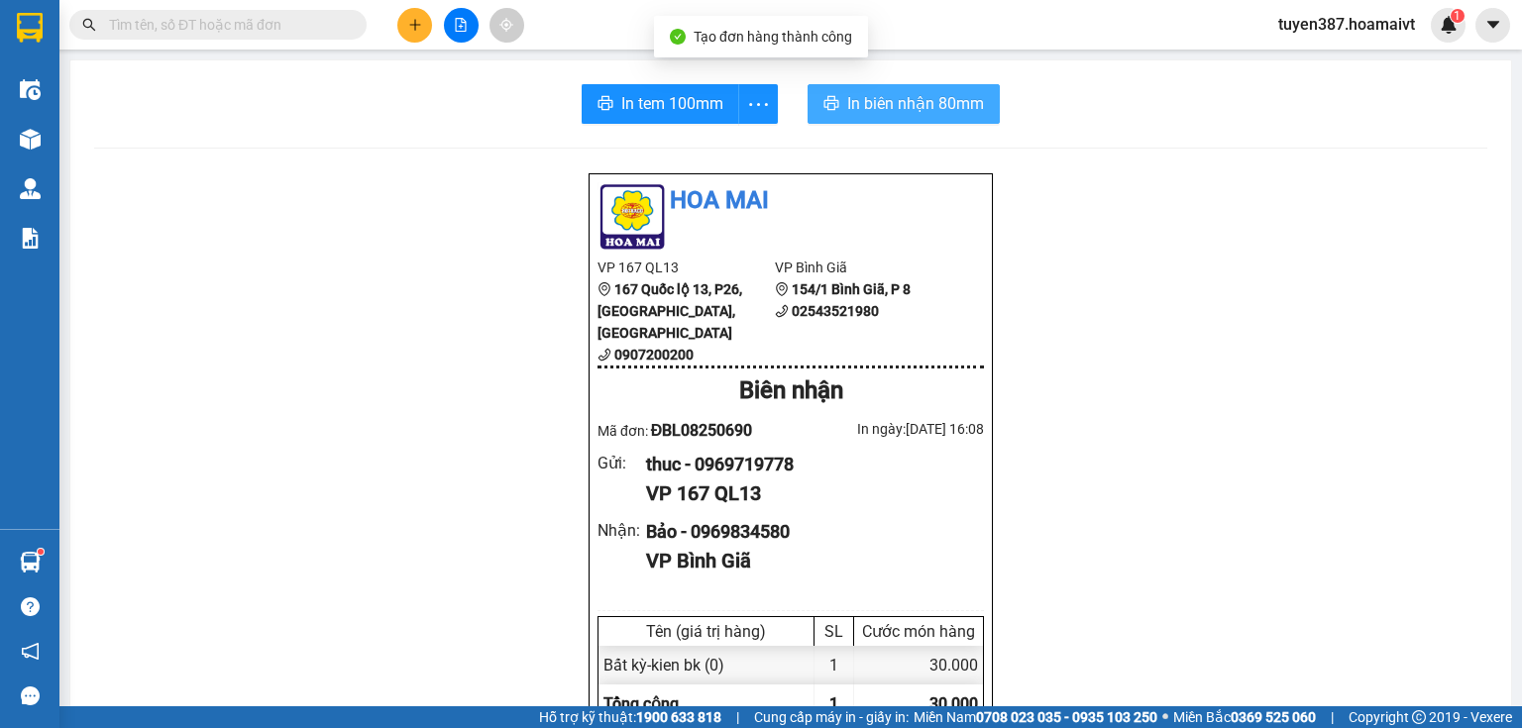
drag, startPoint x: 869, startPoint y: 100, endPoint x: 948, endPoint y: 82, distance: 81.2
click at [872, 99] on span "In biên nhận 80mm" at bounding box center [915, 103] width 137 height 25
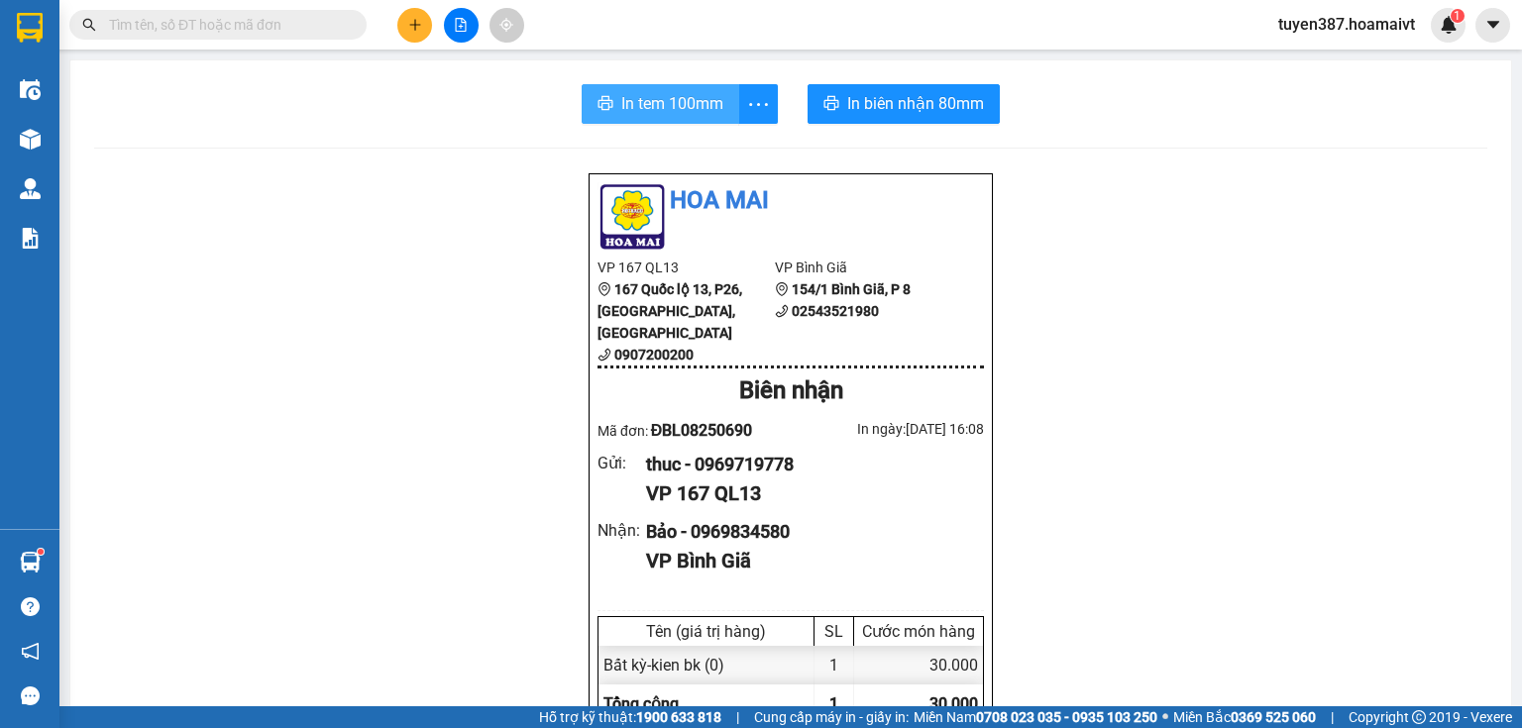
click at [644, 92] on span "In tem 100mm" at bounding box center [672, 103] width 102 height 25
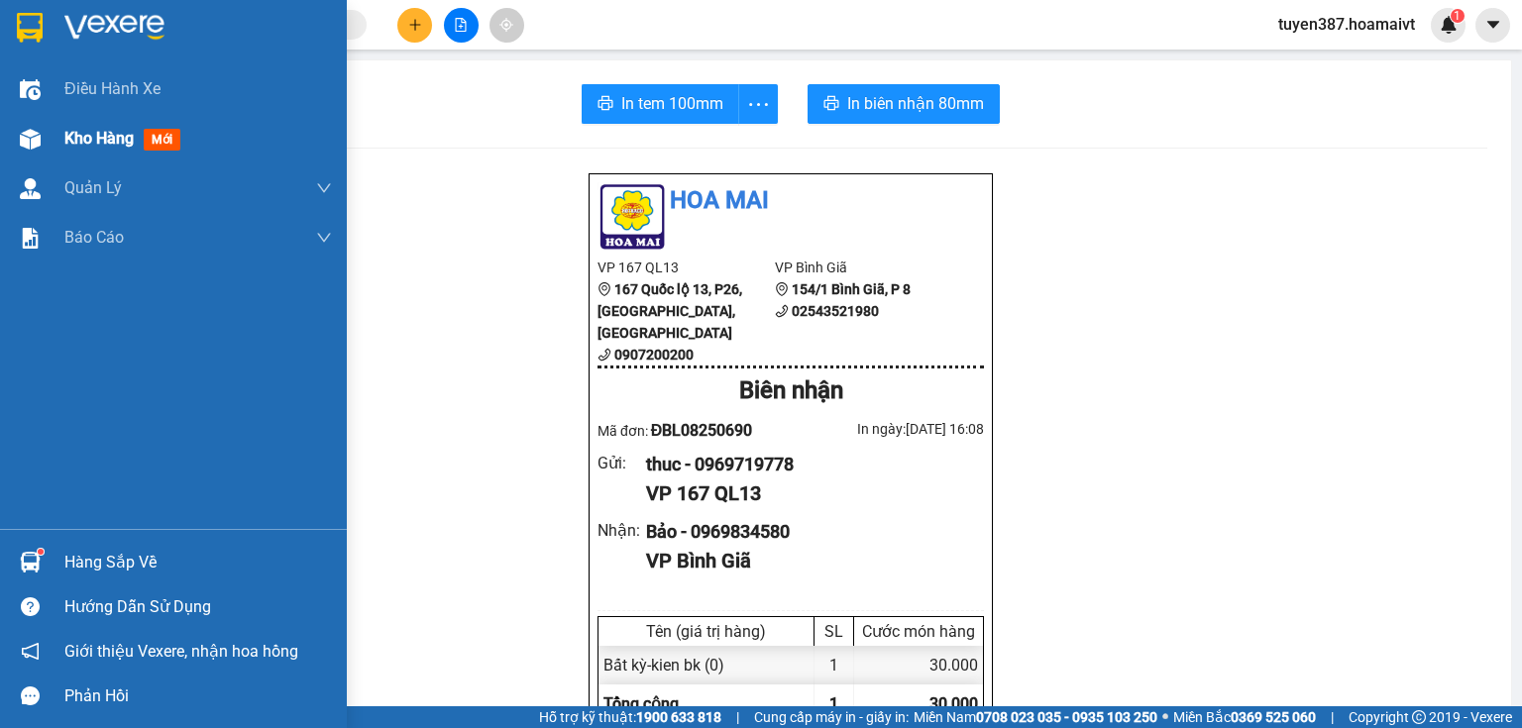
click at [162, 141] on span "mới" at bounding box center [162, 140] width 37 height 22
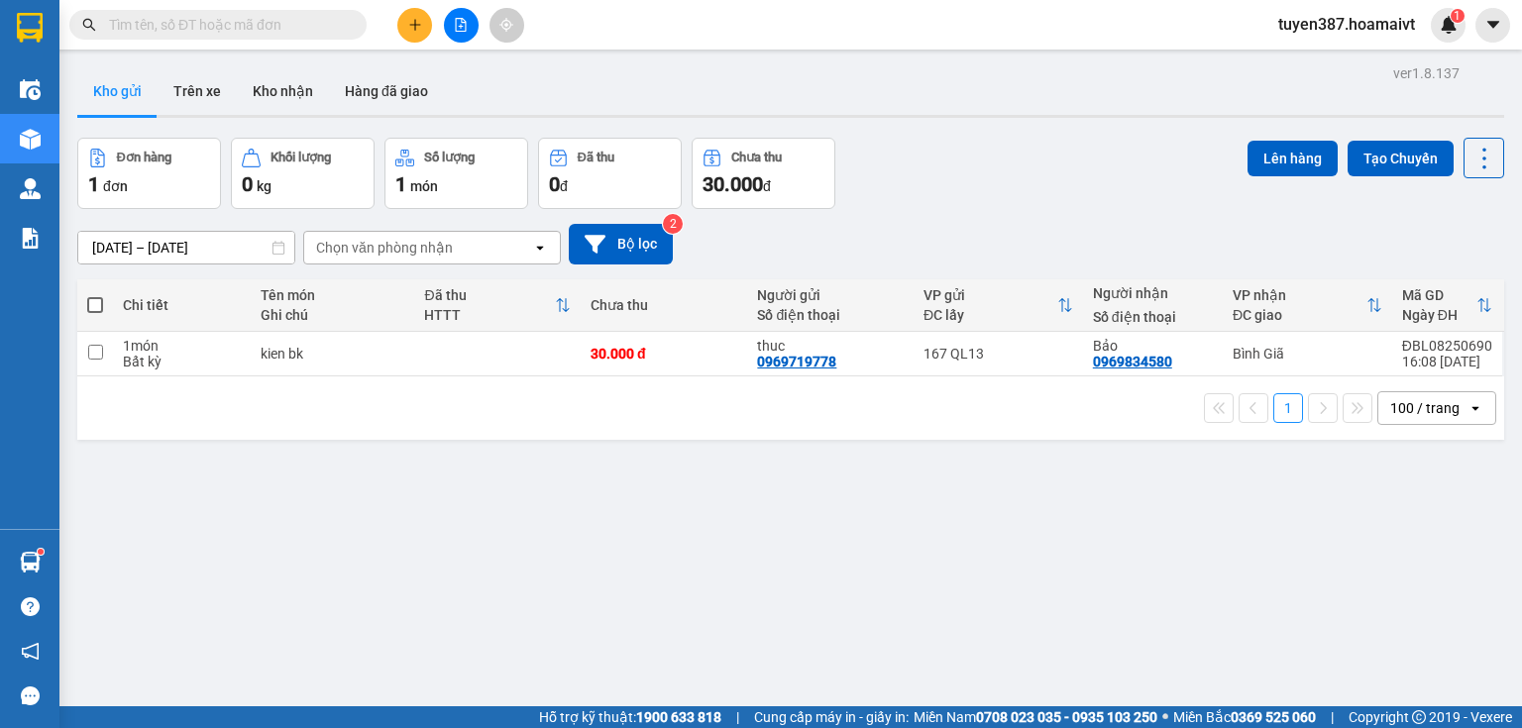
click at [93, 304] on span at bounding box center [95, 305] width 16 height 16
click at [95, 295] on input "checkbox" at bounding box center [95, 295] width 0 height 0
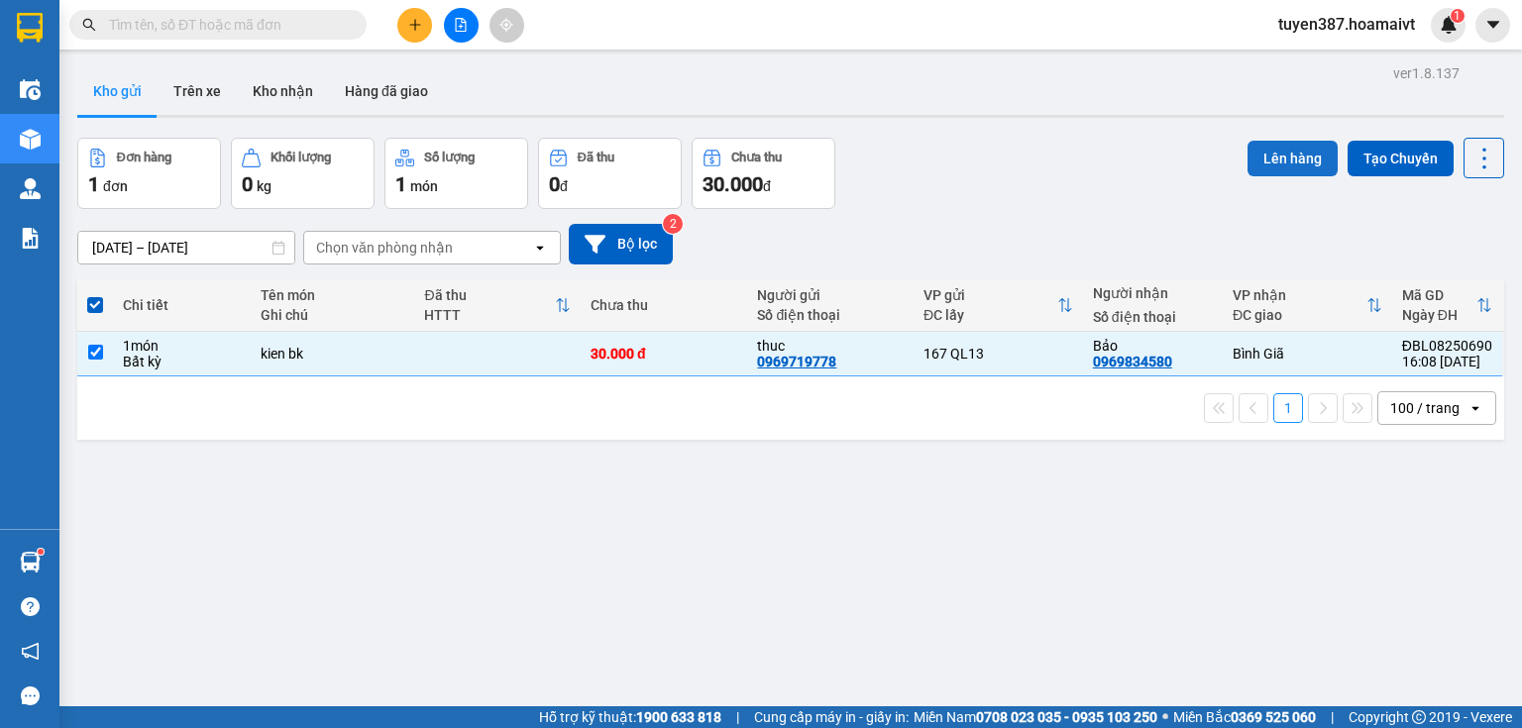
click at [1273, 154] on button "Lên hàng" at bounding box center [1292, 159] width 90 height 36
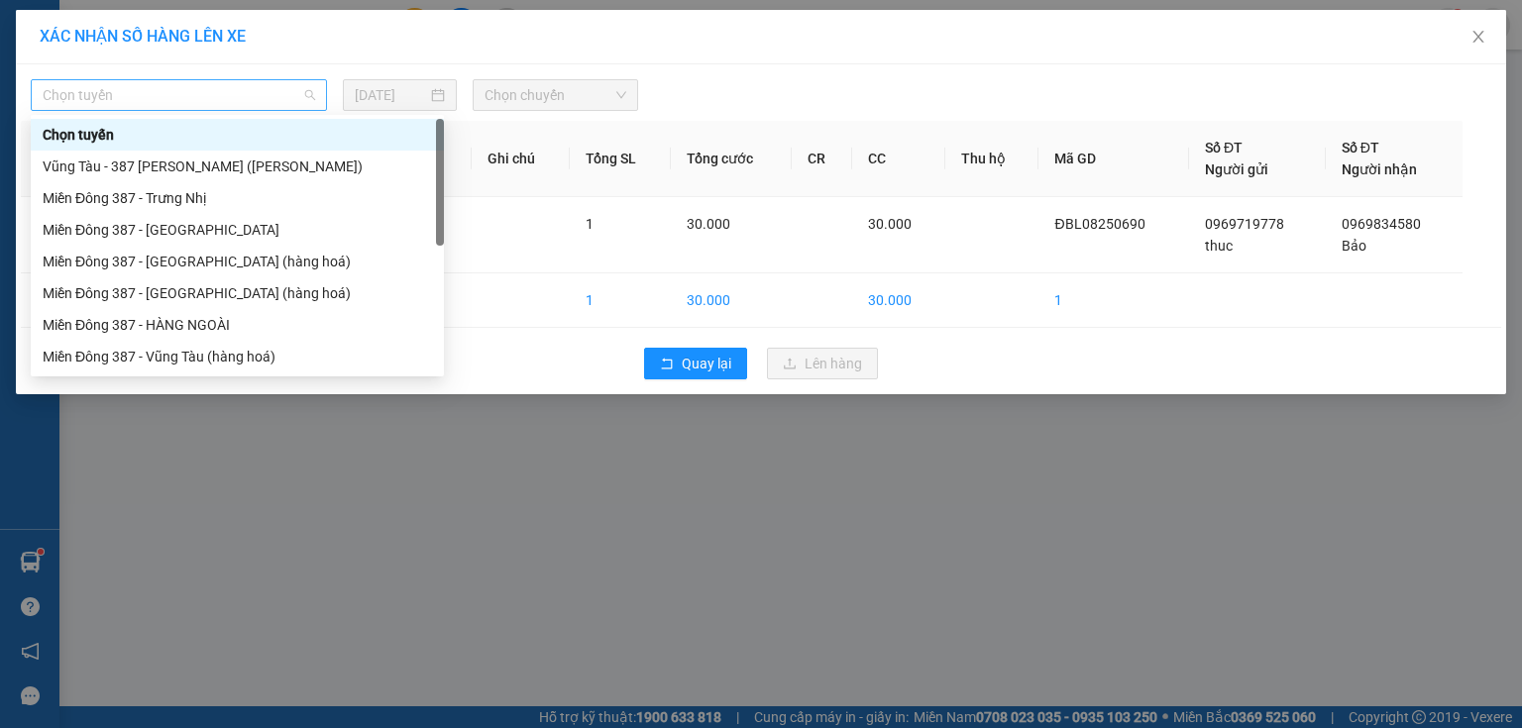
click at [223, 87] on span "Chọn tuyến" at bounding box center [179, 95] width 272 height 30
click at [184, 348] on div "Miền Đông 387 - Vũng Tàu (hàng hoá)" at bounding box center [237, 357] width 389 height 22
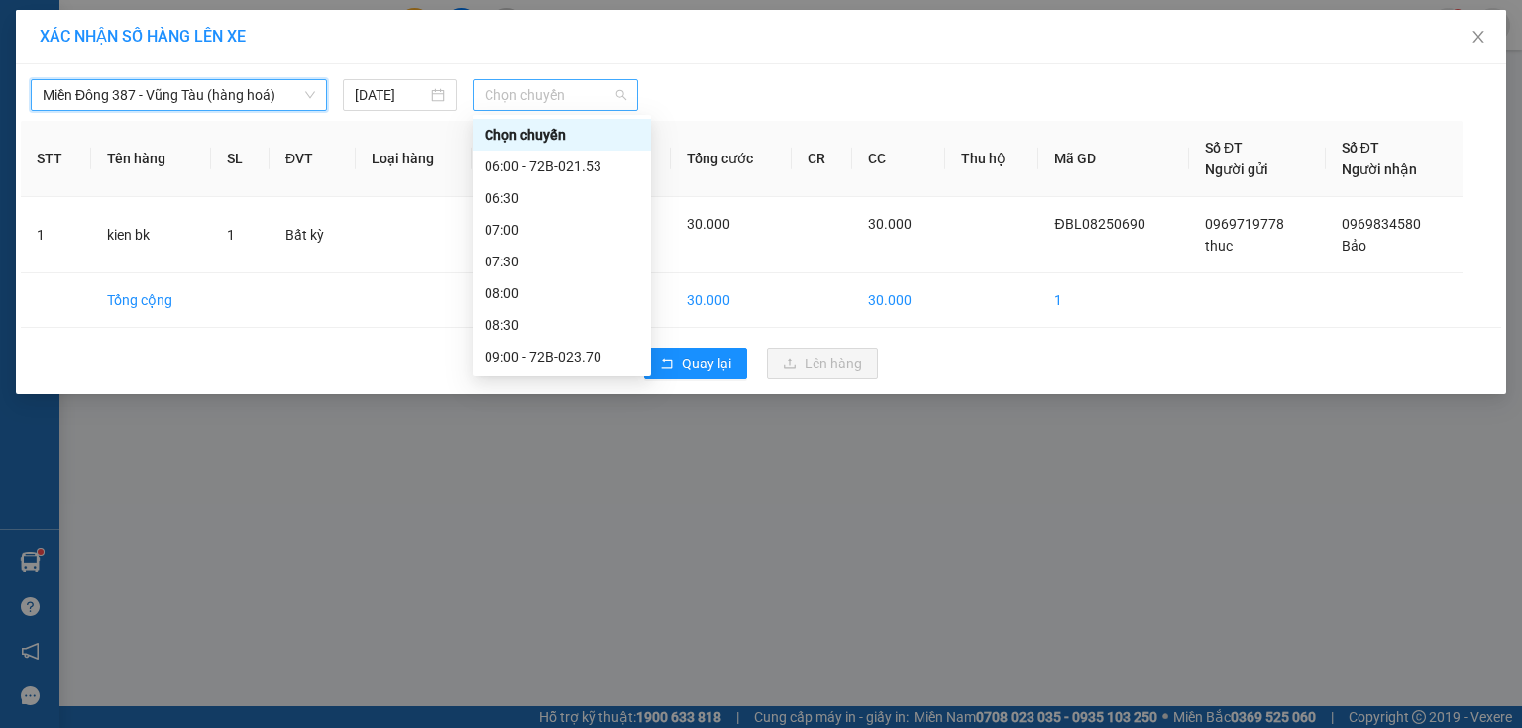
click at [591, 92] on span "Chọn chuyến" at bounding box center [555, 95] width 143 height 30
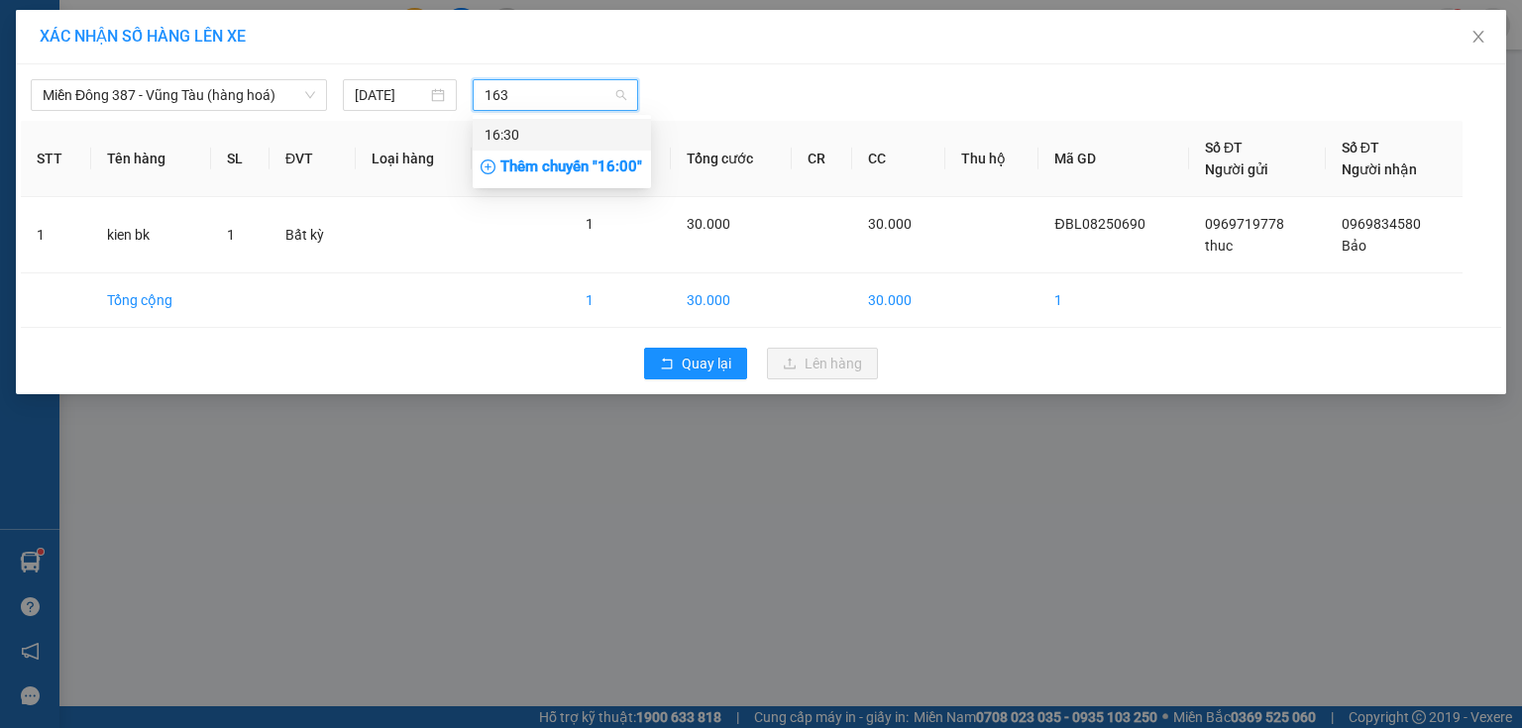
type input "1630"
click at [520, 136] on div "16:30" at bounding box center [561, 135] width 155 height 22
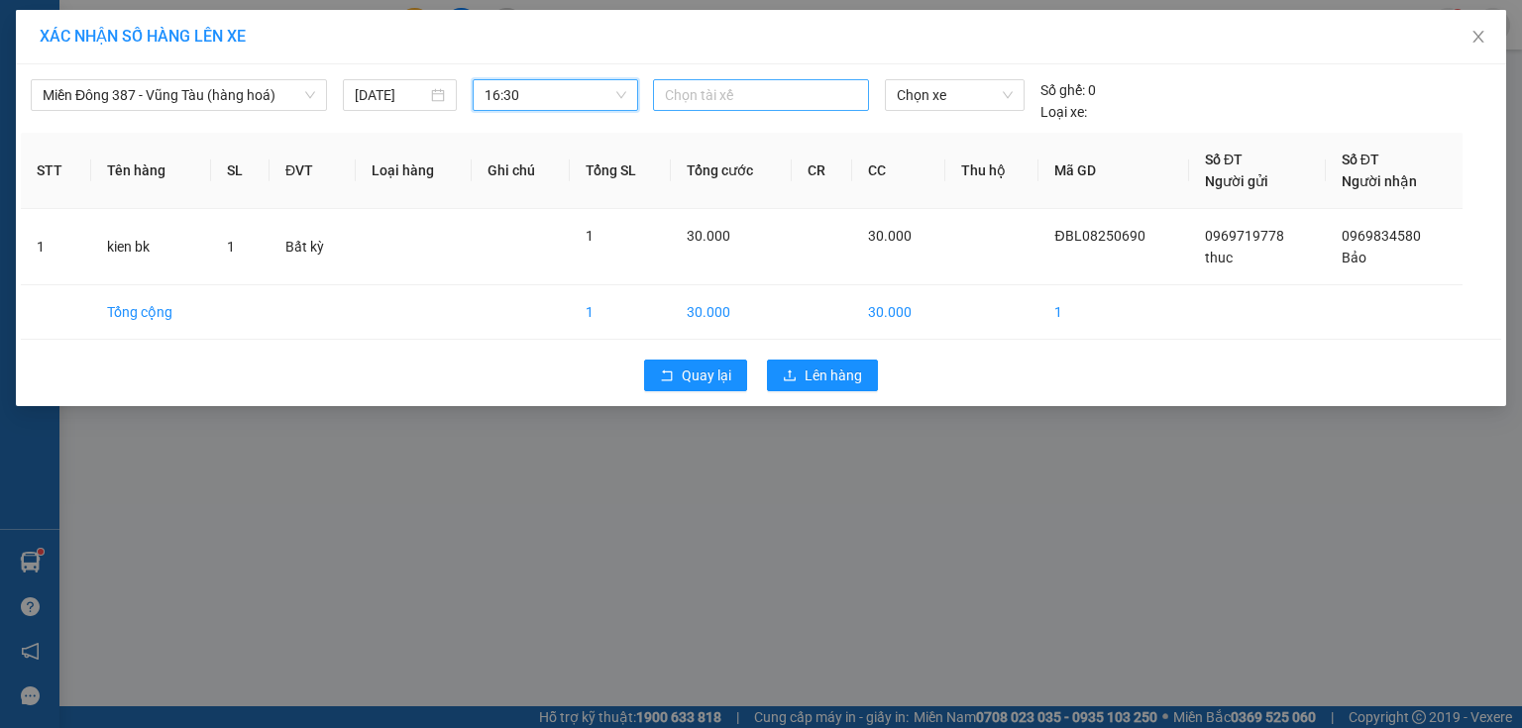
click at [749, 91] on div at bounding box center [761, 95] width 206 height 24
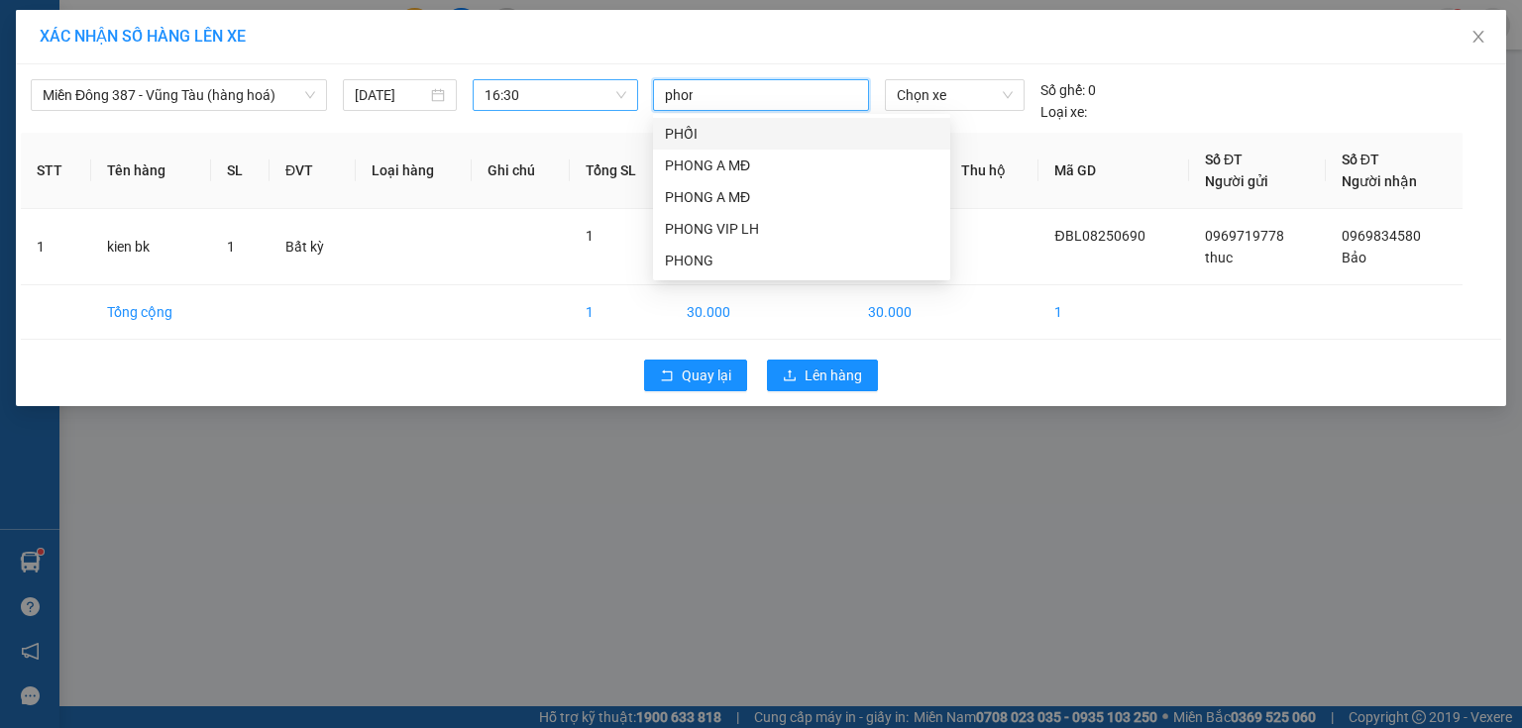
type input "phong"
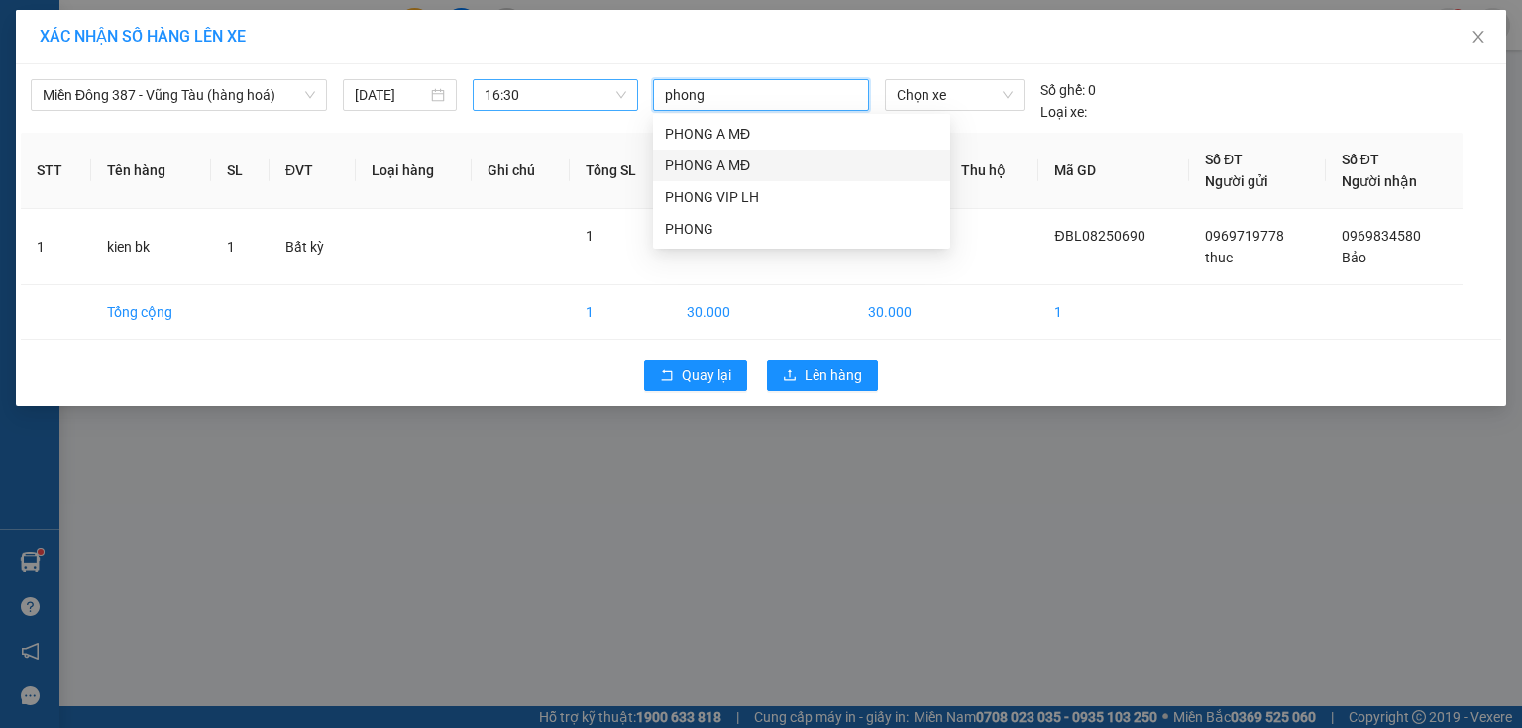
click at [718, 161] on div "PHONG A MĐ" at bounding box center [801, 166] width 273 height 22
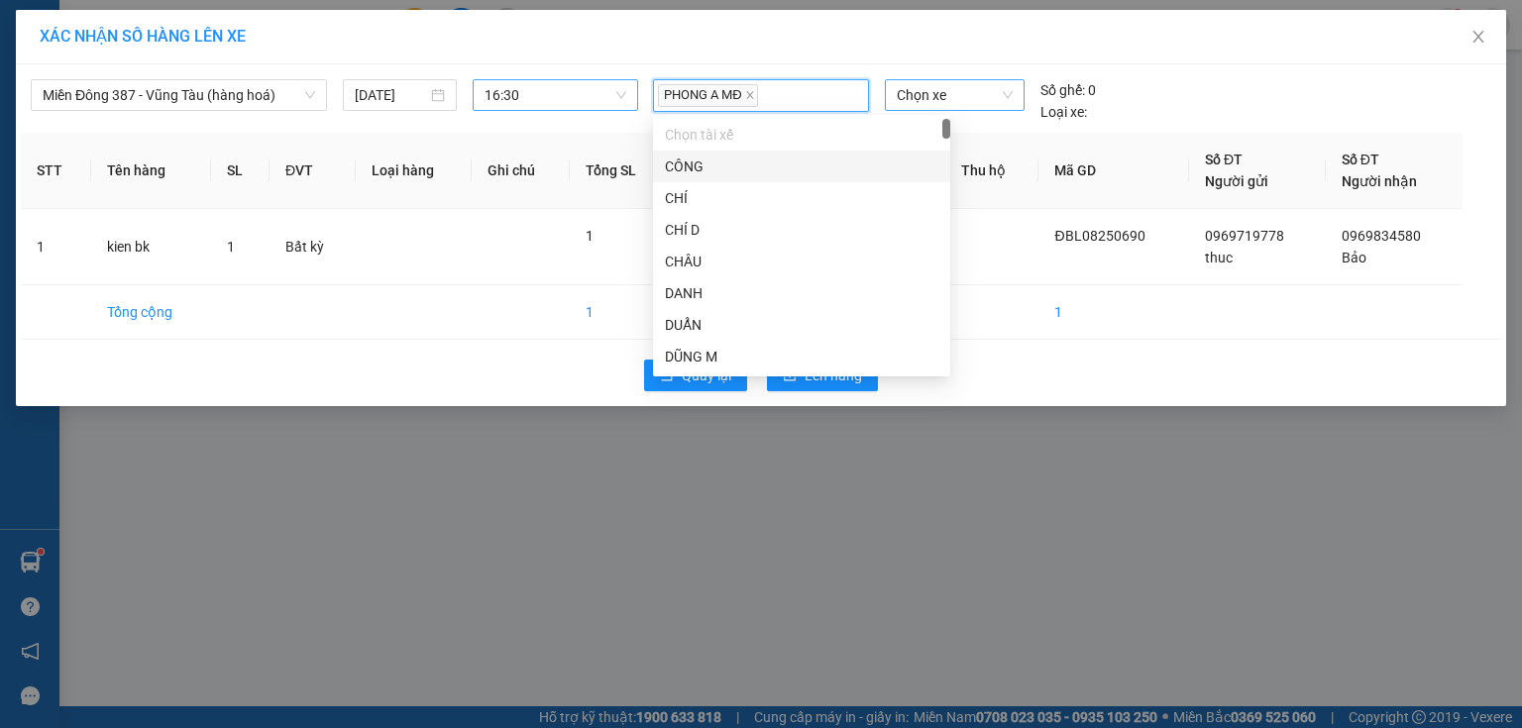
click at [959, 92] on span "Chọn xe" at bounding box center [954, 95] width 115 height 30
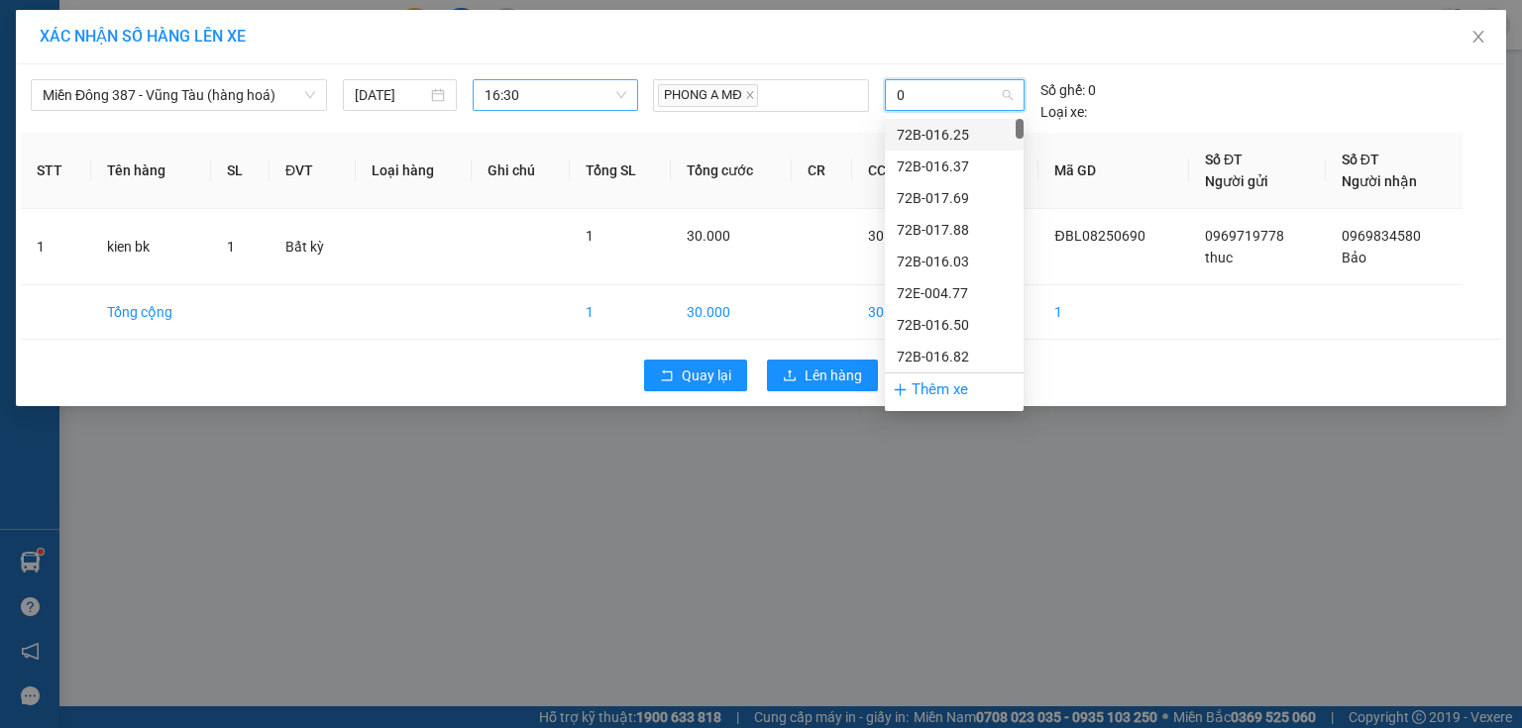
type input "00"
click at [941, 220] on div "72H-070.05" at bounding box center [954, 230] width 115 height 22
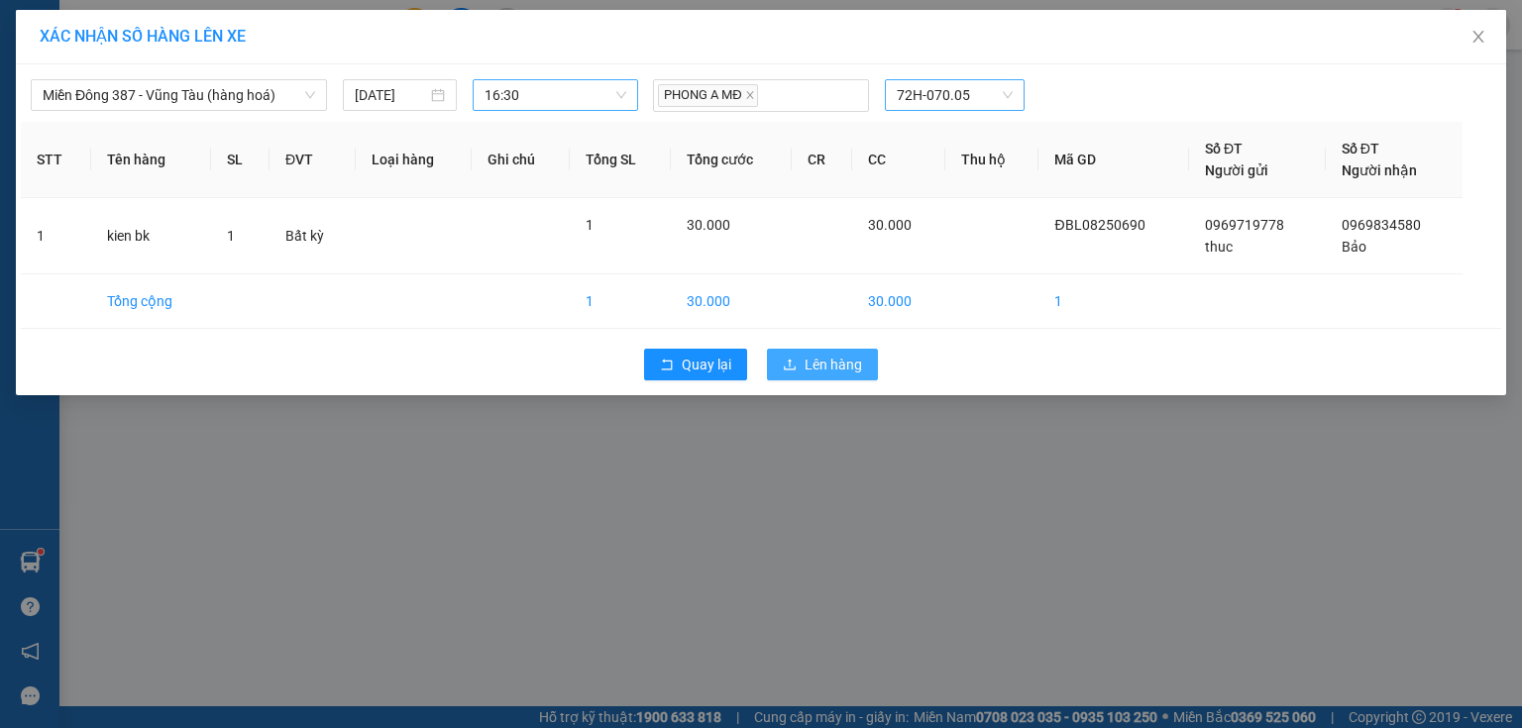
click at [828, 357] on span "Lên hàng" at bounding box center [833, 365] width 57 height 22
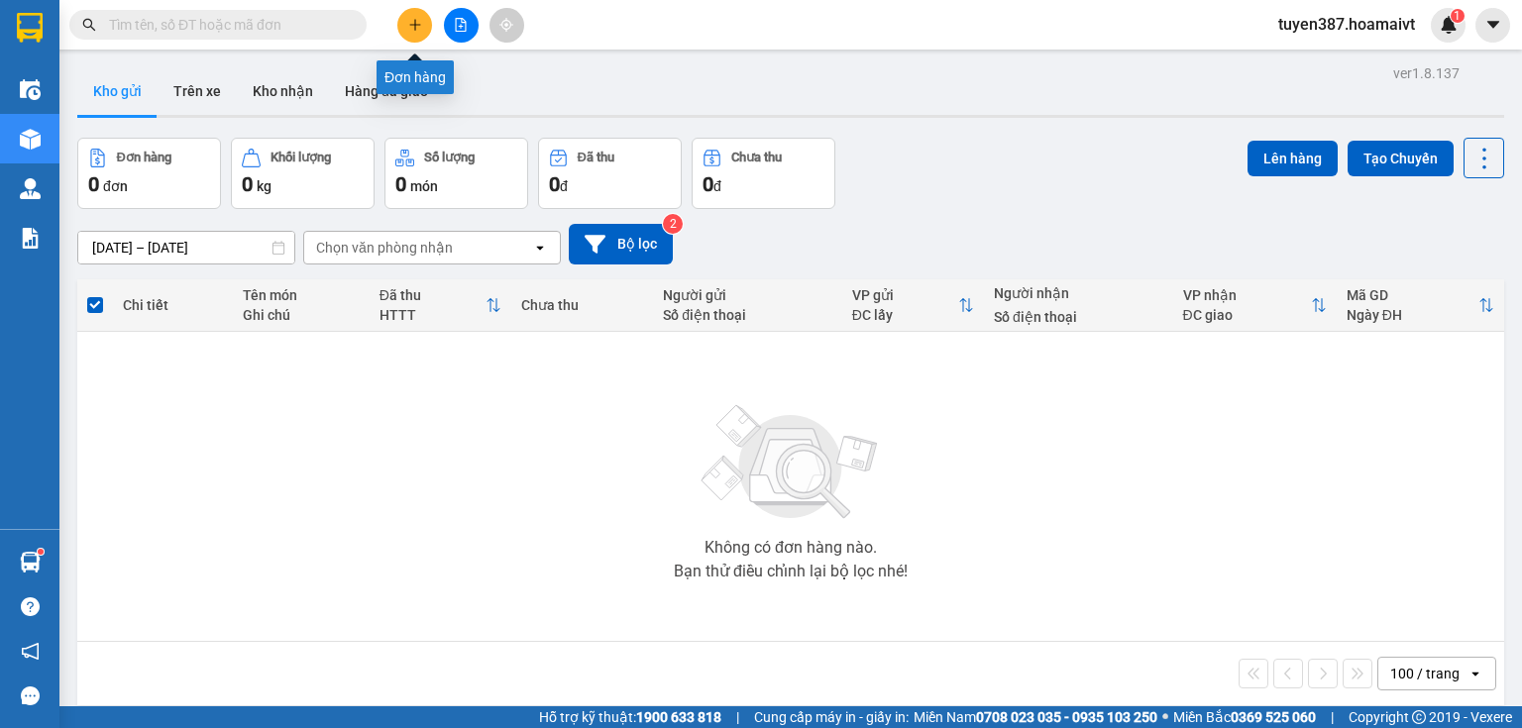
click at [417, 20] on icon "plus" at bounding box center [415, 25] width 14 height 14
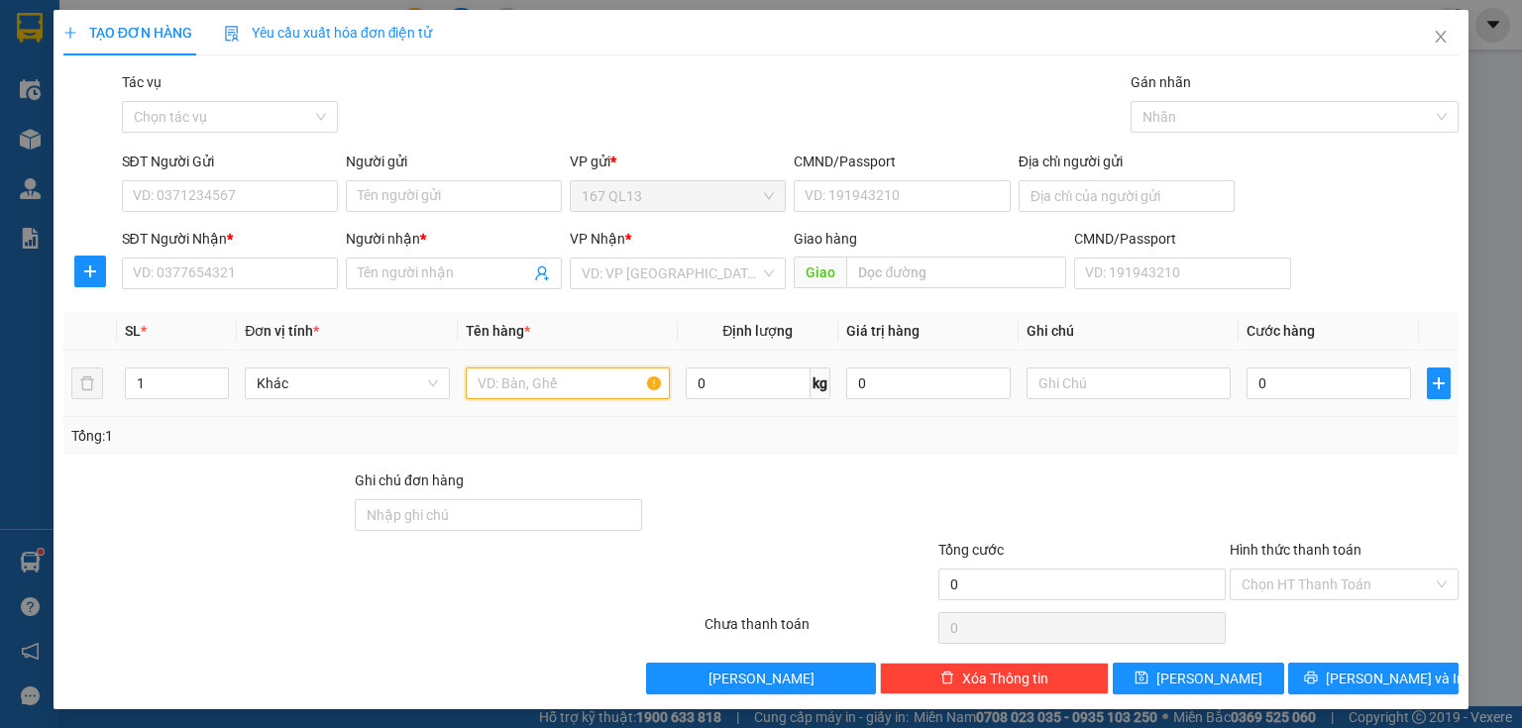
click at [561, 384] on input "text" at bounding box center [568, 384] width 204 height 32
type input "hop xanh"
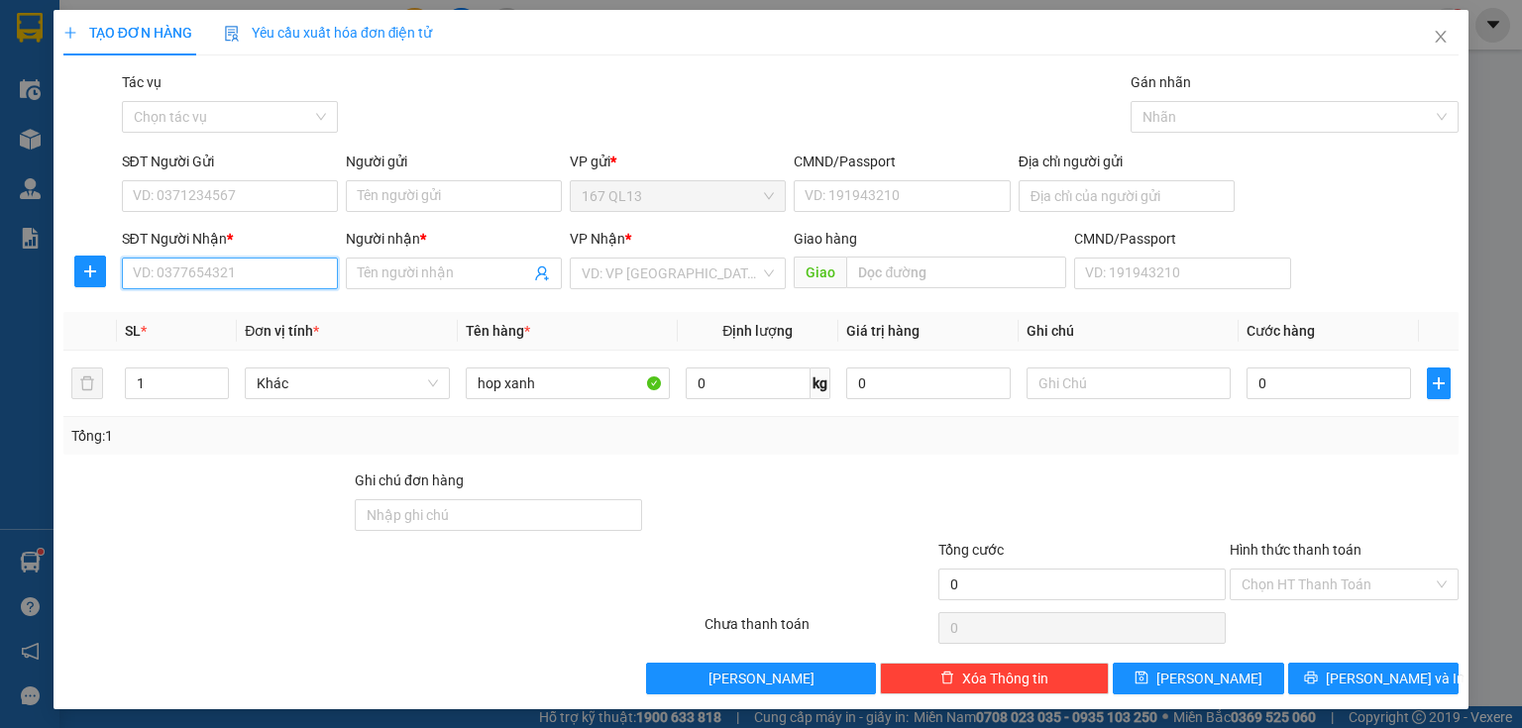
click at [296, 273] on input "SĐT Người Nhận *" at bounding box center [230, 274] width 216 height 32
drag, startPoint x: 244, startPoint y: 312, endPoint x: 223, endPoint y: 243, distance: 72.4
click at [244, 310] on div "0789891252 - TÍN" at bounding box center [228, 313] width 190 height 22
type input "0789891252"
type input "TÍN"
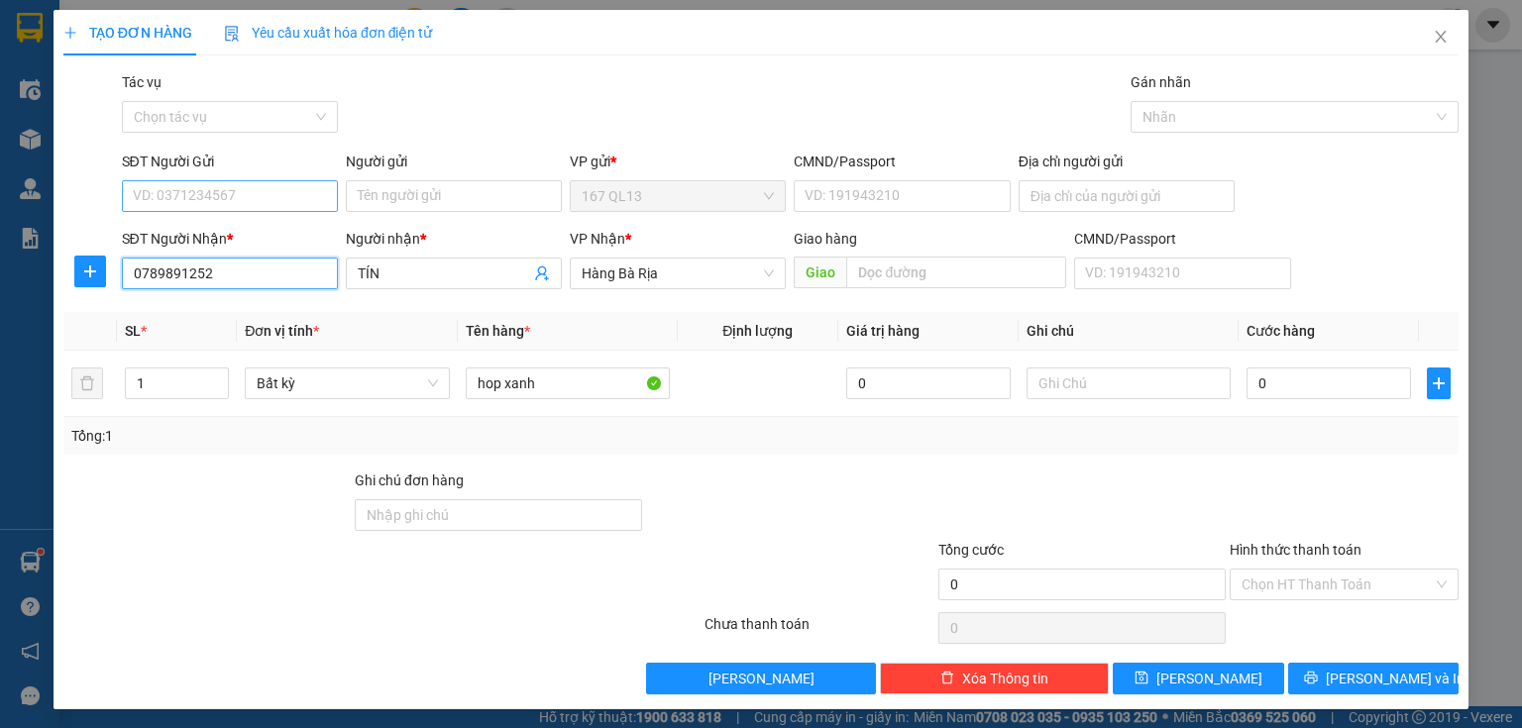
type input "0789891252"
click at [246, 190] on input "SĐT Người Gửi" at bounding box center [230, 196] width 216 height 32
click at [262, 232] on div "0977951741 - [PERSON_NAME]" at bounding box center [230, 236] width 195 height 22
type input "0977951741"
type input "TRINH"
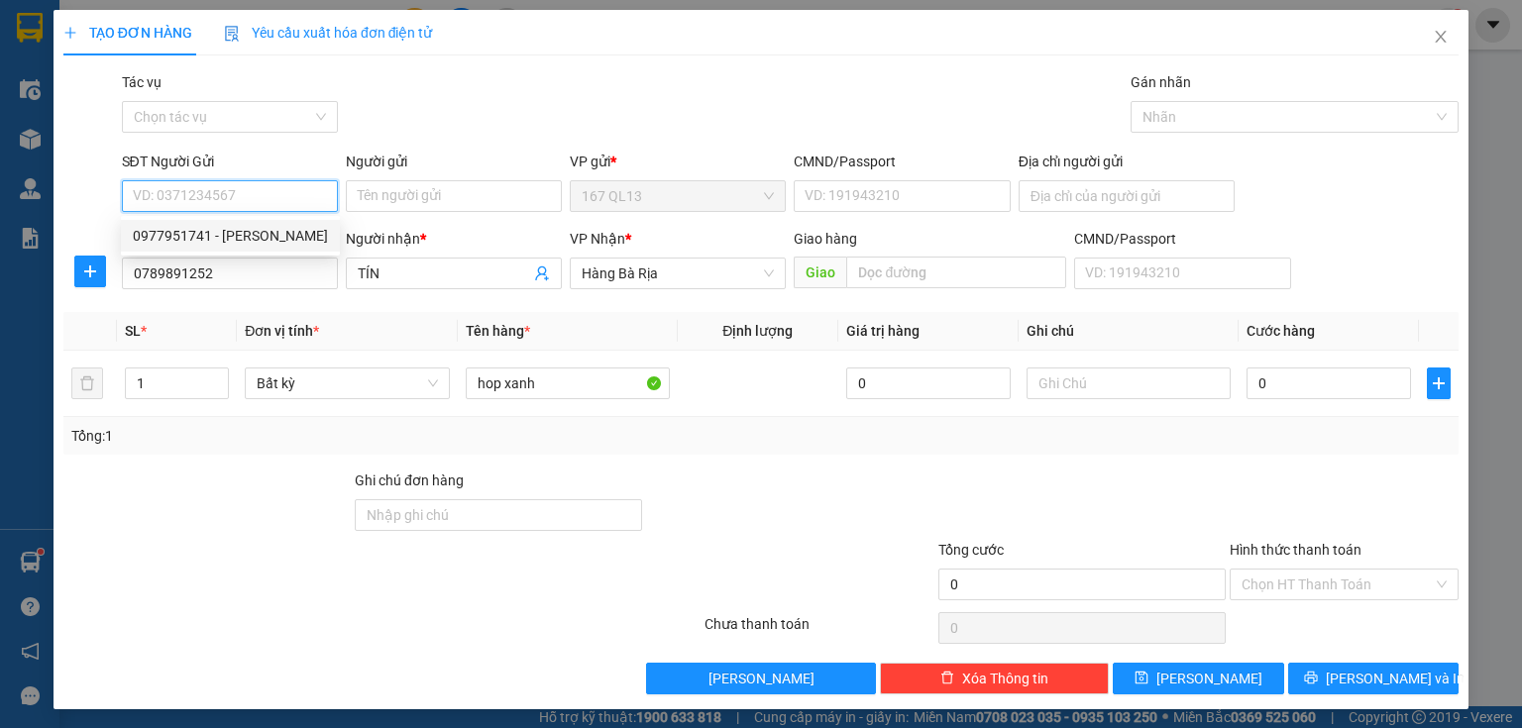
type input "052192008878"
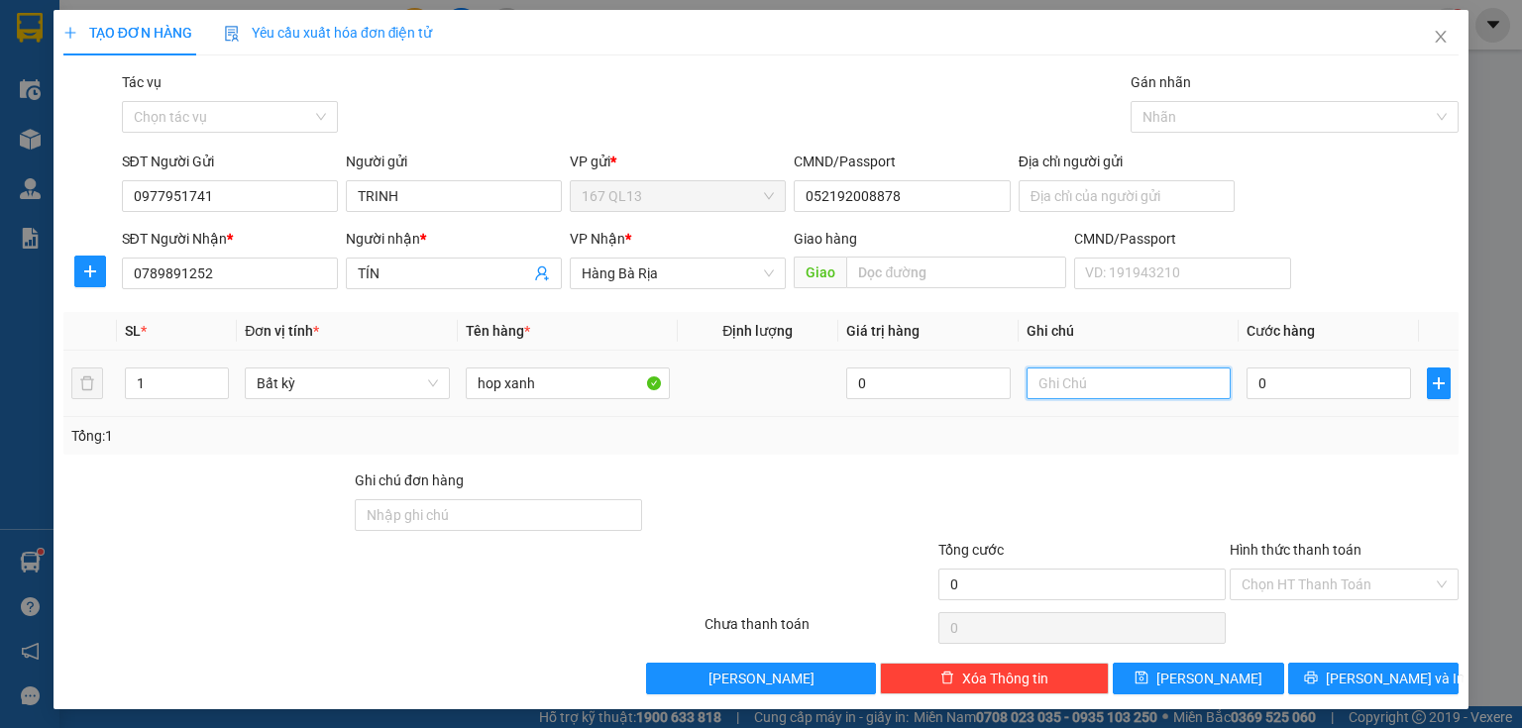
click at [1098, 386] on input "text" at bounding box center [1128, 384] width 204 height 32
type input "13/8 di"
click at [1246, 380] on input "0" at bounding box center [1328, 384] width 164 height 32
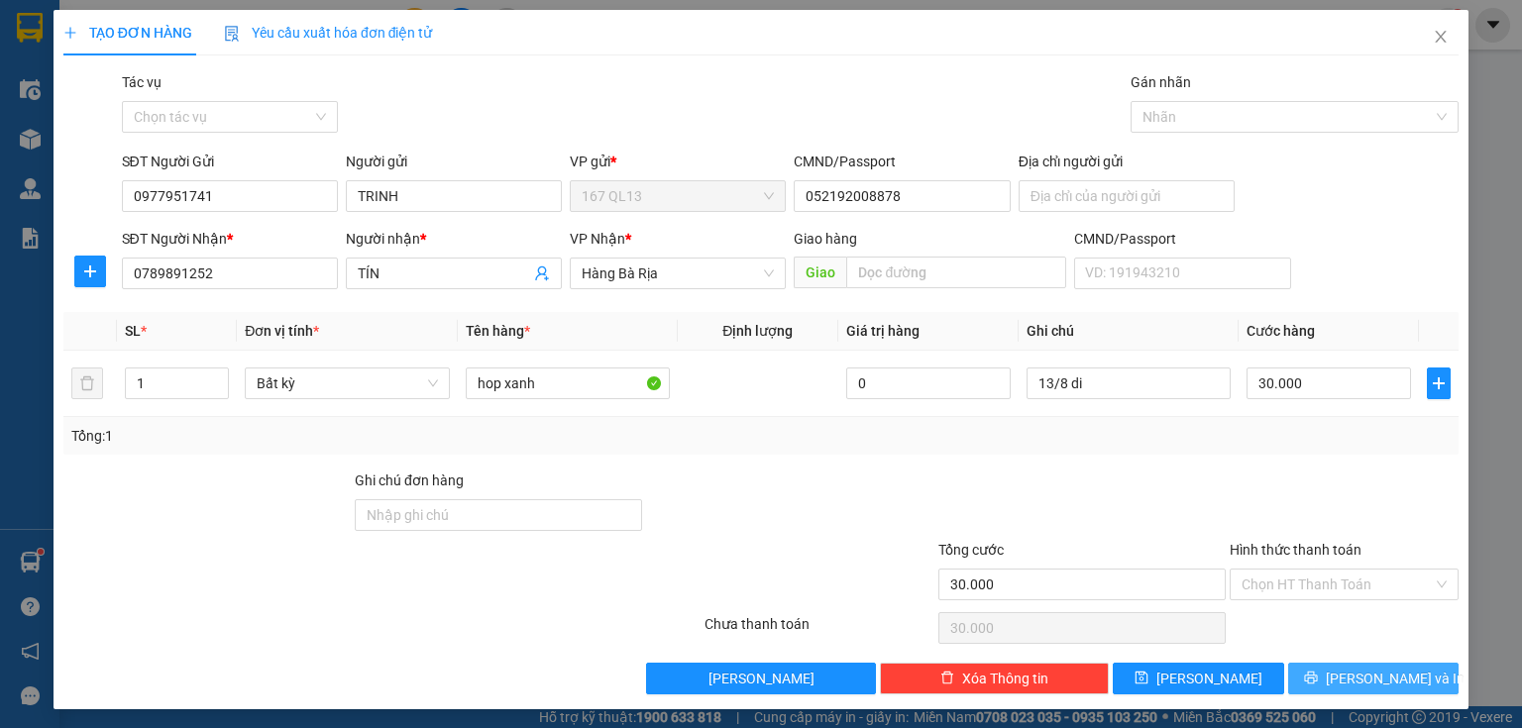
click at [1380, 670] on span "[PERSON_NAME] và In" at bounding box center [1395, 679] width 139 height 22
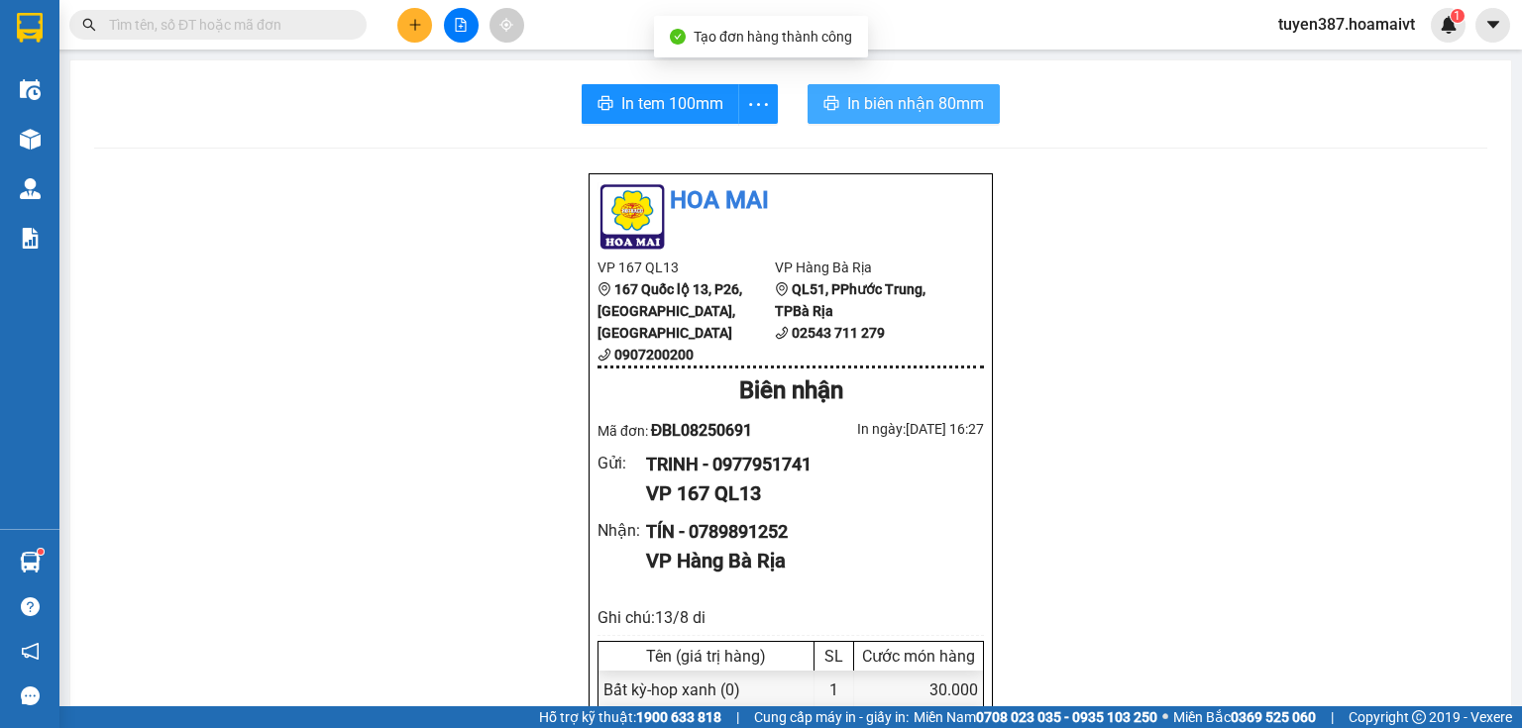
click at [847, 102] on span "In biên nhận 80mm" at bounding box center [915, 103] width 137 height 25
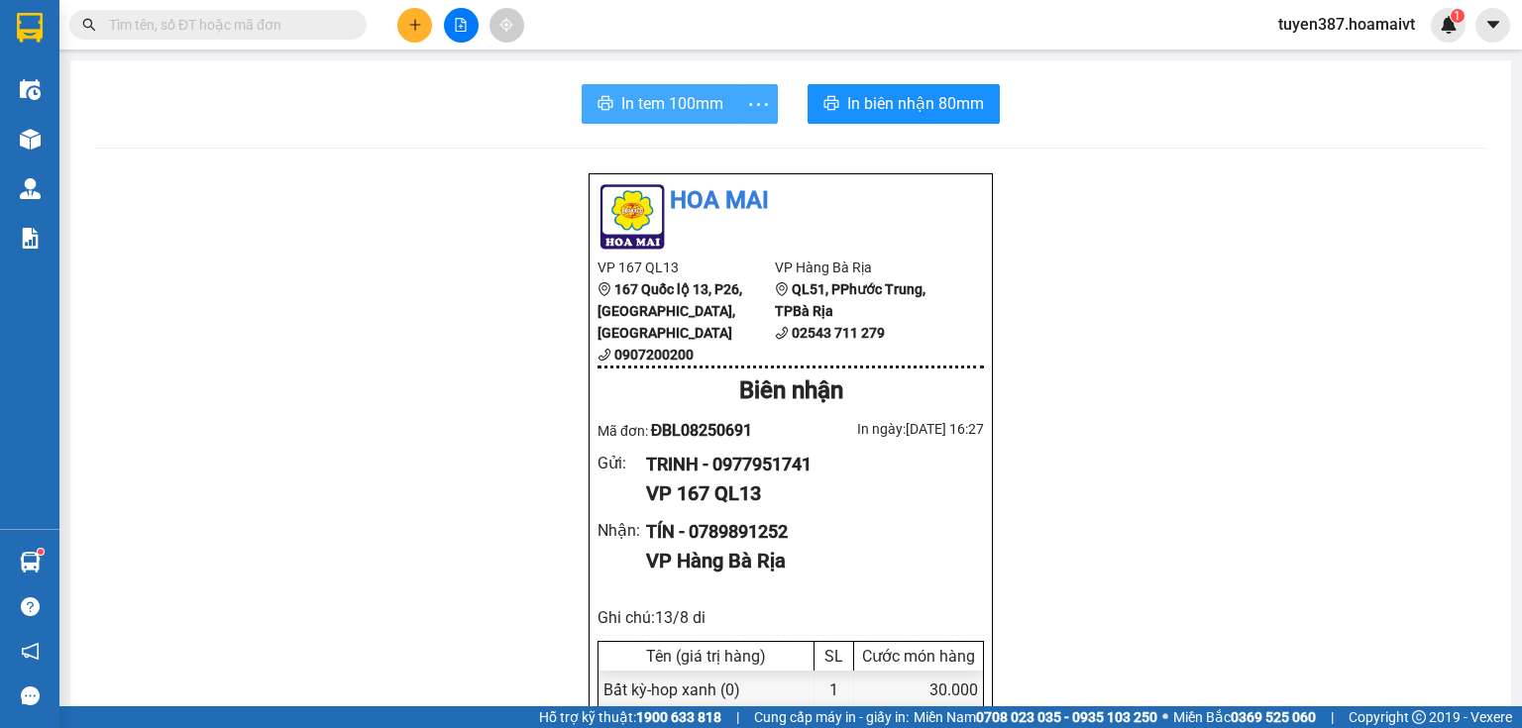
drag, startPoint x: 654, startPoint y: 107, endPoint x: 761, endPoint y: 91, distance: 108.2
click at [654, 107] on span "In tem 100mm" at bounding box center [672, 103] width 102 height 25
